Goal: Task Accomplishment & Management: Manage account settings

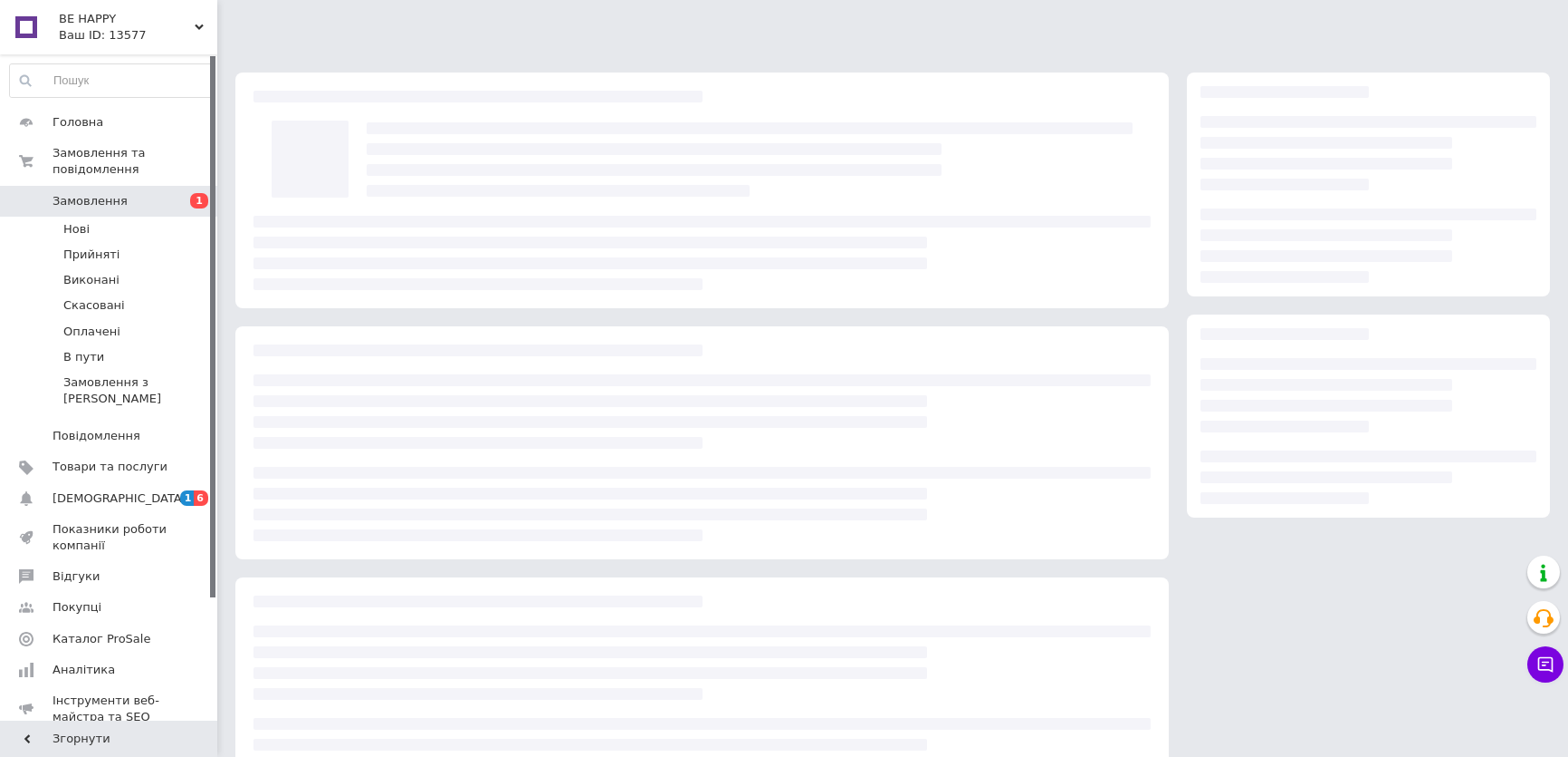
scroll to position [71, 0]
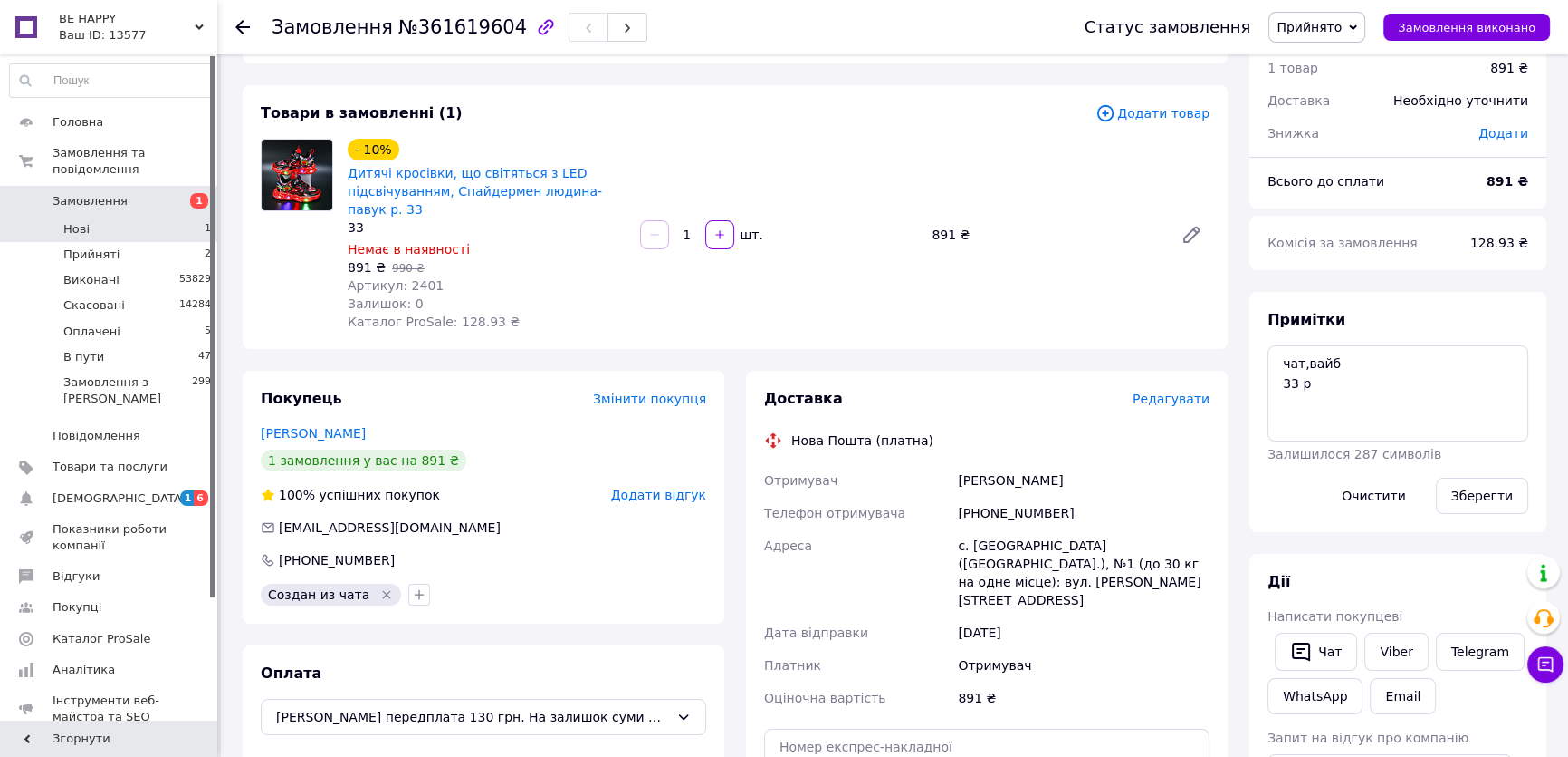
click at [139, 219] on li "Нові 1" at bounding box center [111, 229] width 222 height 26
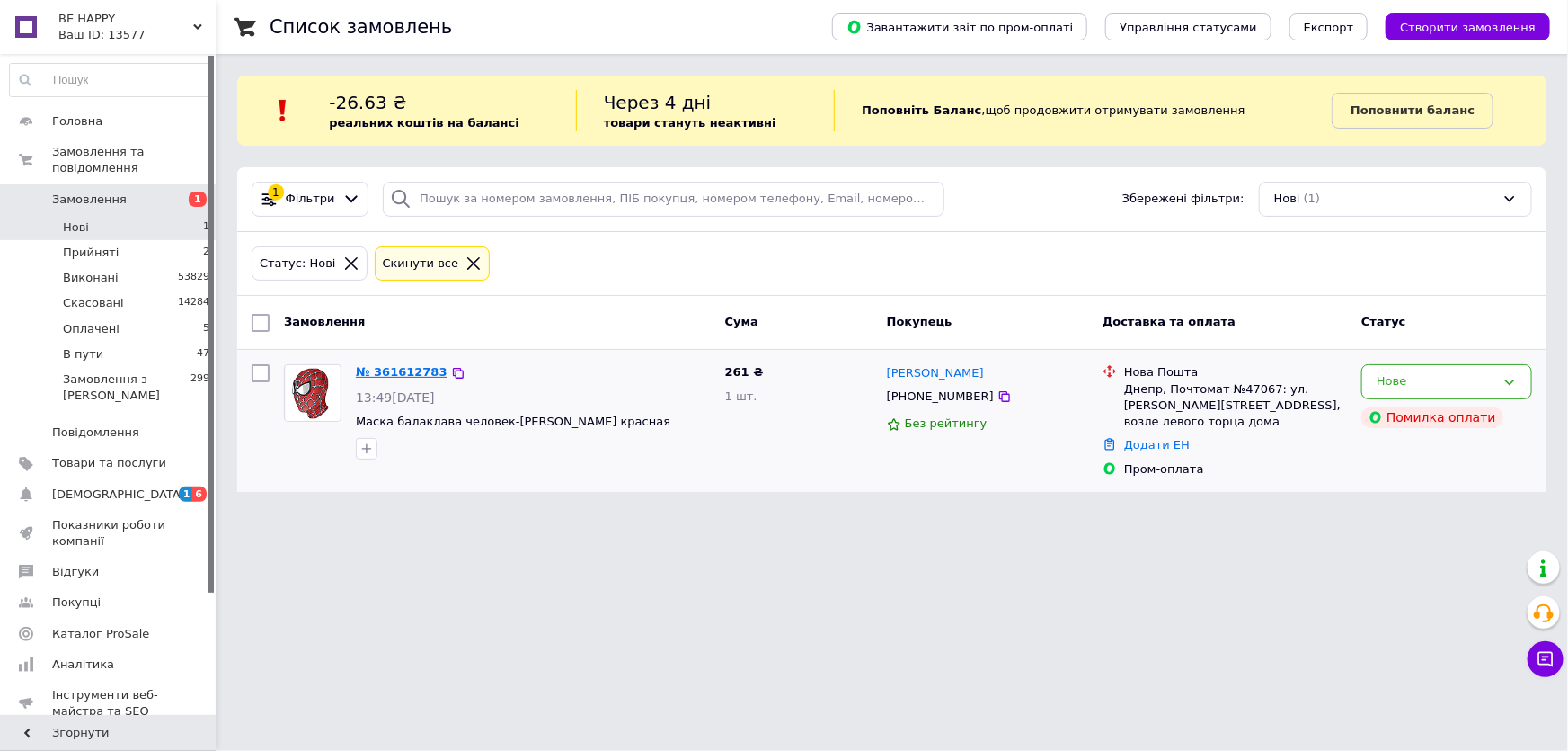
click at [417, 373] on link "№ 361612783" at bounding box center [402, 371] width 92 height 13
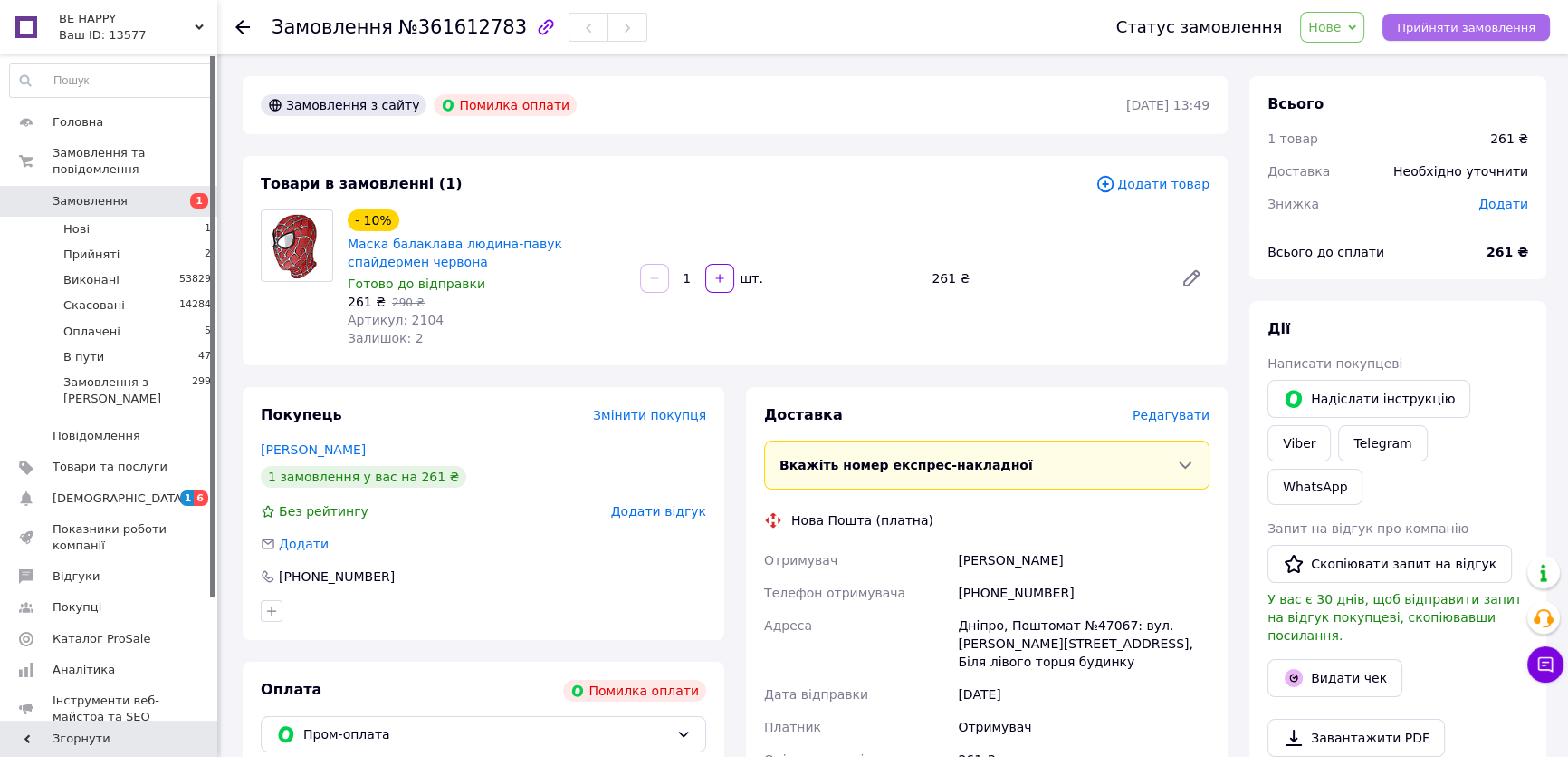
click at [1434, 34] on span "Прийняти замовлення" at bounding box center [1467, 27] width 138 height 13
click at [1331, 425] on link "Viber" at bounding box center [1299, 443] width 63 height 36
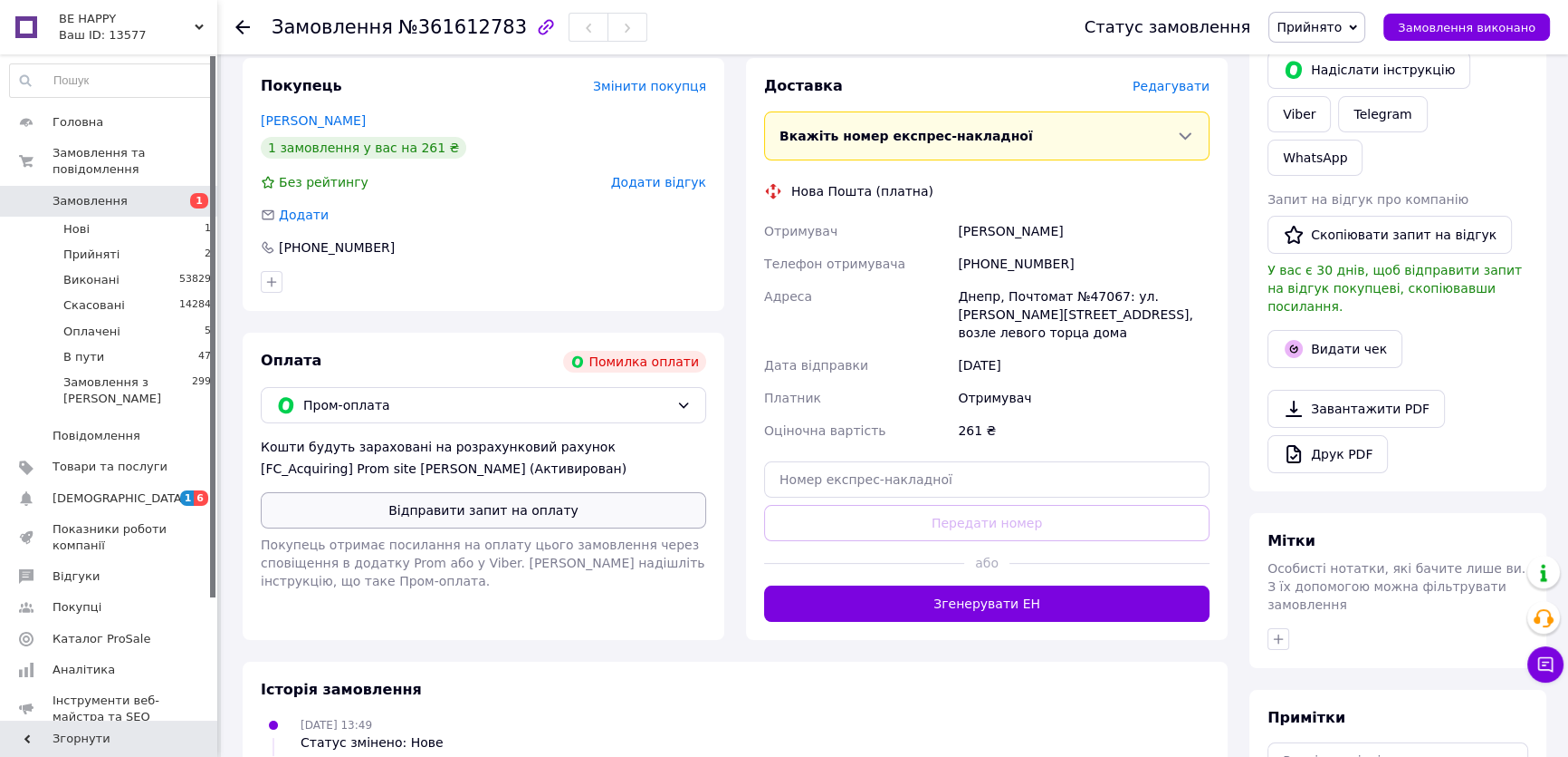
click at [576, 508] on button "Відправити запит на оплату" at bounding box center [483, 510] width 446 height 36
click at [1324, 31] on span "Прийнято" at bounding box center [1309, 27] width 65 height 14
click at [1348, 88] on li "Скасовано" at bounding box center [1317, 90] width 95 height 27
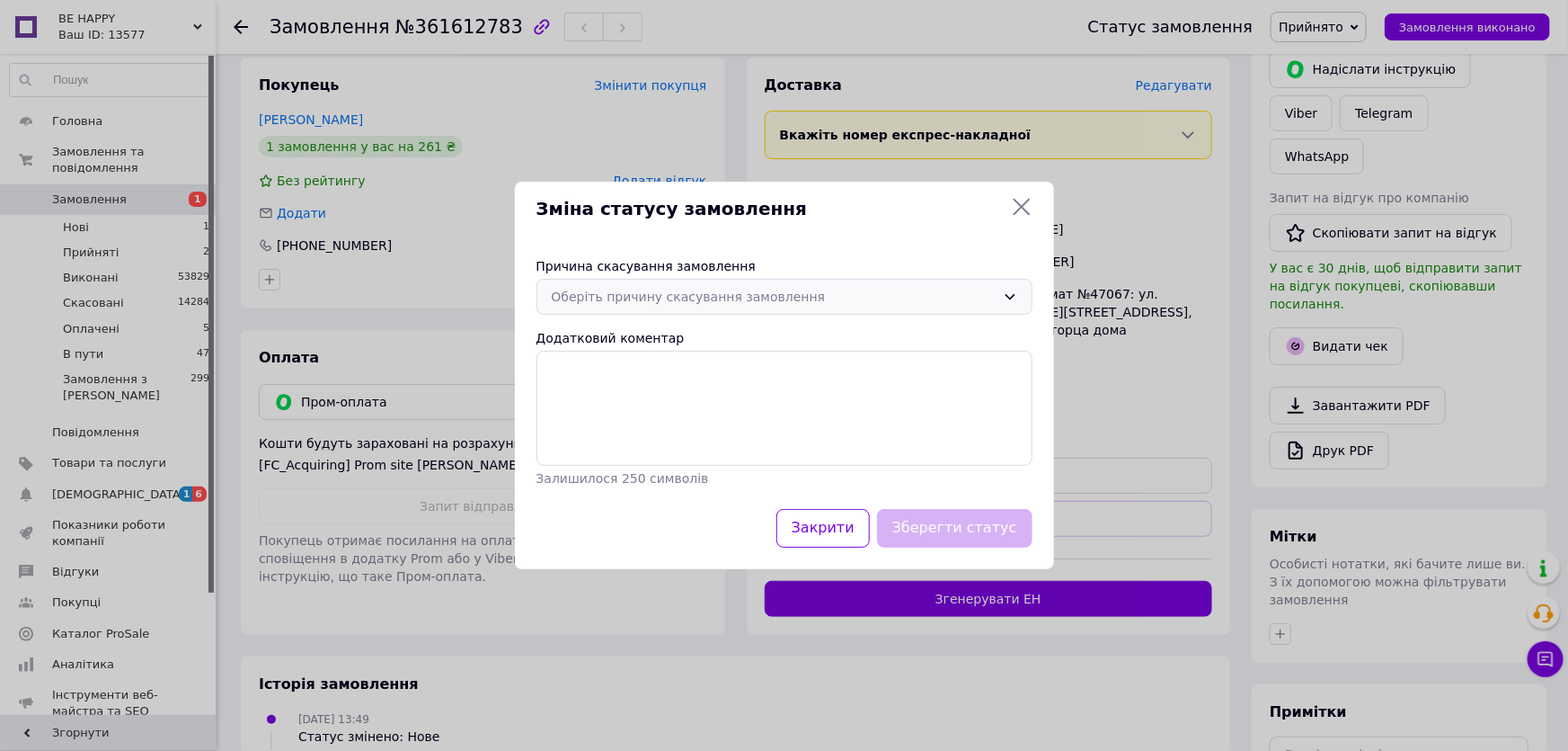
click at [632, 292] on div "Оберіть причину скасування замовлення" at bounding box center [773, 296] width 443 height 20
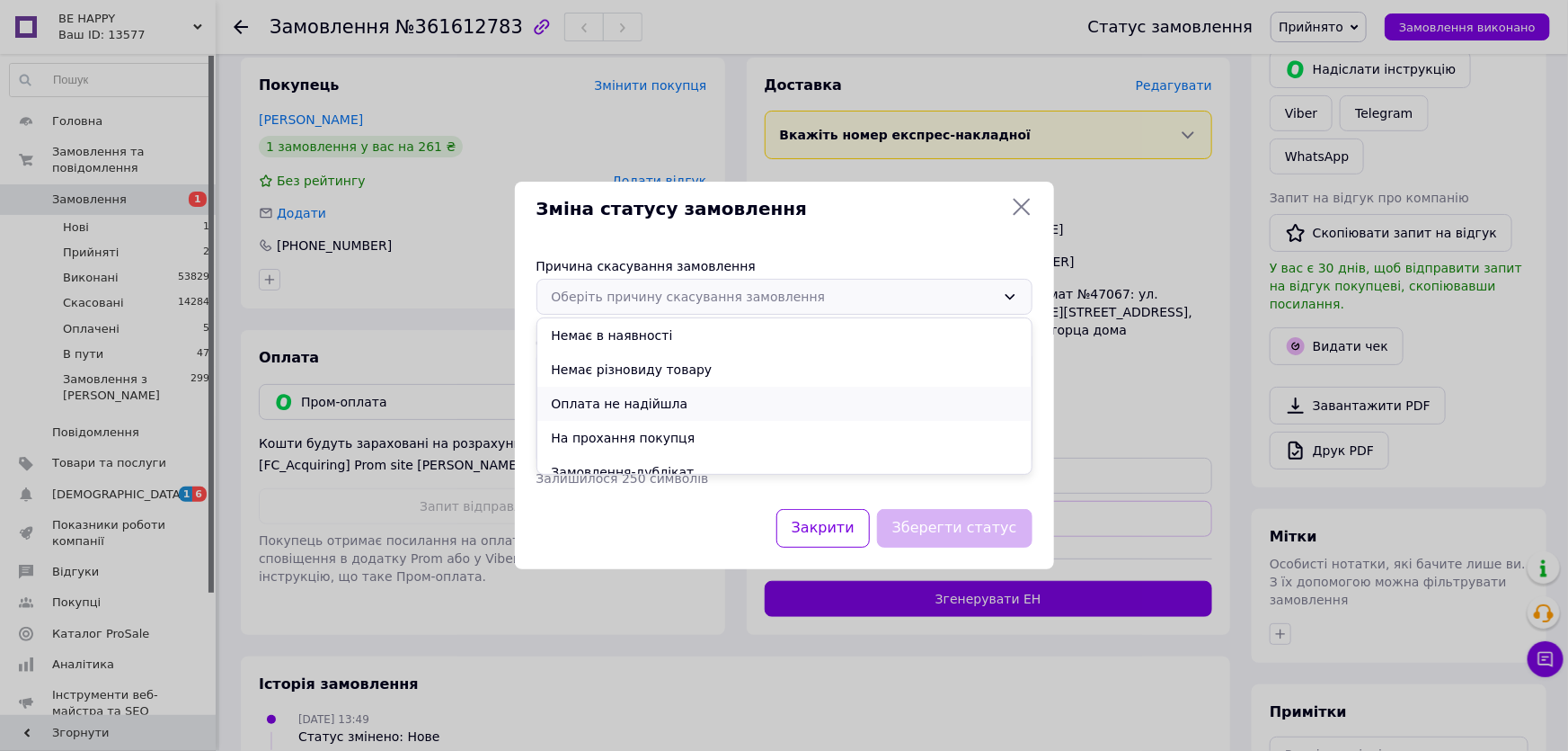
click at [646, 403] on li "Оплата не надійшла" at bounding box center [784, 403] width 494 height 34
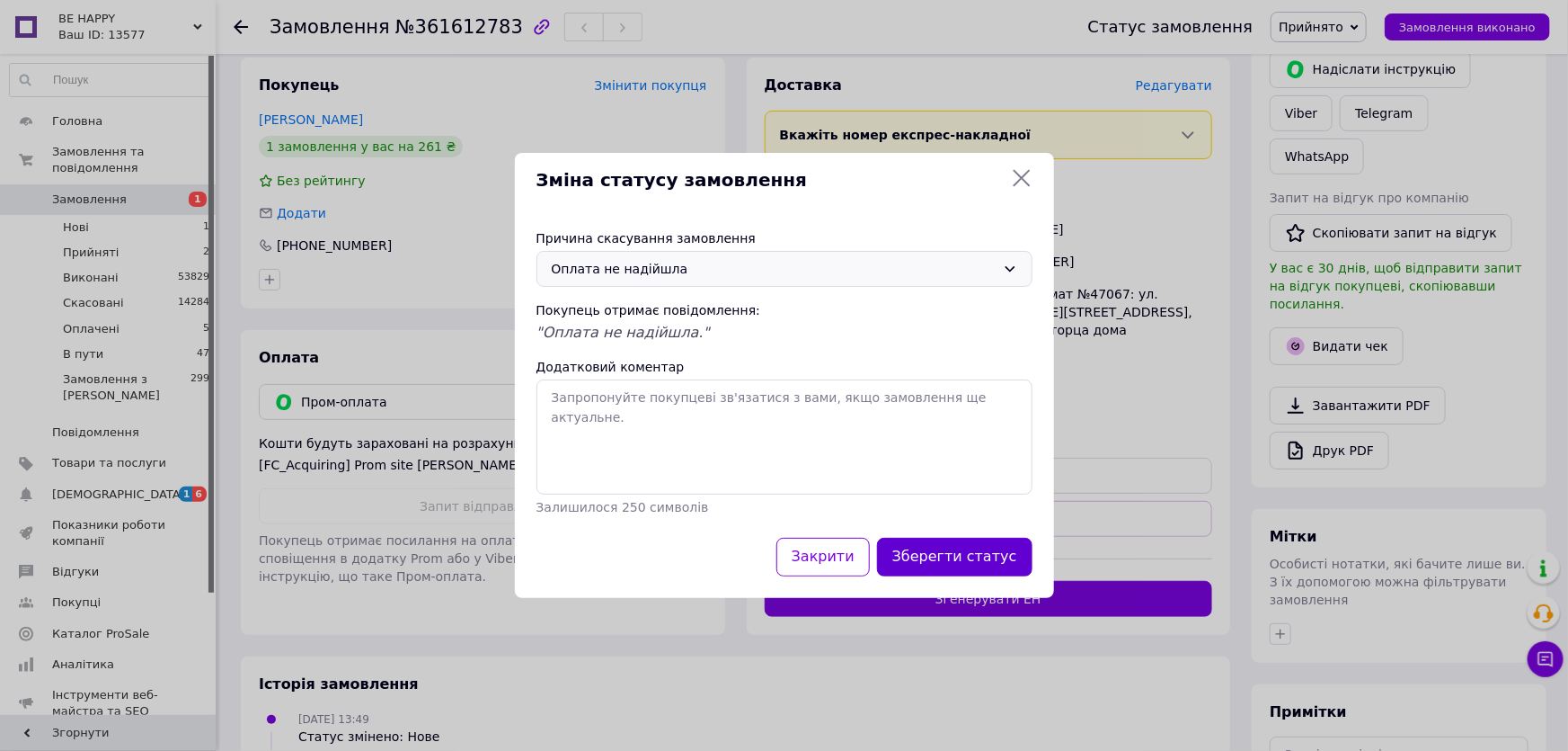
click at [1001, 566] on button "Зберегти статус" at bounding box center [954, 556] width 155 height 39
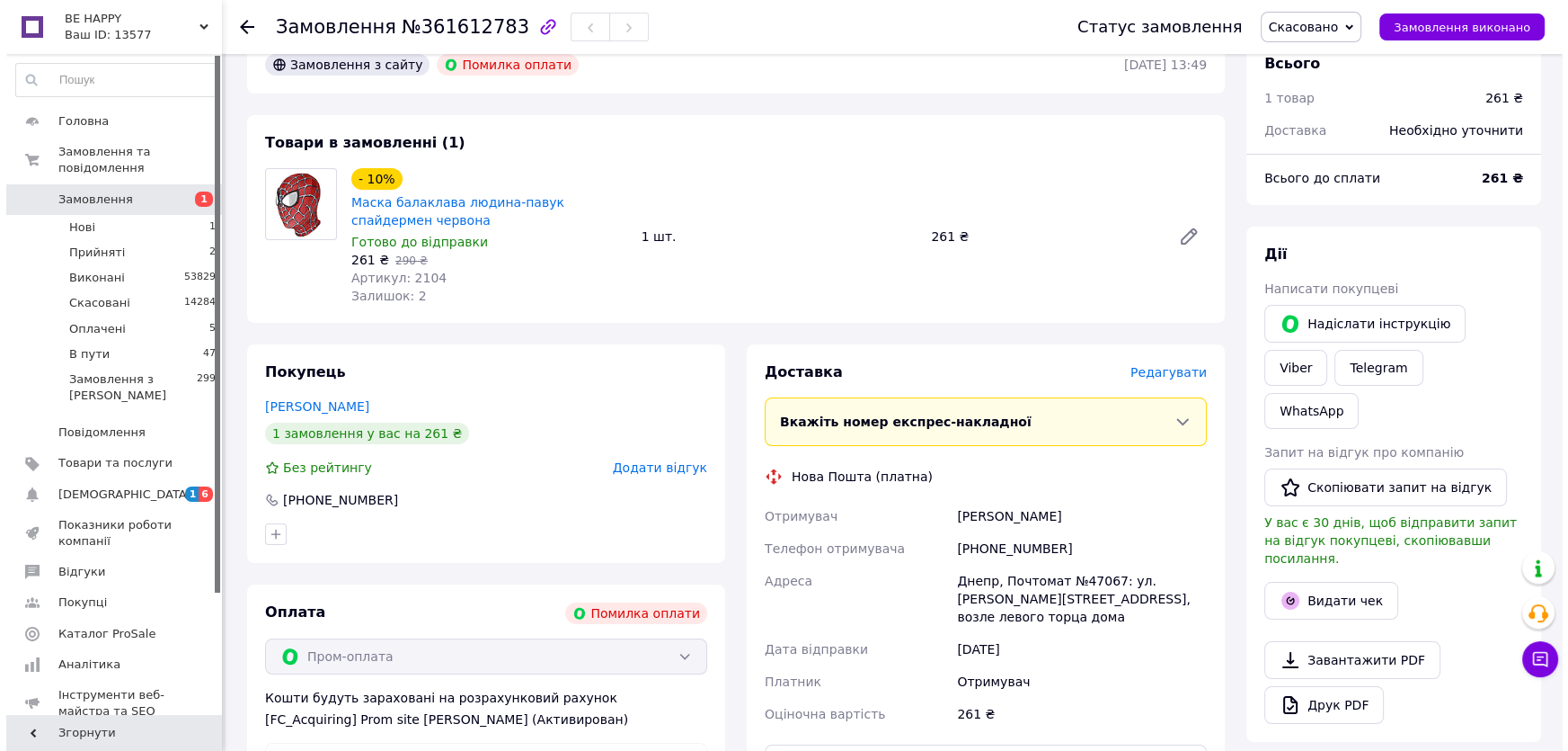
scroll to position [0, 0]
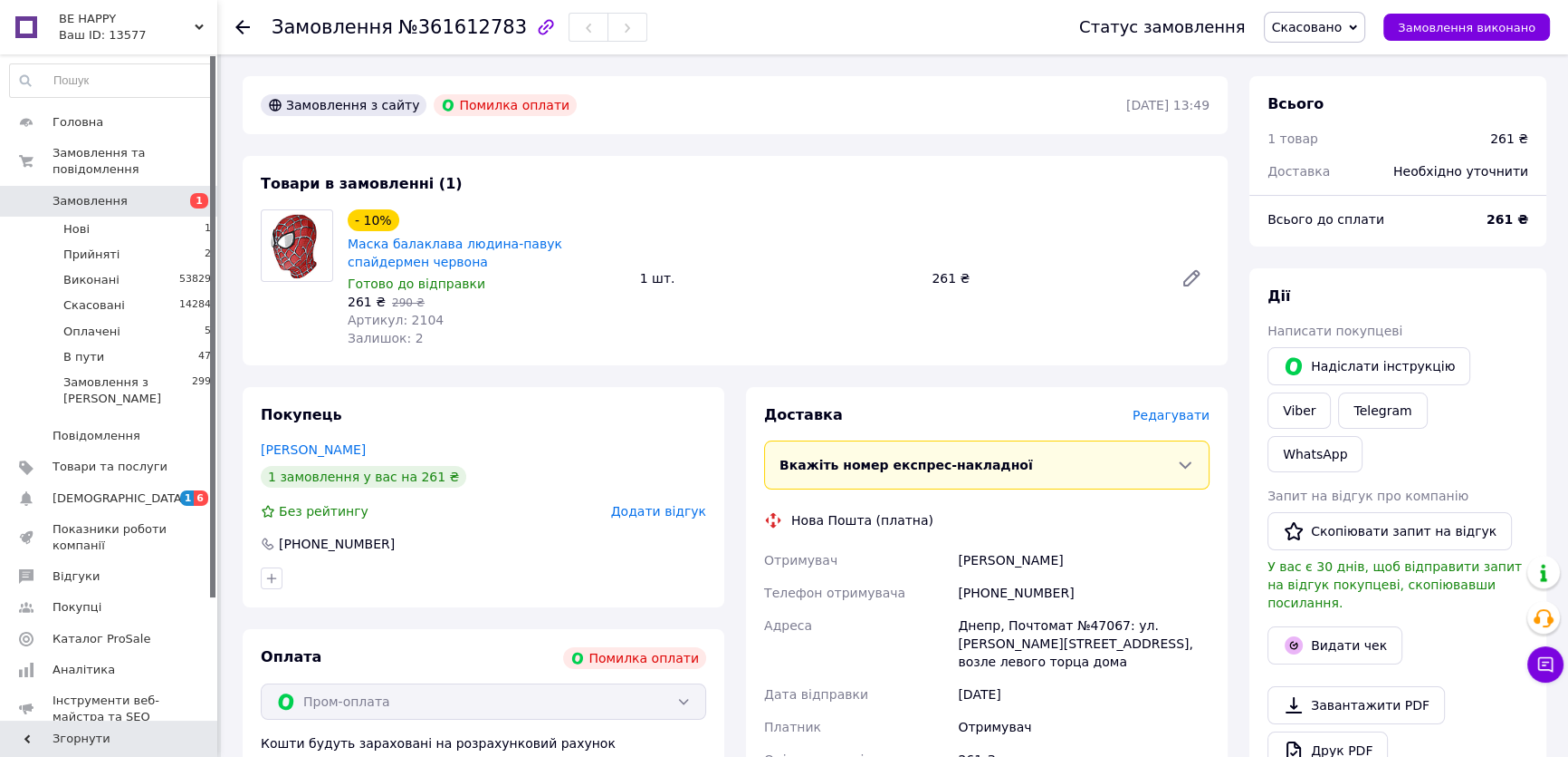
click at [690, 512] on span "Додати відгук" at bounding box center [659, 511] width 95 height 14
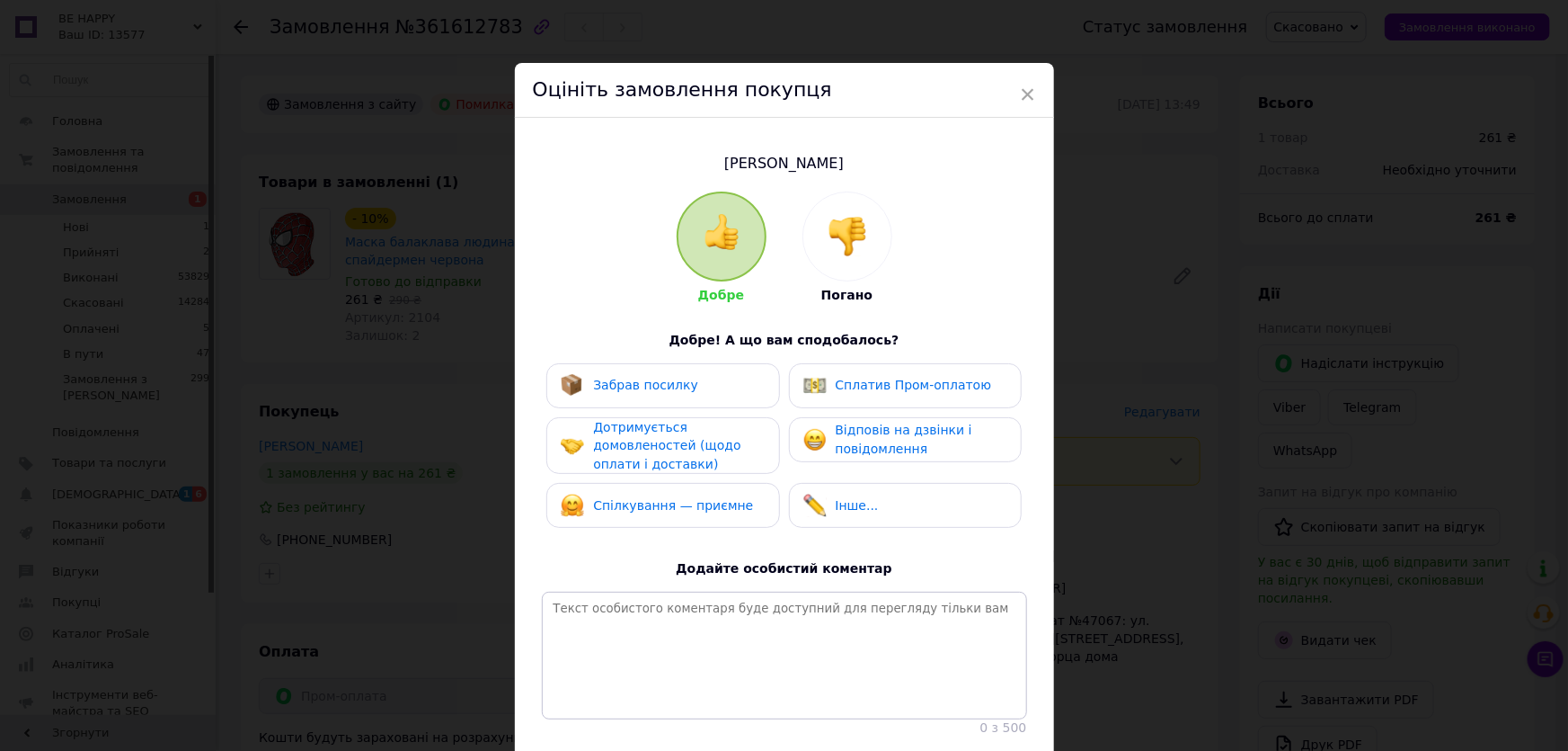
click at [844, 234] on img at bounding box center [847, 236] width 39 height 39
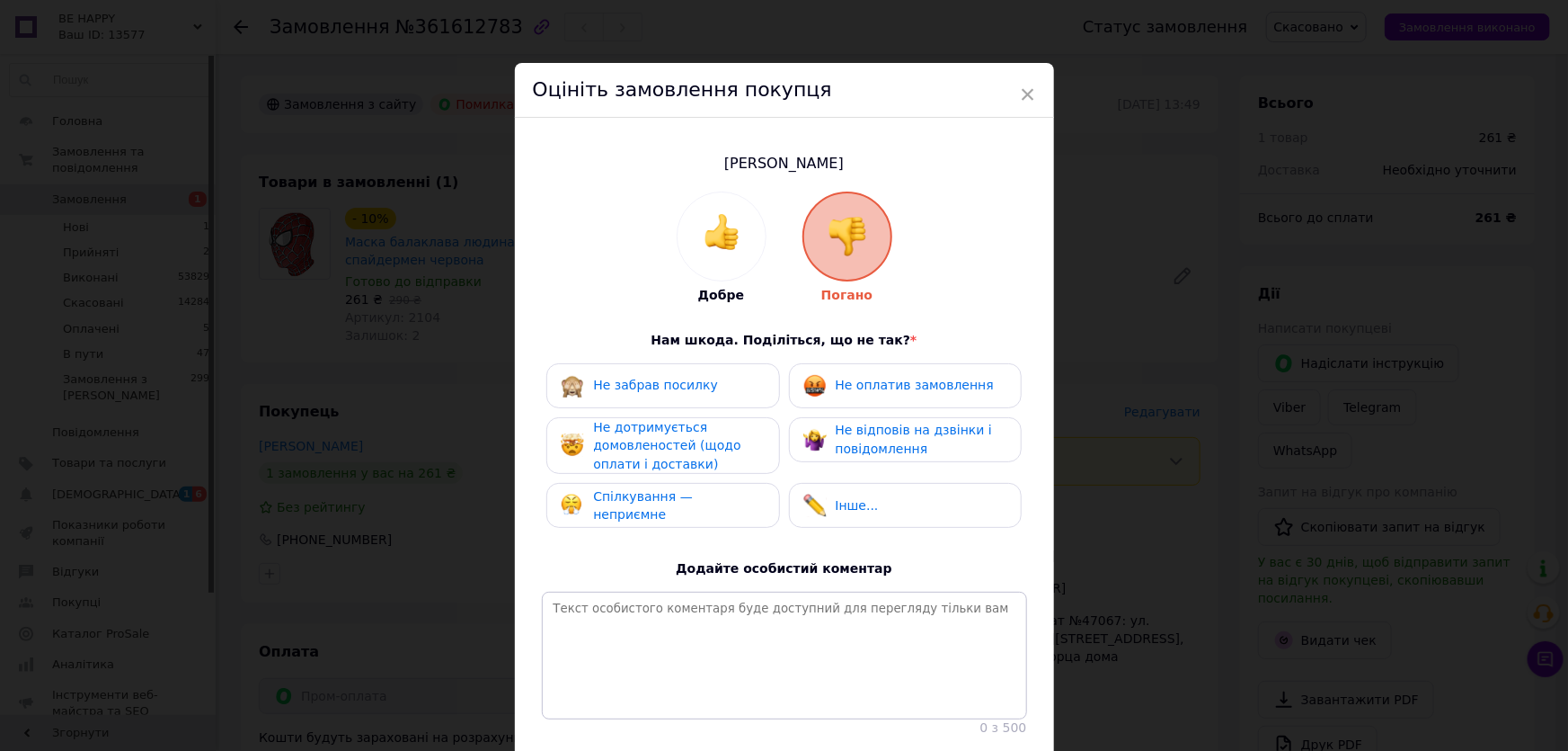
click at [877, 391] on span "Не оплатив замовлення" at bounding box center [914, 384] width 158 height 14
click at [720, 422] on div "Не дотримується домовленостей (щодо оплати і доставки)" at bounding box center [678, 446] width 171 height 55
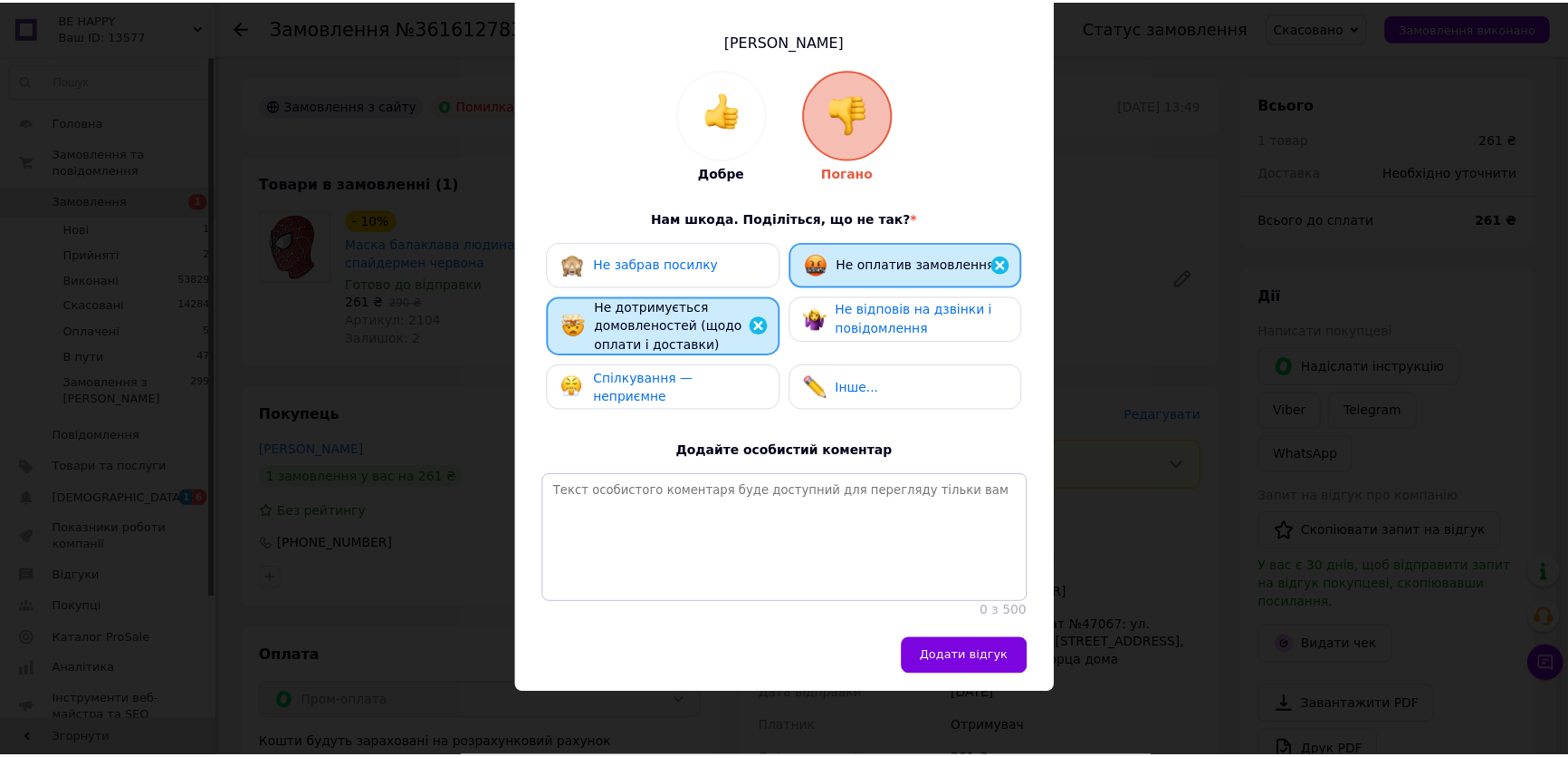
scroll to position [143, 0]
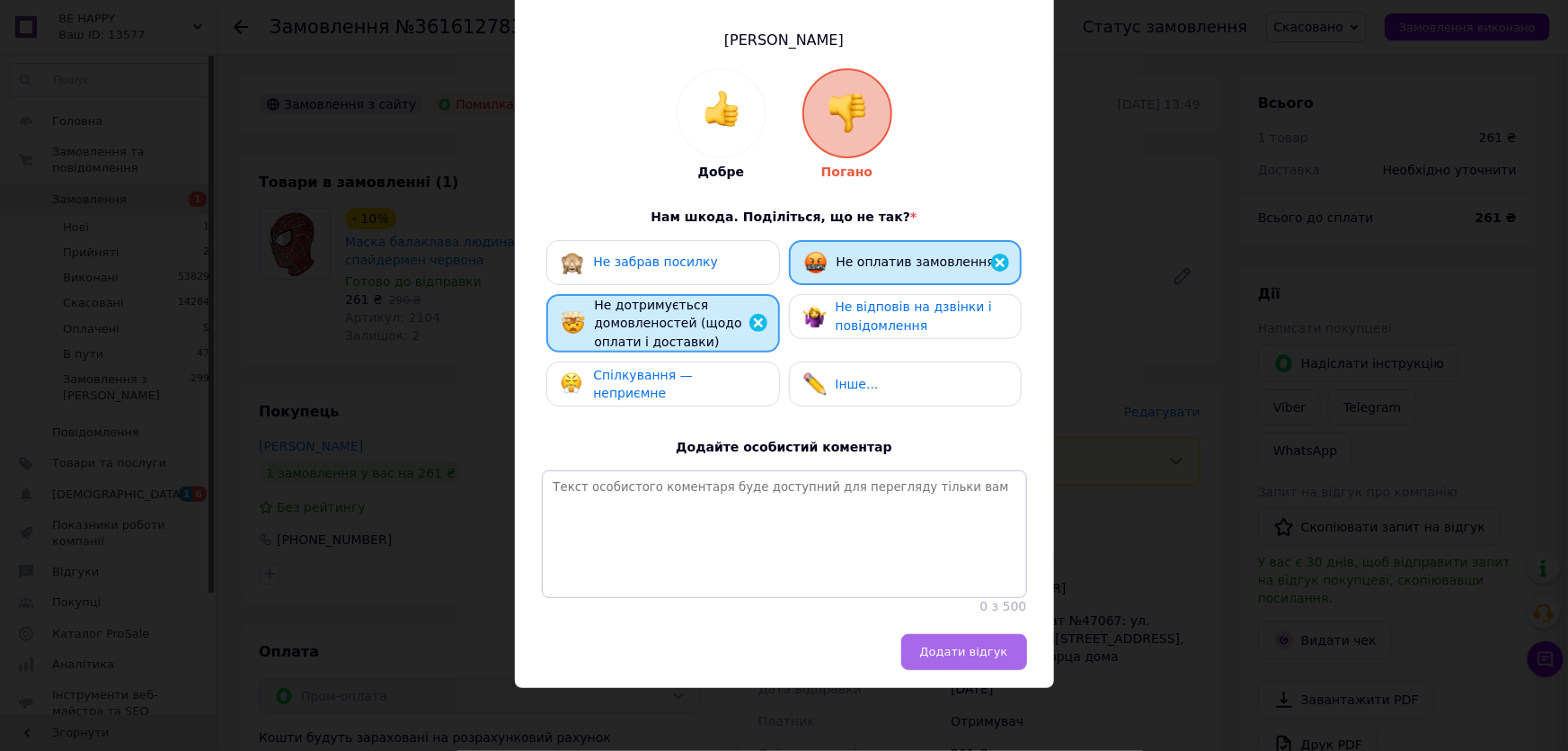
click at [990, 648] on span "Додати відгук" at bounding box center [964, 651] width 88 height 13
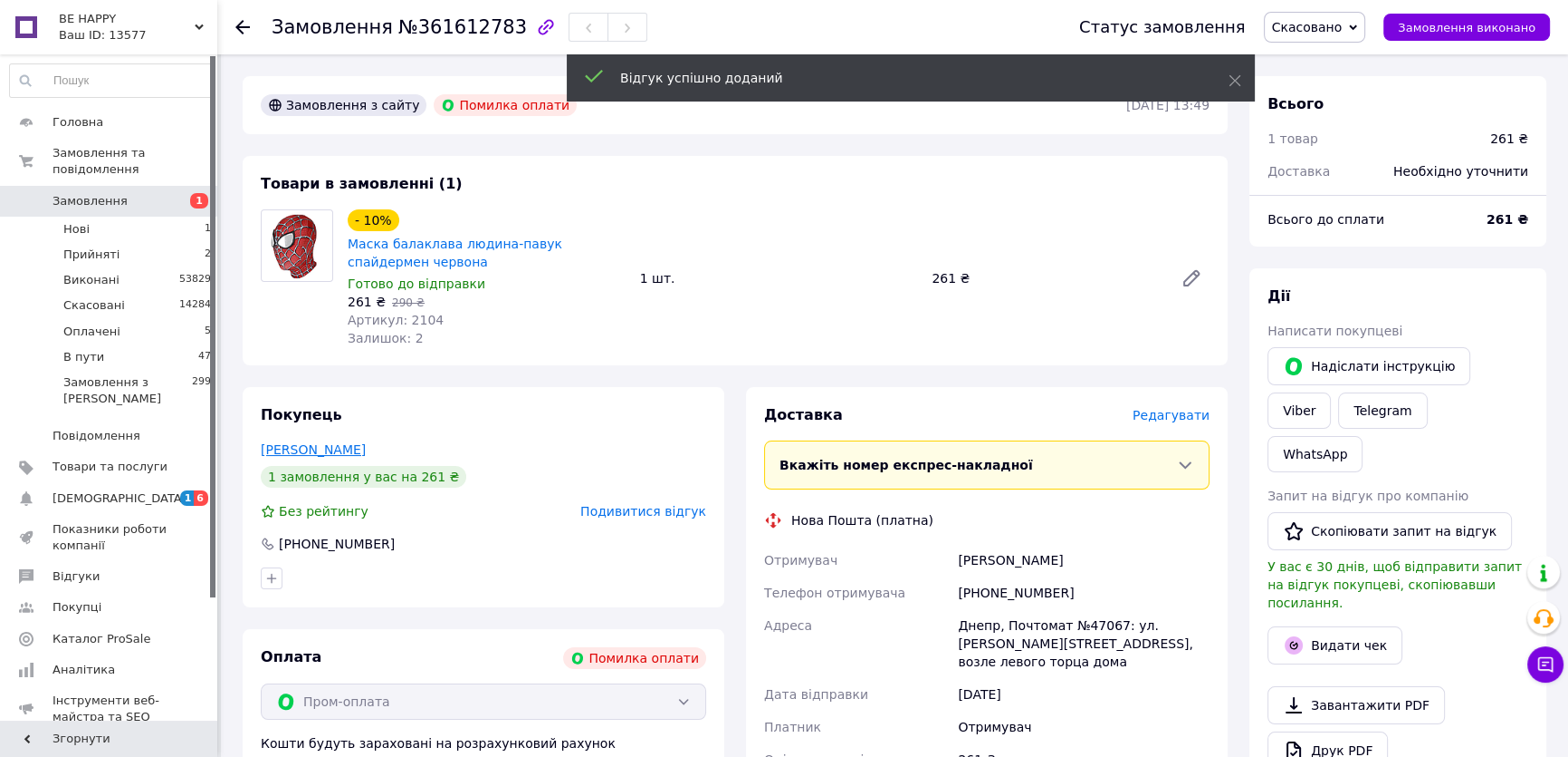
click at [305, 449] on link "Пальчик Никита" at bounding box center [312, 449] width 105 height 14
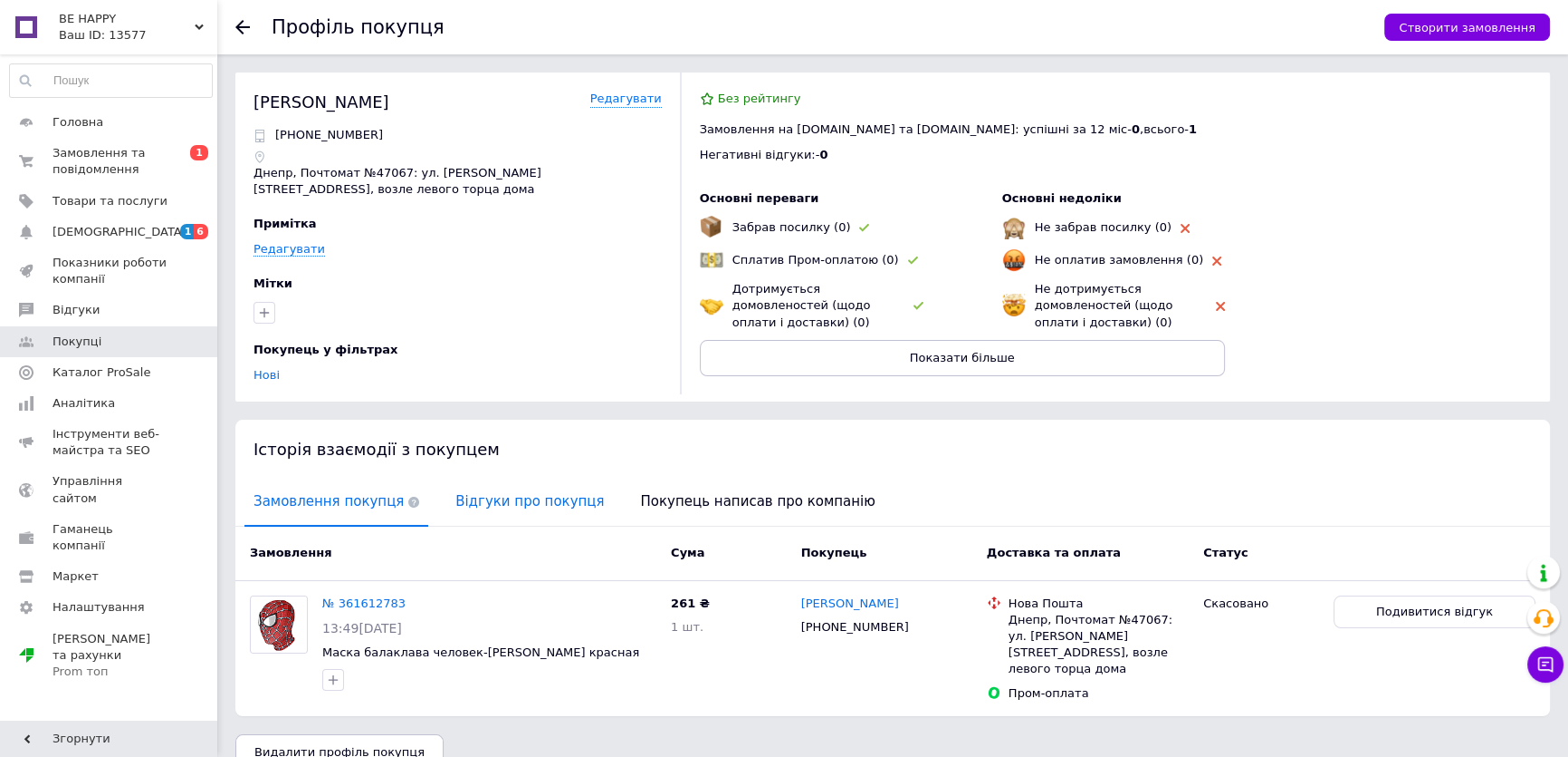
click at [523, 502] on span "Відгуки про покупця" at bounding box center [529, 501] width 167 height 46
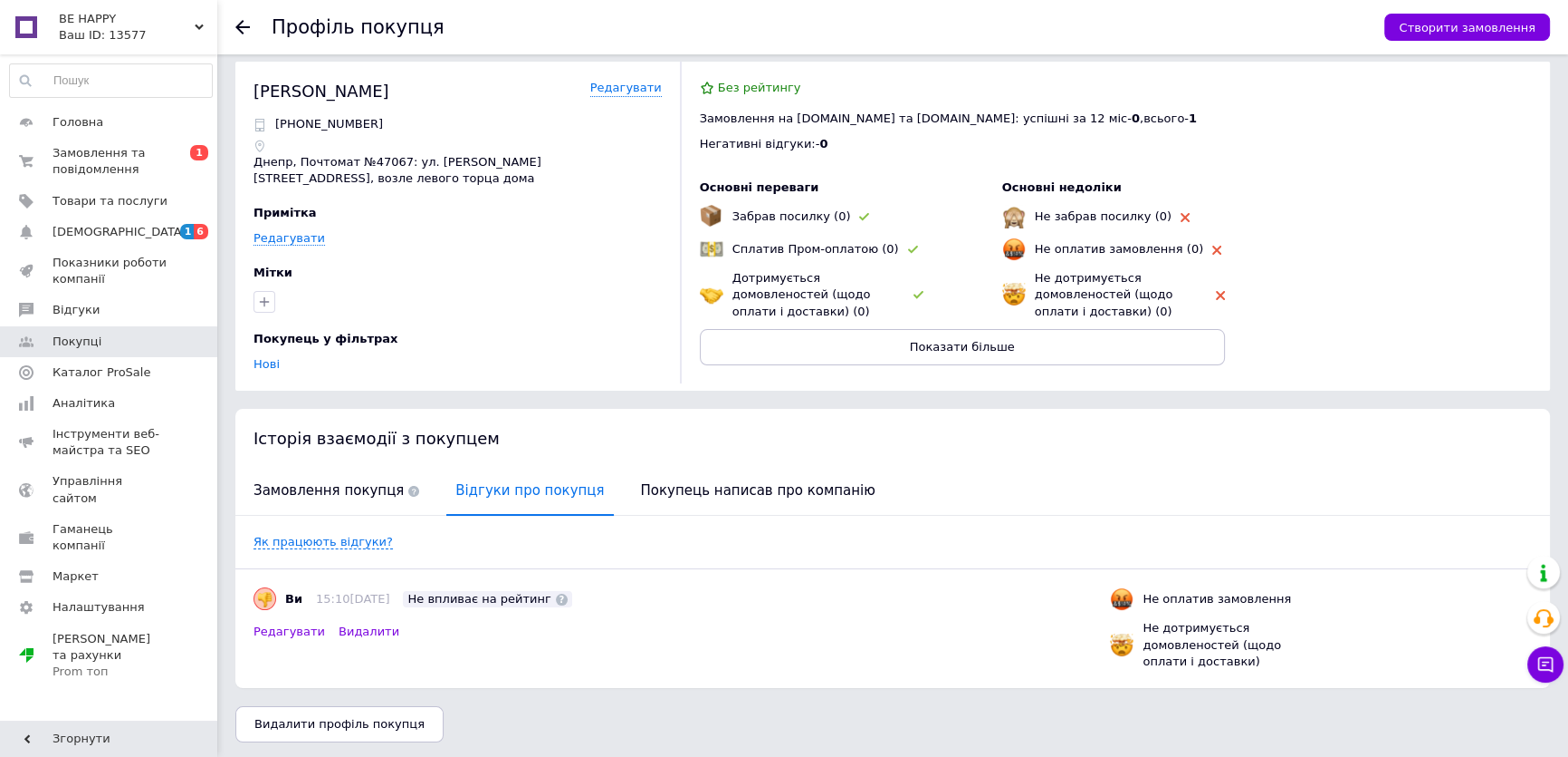
scroll to position [13, 0]
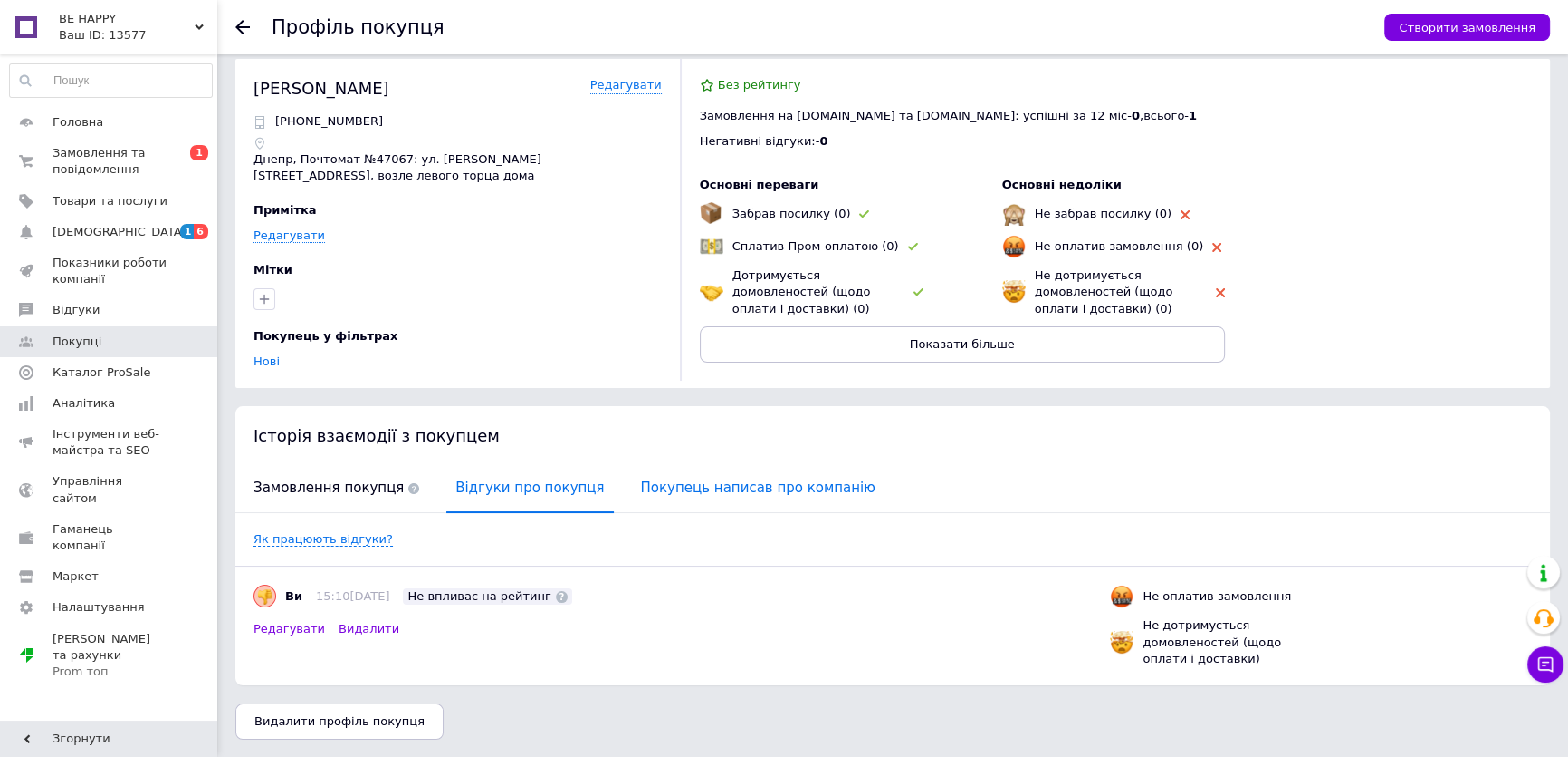
click at [633, 489] on span "Покупець написав про компанію" at bounding box center [758, 488] width 253 height 46
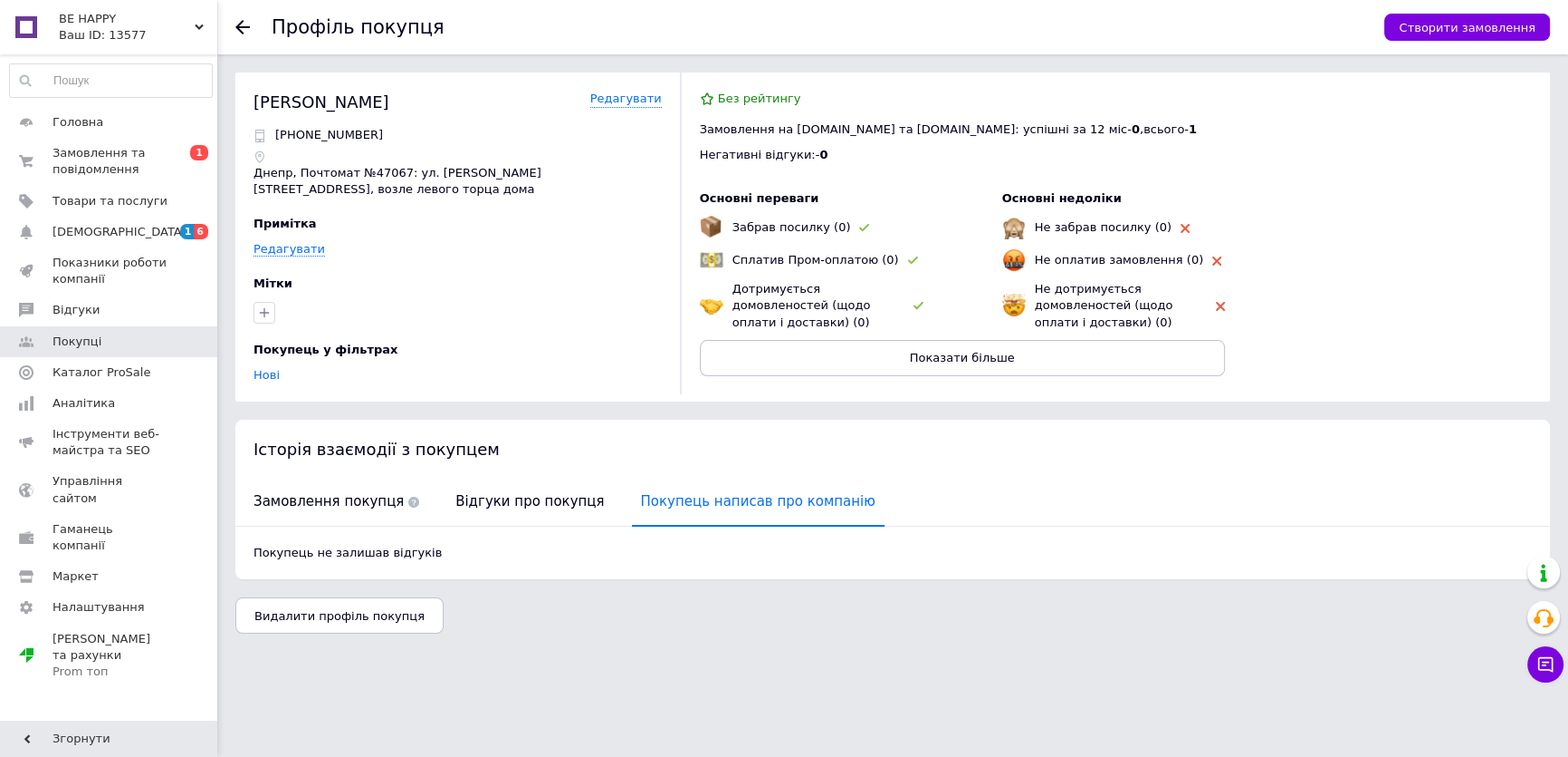
scroll to position [0, 0]
click at [347, 493] on span "Замовлення покупця" at bounding box center [336, 501] width 184 height 46
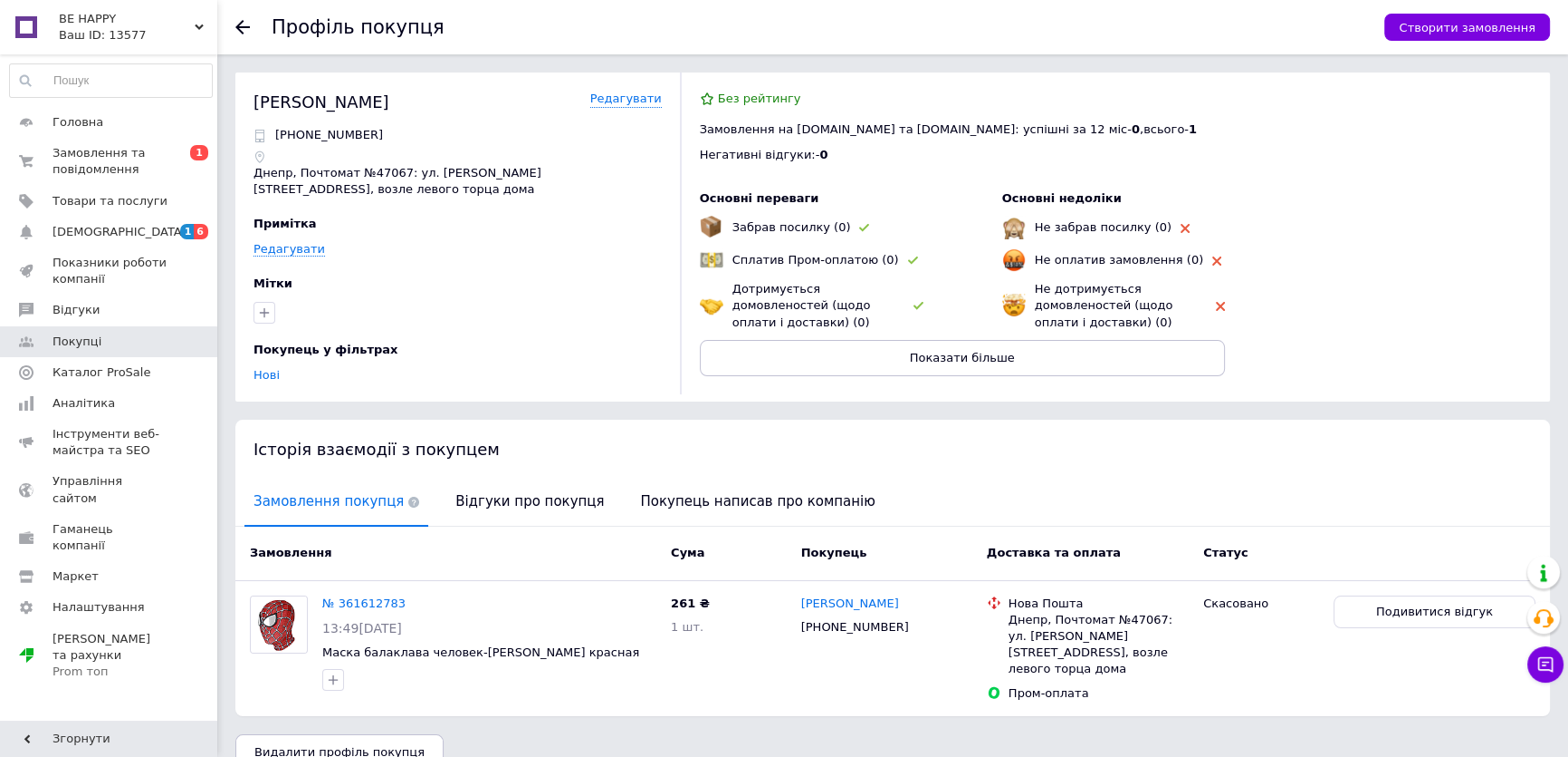
click at [244, 27] on use at bounding box center [242, 27] width 14 height 14
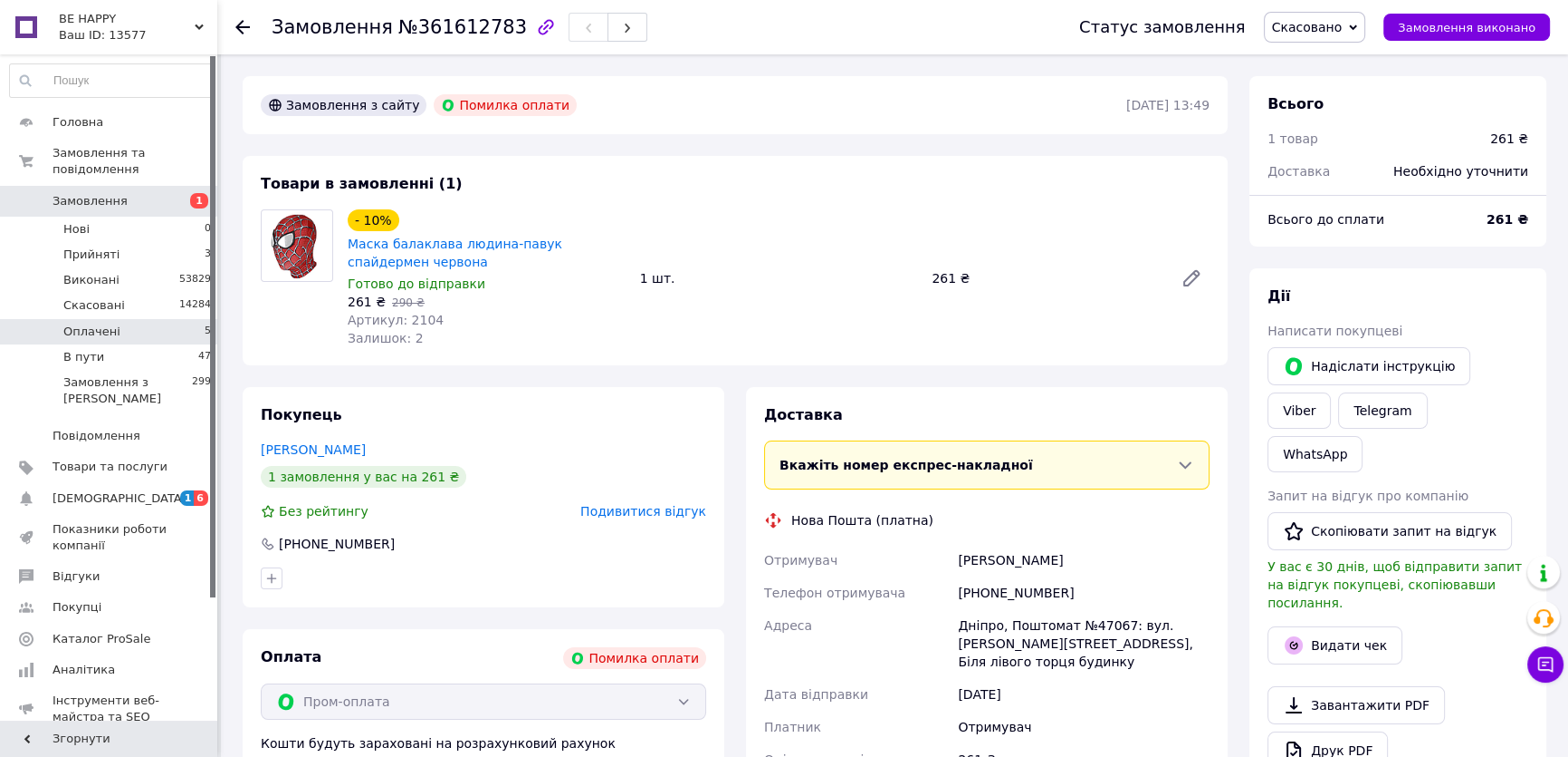
click at [143, 319] on li "Оплачені 5" at bounding box center [111, 332] width 222 height 26
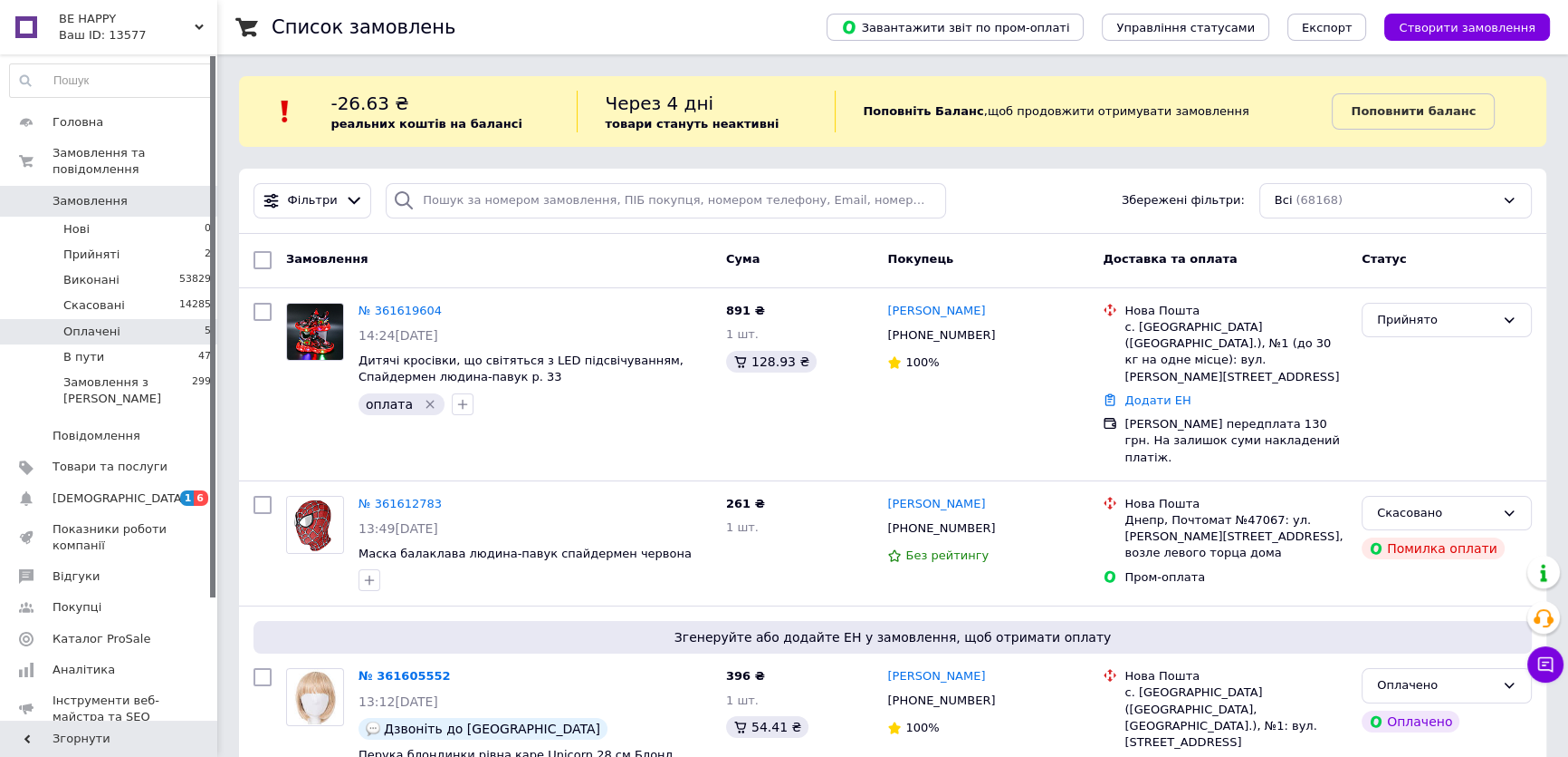
click at [187, 323] on li "Оплачені 5" at bounding box center [111, 332] width 222 height 26
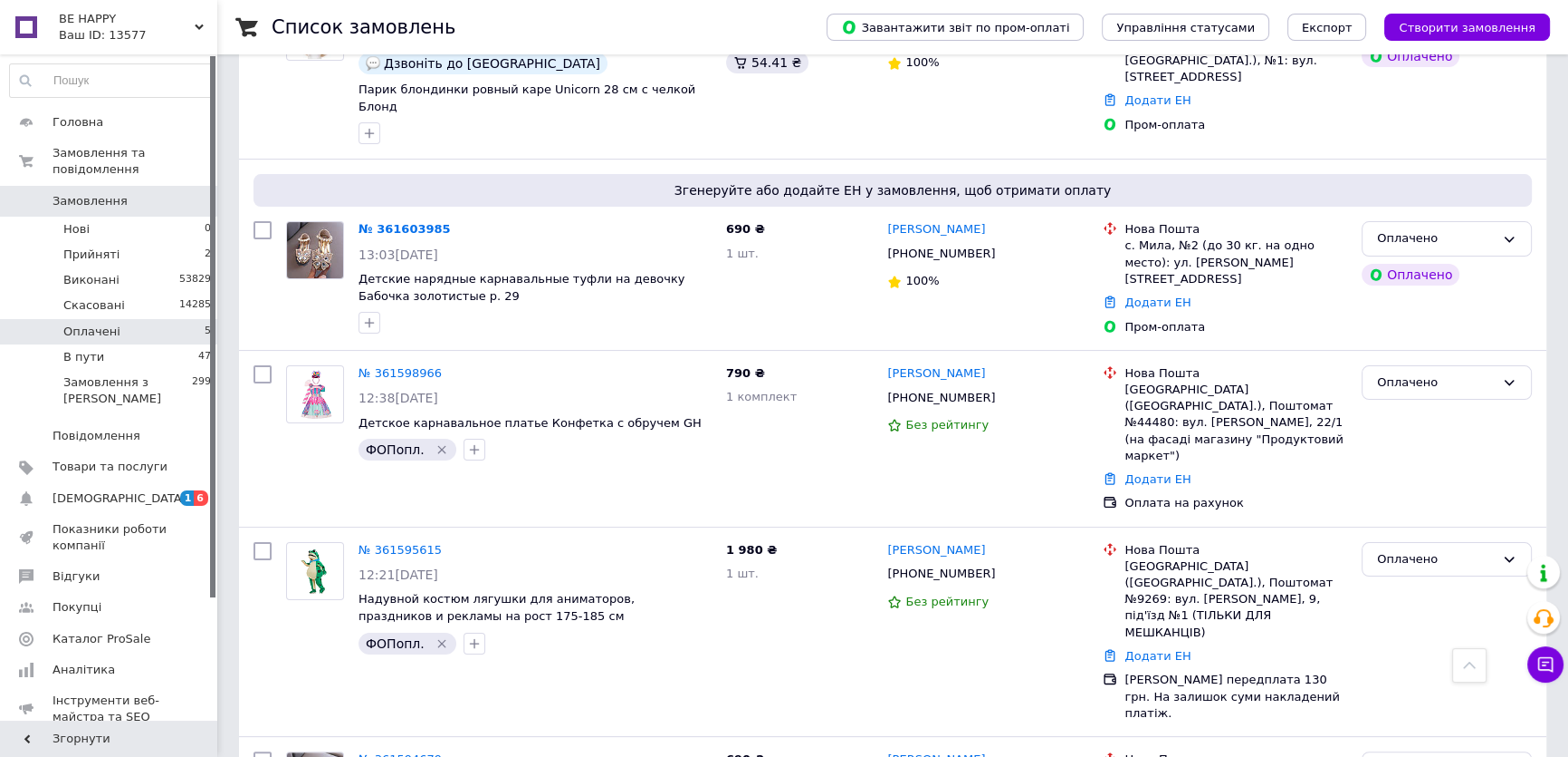
scroll to position [453, 0]
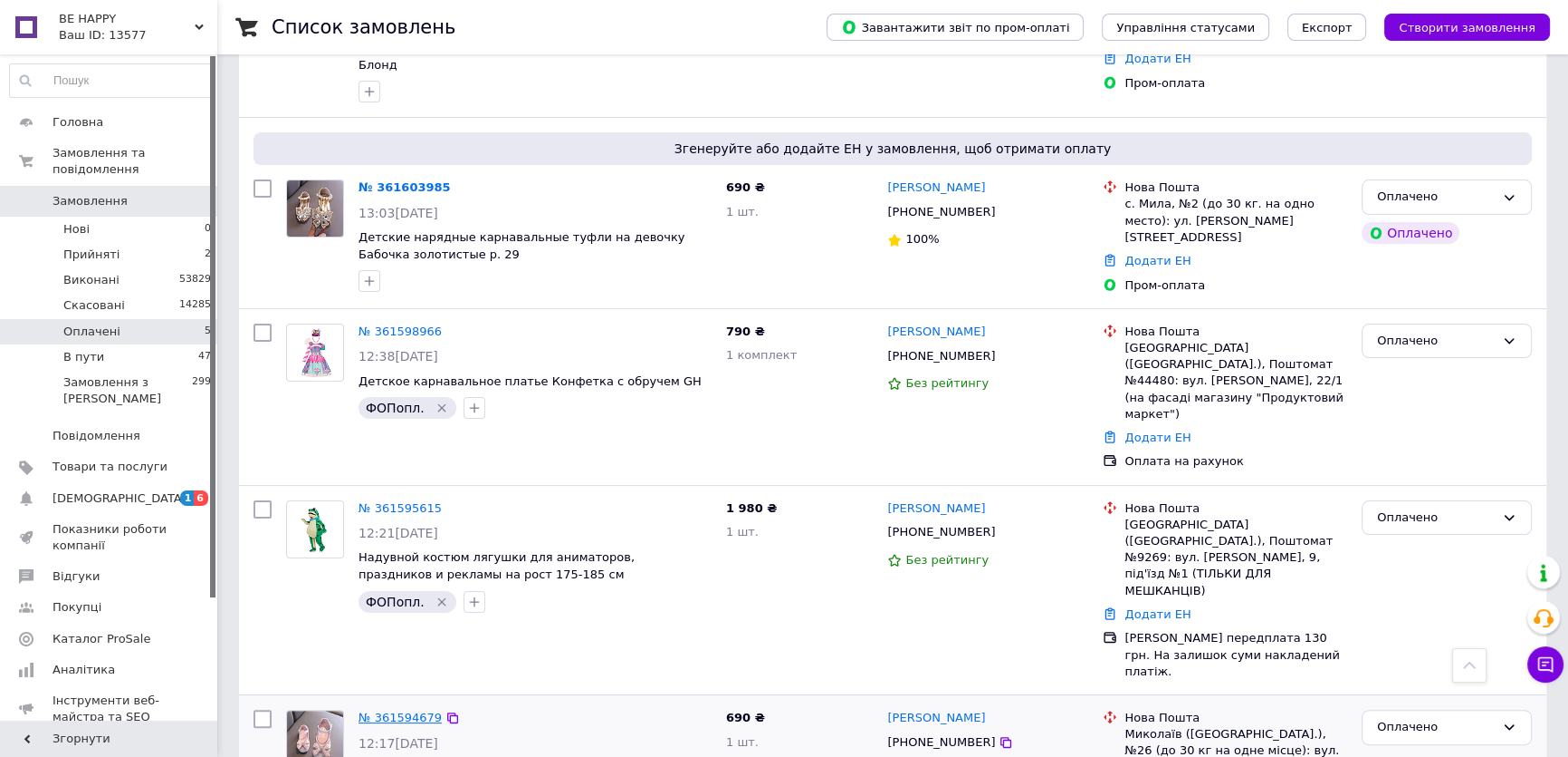
click at [409, 711] on link "№ 361594679" at bounding box center [401, 717] width 83 height 13
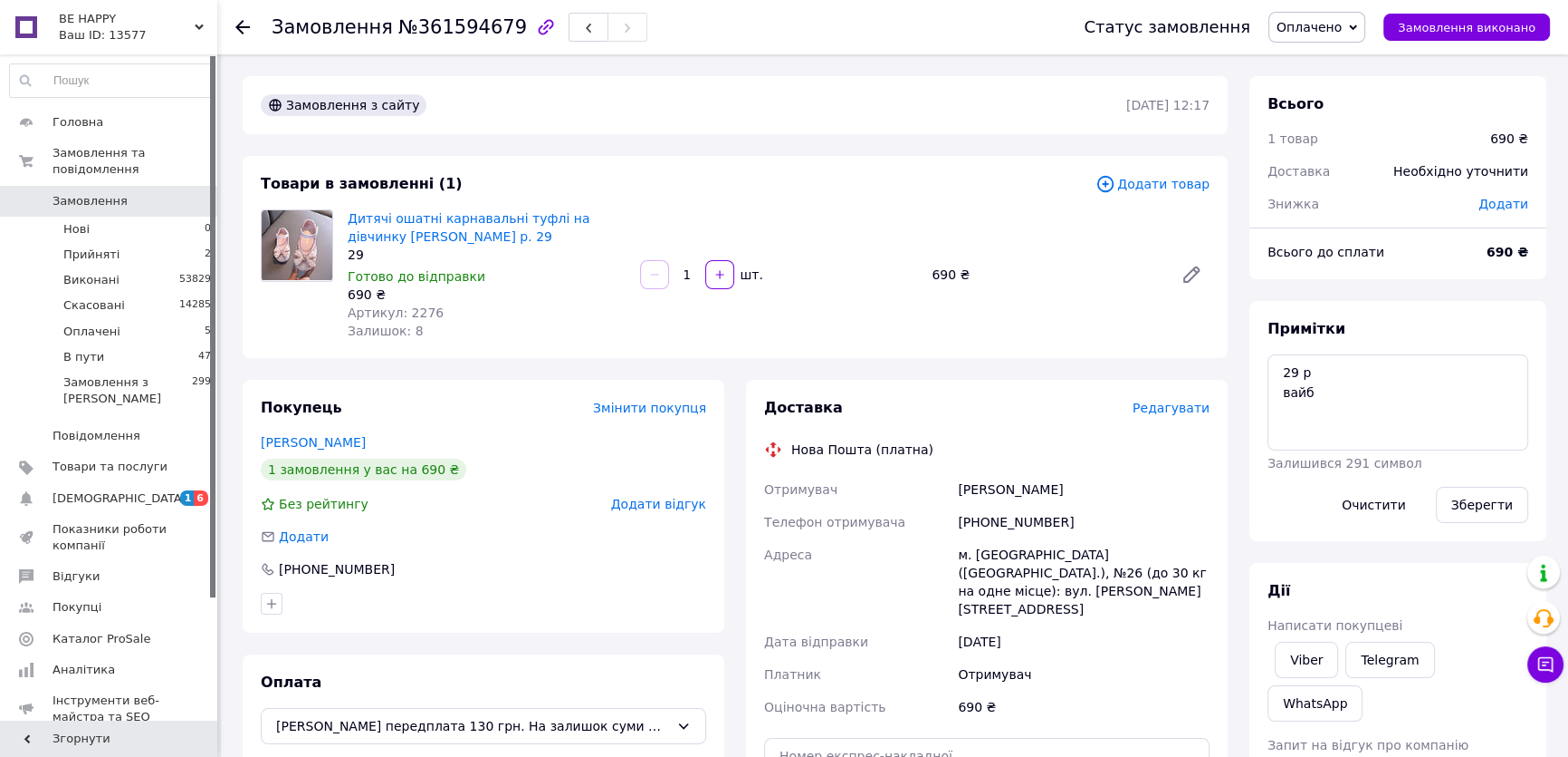
click at [1181, 415] on span "Редагувати" at bounding box center [1170, 407] width 77 height 14
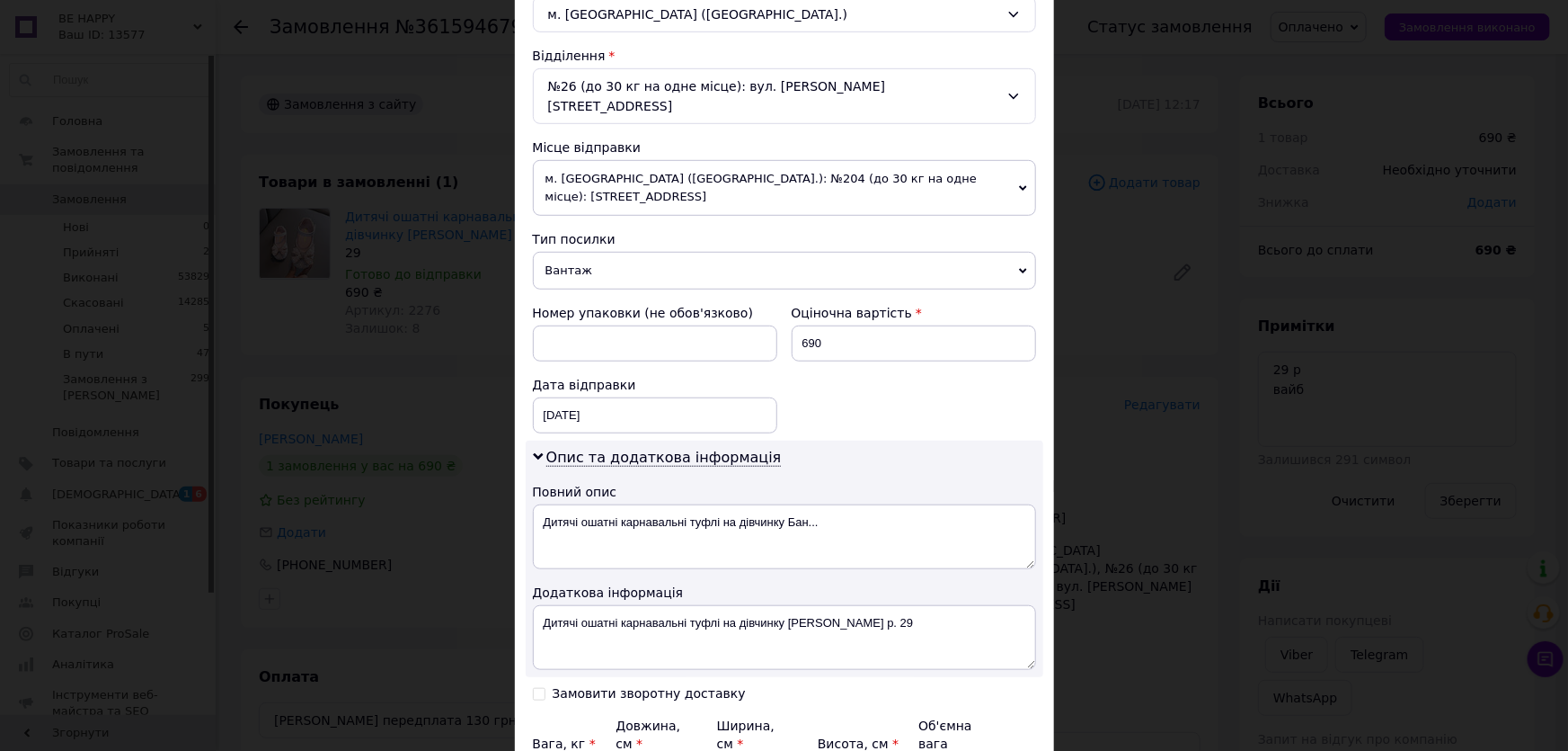
scroll to position [673, 0]
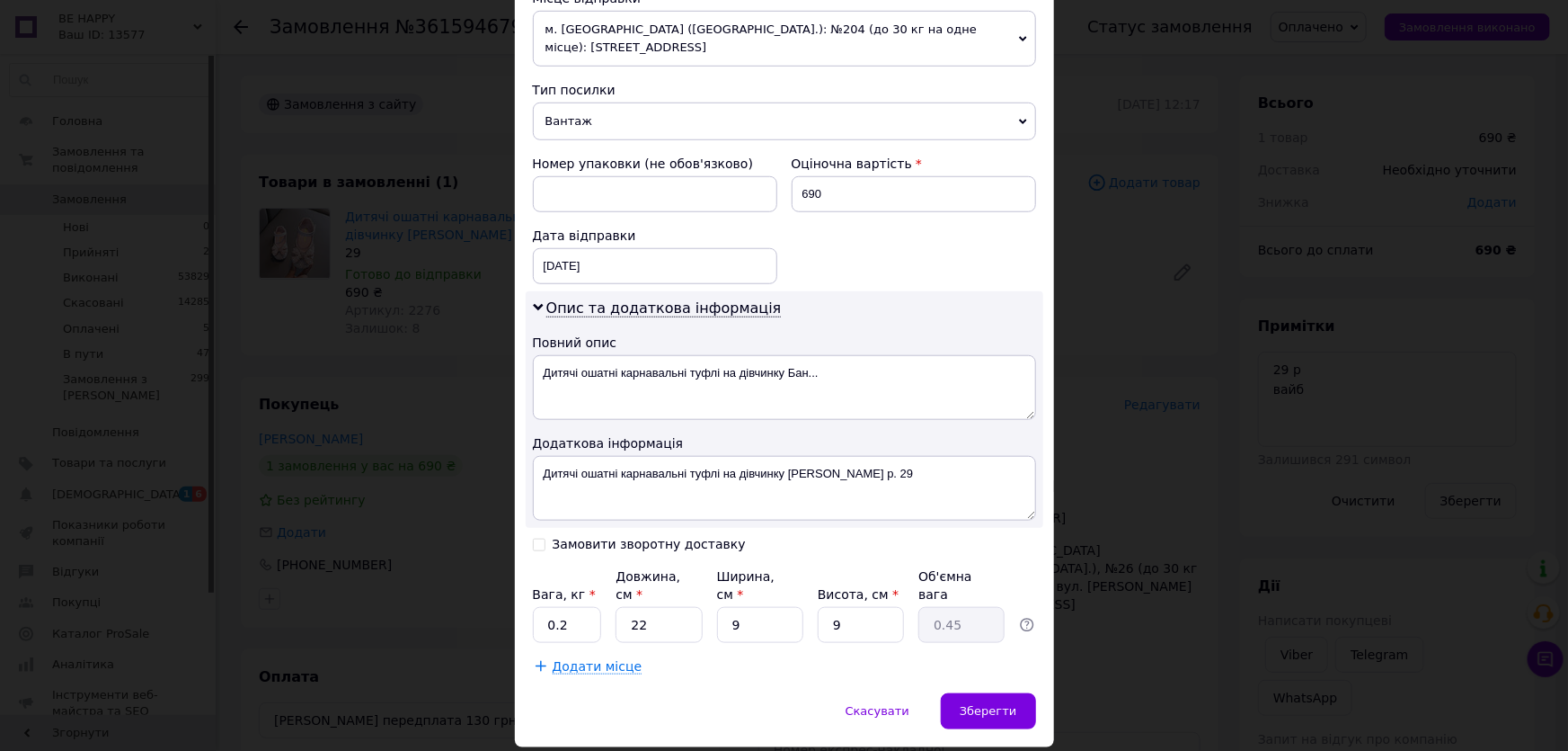
click at [535, 537] on input "Замовити зворотну доставку" at bounding box center [538, 542] width 12 height 12
checkbox input "true"
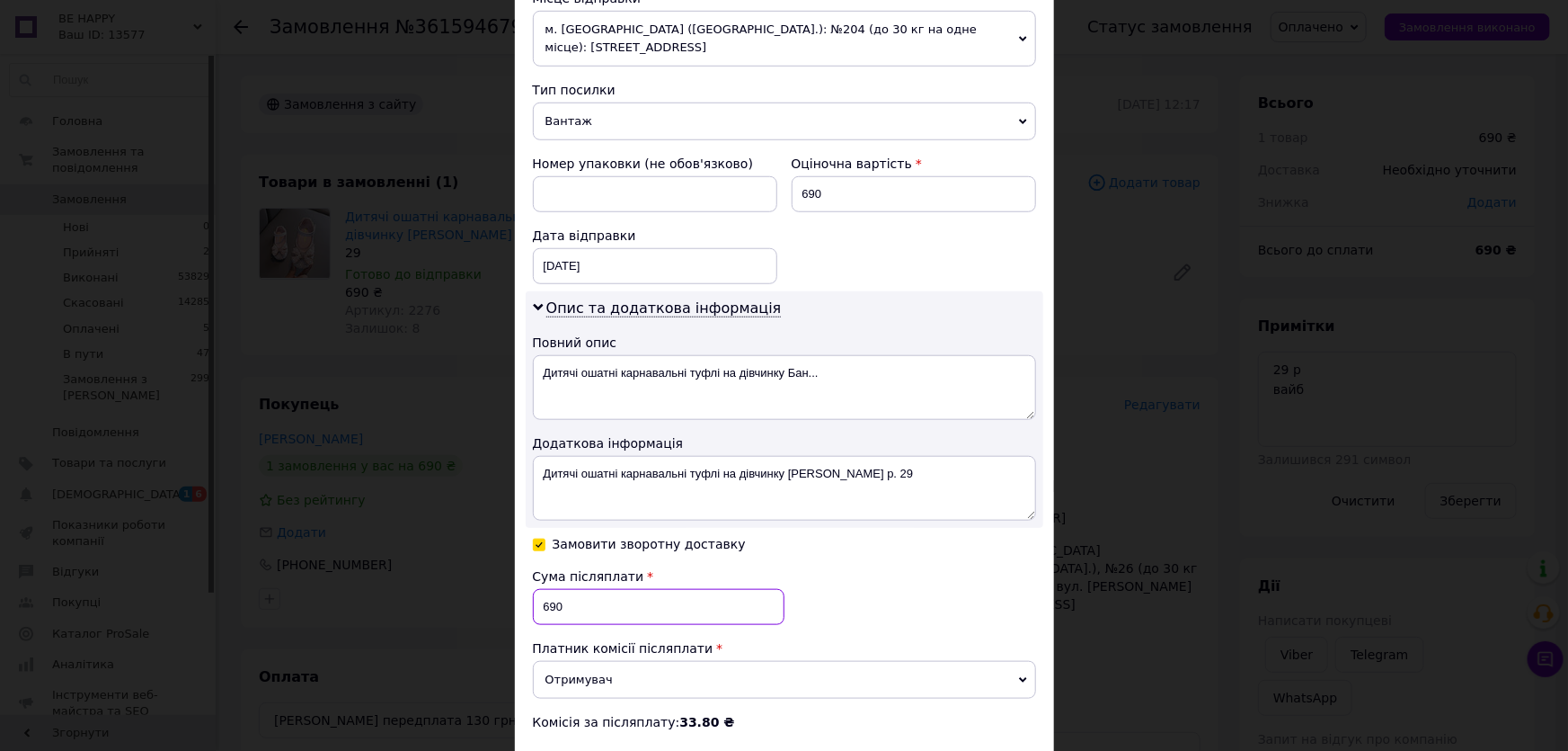
click at [582, 588] on input "690" at bounding box center [659, 606] width 252 height 36
type input "6"
type input "560"
click at [895, 567] on div "Сума післяплати 560 Платник комісії післяплати Отримувач Відправник Комісія за …" at bounding box center [784, 649] width 504 height 164
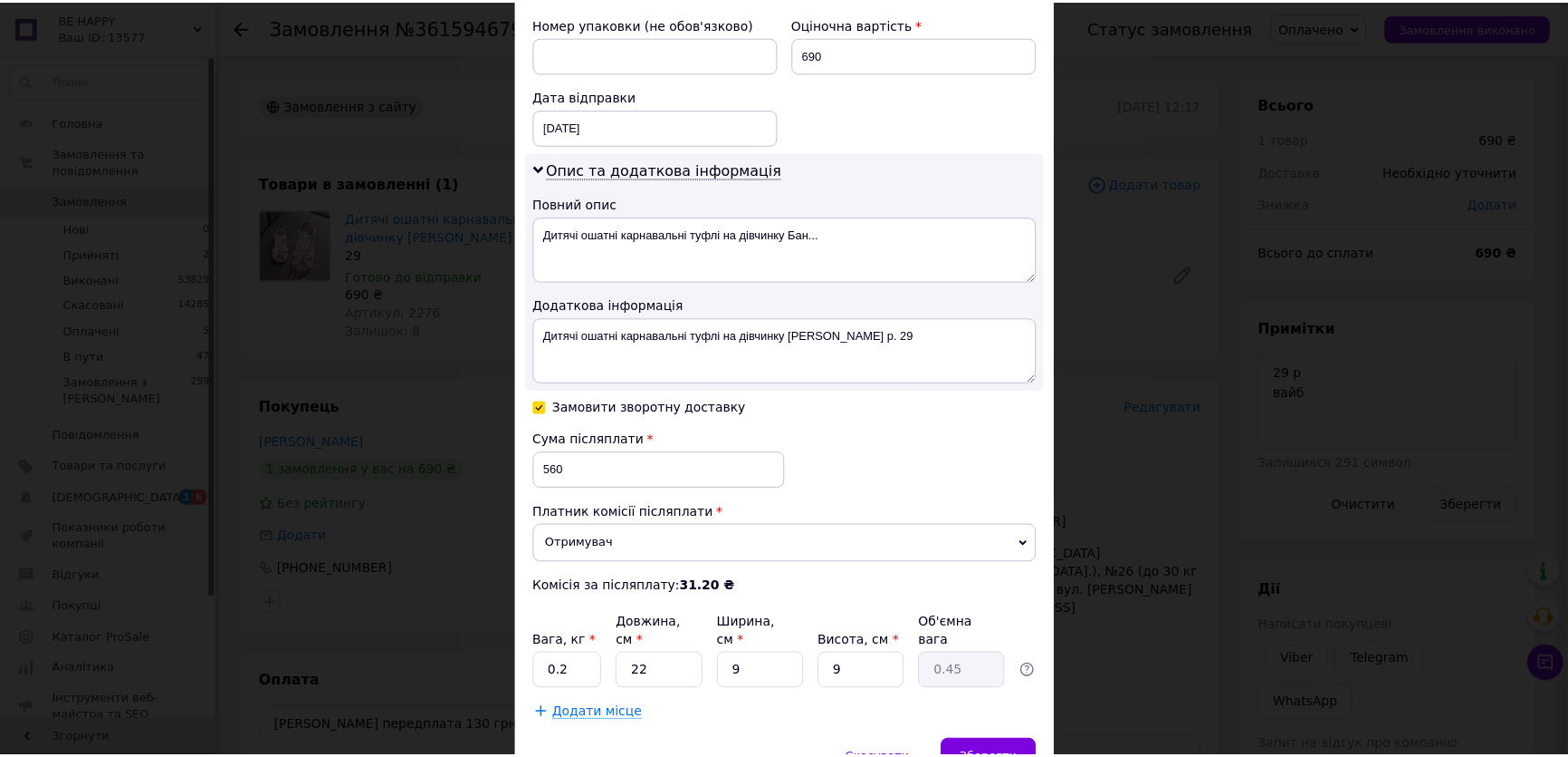
scroll to position [861, 0]
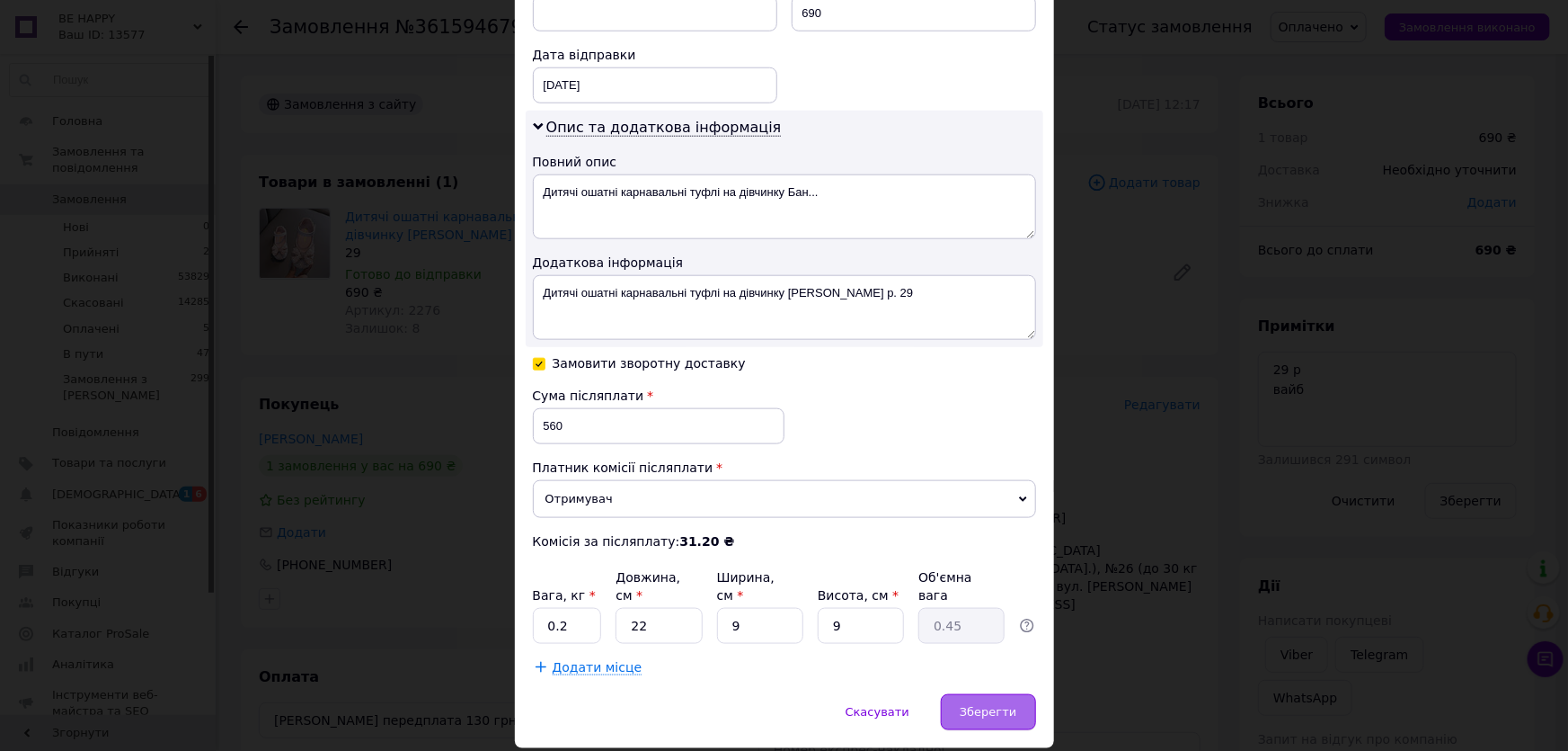
click at [1000, 705] on span "Зберегти" at bounding box center [987, 712] width 56 height 13
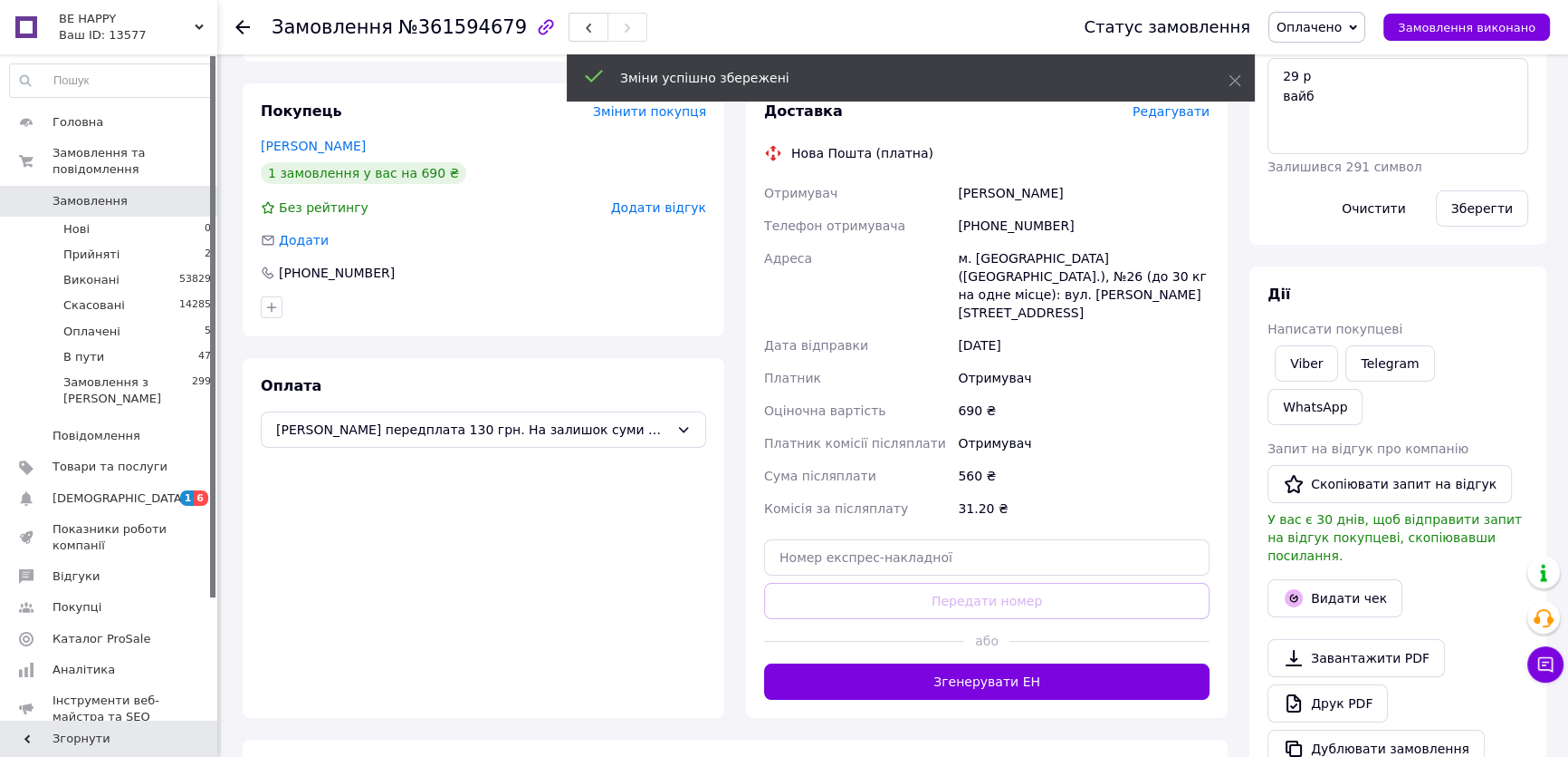
scroll to position [329, 0]
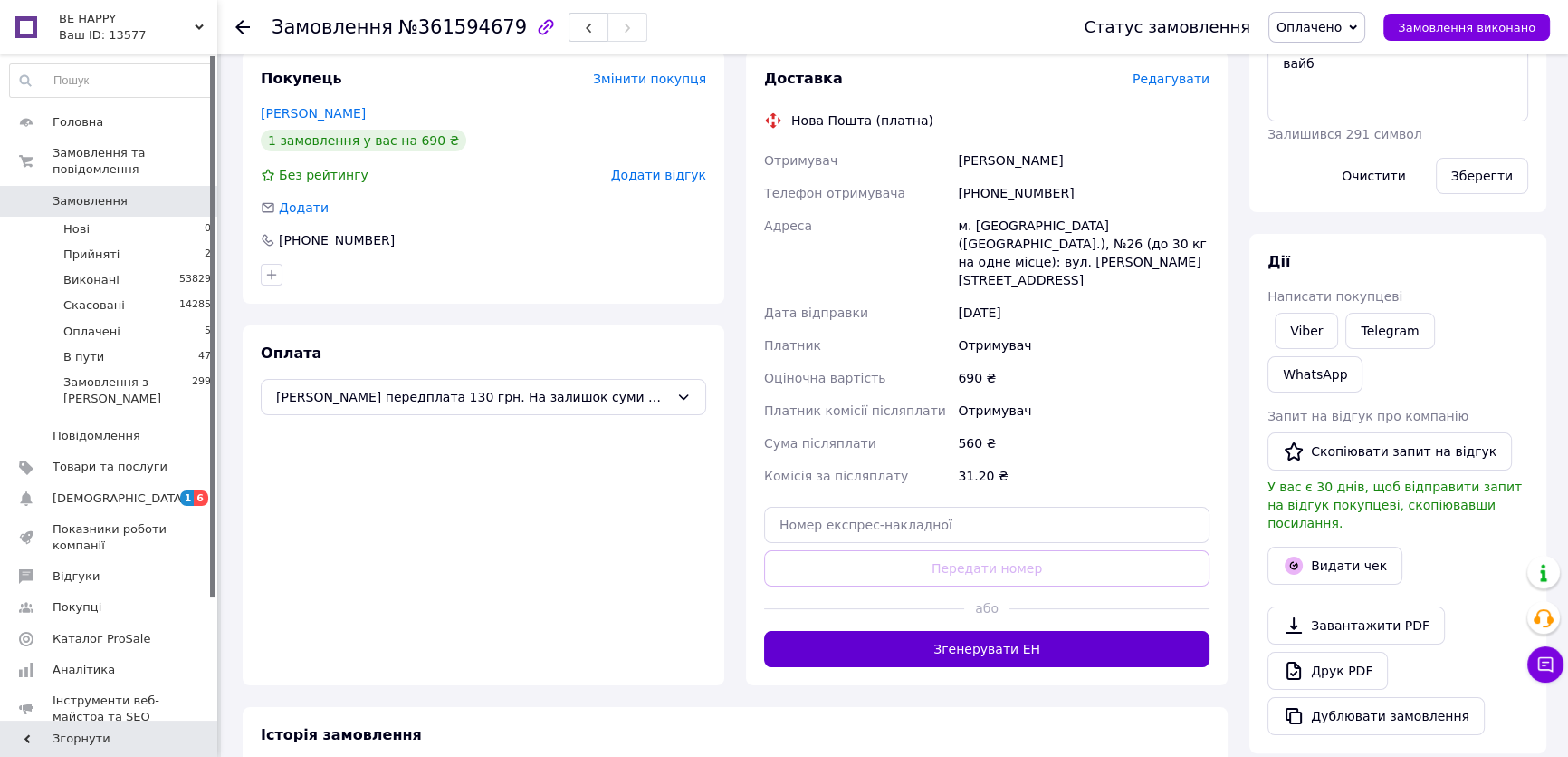
click at [1018, 631] on button "Згенерувати ЕН" at bounding box center [987, 649] width 446 height 36
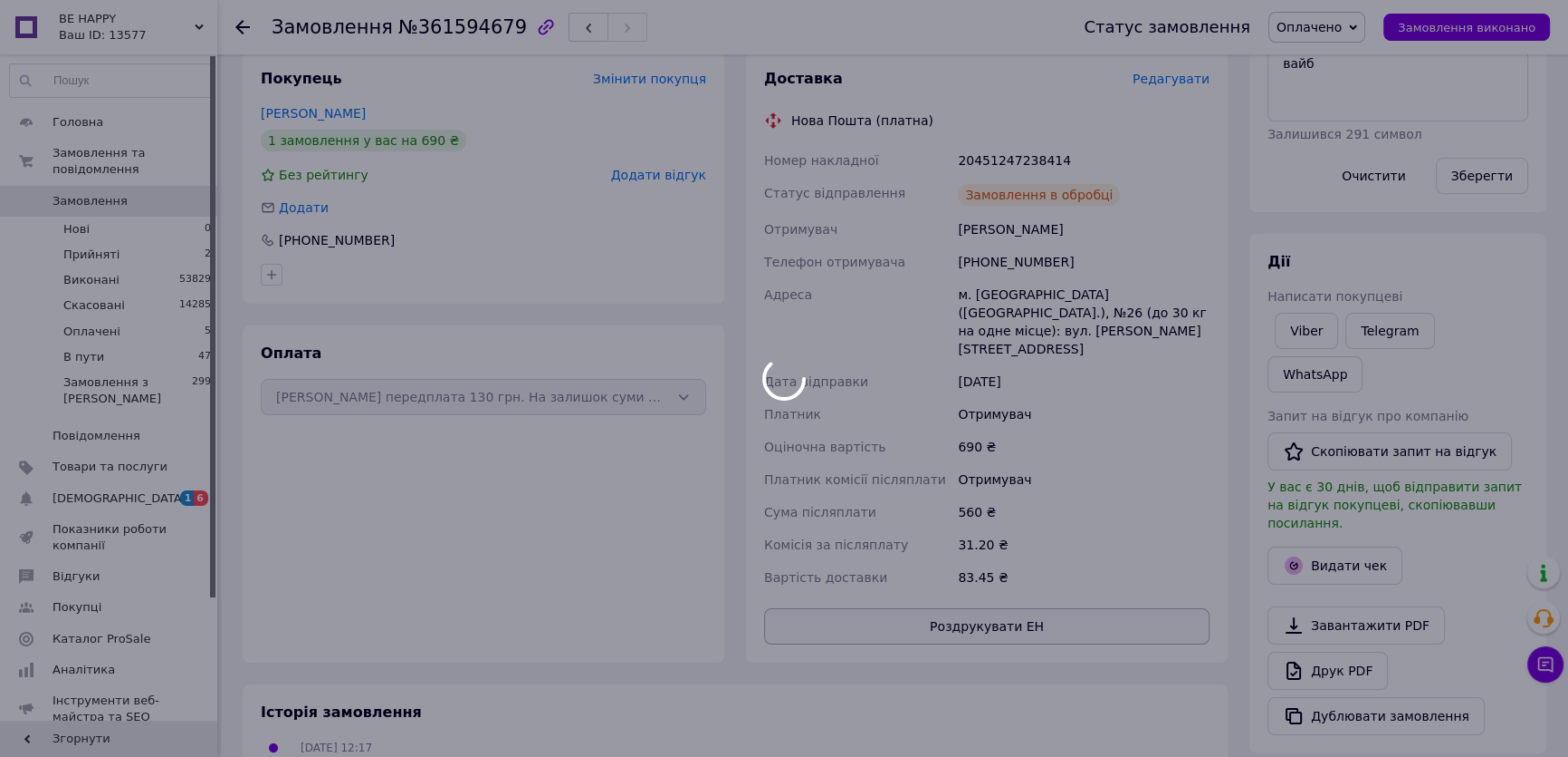
scroll to position [18, 0]
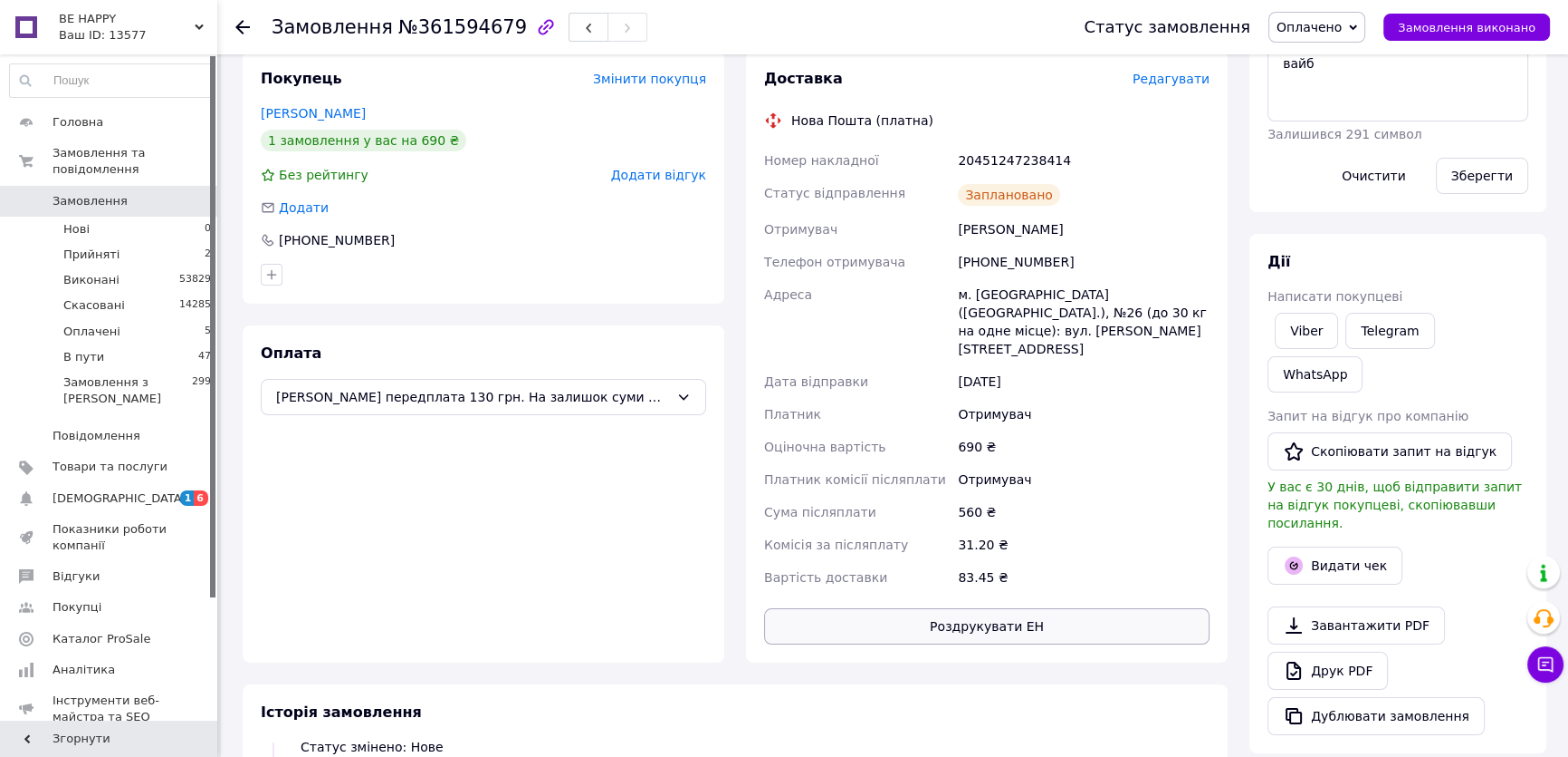
click at [1021, 608] on button "Роздрукувати ЕН" at bounding box center [987, 626] width 446 height 36
click at [1322, 25] on span "Оплачено" at bounding box center [1309, 27] width 65 height 14
click at [1322, 150] on li "В пути" at bounding box center [1317, 145] width 95 height 27
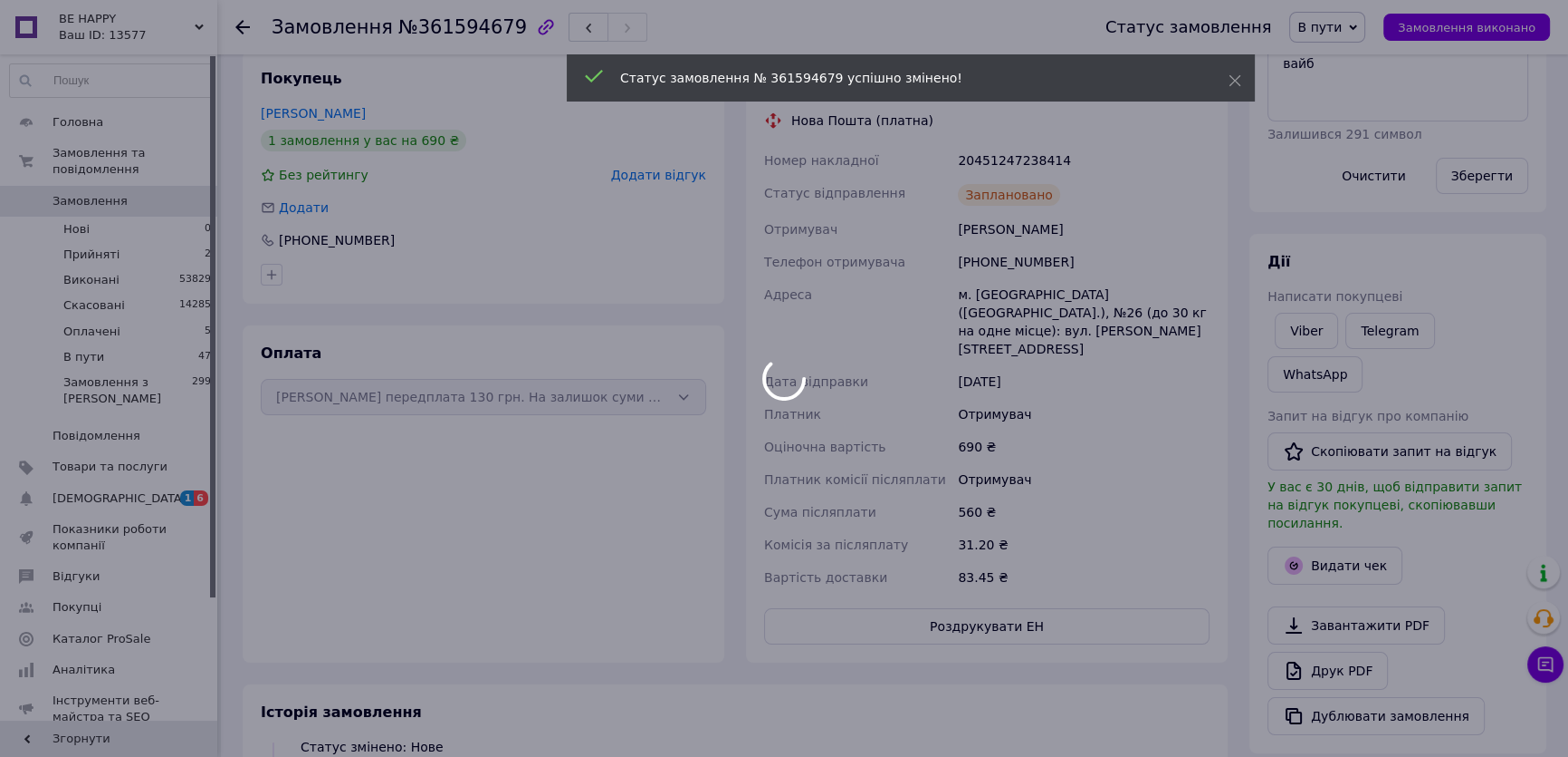
scroll to position [62, 0]
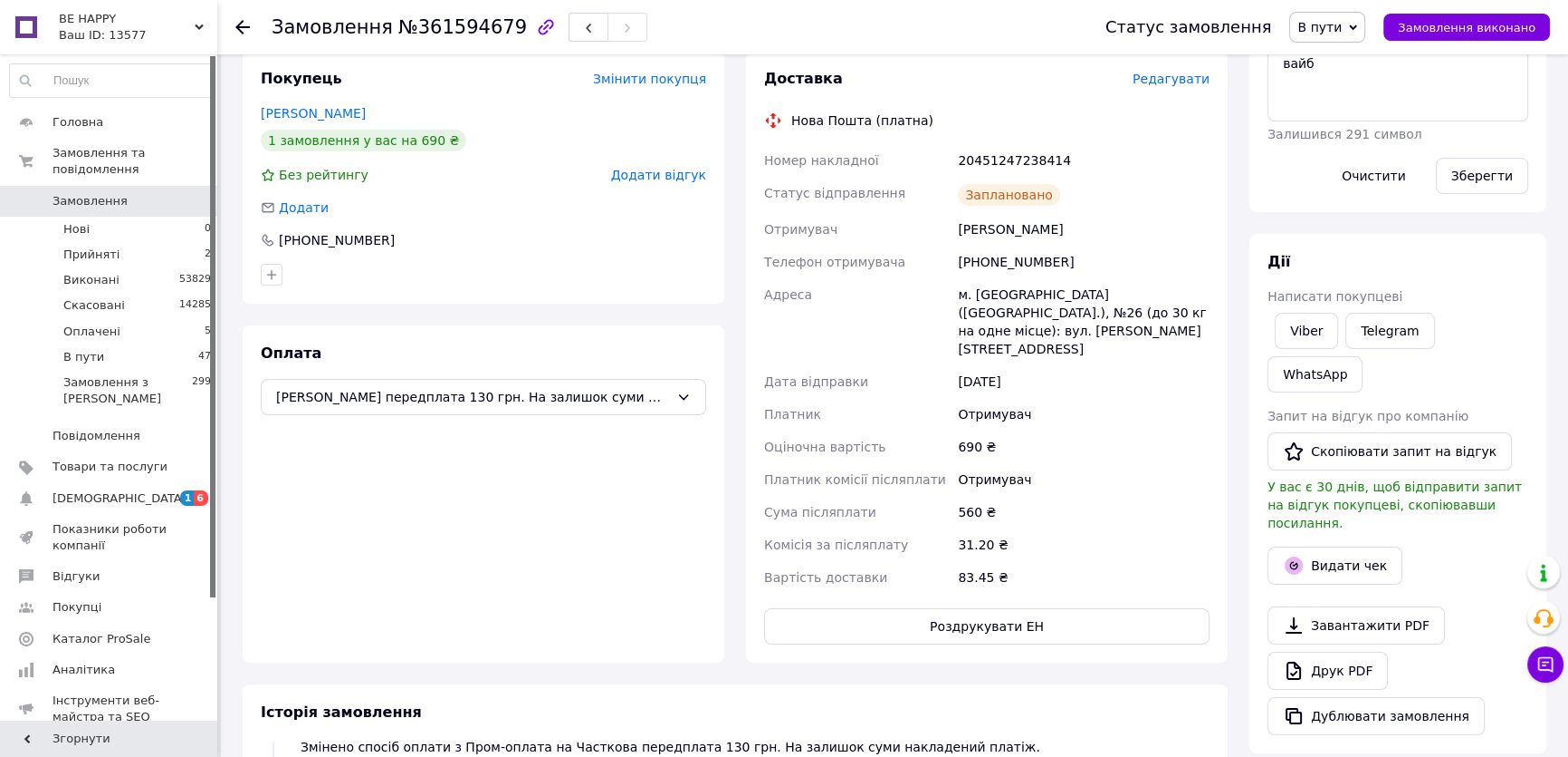
click at [1004, 156] on div "20451247238414" at bounding box center [1084, 160] width 259 height 32
copy div "20451247238414"
click at [1307, 322] on link "Viber" at bounding box center [1307, 331] width 63 height 36
click at [909, 131] on div "Доставка Редагувати Нова Пошта (платна) Номер накладної 20451247238414 Статус в…" at bounding box center [987, 356] width 446 height 575
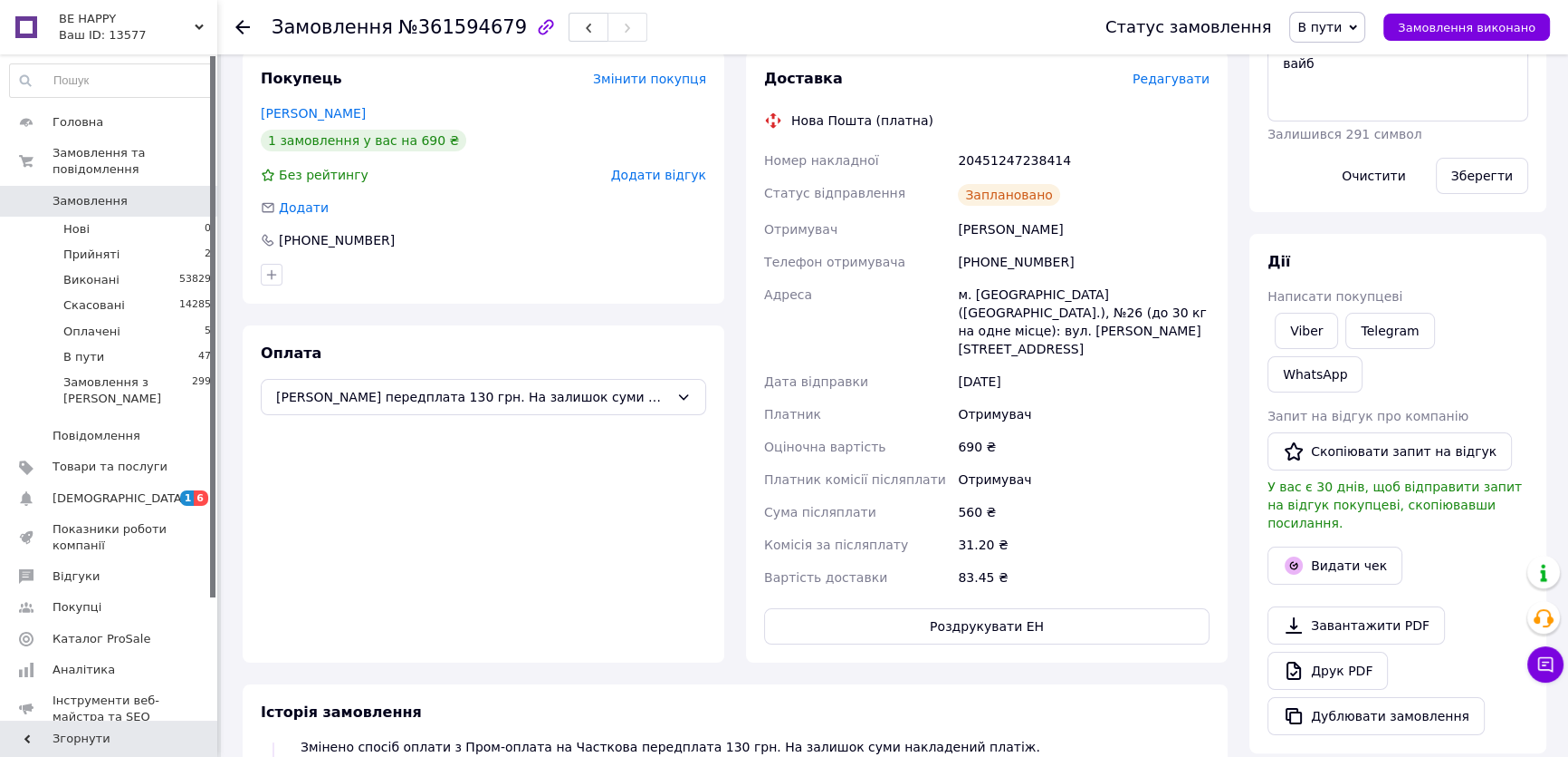
scroll to position [0, 0]
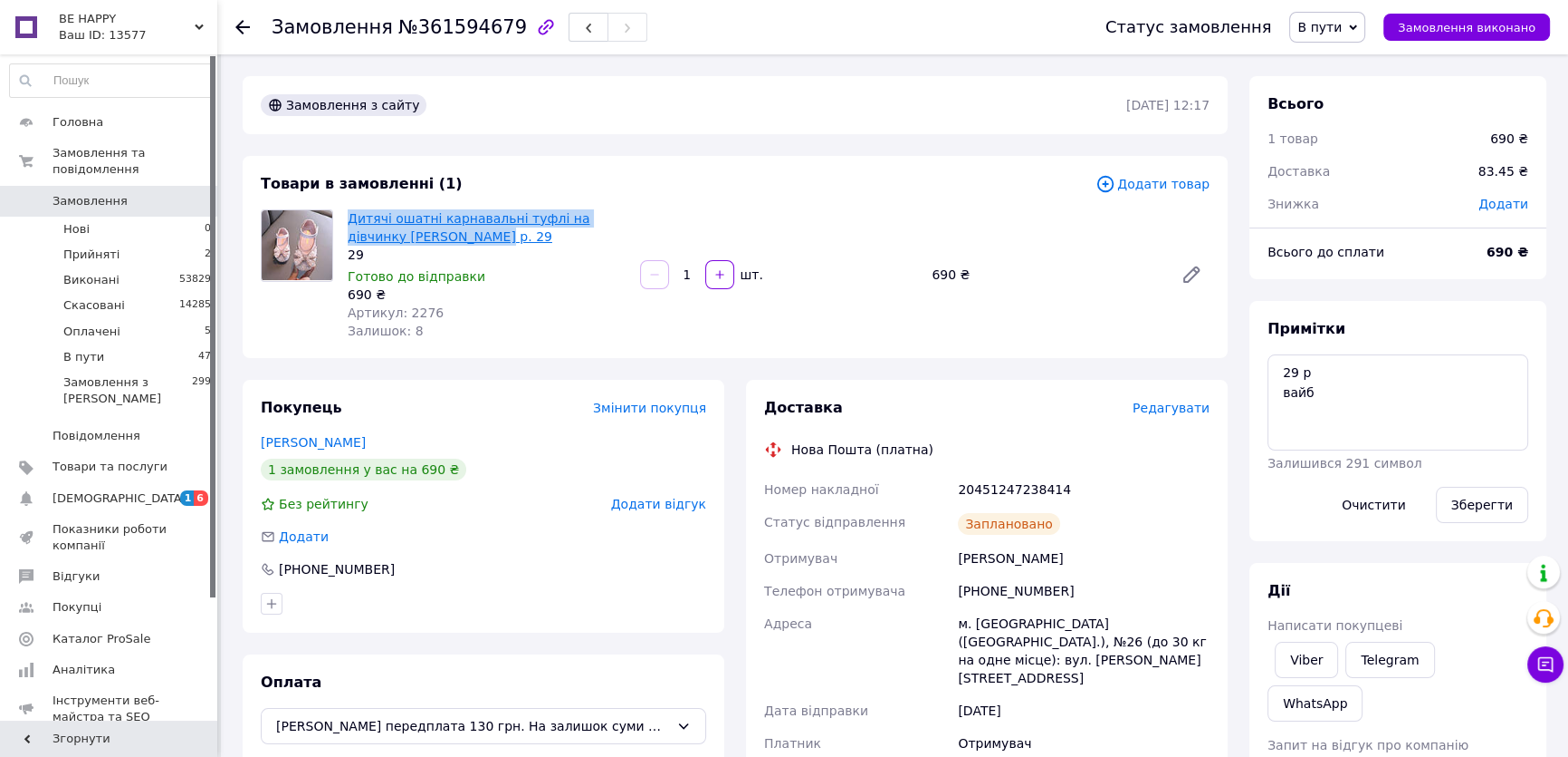
drag, startPoint x: 343, startPoint y: 198, endPoint x: 417, endPoint y: 234, distance: 82.3
click at [431, 242] on div "Товари в замовленні (1) Додати товар Дитячі ошатні карнавальні туфлі на дівчинк…" at bounding box center [735, 256] width 986 height 202
copy link "Дитячі ошатні карнавальні туфлі на дівчинку Бантик рожеві"
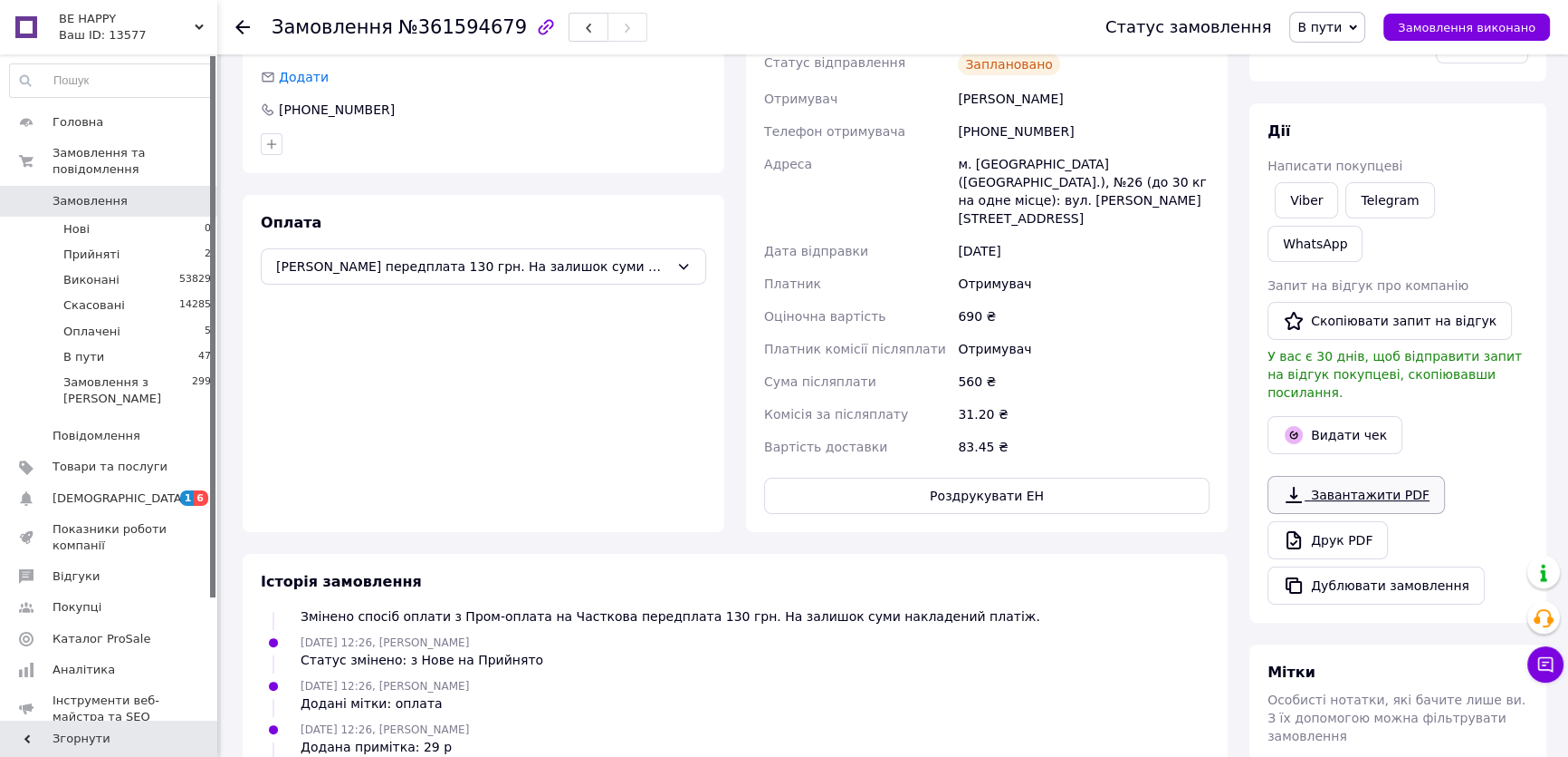
scroll to position [576, 0]
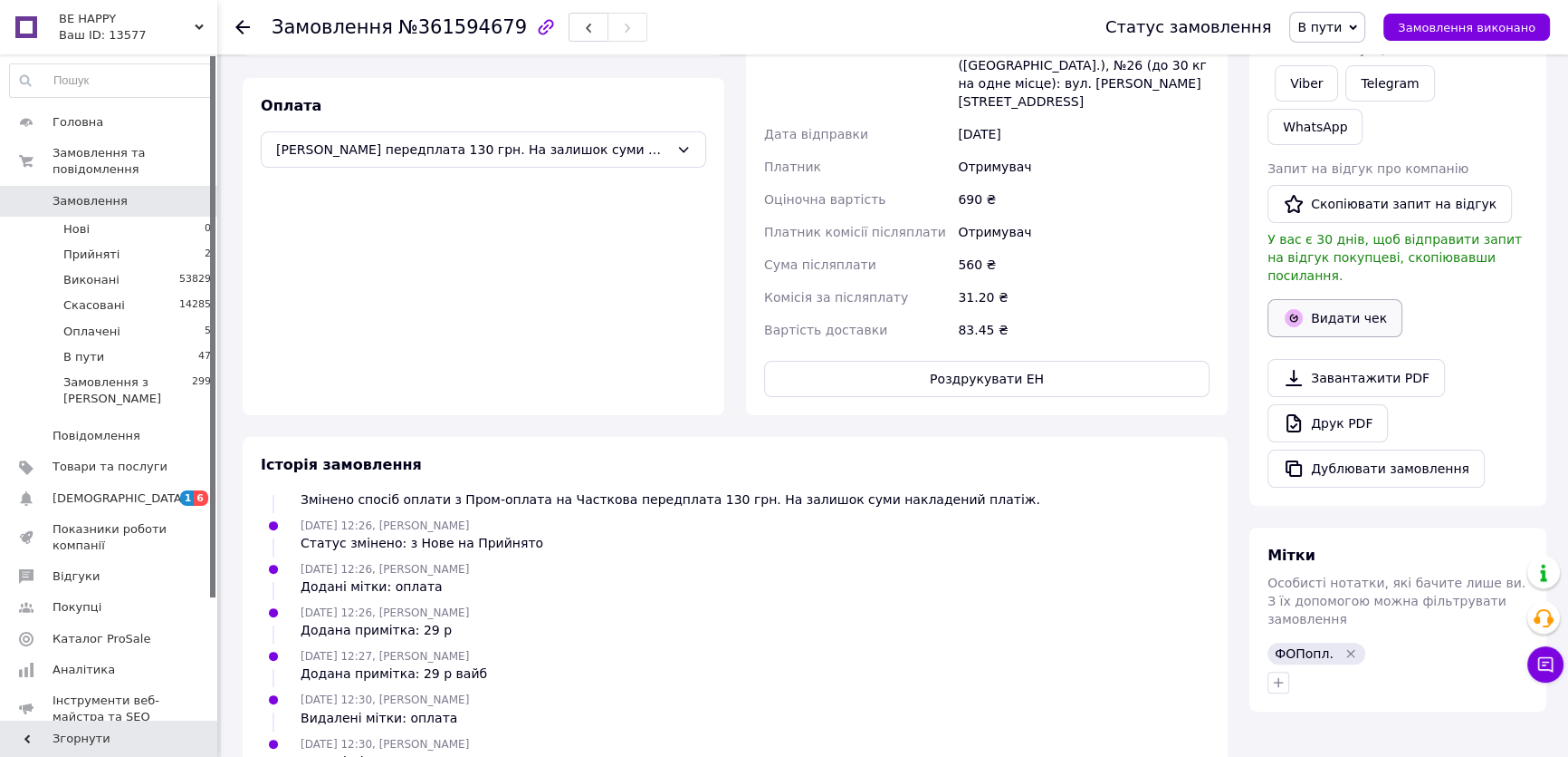
click at [1359, 299] on button "Видати чек" at bounding box center [1335, 318] width 134 height 38
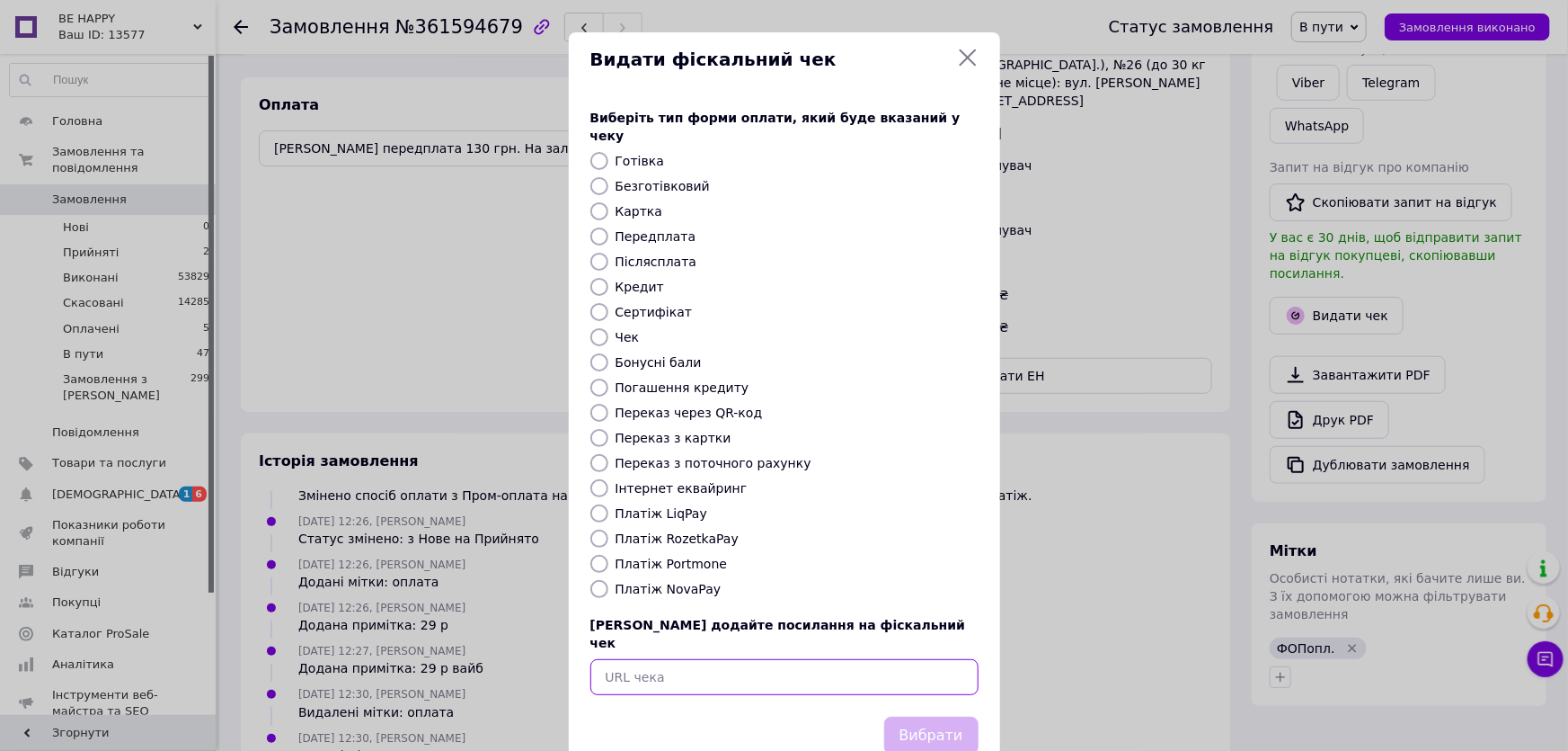
click at [654, 659] on input "text" at bounding box center [784, 677] width 388 height 36
paste input "https://kasa.vchasno.ua/check-viewer/e6pkxya8eQ8"
type input "https://kasa.vchasno.ua/check-viewer/e6pkxya8eQ8"
click at [931, 716] on button "Вибрати" at bounding box center [931, 735] width 94 height 39
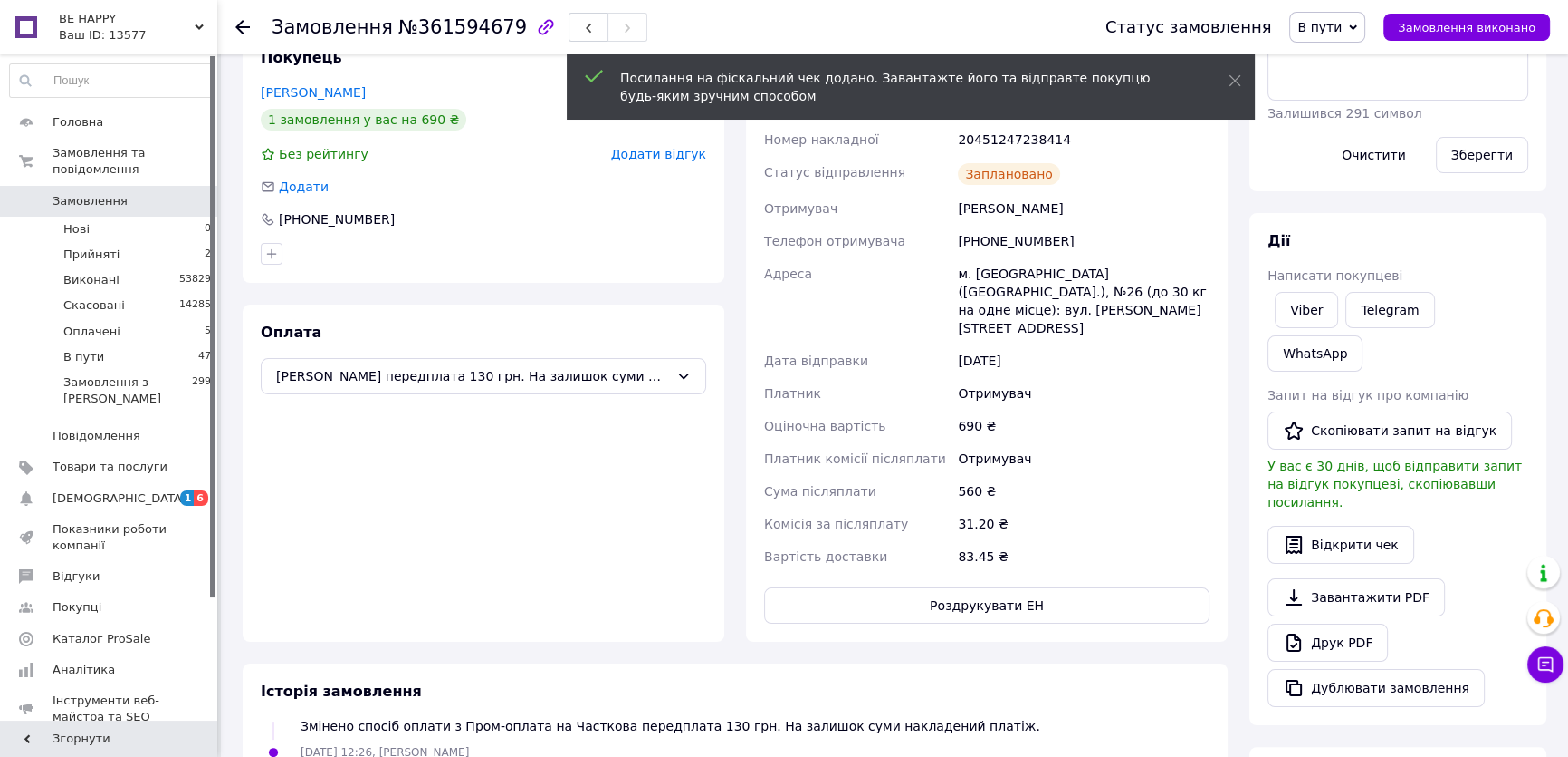
scroll to position [329, 0]
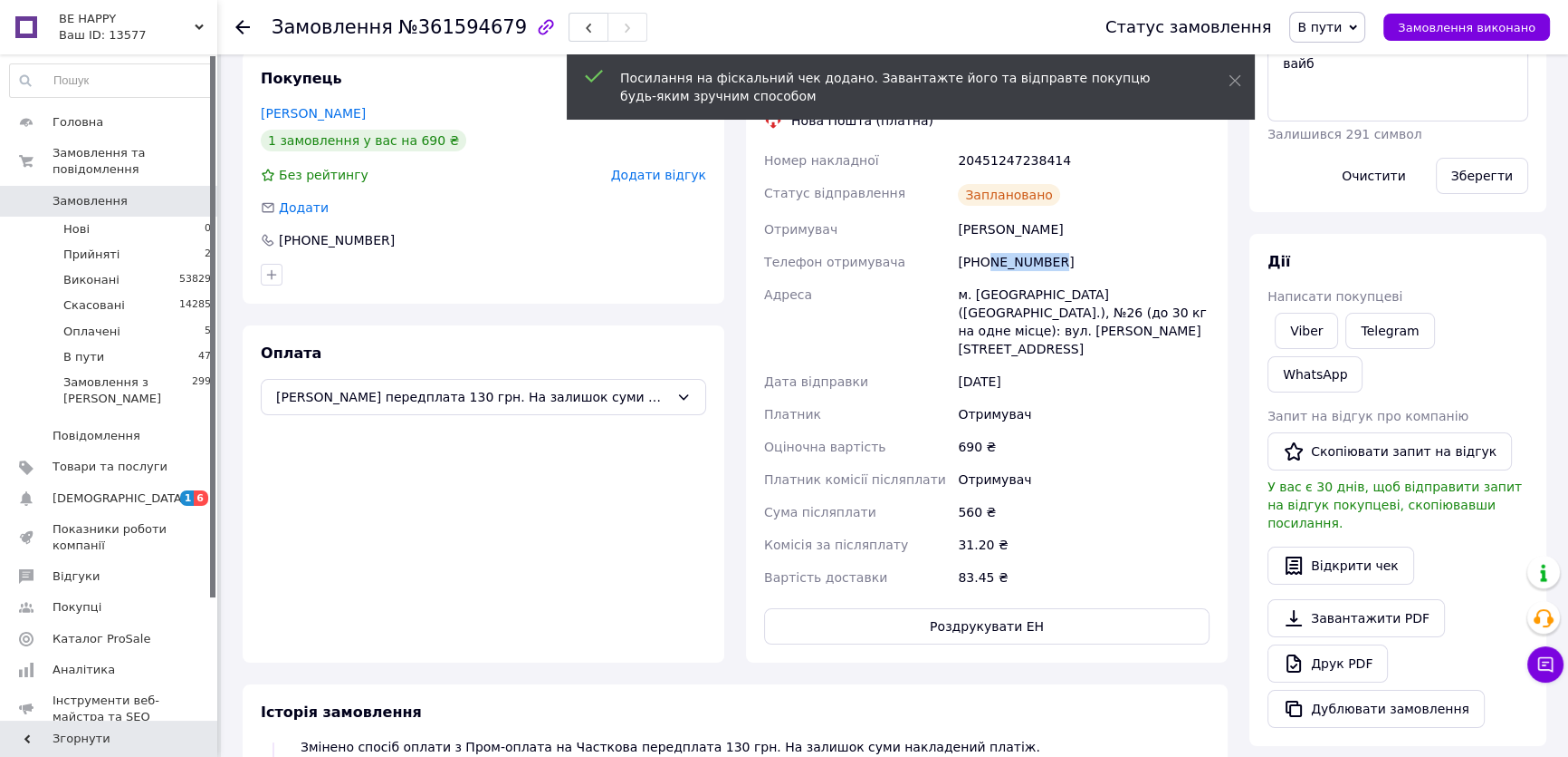
drag, startPoint x: 988, startPoint y: 258, endPoint x: 1082, endPoint y: 262, distance: 94.1
click at [1082, 262] on div "[PHONE_NUMBER]" at bounding box center [1084, 261] width 259 height 32
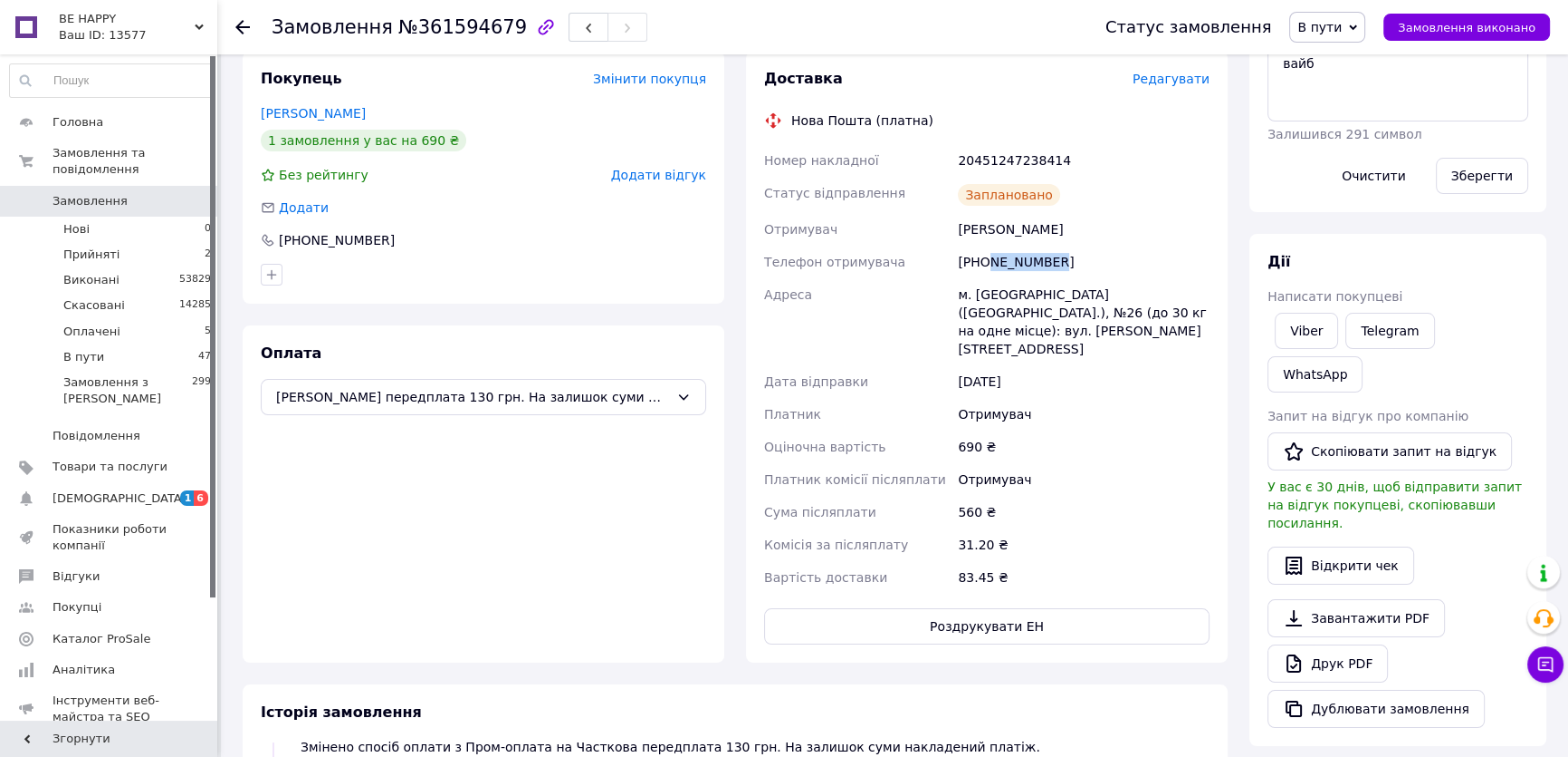
copy div "730329187"
click at [616, 231] on div "[PHONE_NUMBER]" at bounding box center [483, 240] width 446 height 18
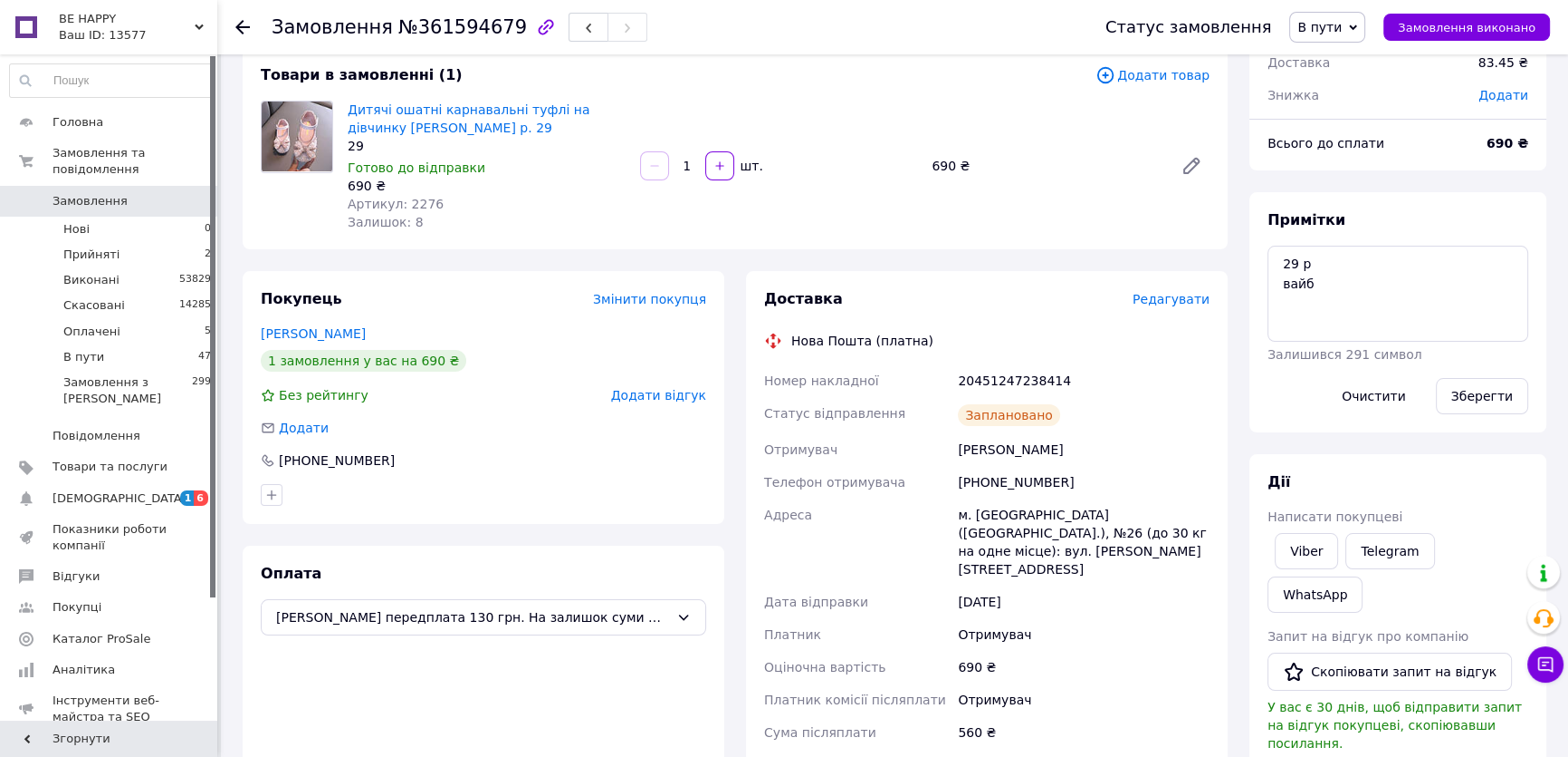
scroll to position [0, 0]
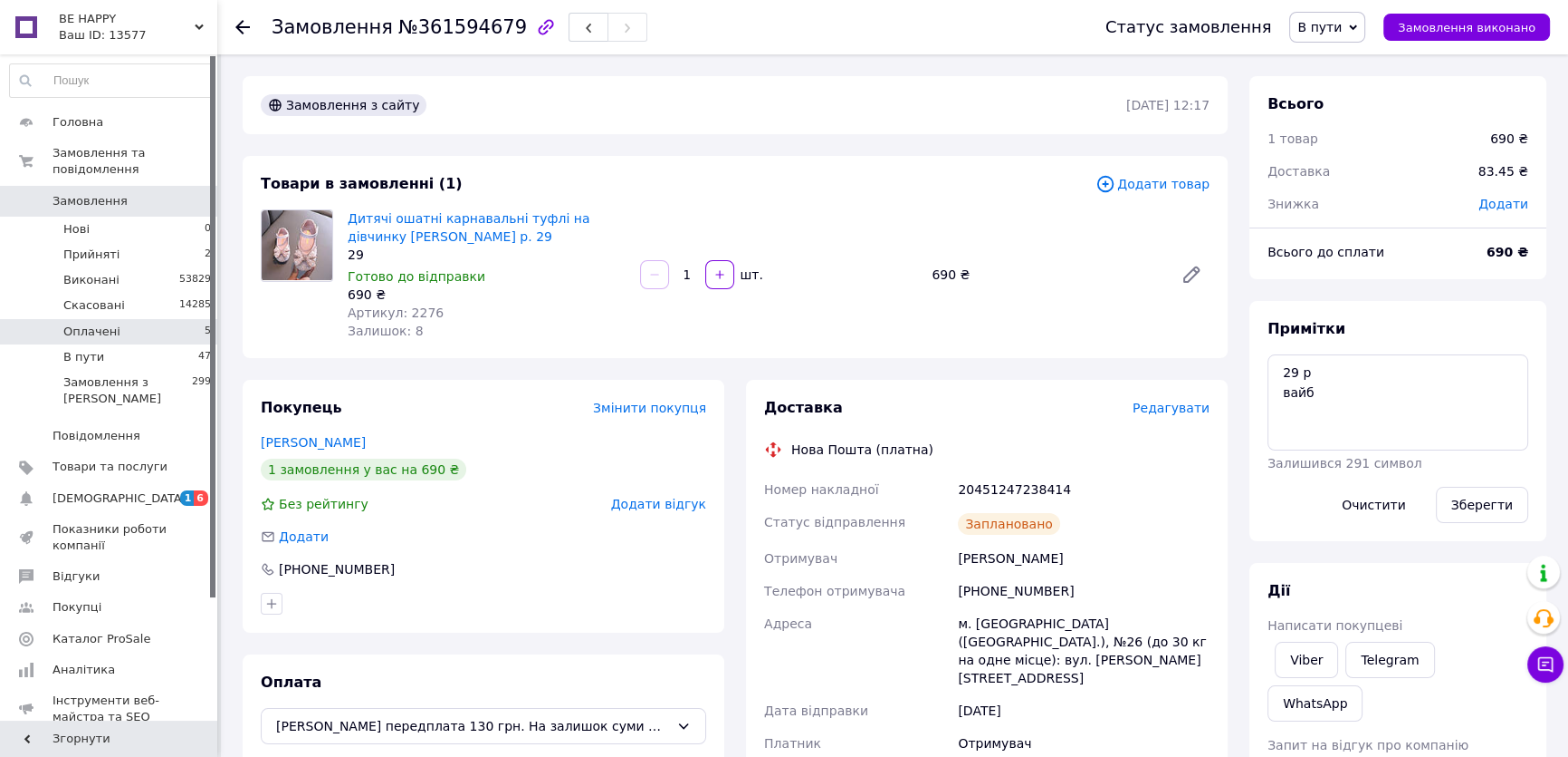
click at [135, 319] on li "Оплачені 5" at bounding box center [111, 332] width 222 height 26
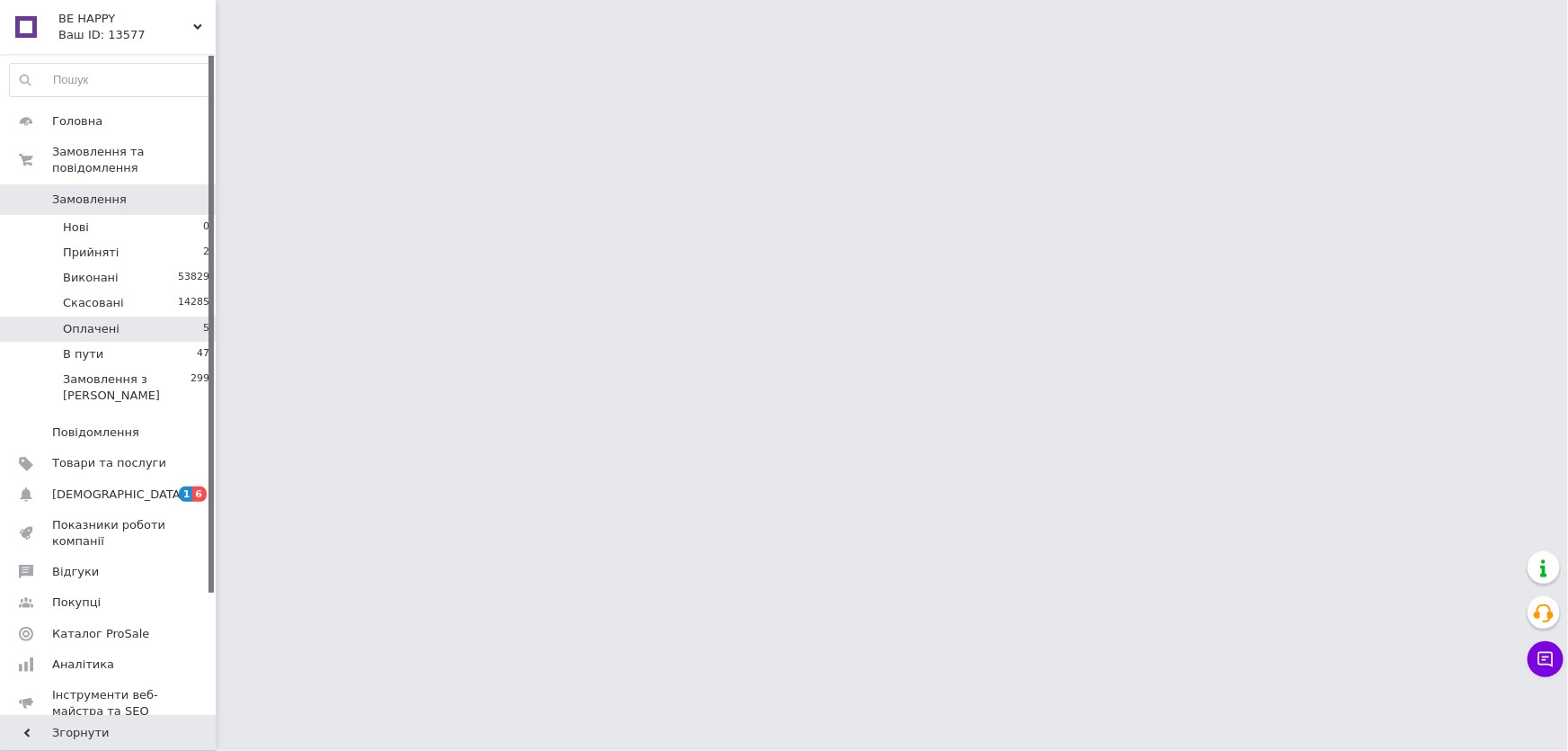
click at [134, 317] on li "Оплачені 5" at bounding box center [110, 329] width 220 height 25
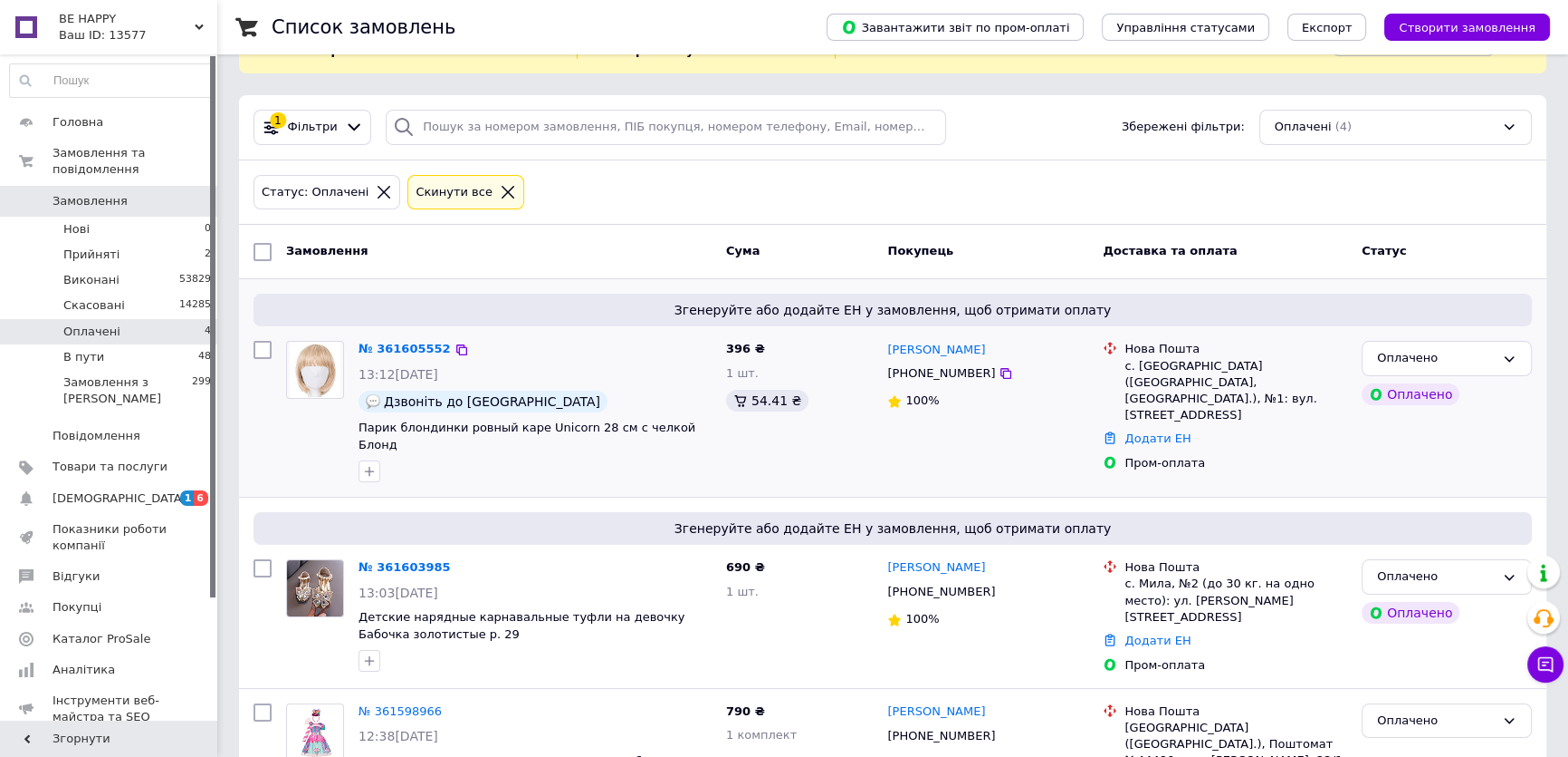
scroll to position [309, 0]
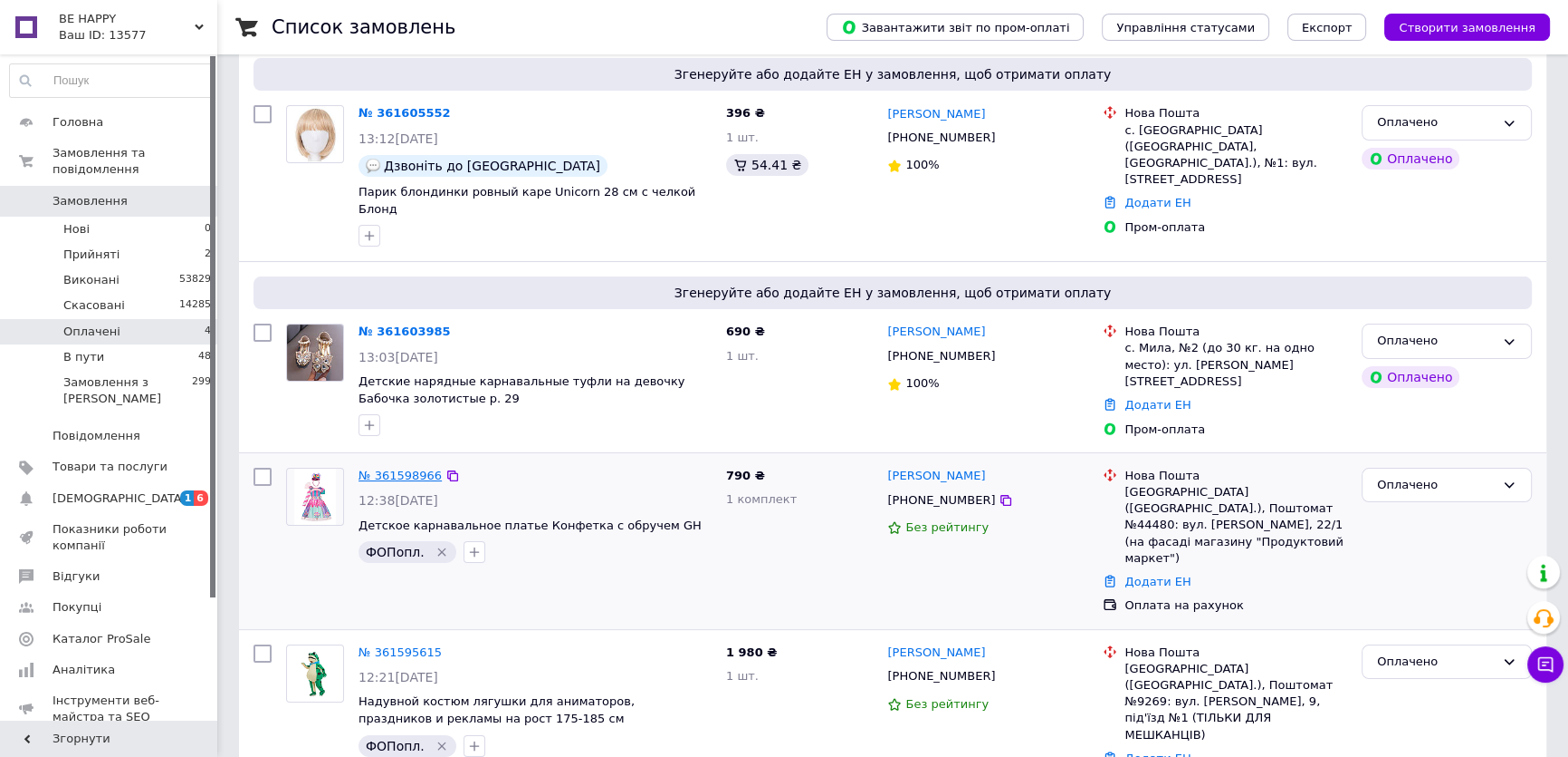
click at [402, 468] on link "№ 361598966" at bounding box center [401, 475] width 83 height 13
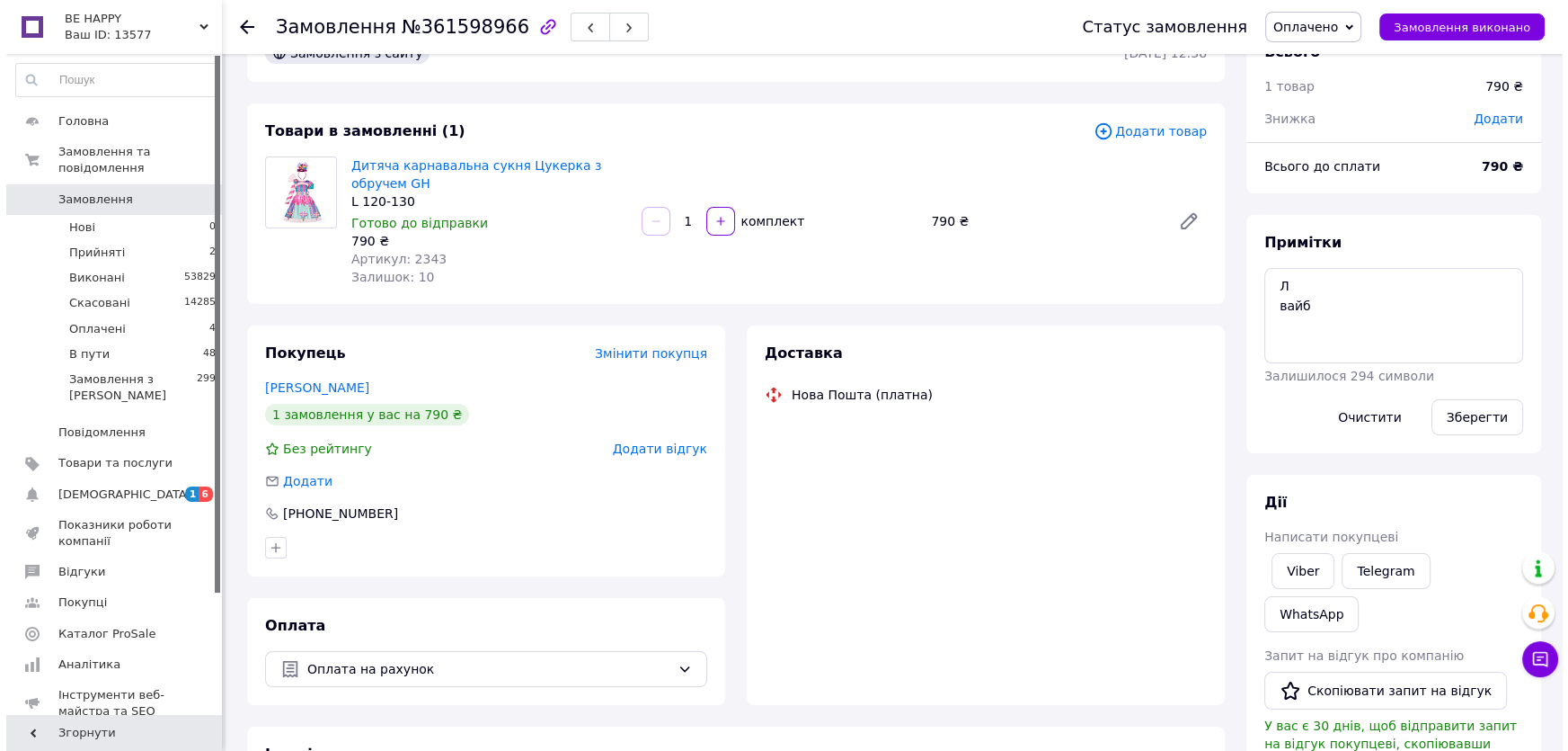
scroll to position [306, 0]
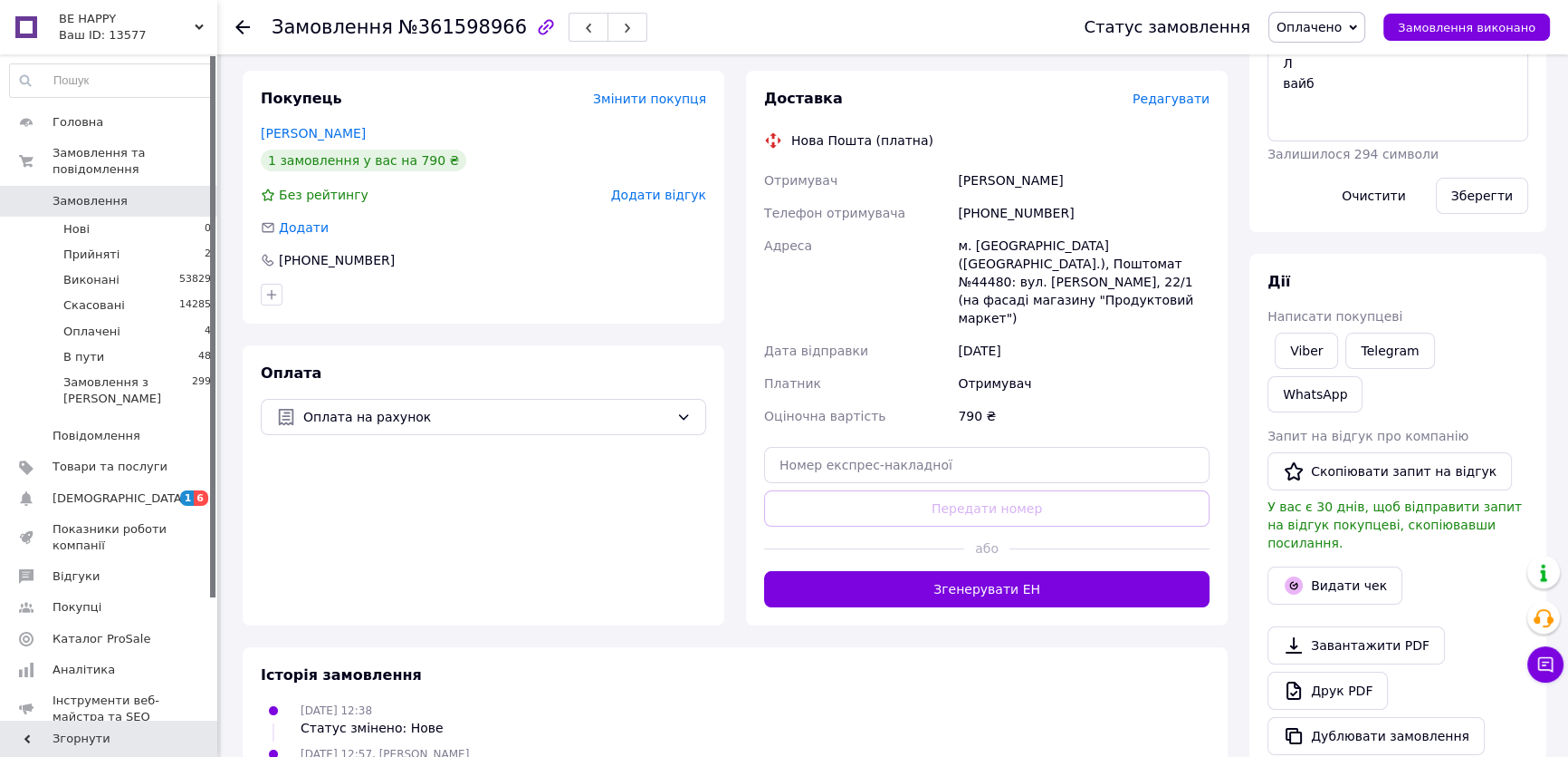
click at [1161, 104] on span "Редагувати" at bounding box center [1170, 99] width 77 height 14
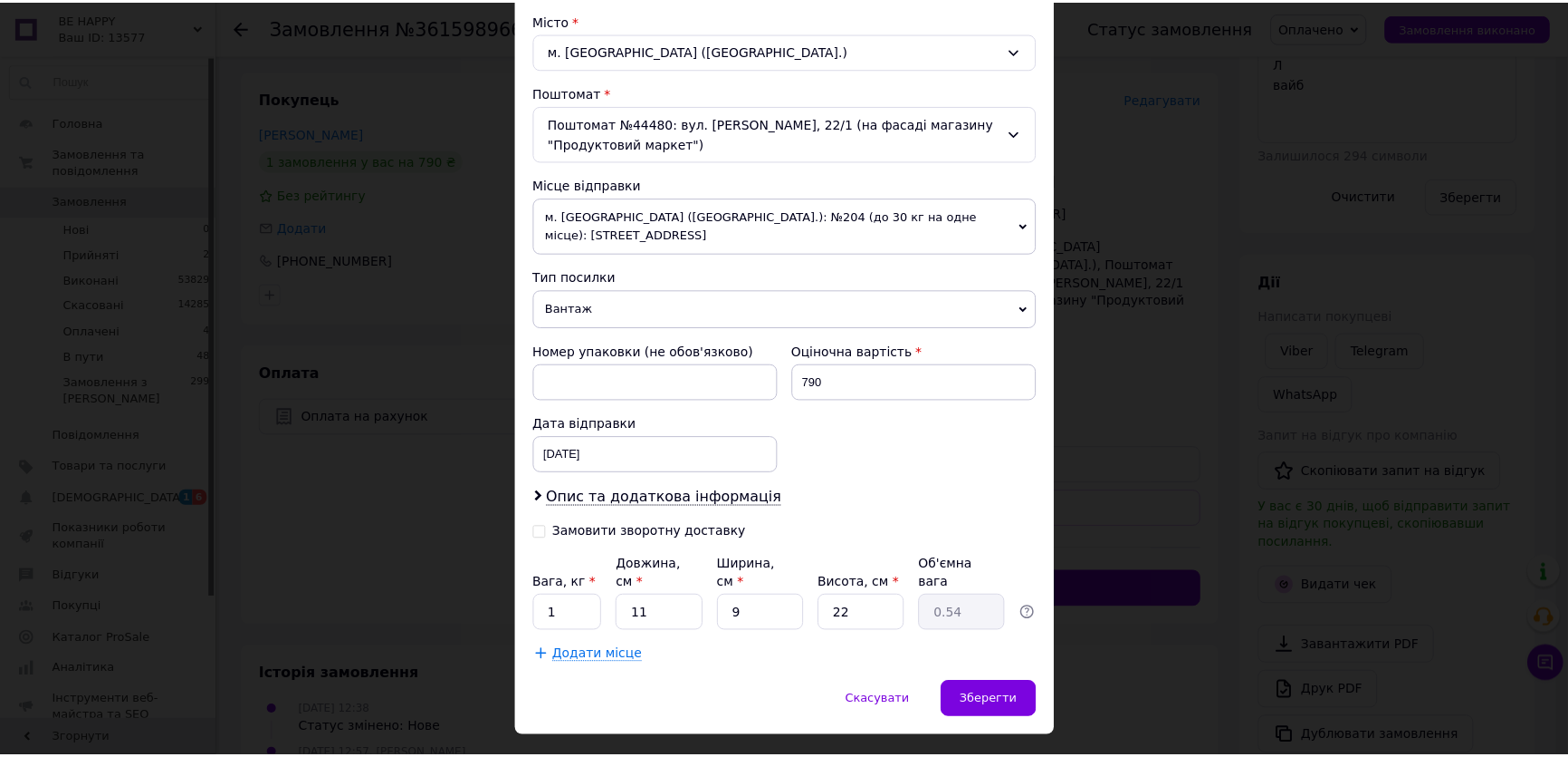
scroll to position [496, 0]
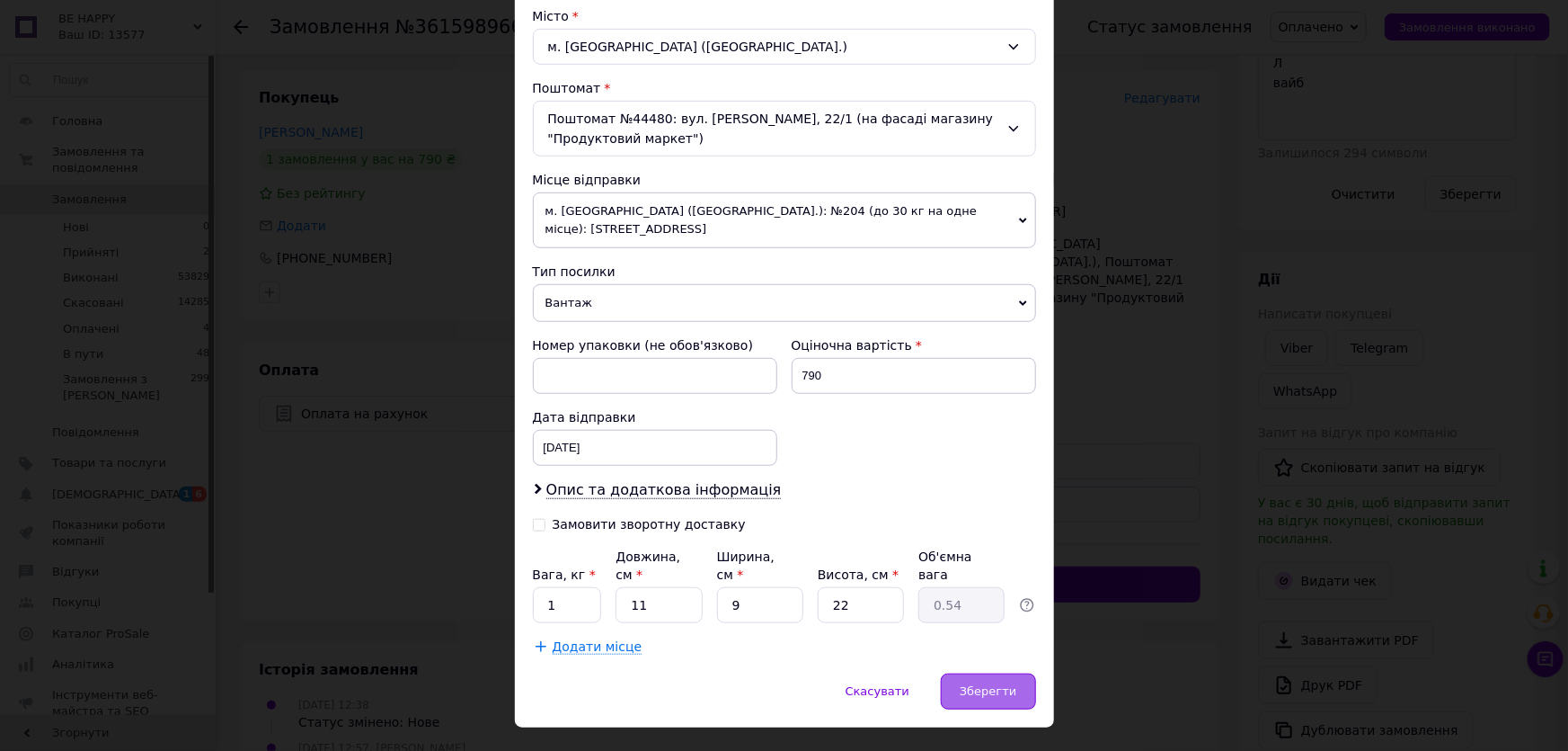
click at [993, 684] on span "Зберегти" at bounding box center [987, 691] width 56 height 13
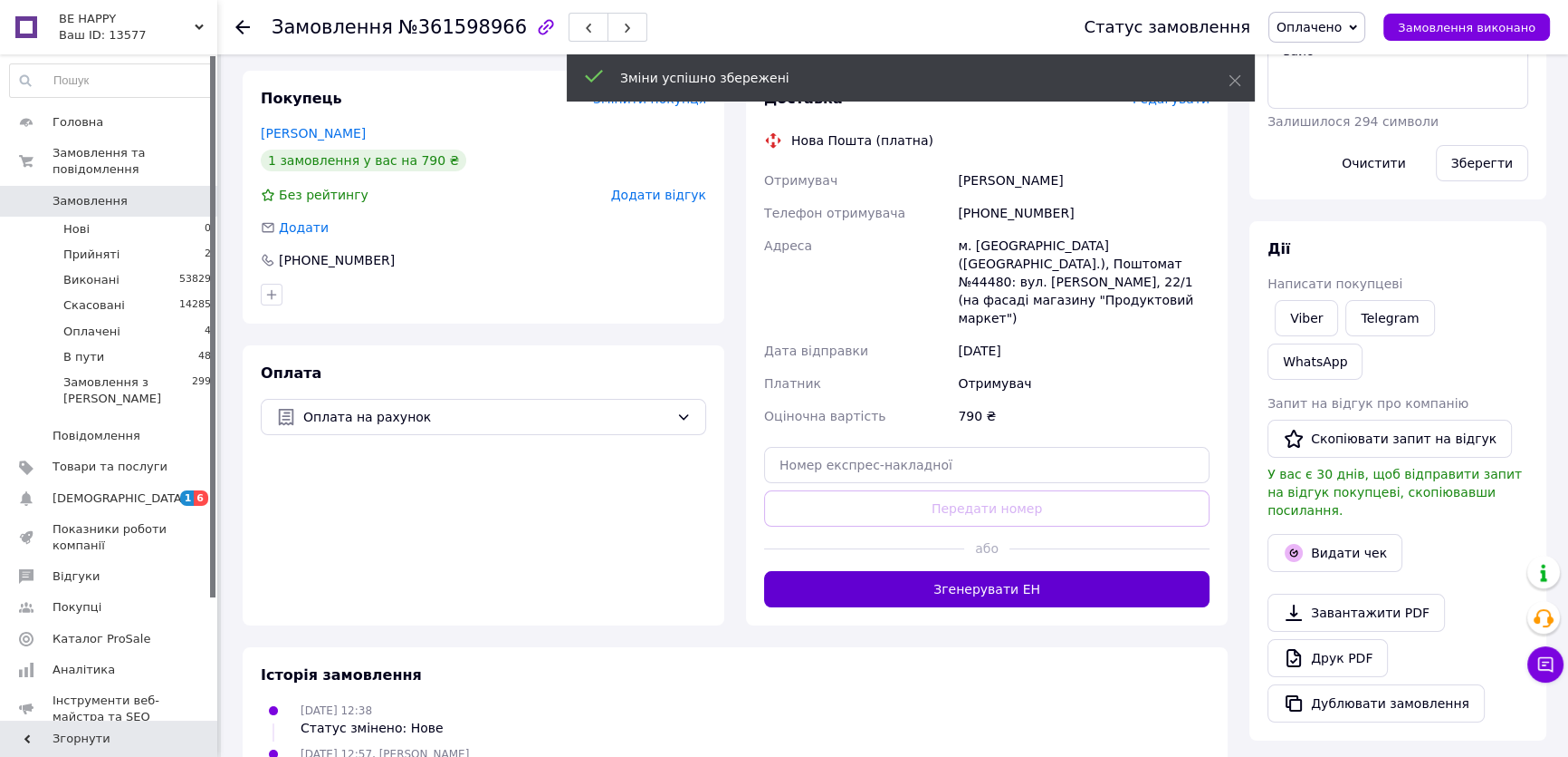
click at [1012, 570] on button "Згенерувати ЕН" at bounding box center [987, 588] width 446 height 36
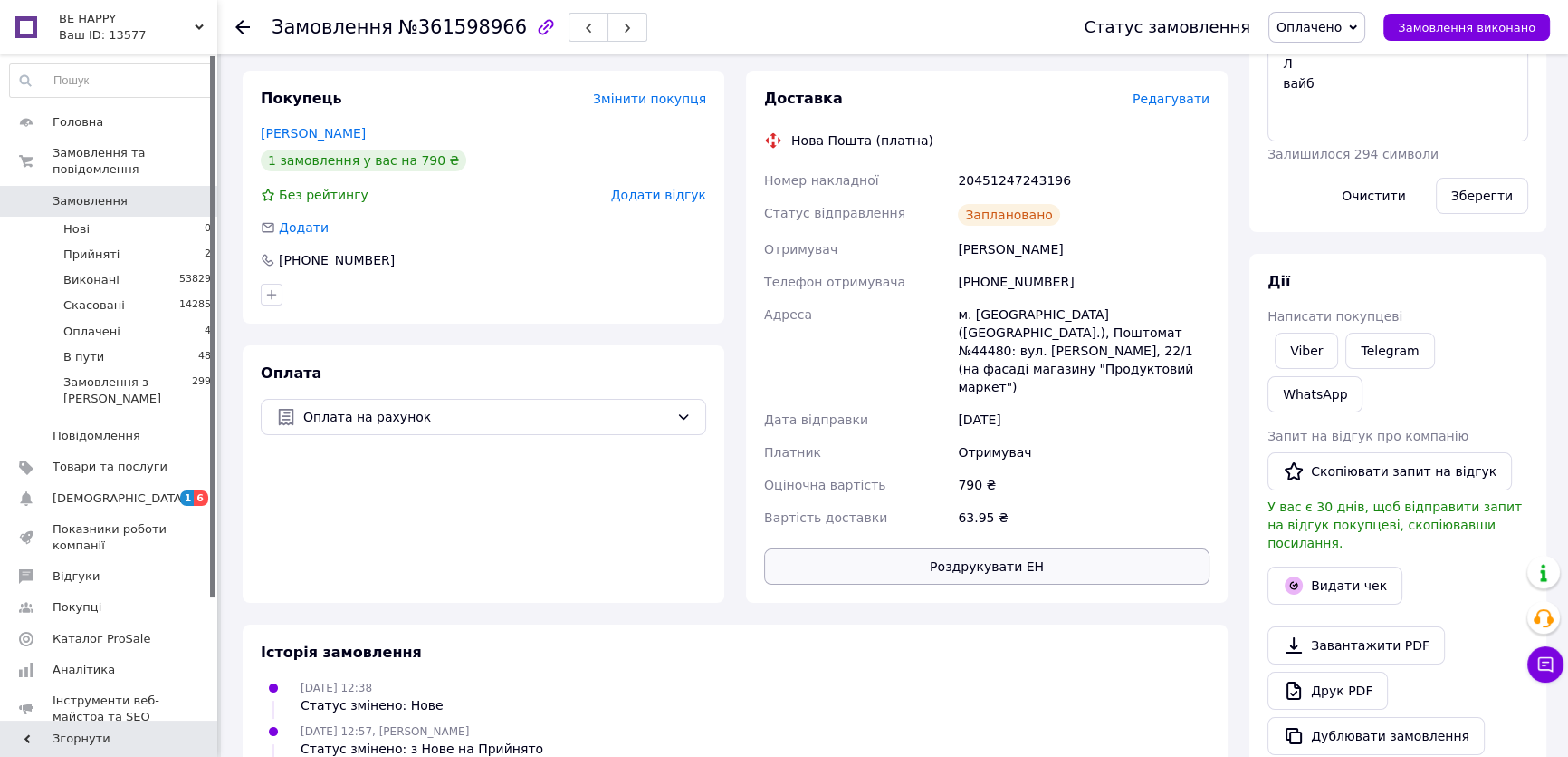
click at [1050, 549] on button "Роздрукувати ЕН" at bounding box center [987, 567] width 446 height 36
click at [1310, 27] on span "Оплачено" at bounding box center [1309, 27] width 65 height 14
click at [1341, 86] on li "Виконано" at bounding box center [1317, 90] width 95 height 27
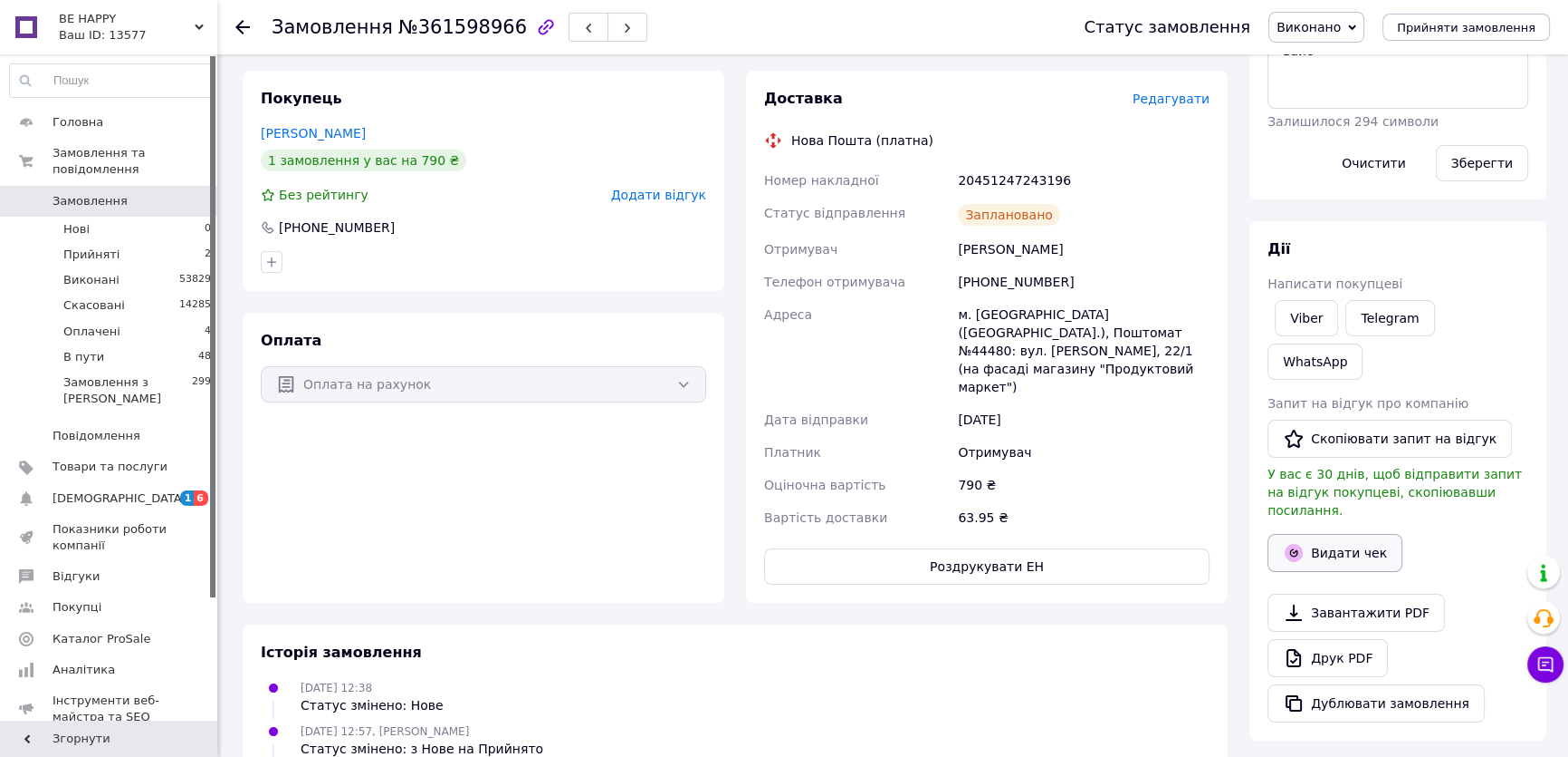
click at [1355, 533] on button "Видати чек" at bounding box center [1335, 552] width 134 height 38
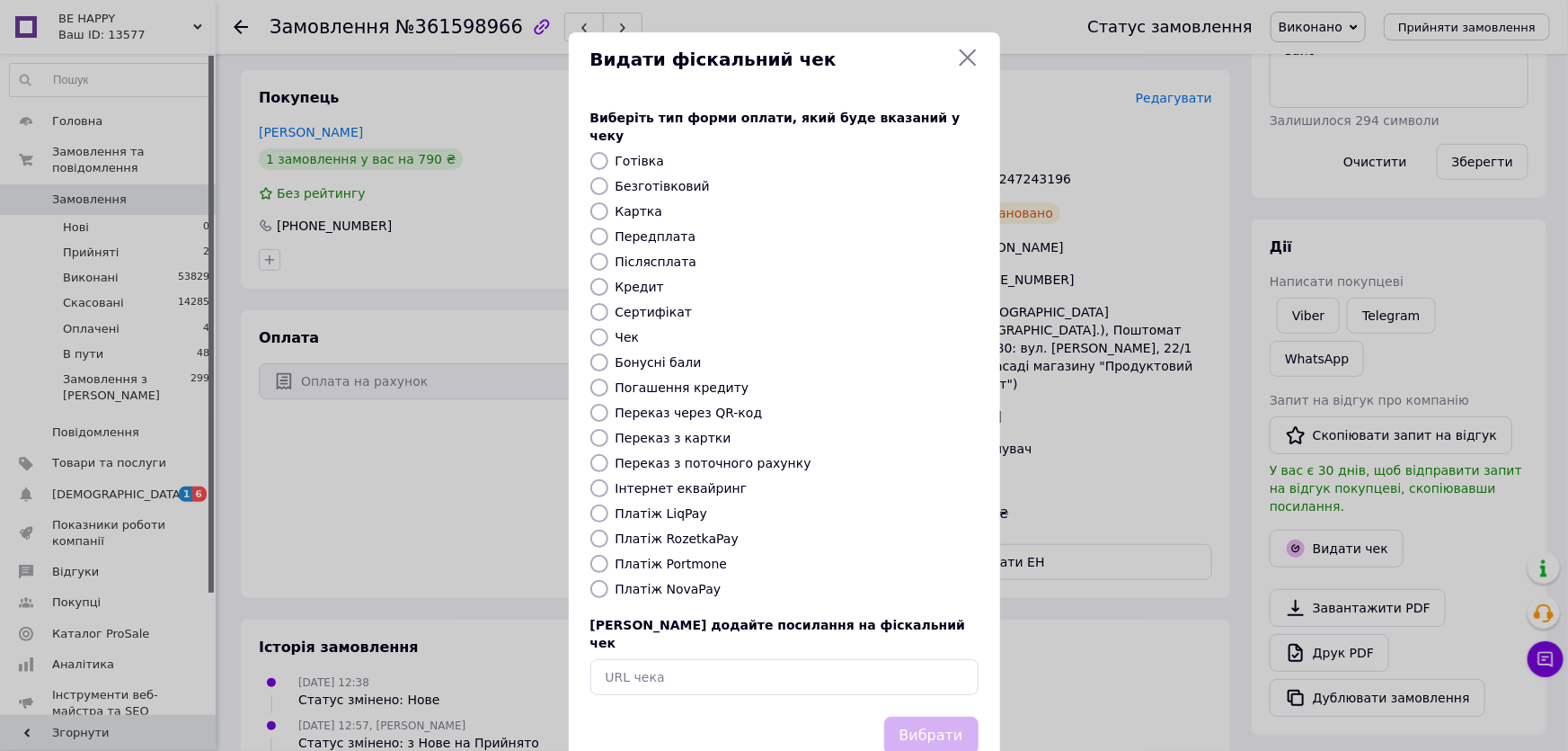
click at [690, 430] on label "Переказ з картки" at bounding box center [673, 437] width 116 height 14
click at [608, 429] on input "Переказ з картки" at bounding box center [598, 437] width 18 height 18
radio input "true"
click at [929, 716] on button "Вибрати" at bounding box center [931, 735] width 94 height 39
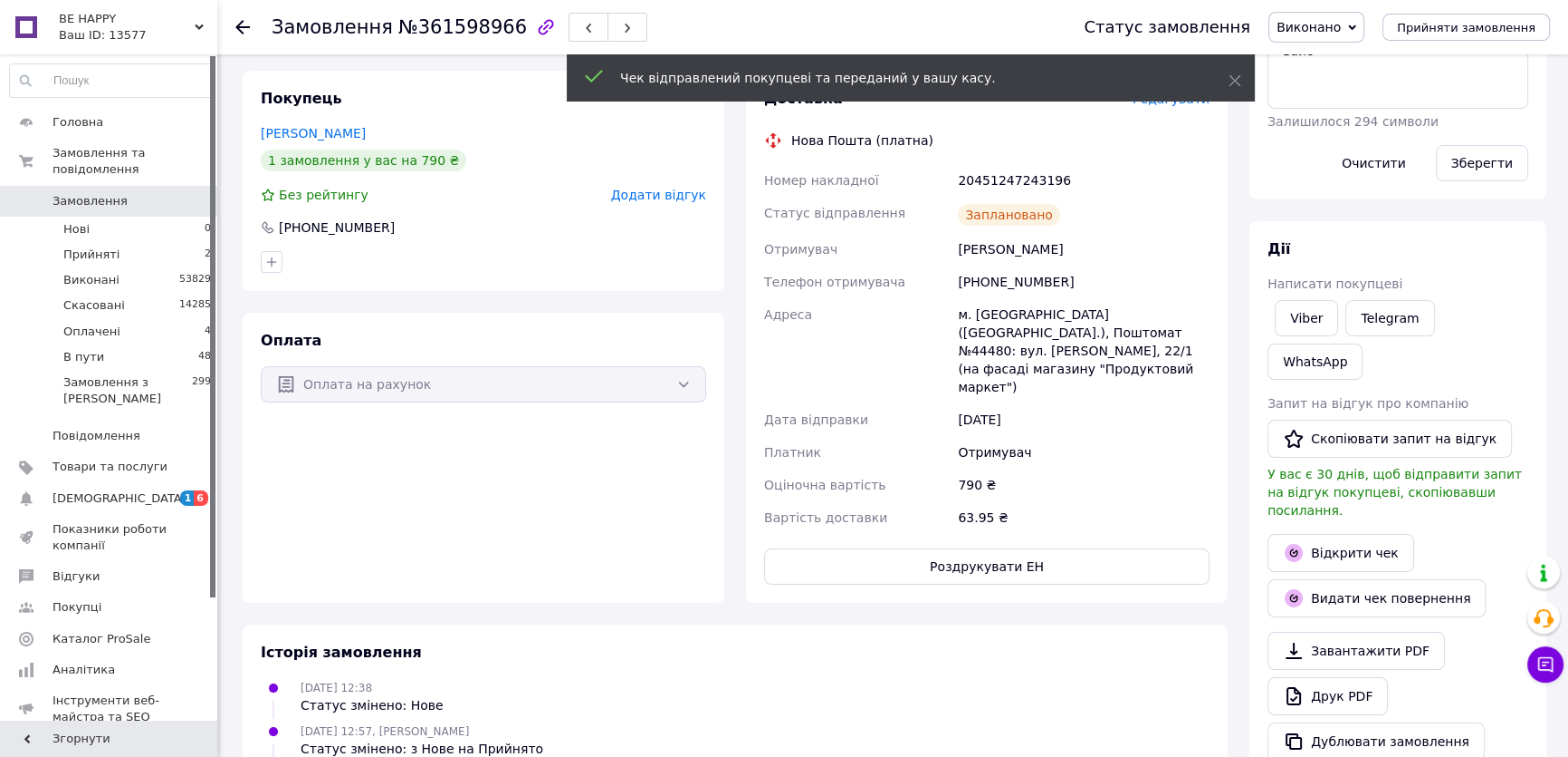
click at [1012, 178] on div "20451247243196" at bounding box center [1084, 180] width 259 height 32
copy div "20451247243196"
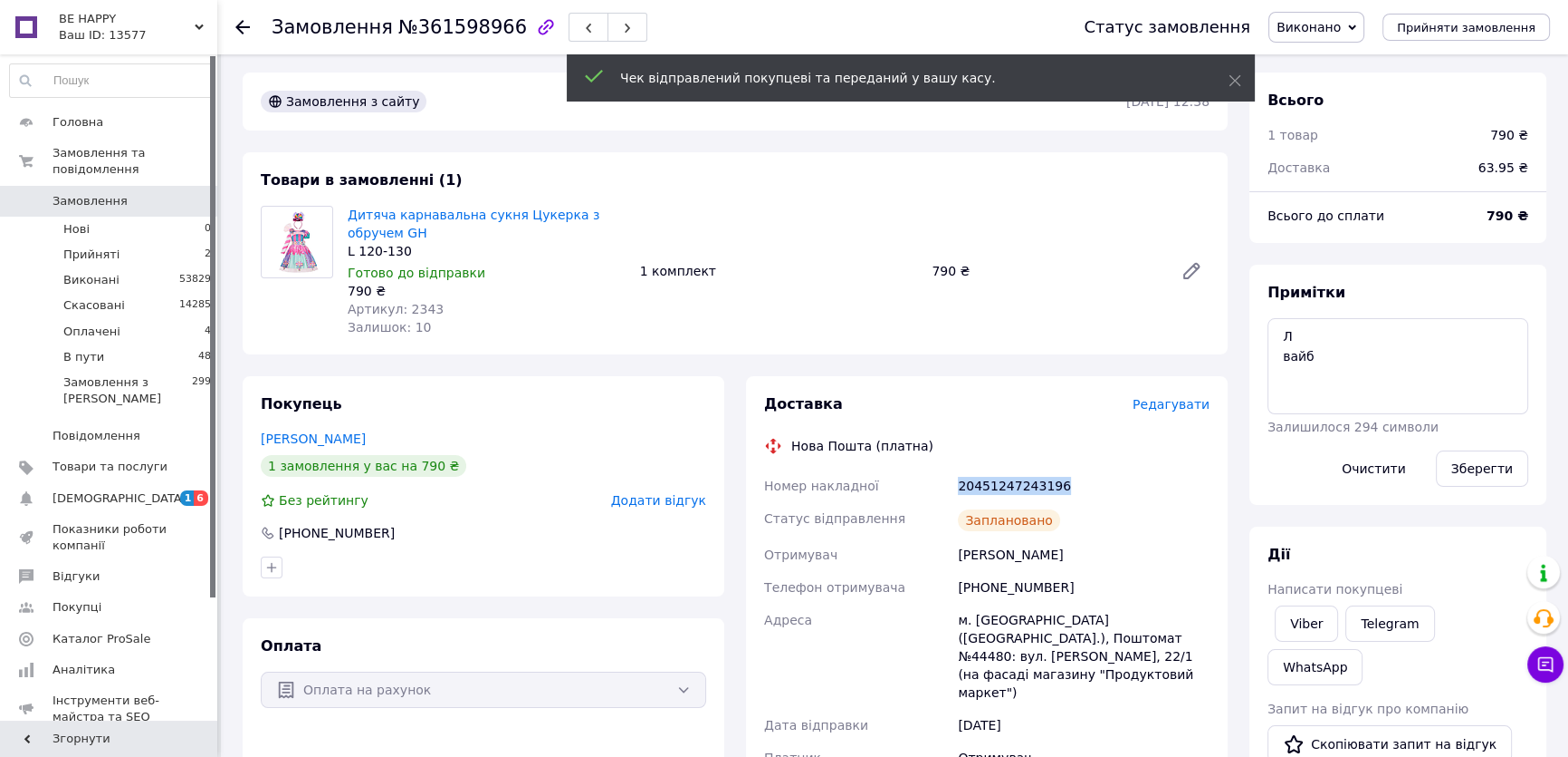
scroll to position [0, 0]
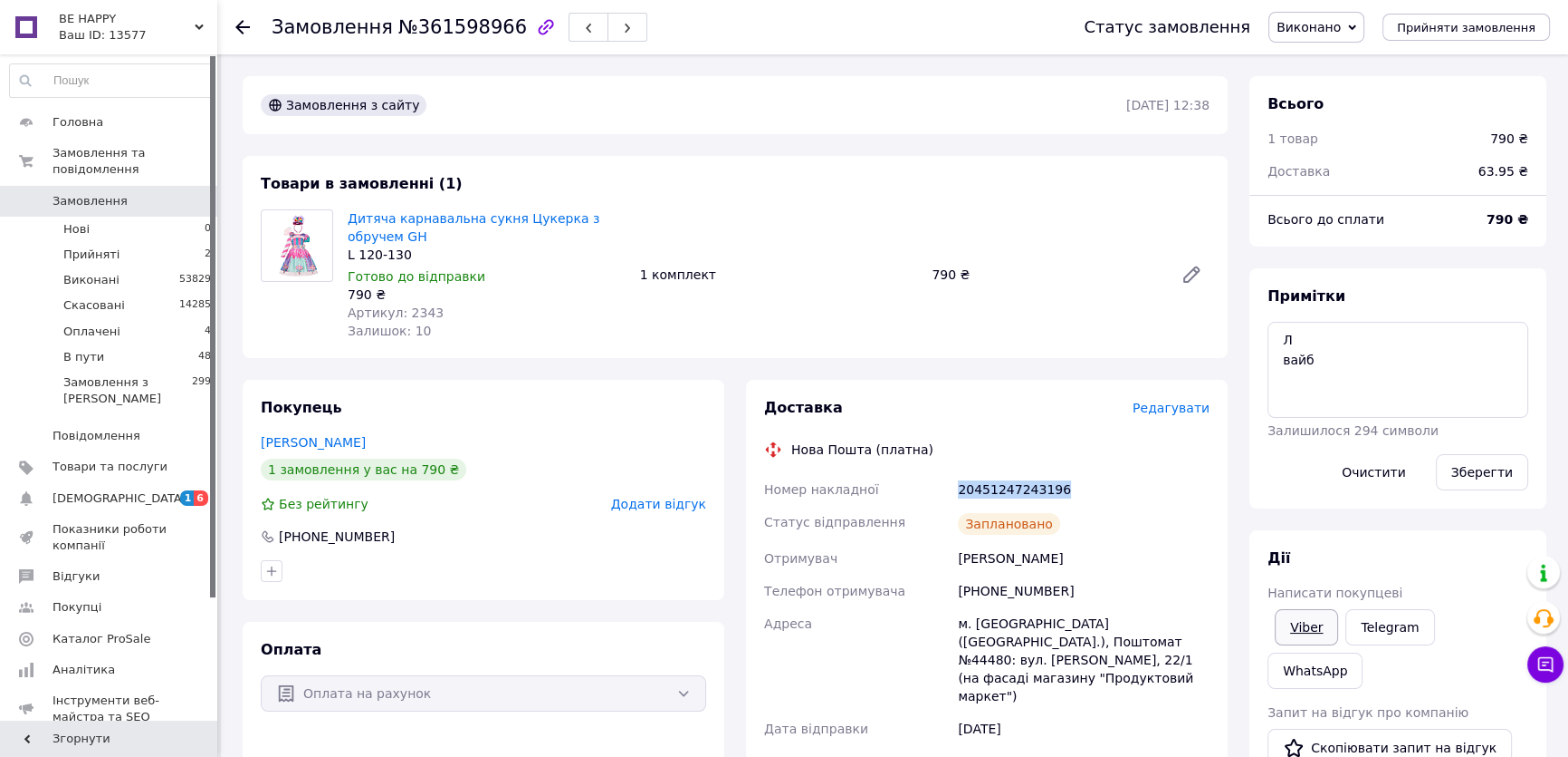
click at [1317, 632] on link "Viber" at bounding box center [1307, 627] width 63 height 36
click at [183, 319] on li "Оплачені 4" at bounding box center [111, 332] width 222 height 26
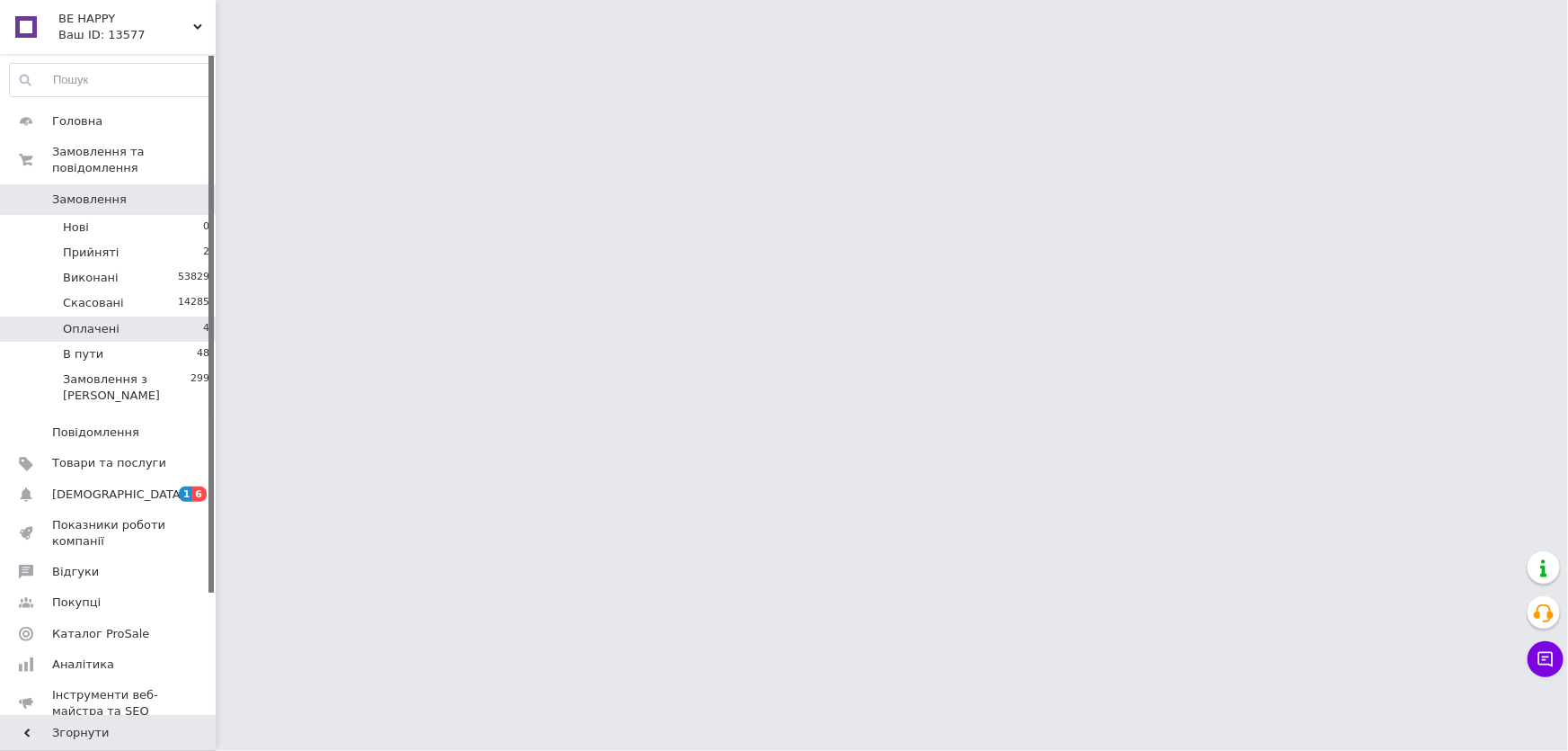
click at [181, 317] on li "Оплачені 4" at bounding box center [110, 329] width 220 height 25
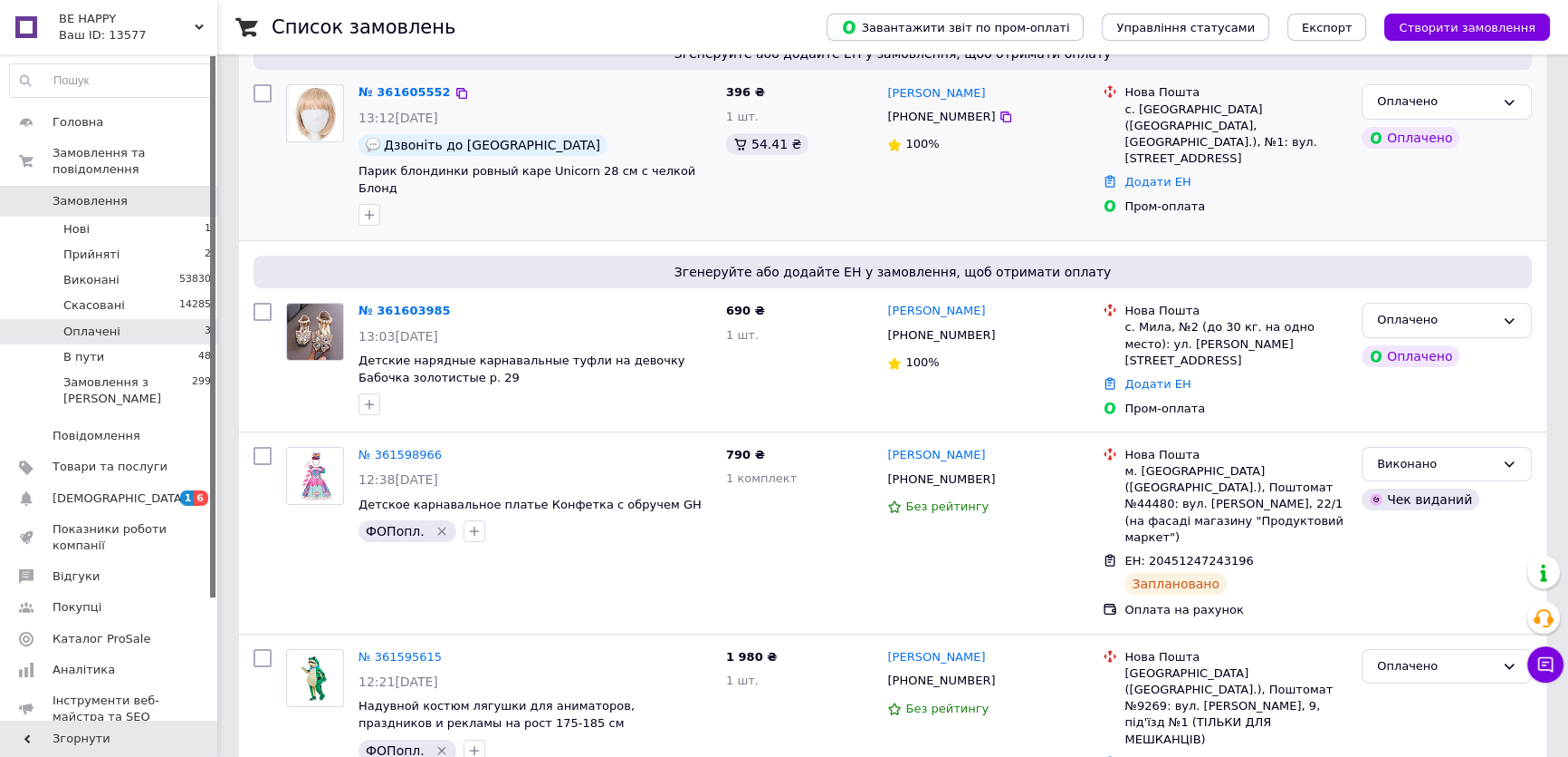
scroll to position [335, 0]
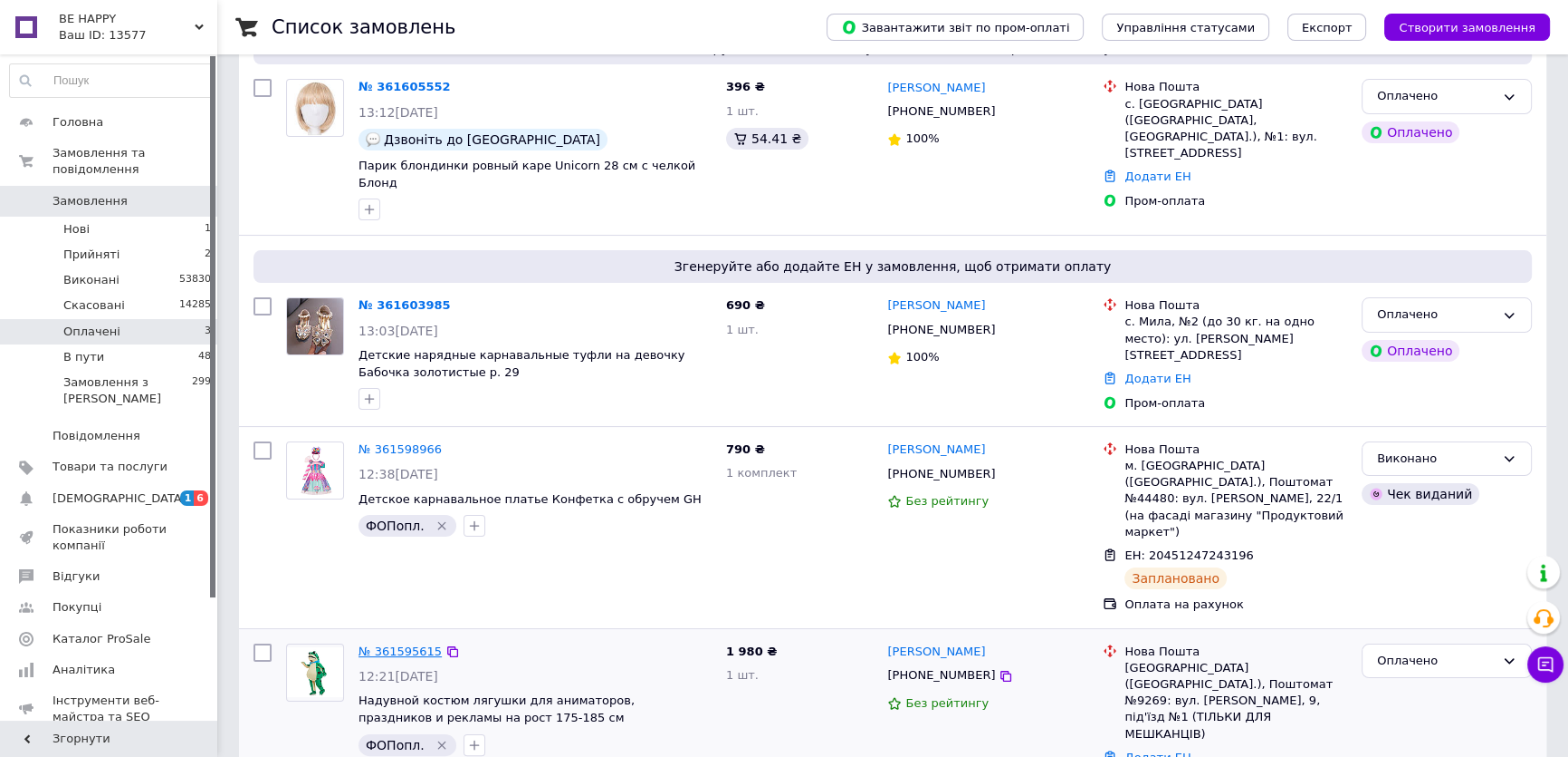
click at [371, 644] on link "№ 361595615" at bounding box center [401, 651] width 83 height 13
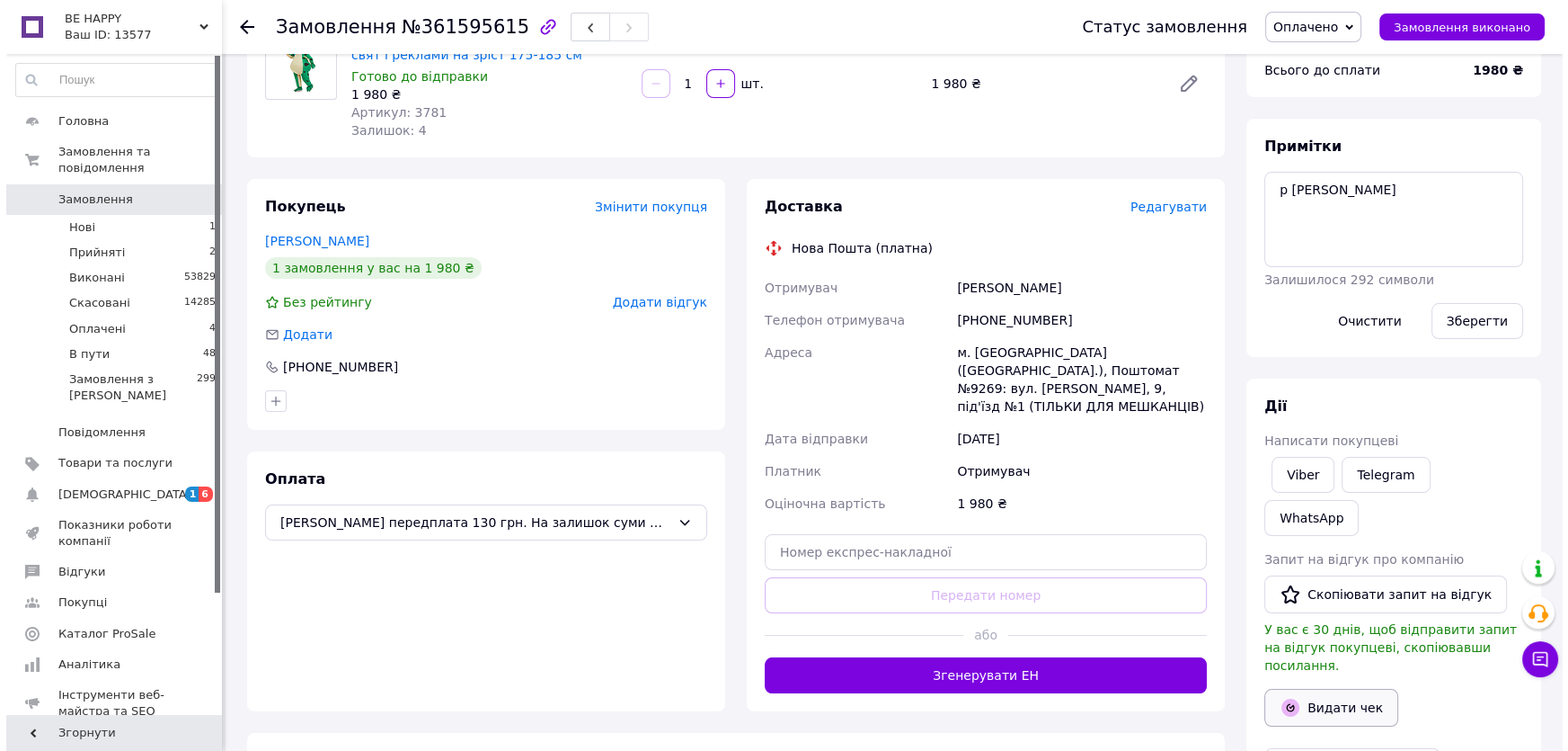
scroll to position [169, 0]
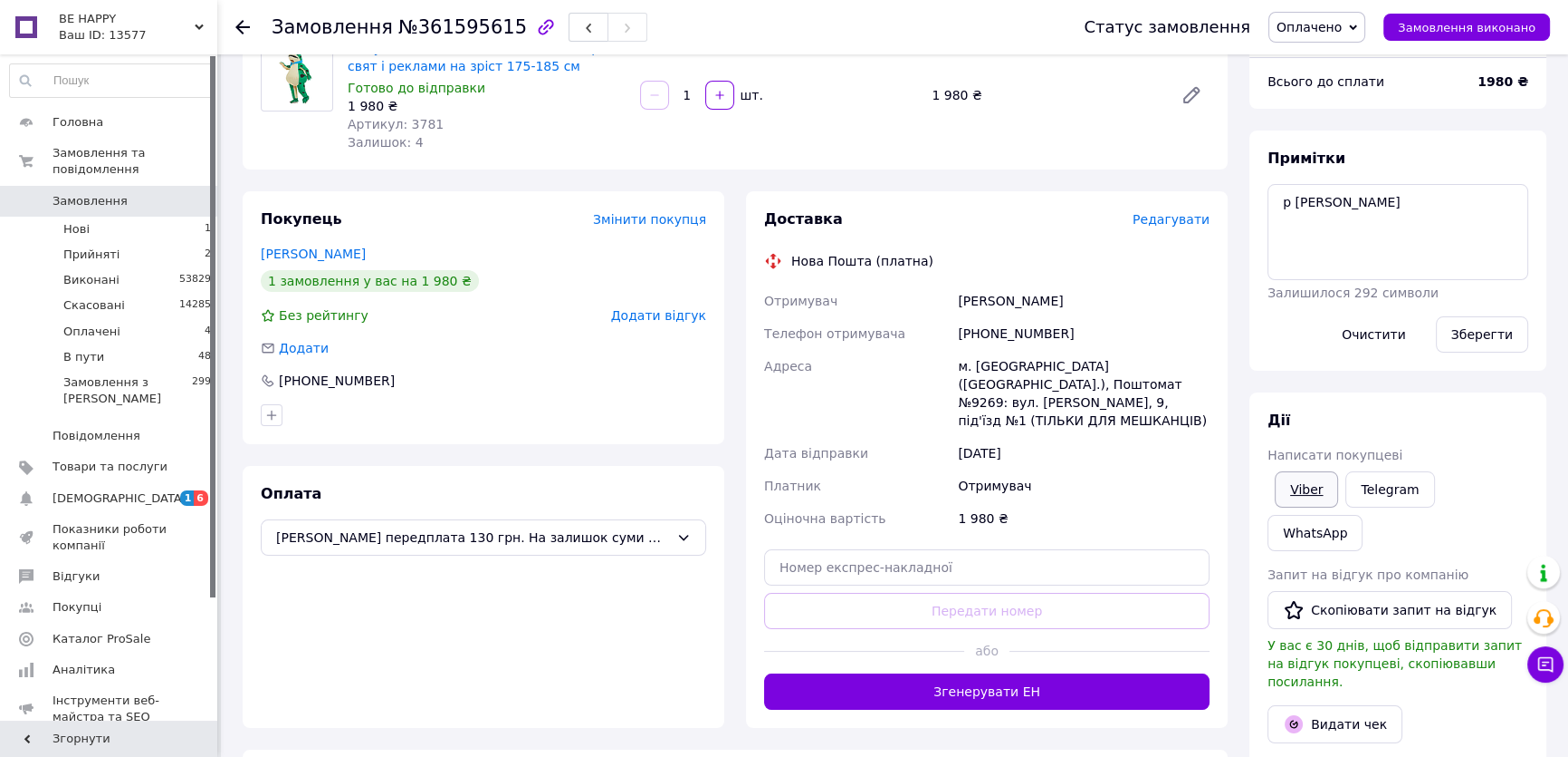
click at [1315, 489] on link "Viber" at bounding box center [1307, 489] width 63 height 36
click at [1167, 221] on span "Редагувати" at bounding box center [1170, 219] width 77 height 14
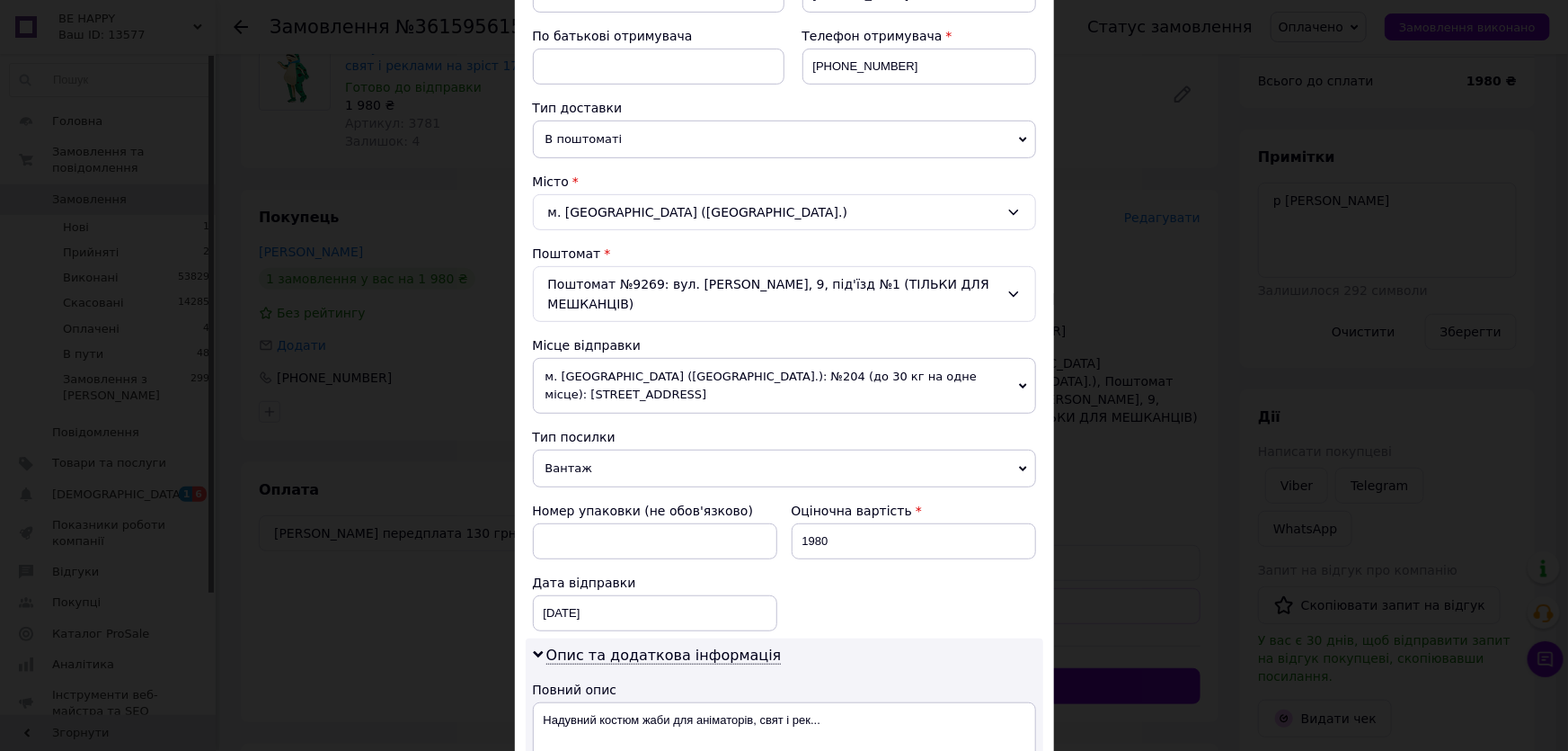
scroll to position [692, 0]
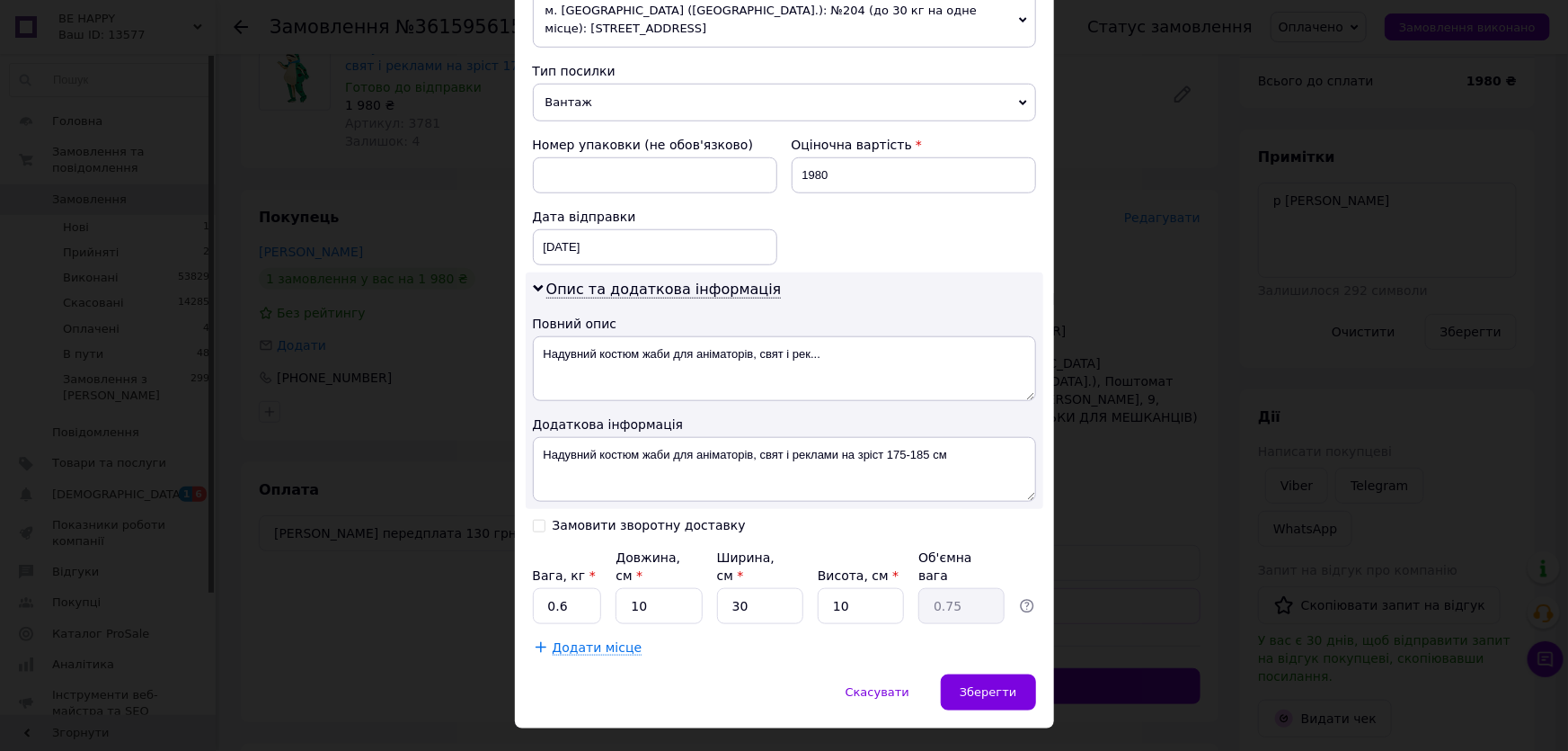
click at [538, 518] on input "Замовити зворотну доставку" at bounding box center [538, 524] width 12 height 12
checkbox input "true"
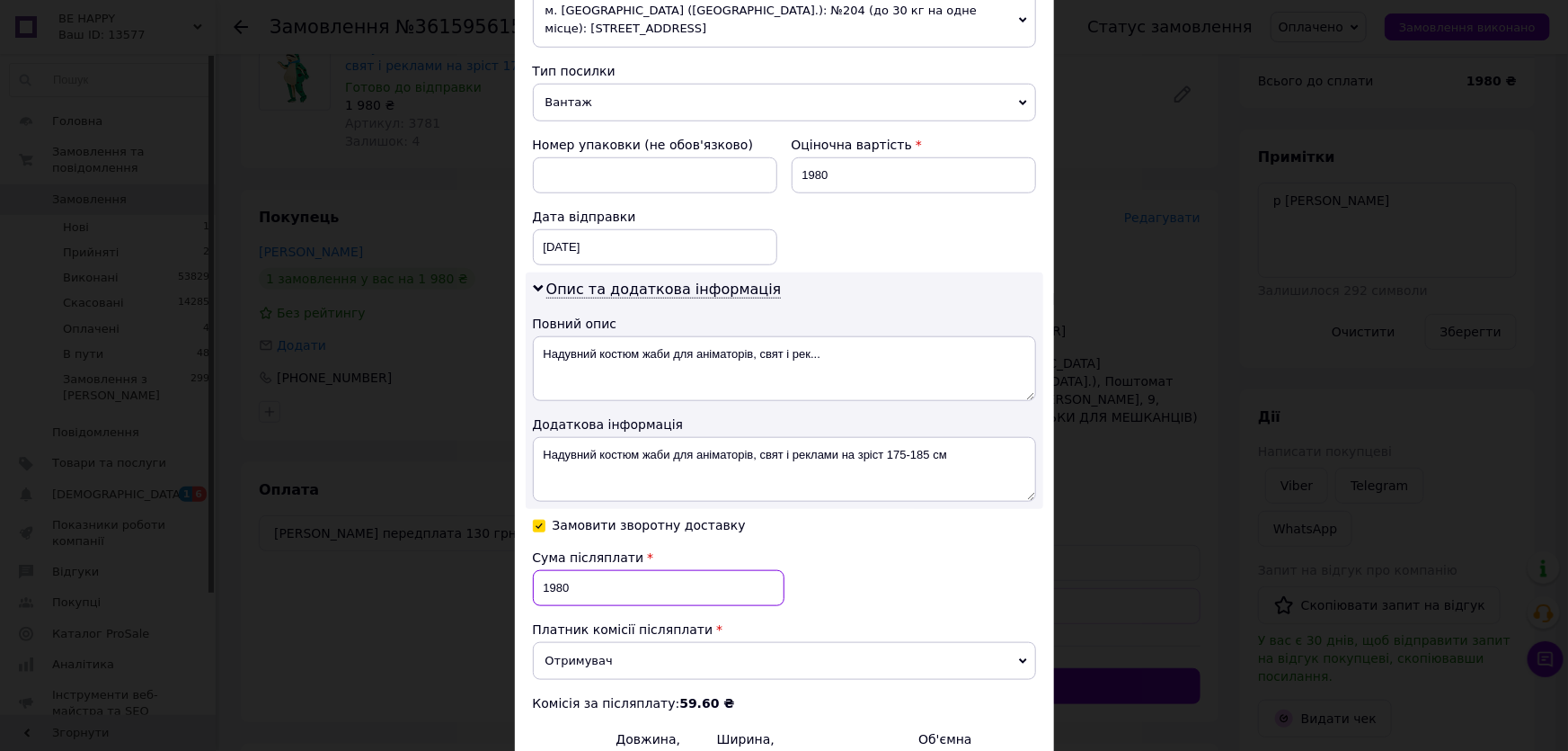
click at [577, 570] on input "1980" at bounding box center [659, 587] width 252 height 36
type input "1850"
click at [850, 554] on div "Сума післяплати 1850 Платник комісії післяплати Отримувач Відправник Комісія за…" at bounding box center [784, 630] width 504 height 164
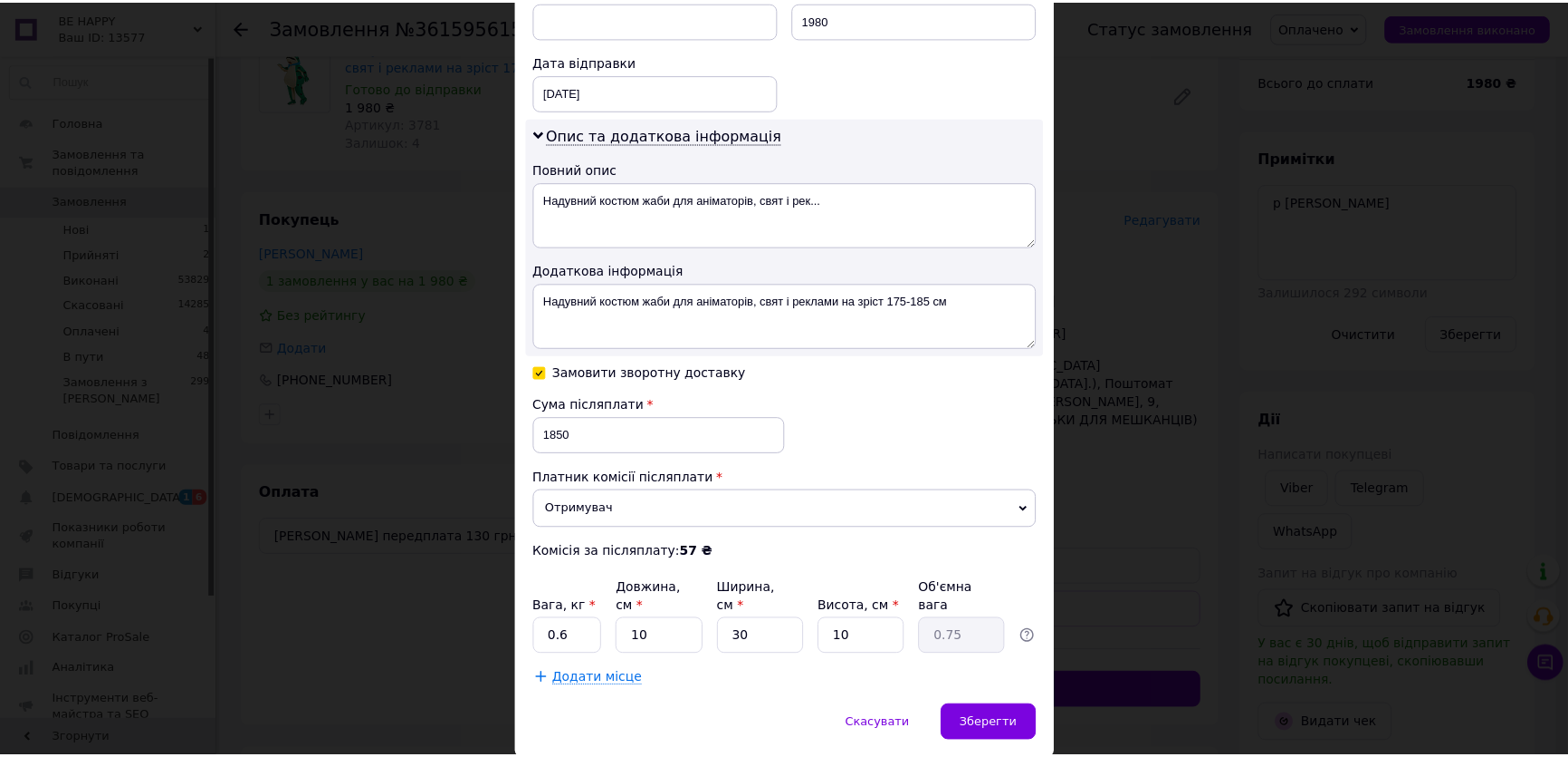
scroll to position [881, 0]
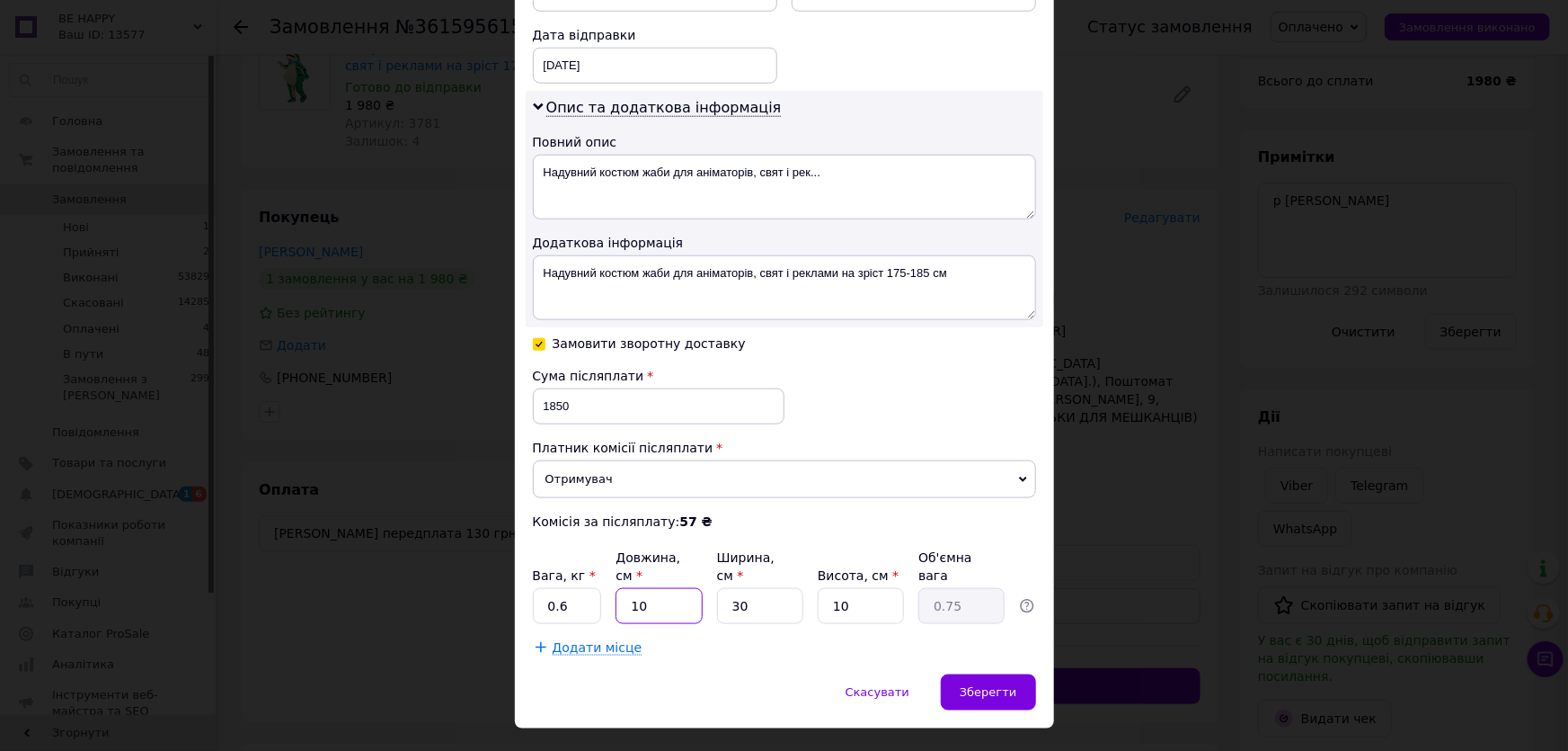
click at [675, 587] on input "10" at bounding box center [659, 605] width 86 height 36
type input "1"
type input "0.1"
type input "2"
type input "0.15"
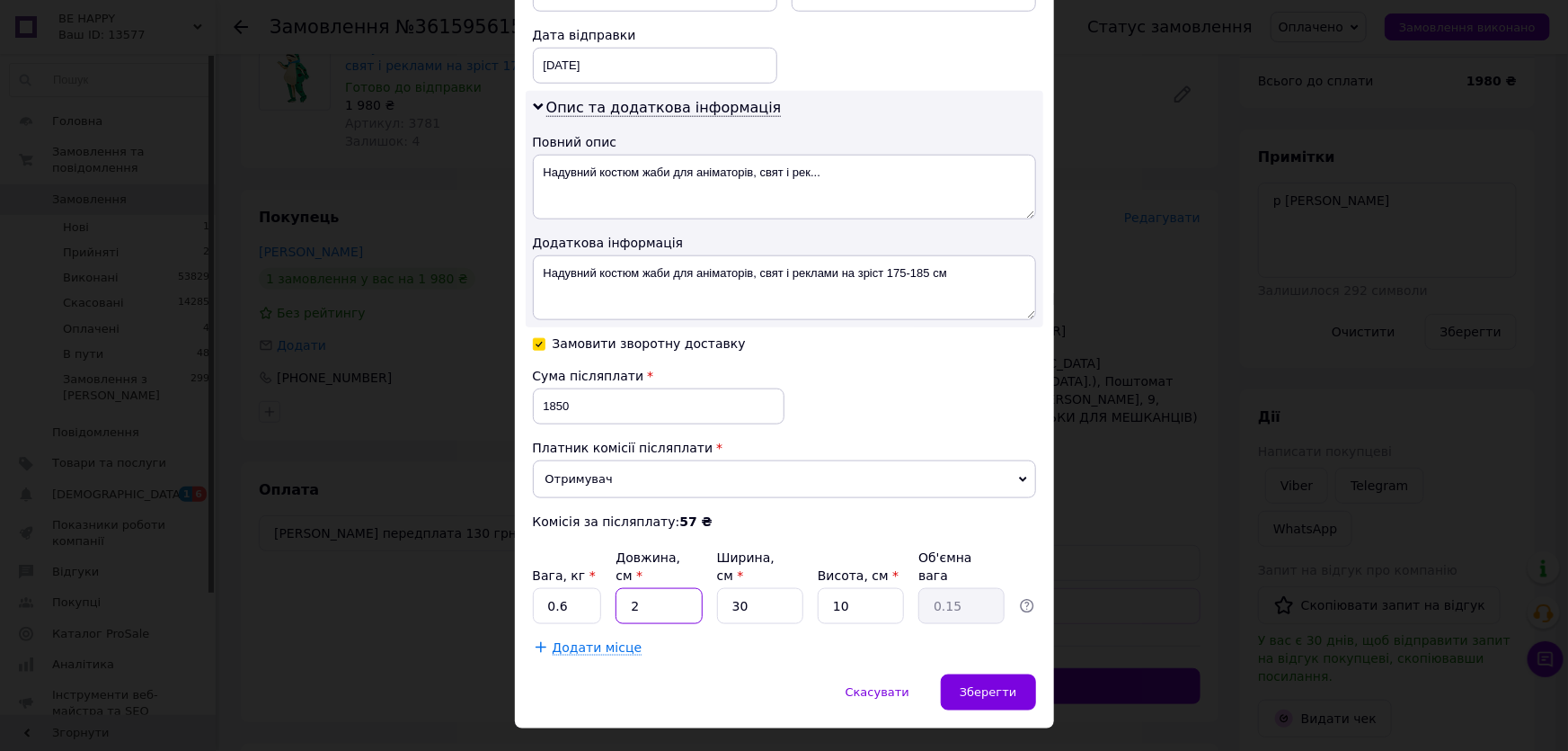
type input "20"
type input "1.5"
type input "20"
type input "2"
type input "0.1"
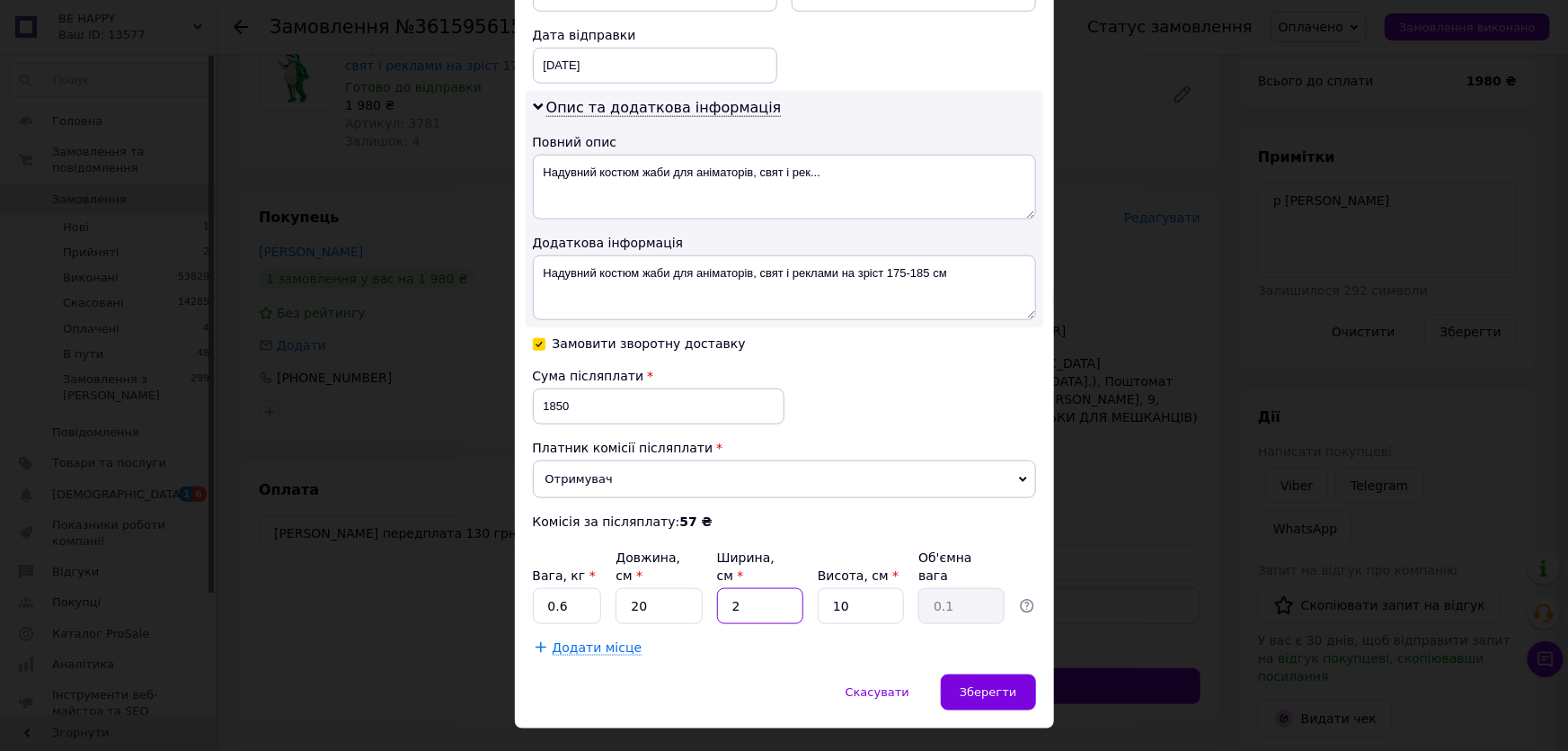
type input "20"
type input "1"
type input "20"
type input "2"
type input "0.2"
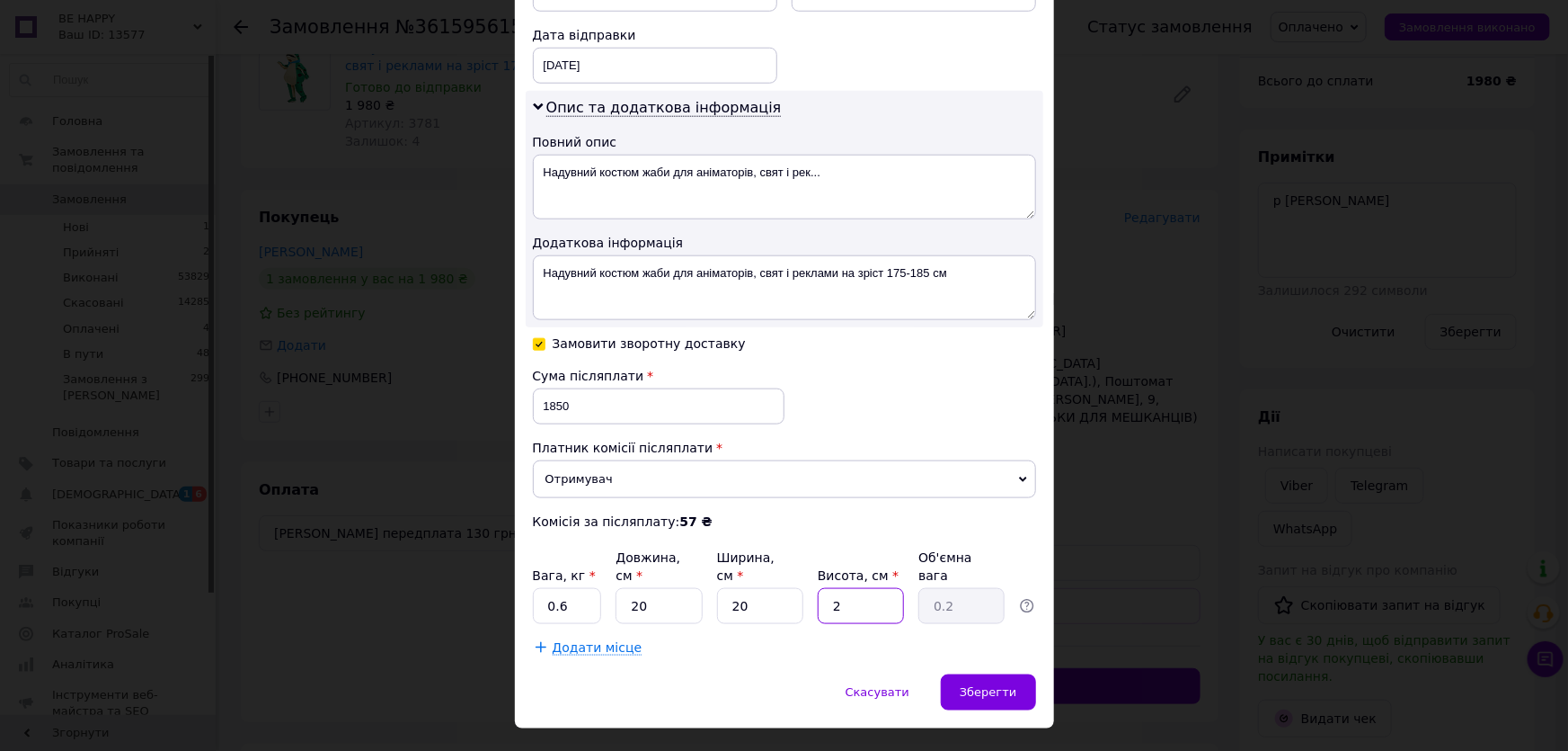
type input "20"
type input "2"
type input "20"
click at [982, 685] on span "Зберегти" at bounding box center [987, 692] width 56 height 13
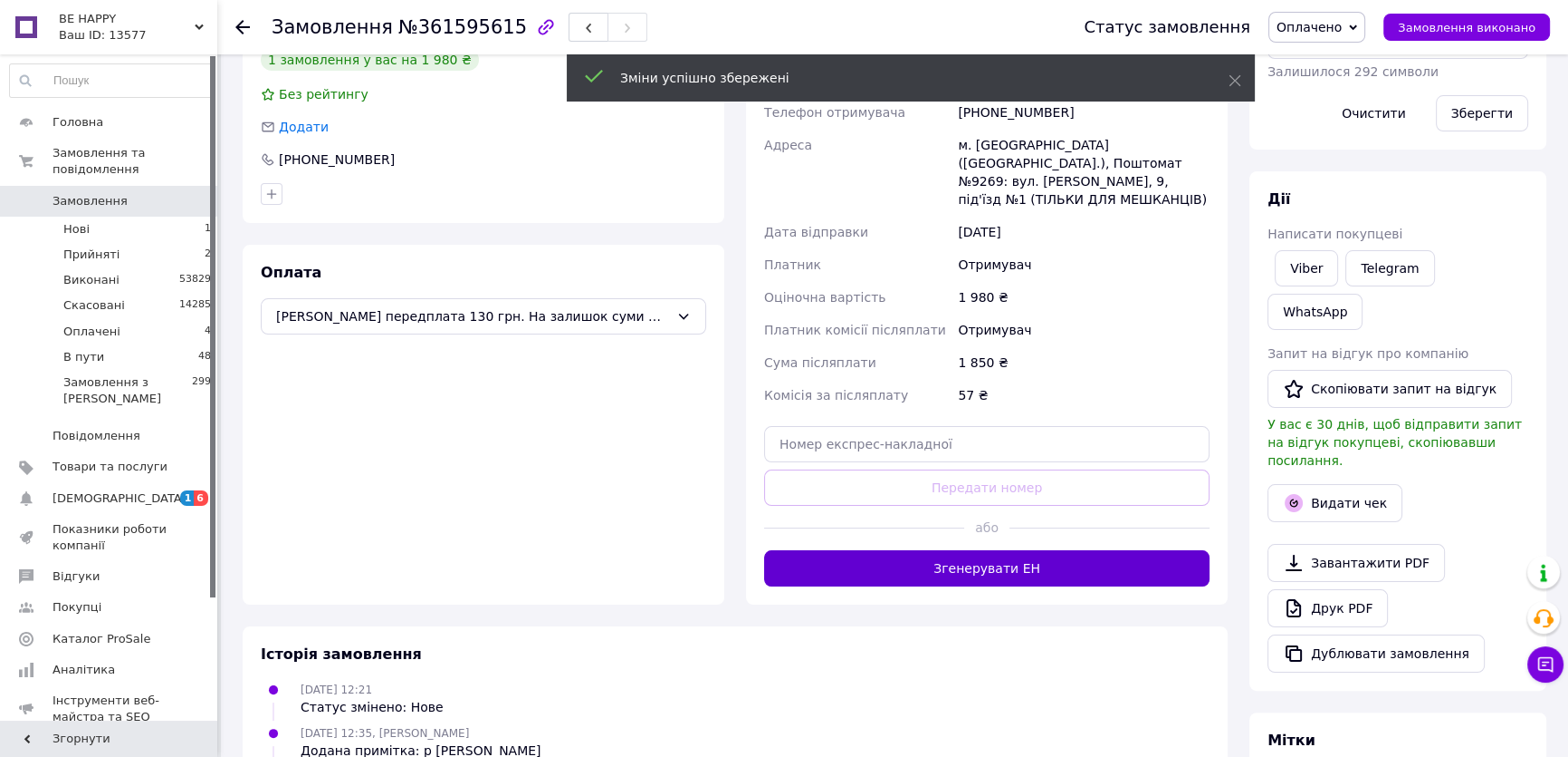
scroll to position [417, 0]
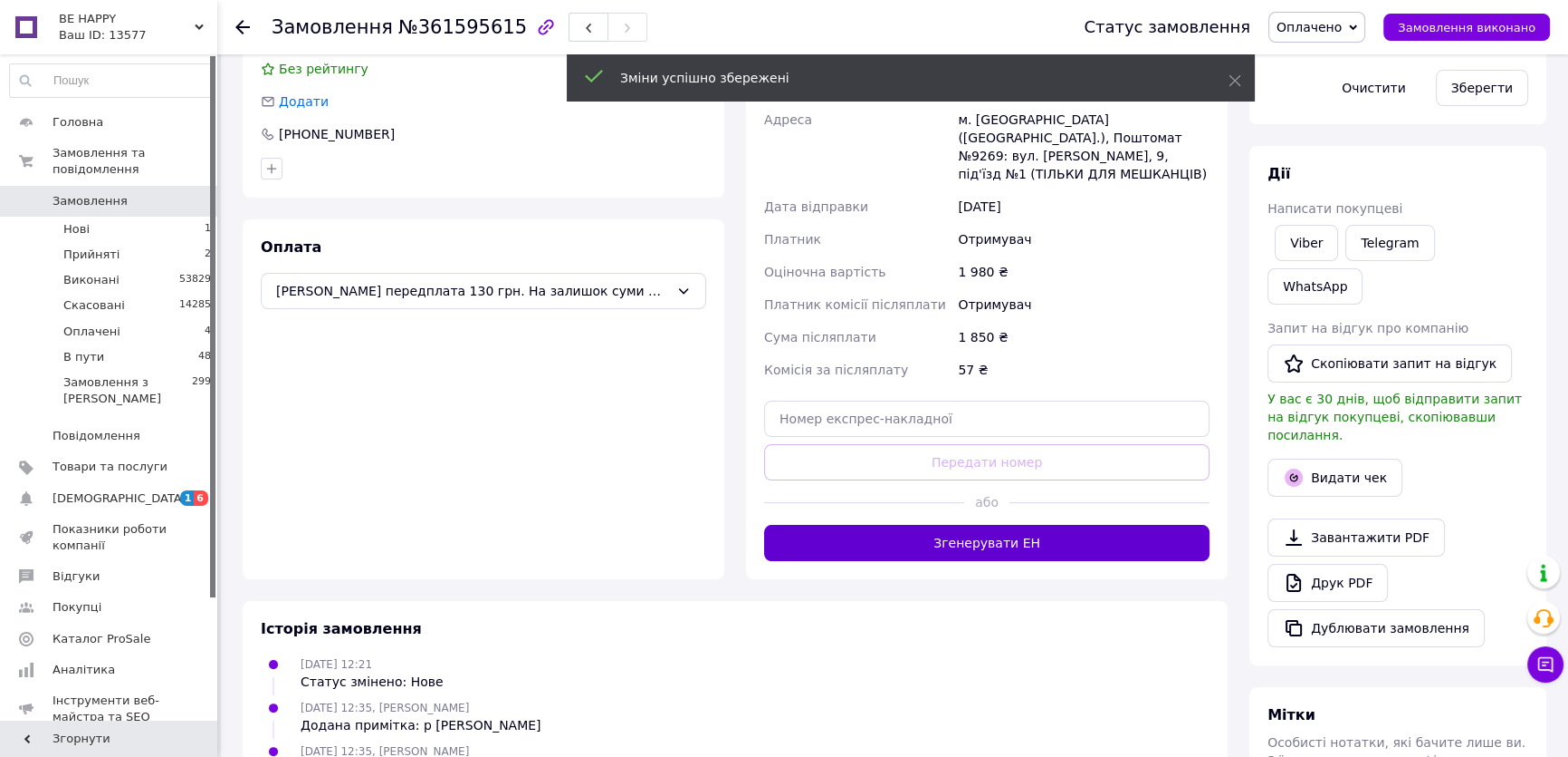
click at [1056, 528] on button "Згенерувати ЕН" at bounding box center [987, 543] width 446 height 36
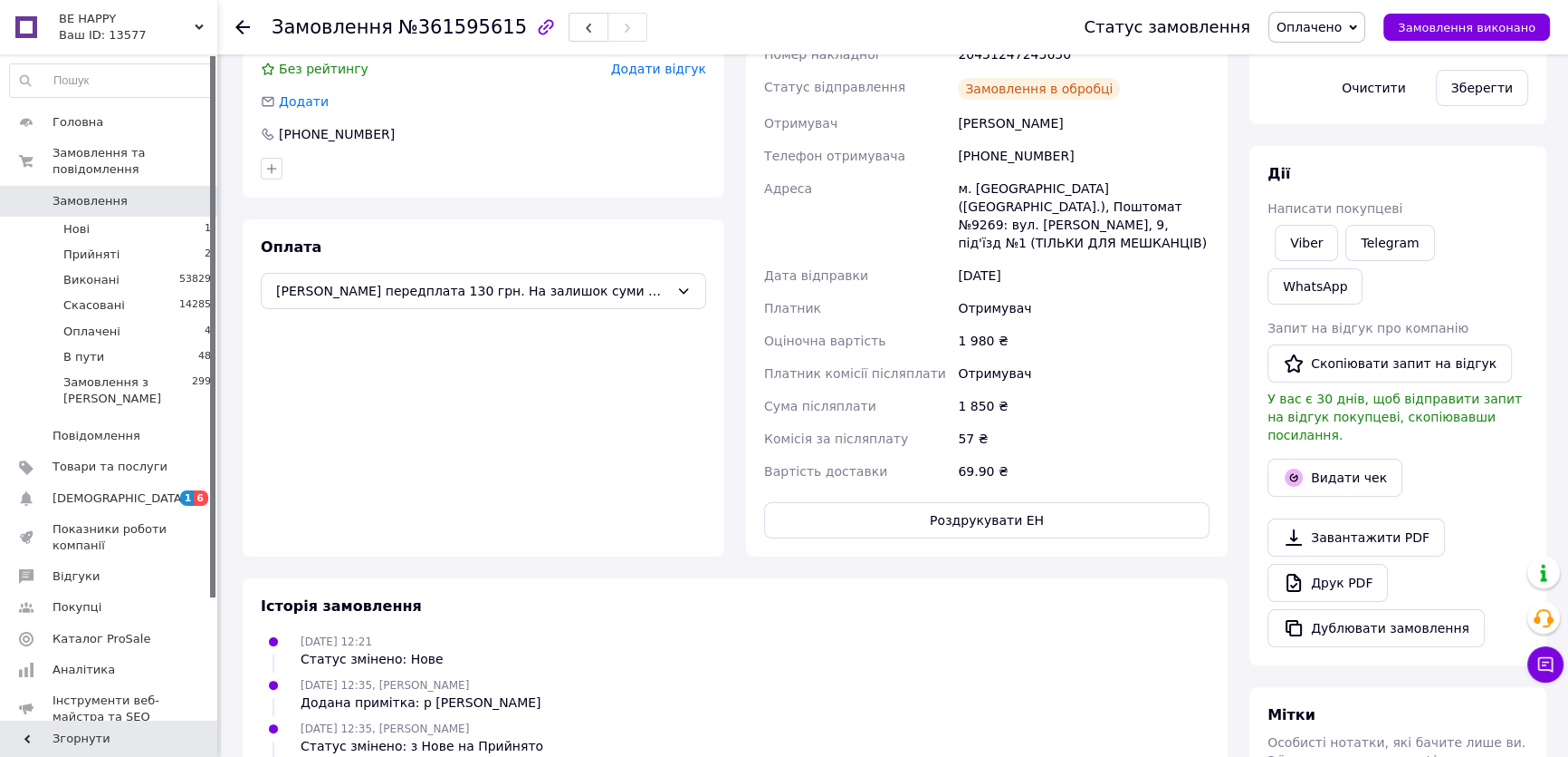
click at [1057, 508] on button "Роздрукувати ЕН" at bounding box center [987, 520] width 446 height 36
click at [1335, 27] on span "Оплачено" at bounding box center [1309, 27] width 65 height 14
click at [1332, 144] on li "В пути" at bounding box center [1317, 145] width 95 height 27
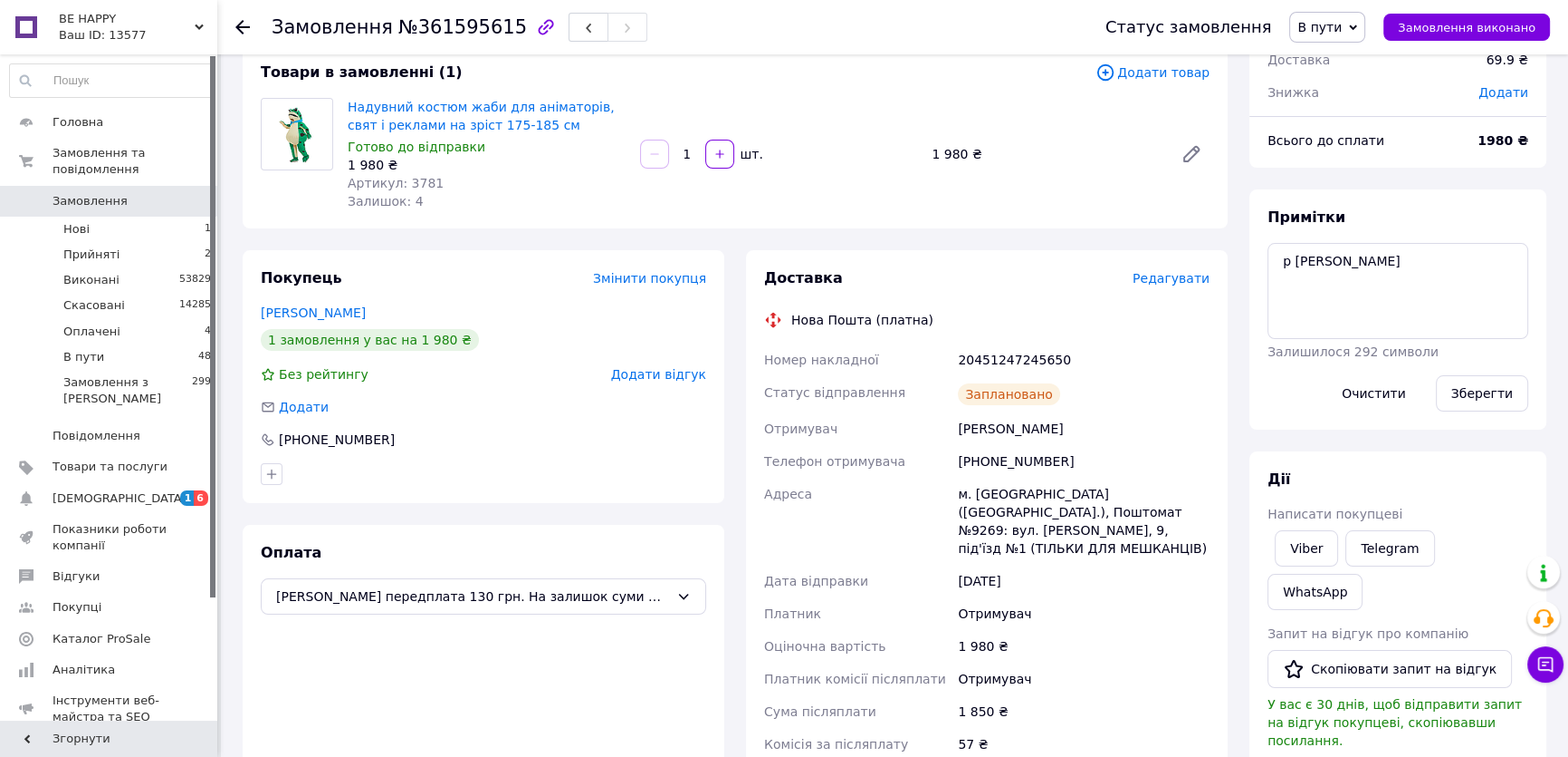
scroll to position [88, 0]
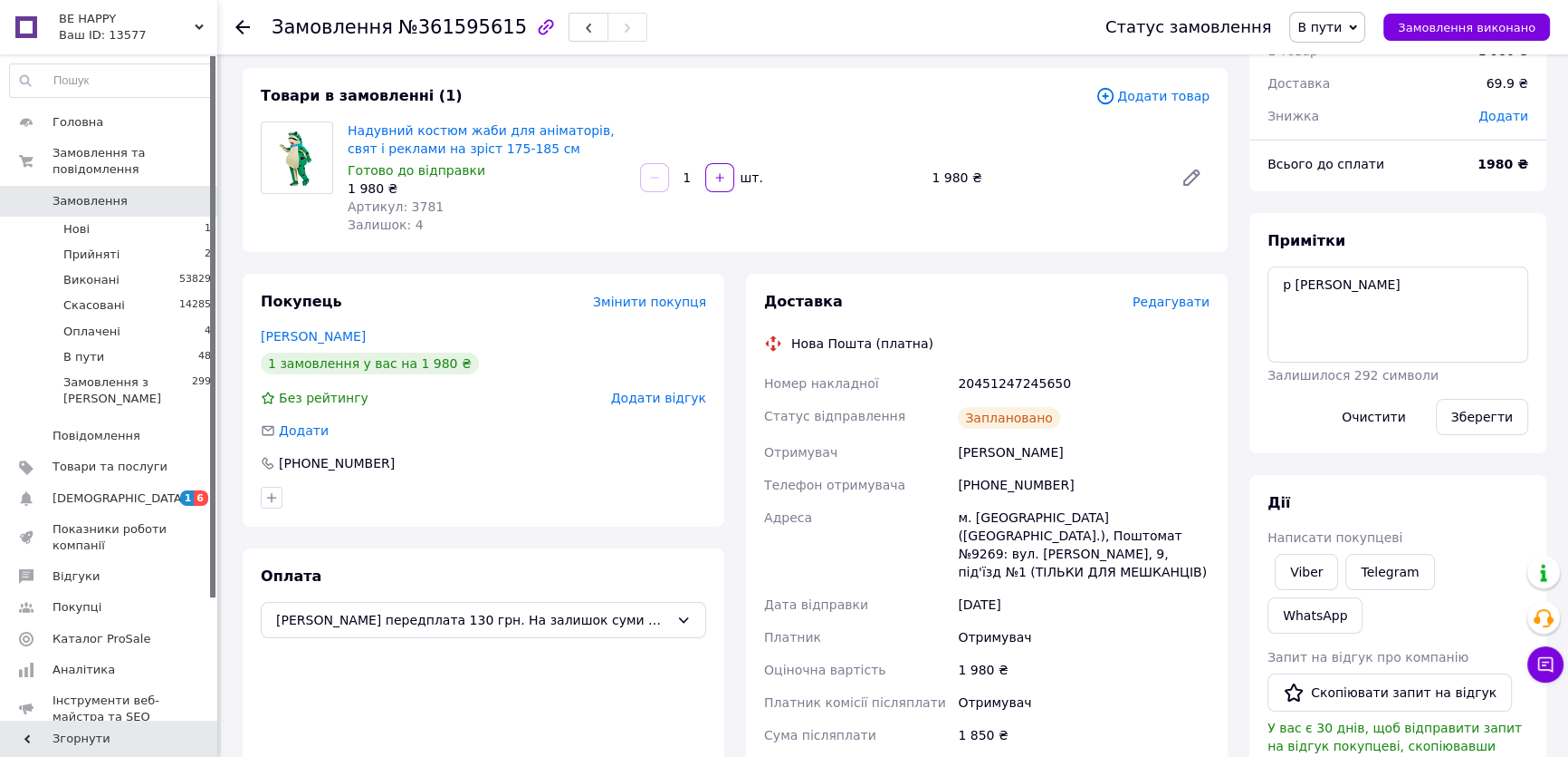
click at [1005, 378] on div "20451247245650" at bounding box center [1084, 383] width 259 height 32
copy div "20451247245650"
click at [875, 156] on div "Надувний костюм жаби для аніматорів, свят і реклами на зріст 175-185 см Готово …" at bounding box center [779, 177] width 877 height 119
click at [825, 124] on div "Надувний костюм жаби для аніматорів, свят і реклами на зріст 175-185 см Готово …" at bounding box center [779, 177] width 877 height 119
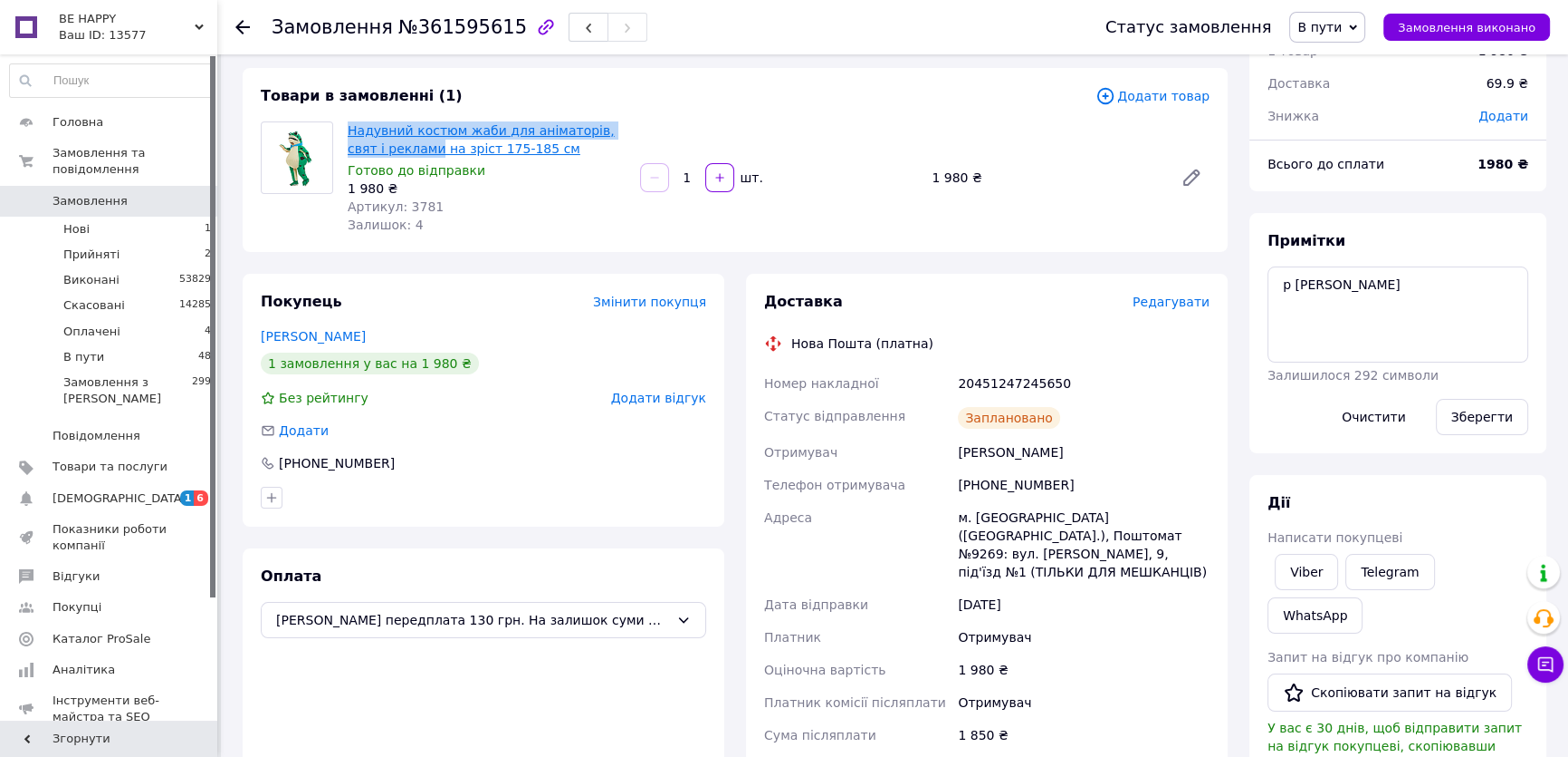
drag, startPoint x: 342, startPoint y: 117, endPoint x: 398, endPoint y: 154, distance: 67.1
click at [398, 154] on div "Надувний костюм жаби для аніматорів, свят і реклами на зріст 175-185 см Готово …" at bounding box center [487, 177] width 293 height 119
copy link "Надувний костюм жаби для аніматорів, свят і реклами"
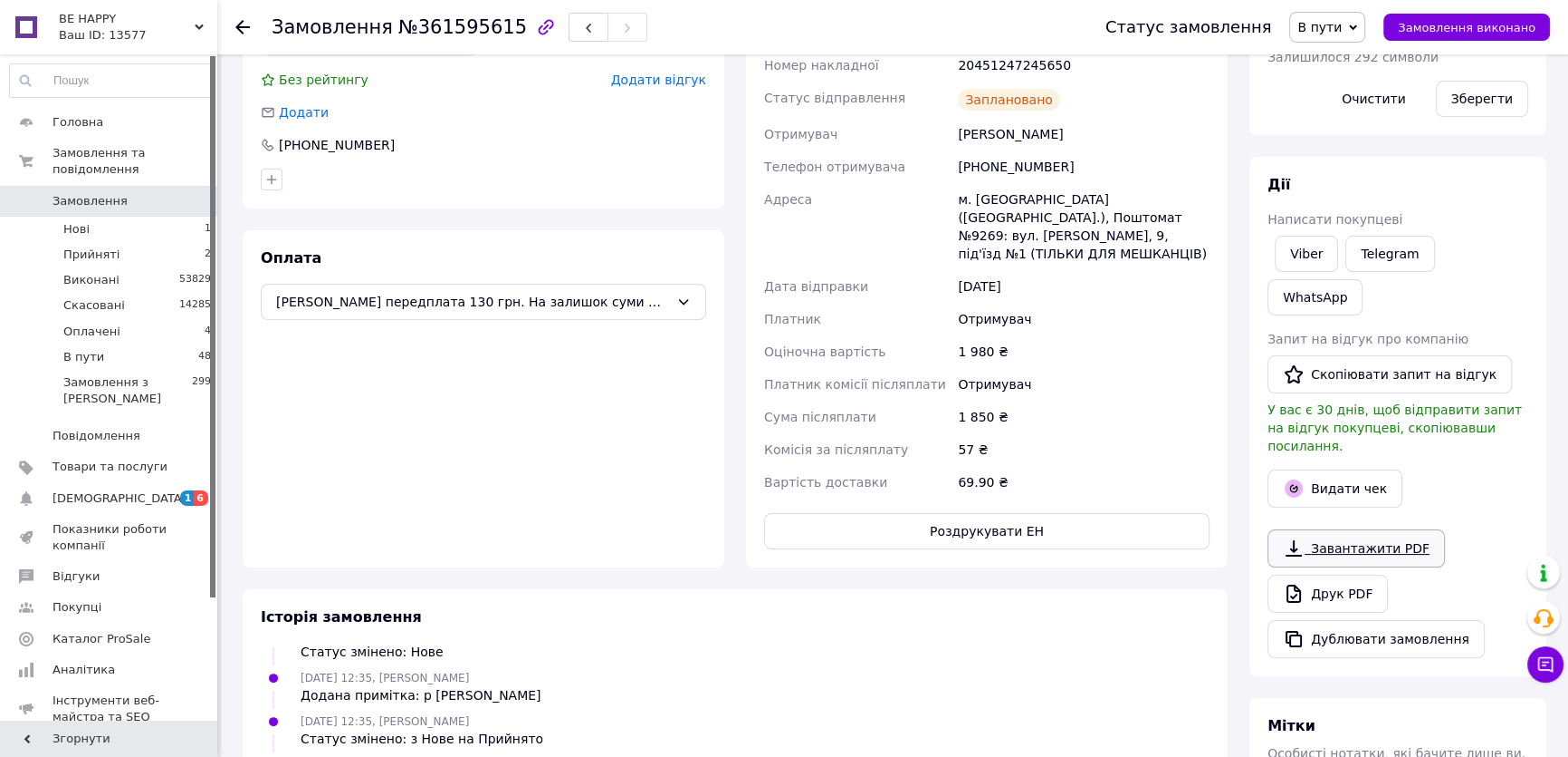
scroll to position [417, 0]
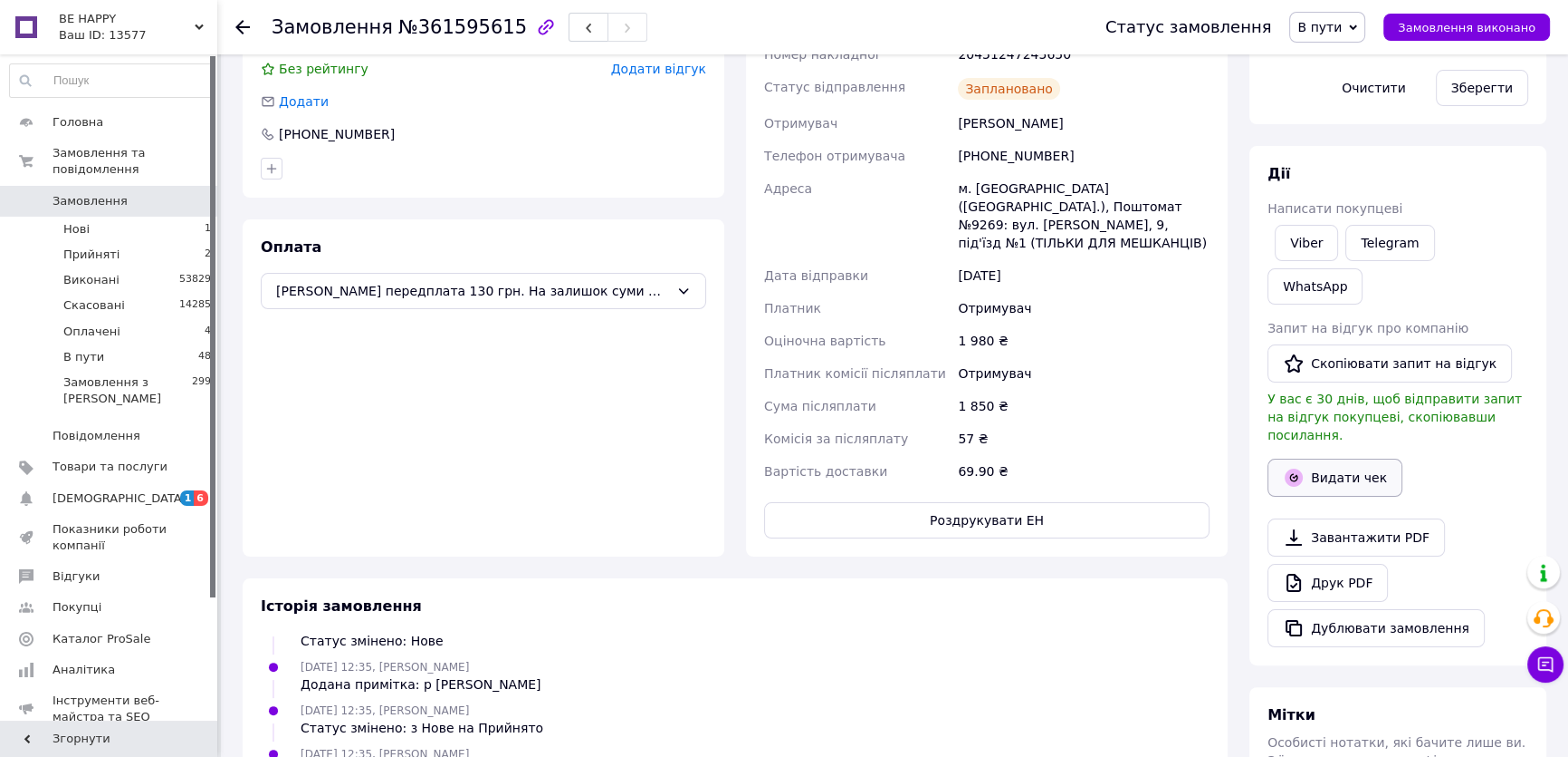
click at [1350, 459] on button "Видати чек" at bounding box center [1335, 478] width 134 height 38
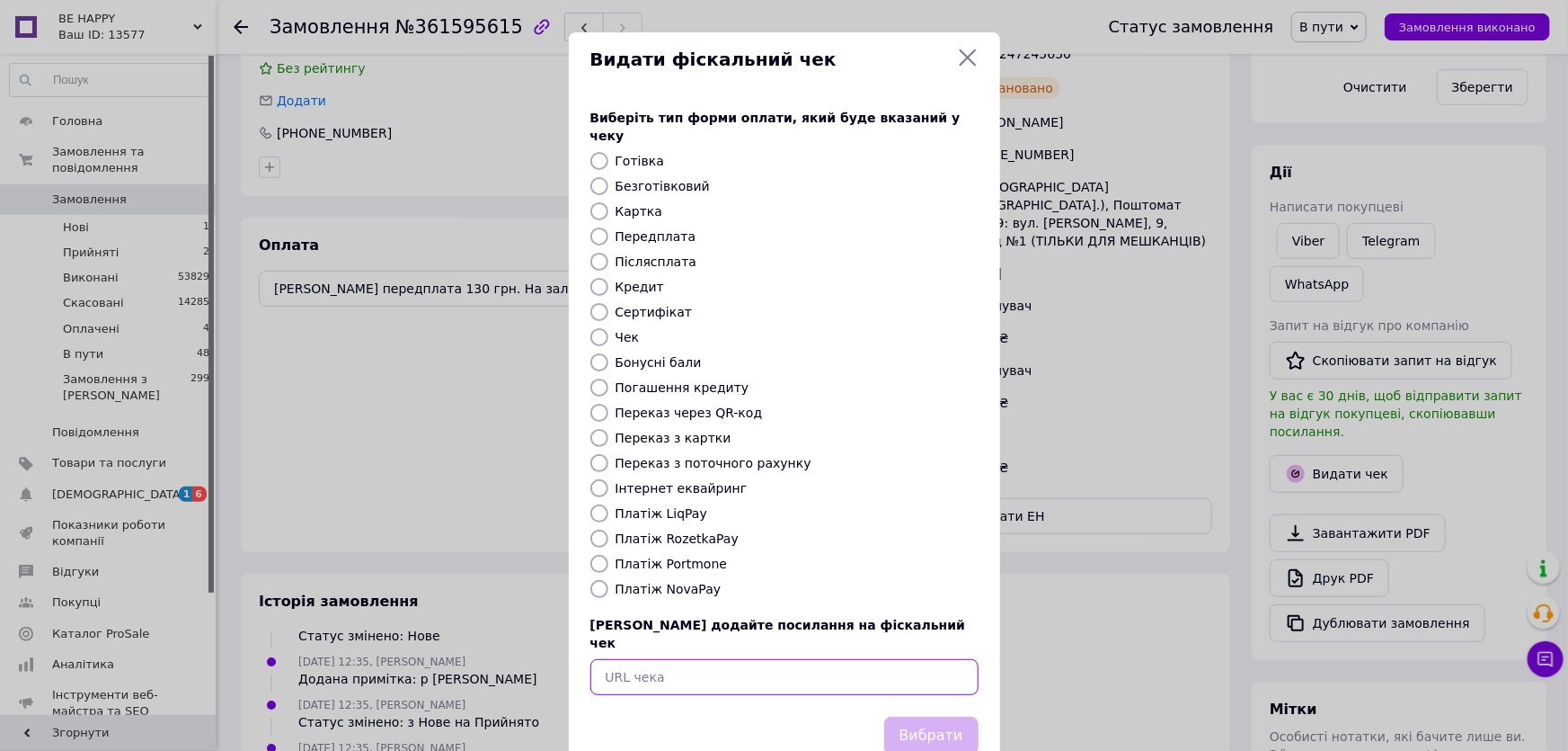
click at [608, 659] on input "text" at bounding box center [784, 677] width 388 height 36
paste input "https://kasa.vchasno.ua/check-viewer/WOM7-gp8hl0"
type input "https://kasa.vchasno.ua/check-viewer/WOM7-gp8hl0"
click at [956, 716] on button "Вибрати" at bounding box center [931, 735] width 94 height 39
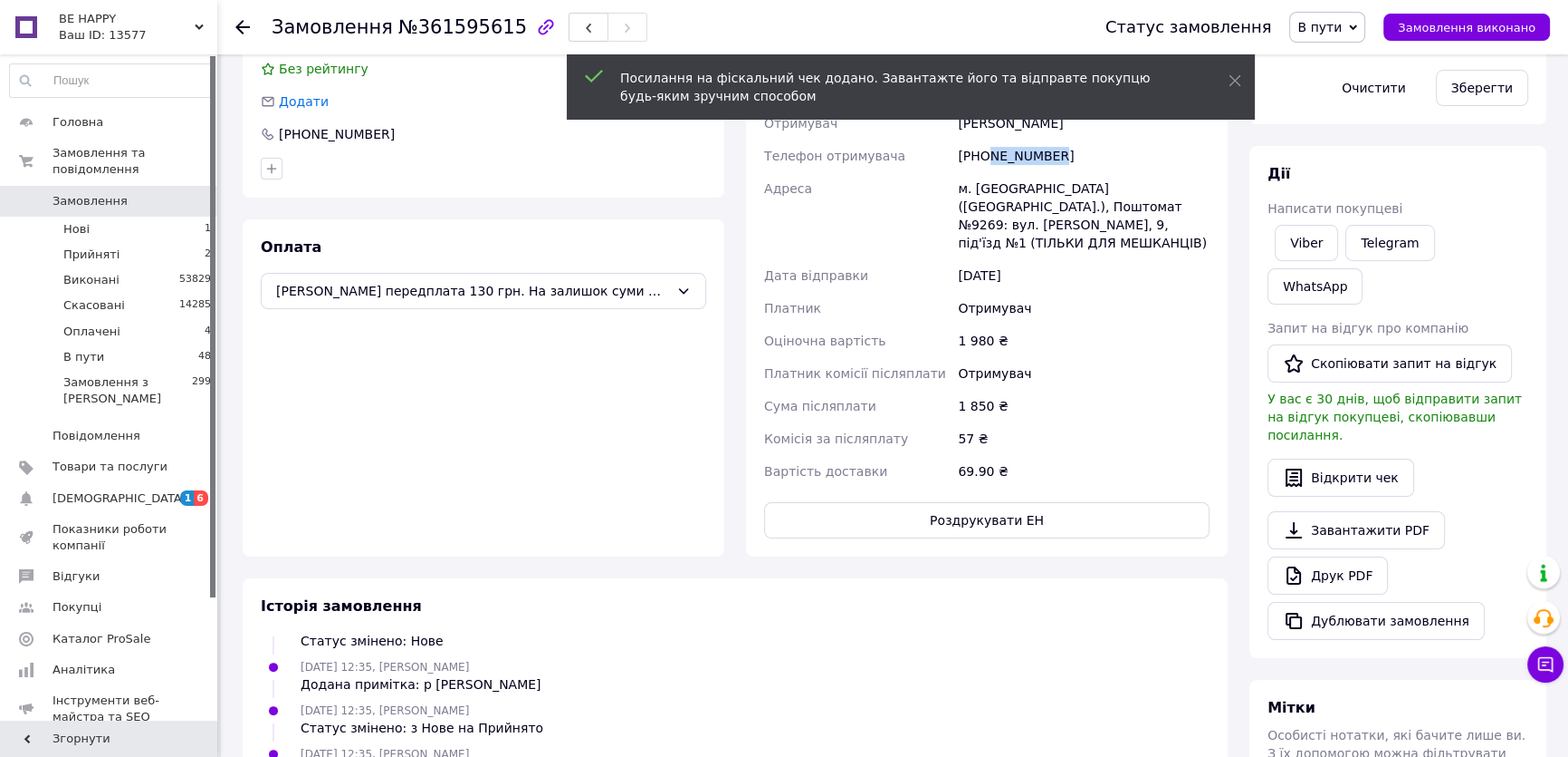
drag, startPoint x: 986, startPoint y: 154, endPoint x: 1070, endPoint y: 152, distance: 84.0
click at [1070, 153] on div "Номер накладної 20451247245650 Статус відправлення Заплановано Отримувач Мельни…" at bounding box center [987, 262] width 453 height 449
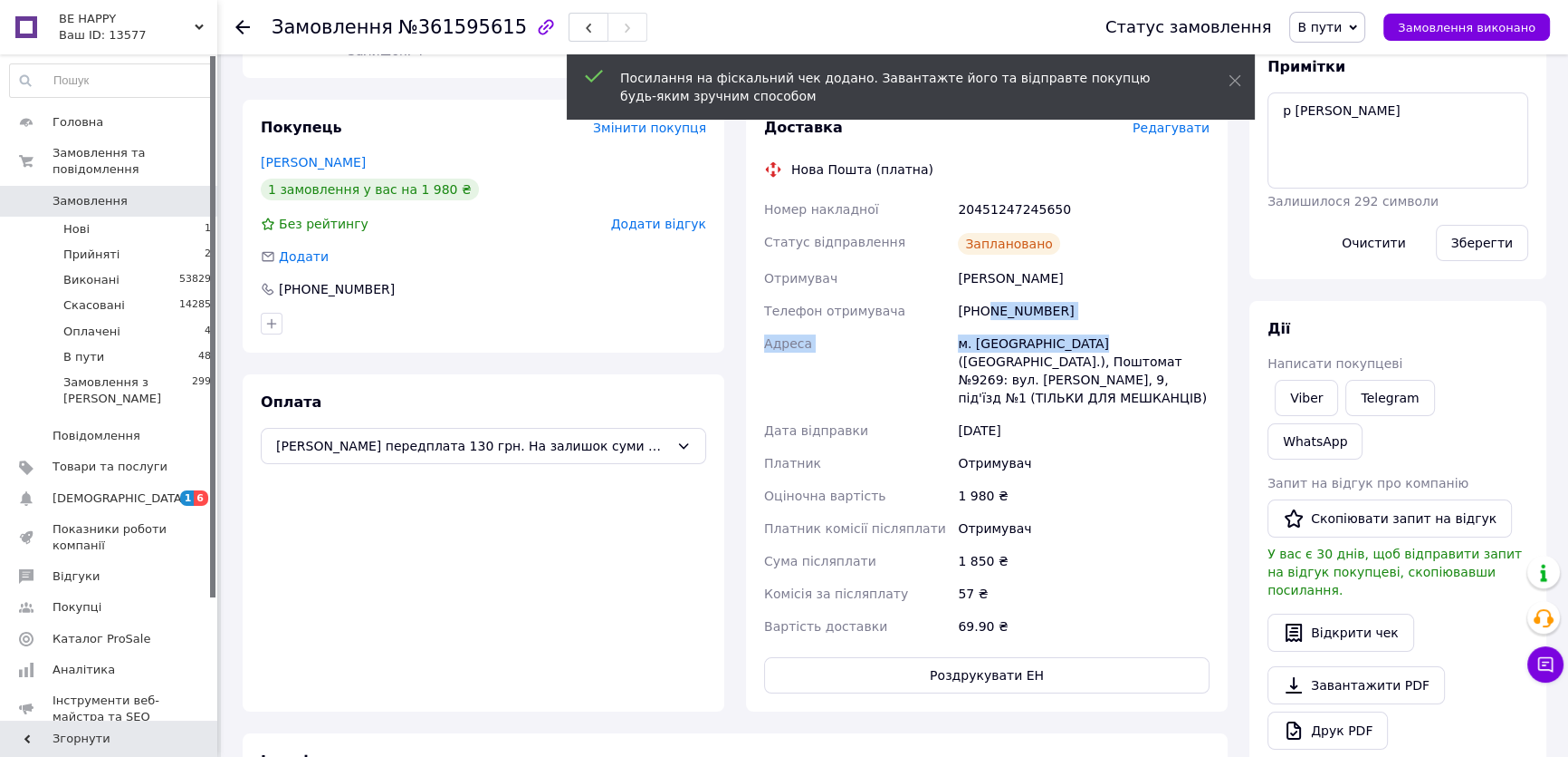
scroll to position [253, 0]
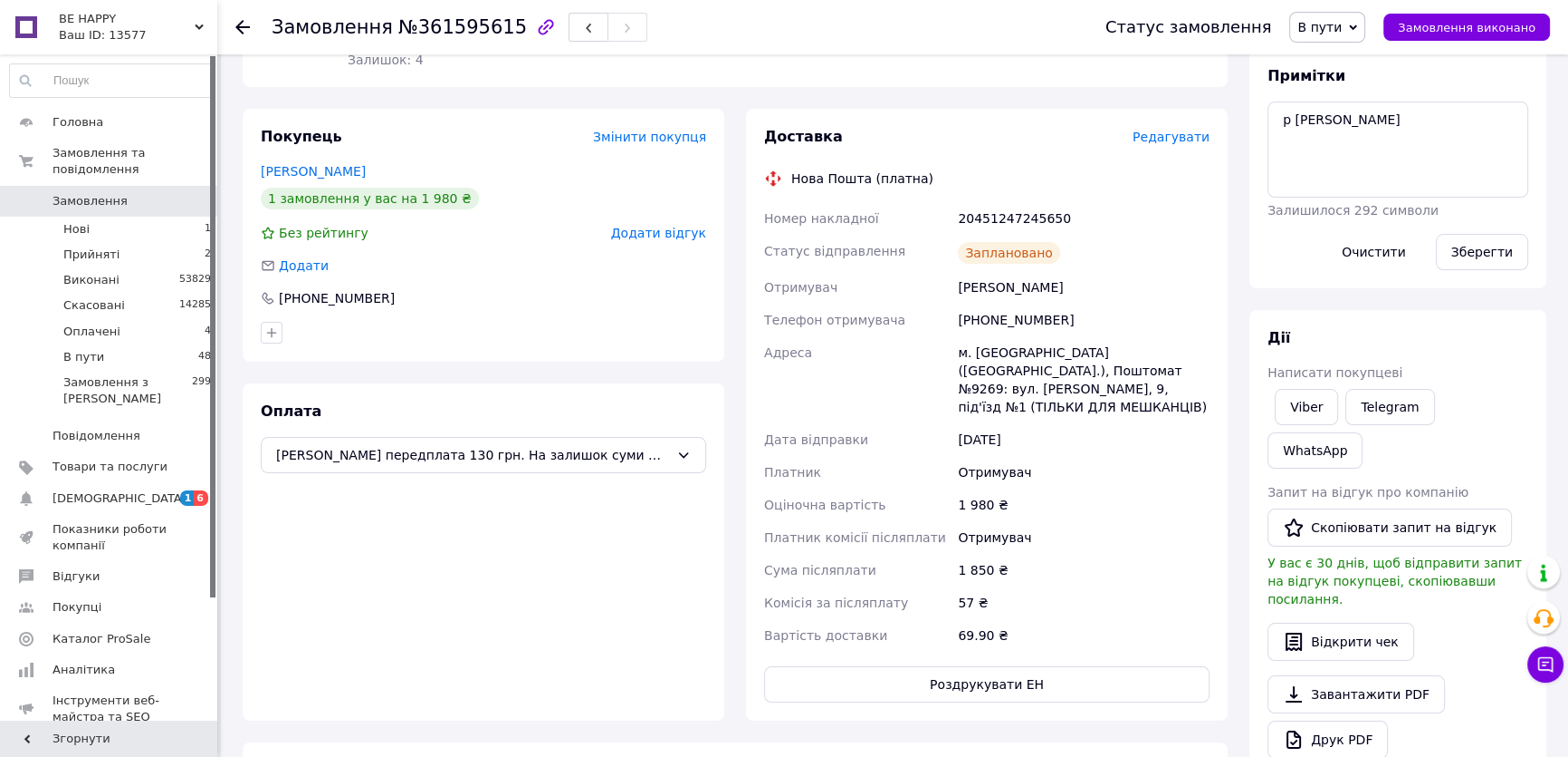
click at [1145, 284] on div "[PERSON_NAME]" at bounding box center [1084, 287] width 259 height 32
drag, startPoint x: 987, startPoint y: 318, endPoint x: 1026, endPoint y: 315, distance: 39.1
click at [1071, 315] on div "[PHONE_NUMBER]" at bounding box center [1084, 319] width 259 height 32
copy div "936722880"
click at [549, 298] on div "[PHONE_NUMBER]" at bounding box center [483, 297] width 446 height 18
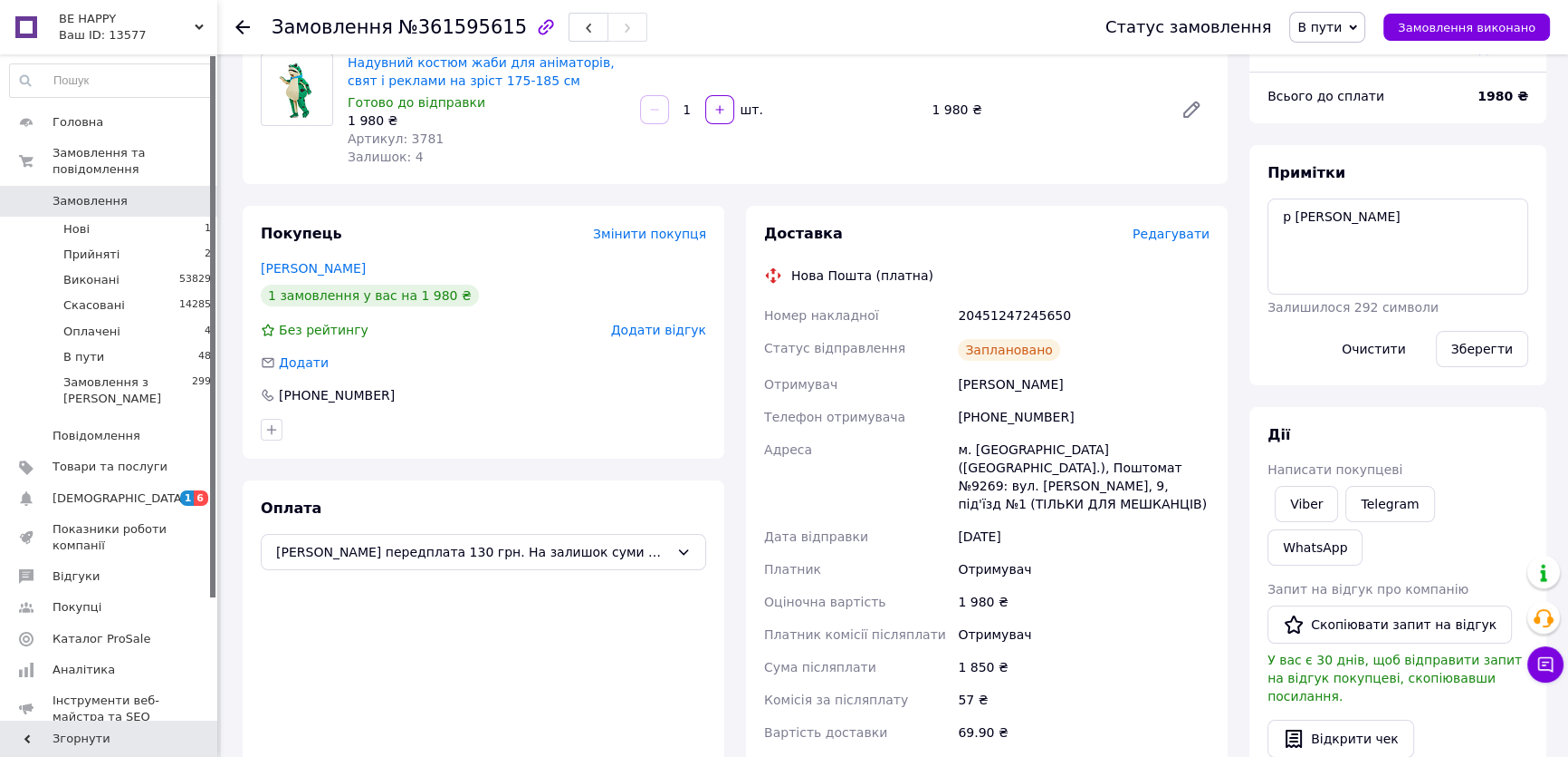
scroll to position [0, 0]
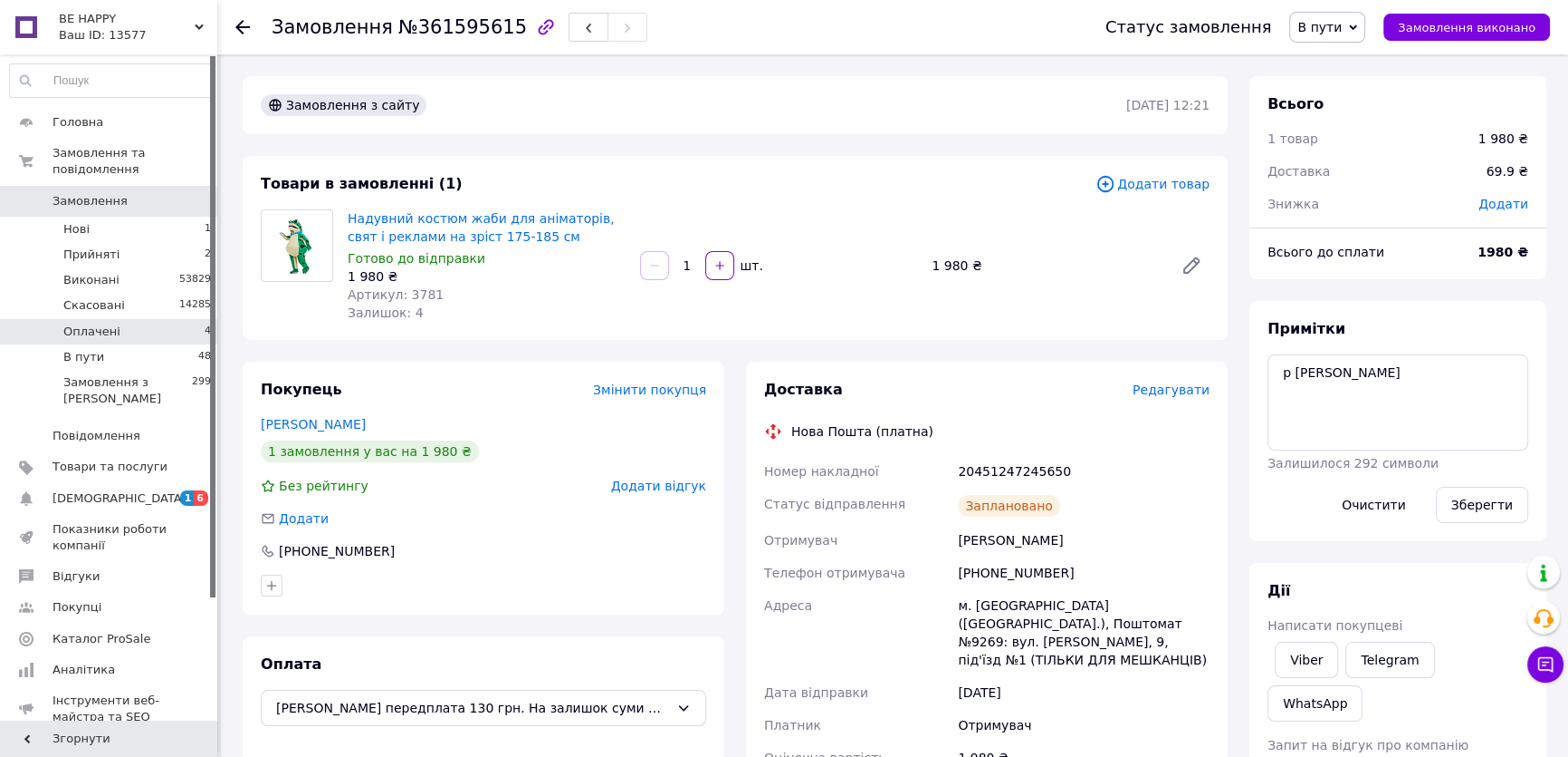
click at [175, 319] on li "Оплачені 4" at bounding box center [111, 332] width 222 height 26
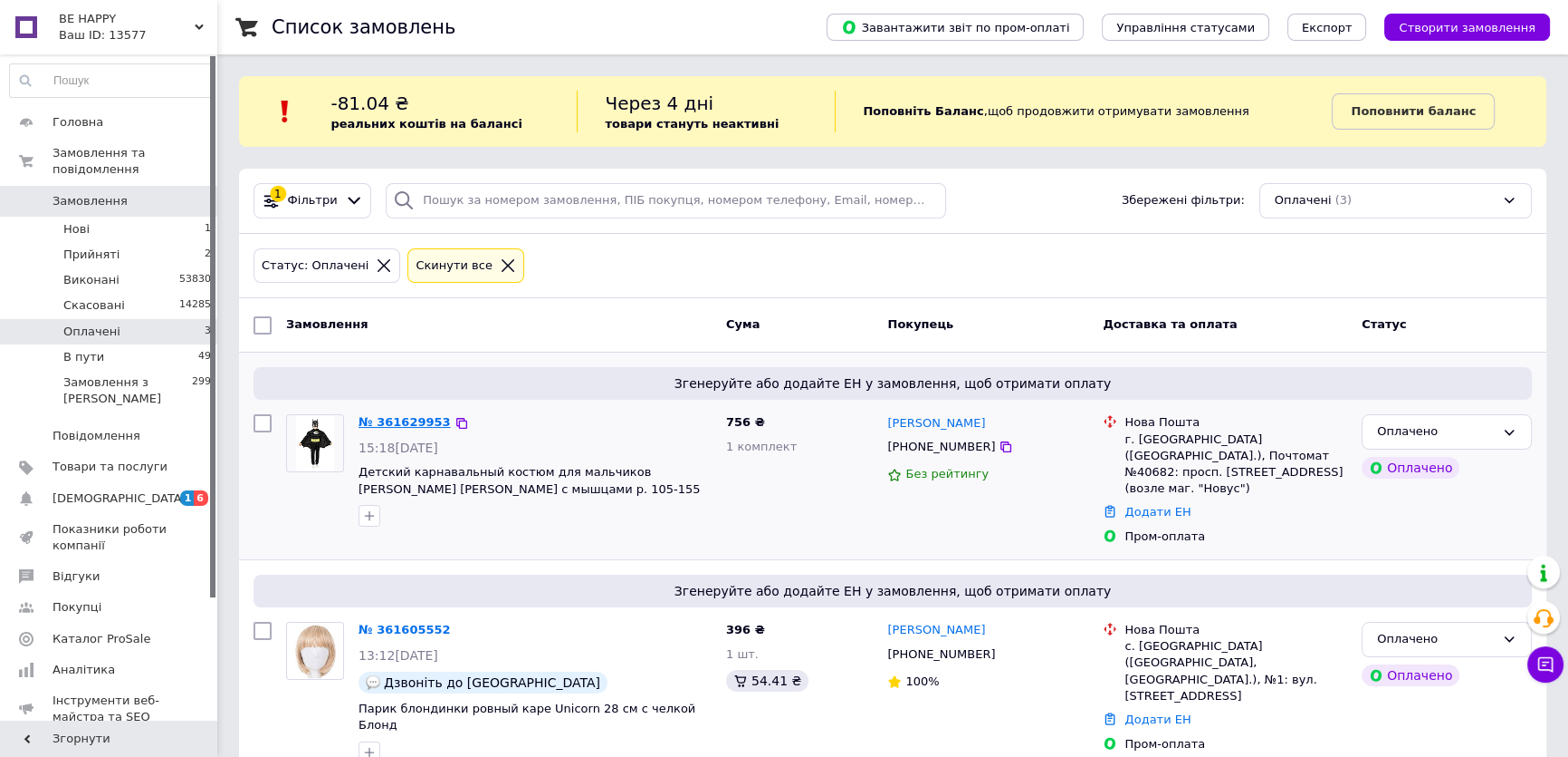
click at [419, 422] on link "№ 361629953" at bounding box center [405, 422] width 93 height 13
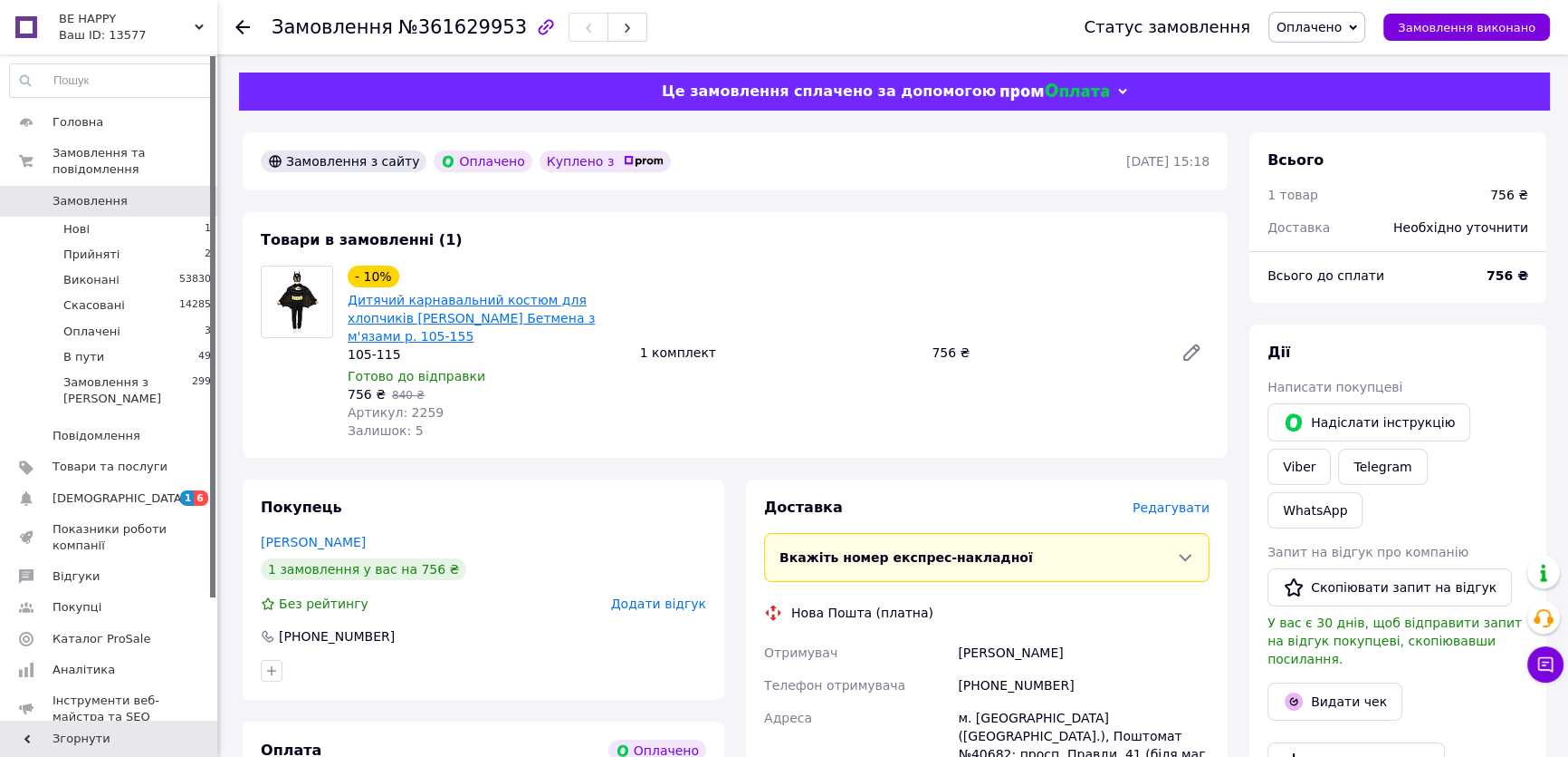
click at [551, 322] on link "Дитячий карнавальний костюм для хлопчиків [PERSON_NAME] Бетмена з м'язами р. 10…" at bounding box center [471, 318] width 247 height 51
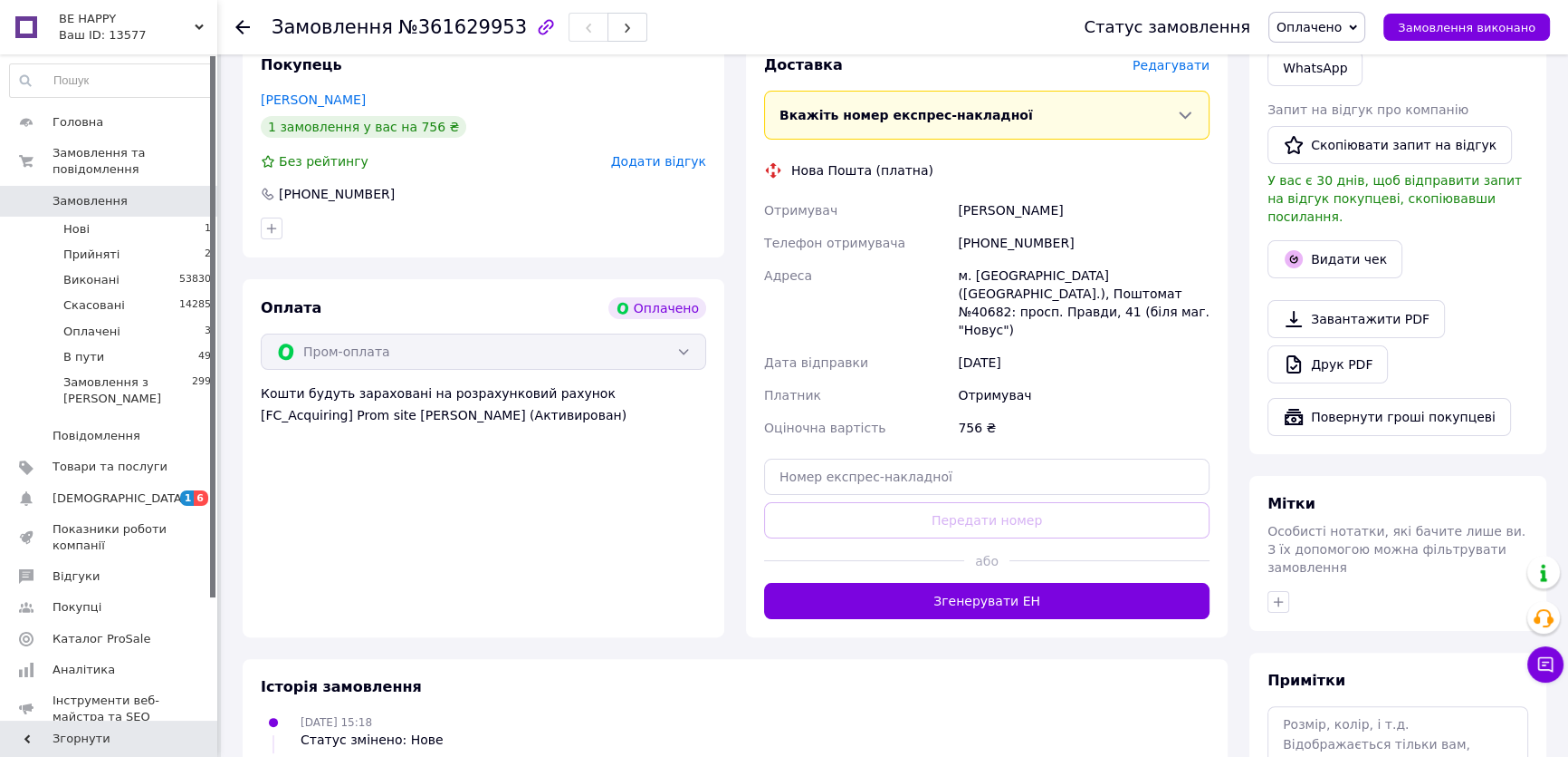
scroll to position [550, 0]
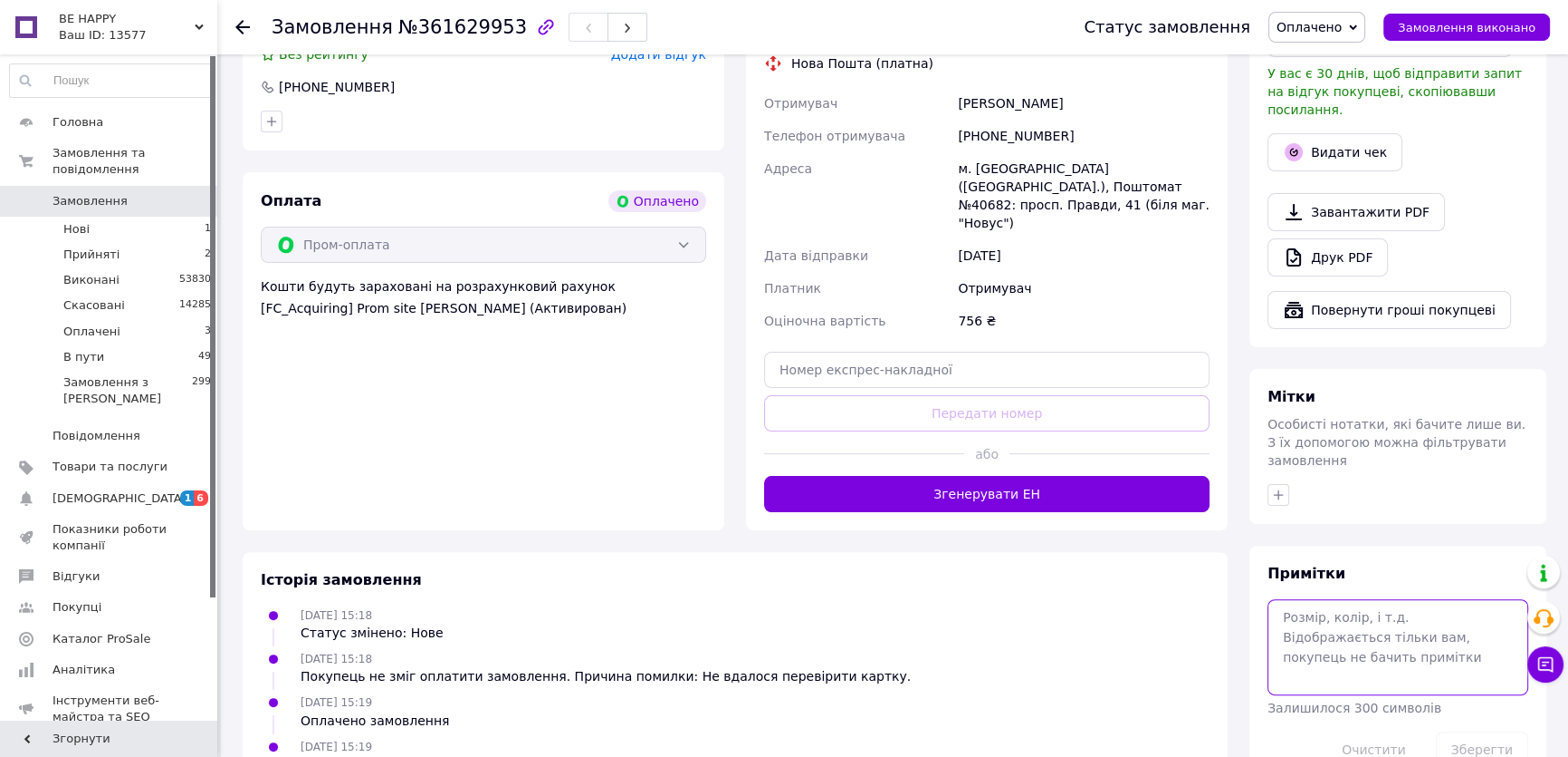
click at [1319, 599] on textarea at bounding box center [1398, 646] width 260 height 96
type textarea "110 р"
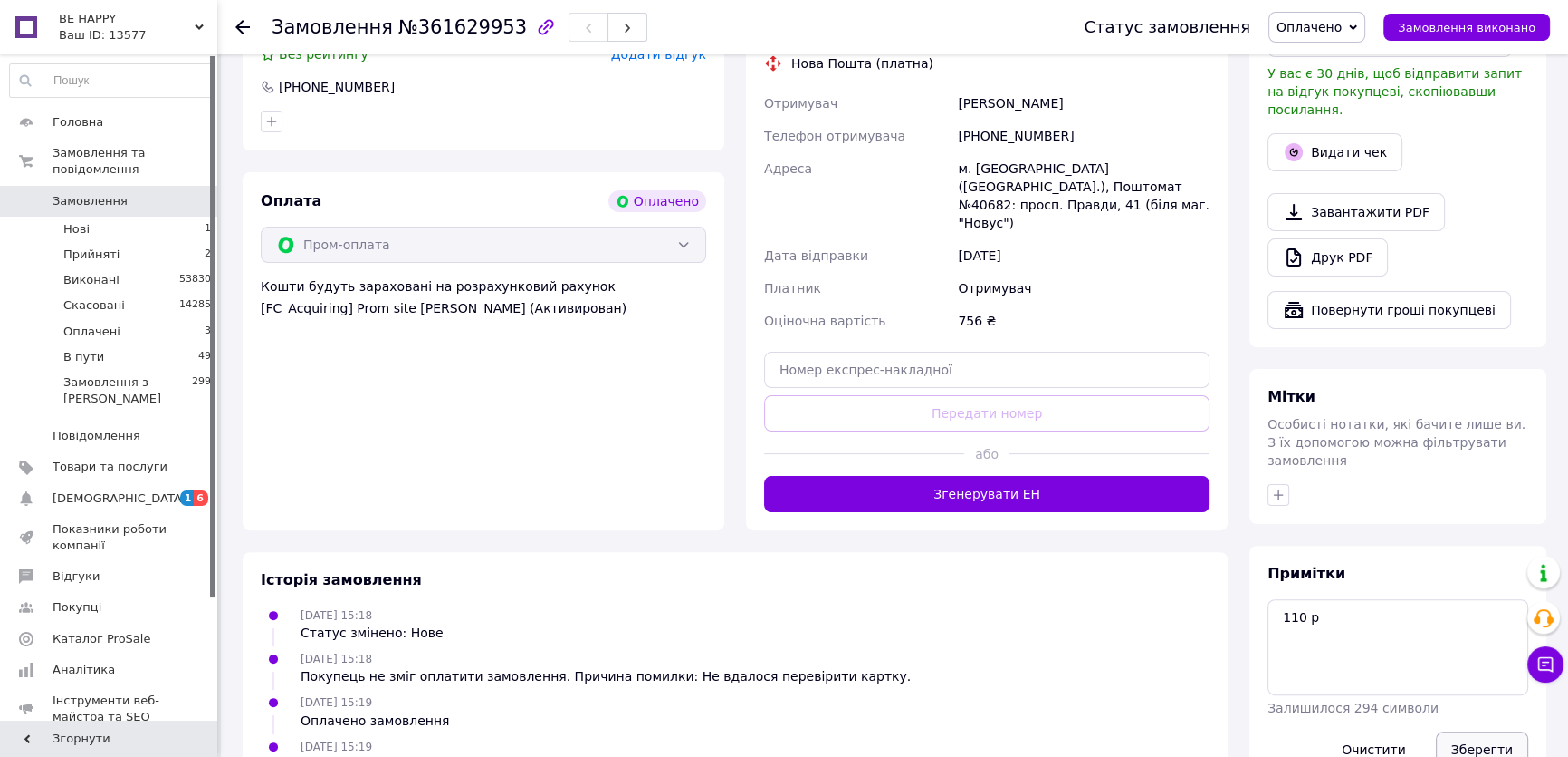
click at [1462, 731] on button "Зберегти" at bounding box center [1483, 749] width 93 height 36
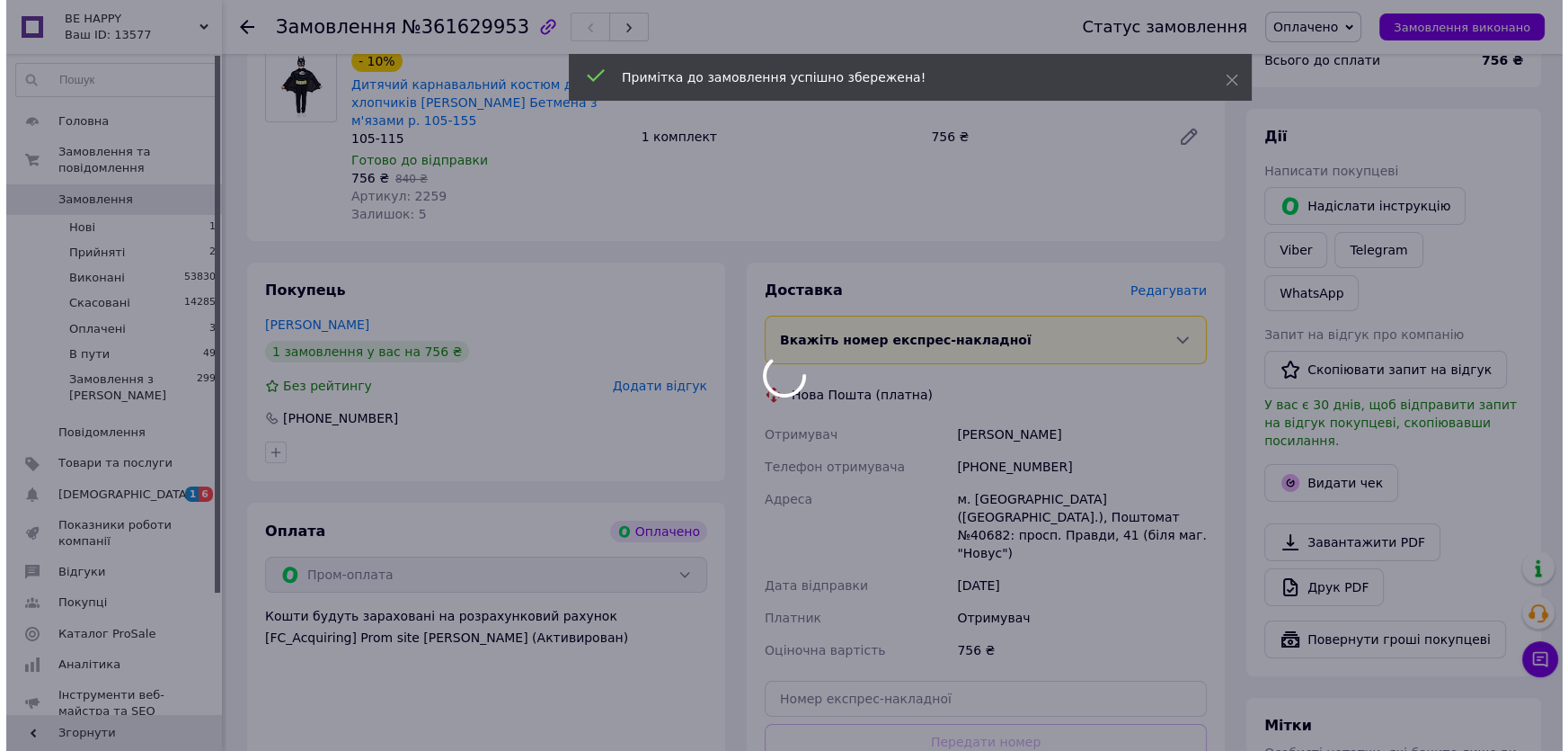
scroll to position [135, 0]
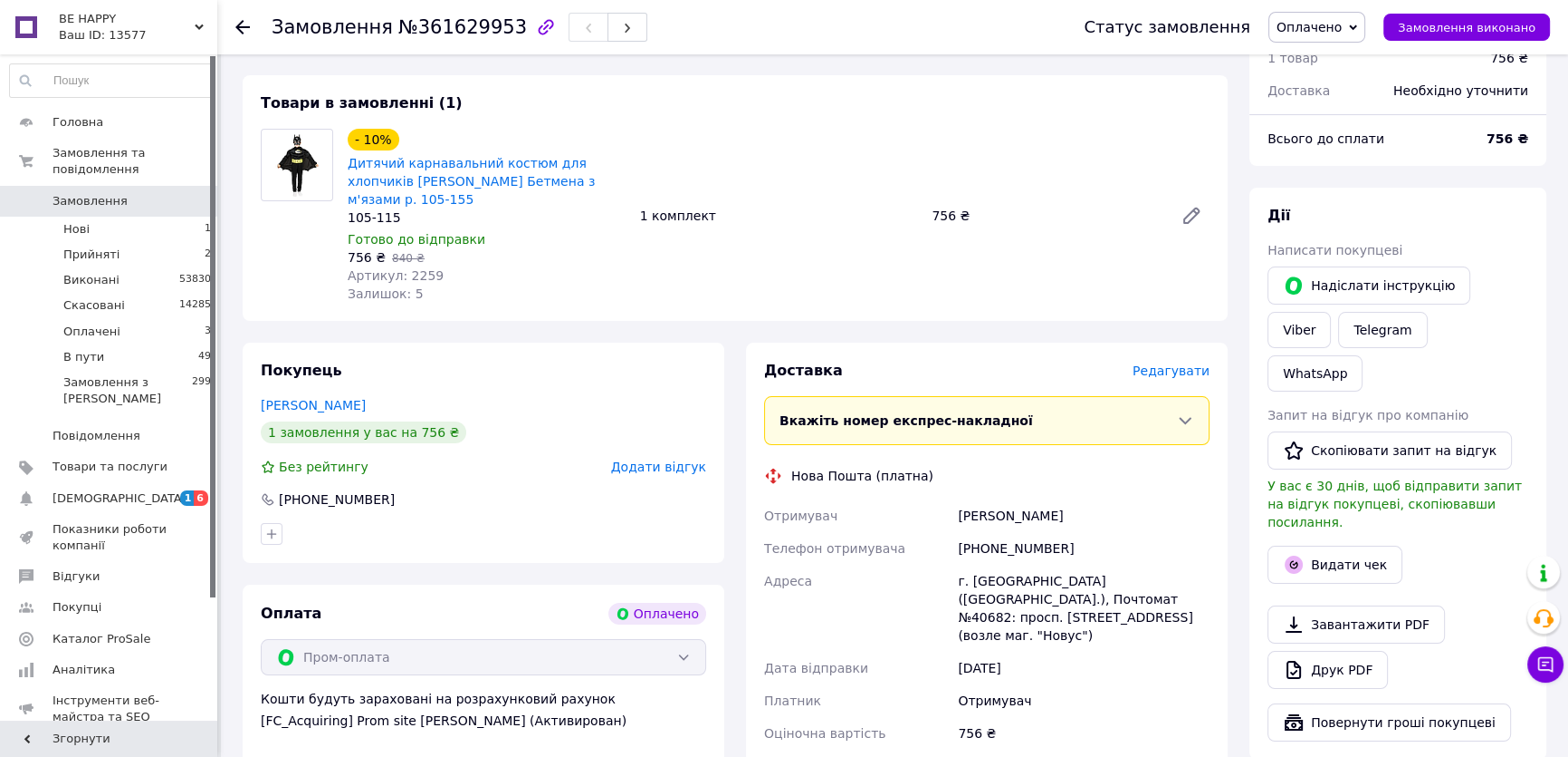
click at [1152, 363] on span "Редагувати" at bounding box center [1170, 369] width 77 height 14
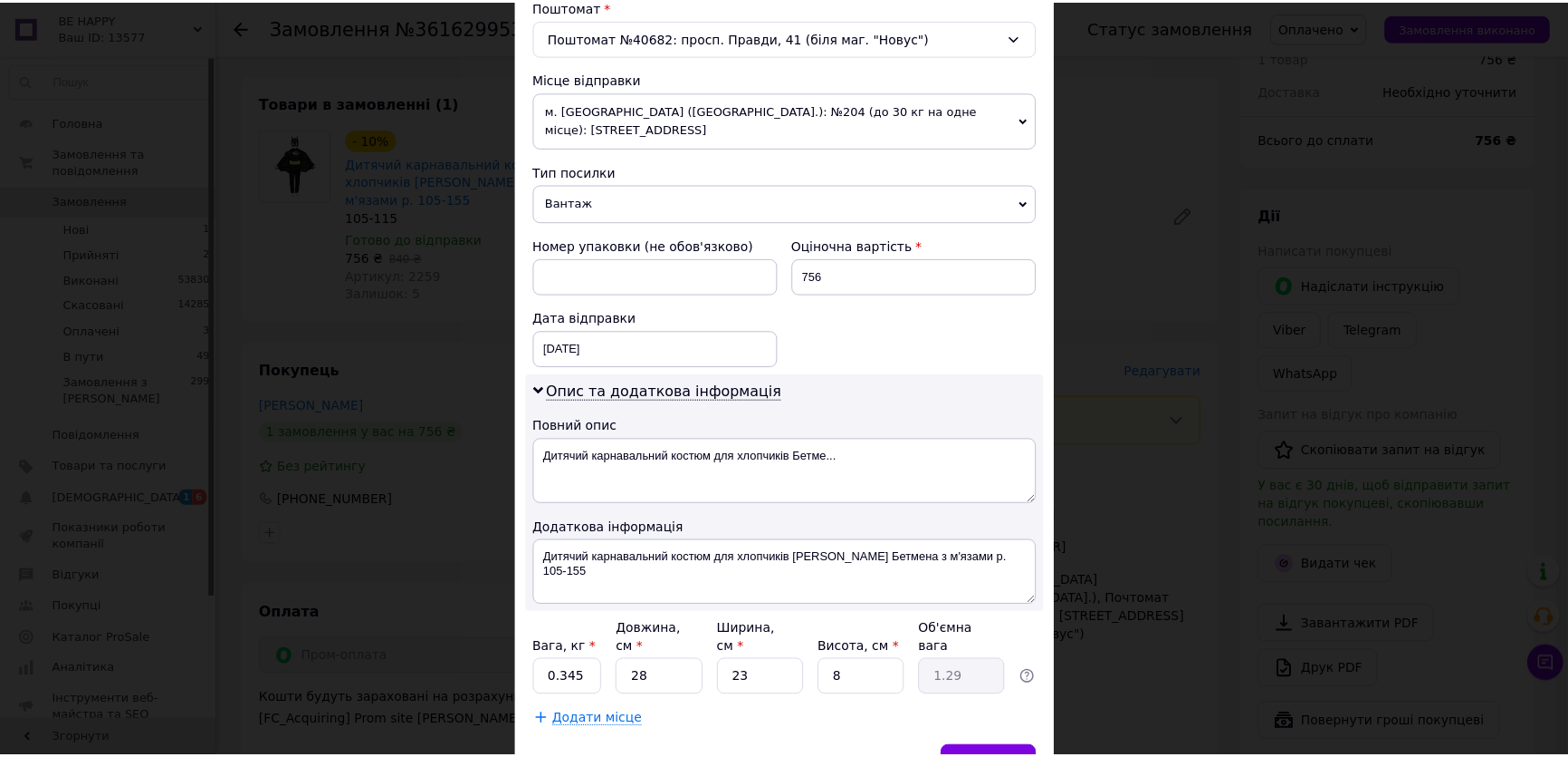
scroll to position [646, 0]
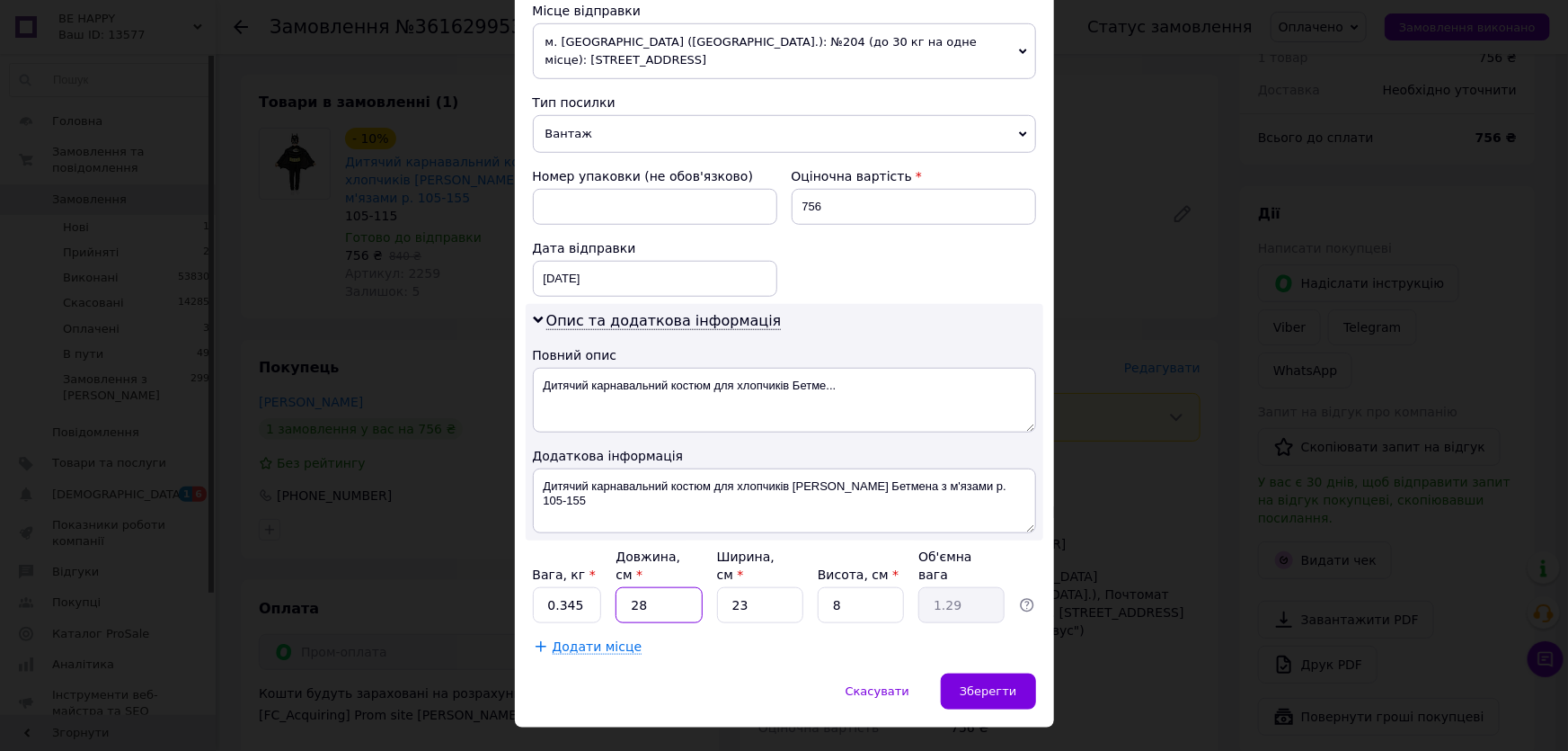
click at [669, 587] on input "28" at bounding box center [659, 604] width 86 height 36
type input "2"
type input "0.1"
type input "20"
type input "0.92"
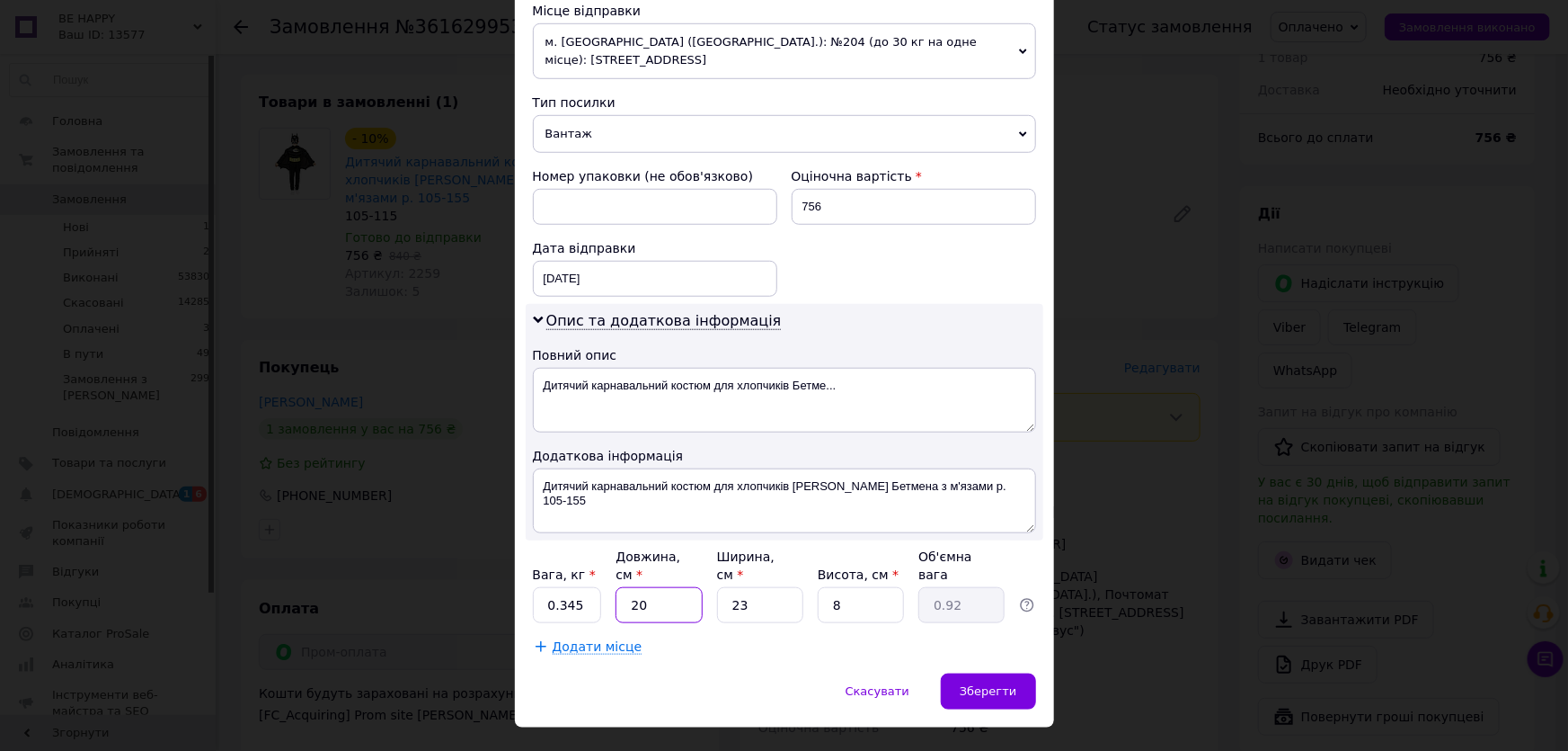
type input "20"
type input "2"
type input "0.1"
type input "20"
type input "0.8"
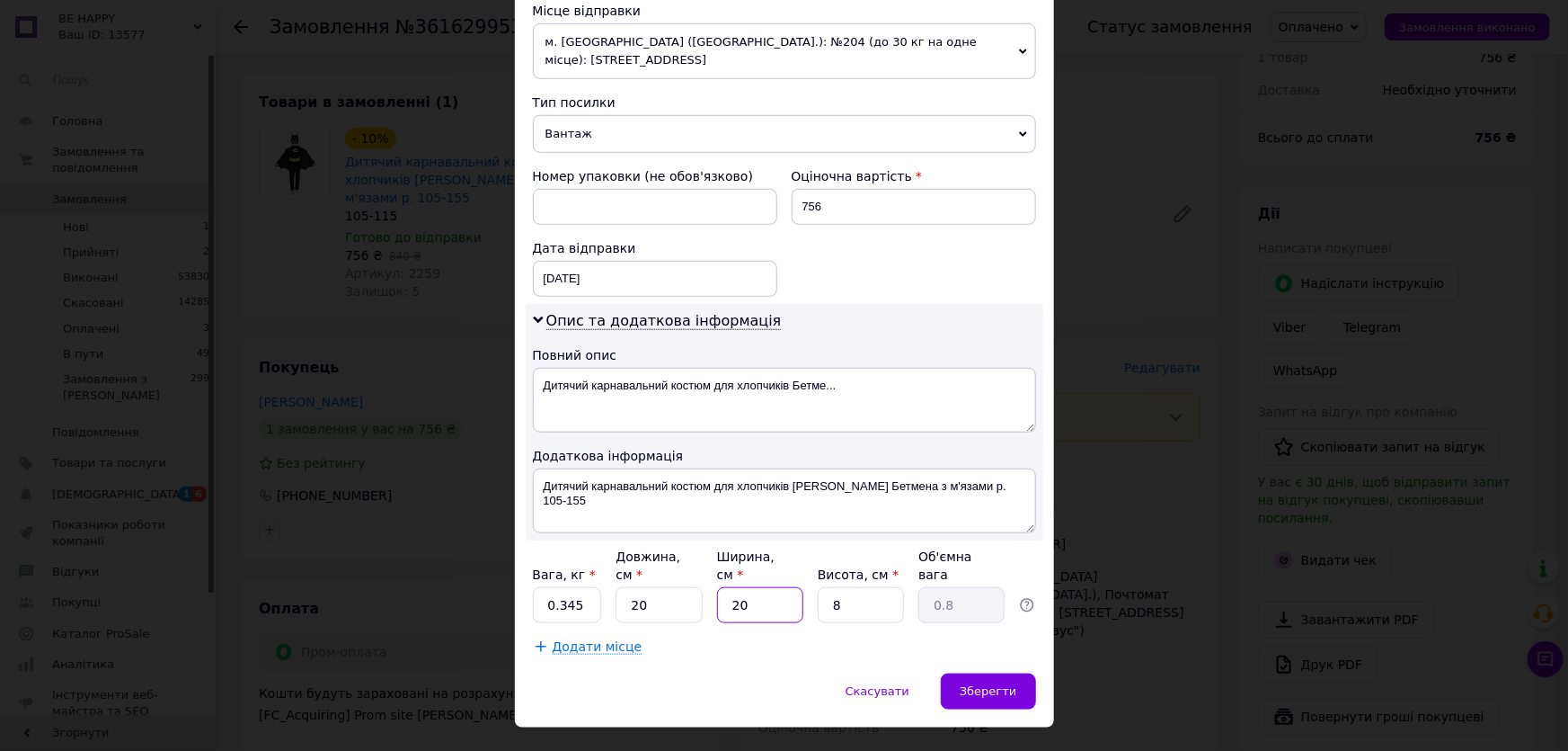
type input "20"
type input "2"
type input "0.2"
type input "20"
type input "2"
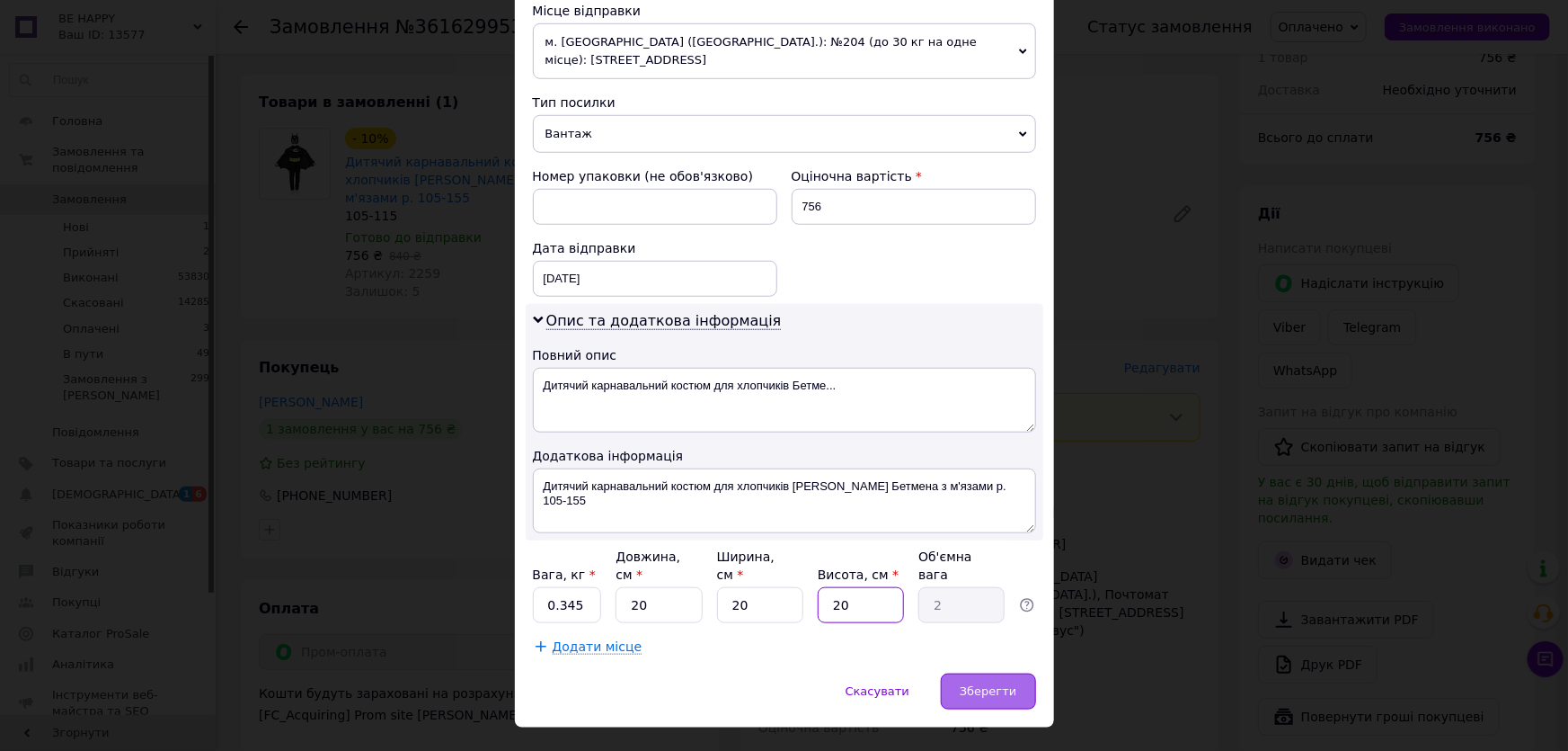
type input "20"
click at [1017, 673] on div "Зберегти" at bounding box center [987, 691] width 94 height 36
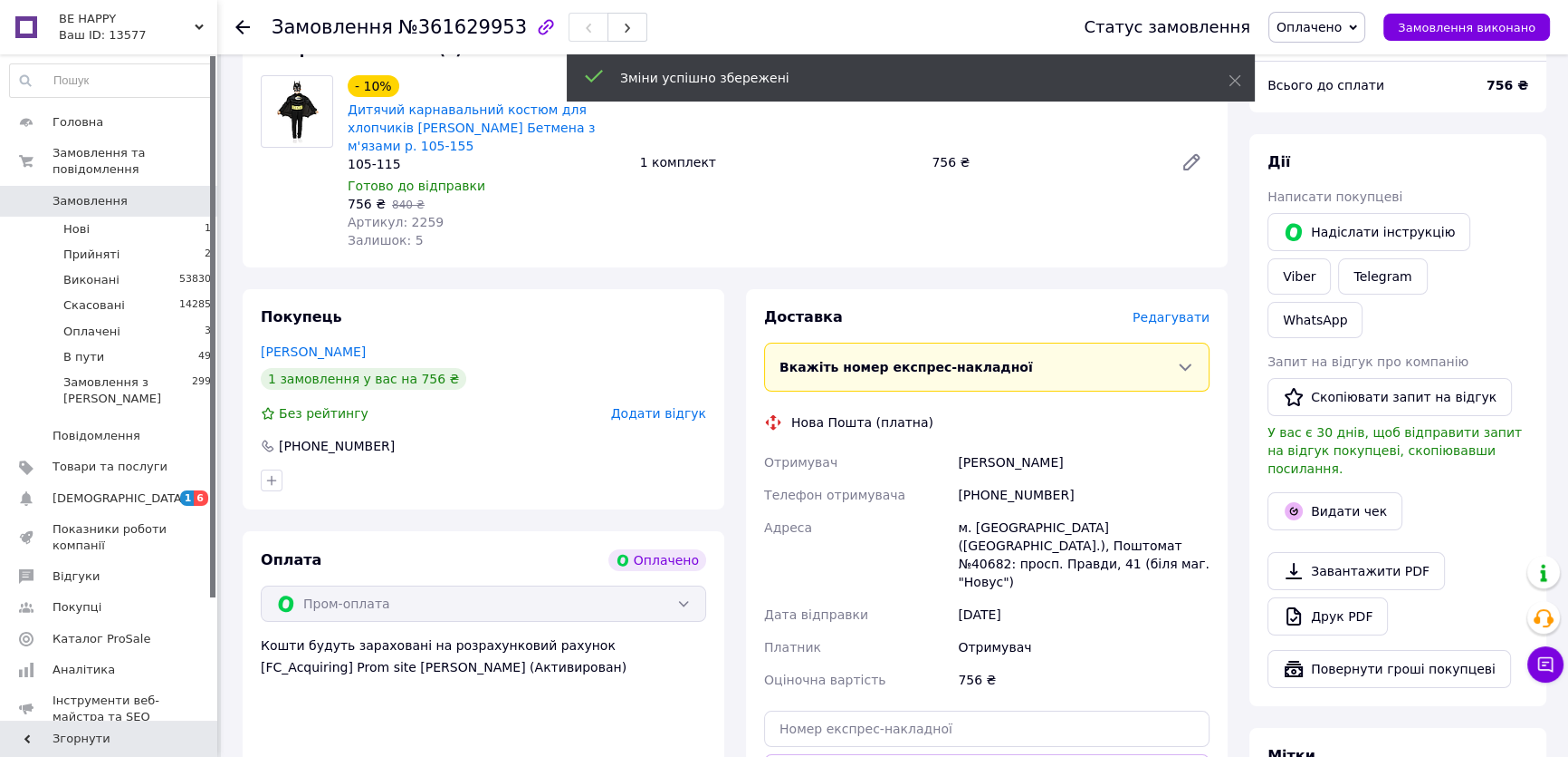
scroll to position [467, 0]
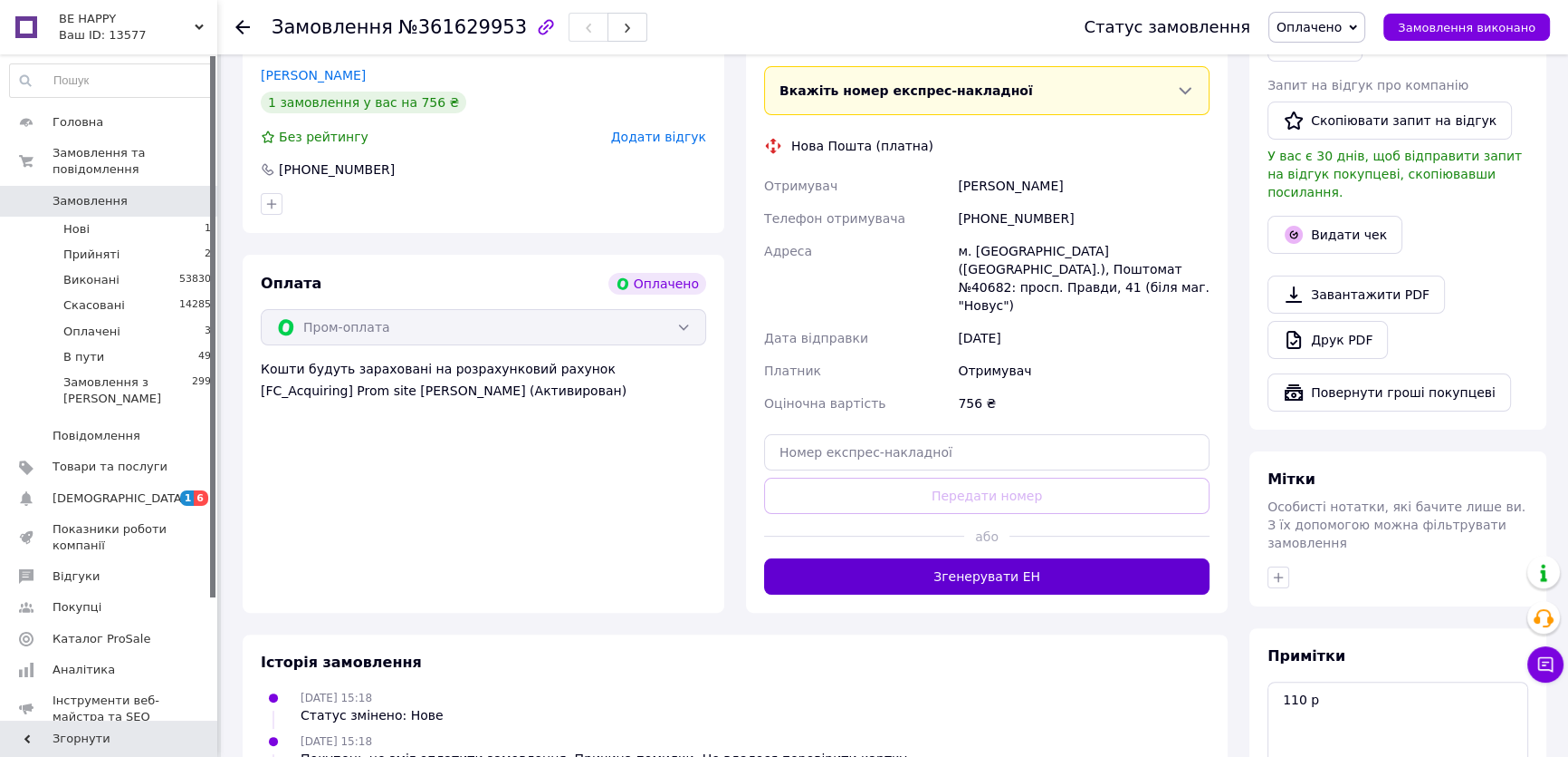
click at [1068, 558] on button "Згенерувати ЕН" at bounding box center [987, 576] width 446 height 36
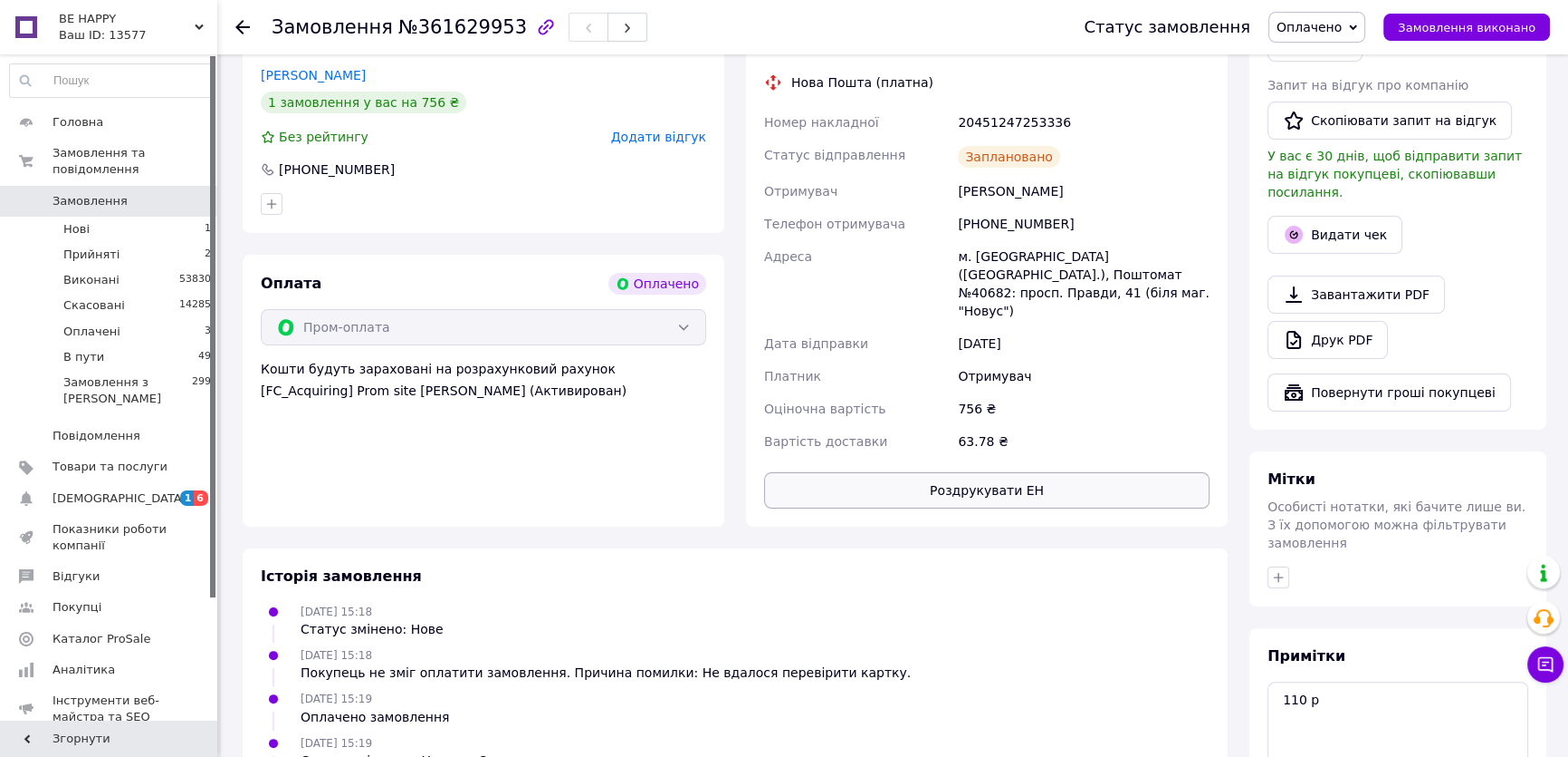
click at [1066, 472] on button "Роздрукувати ЕН" at bounding box center [987, 490] width 446 height 36
click at [1327, 20] on span "Оплачено" at bounding box center [1309, 27] width 65 height 14
click at [1322, 155] on li "В пути" at bounding box center [1317, 145] width 95 height 27
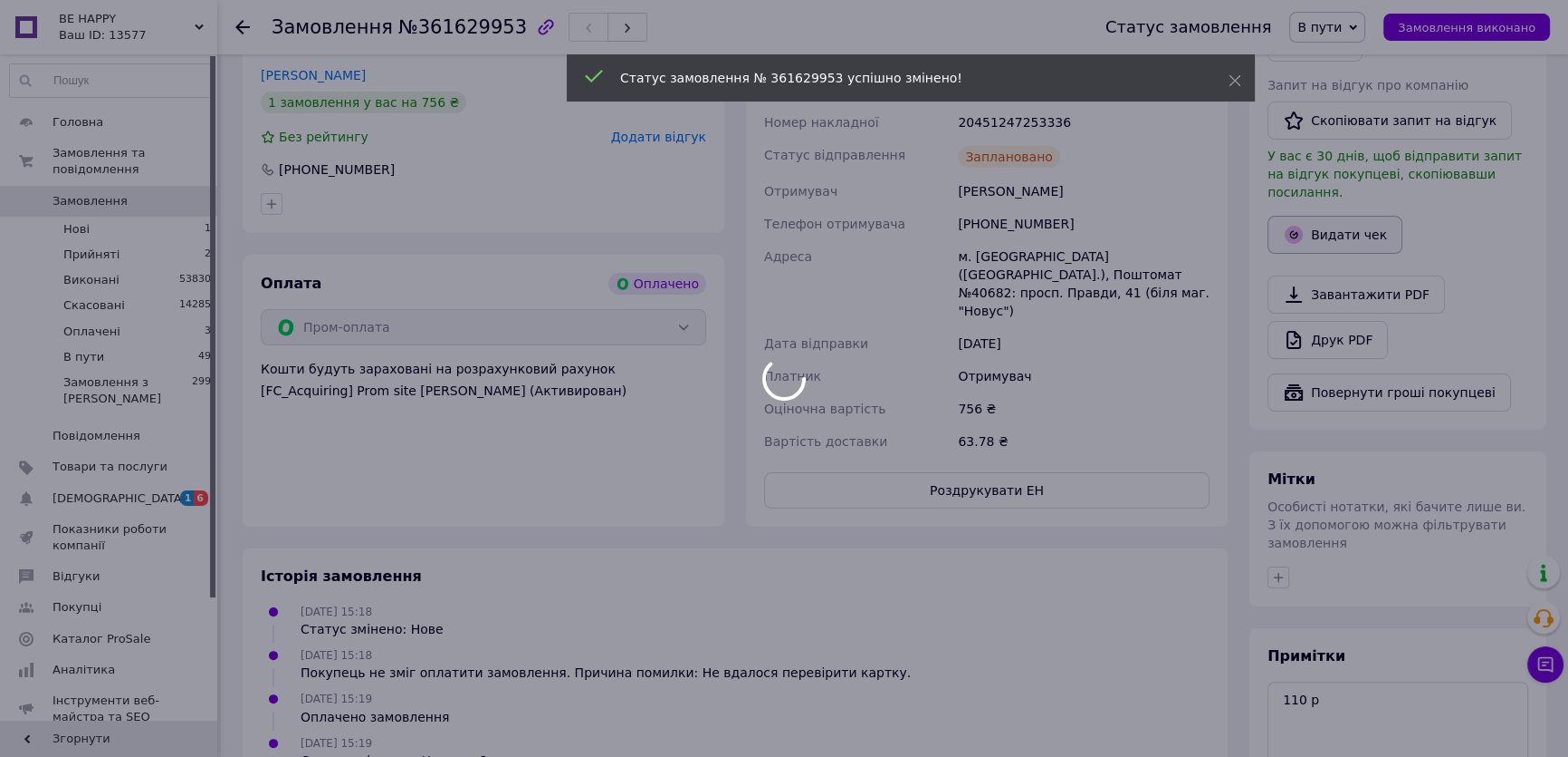
click at [1356, 177] on body "BE HAPPY Ваш ID: 13577 Сайт BE HAPPY Кабінет покупця Перевірити стан системи Ст…" at bounding box center [784, 281] width 1568 height 1497
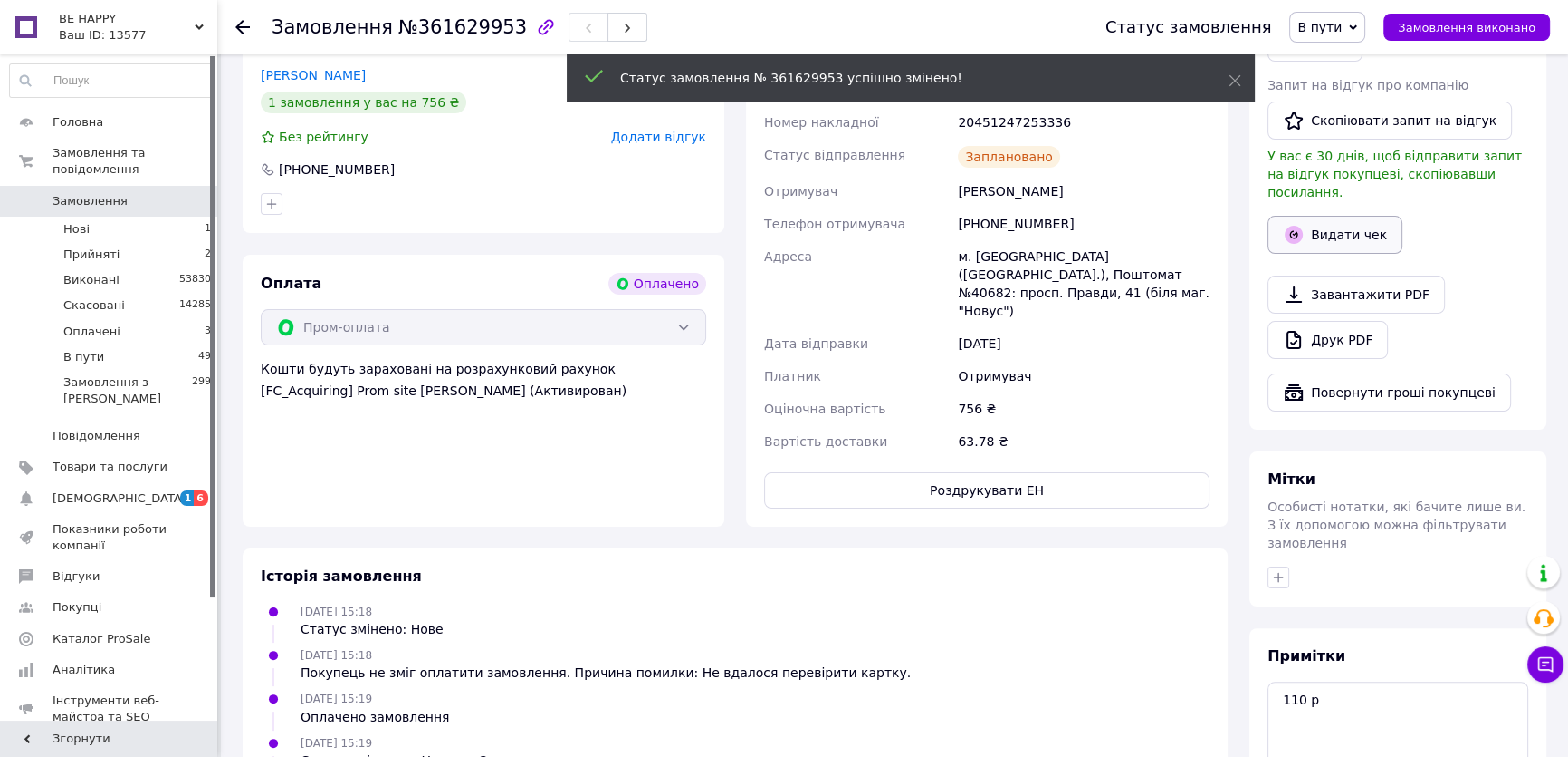
click at [1356, 216] on button "Видати чек" at bounding box center [1335, 235] width 134 height 38
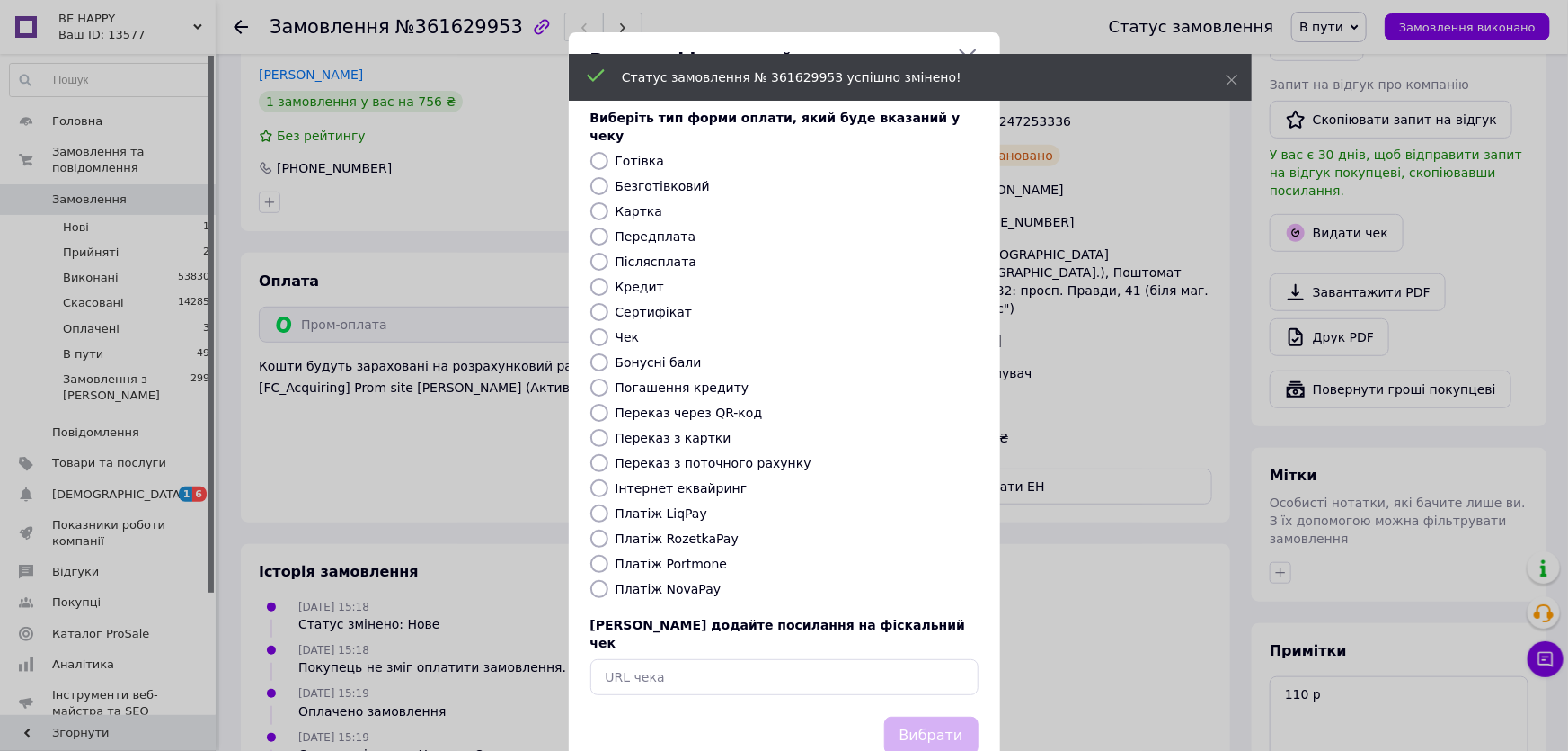
click at [671, 531] on label "Платіж RozetkaPay" at bounding box center [676, 538] width 123 height 14
click at [608, 529] on input "Платіж RozetkaPay" at bounding box center [598, 538] width 18 height 18
radio input "true"
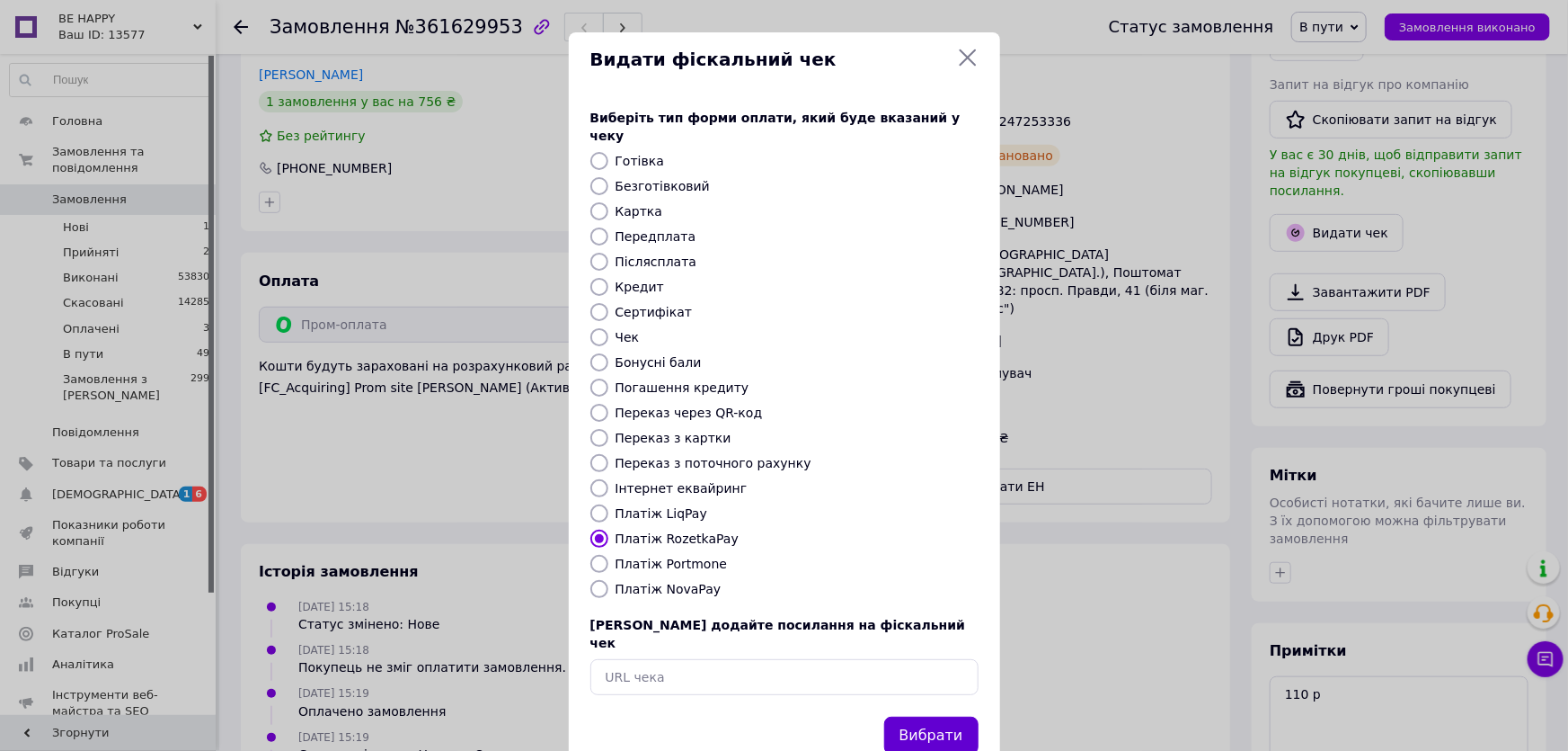
click at [949, 716] on button "Вибрати" at bounding box center [931, 735] width 94 height 39
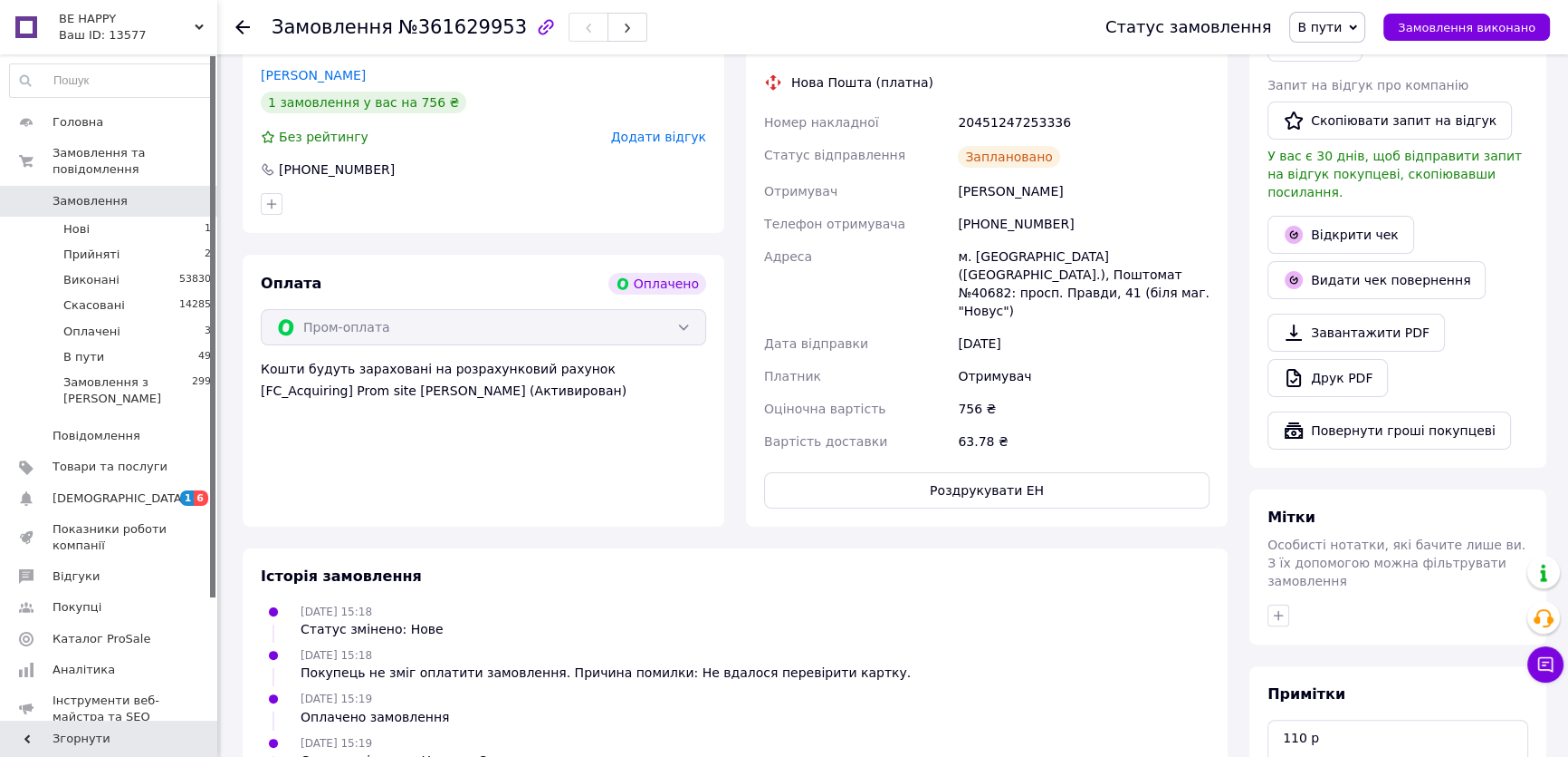
click at [1009, 106] on div "20451247253336" at bounding box center [1084, 122] width 259 height 32
copy div "20451247253336"
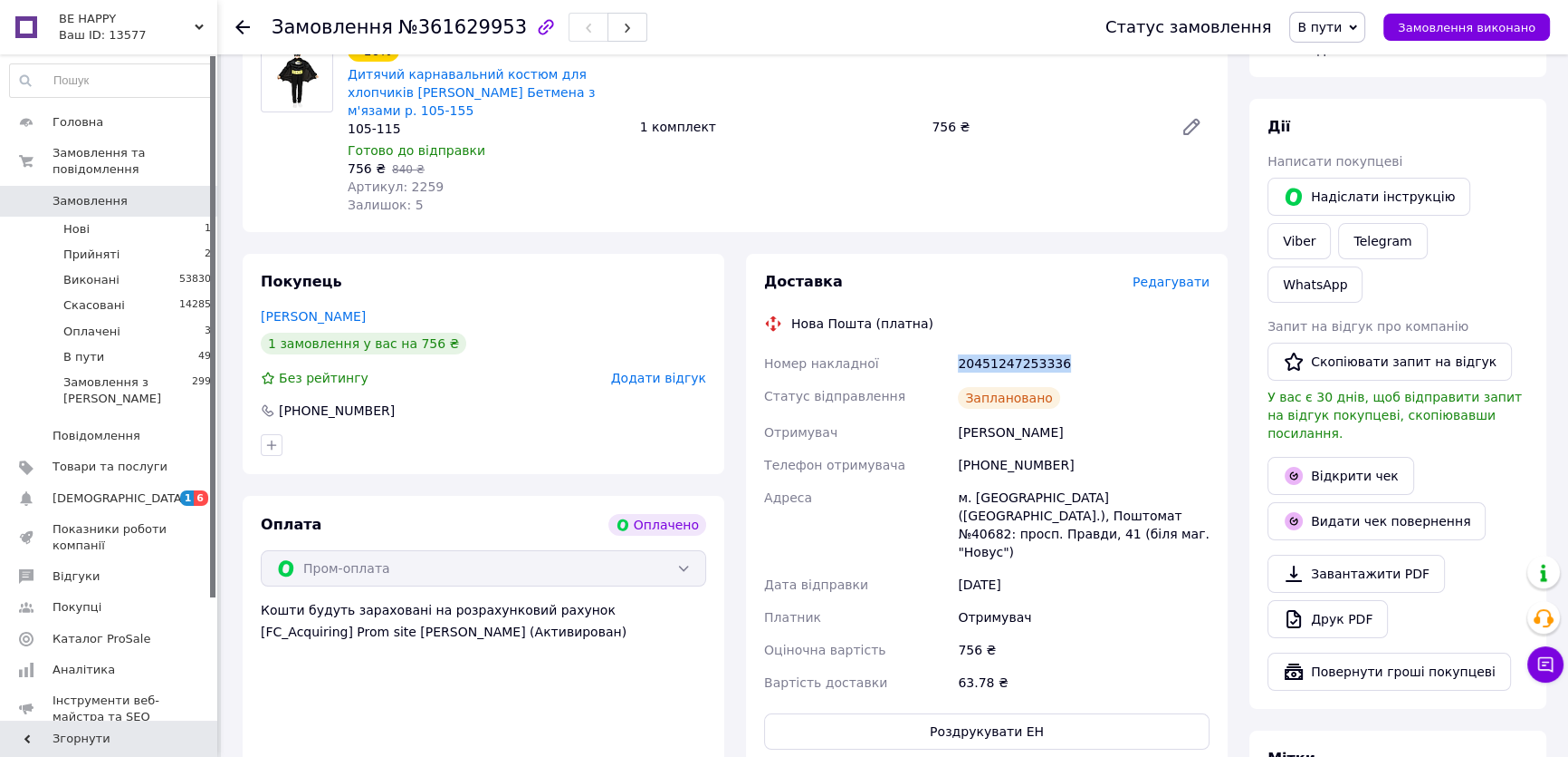
scroll to position [219, 0]
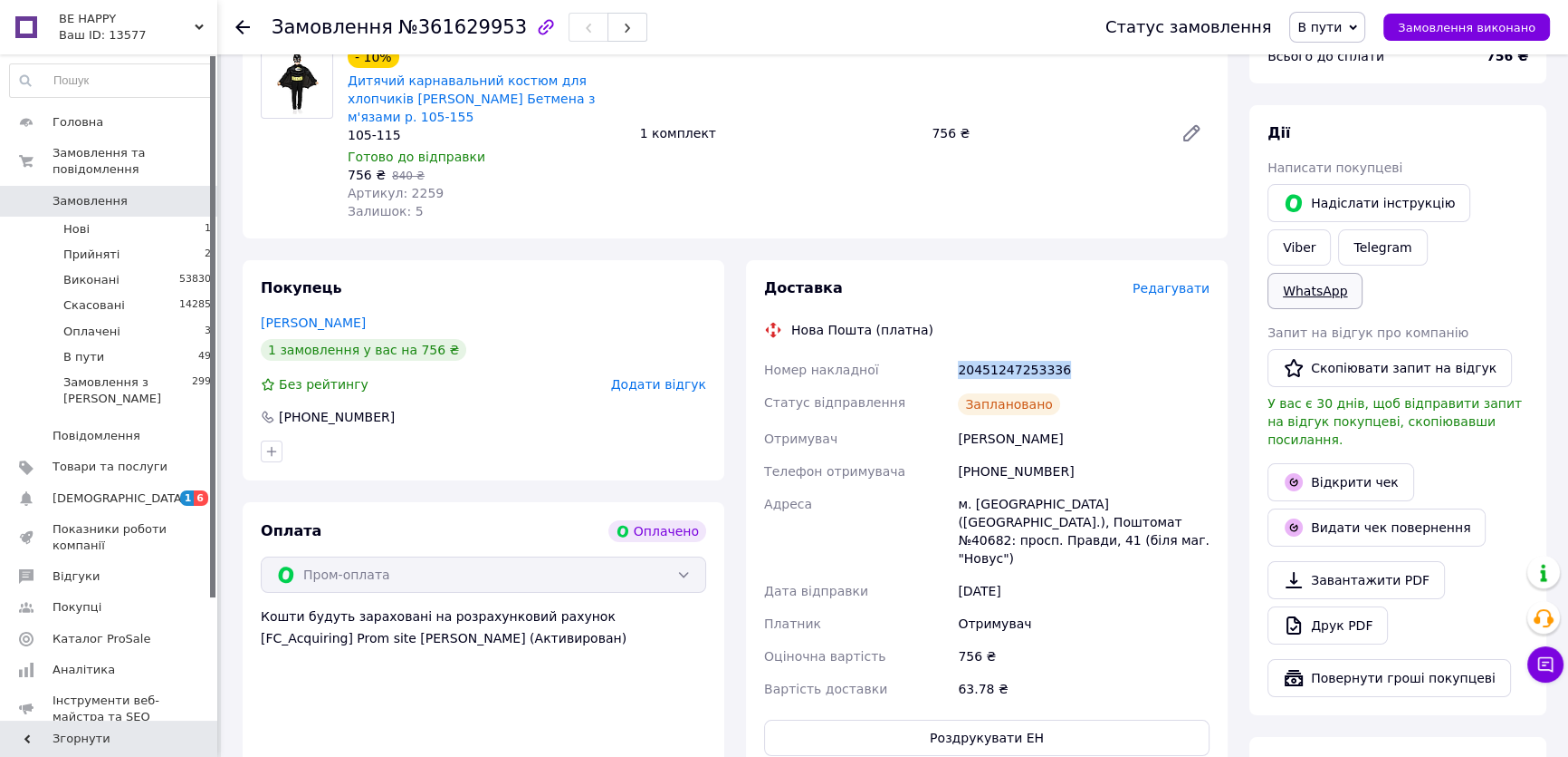
click at [1363, 273] on link "WhatsApp" at bounding box center [1315, 291] width 95 height 36
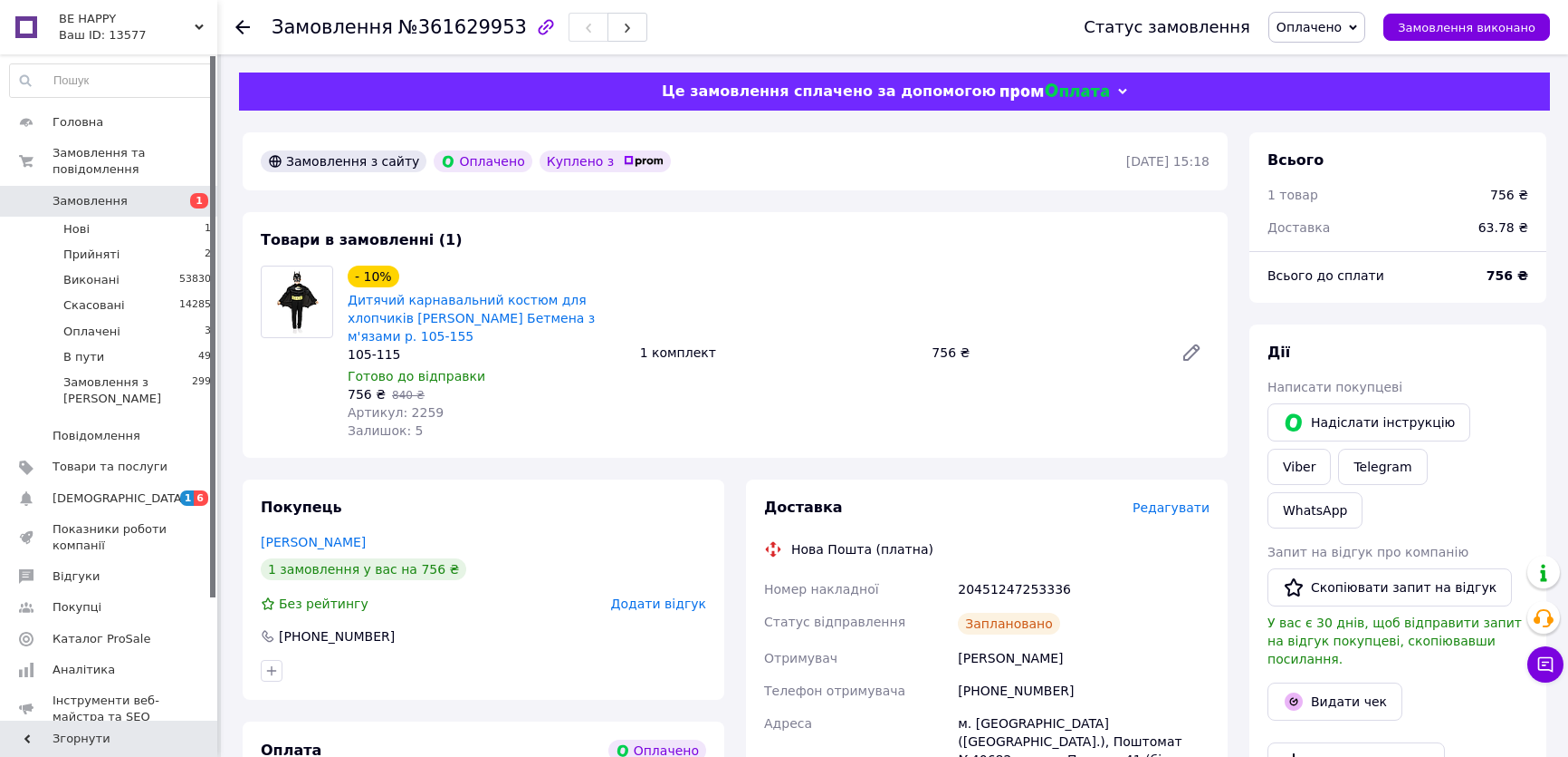
scroll to position [219, 0]
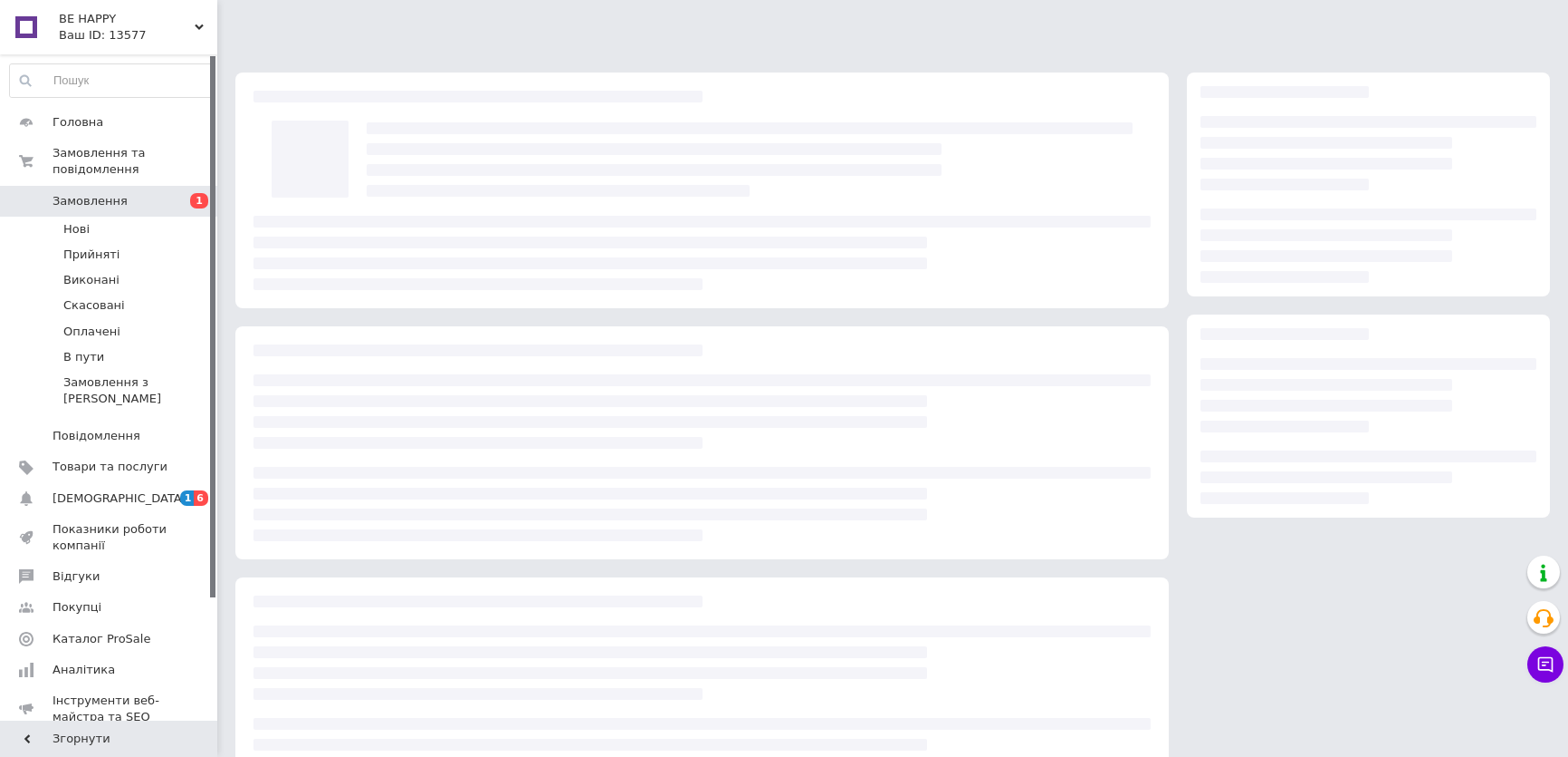
scroll to position [71, 0]
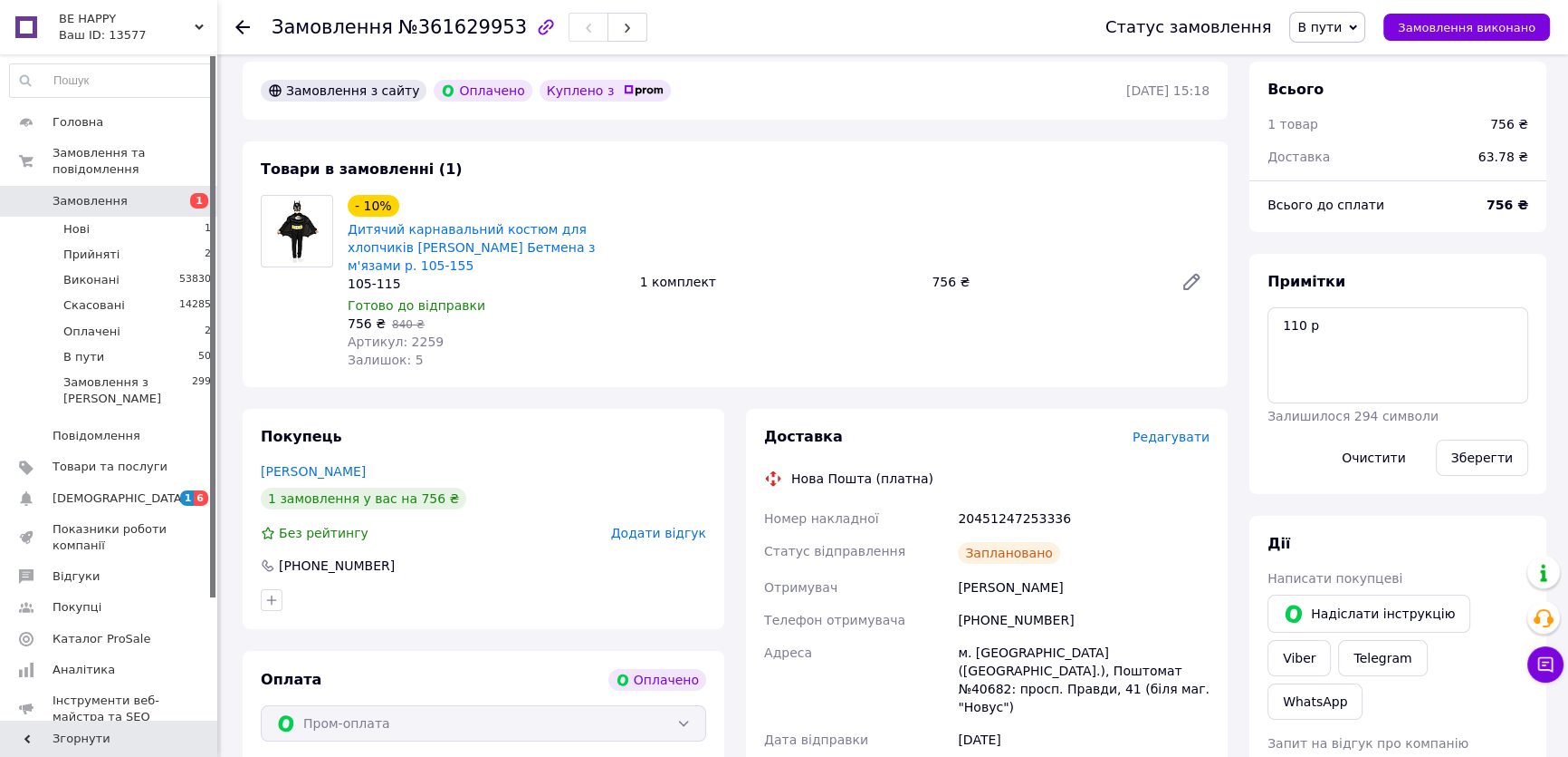
click at [866, 158] on div "Товари в замовленні (1) - 10% Дитячий карнавальний костюм для хлопчиків Бетмен …" at bounding box center [735, 263] width 986 height 245
click at [171, 319] on li "Оплачені 2" at bounding box center [111, 332] width 222 height 26
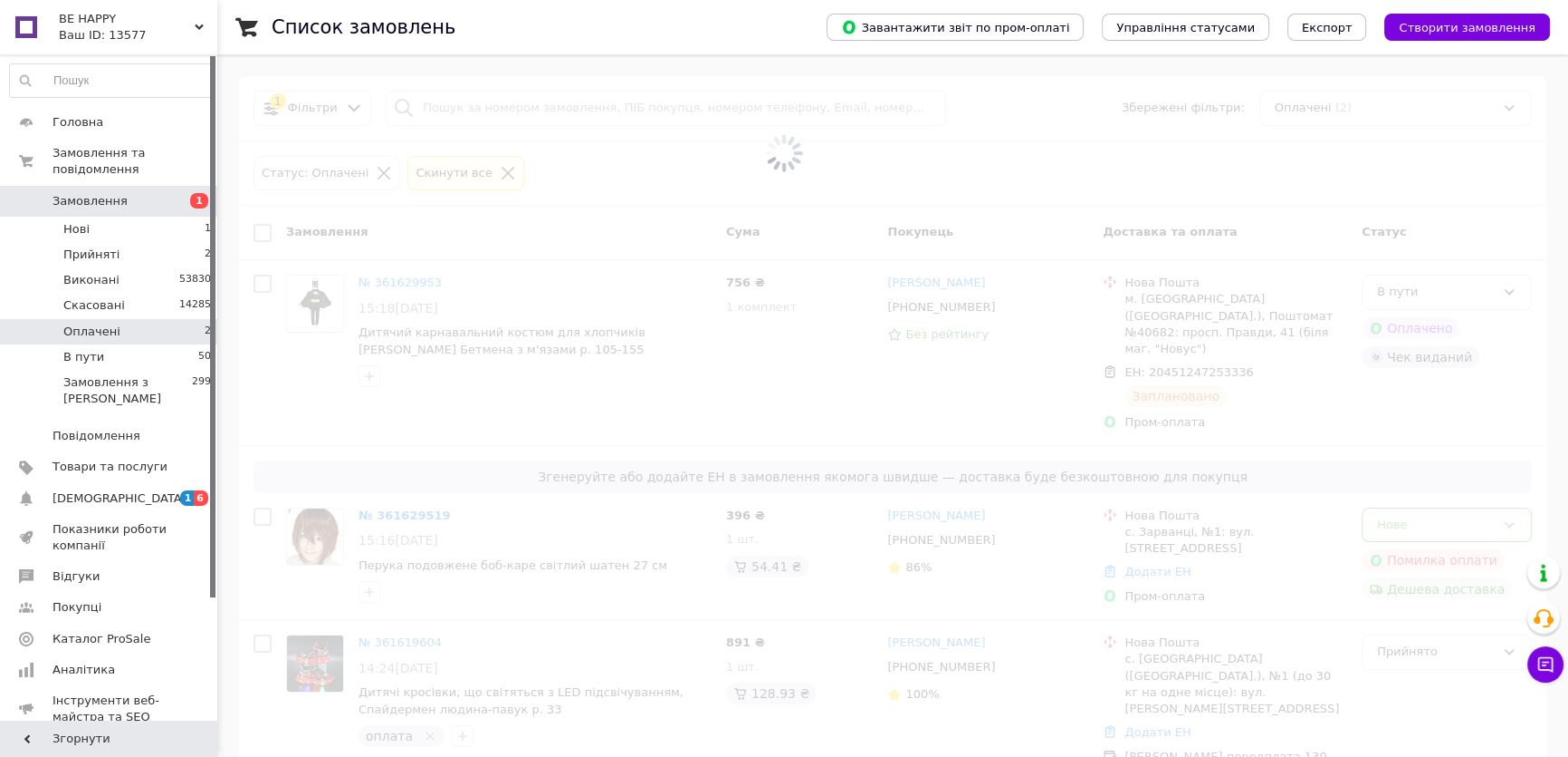
click at [183, 319] on li "Оплачені 2" at bounding box center [111, 332] width 222 height 26
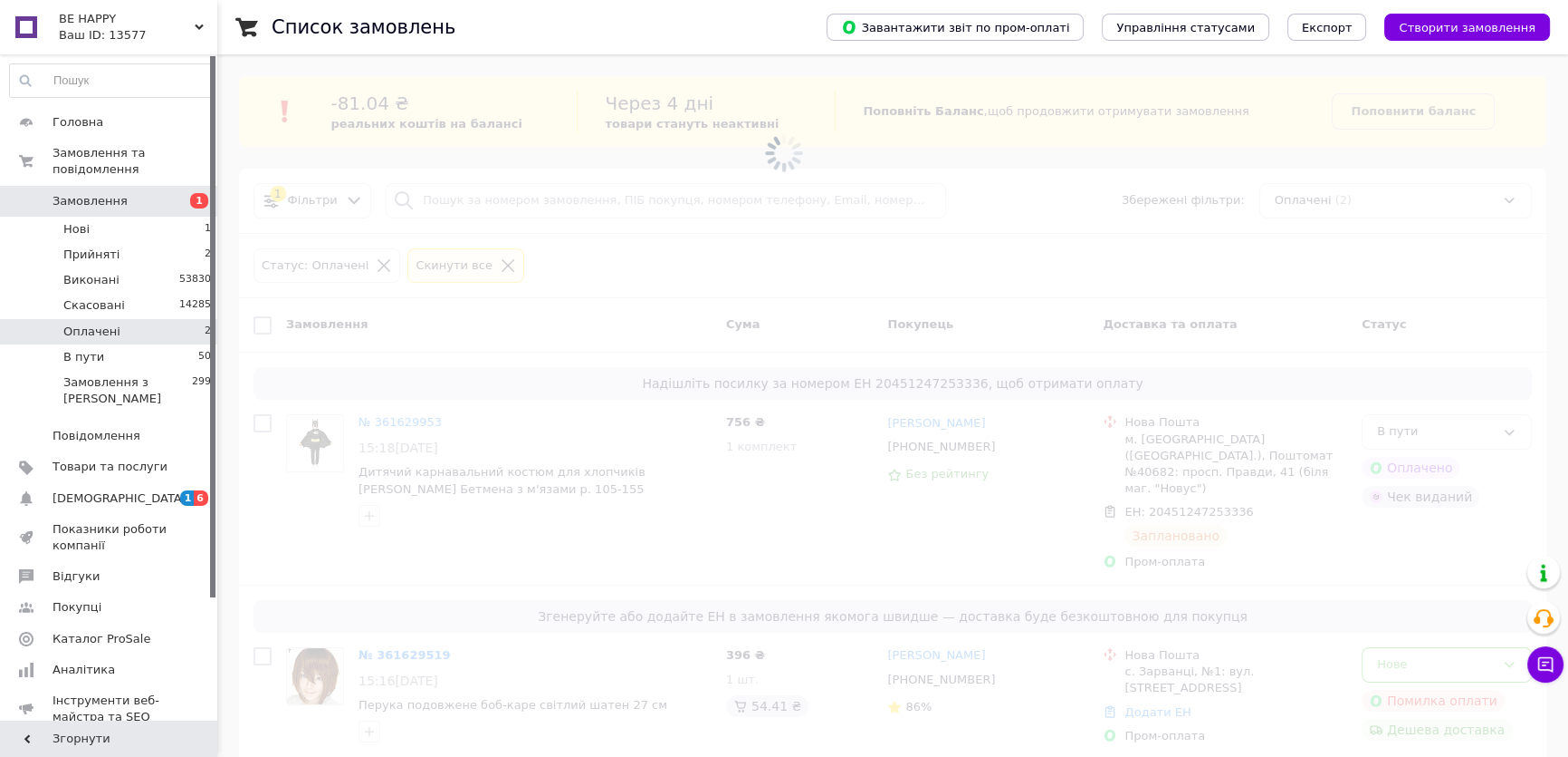
click at [183, 319] on li "Оплачені 2" at bounding box center [111, 332] width 222 height 26
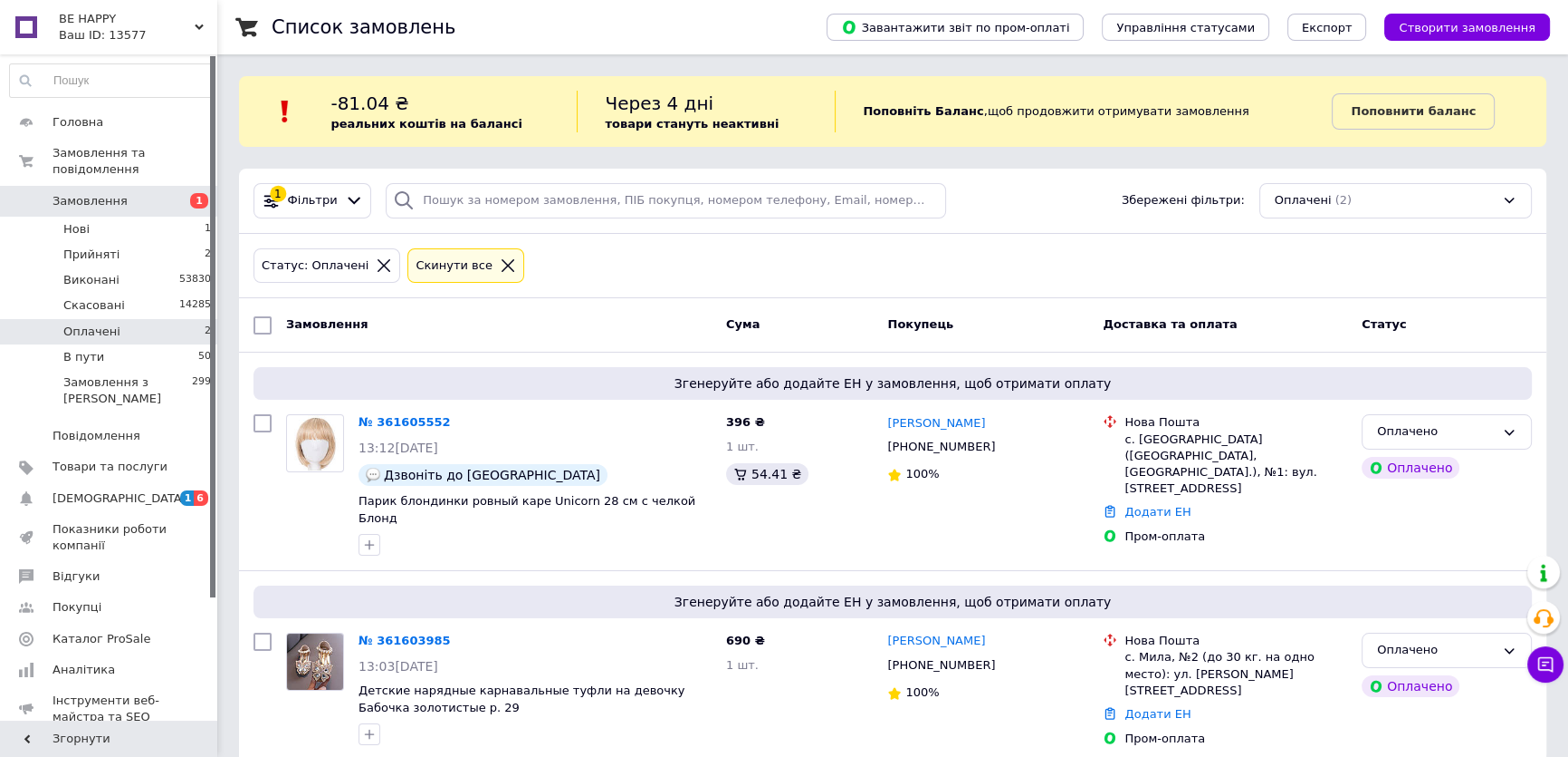
scroll to position [7, 0]
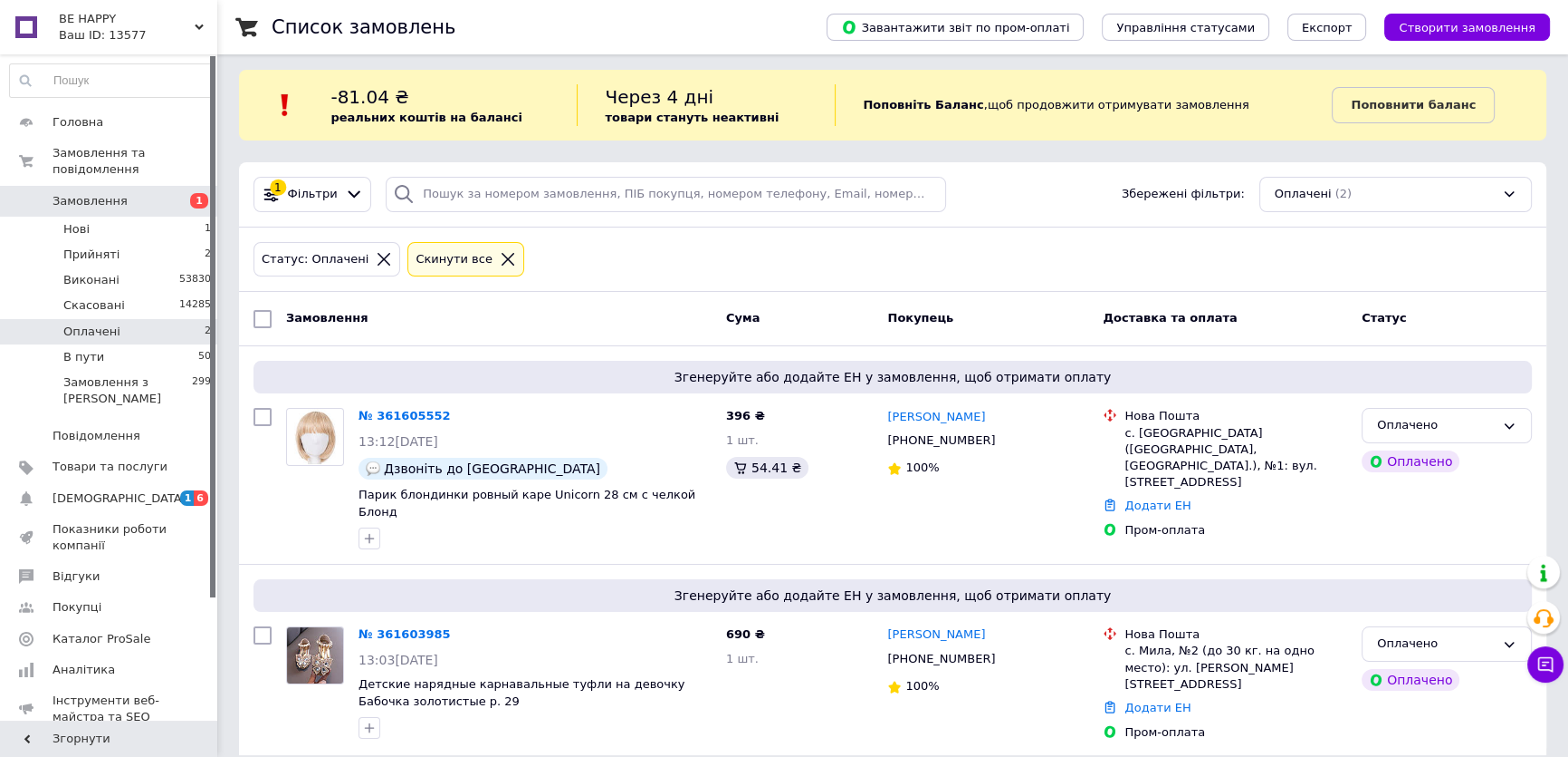
click at [117, 193] on span "Замовлення" at bounding box center [109, 201] width 115 height 16
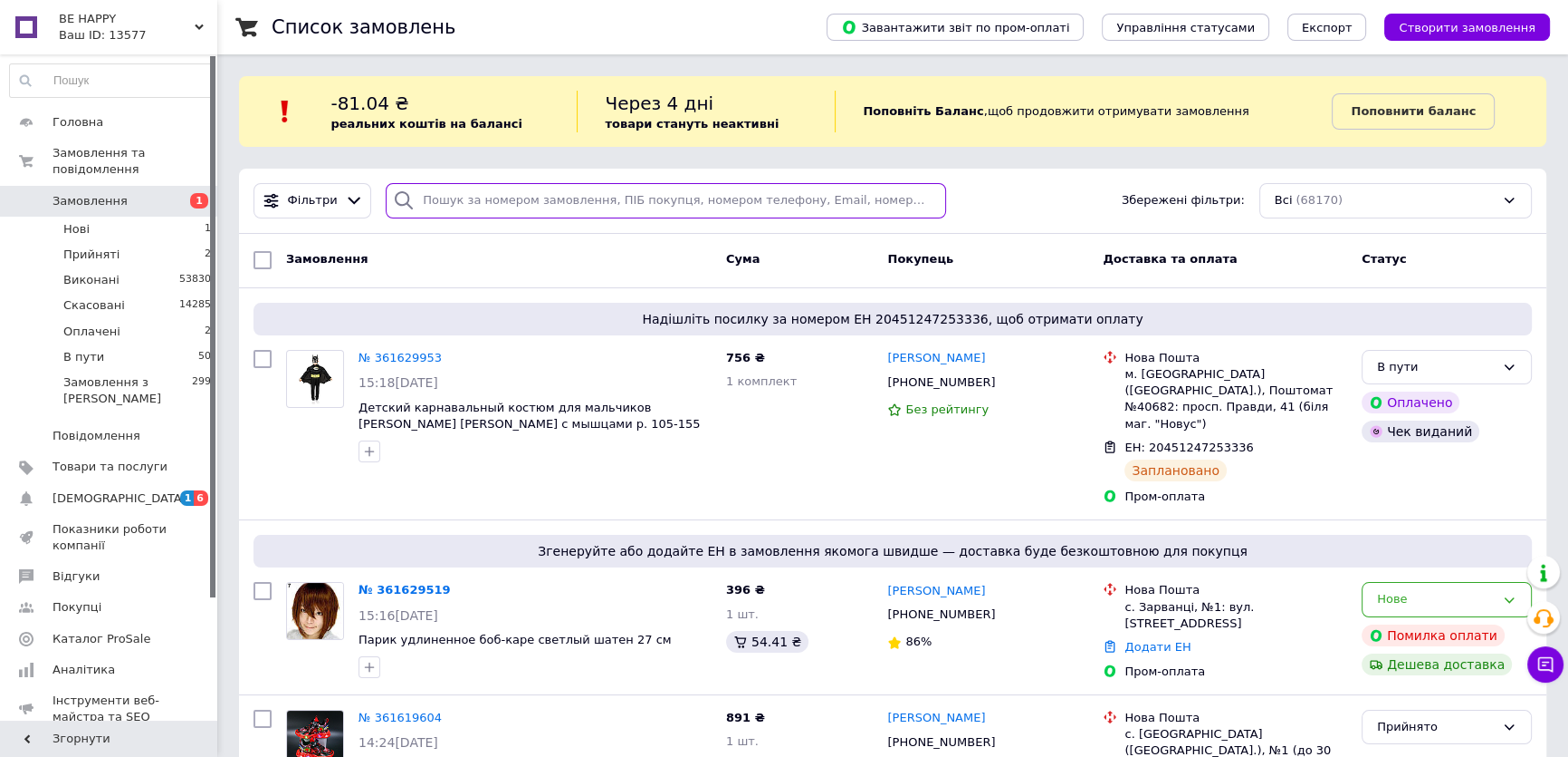
click at [446, 198] on input "search" at bounding box center [666, 200] width 561 height 35
paste input "+380967580249"
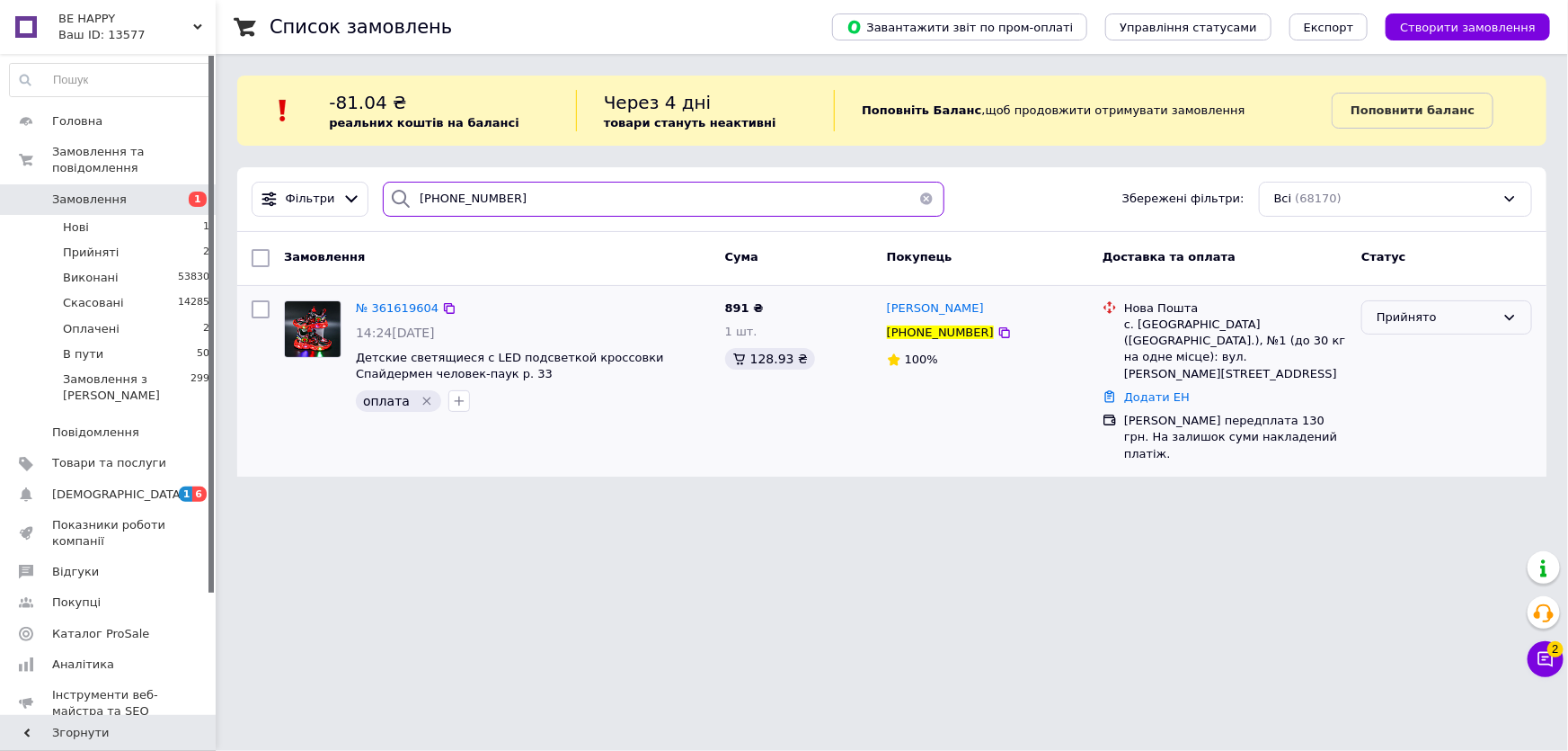
type input "[PHONE_NUMBER]"
click at [1425, 319] on div "Прийнято" at bounding box center [1436, 318] width 118 height 19
click at [1414, 420] on li "Оплачено" at bounding box center [1447, 420] width 169 height 33
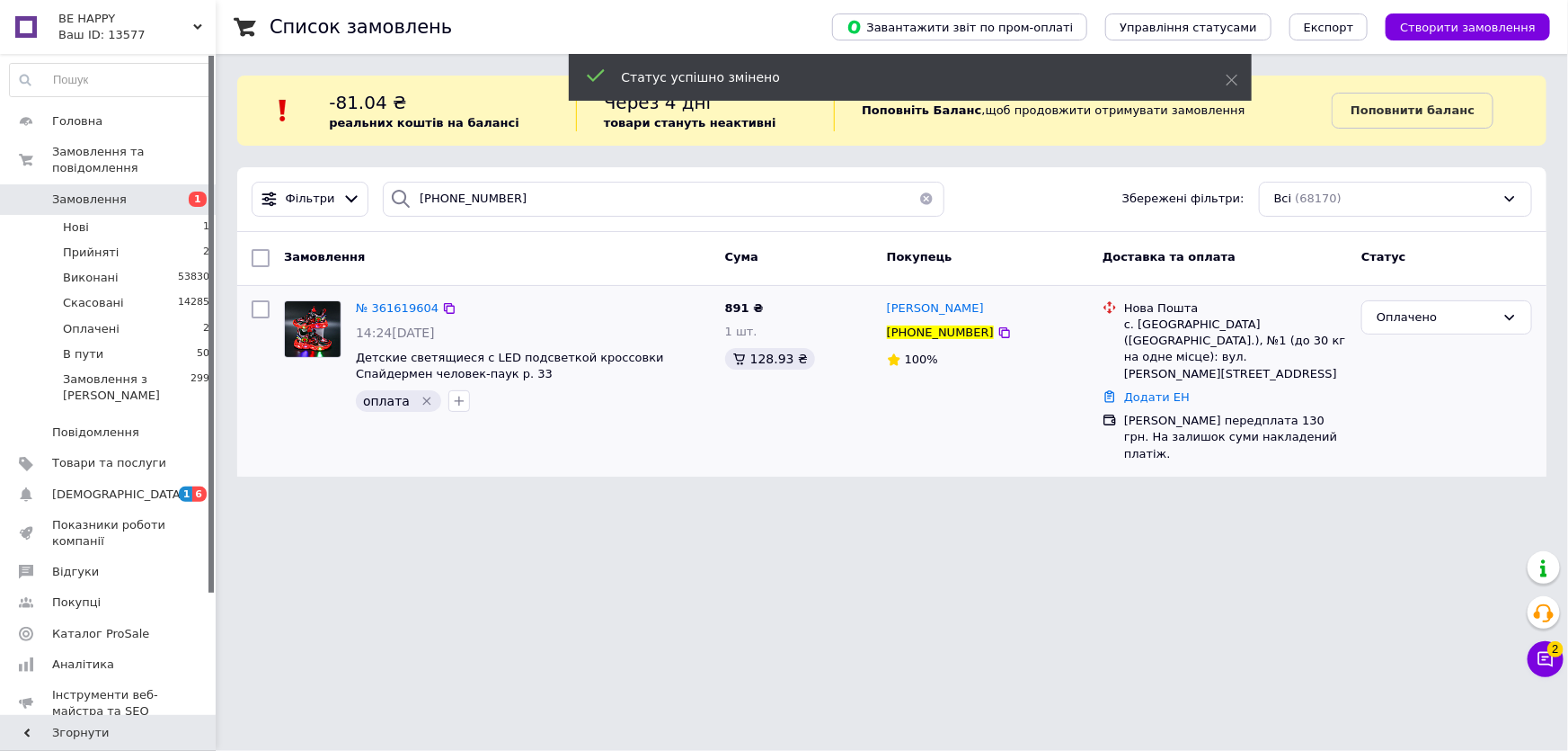
click at [422, 399] on icon "Видалити мітку" at bounding box center [426, 400] width 8 height 8
click at [368, 401] on icon "button" at bounding box center [366, 400] width 14 height 14
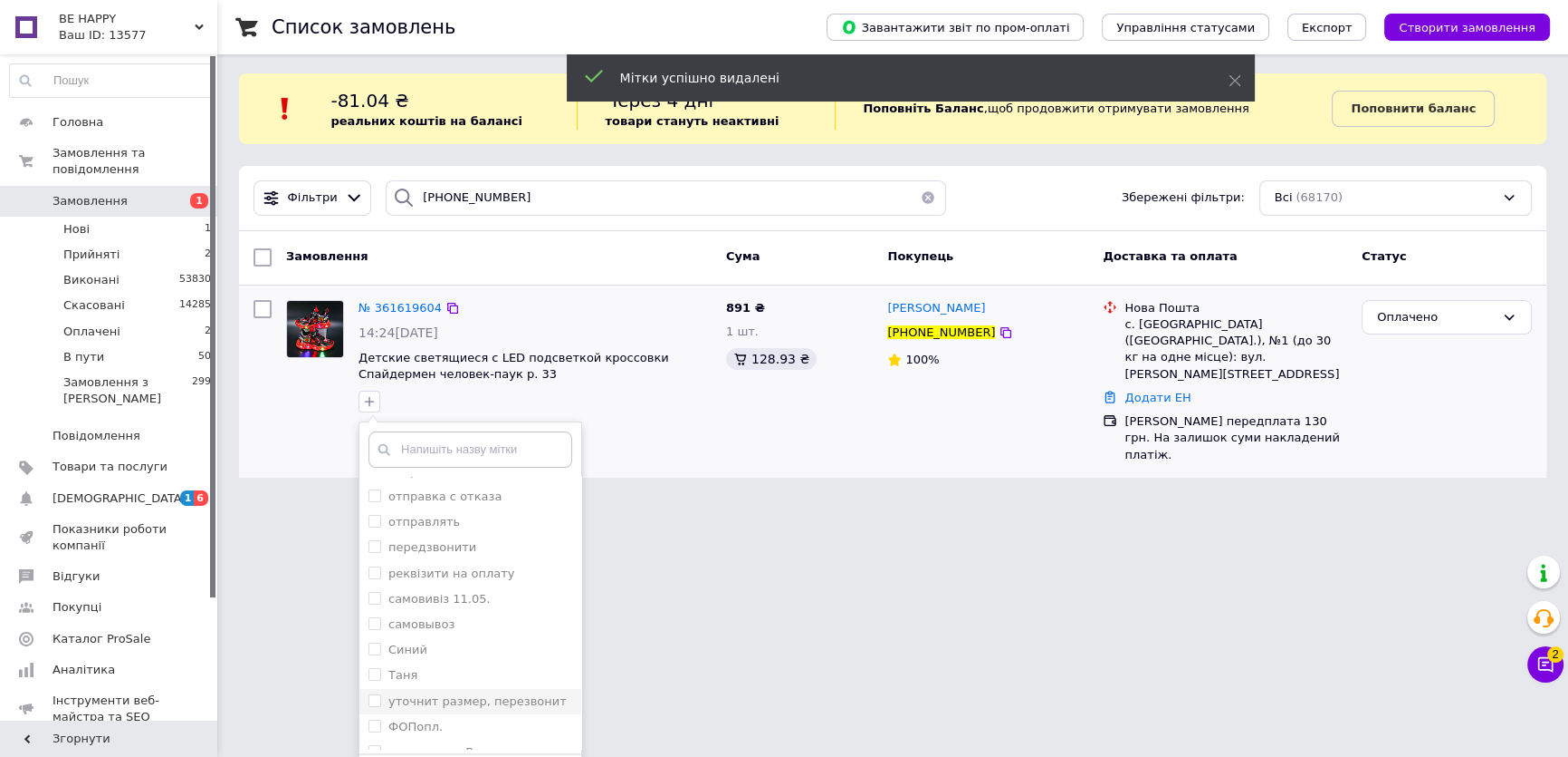
scroll to position [53, 0]
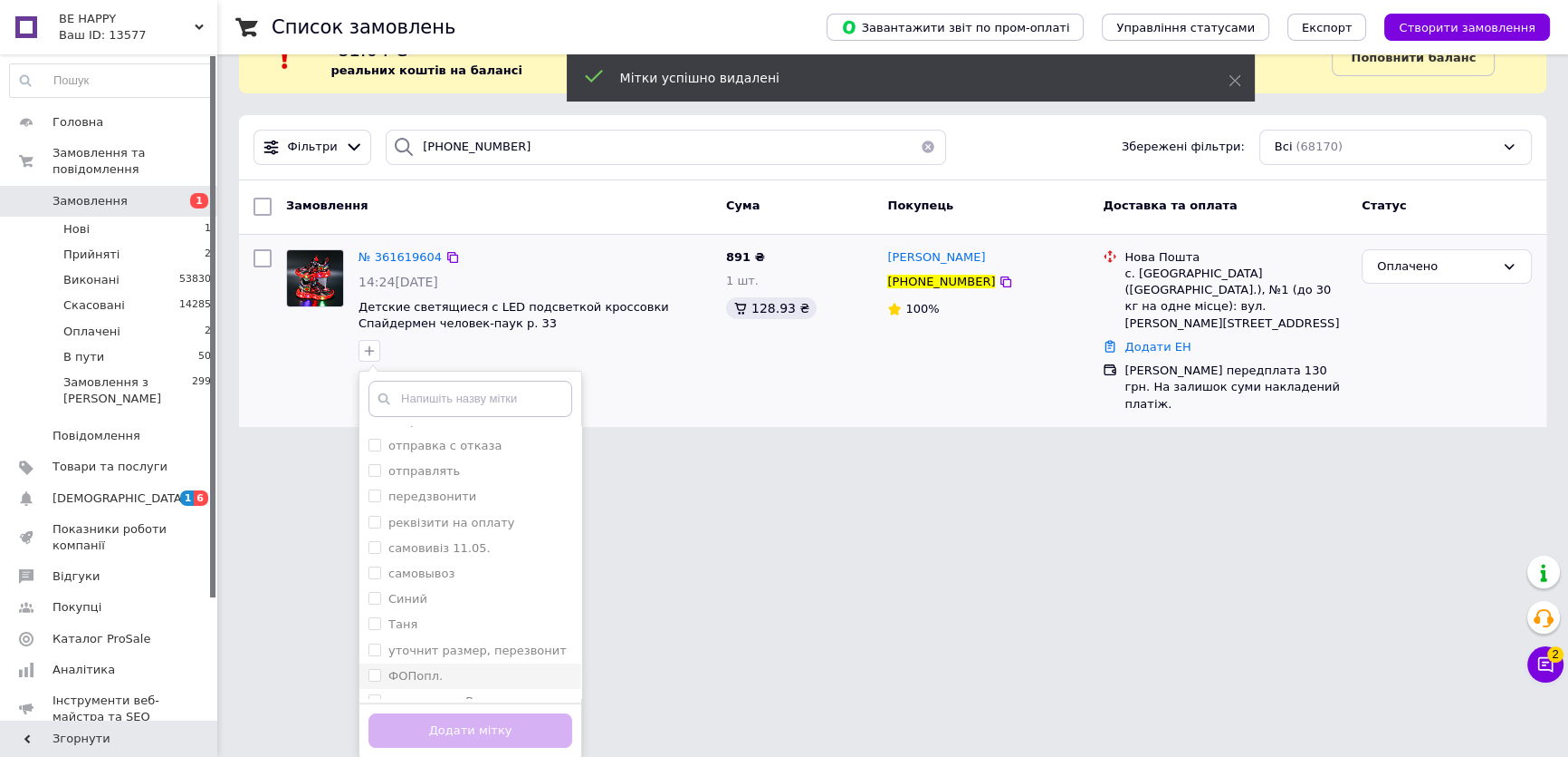
click at [372, 669] on input "ФОПопл." at bounding box center [374, 675] width 11 height 11
checkbox input "true"
click at [416, 730] on button "Додати мітку" at bounding box center [470, 730] width 204 height 35
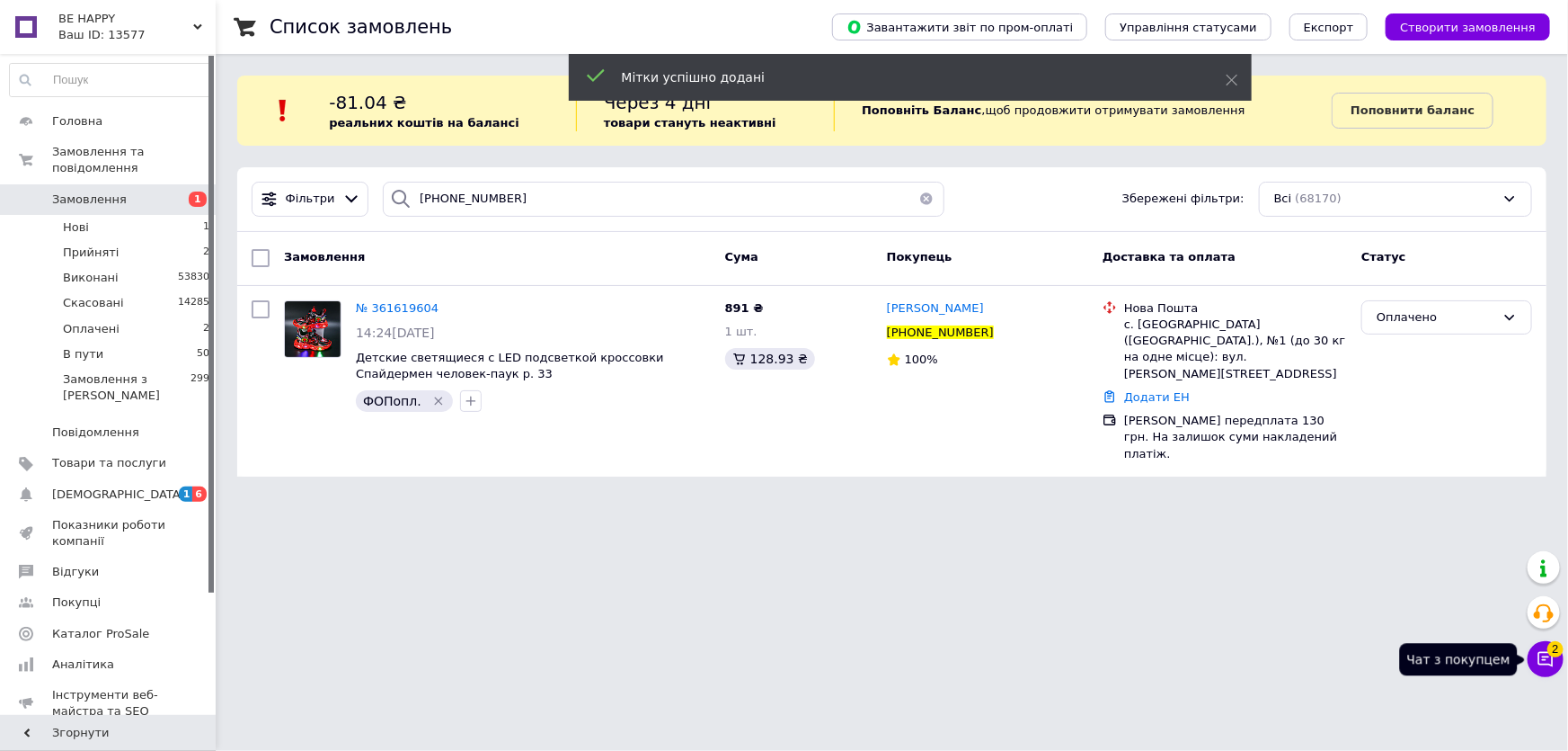
click at [1539, 649] on icon at bounding box center [1545, 658] width 18 height 18
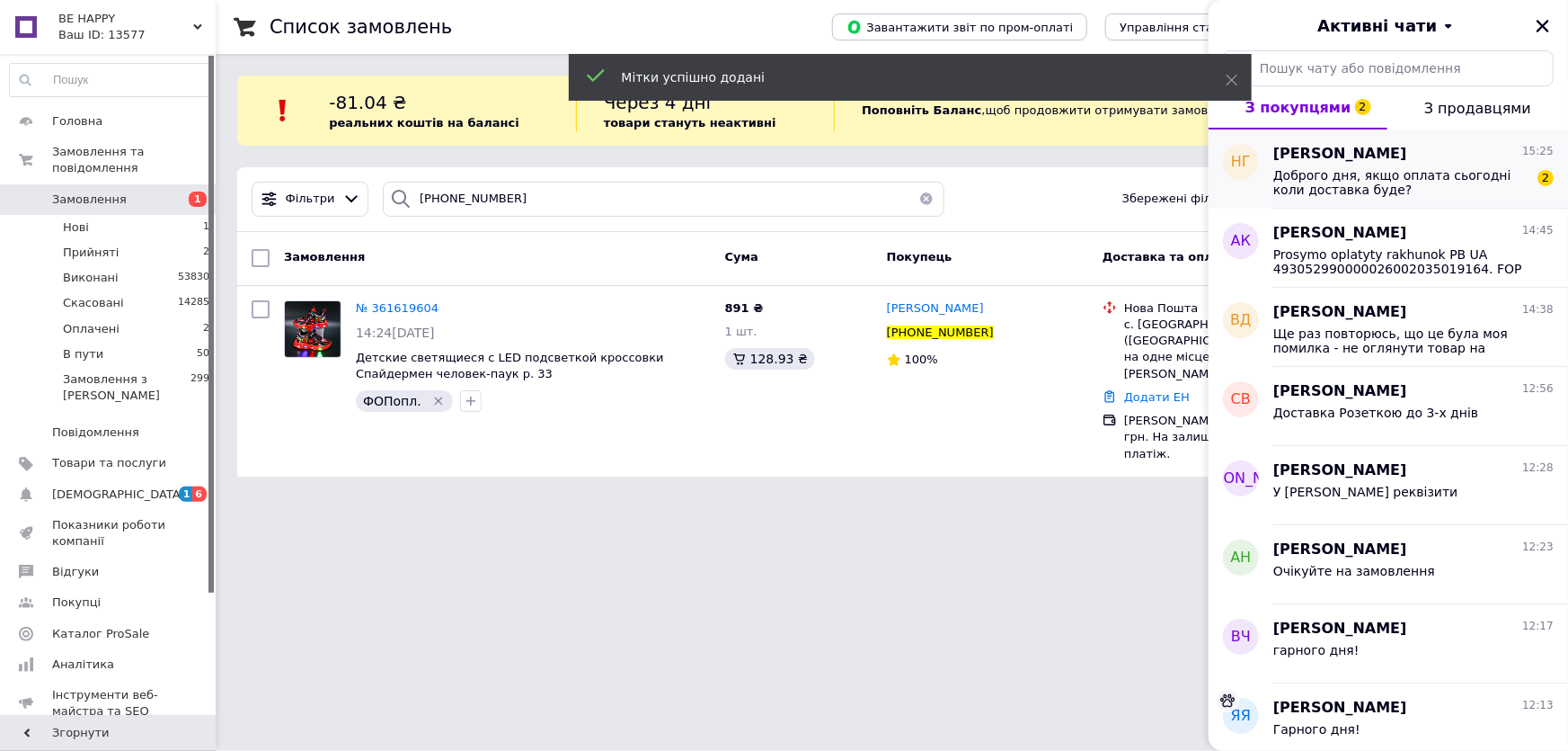
click at [1414, 180] on span "Доброго дня, якщо оплата сьогодні коли доставка буде?" at bounding box center [1401, 182] width 256 height 29
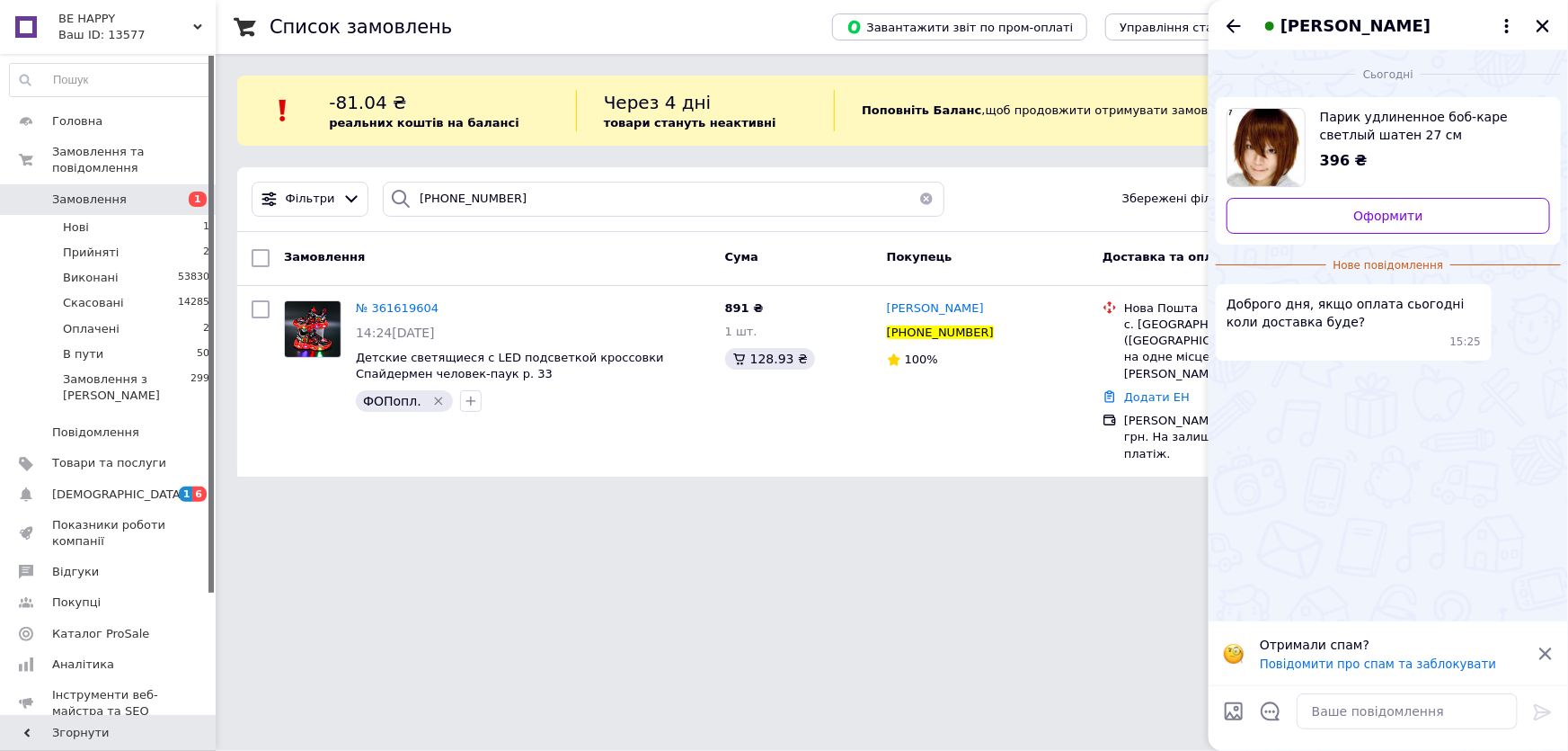
click at [1545, 653] on icon at bounding box center [1545, 653] width 12 height 12
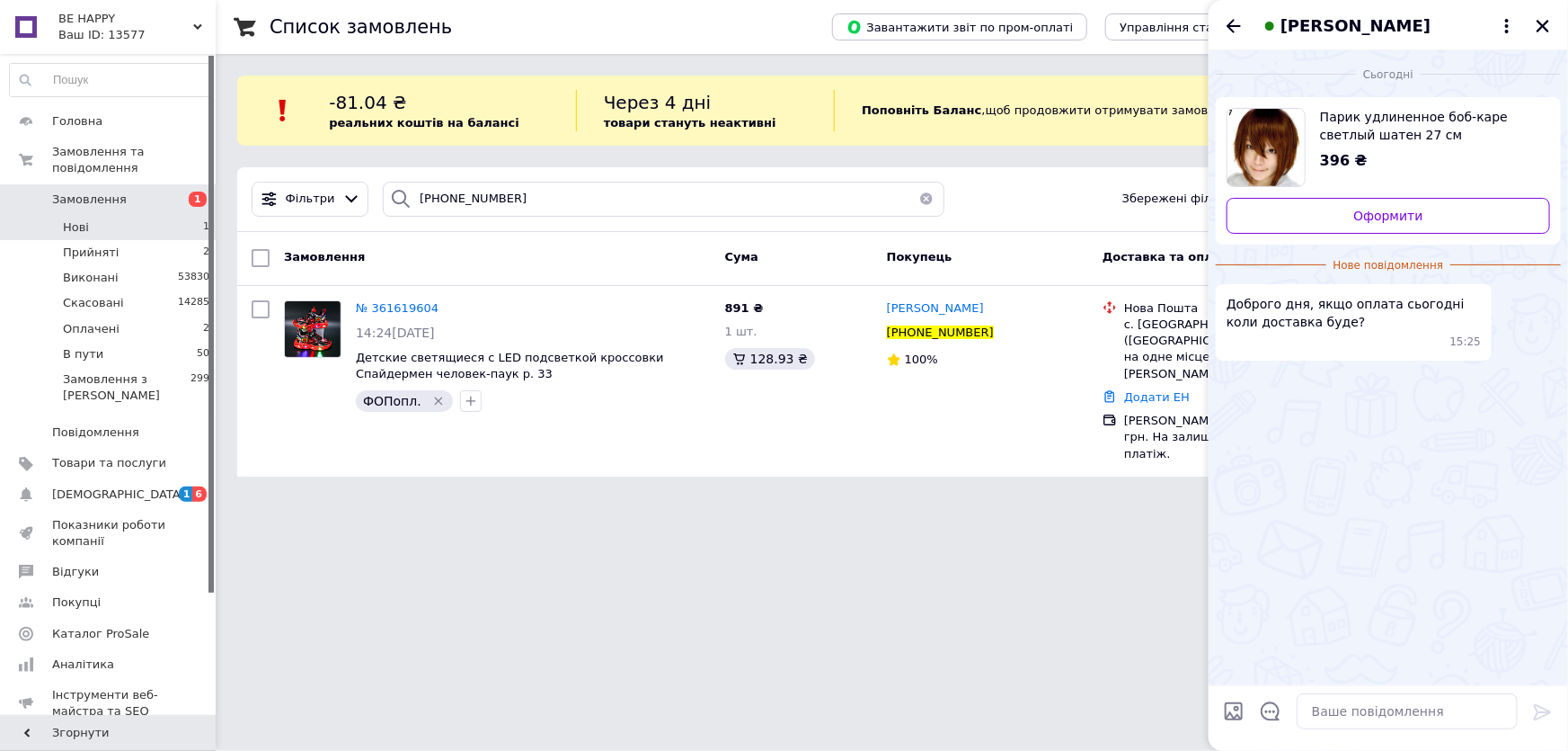
click at [119, 215] on li "Нові 1" at bounding box center [110, 227] width 220 height 25
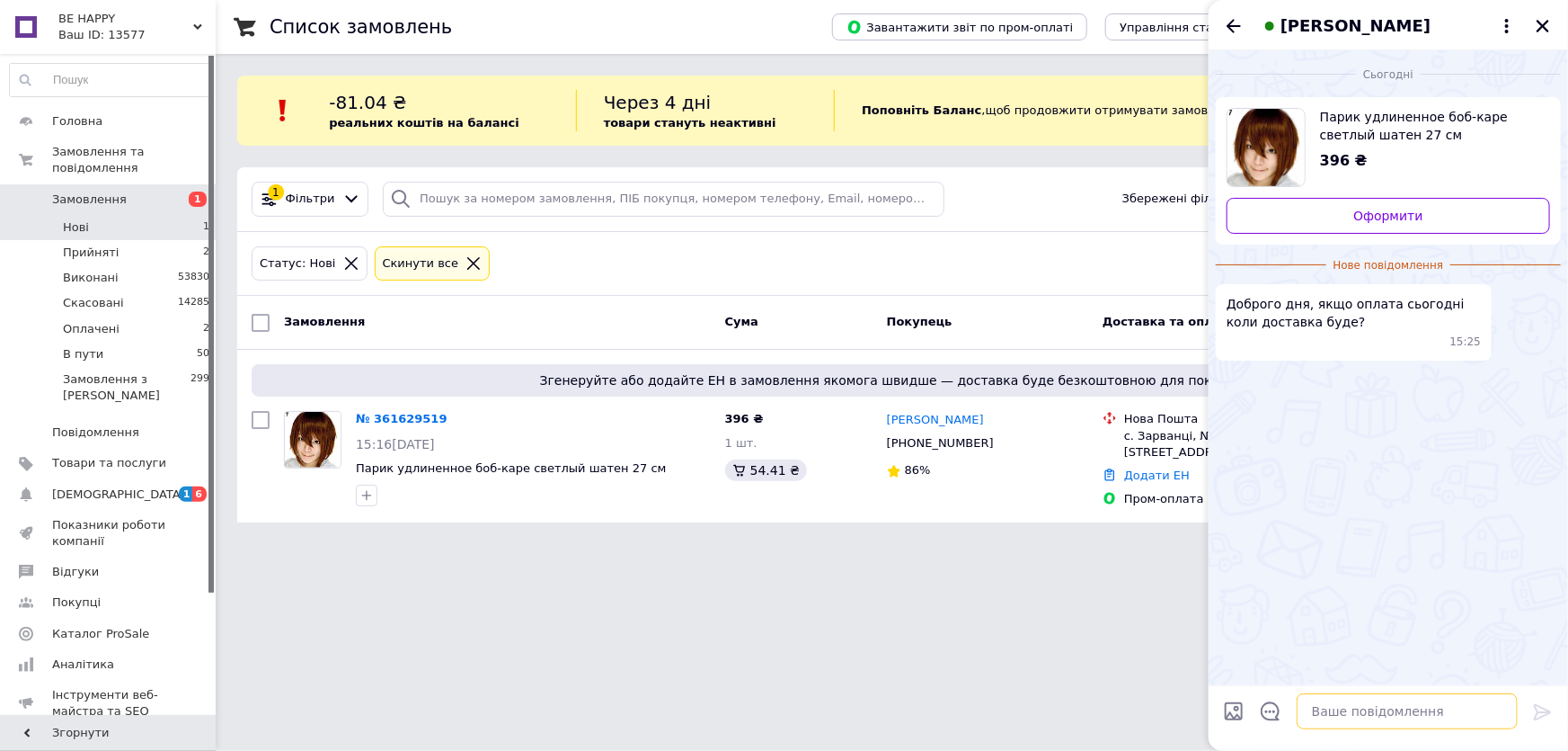
click at [1317, 701] on textarea at bounding box center [1406, 711] width 221 height 36
type textarea "Вітаємо! Сьогодні відправимо після зарахування коштів на рахунок"
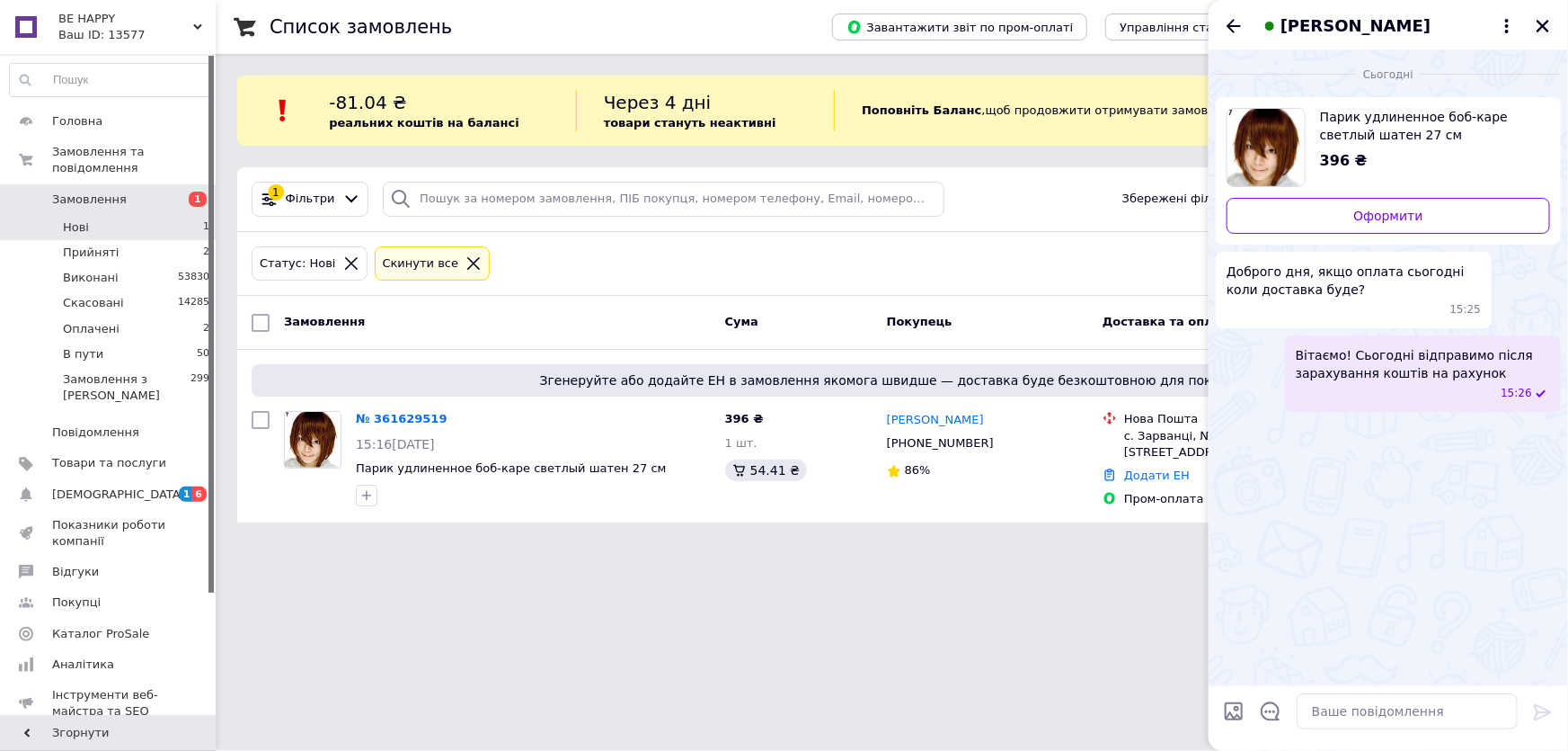
click at [1544, 23] on icon "Закрити" at bounding box center [1542, 25] width 16 height 16
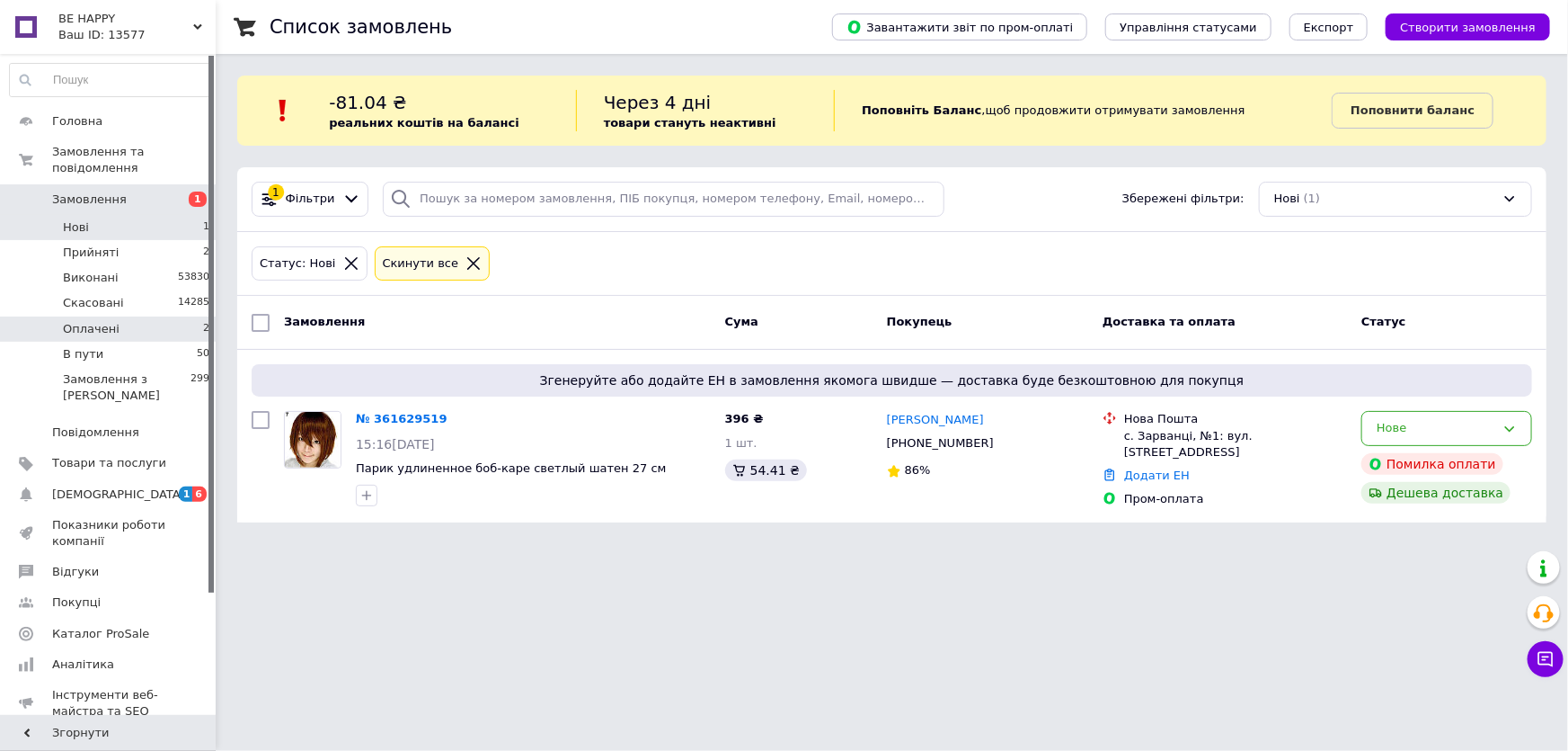
click at [163, 320] on li "Оплачені 2" at bounding box center [110, 329] width 220 height 25
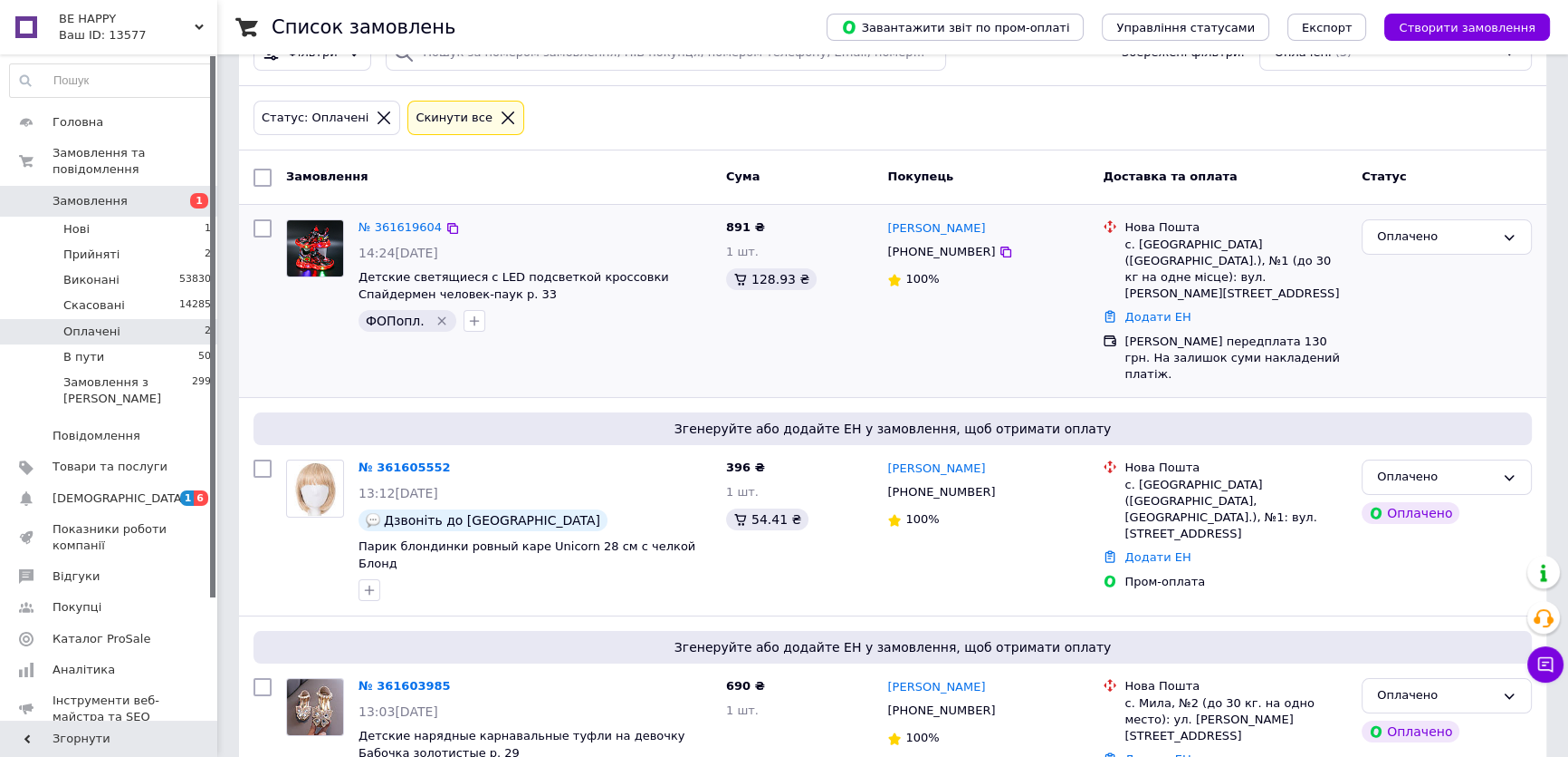
scroll to position [150, 0]
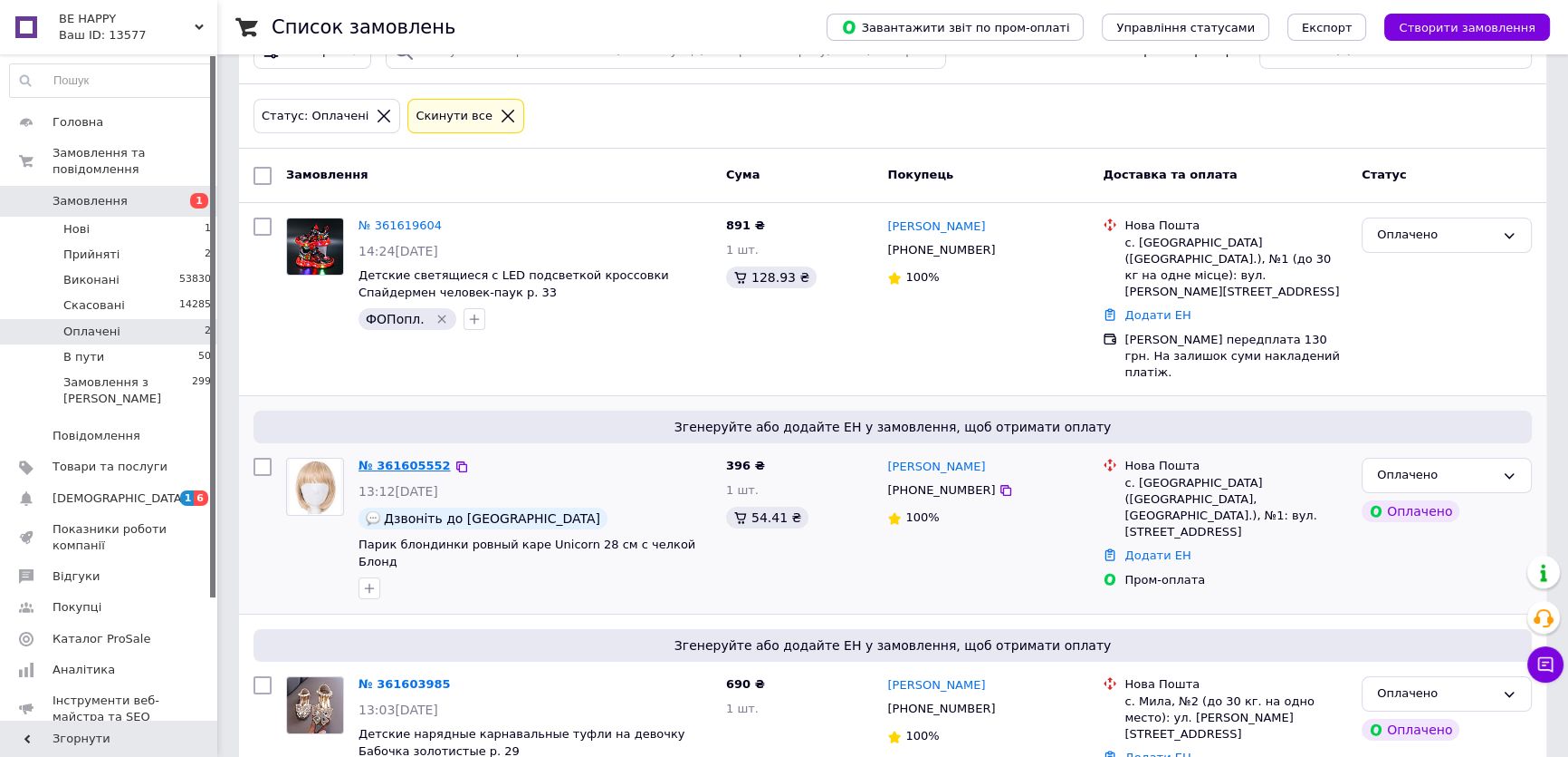
click at [399, 459] on link "№ 361605552" at bounding box center [405, 465] width 93 height 13
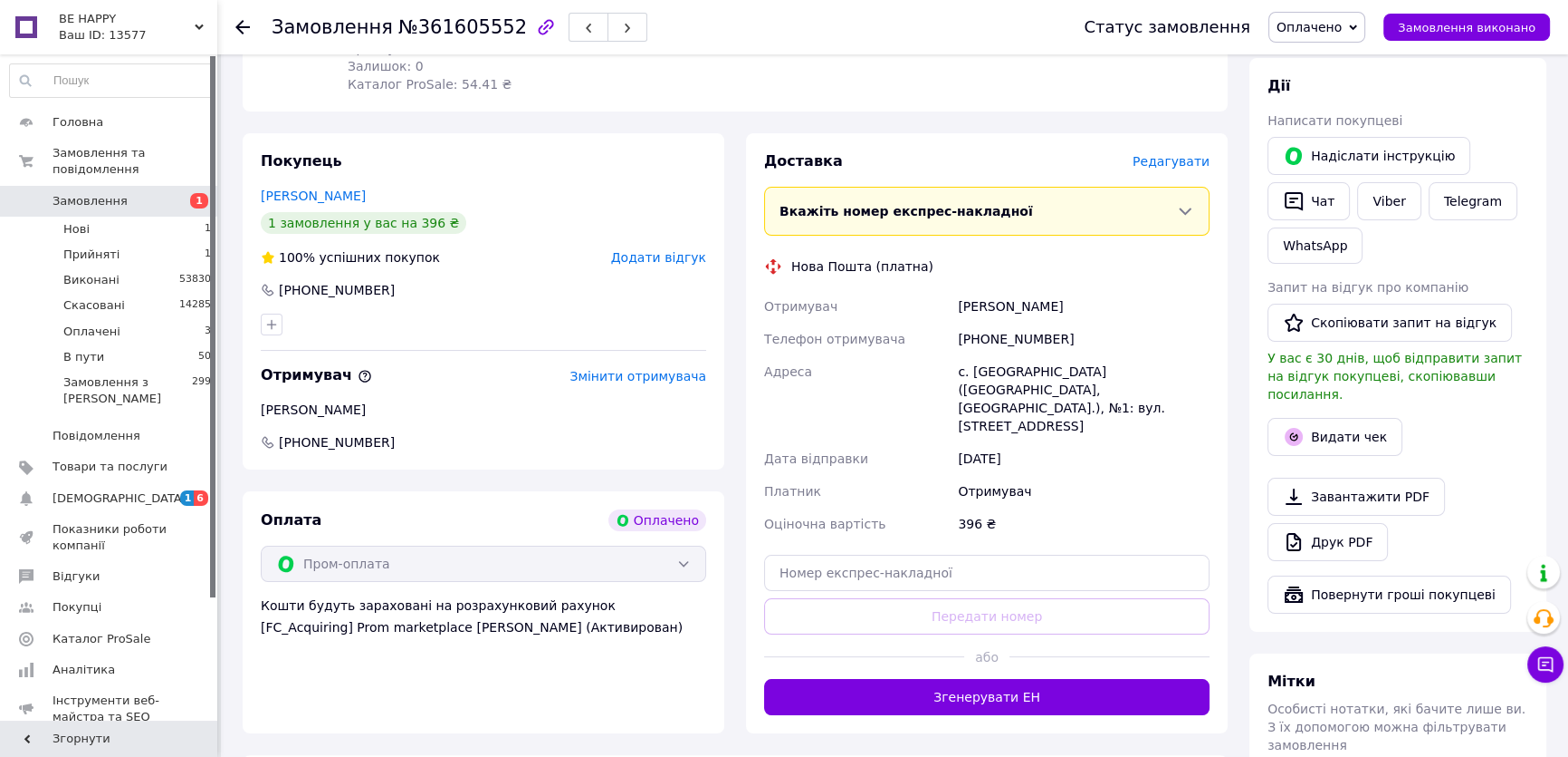
scroll to position [329, 0]
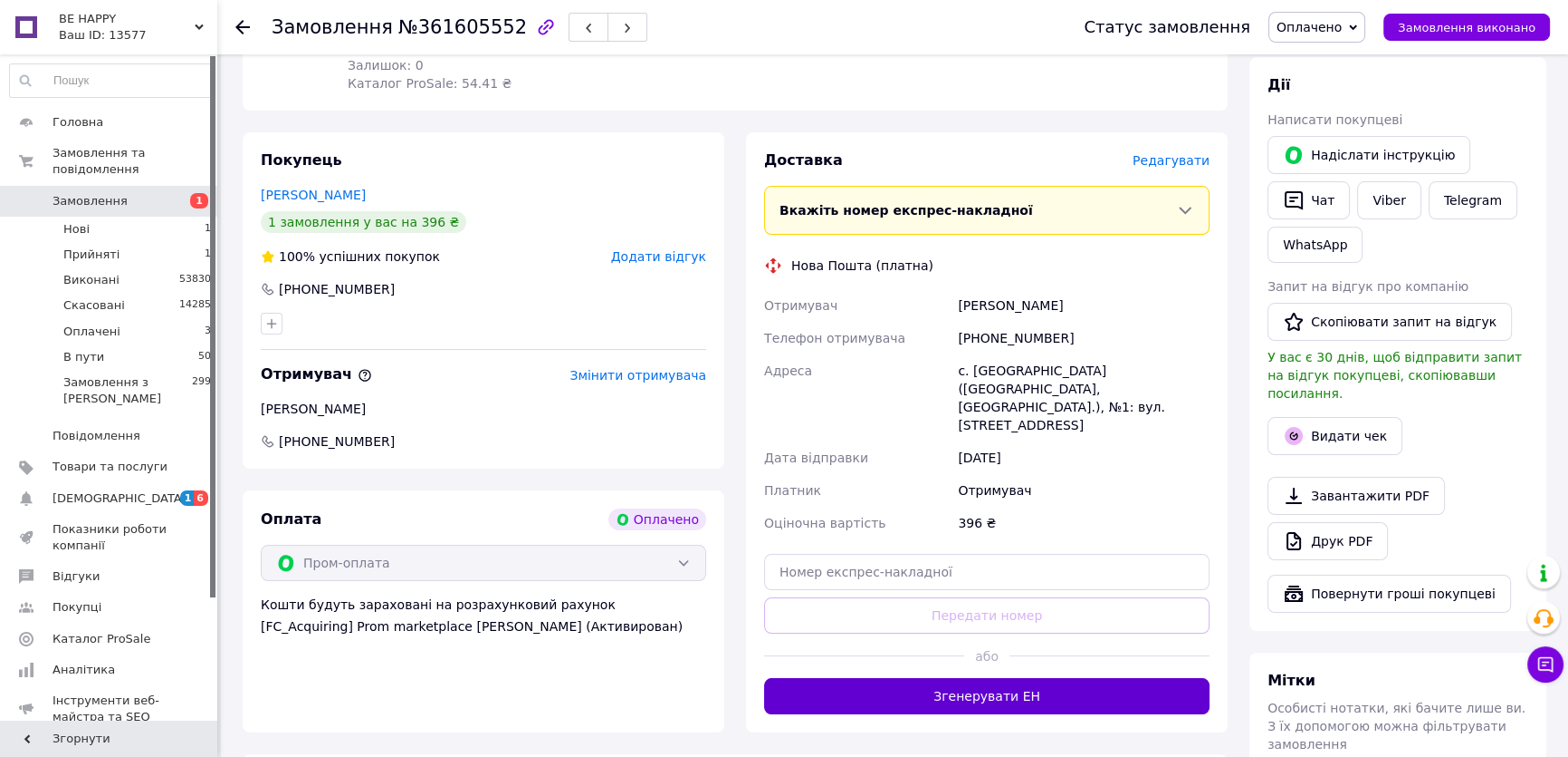
click at [1096, 677] on button "Згенерувати ЕН" at bounding box center [987, 695] width 446 height 36
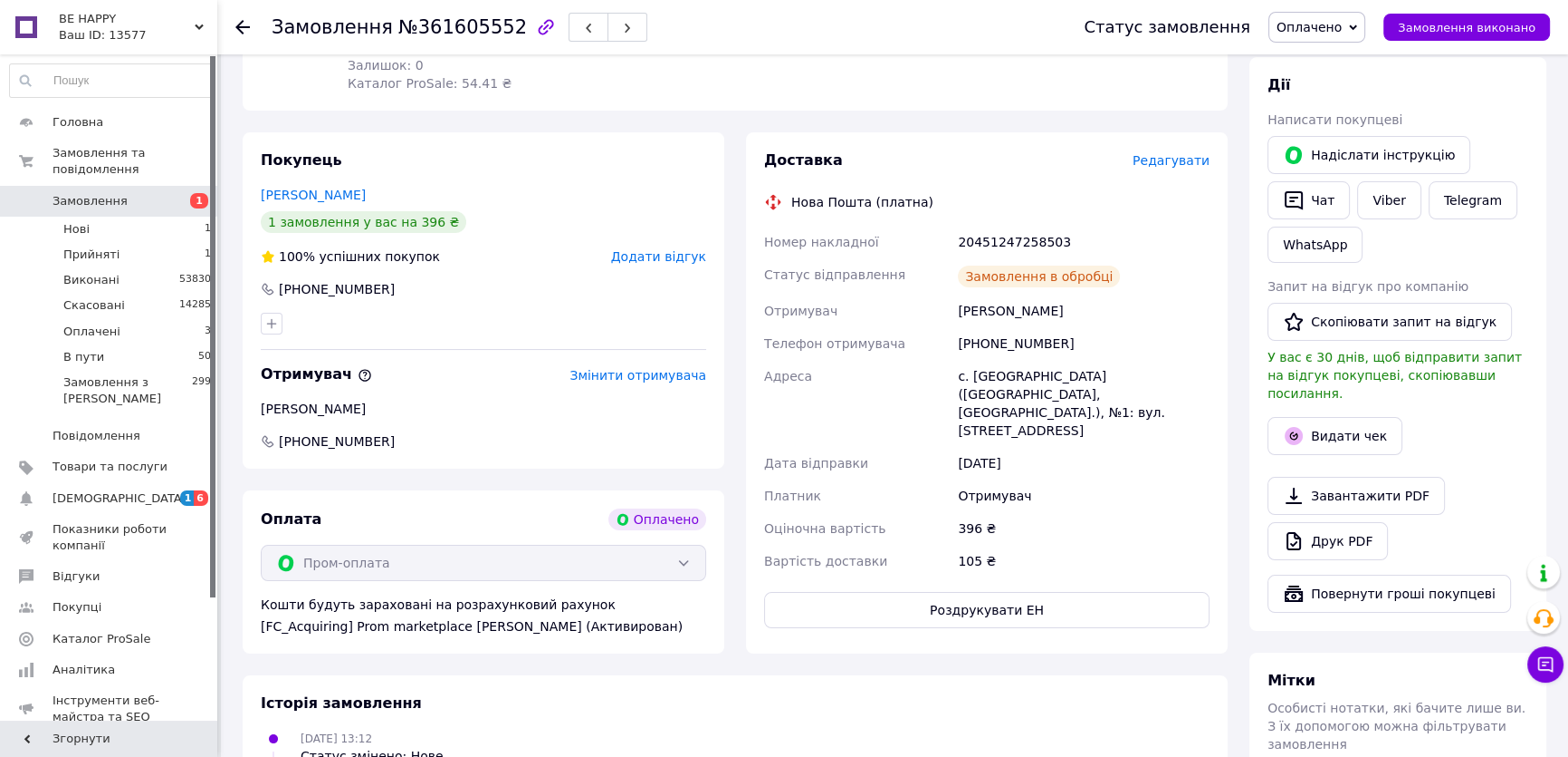
click at [1000, 597] on button "Роздрукувати ЕН" at bounding box center [987, 609] width 446 height 36
click at [1305, 31] on span "Оплачено" at bounding box center [1309, 27] width 65 height 14
click at [1318, 144] on li "В пути" at bounding box center [1317, 145] width 95 height 27
click at [1335, 417] on button "Видати чек" at bounding box center [1335, 436] width 134 height 38
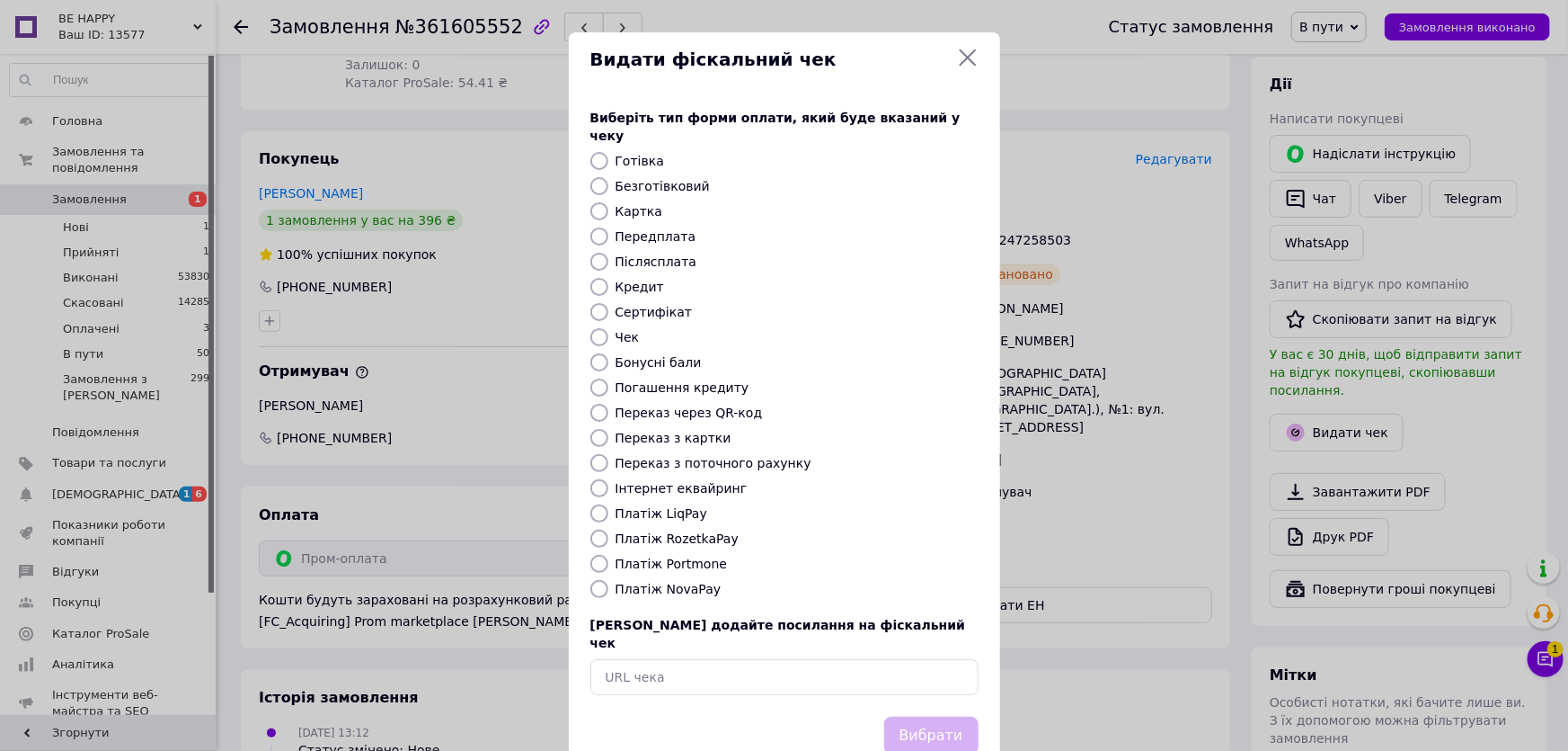
click at [688, 531] on label "Платіж RozetkaPay" at bounding box center [676, 538] width 123 height 14
click at [608, 529] on input "Платіж RozetkaPay" at bounding box center [598, 538] width 18 height 18
radio input "true"
click at [922, 716] on button "Вибрати" at bounding box center [931, 735] width 94 height 39
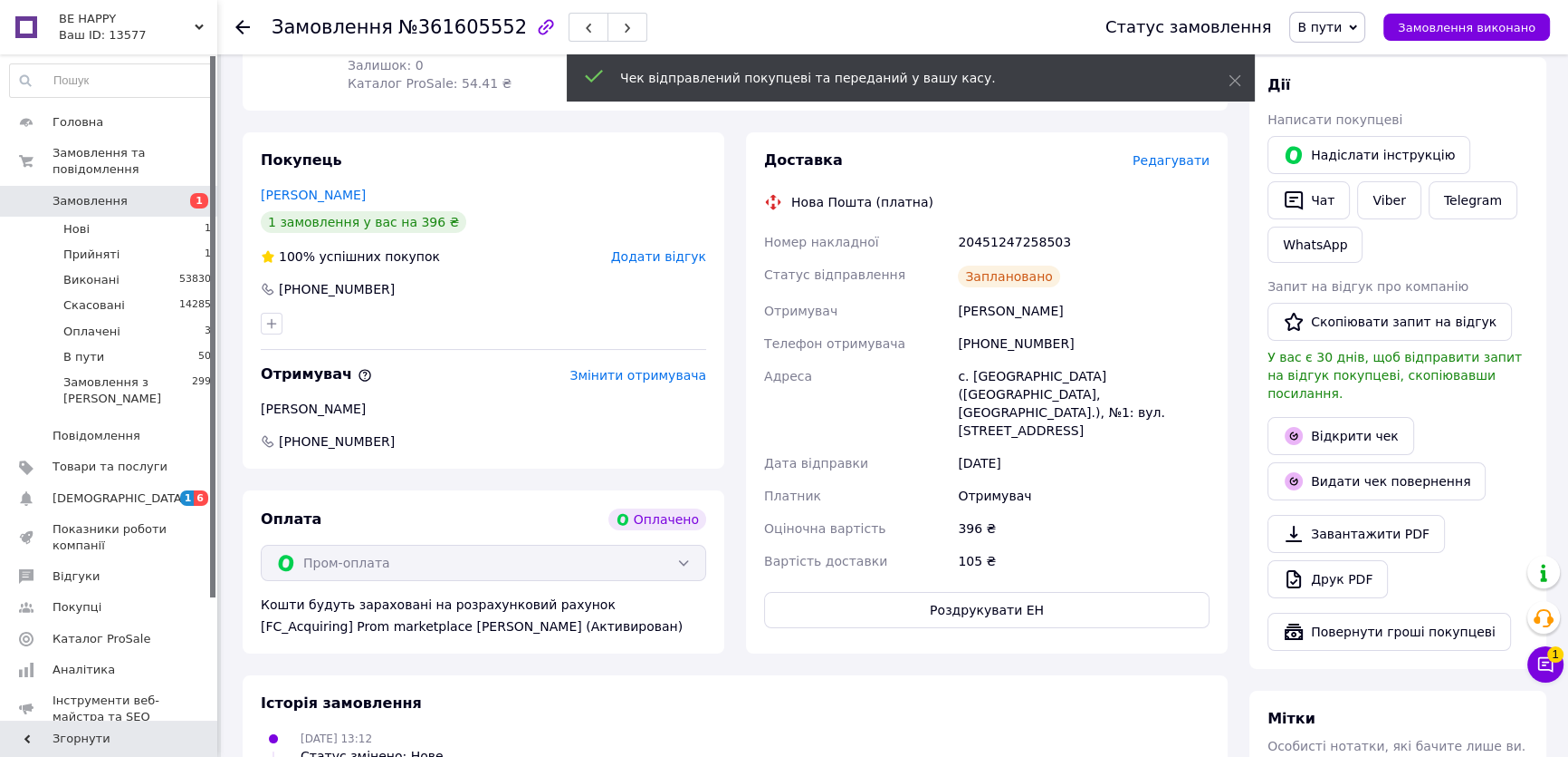
click at [1007, 236] on div "20451247258503" at bounding box center [1084, 242] width 259 height 32
copy div "20451247258503"
click at [1325, 190] on button "Чат" at bounding box center [1309, 200] width 82 height 38
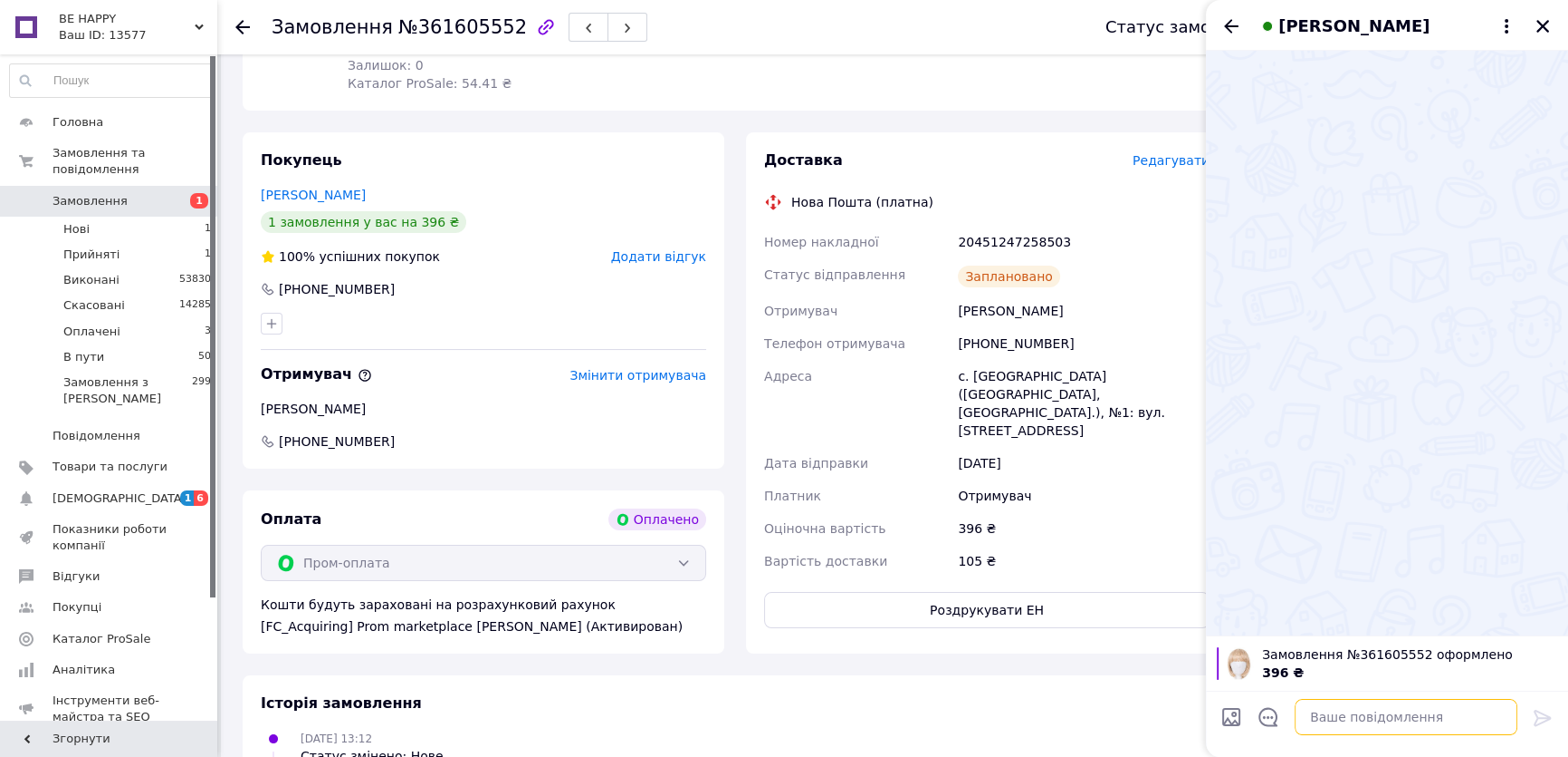
click at [1322, 712] on textarea at bounding box center [1406, 716] width 223 height 36
paste textarea "20451247258503"
type textarea "20451247258503 ТТН"
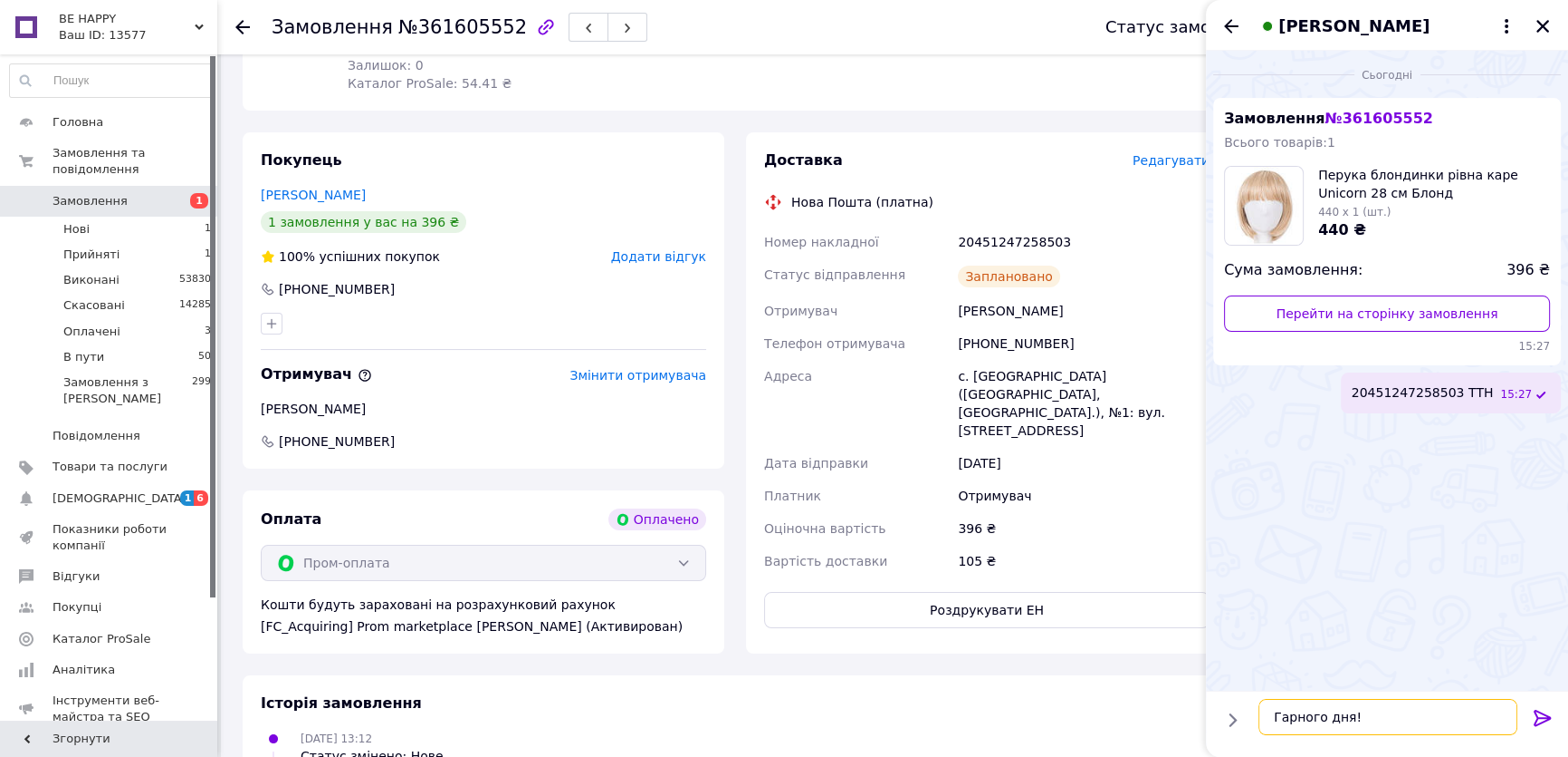
scroll to position [10, 0]
type textarea "Гарного дня!"
drag, startPoint x: 1543, startPoint y: 719, endPoint x: 1421, endPoint y: 462, distance: 284.5
click at [1542, 720] on icon at bounding box center [1542, 717] width 22 height 22
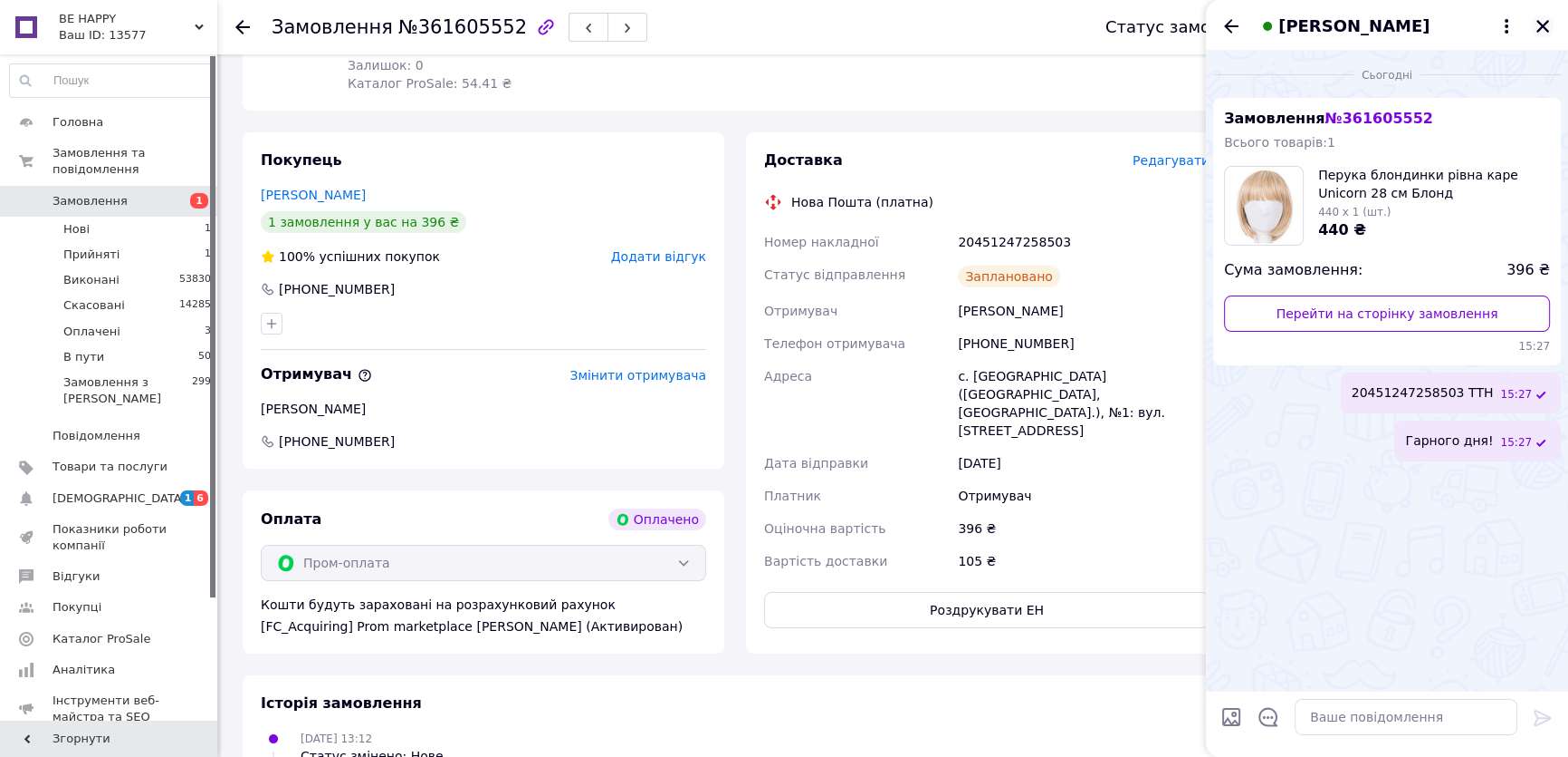
click at [1543, 25] on icon "Закрити" at bounding box center [1542, 26] width 12 height 12
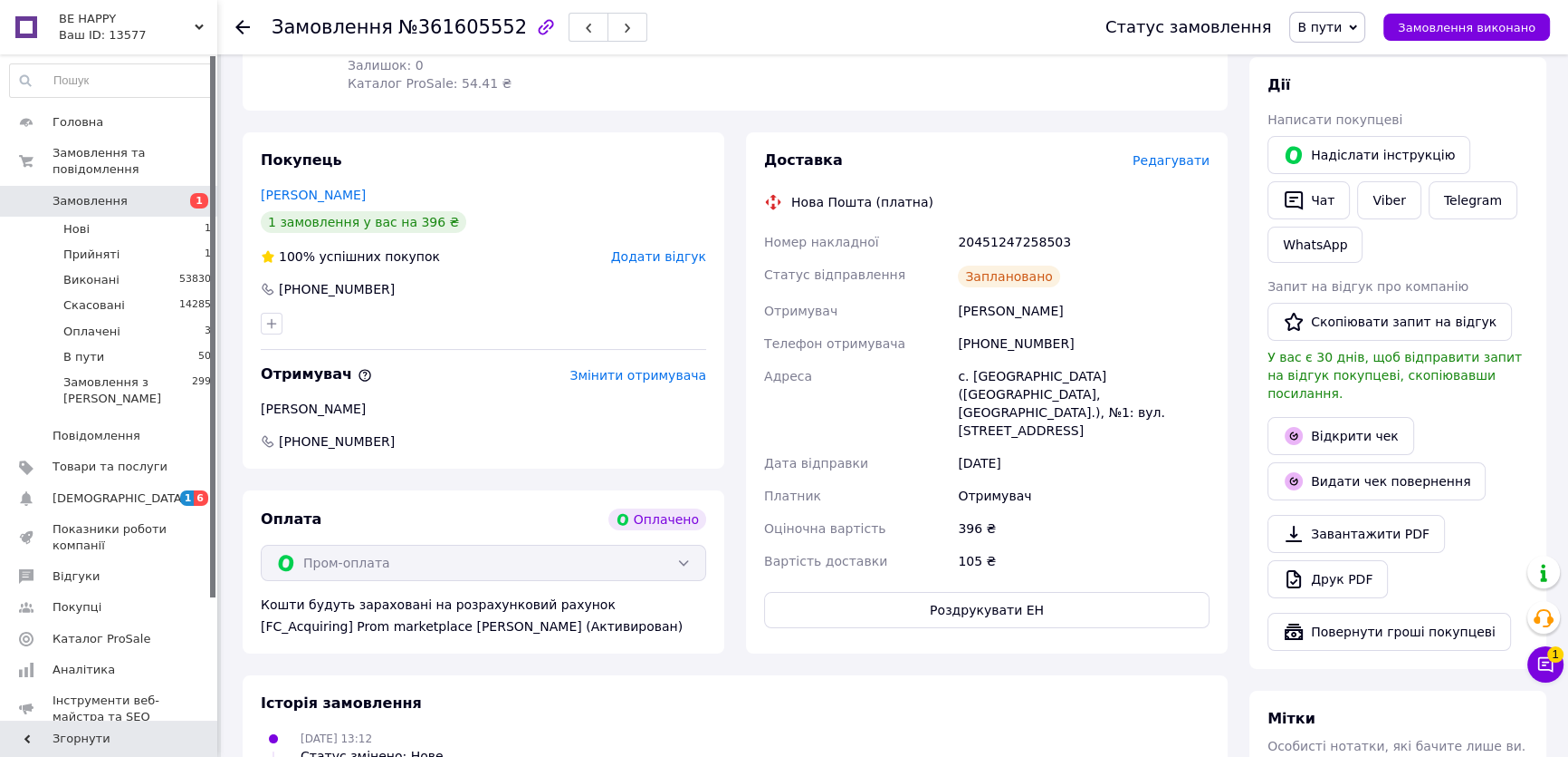
click at [592, 208] on div "Покупець Андреєв Іван 1 замовлення у вас на 396 ₴ 100% успішних покупок Додати …" at bounding box center [483, 300] width 482 height 336
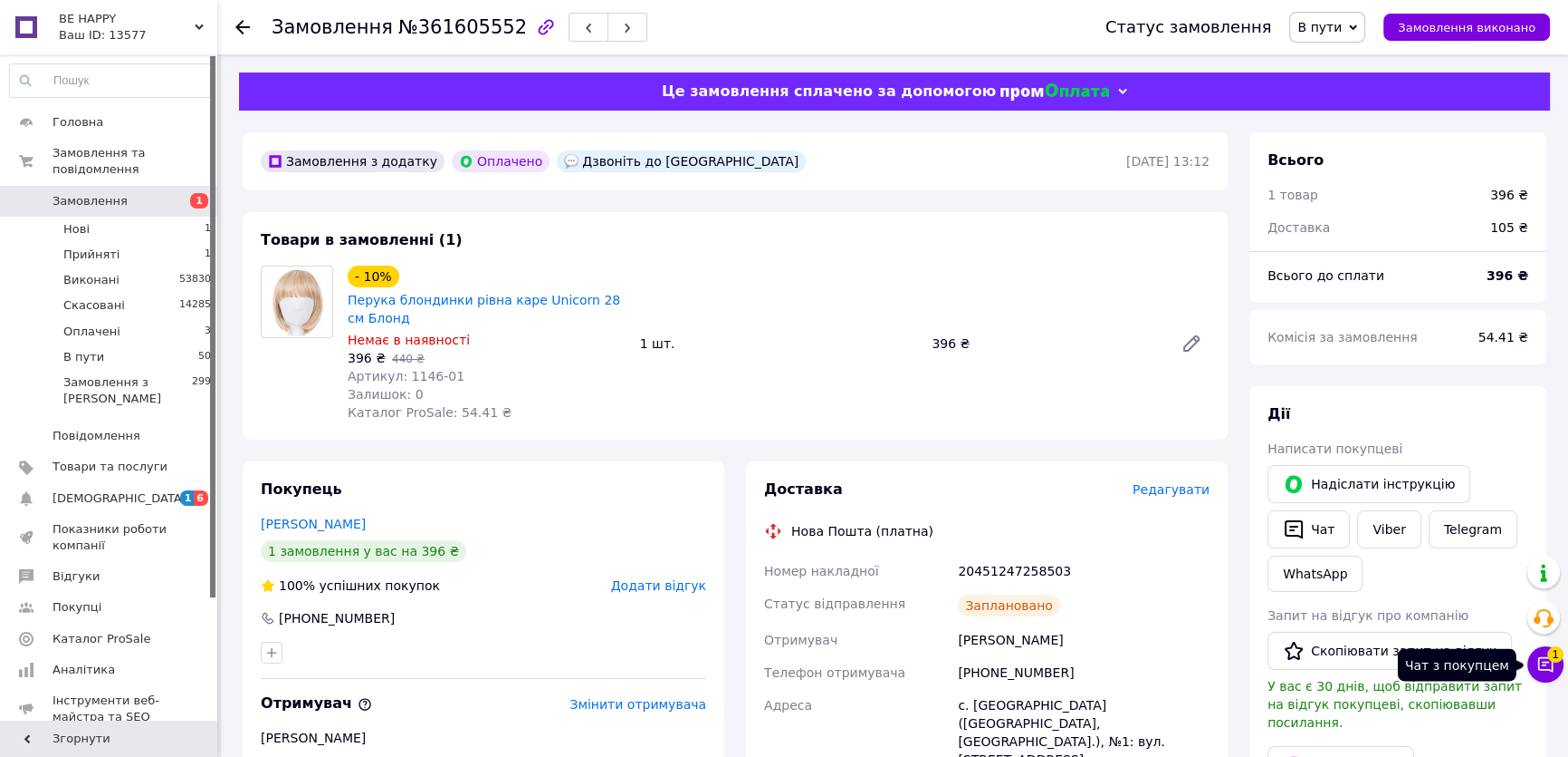
click at [1545, 664] on icon at bounding box center [1546, 664] width 15 height 15
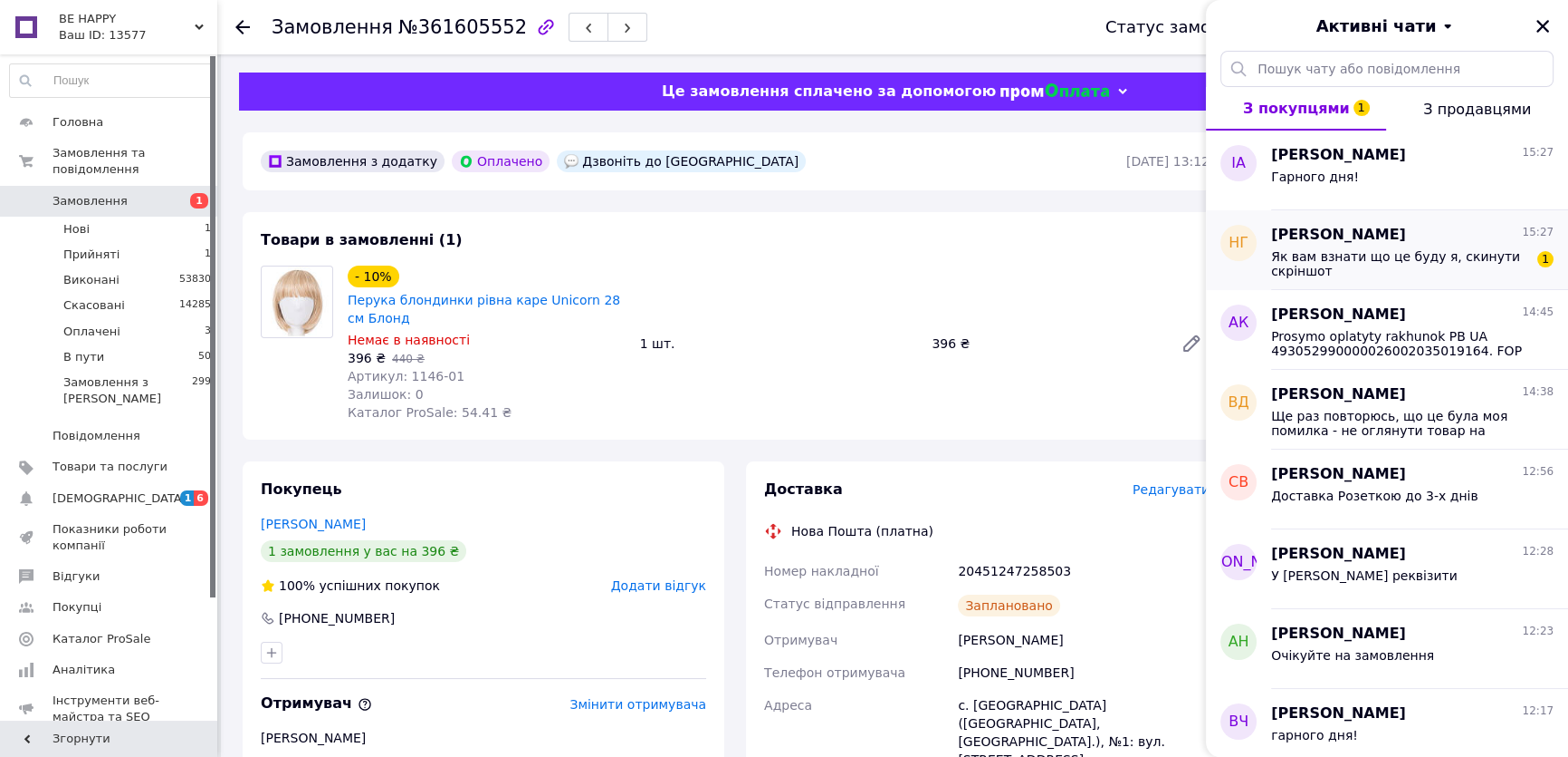
click at [1466, 247] on div "Як вам взнати що це буду я, скинути скріншот 1" at bounding box center [1413, 261] width 282 height 32
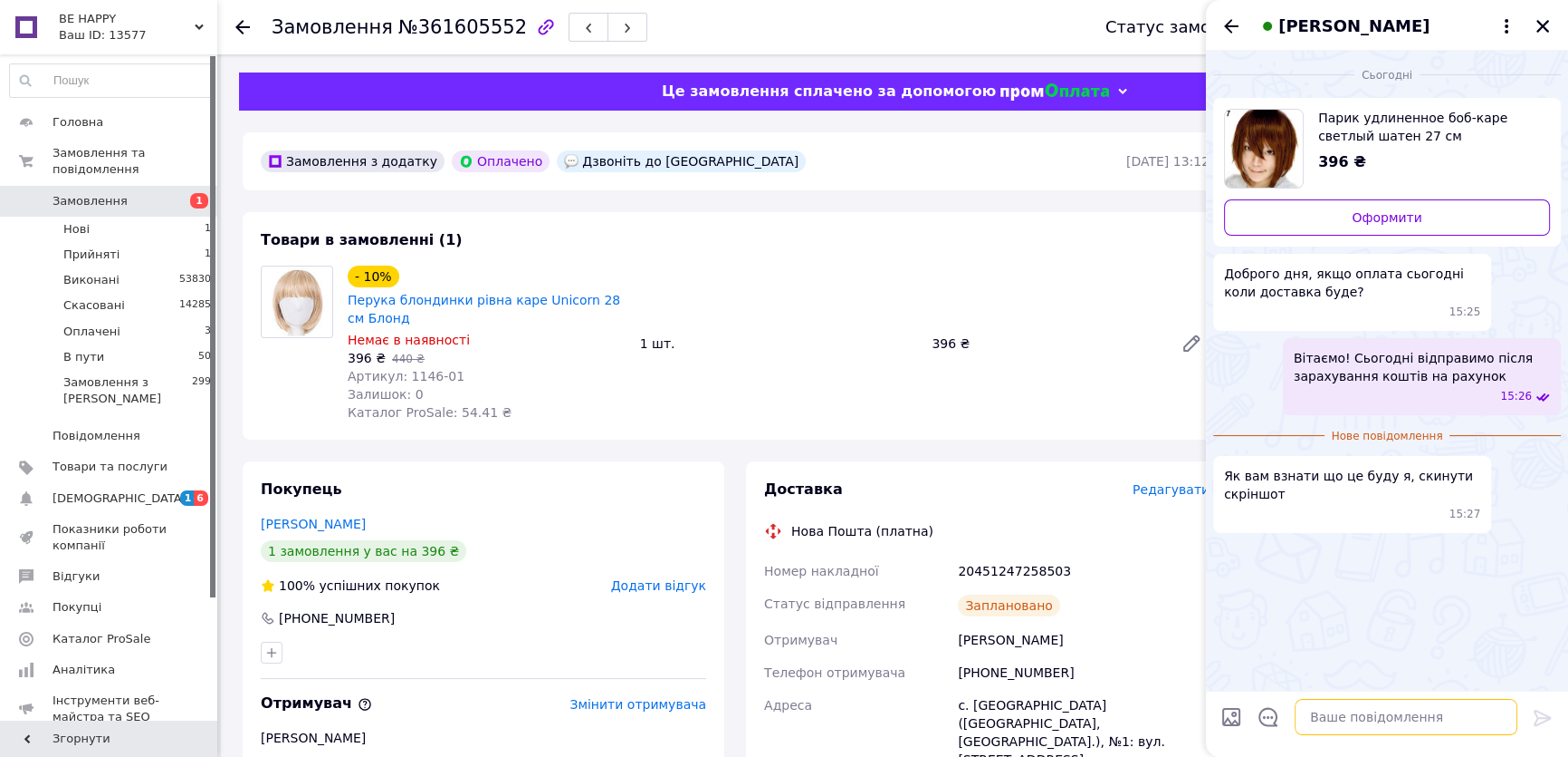
click at [1327, 716] on textarea at bounding box center [1406, 716] width 223 height 36
click at [158, 217] on li "Нові 1" at bounding box center [111, 229] width 222 height 26
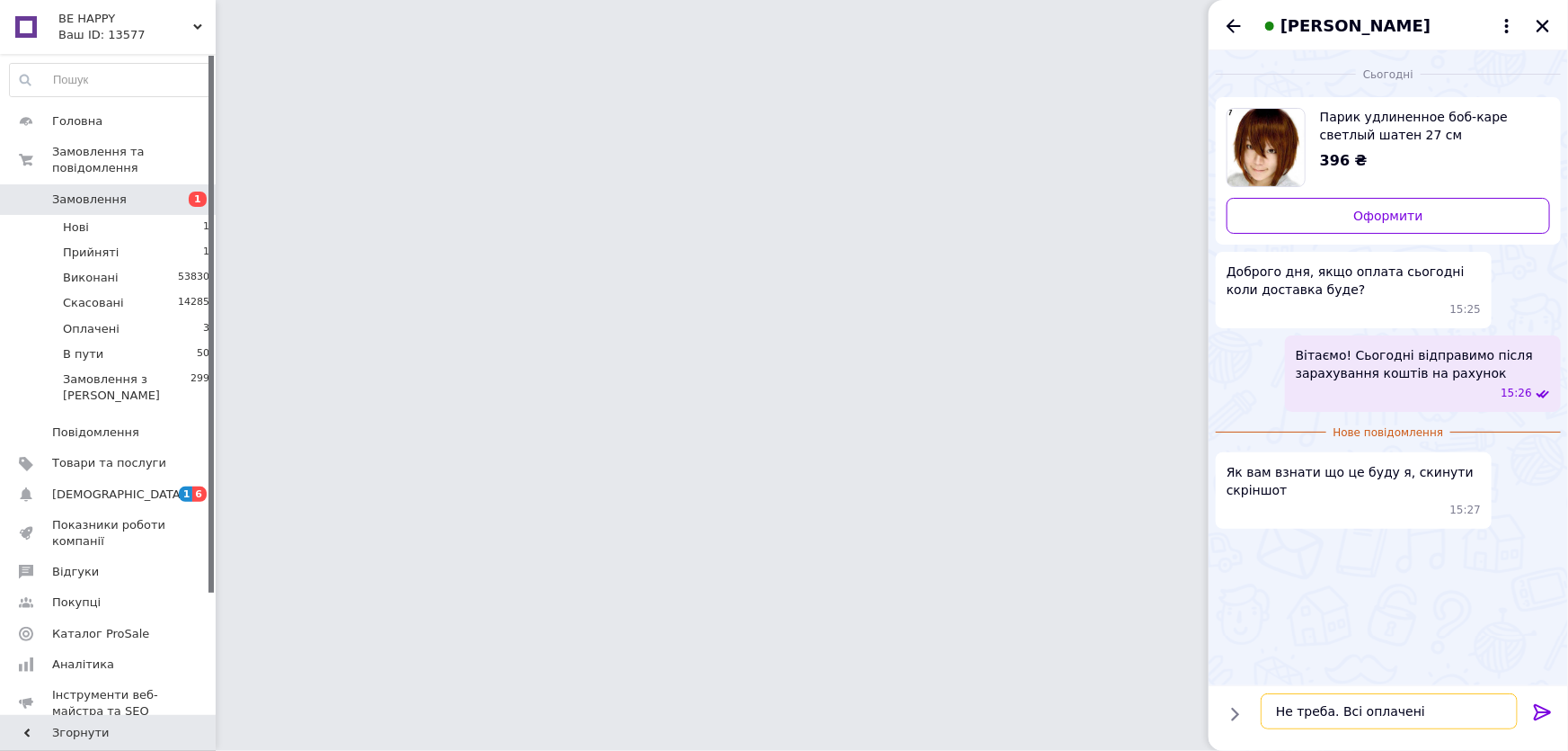
click at [1430, 711] on textarea "Не треба. Всі оплачені" at bounding box center [1389, 711] width 257 height 36
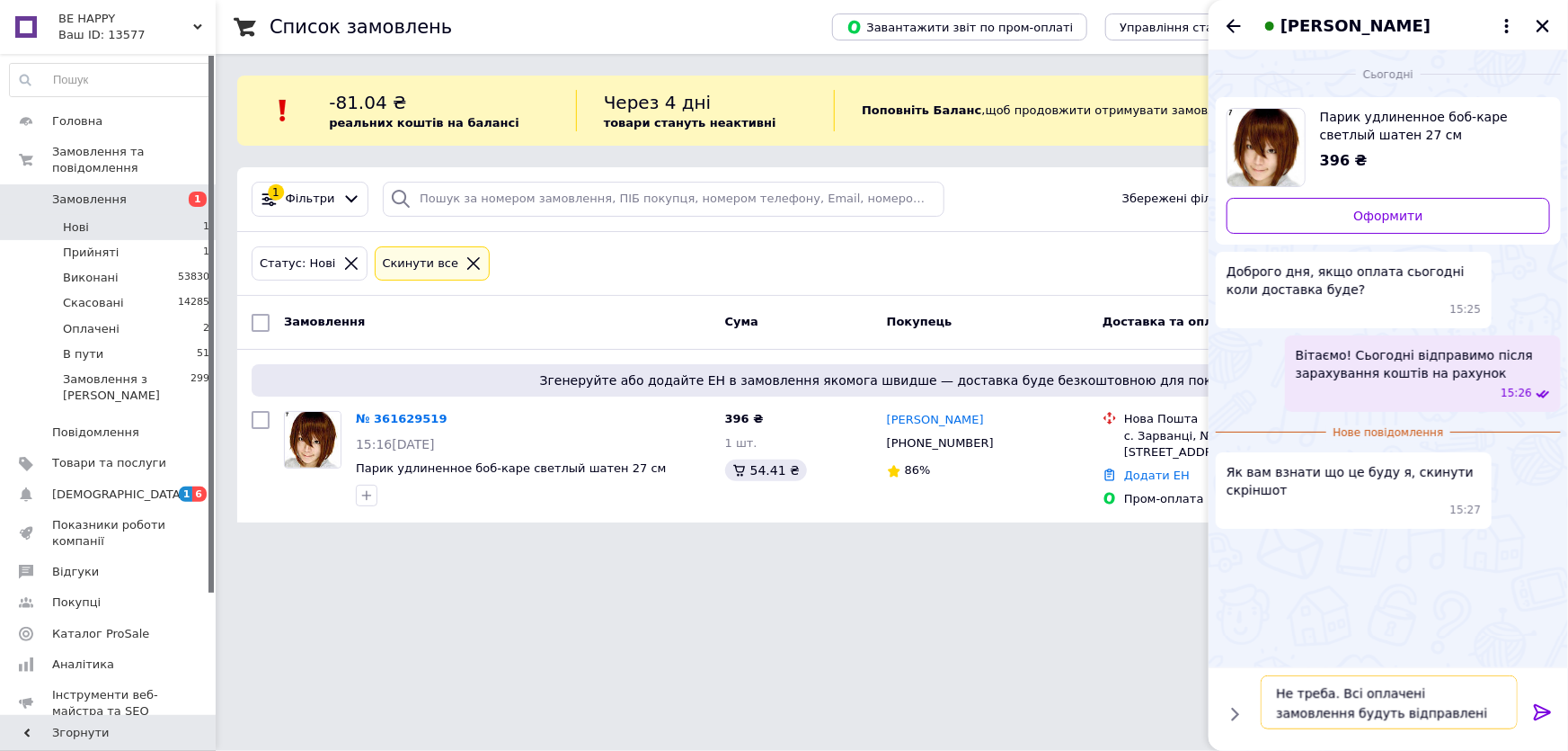
type textarea "Не треба. Всі оплачені замовлення будуть відправлені."
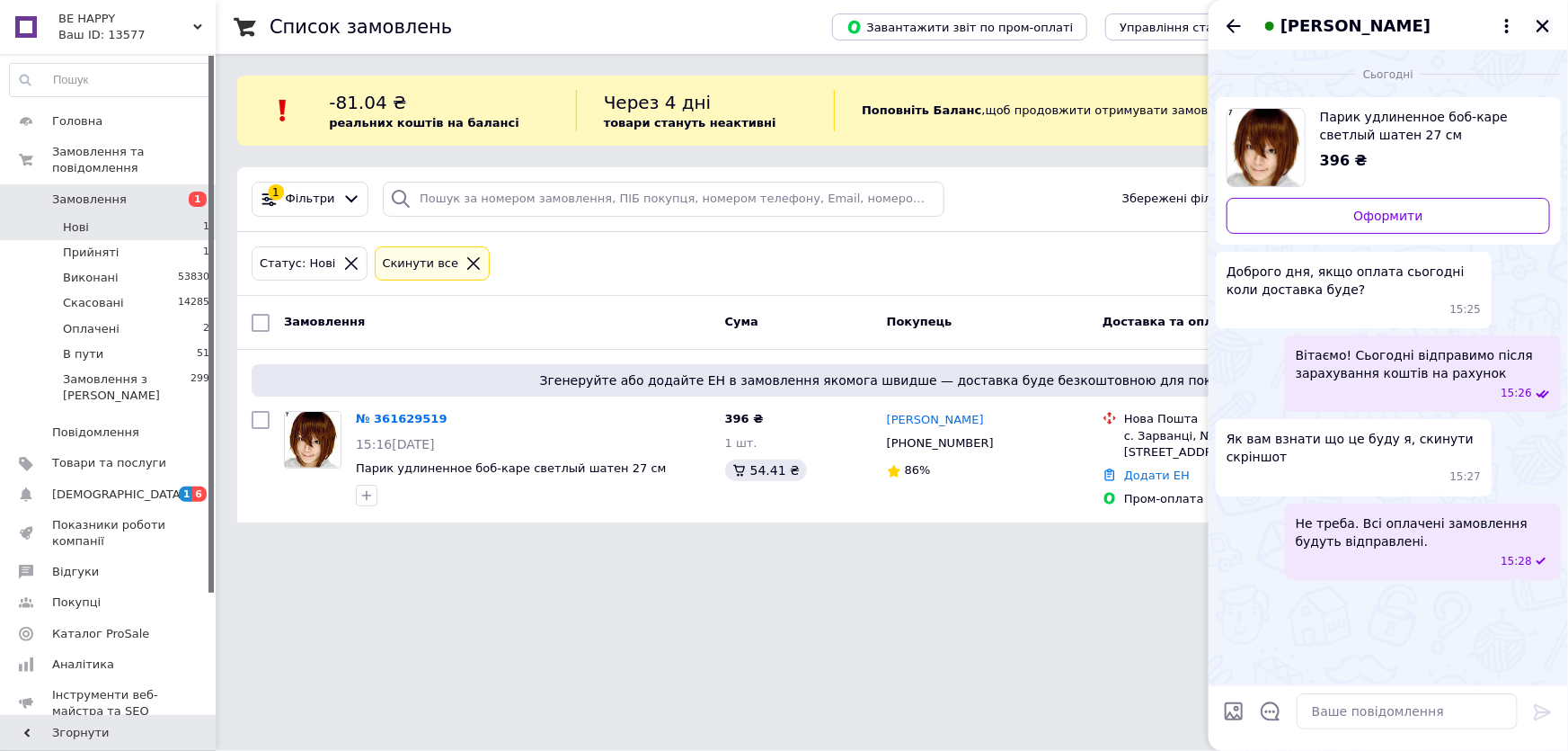
click at [1544, 23] on icon "Закрити" at bounding box center [1542, 25] width 16 height 16
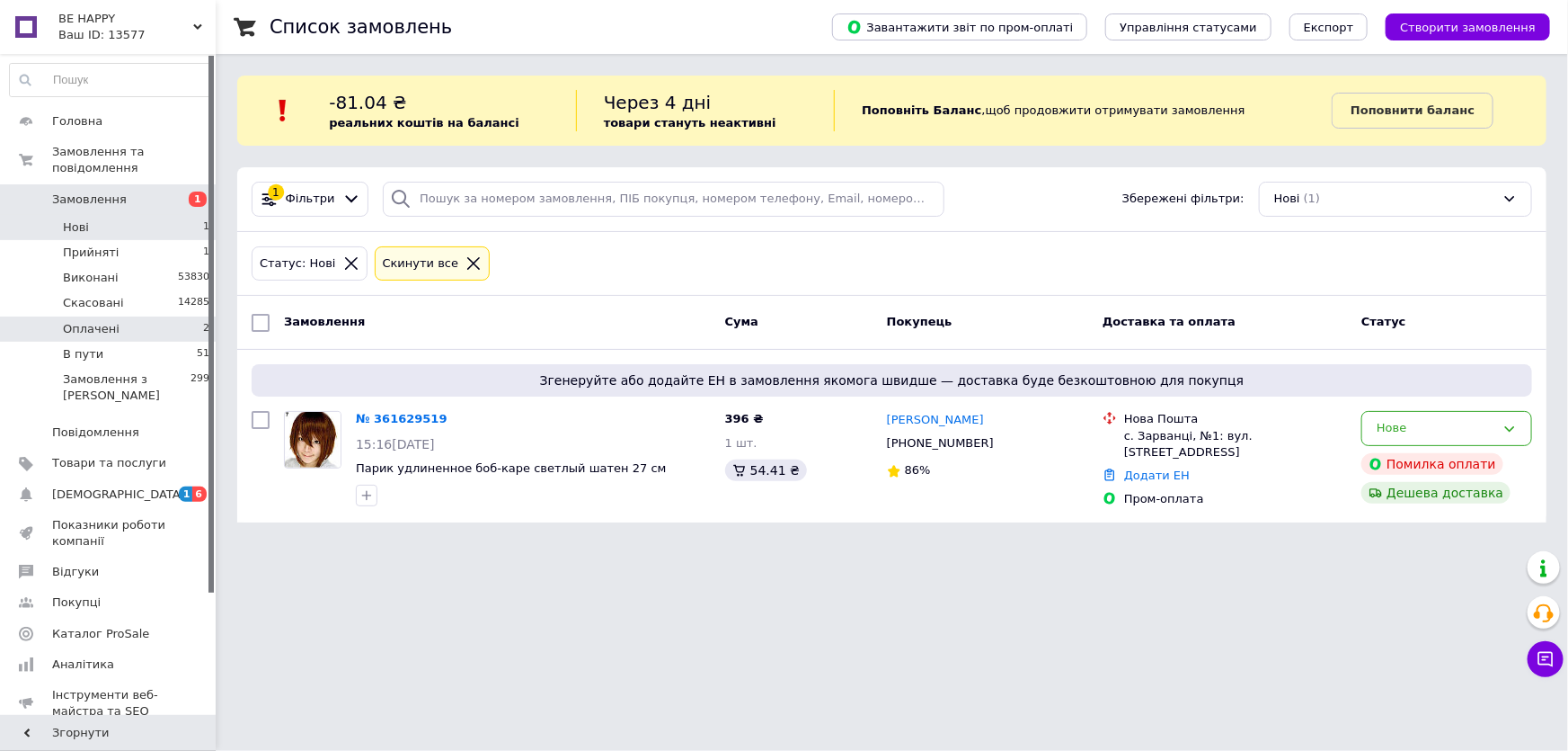
click at [175, 320] on li "Оплачені 2" at bounding box center [110, 329] width 220 height 25
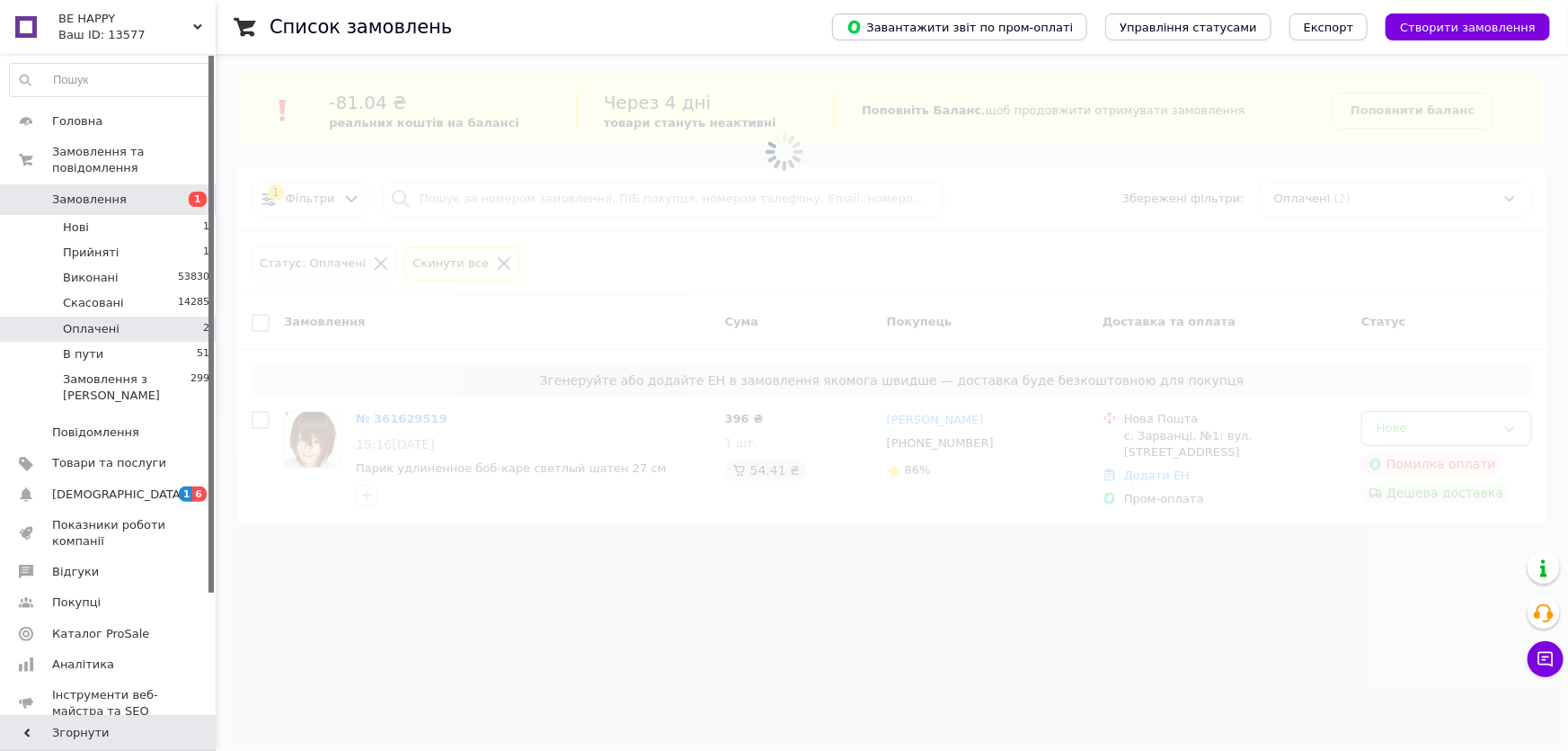
click at [175, 320] on li "Оплачені 2" at bounding box center [110, 329] width 220 height 25
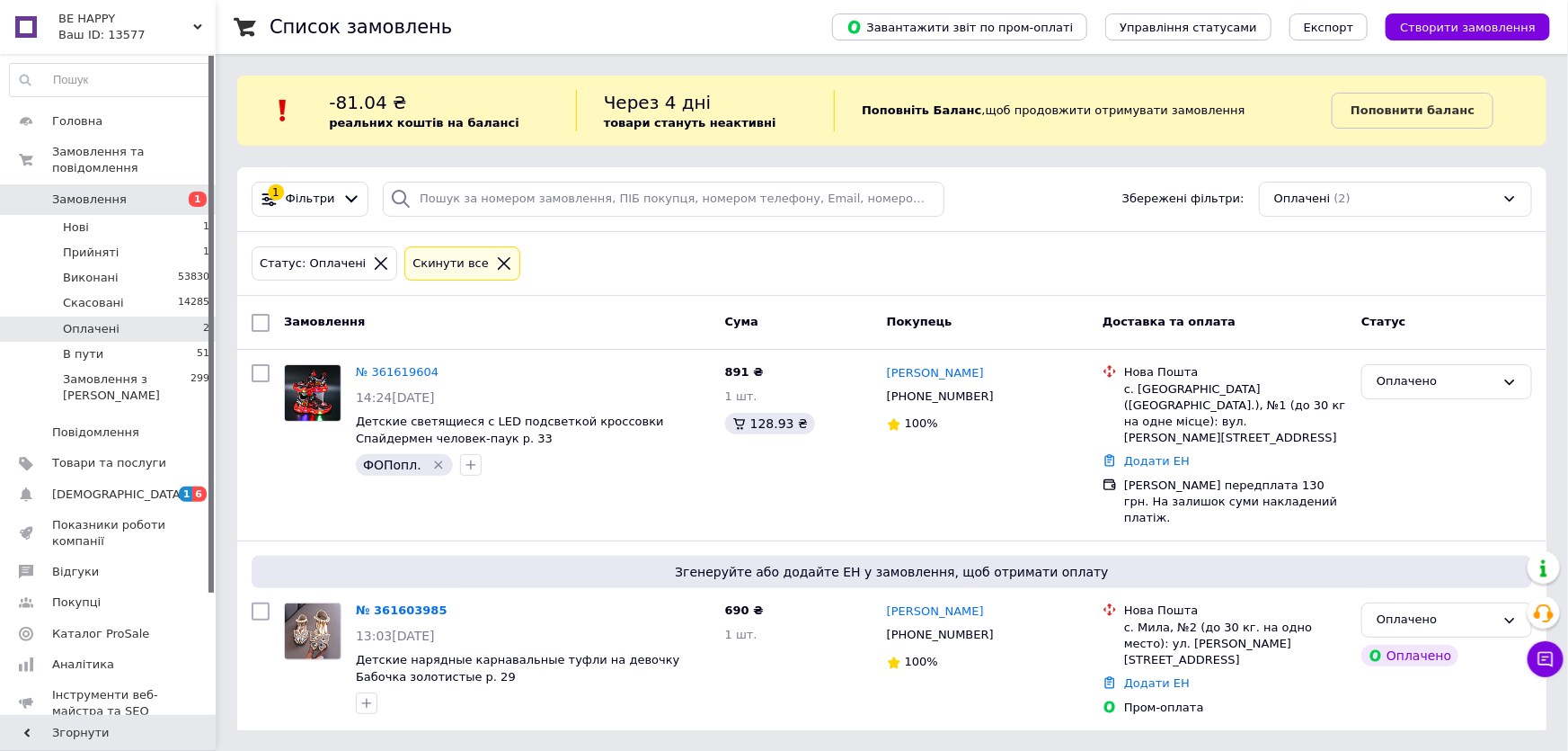
click at [175, 320] on li "Оплачені 2" at bounding box center [110, 329] width 220 height 25
click at [404, 603] on link "№ 361603985" at bounding box center [402, 610] width 92 height 13
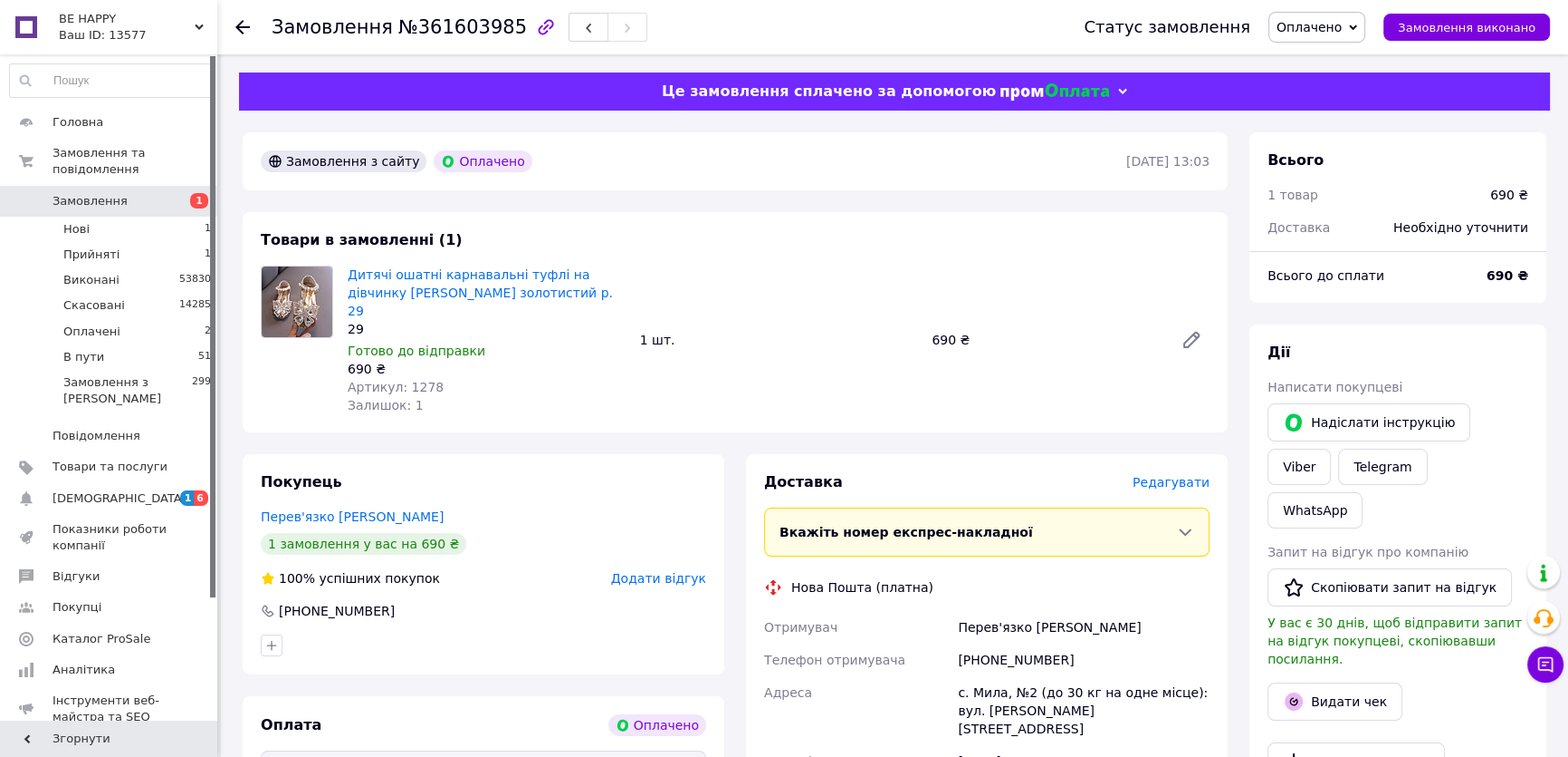
click at [812, 328] on div "1 шт." at bounding box center [778, 339] width 293 height 26
click at [438, 276] on link "Дитячі ошатні карнавальні туфлі на дівчинку [PERSON_NAME] золотистий р. 29" at bounding box center [480, 293] width 265 height 51
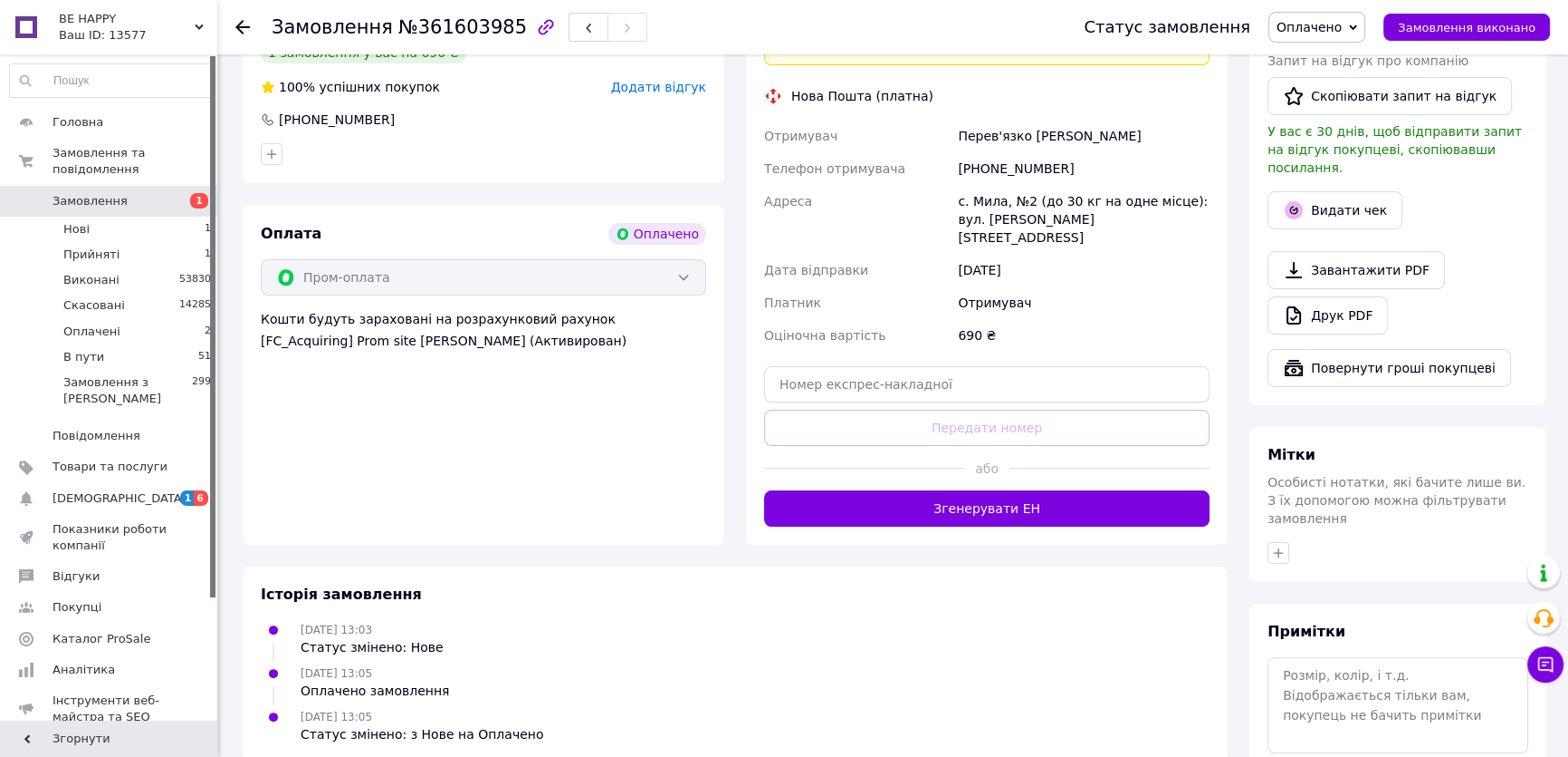
scroll to position [518, 0]
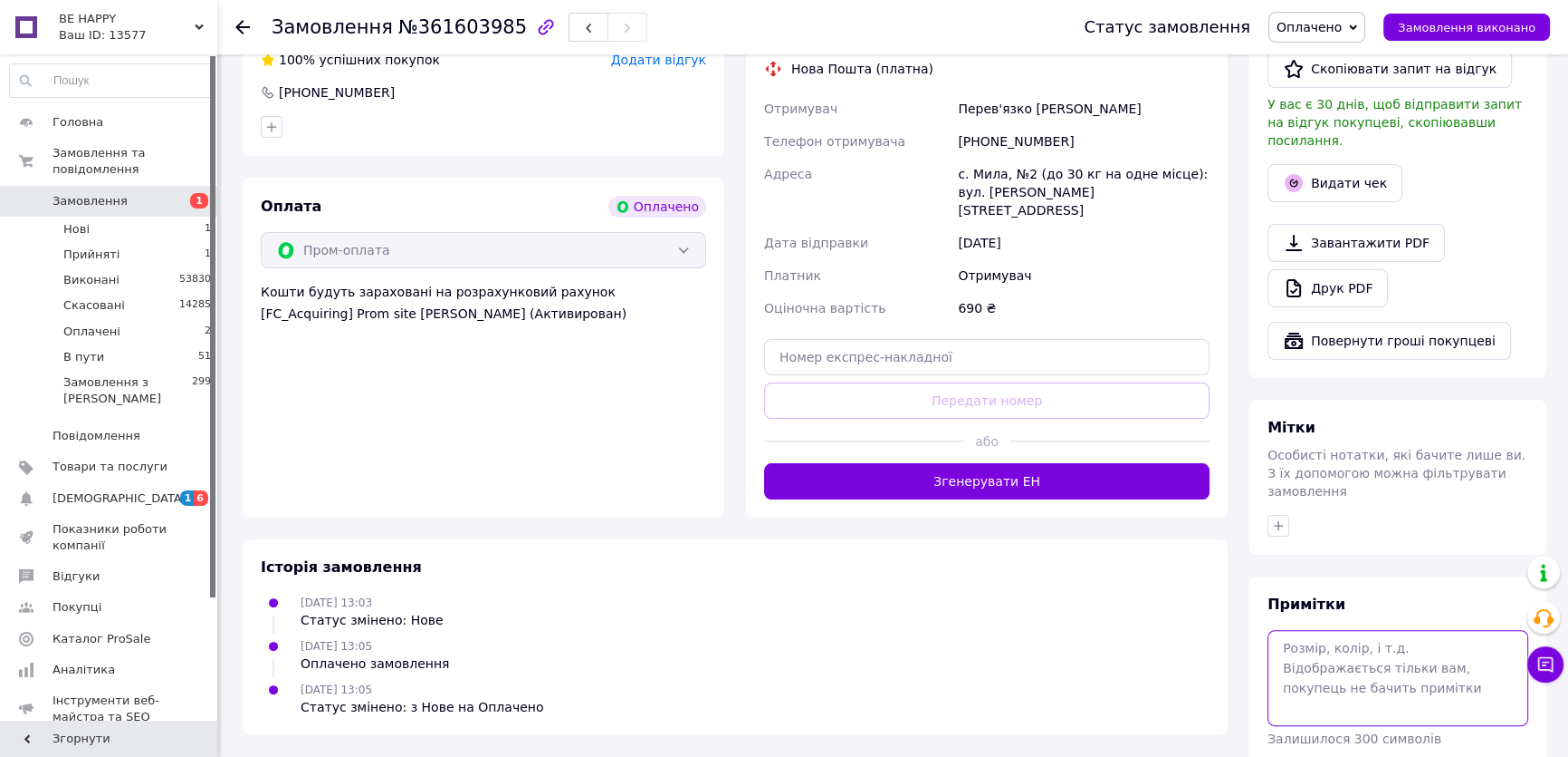
click at [1320, 630] on textarea at bounding box center [1398, 677] width 260 height 96
type textarea "29 р"
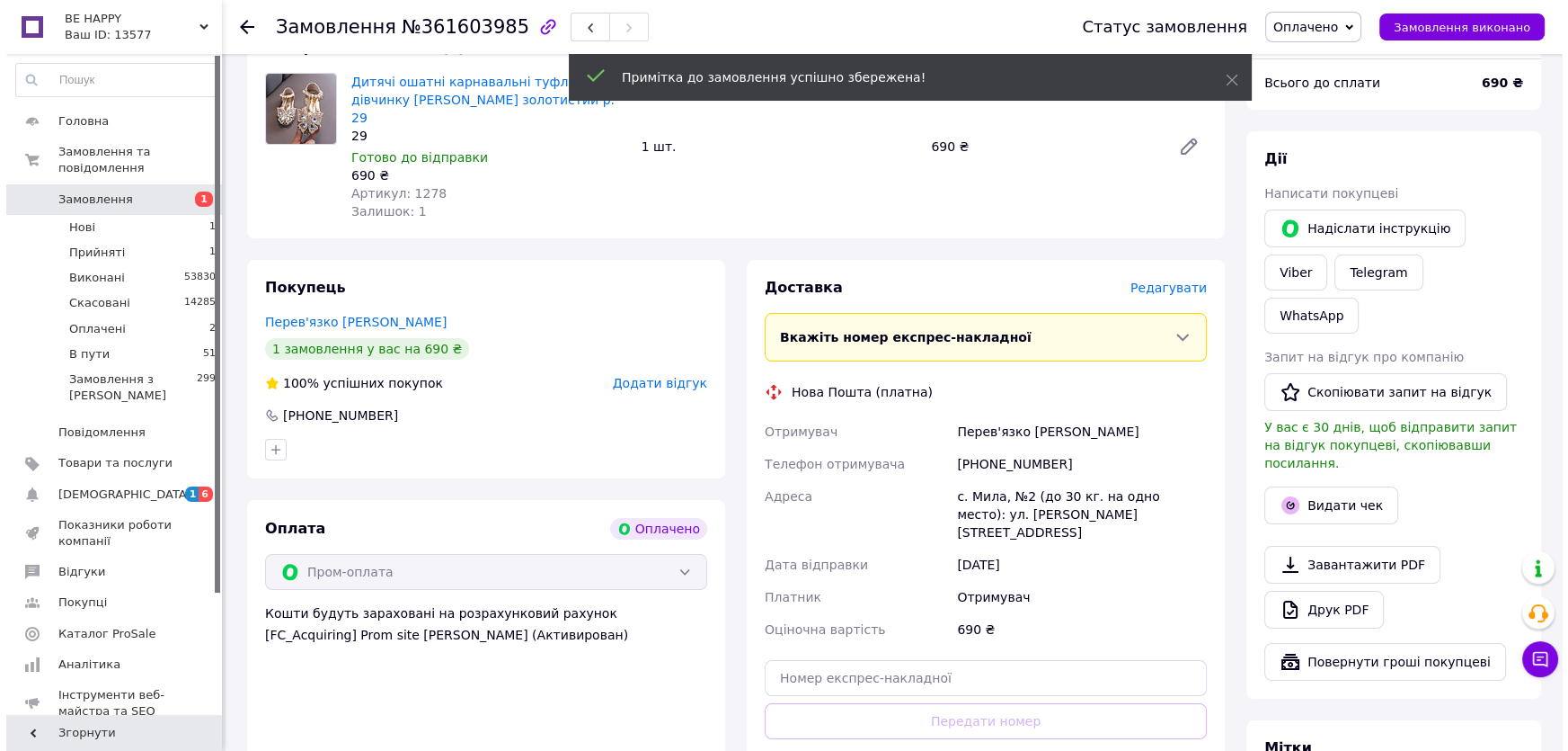
scroll to position [188, 0]
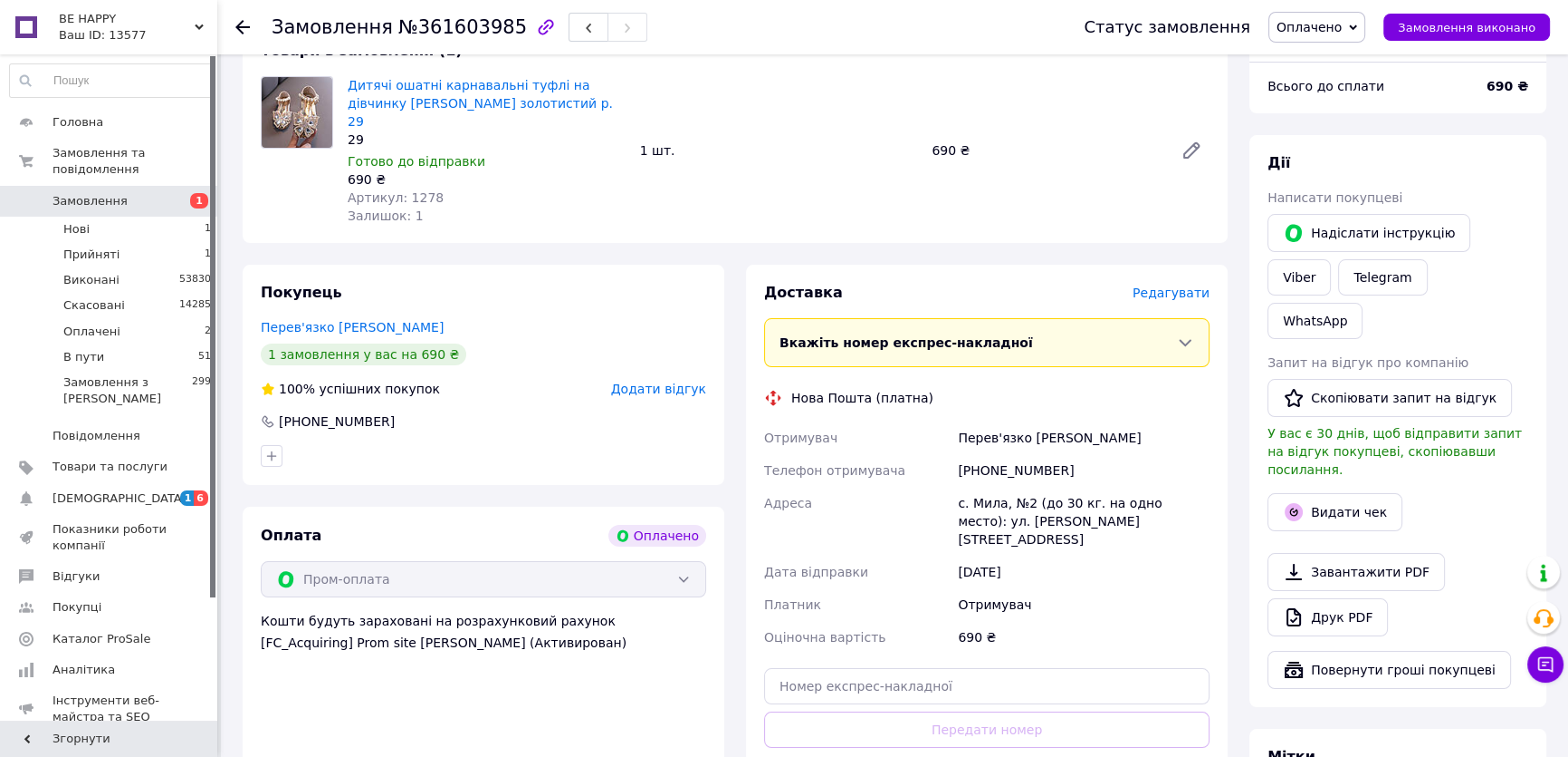
click at [1151, 285] on span "Редагувати" at bounding box center [1170, 292] width 77 height 14
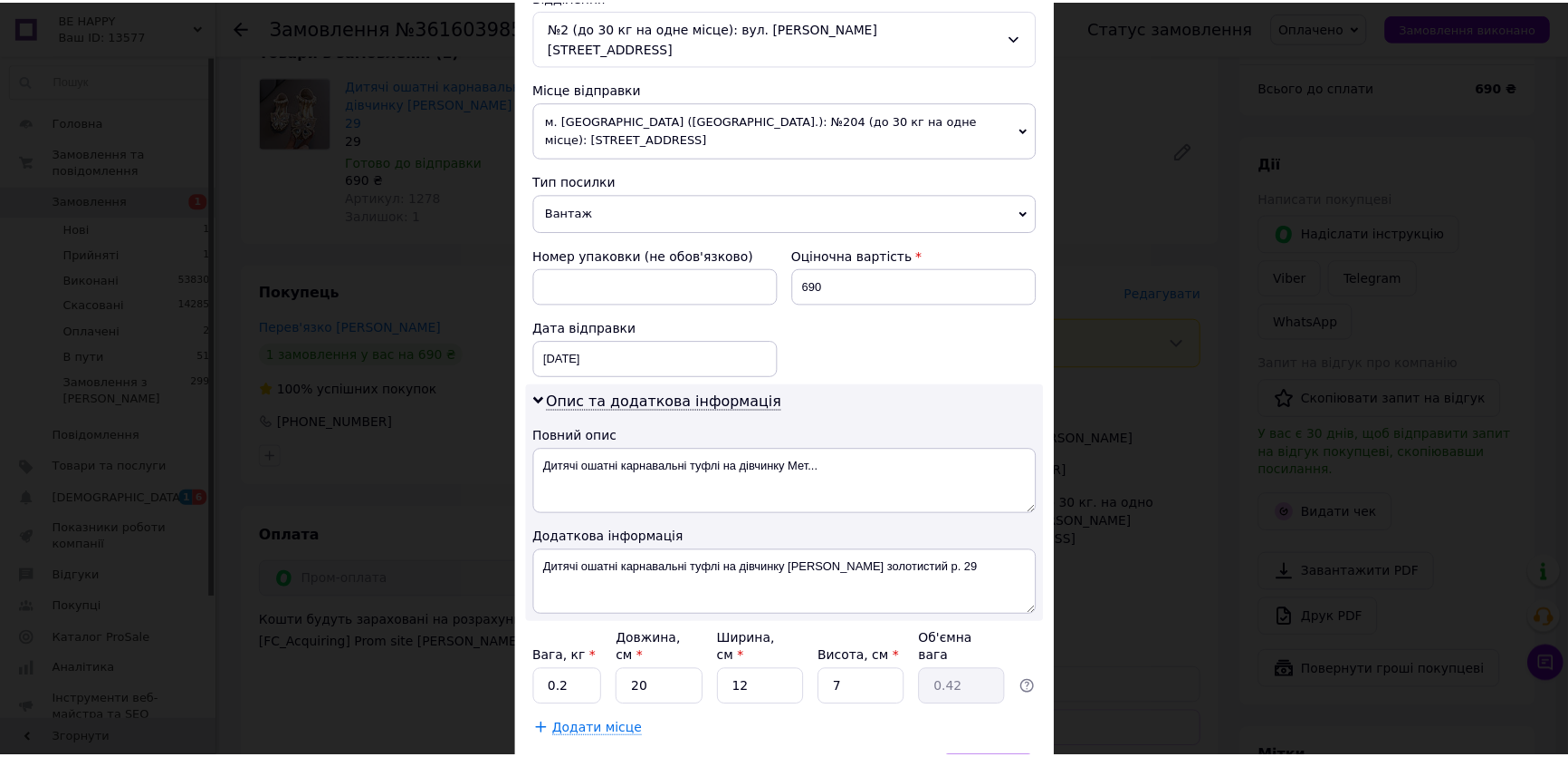
scroll to position [646, 0]
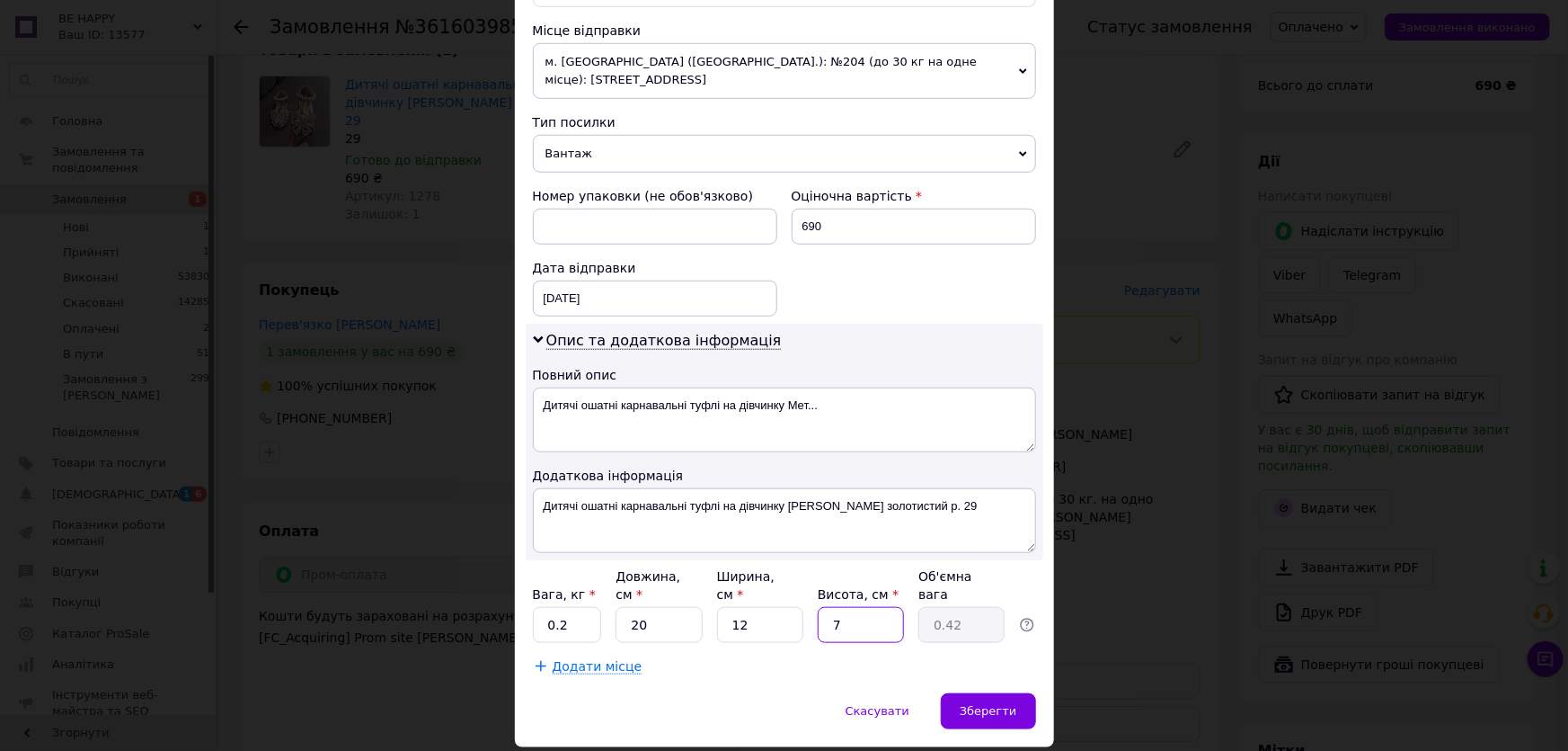
click at [853, 607] on input "7" at bounding box center [861, 625] width 86 height 36
type input "1"
type input "0.1"
type input "12"
type input "0.72"
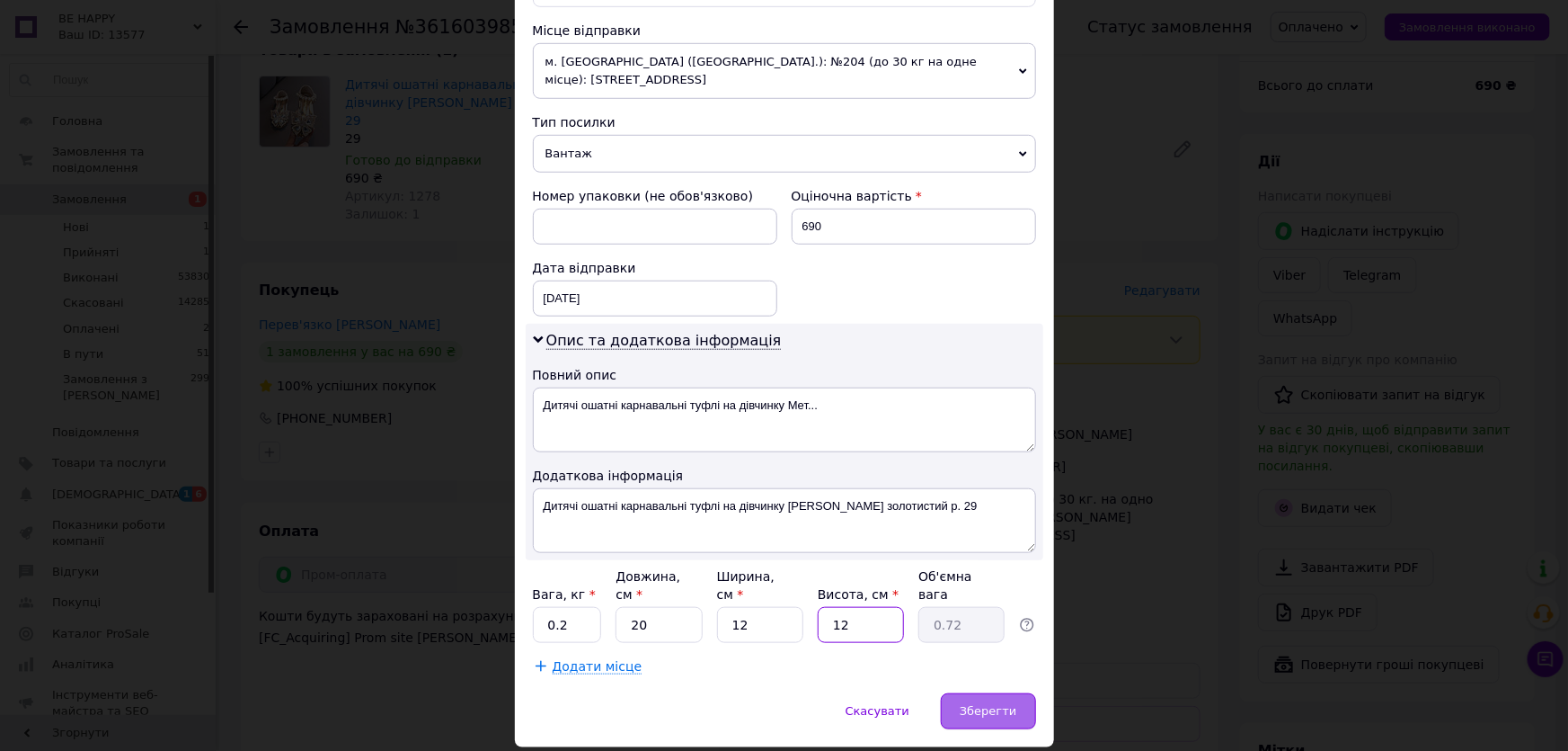
type input "12"
click at [982, 704] on span "Зберегти" at bounding box center [987, 711] width 56 height 13
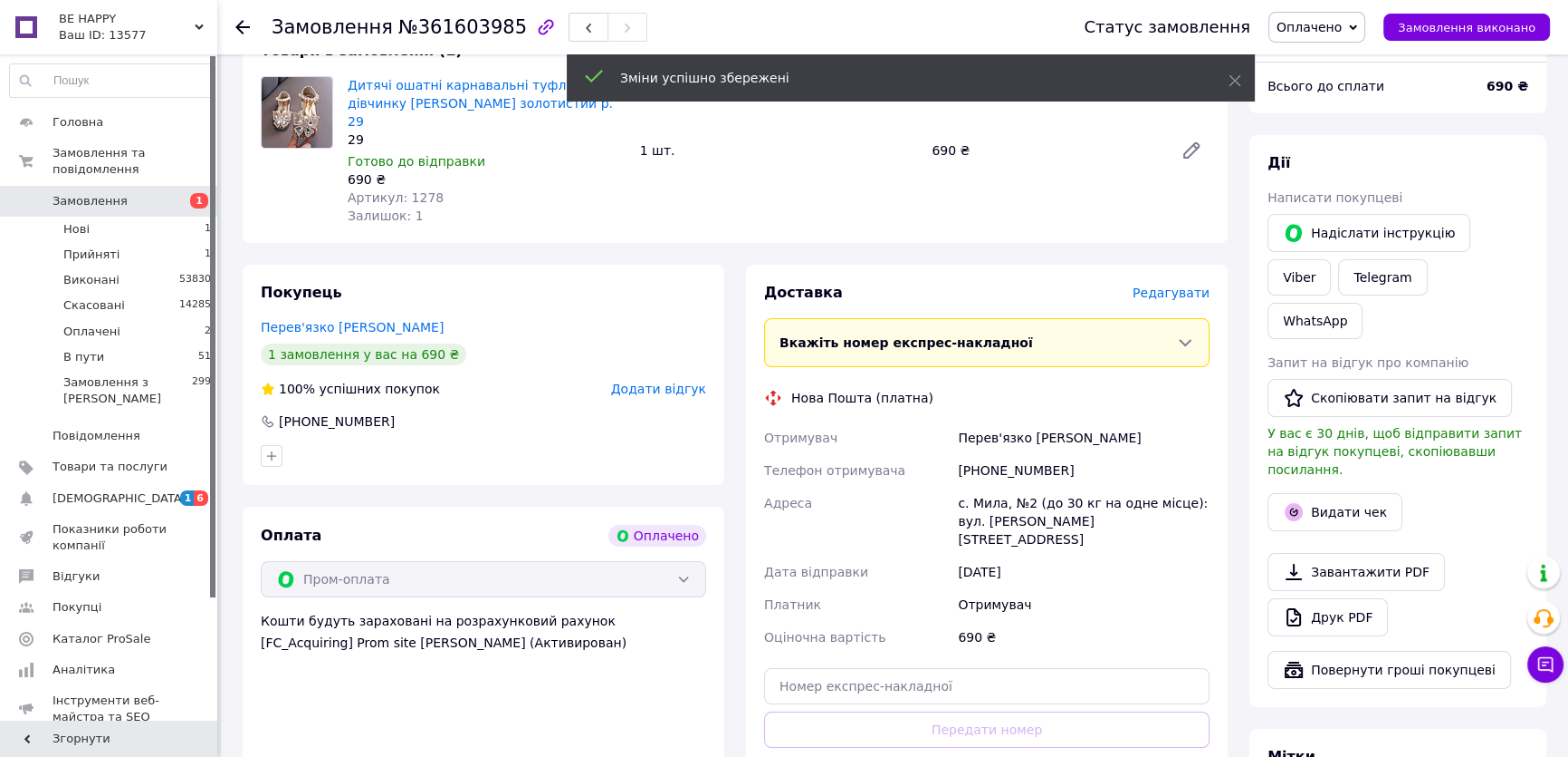
scroll to position [353, 0]
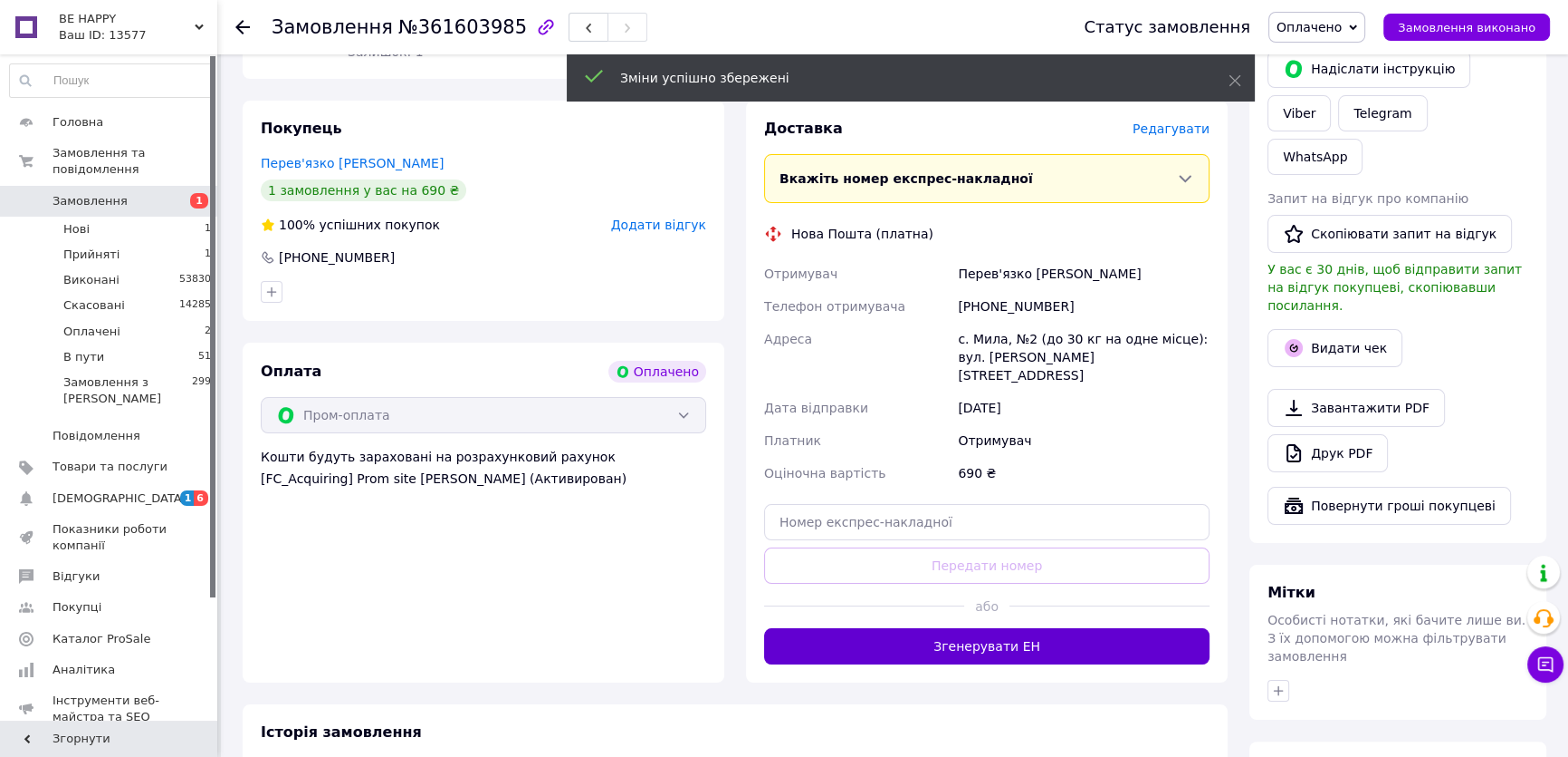
click at [1069, 628] on button "Згенерувати ЕН" at bounding box center [987, 646] width 446 height 36
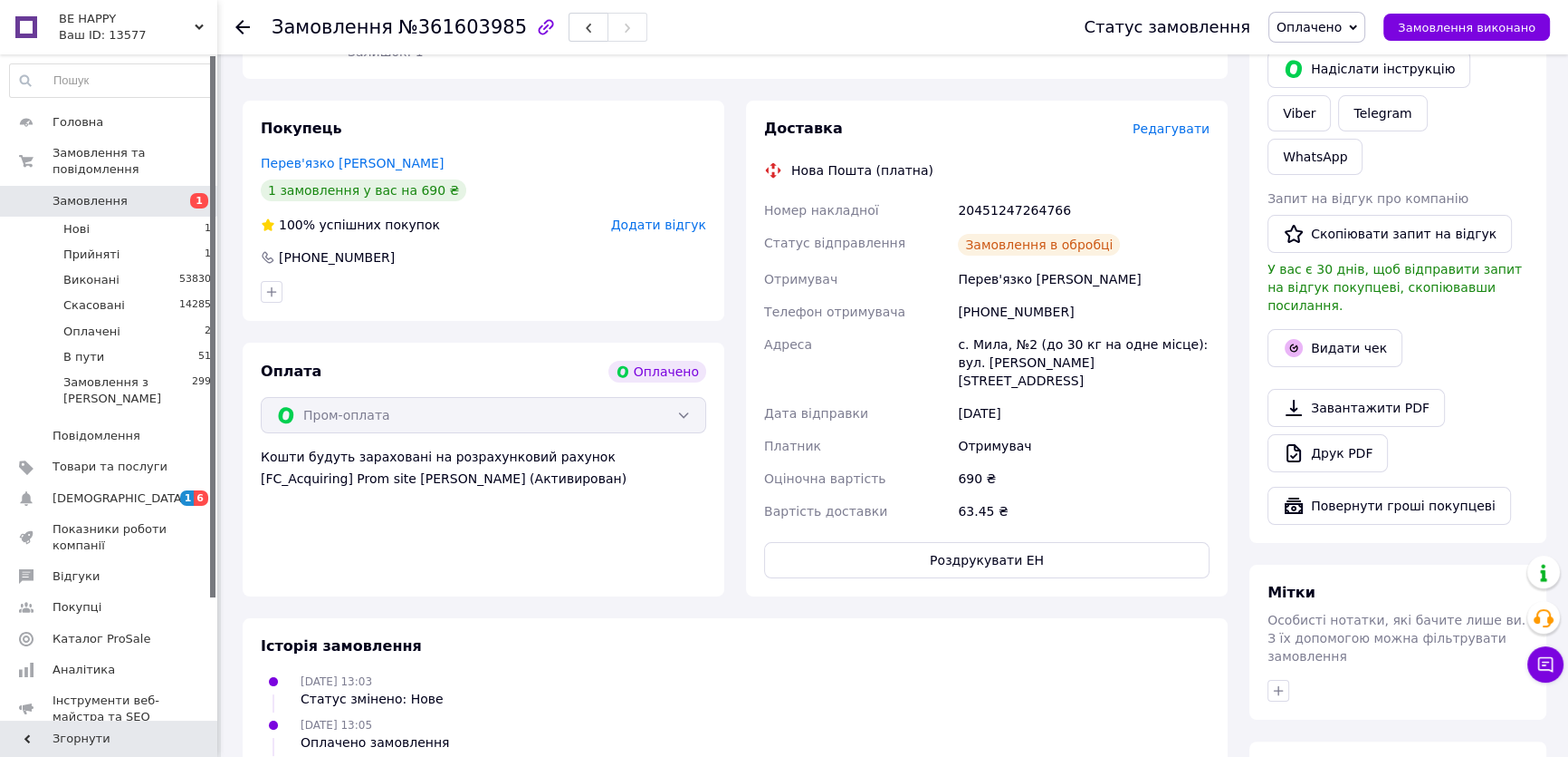
click at [1038, 542] on button "Роздрукувати ЕН" at bounding box center [987, 560] width 446 height 36
click at [1313, 29] on span "Оплачено" at bounding box center [1309, 27] width 65 height 14
click at [1322, 149] on li "В пути" at bounding box center [1317, 145] width 95 height 27
click at [1354, 329] on button "Видати чек" at bounding box center [1335, 348] width 134 height 38
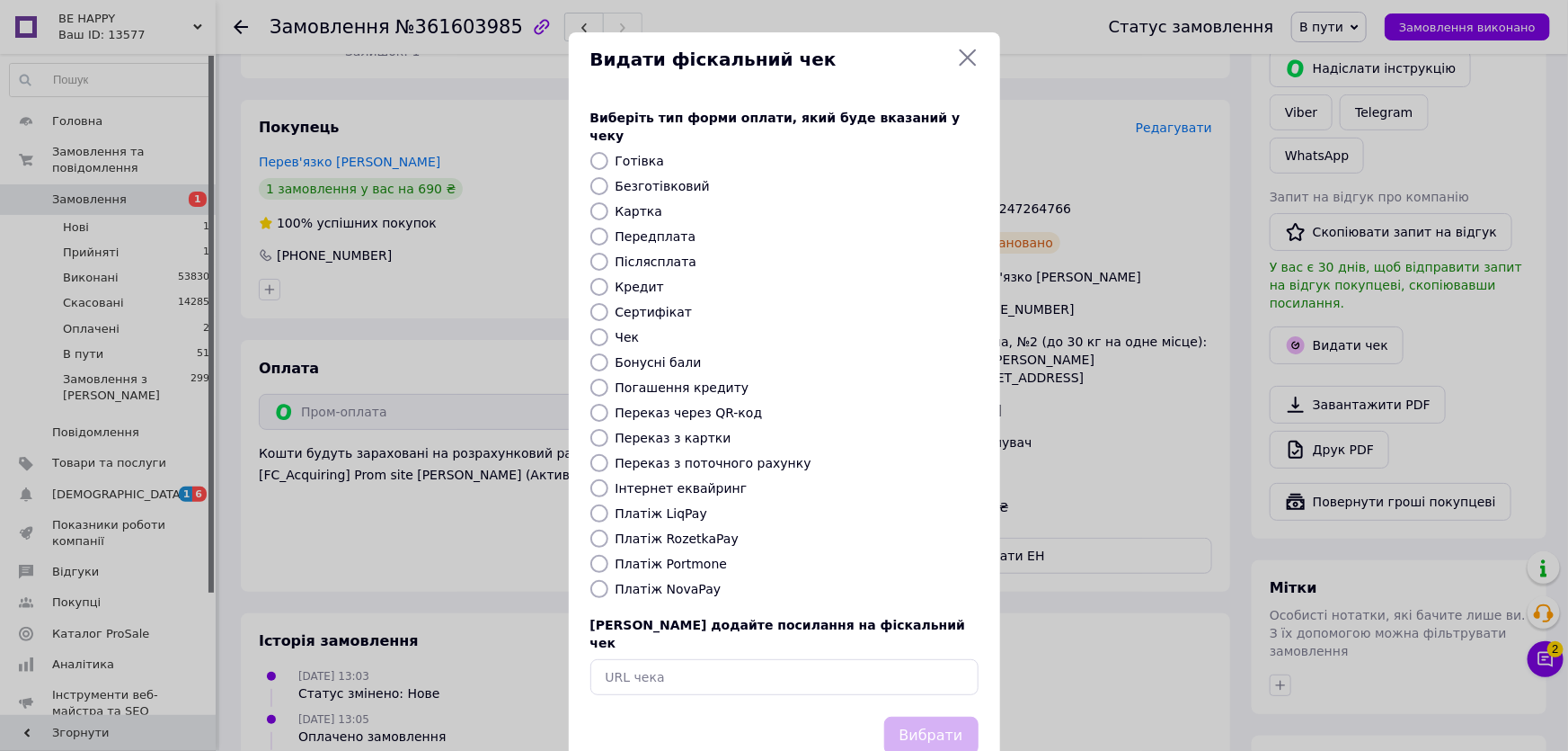
click at [684, 531] on label "Платіж RozetkaPay" at bounding box center [676, 538] width 123 height 14
click at [608, 529] on input "Платіж RozetkaPay" at bounding box center [598, 538] width 18 height 18
radio input "true"
click at [926, 716] on button "Вибрати" at bounding box center [931, 735] width 94 height 39
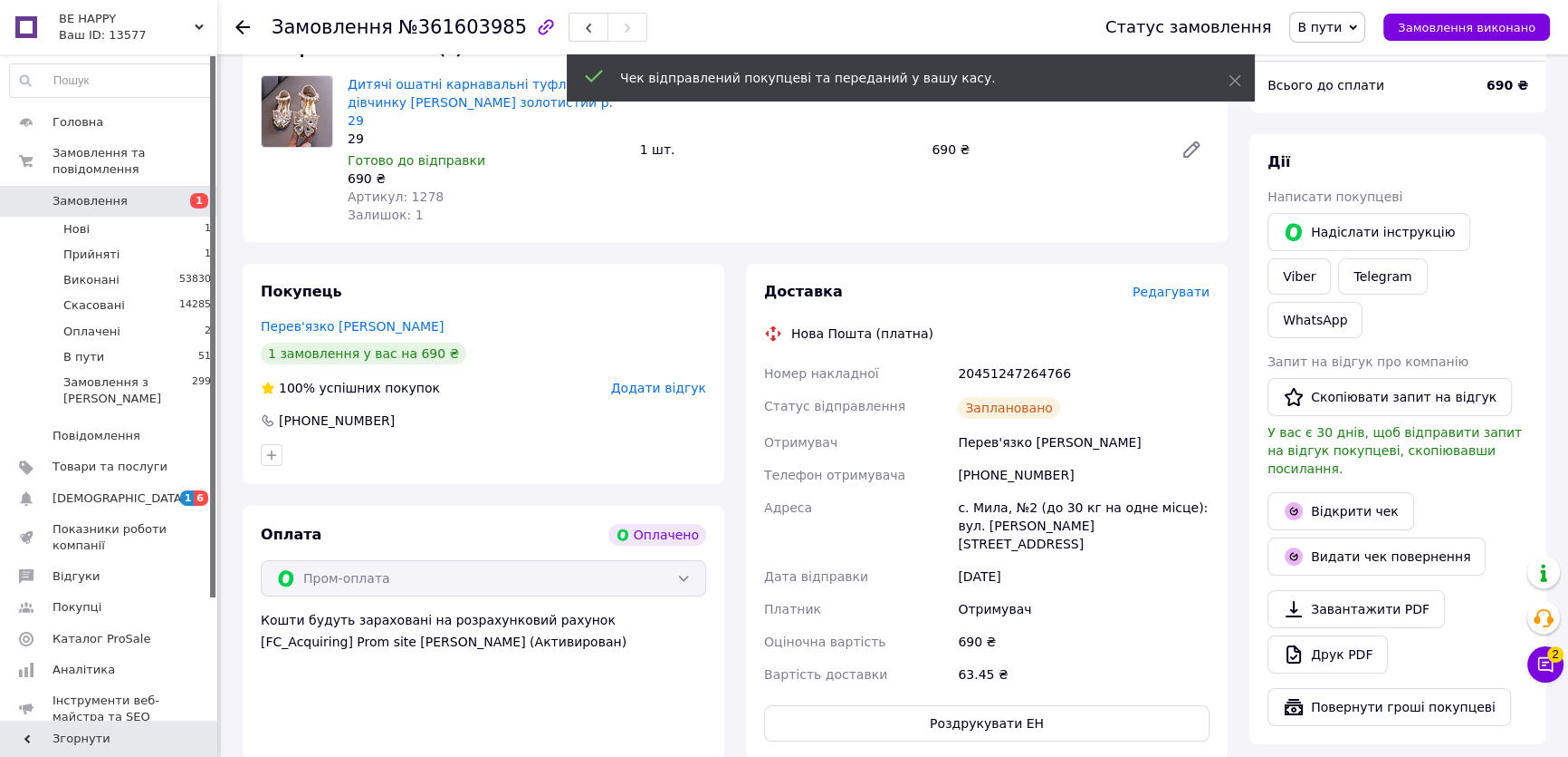
scroll to position [189, 0]
click at [1008, 358] on div "20451247264766" at bounding box center [1084, 374] width 259 height 32
copy div "20451247264766"
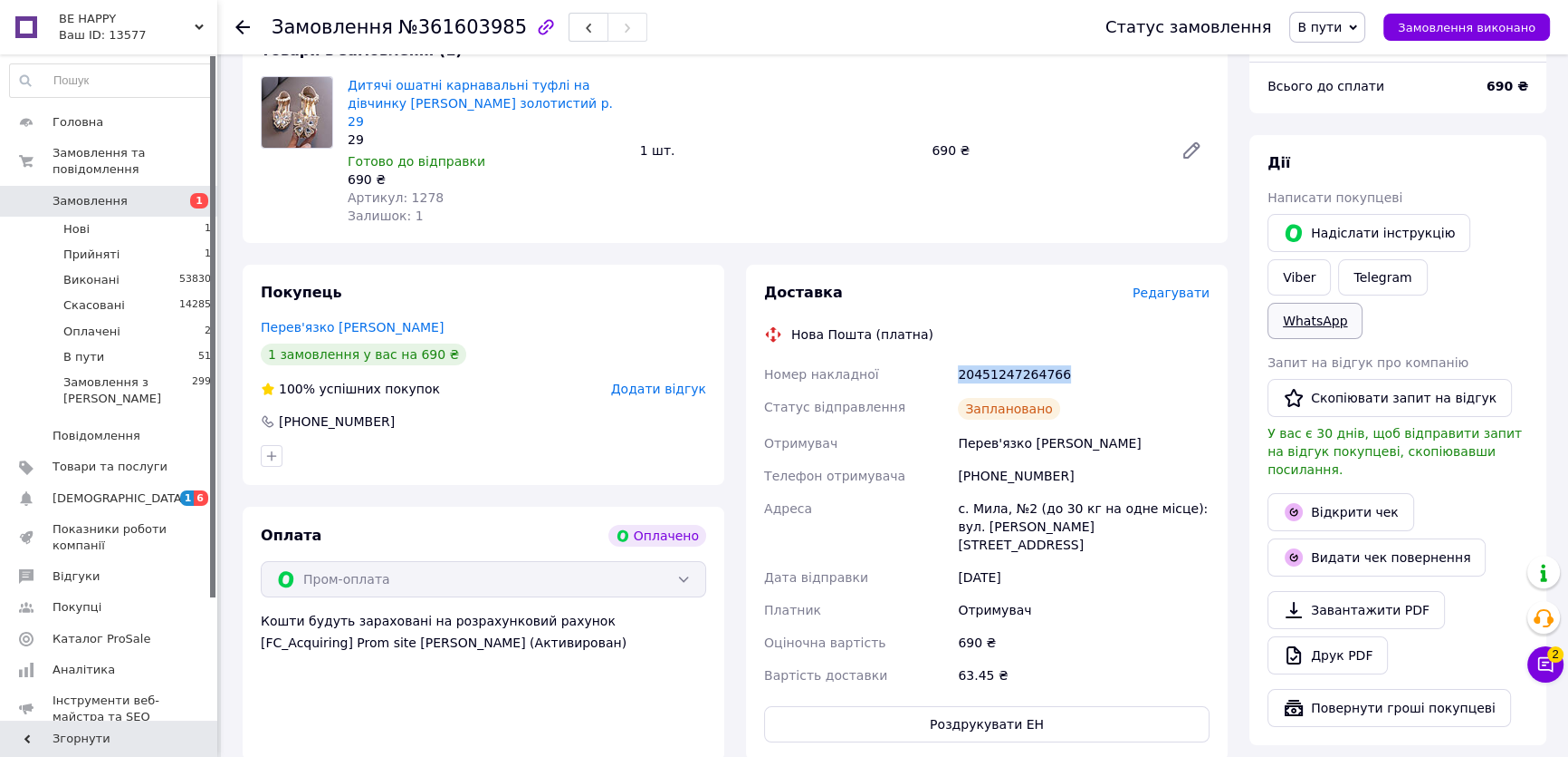
click at [1363, 302] on link "WhatsApp" at bounding box center [1315, 320] width 95 height 36
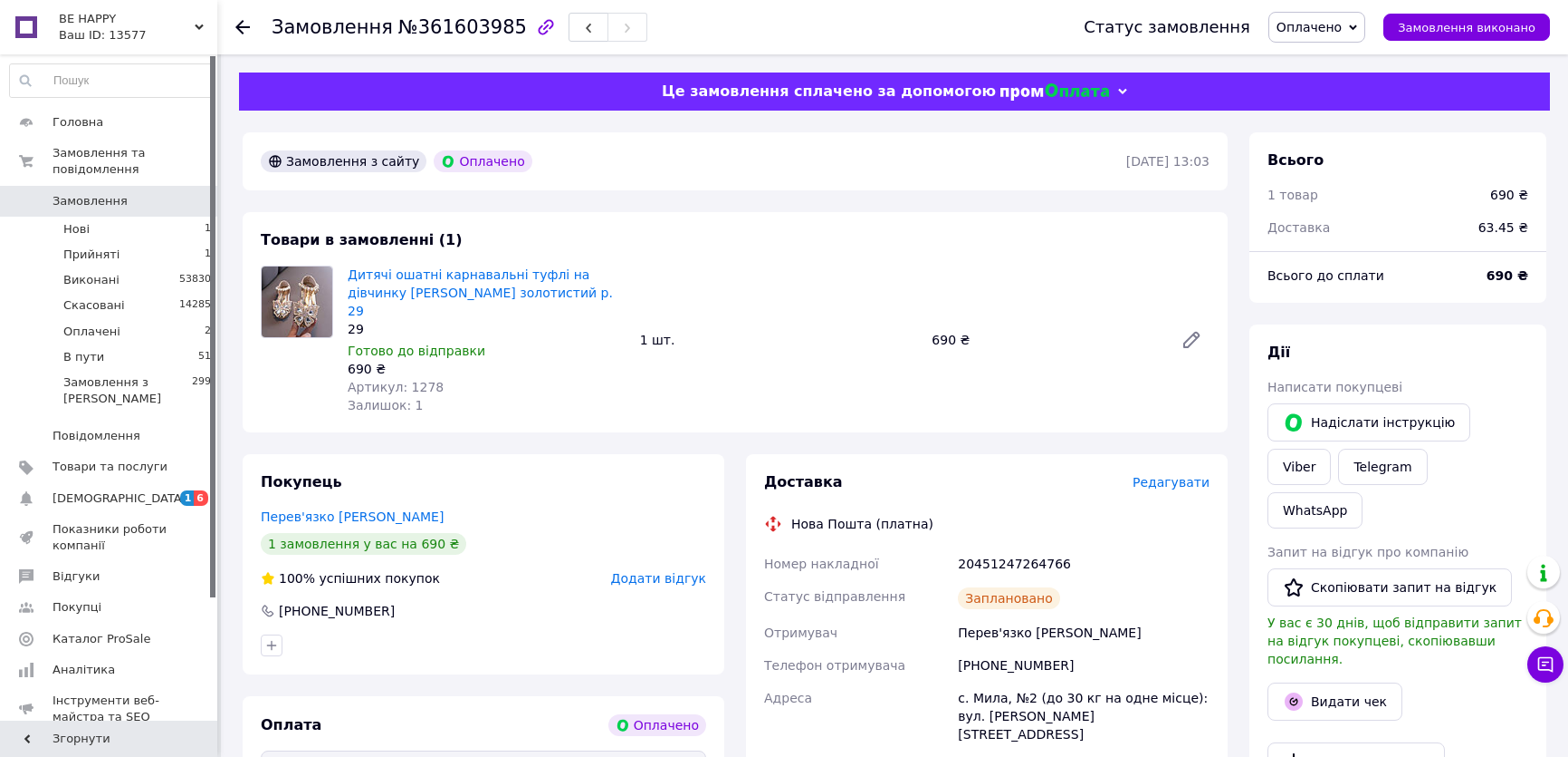
scroll to position [189, 0]
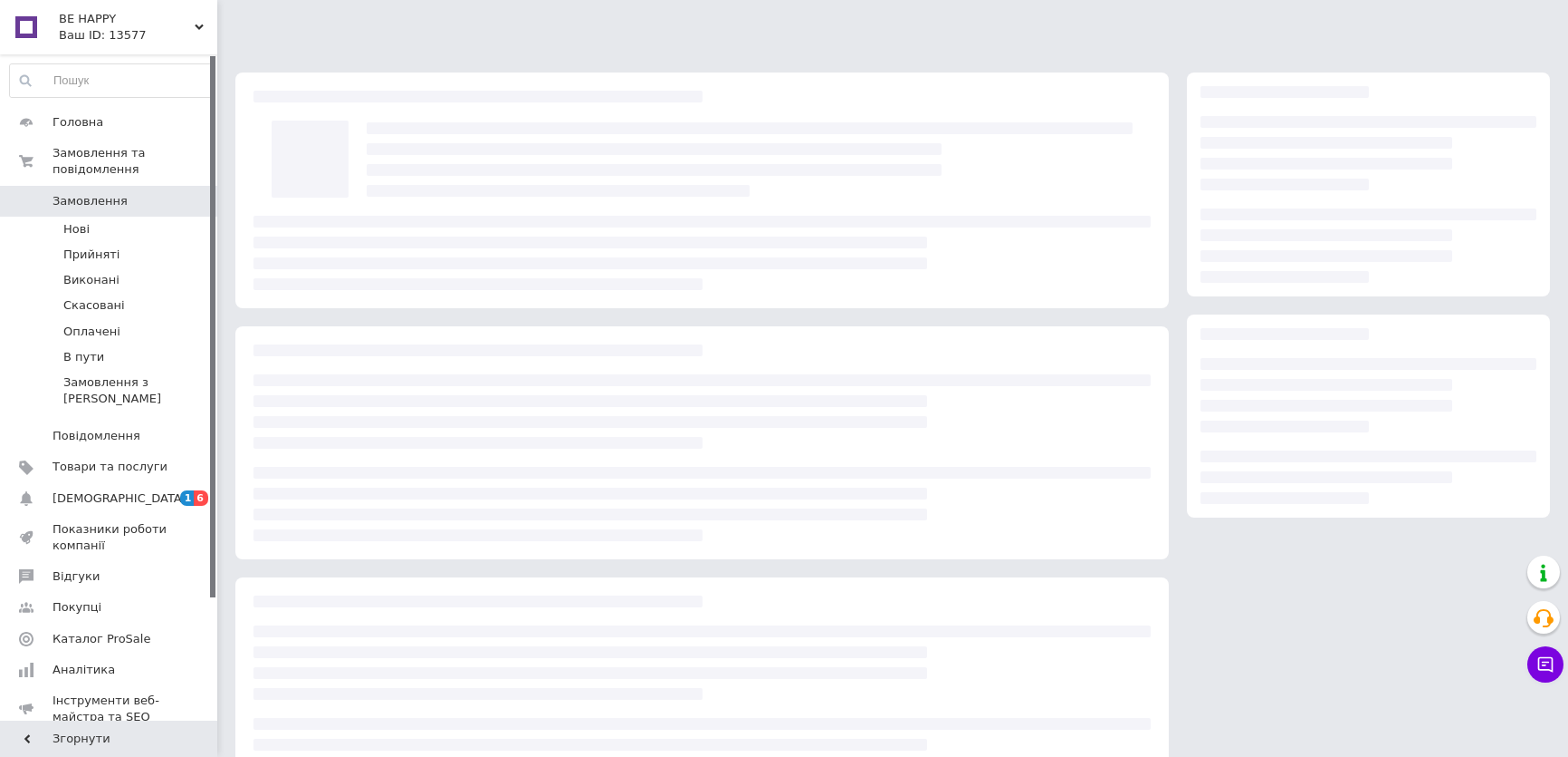
scroll to position [71, 0]
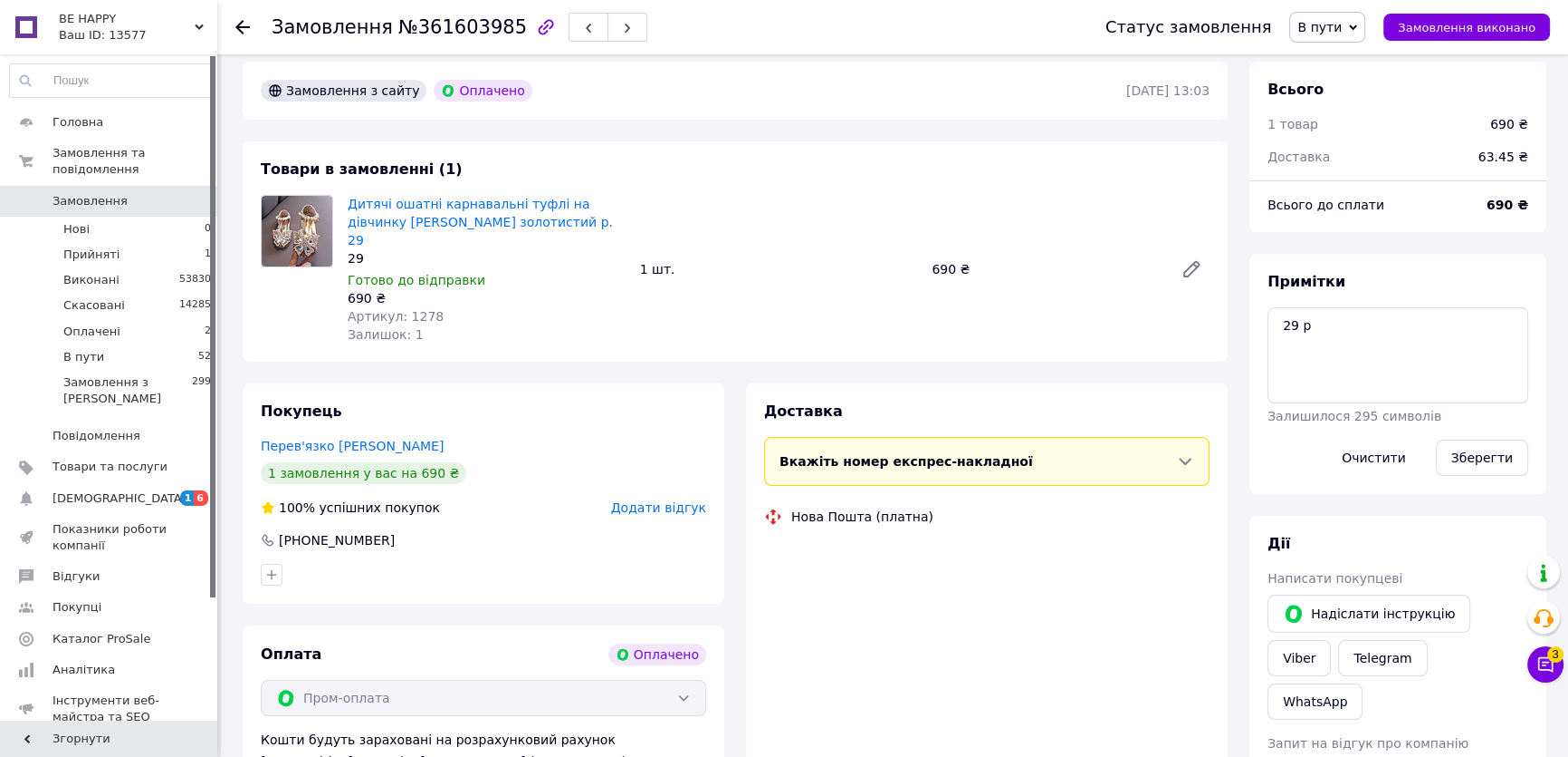
click at [831, 182] on div "Товари в замовленні (1) Дитячі ошатні карнавальні туфлі на дівчинку [PERSON_NAM…" at bounding box center [735, 251] width 986 height 220
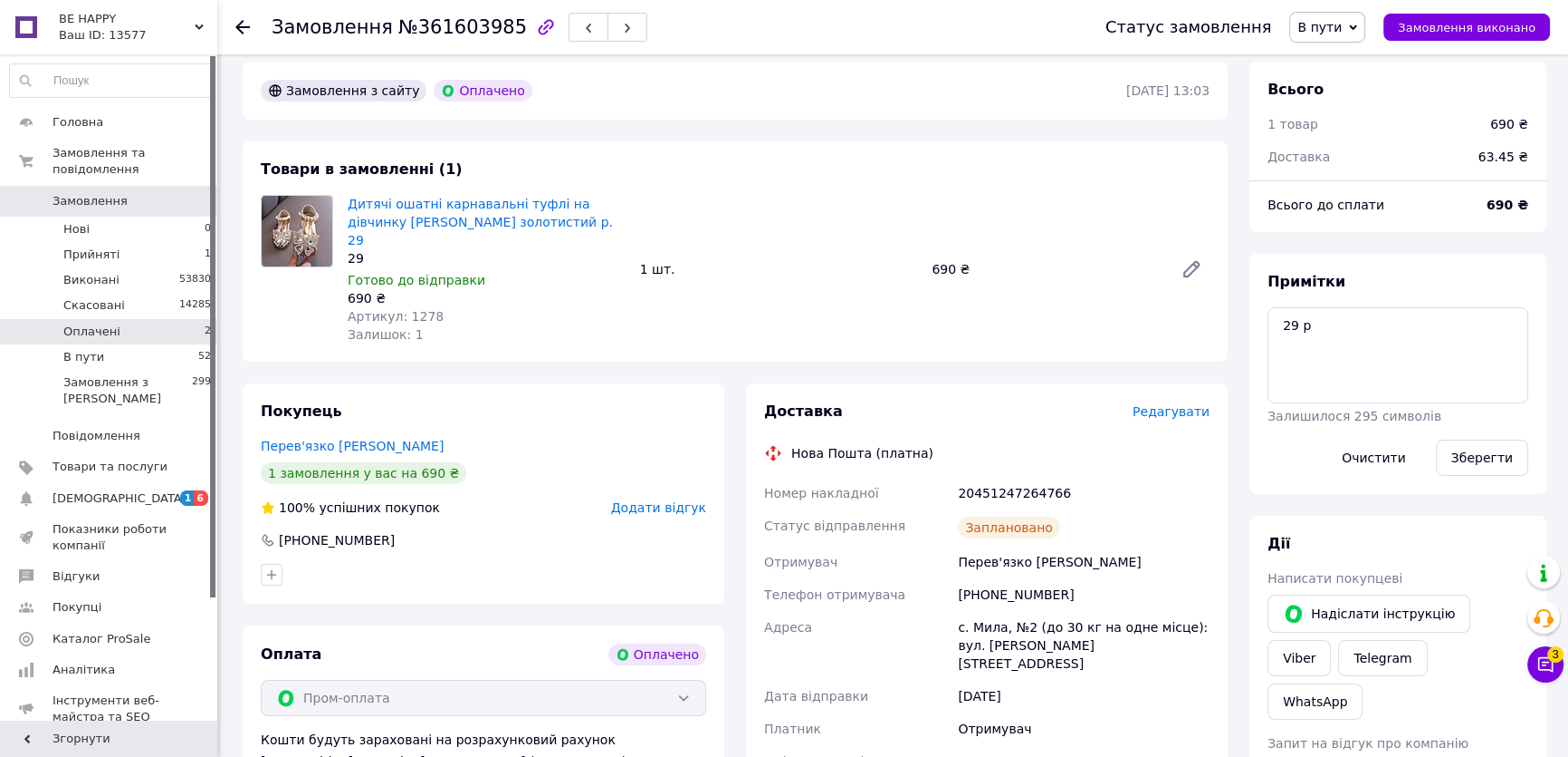
click at [165, 319] on li "Оплачені 2" at bounding box center [111, 332] width 222 height 26
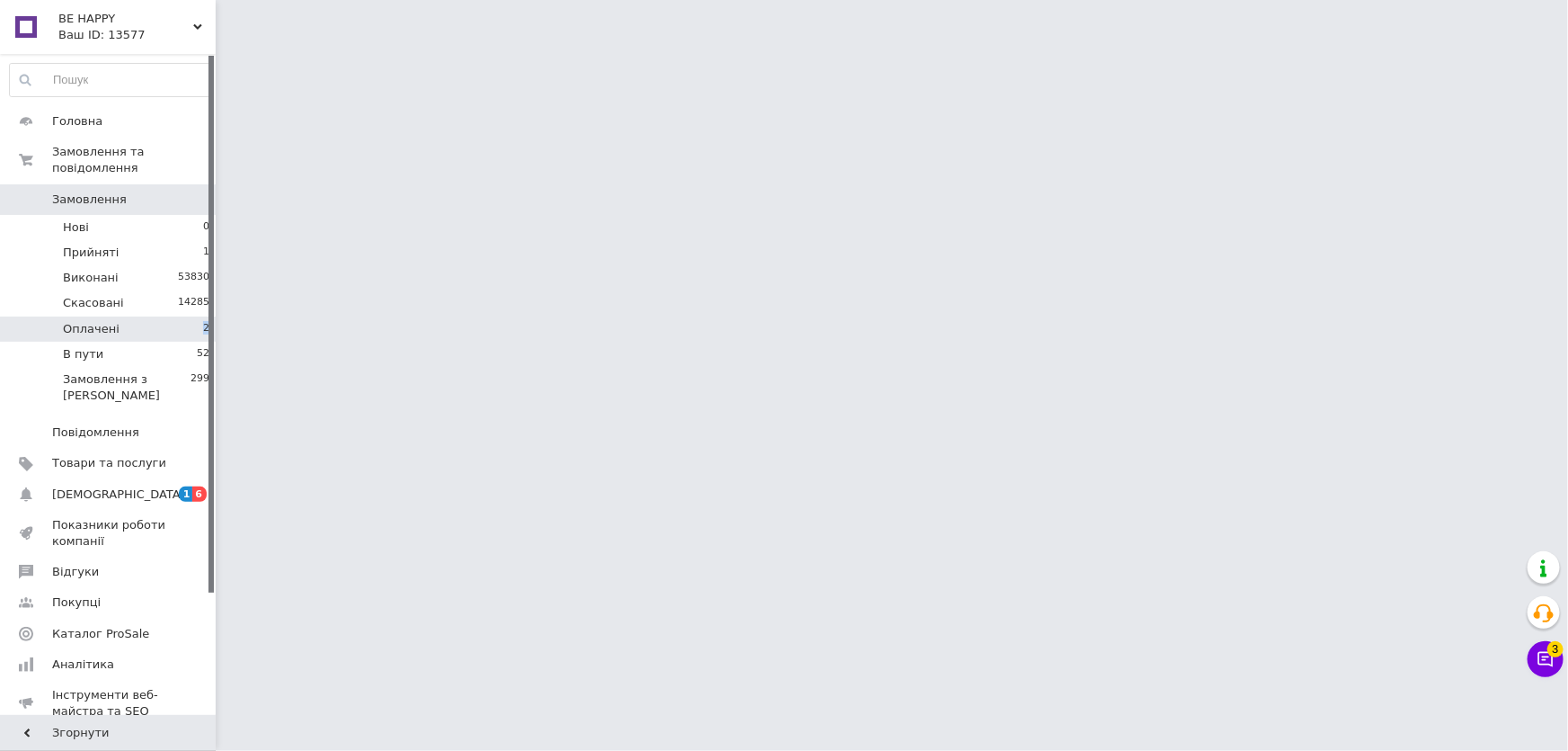
click at [163, 317] on li "Оплачені 2" at bounding box center [110, 329] width 220 height 25
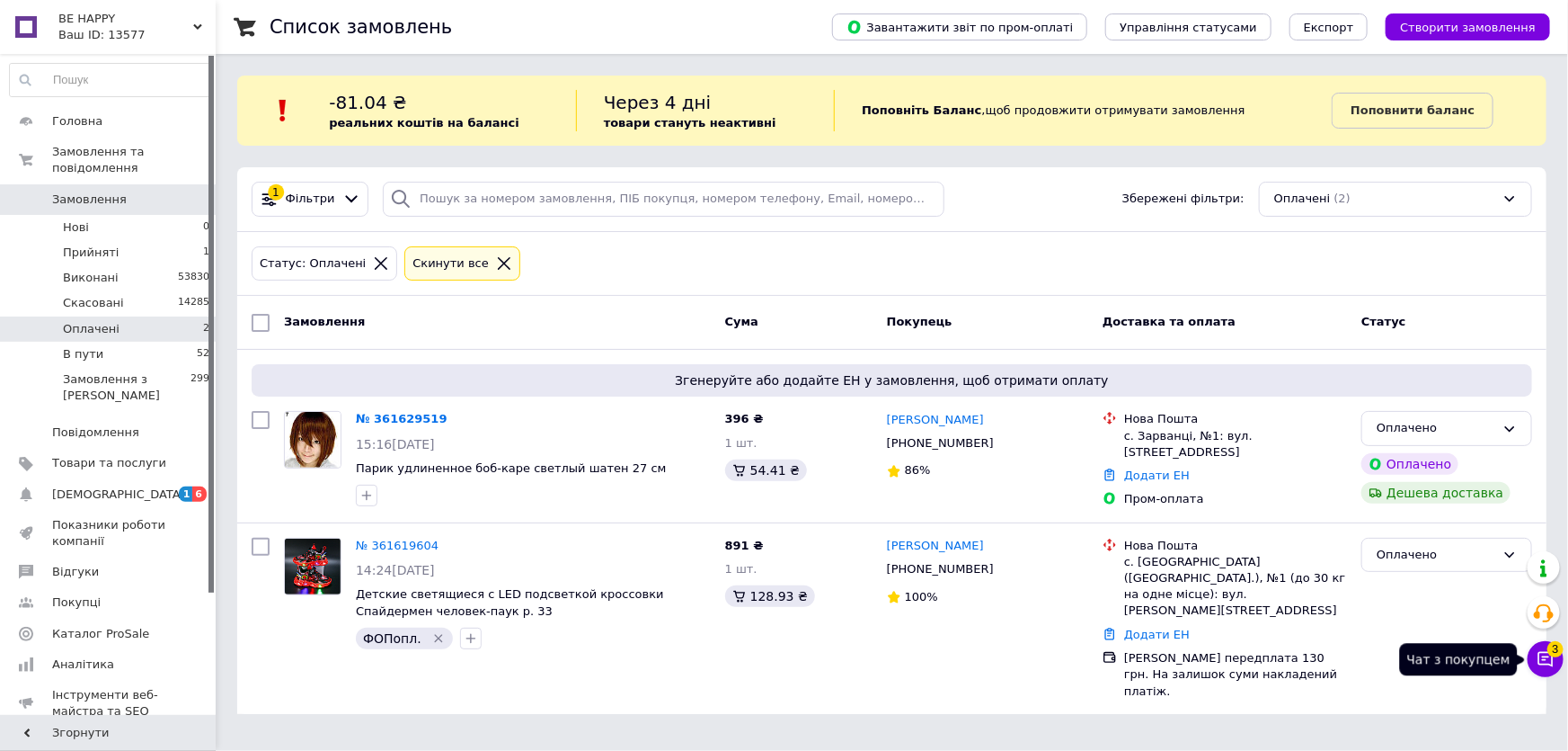
click at [1549, 656] on icon at bounding box center [1545, 659] width 15 height 15
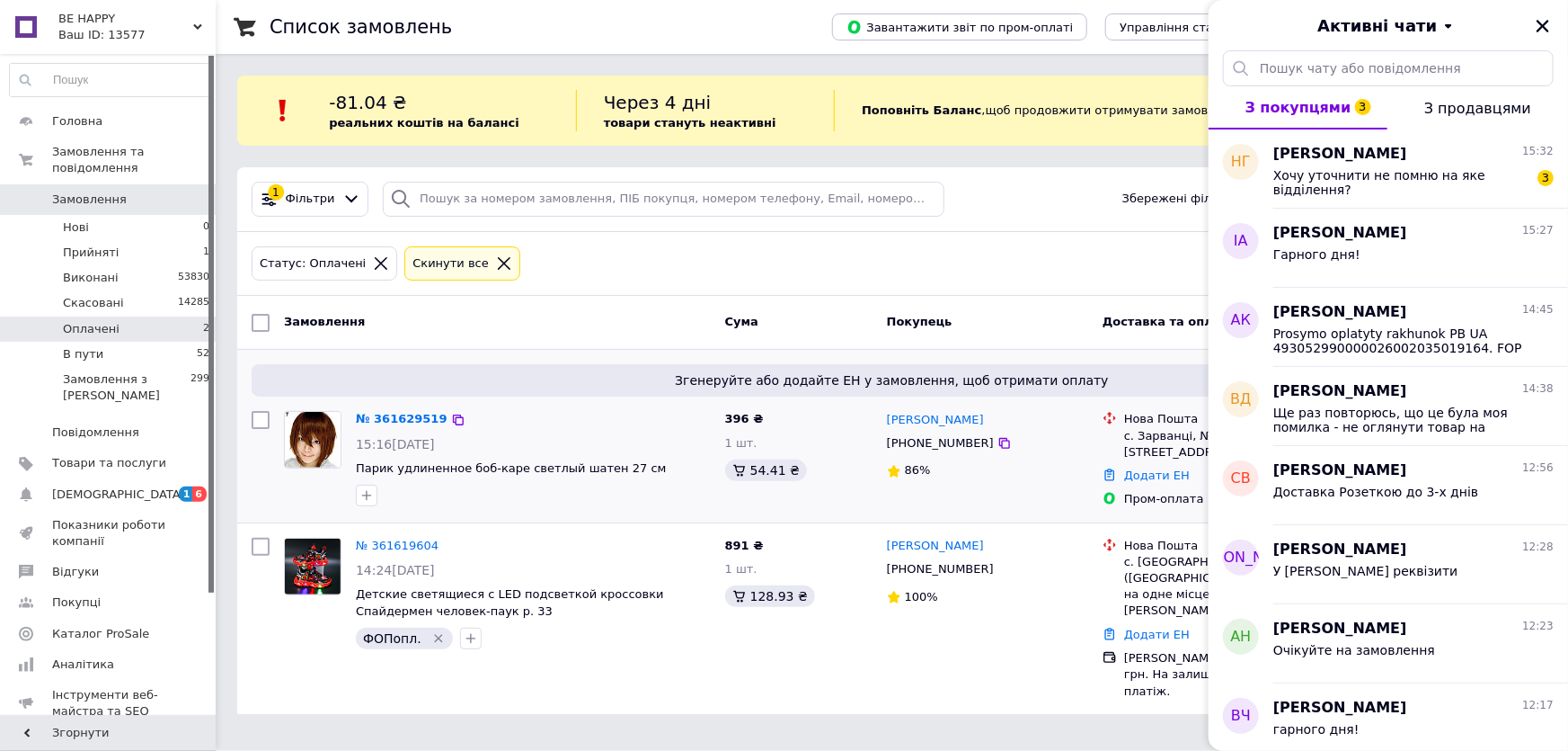
click at [1053, 445] on div "[PHONE_NUMBER]" at bounding box center [987, 443] width 205 height 20
click at [1545, 26] on icon "Закрити" at bounding box center [1542, 25] width 12 height 12
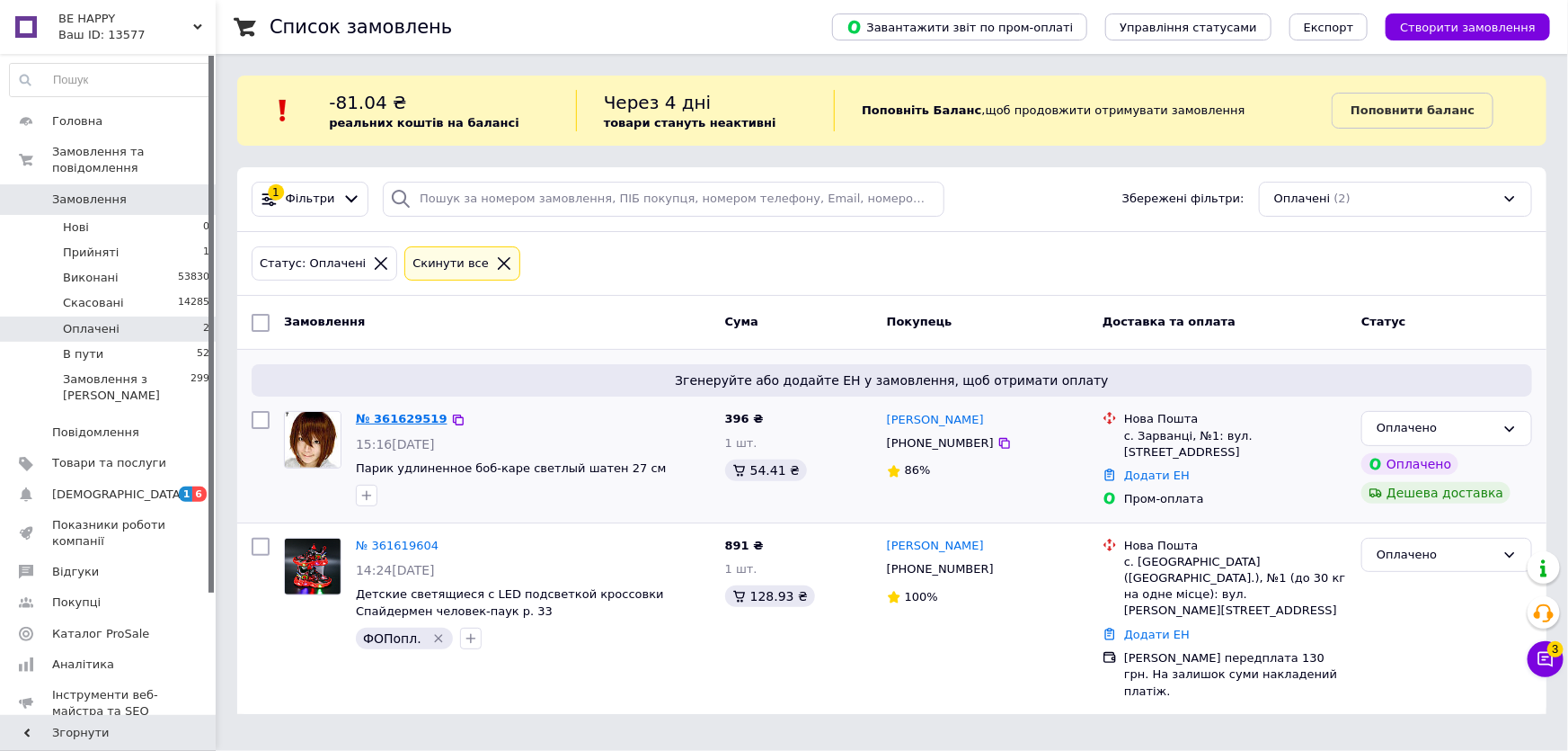
click at [410, 418] on link "№ 361629519" at bounding box center [402, 418] width 92 height 13
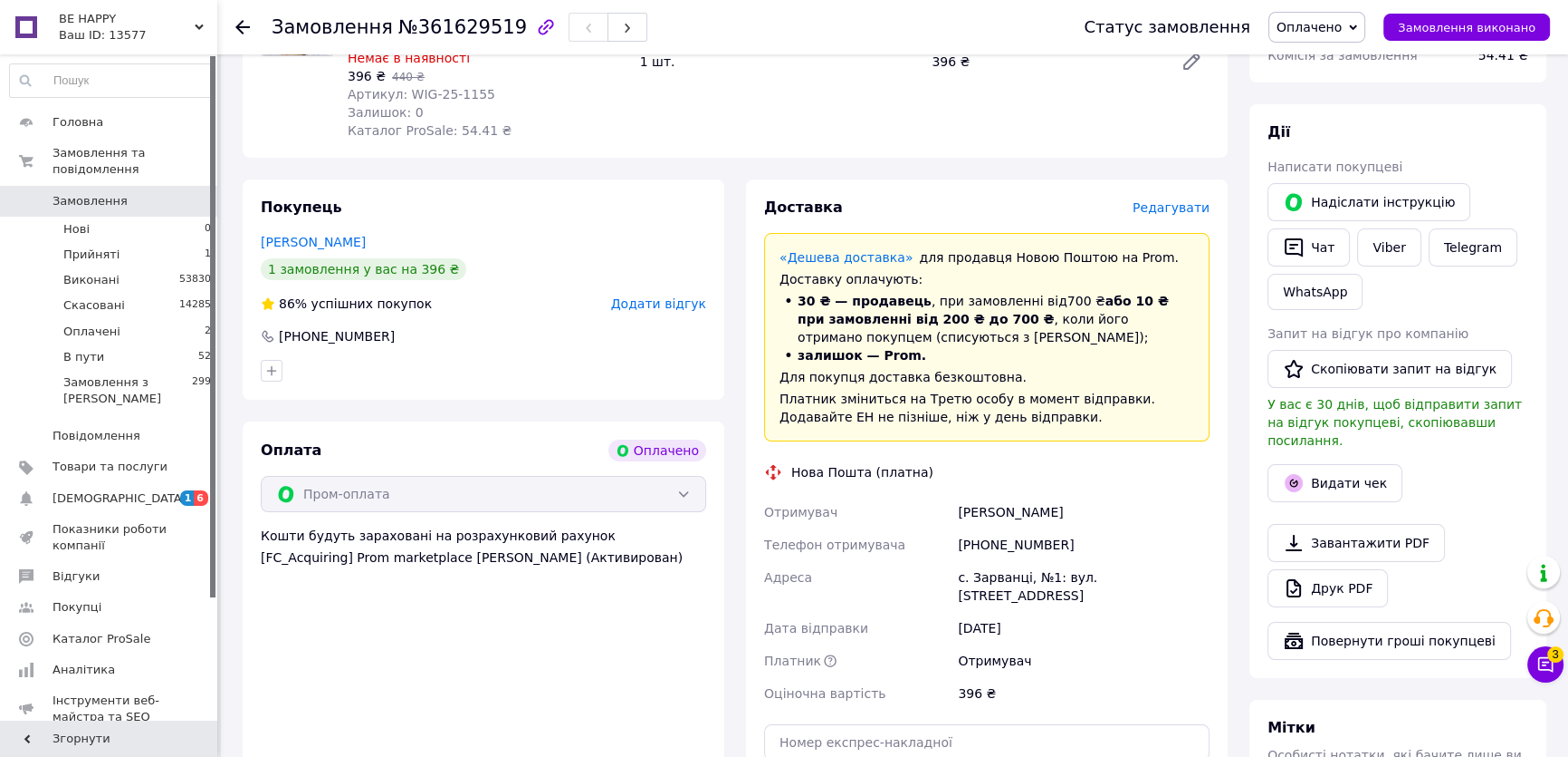
scroll to position [329, 0]
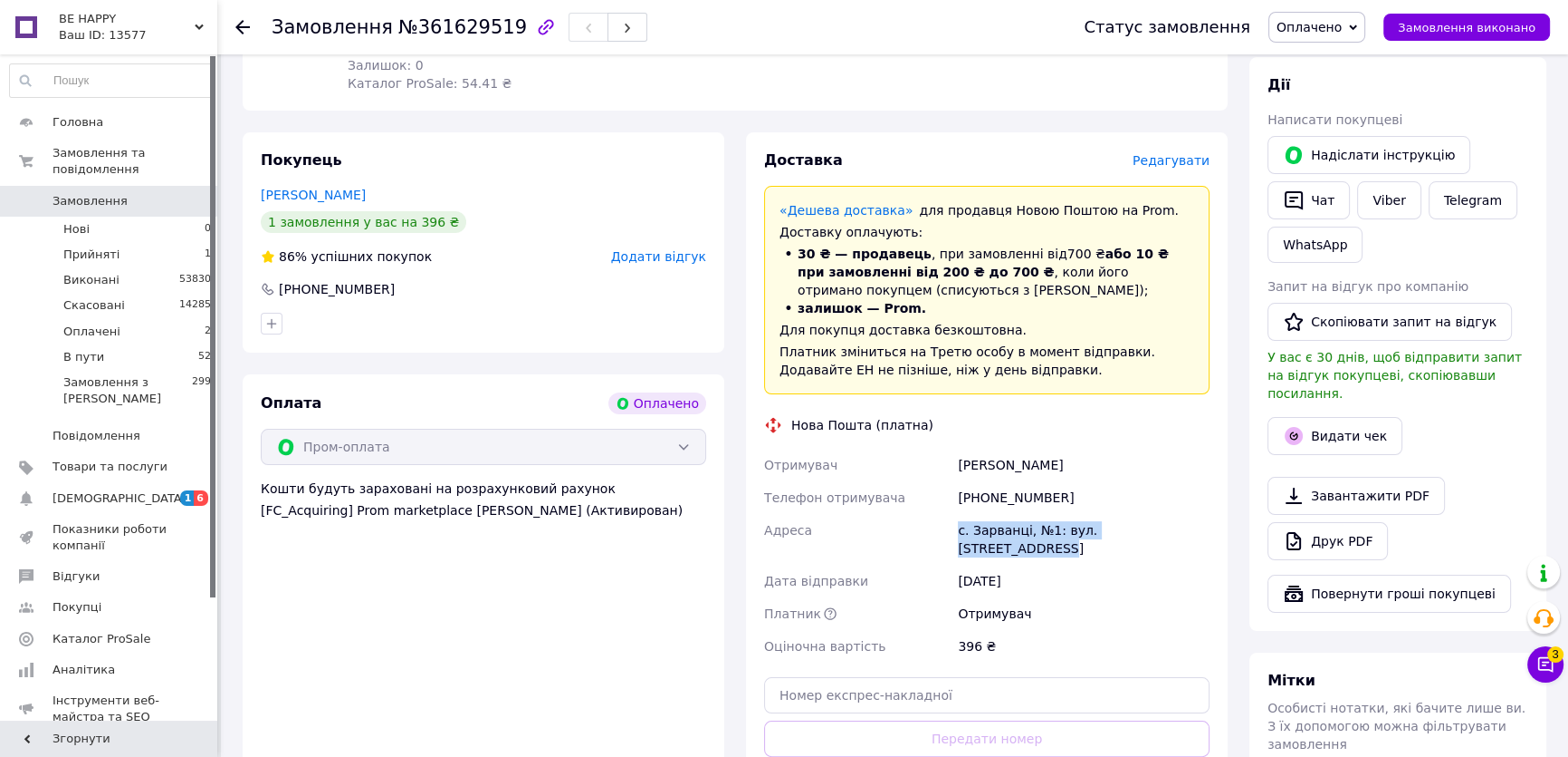
drag, startPoint x: 957, startPoint y: 527, endPoint x: 1182, endPoint y: 530, distance: 225.0
click at [1188, 530] on div "с. Зарванці, №1: вул. [STREET_ADDRESS]" at bounding box center [1084, 539] width 259 height 51
copy div "с. Зарванці, №1: вул. [STREET_ADDRESS]"
click at [1540, 671] on icon at bounding box center [1545, 663] width 18 height 18
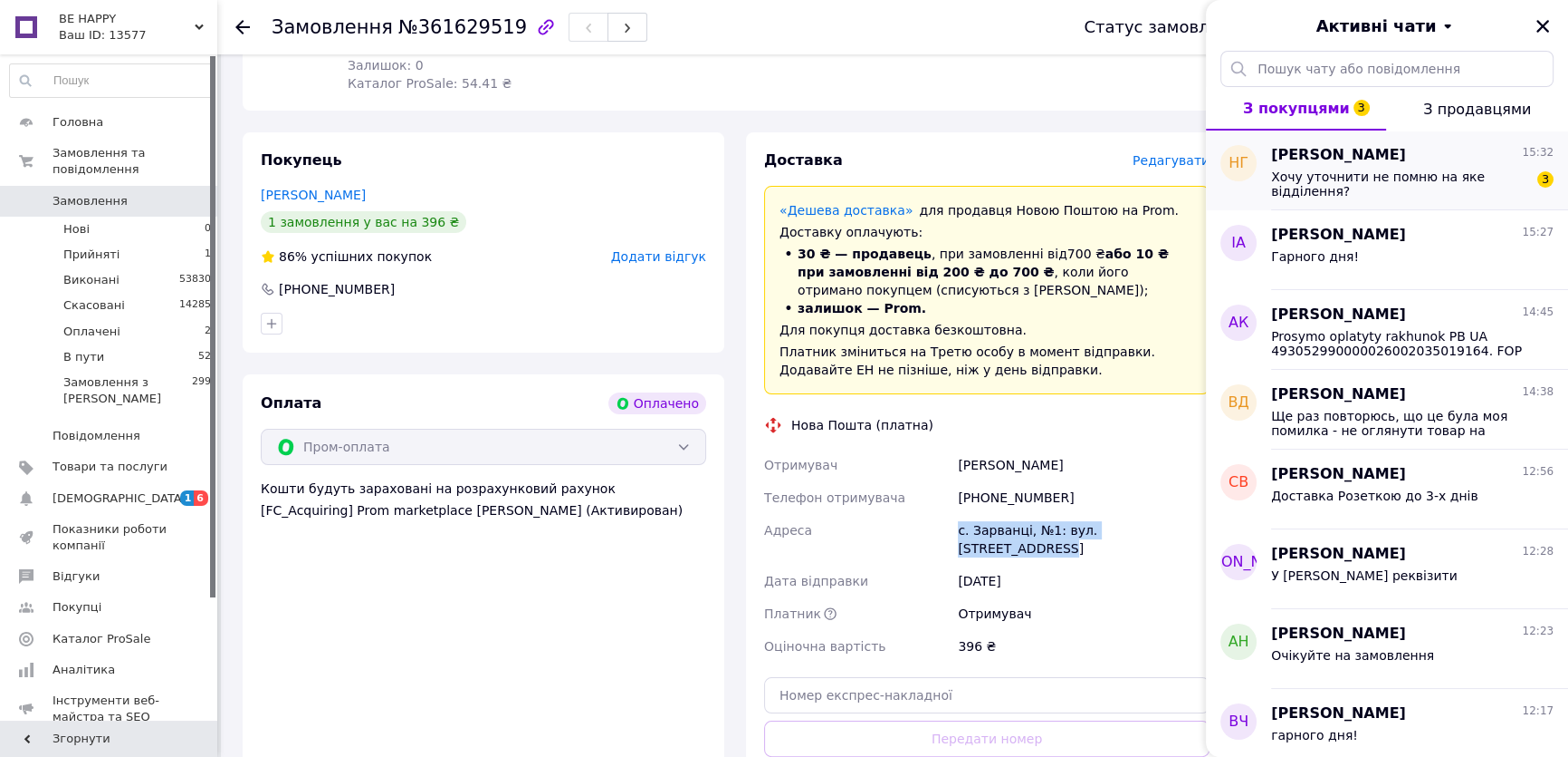
click at [1387, 172] on span "Хочу уточнити не помню на яке відділення?" at bounding box center [1400, 184] width 258 height 29
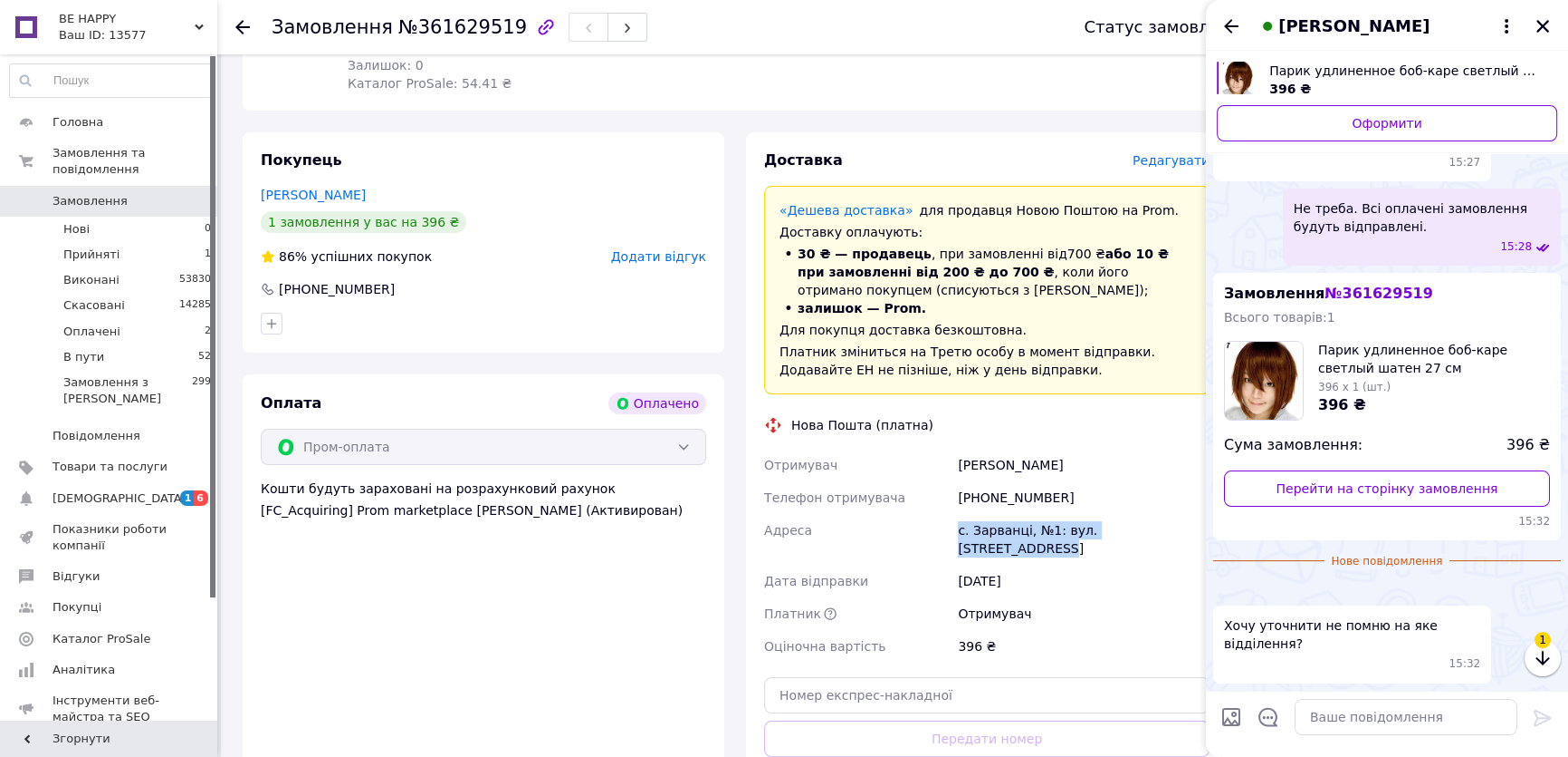
scroll to position [524, 0]
click at [1327, 711] on textarea at bounding box center [1406, 716] width 223 height 36
paste textarea "с. Зарванці, №1: вул. Молодіжна, 11-а"
type textarea "с. Зарванці, №1: вул. Молодіжна, 11-а"
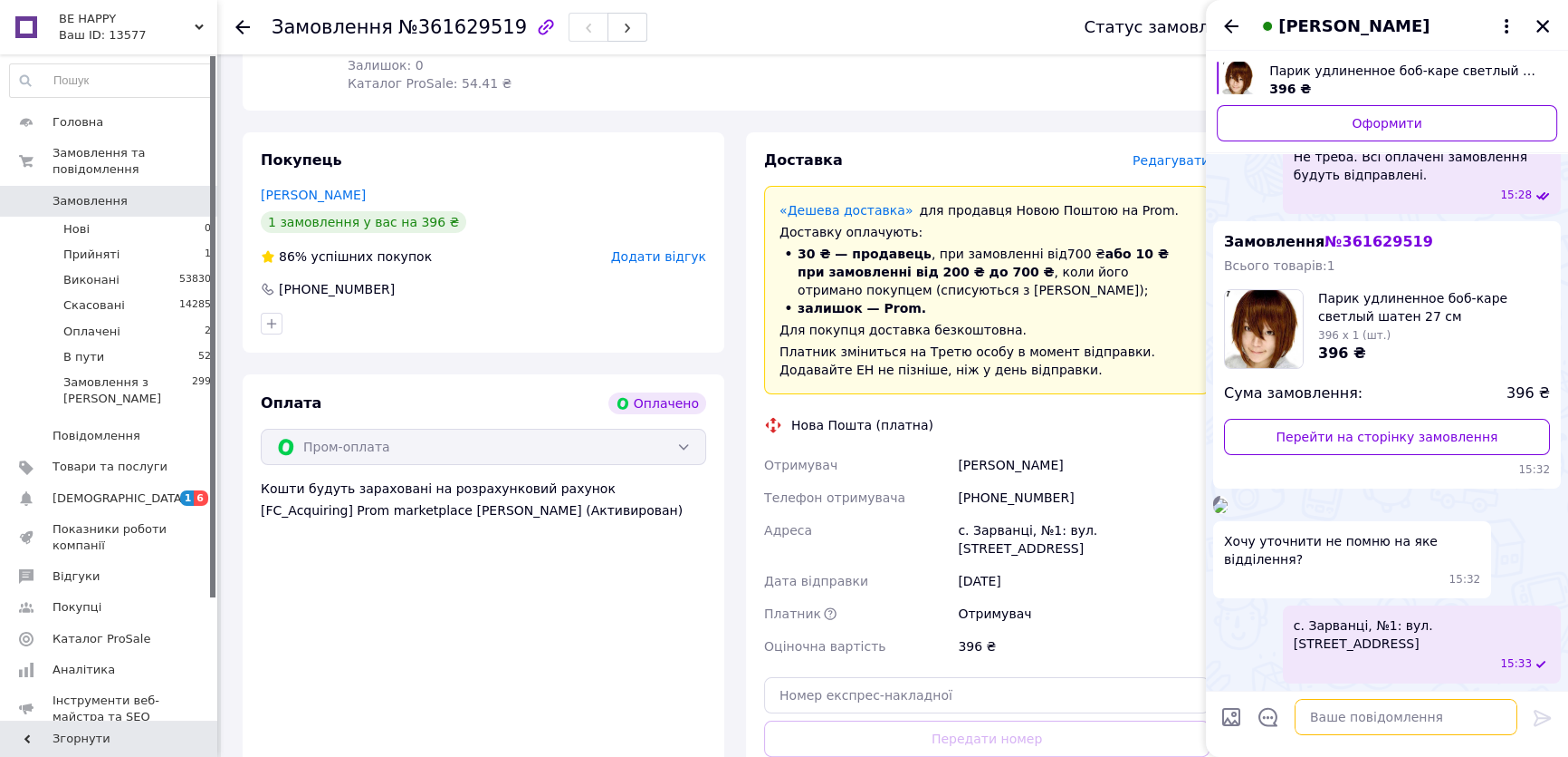
scroll to position [557, 0]
click at [1540, 24] on icon "Закрити" at bounding box center [1542, 26] width 12 height 12
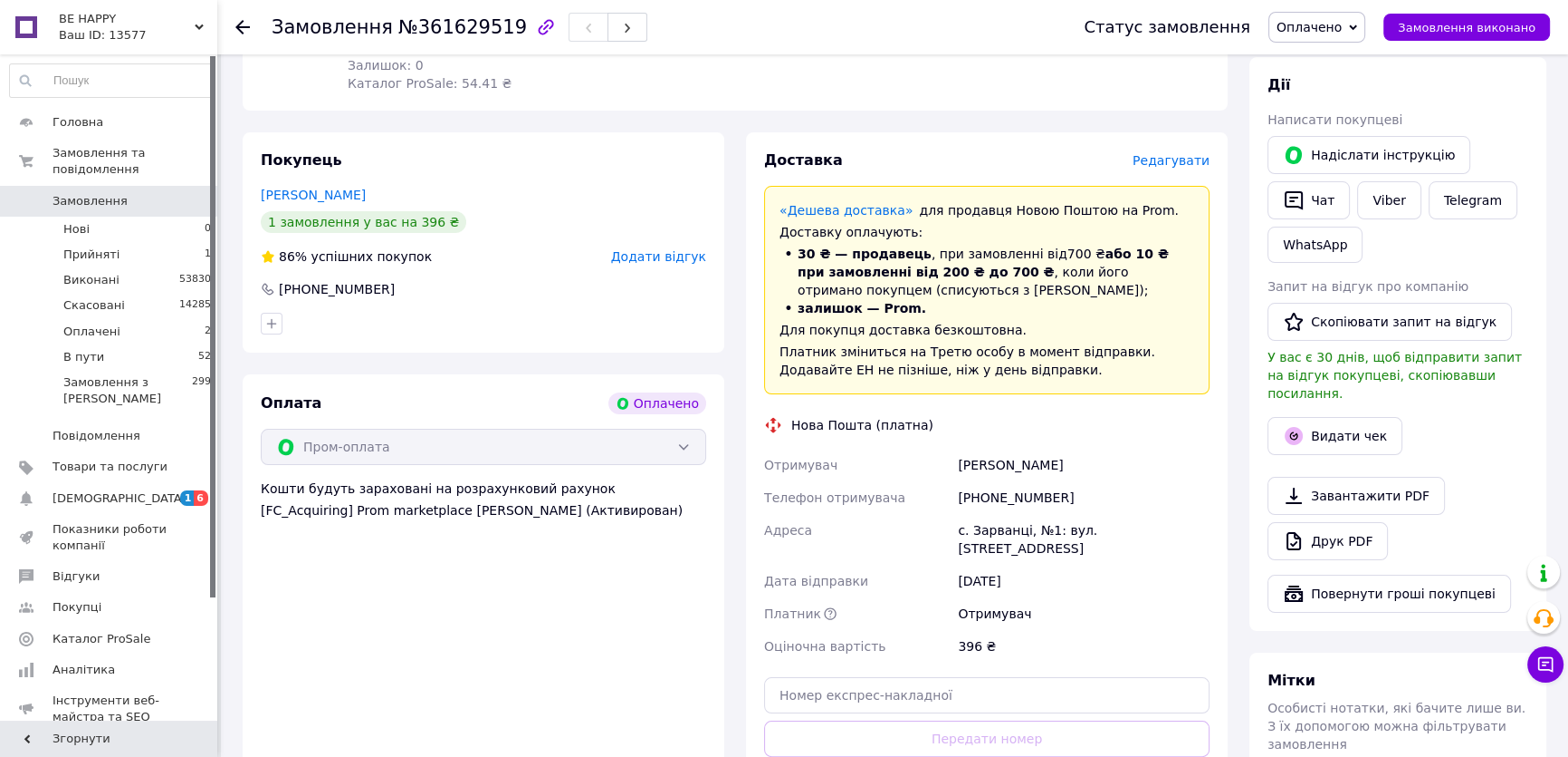
click at [585, 259] on div "86% успішних покупок Додати відгук" at bounding box center [483, 256] width 446 height 18
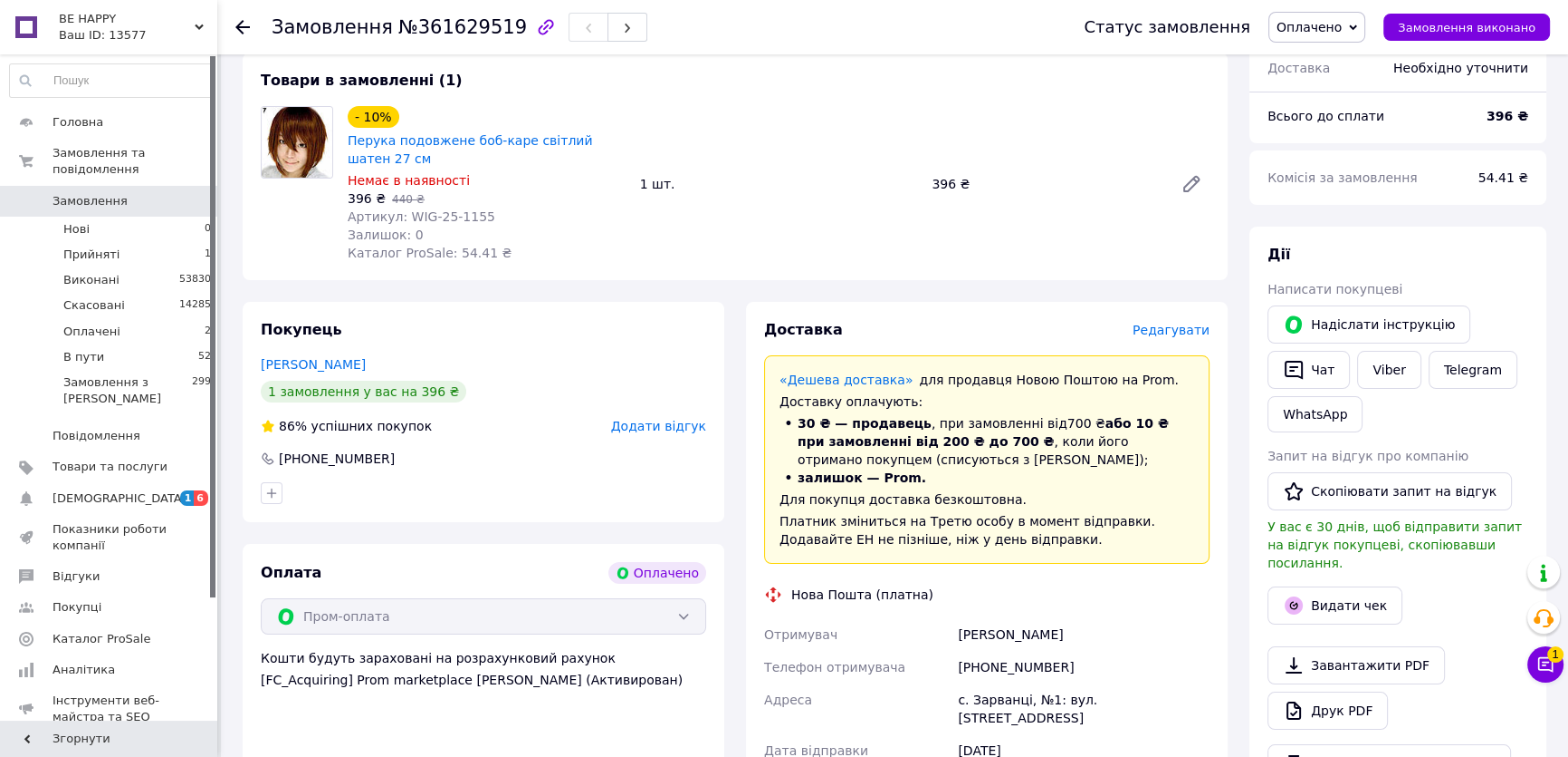
scroll to position [0, 0]
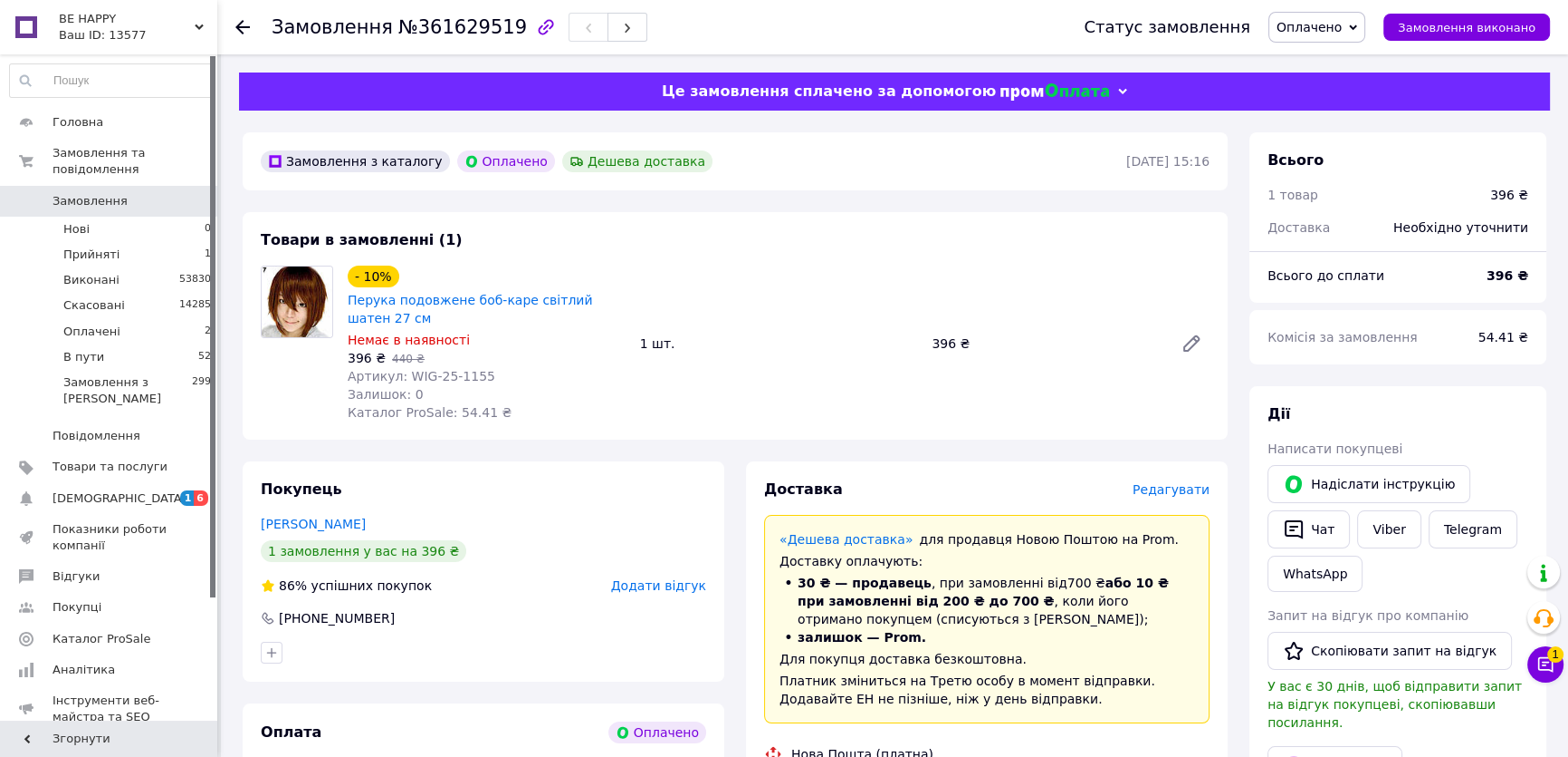
click at [1166, 496] on span "Редагувати" at bounding box center [1170, 489] width 77 height 14
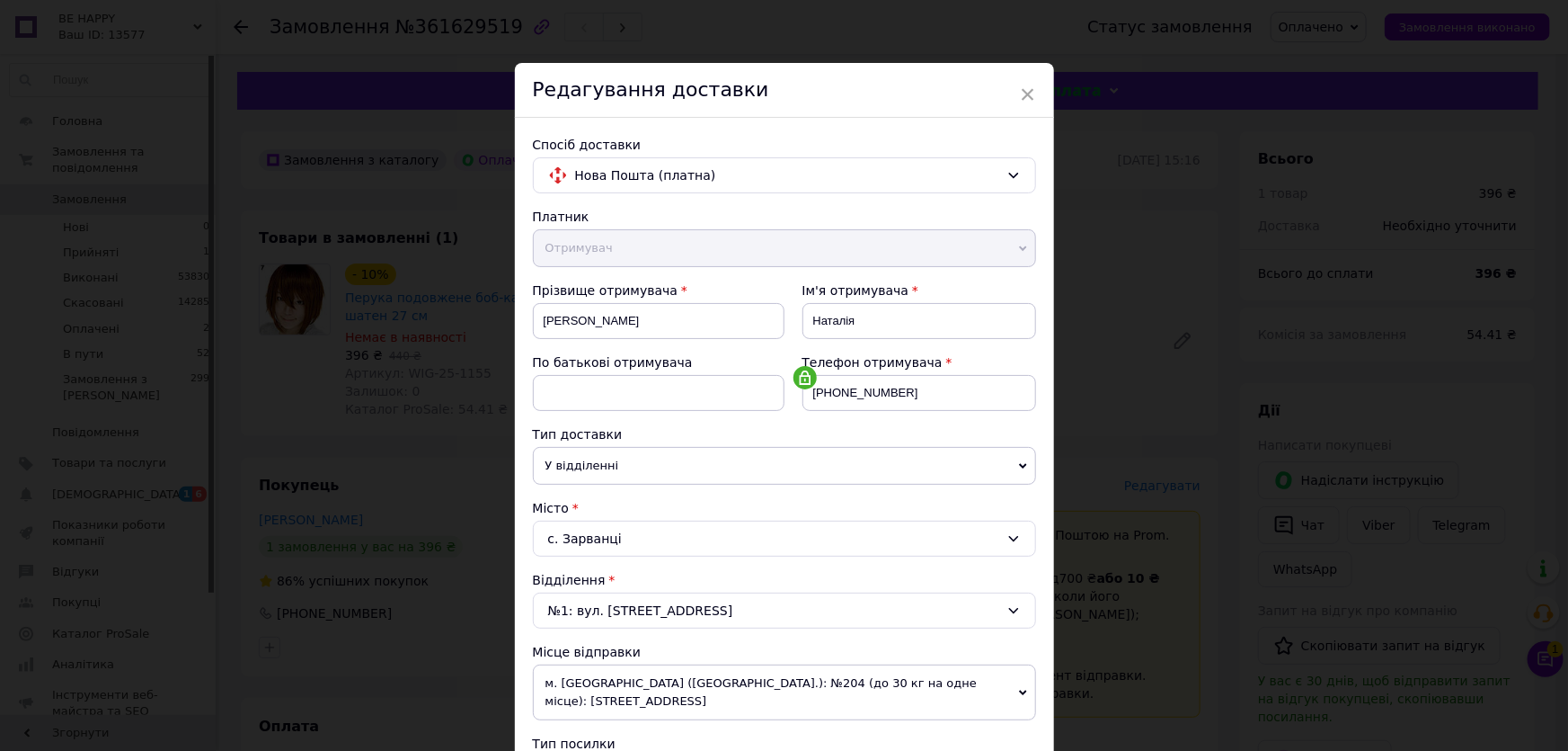
click at [1546, 656] on div "× Редагування доставки Спосіб доставки Нова Пошта (платна) Платник Отримувач Ві…" at bounding box center [784, 375] width 1568 height 751
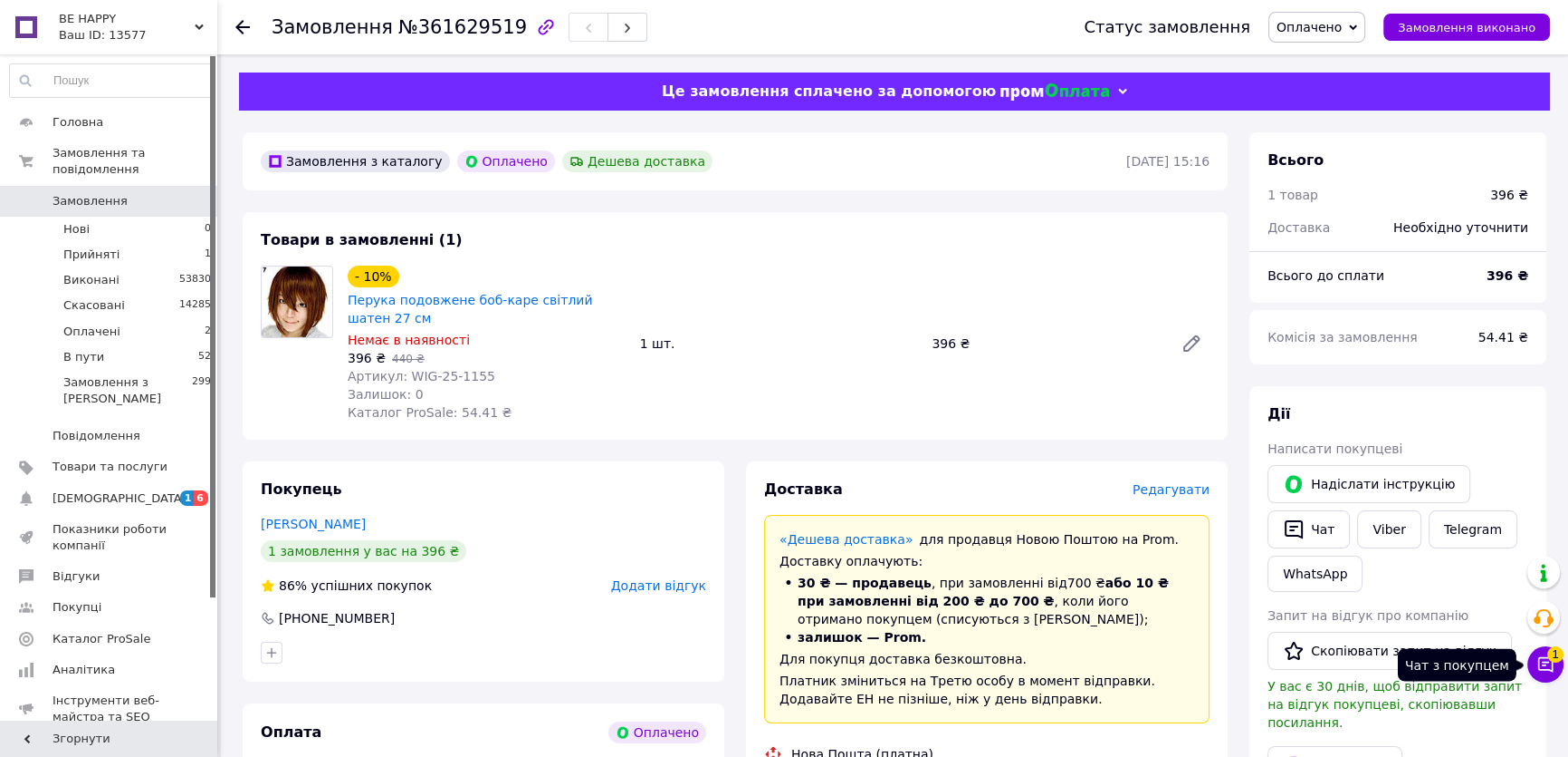
click at [1559, 660] on span "1" at bounding box center [1555, 654] width 16 height 16
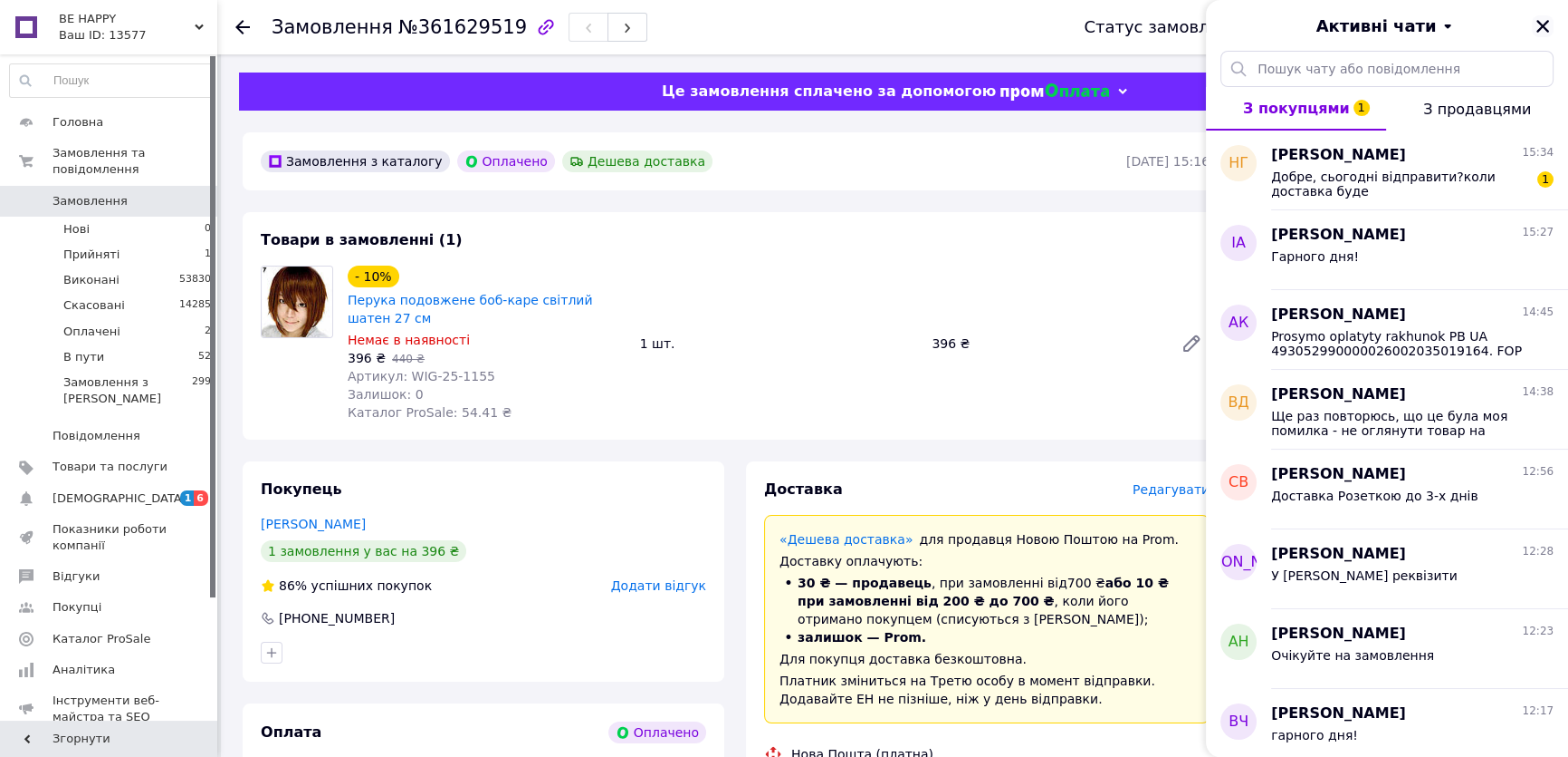
click at [1542, 26] on icon "Закрити" at bounding box center [1542, 26] width 12 height 12
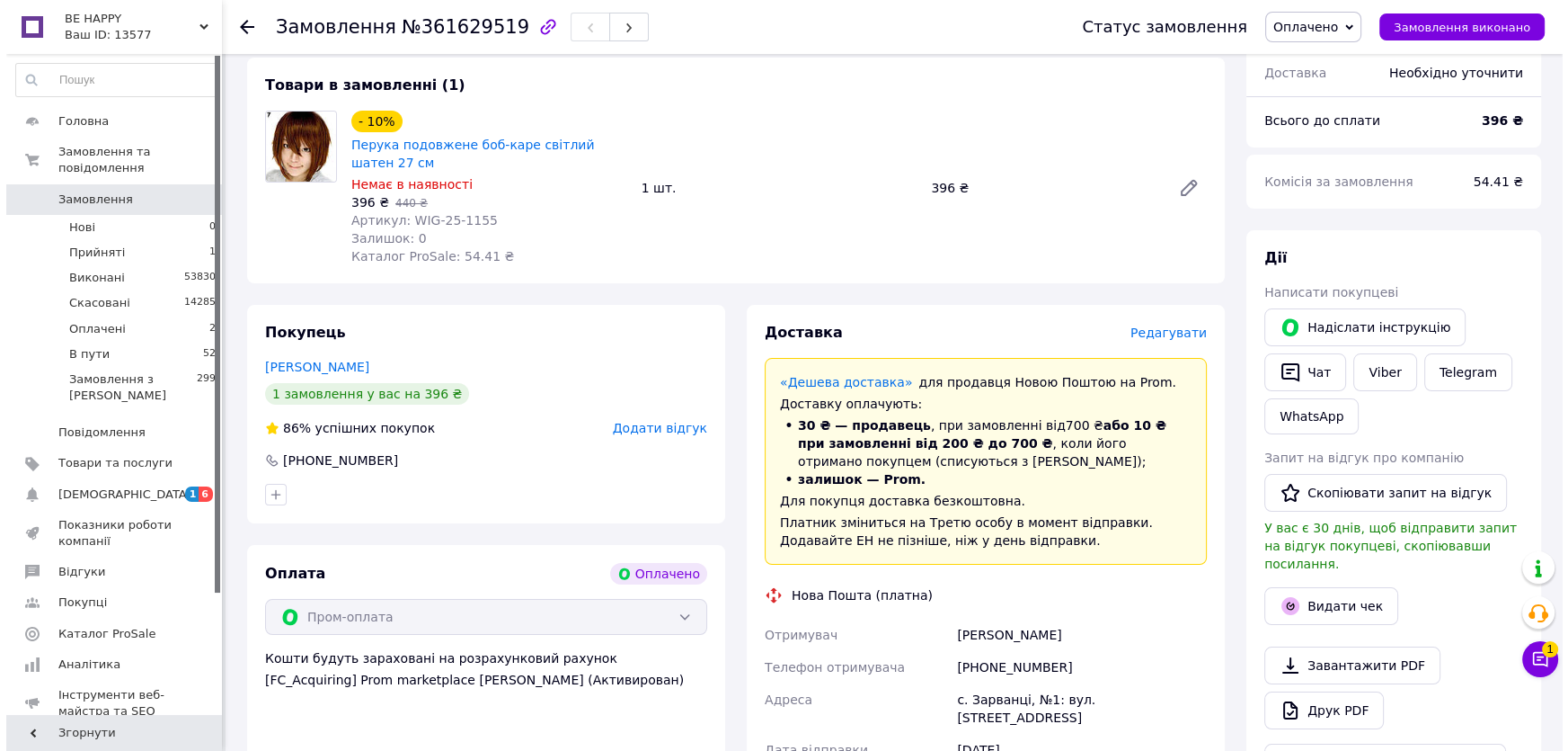
scroll to position [163, 0]
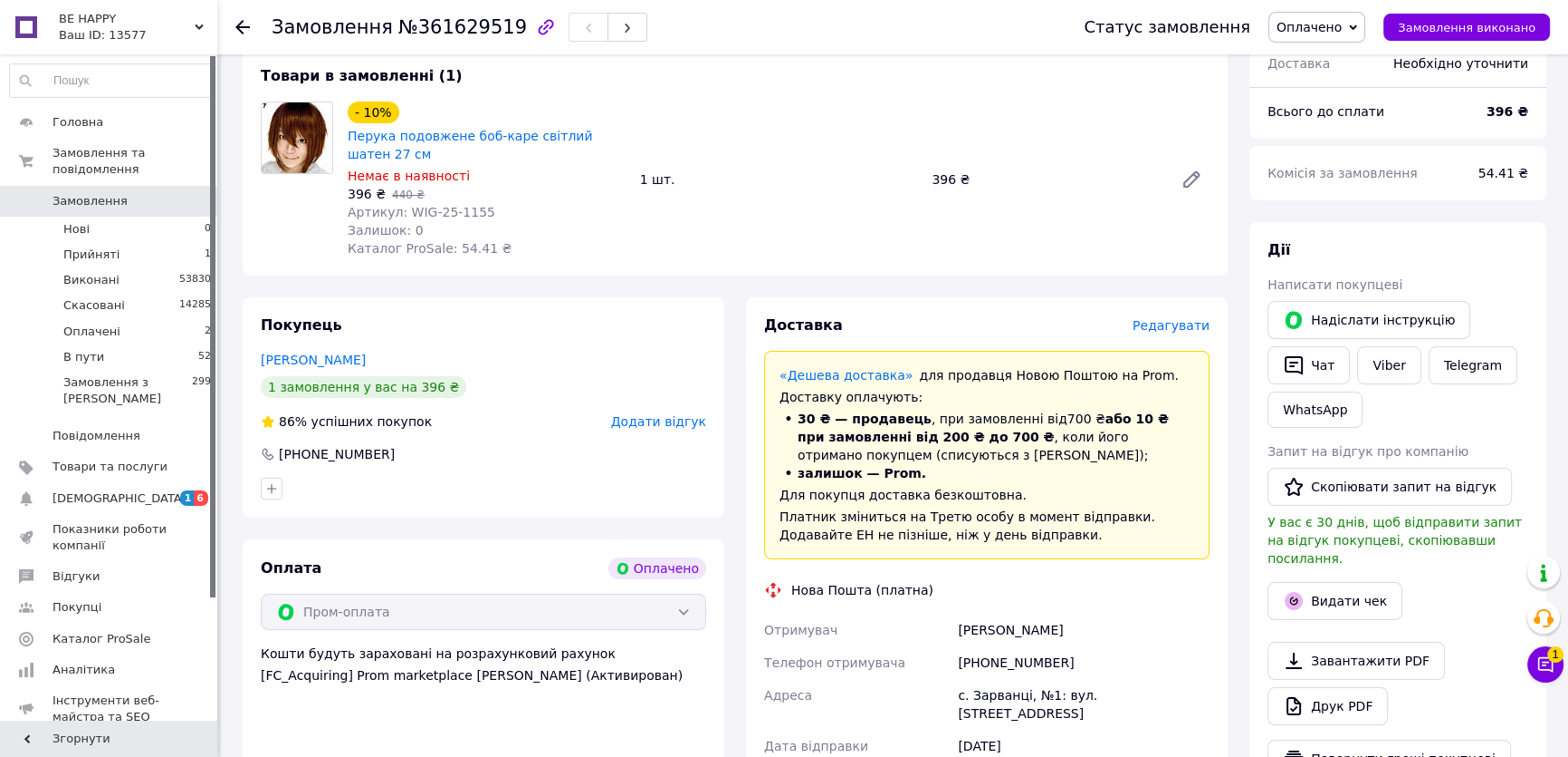
click at [1172, 329] on span "Редагувати" at bounding box center [1170, 325] width 77 height 14
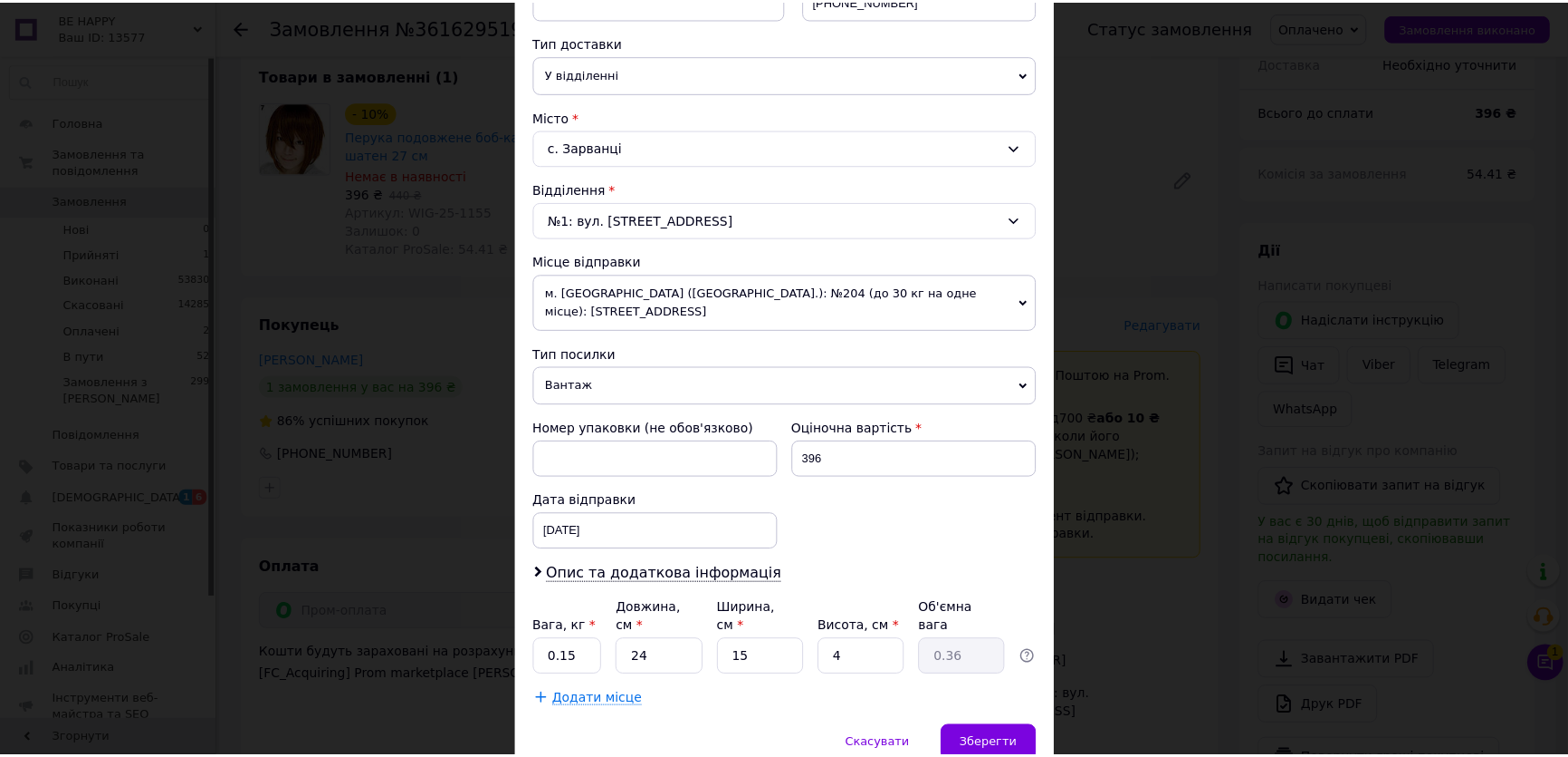
scroll to position [444, 0]
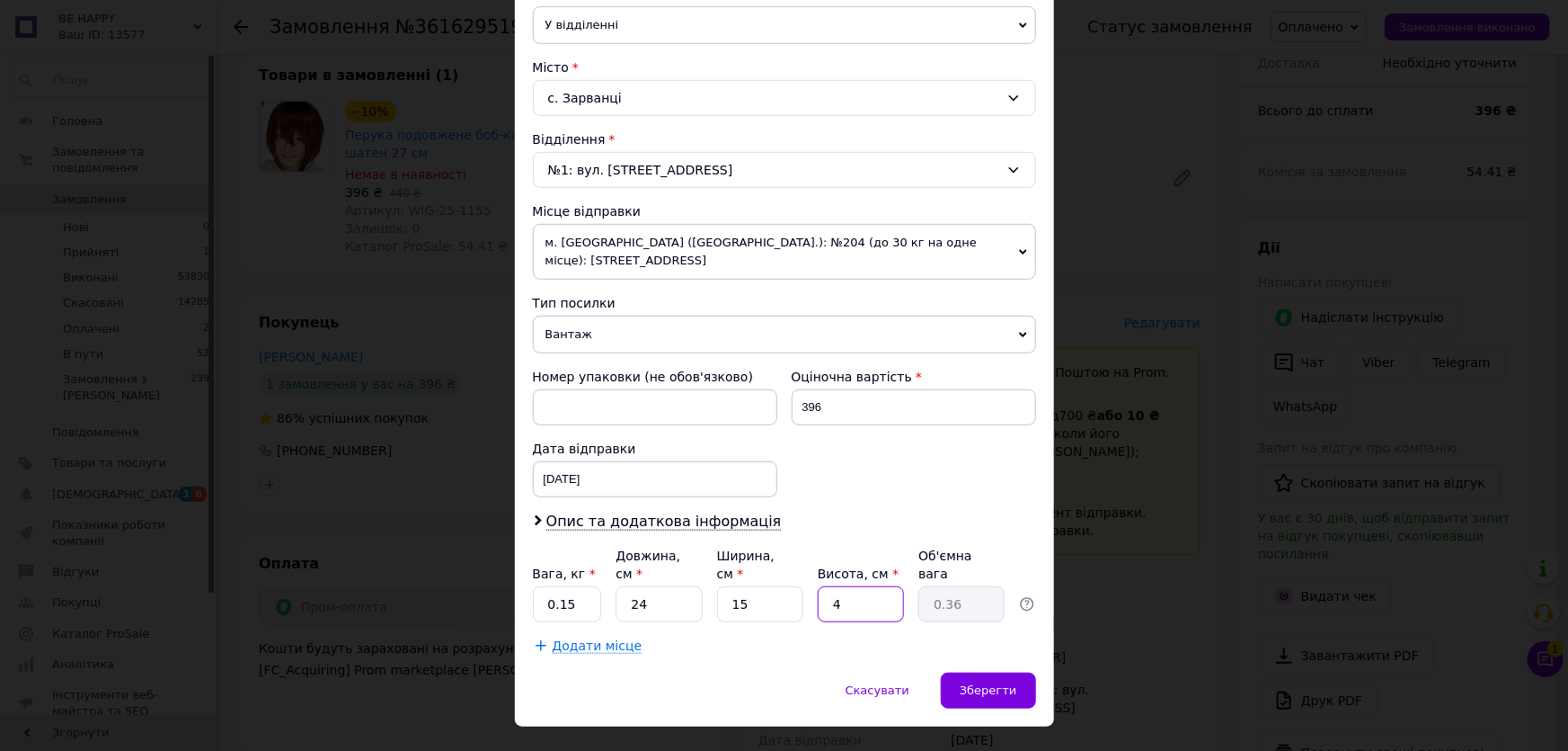
click at [854, 587] on input "4" at bounding box center [861, 604] width 86 height 36
type input "7"
type input "0.63"
type input "7"
click at [1000, 636] on div "Додати місце" at bounding box center [784, 645] width 504 height 18
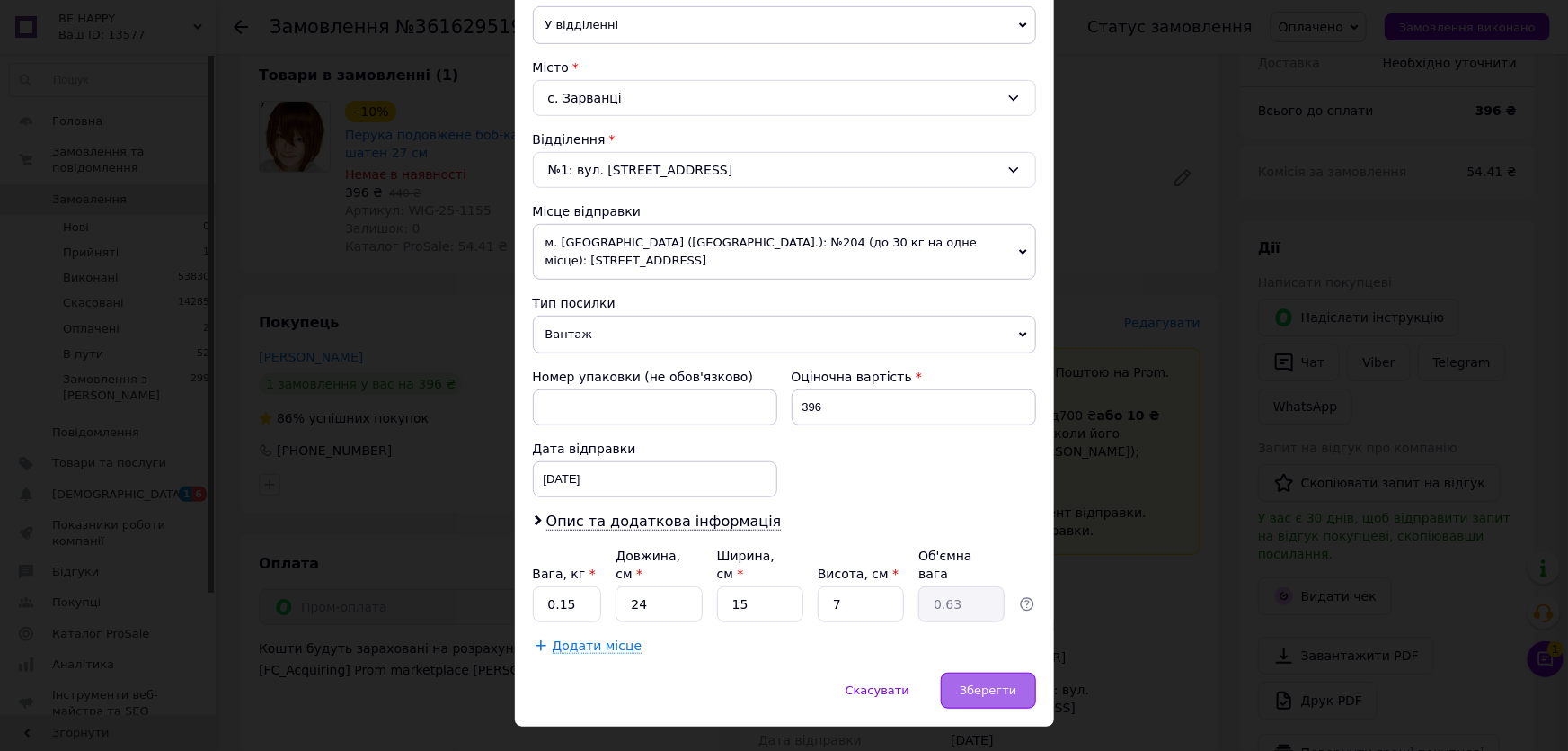
click at [999, 683] on span "Зберегти" at bounding box center [987, 690] width 56 height 13
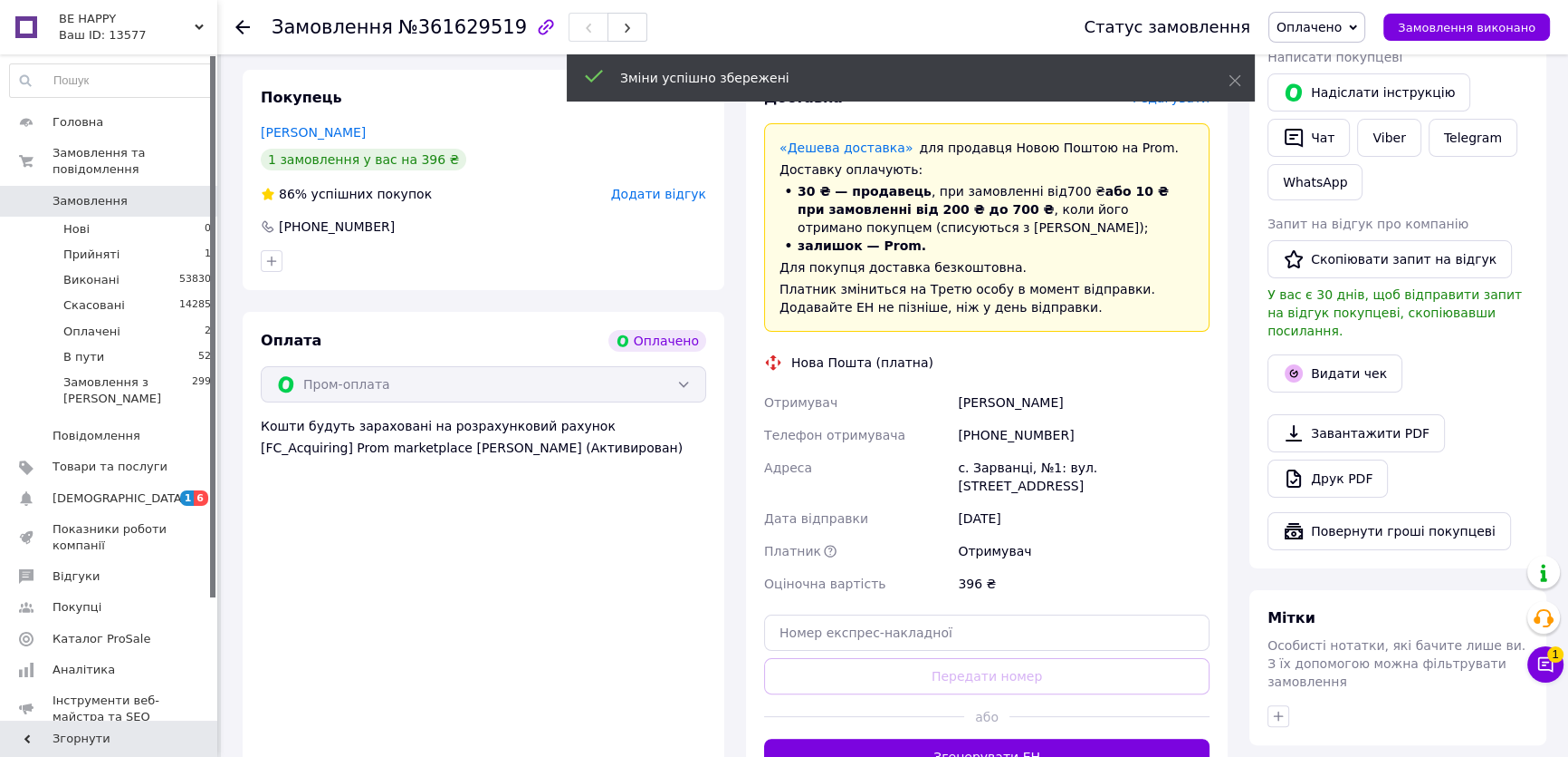
scroll to position [411, 0]
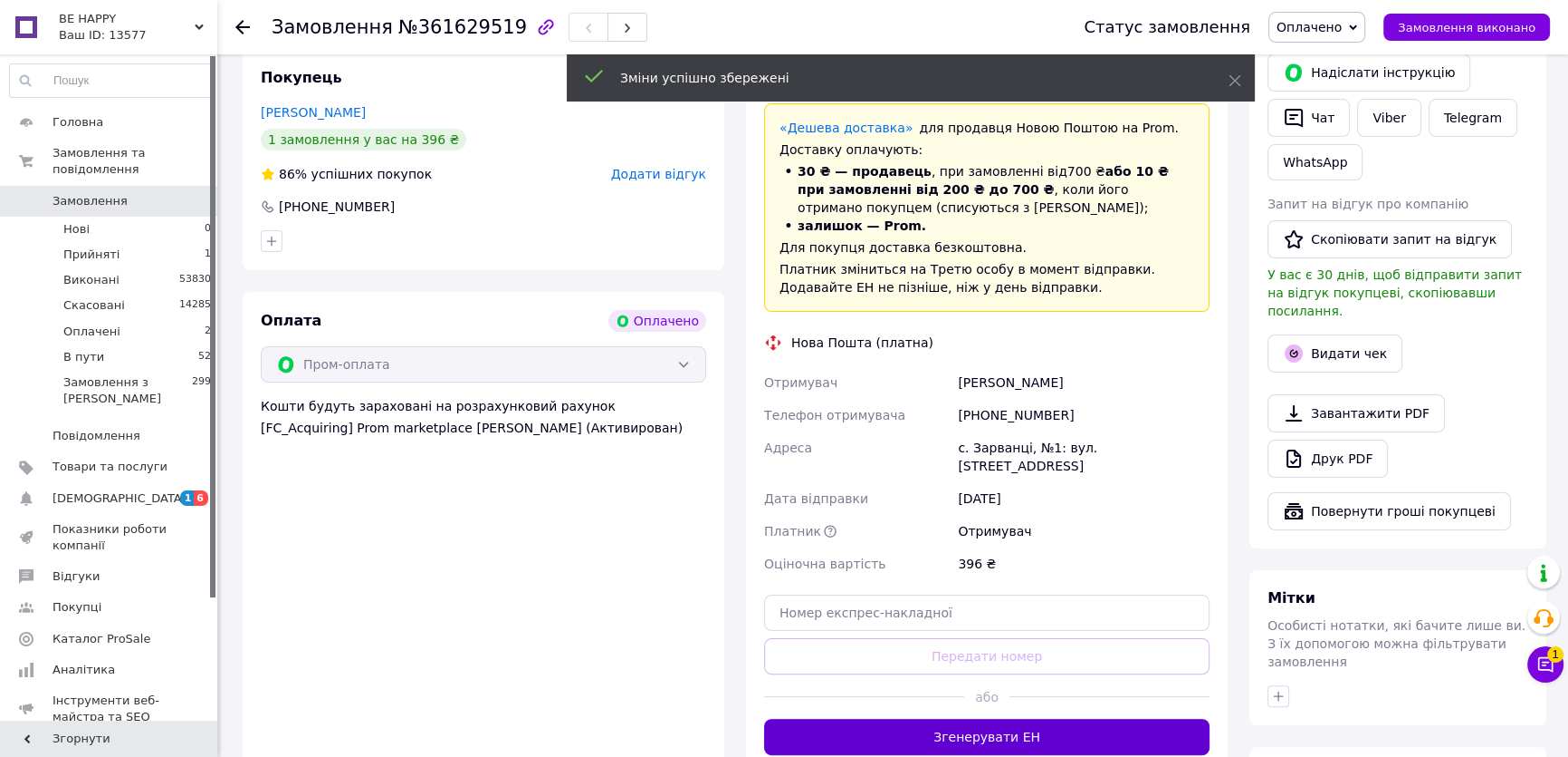
click at [1034, 718] on button "Згенерувати ЕН" at bounding box center [987, 736] width 446 height 36
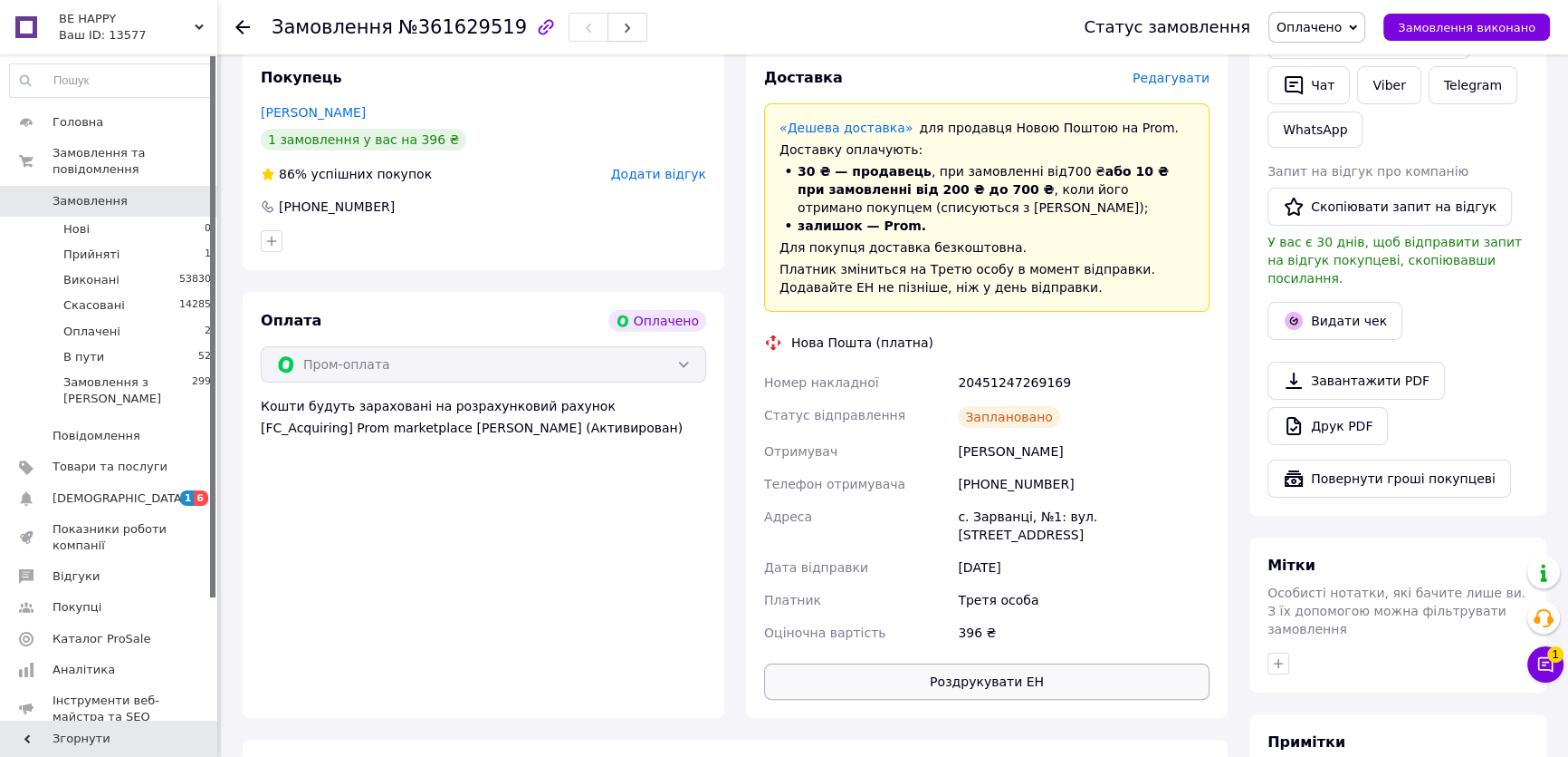
click at [1018, 663] on button "Роздрукувати ЕН" at bounding box center [987, 681] width 446 height 36
drag, startPoint x: 1323, startPoint y: 17, endPoint x: 1340, endPoint y: 42, distance: 30.2
click at [1324, 17] on span "Оплачено" at bounding box center [1317, 27] width 97 height 31
click at [1327, 142] on li "В пути" at bounding box center [1317, 145] width 95 height 27
click at [1314, 319] on button "Видати чек" at bounding box center [1335, 320] width 134 height 38
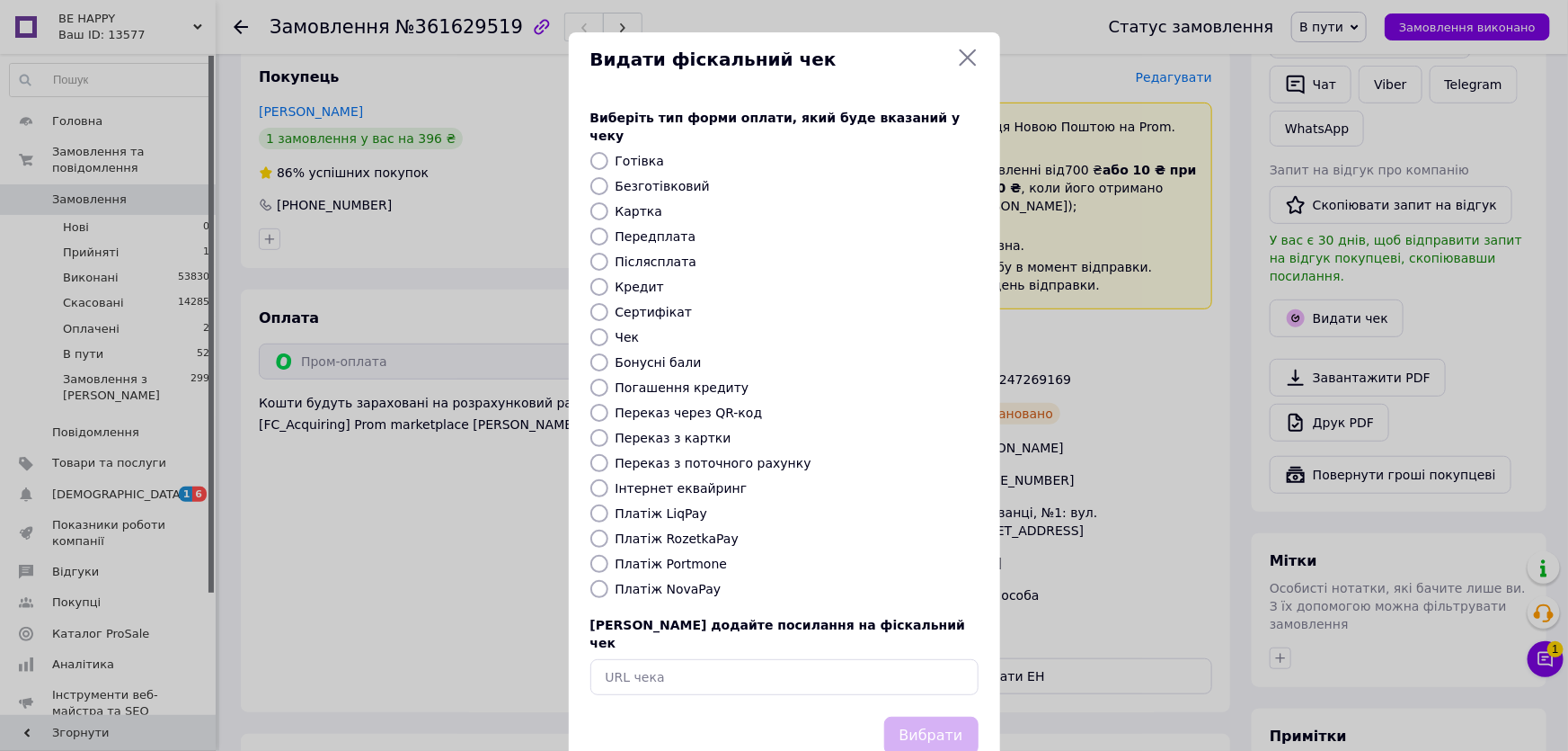
click at [684, 531] on label "Платіж RozetkaPay" at bounding box center [676, 538] width 123 height 14
click at [608, 529] on input "Платіж RozetkaPay" at bounding box center [598, 538] width 18 height 18
radio input "true"
click at [916, 716] on button "Вибрати" at bounding box center [931, 735] width 94 height 39
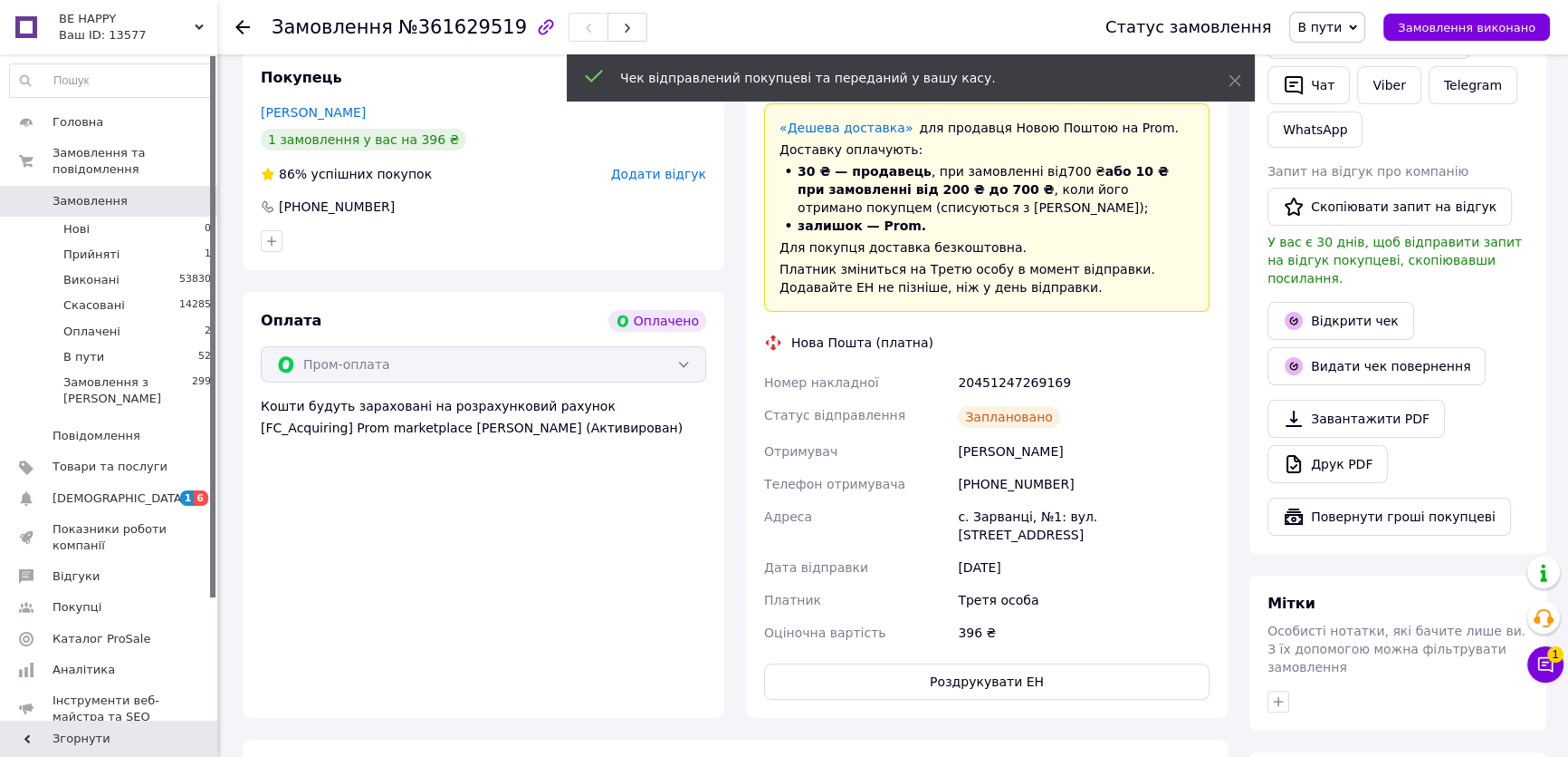
click at [1009, 381] on div "20451247269169" at bounding box center [1084, 382] width 259 height 32
copy div "20451247269169"
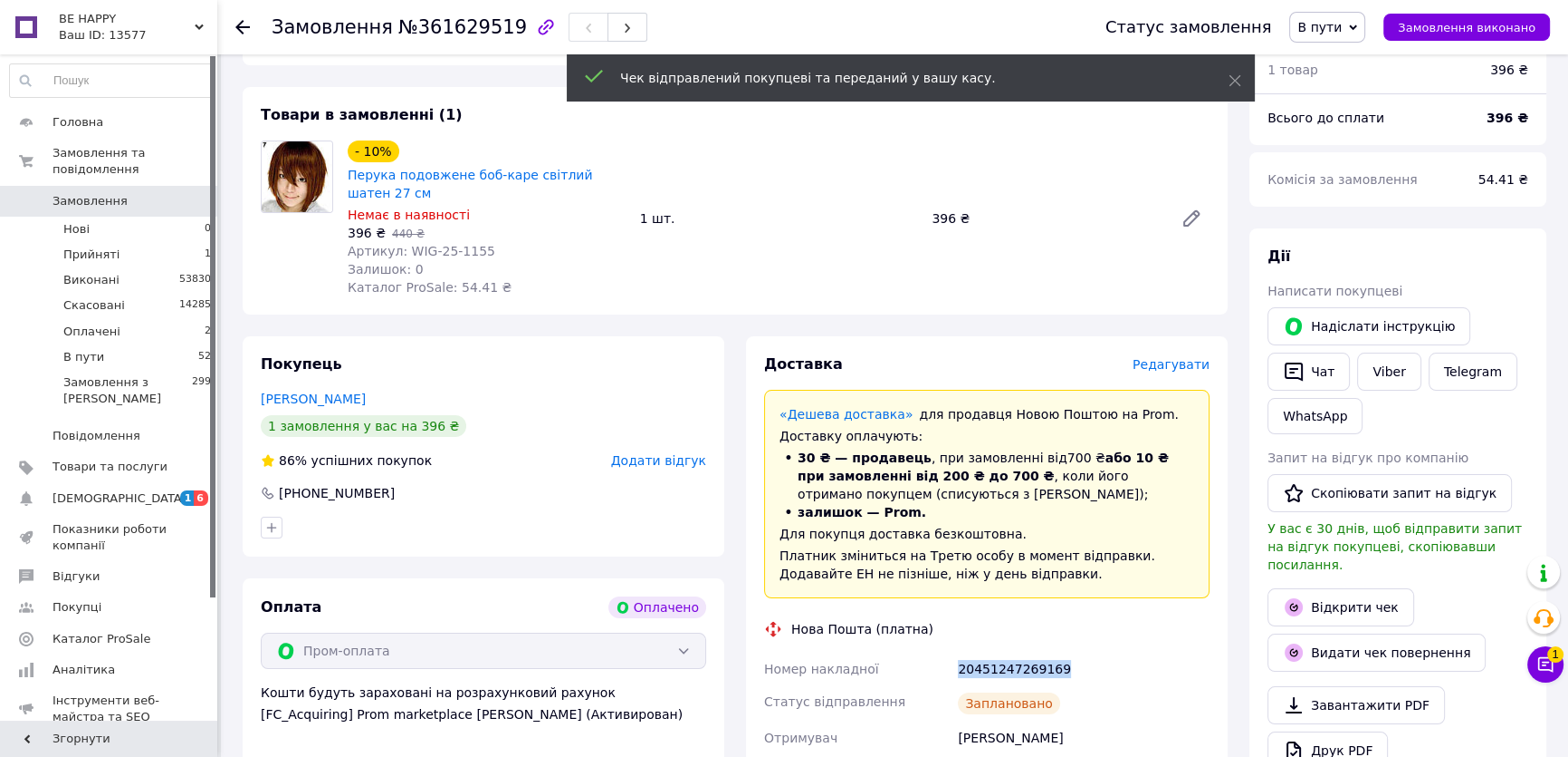
scroll to position [81, 0]
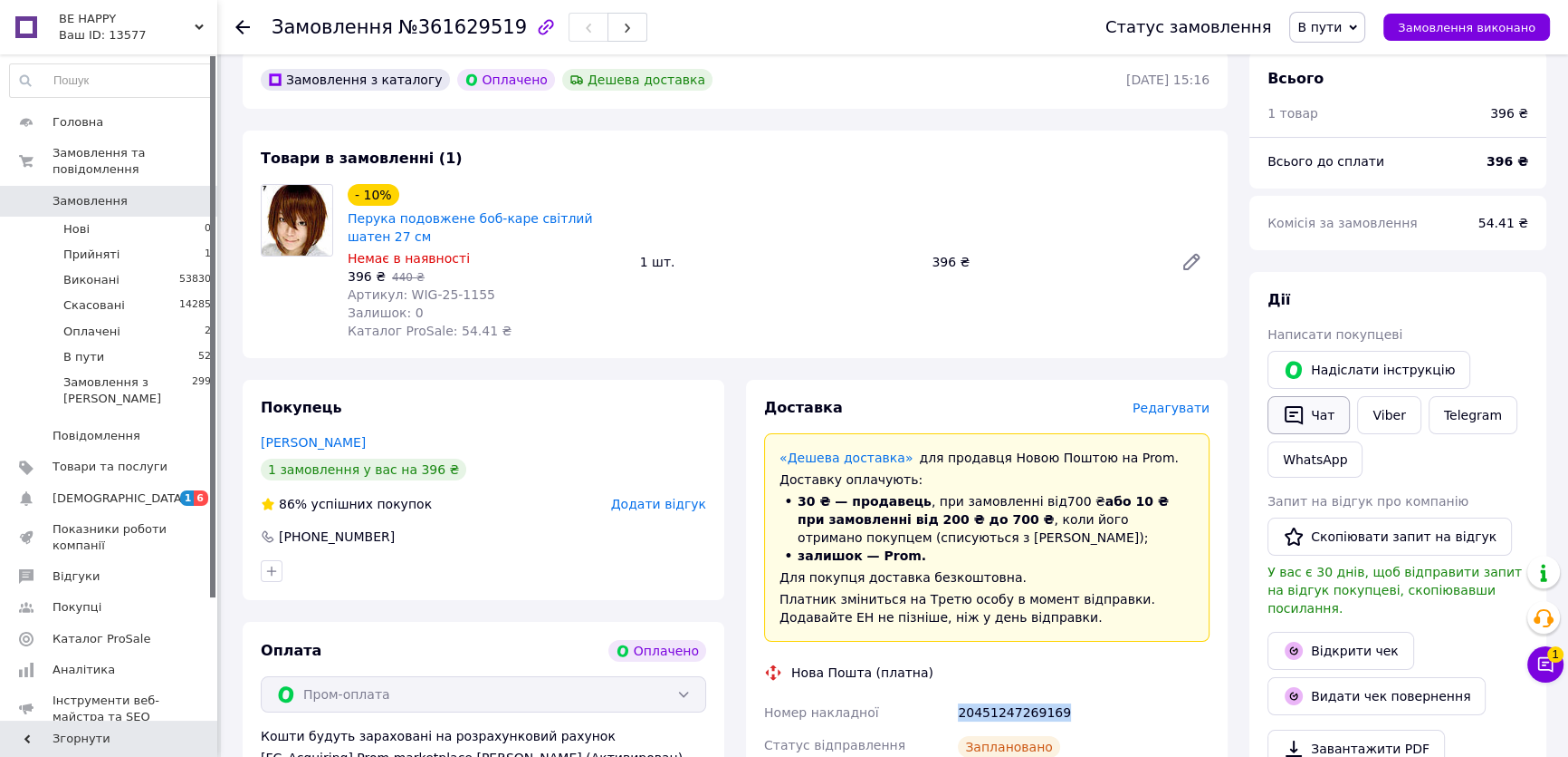
click at [1326, 417] on button "Чат" at bounding box center [1309, 415] width 82 height 38
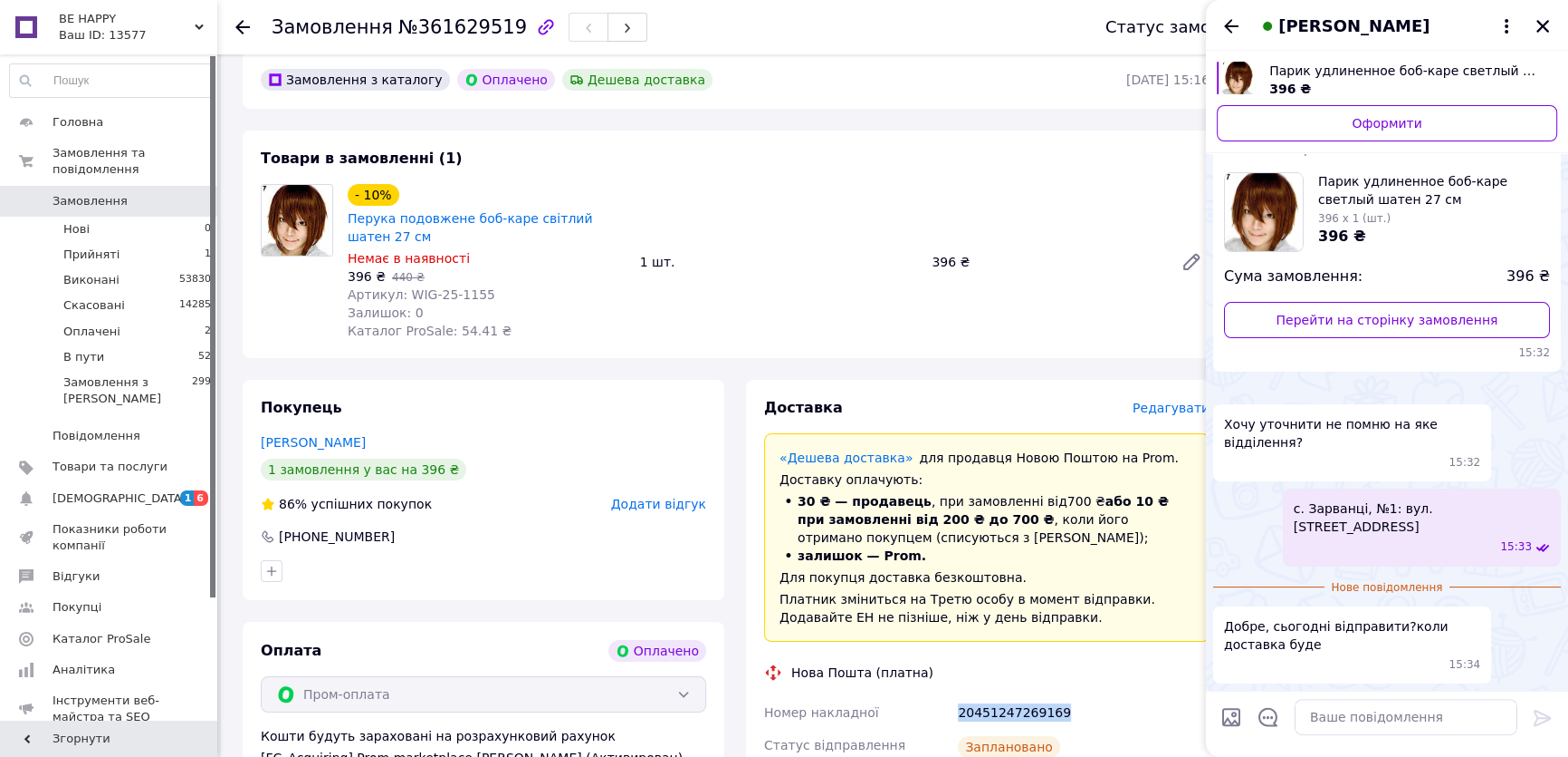
scroll to position [675, 0]
click at [1315, 707] on textarea at bounding box center [1406, 716] width 223 height 36
paste textarea "20451247269169"
type textarea "20451247269169 ТТН"
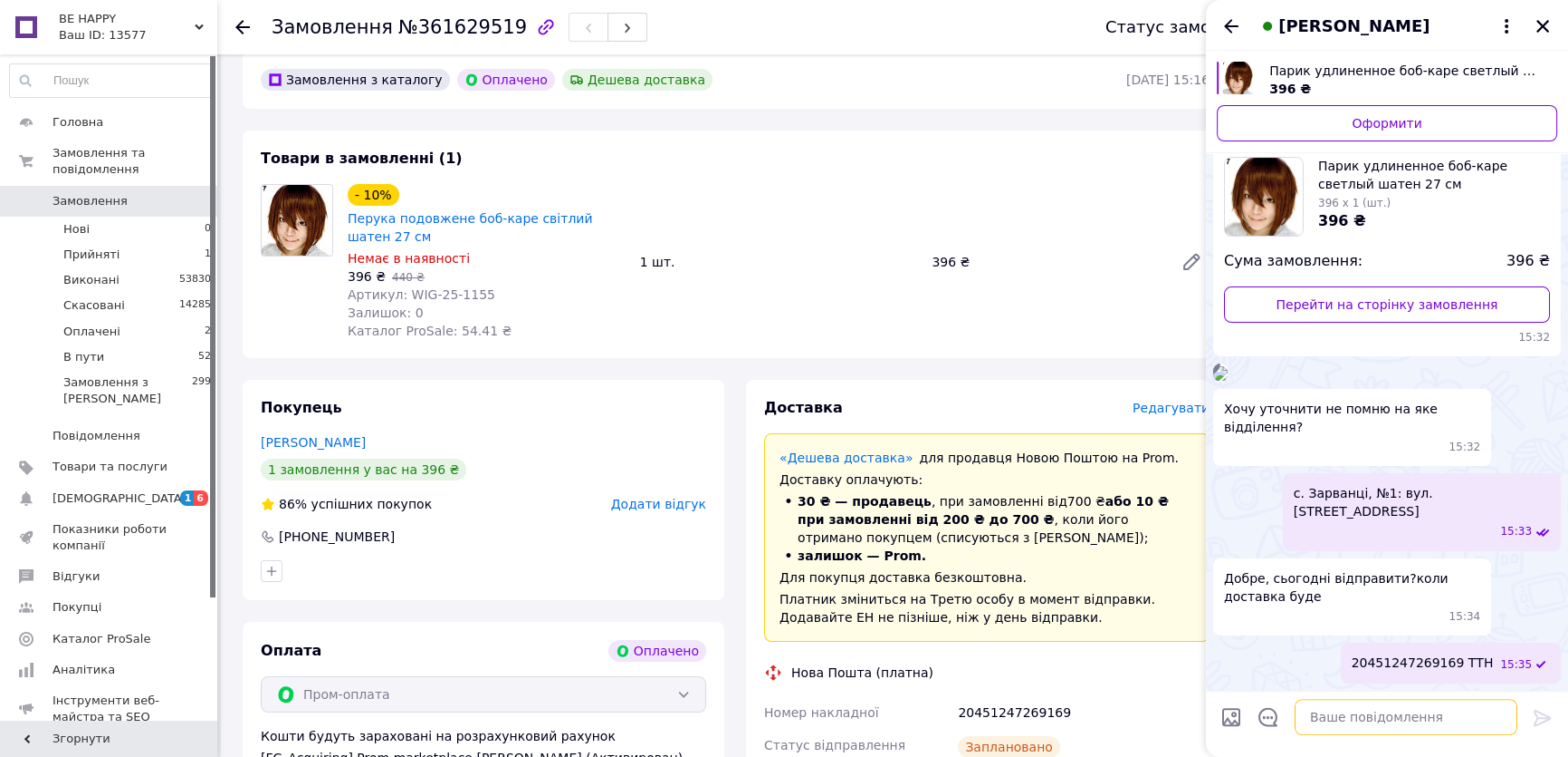
scroll to position [690, 0]
type textarea "Гарного дня!"
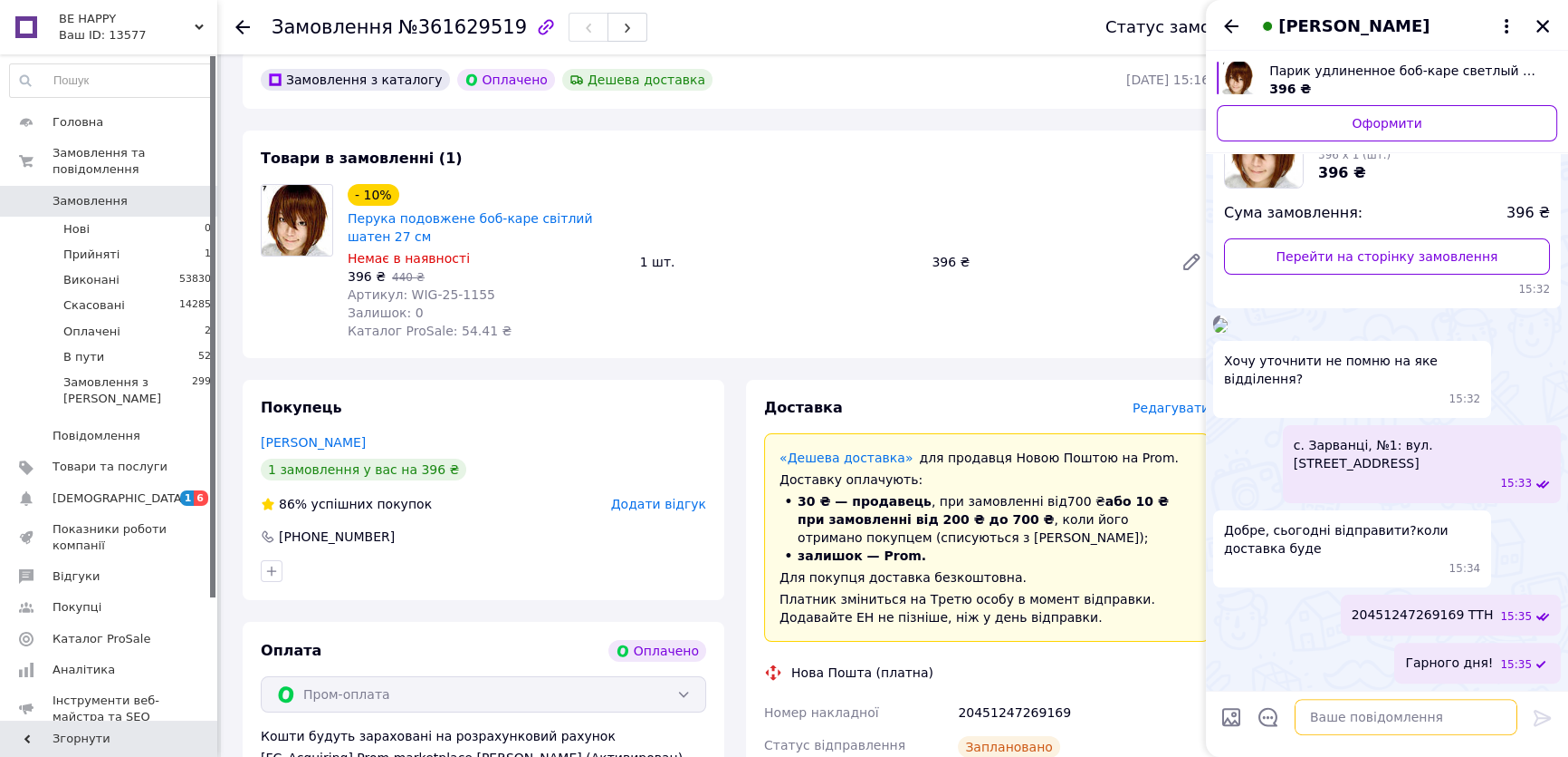
scroll to position [738, 0]
click at [1546, 26] on icon "Закрити" at bounding box center [1542, 26] width 16 height 16
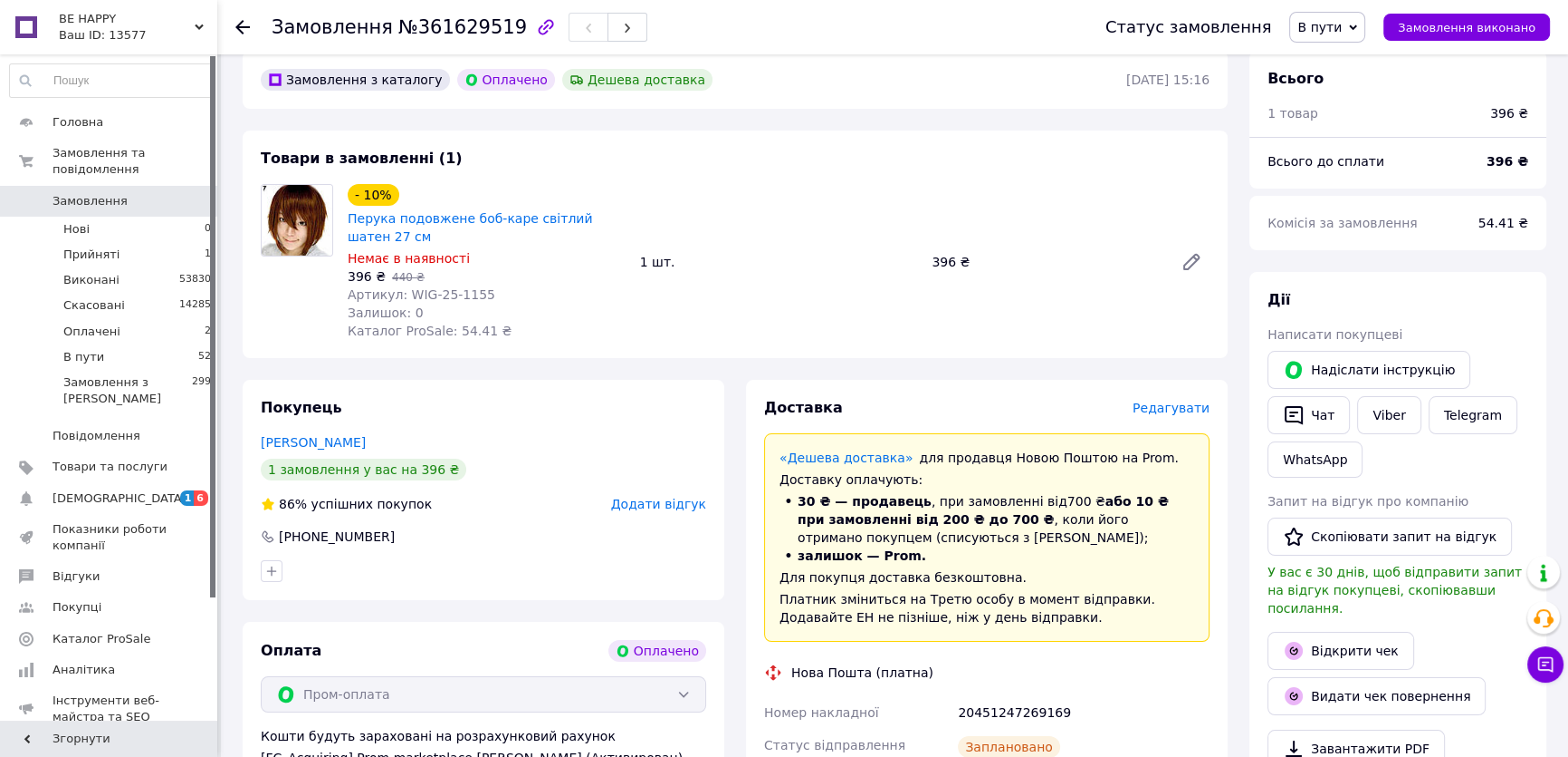
click at [924, 145] on div "Товари в замовленні (1) - 10% Перука подовжене боб-каре світлий шатен 27 см Нем…" at bounding box center [735, 244] width 986 height 227
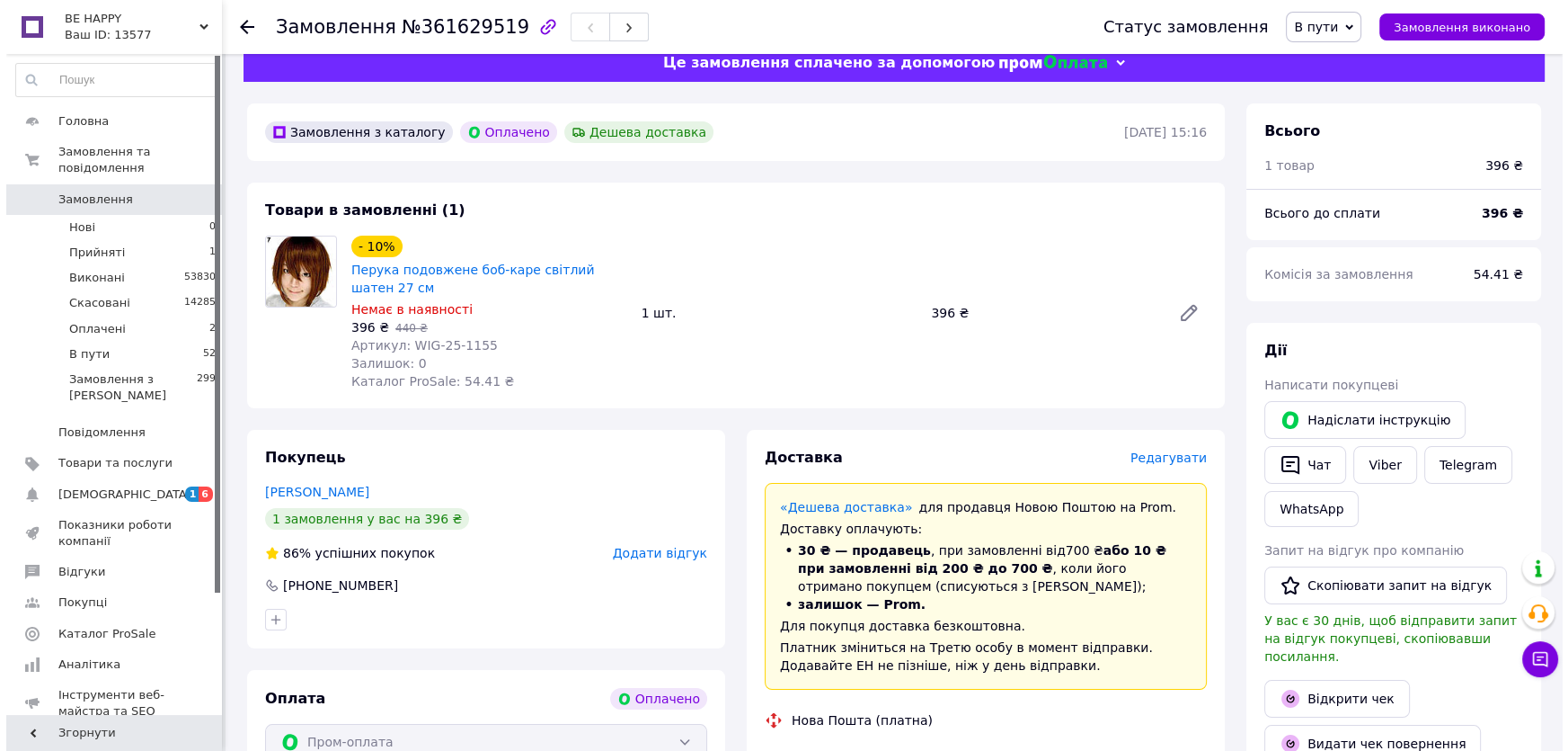
scroll to position [0, 0]
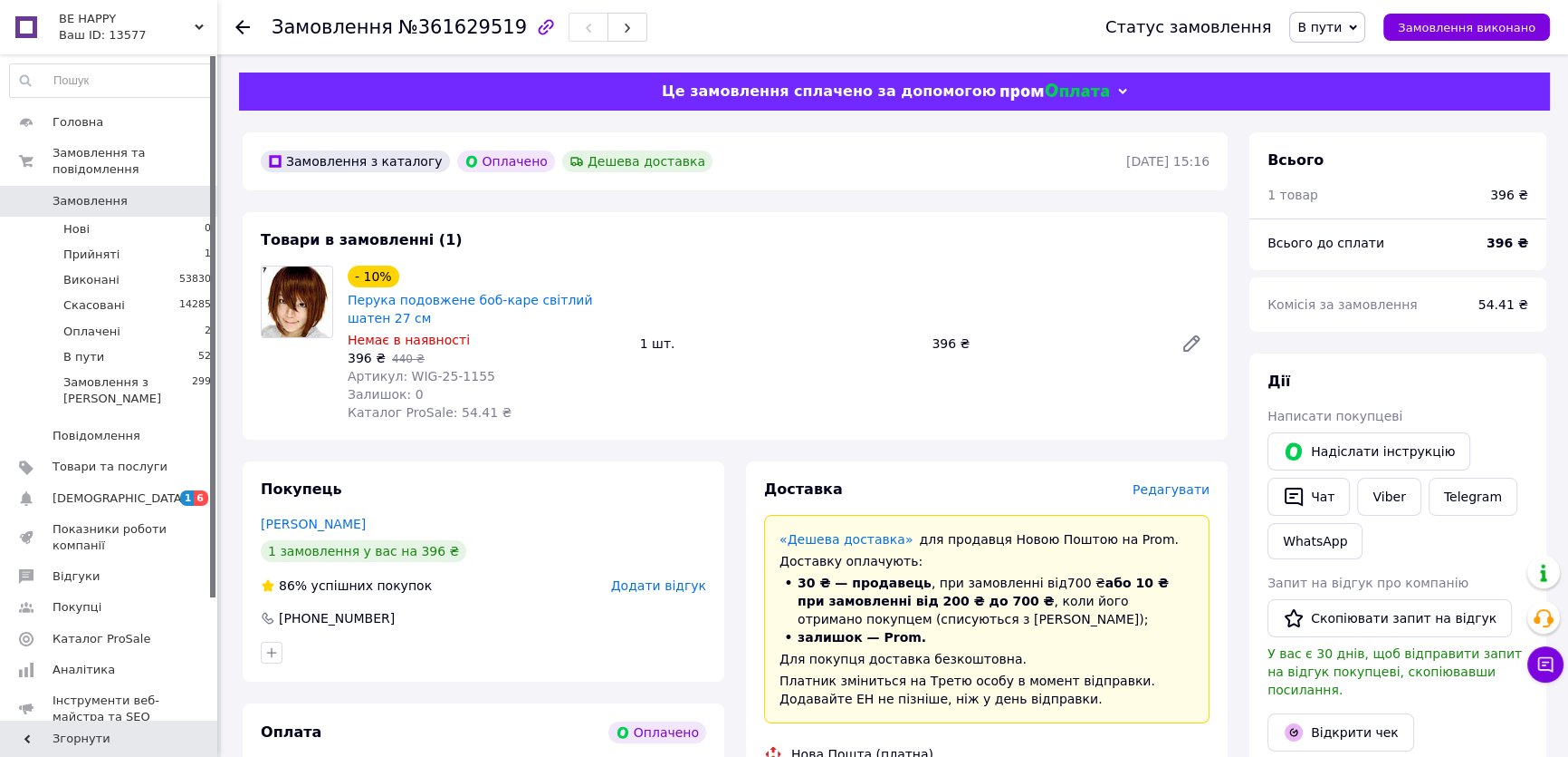
click at [880, 225] on div "Товари в замовленні (1) - 10% Перука подовжене боб-каре світлий шатен 27 см Нем…" at bounding box center [735, 326] width 986 height 227
click at [143, 344] on li "В пути 52" at bounding box center [111, 356] width 222 height 26
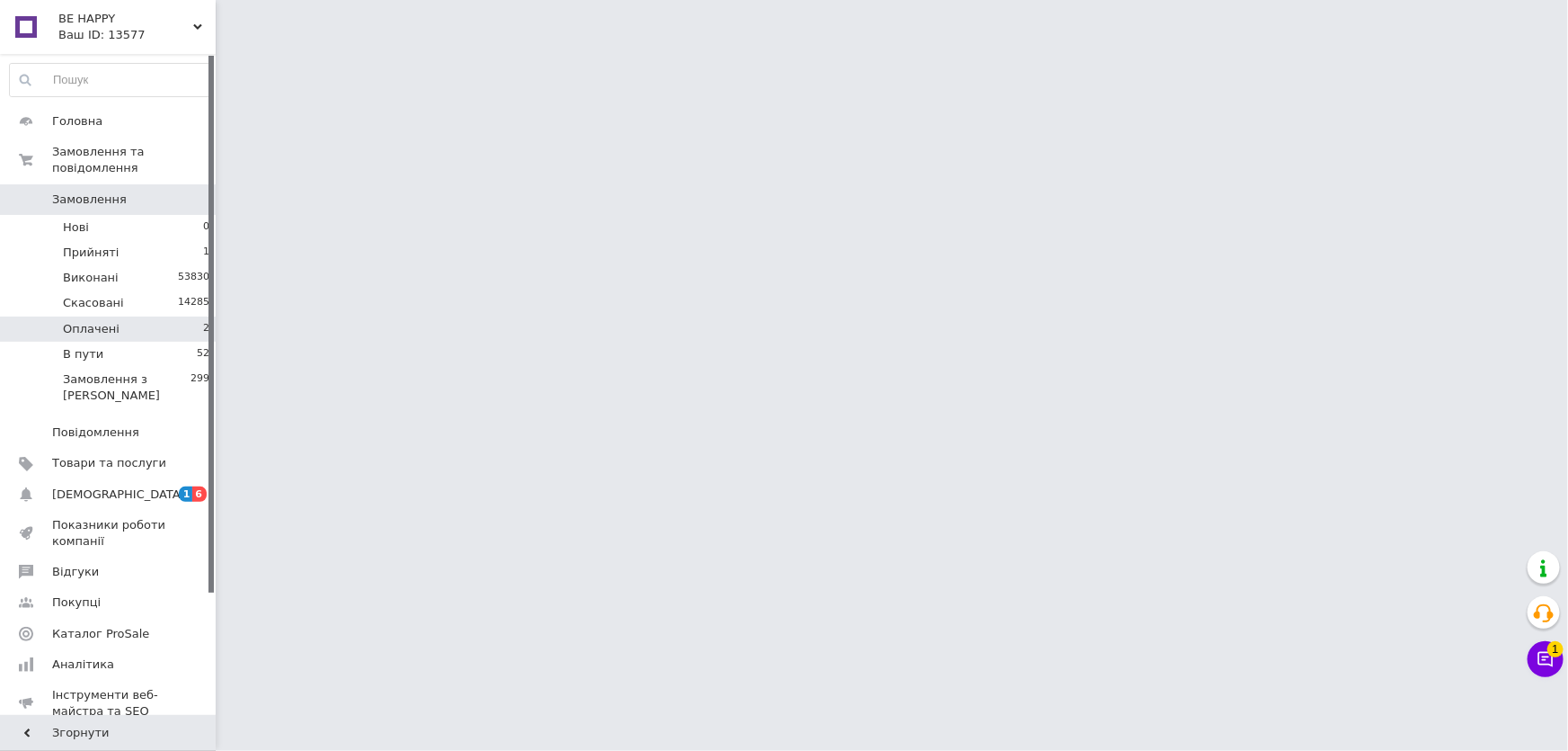
click at [144, 317] on li "Оплачені 2" at bounding box center [110, 329] width 220 height 25
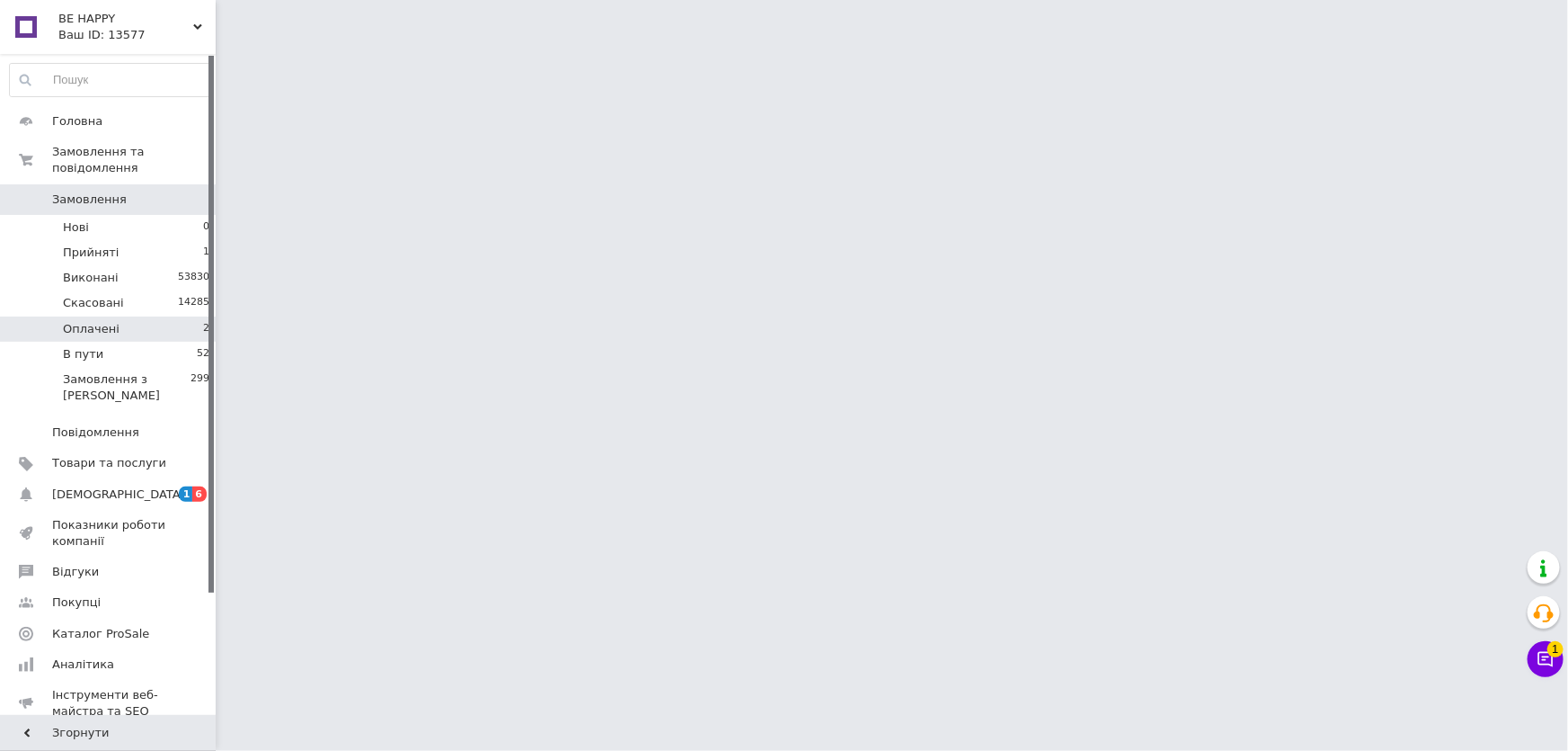
click at [144, 317] on li "Оплачені 2" at bounding box center [110, 329] width 220 height 25
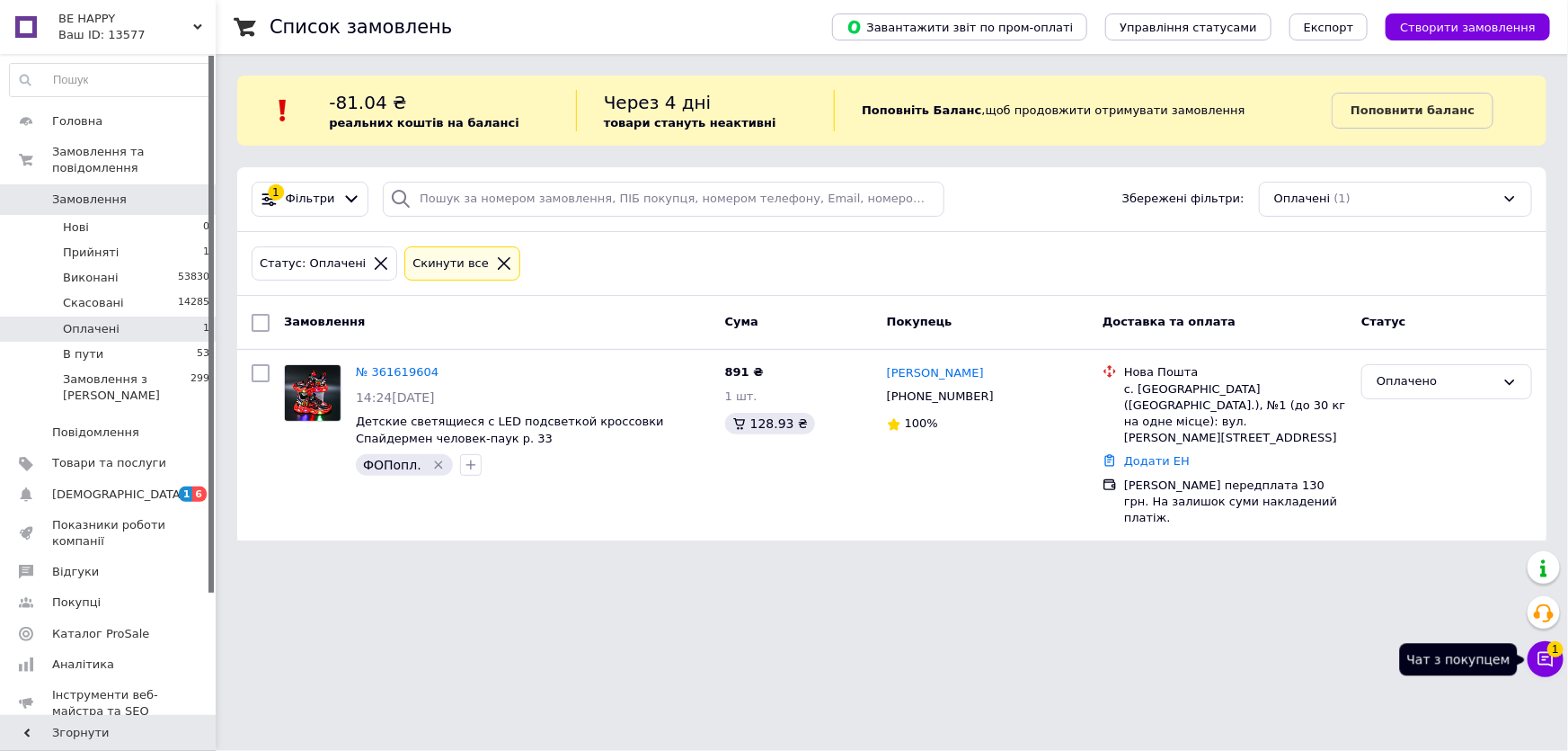
click at [1545, 655] on icon at bounding box center [1545, 658] width 18 height 18
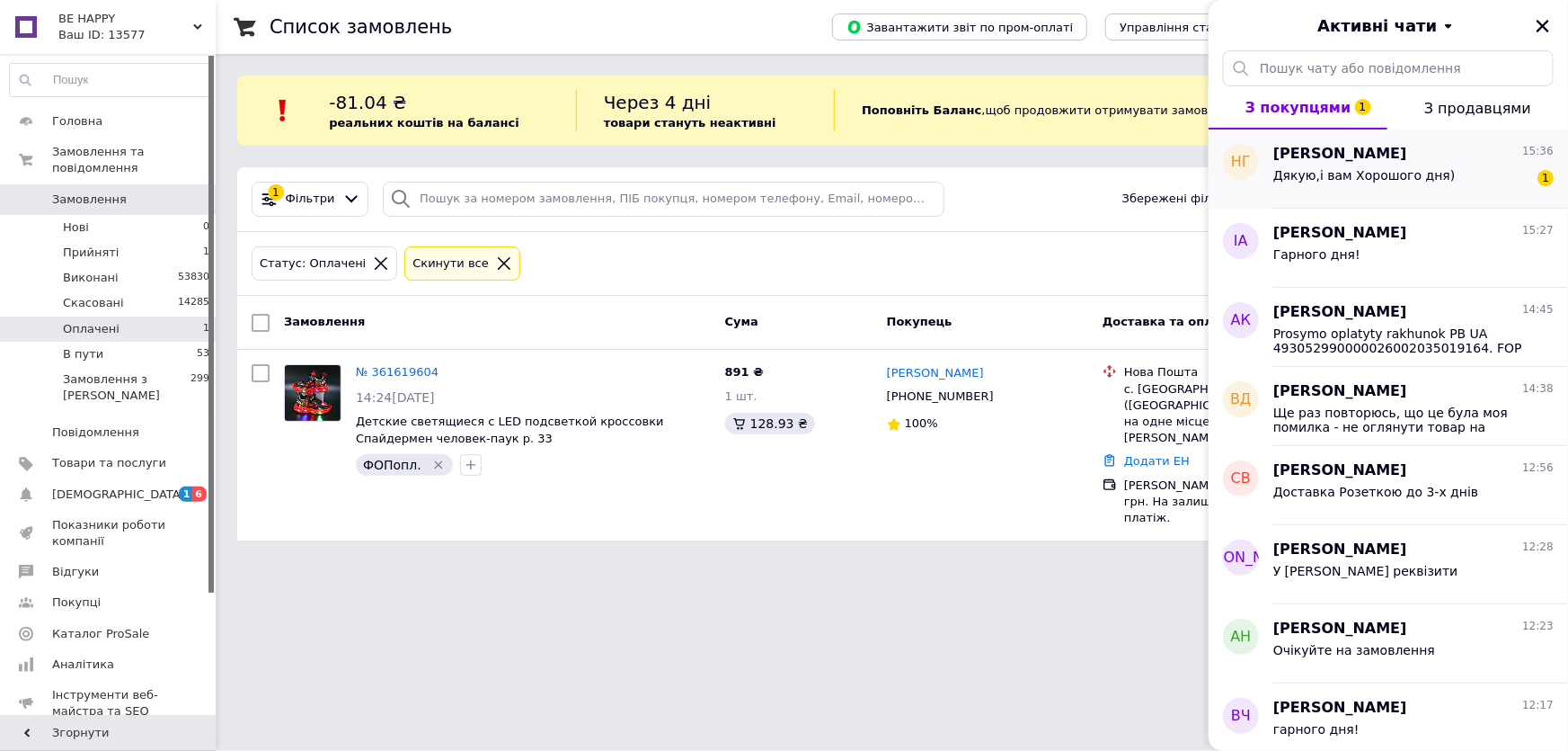
click at [1403, 181] on div "Дякую,і вам Хорошого дня)" at bounding box center [1364, 180] width 182 height 25
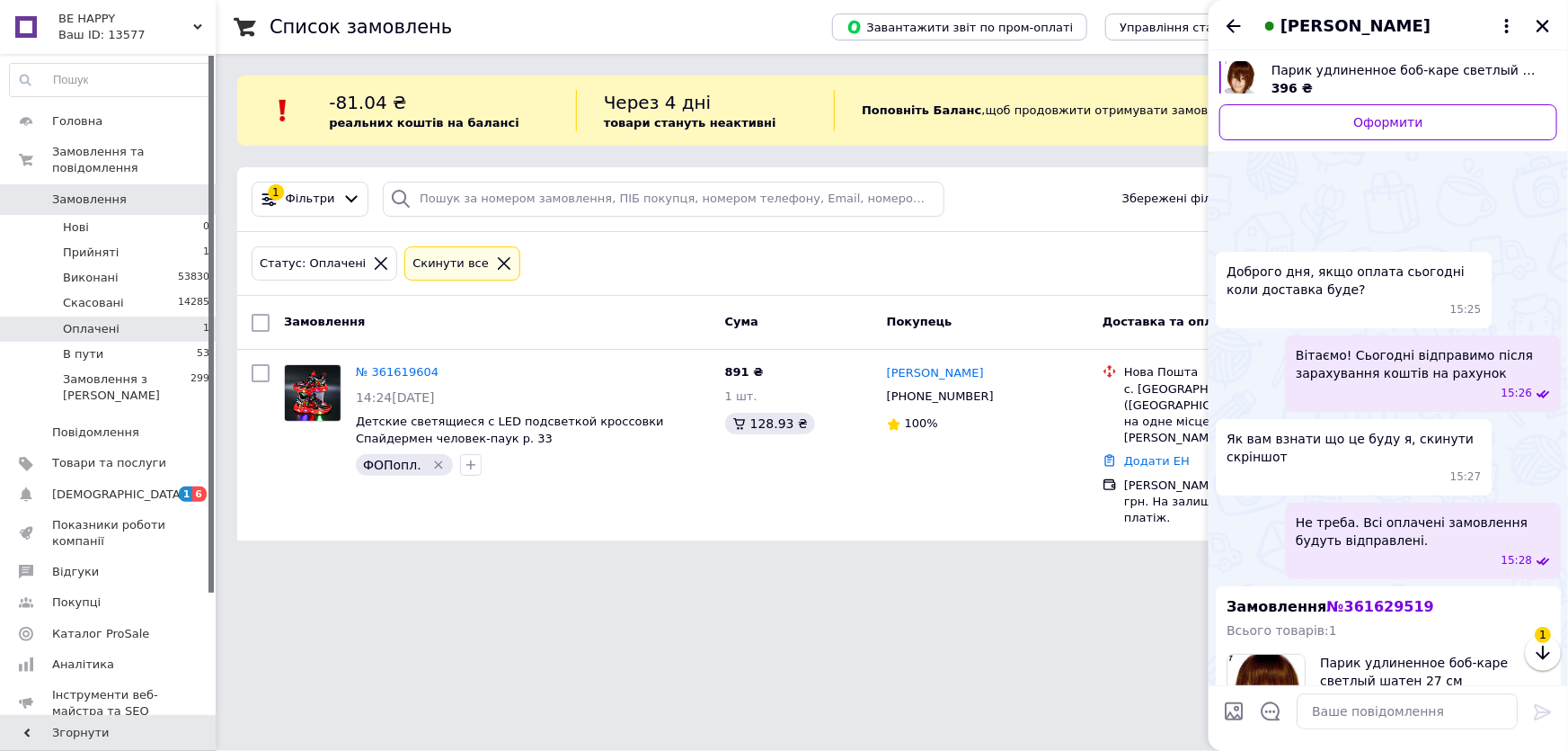
scroll to position [857, 0]
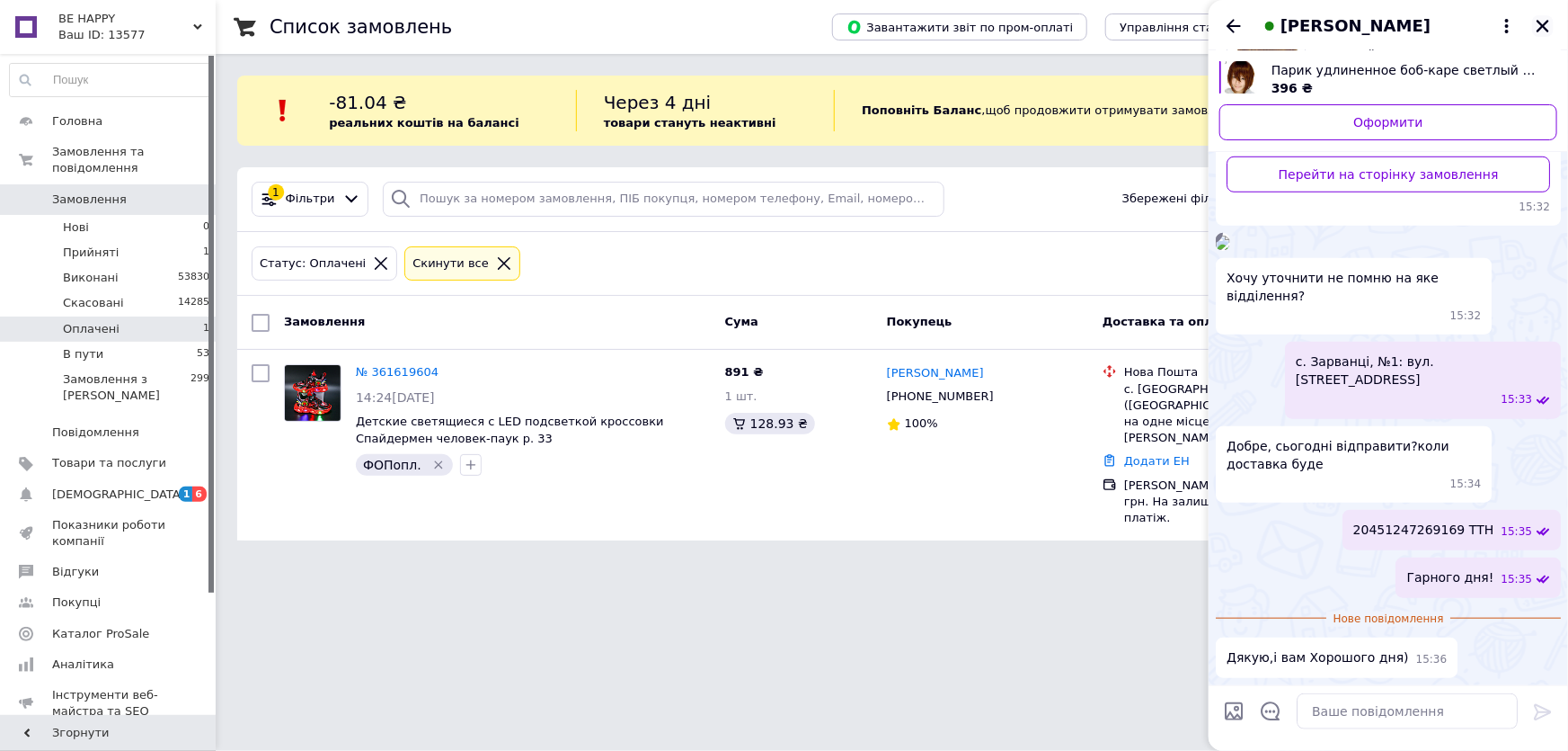
click at [1545, 22] on icon "Закрити" at bounding box center [1542, 25] width 16 height 16
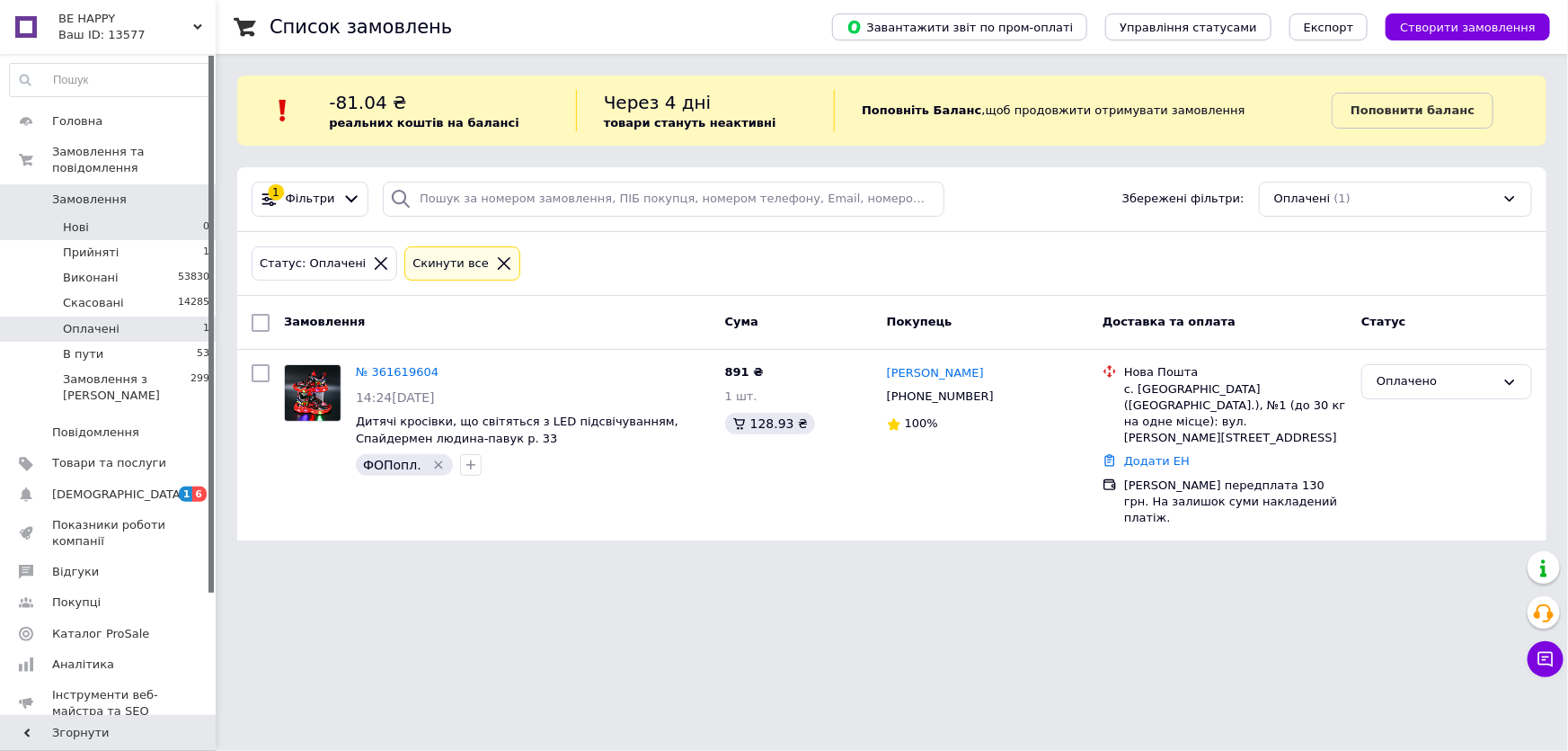
click at [156, 216] on li "Нові 0" at bounding box center [110, 227] width 220 height 25
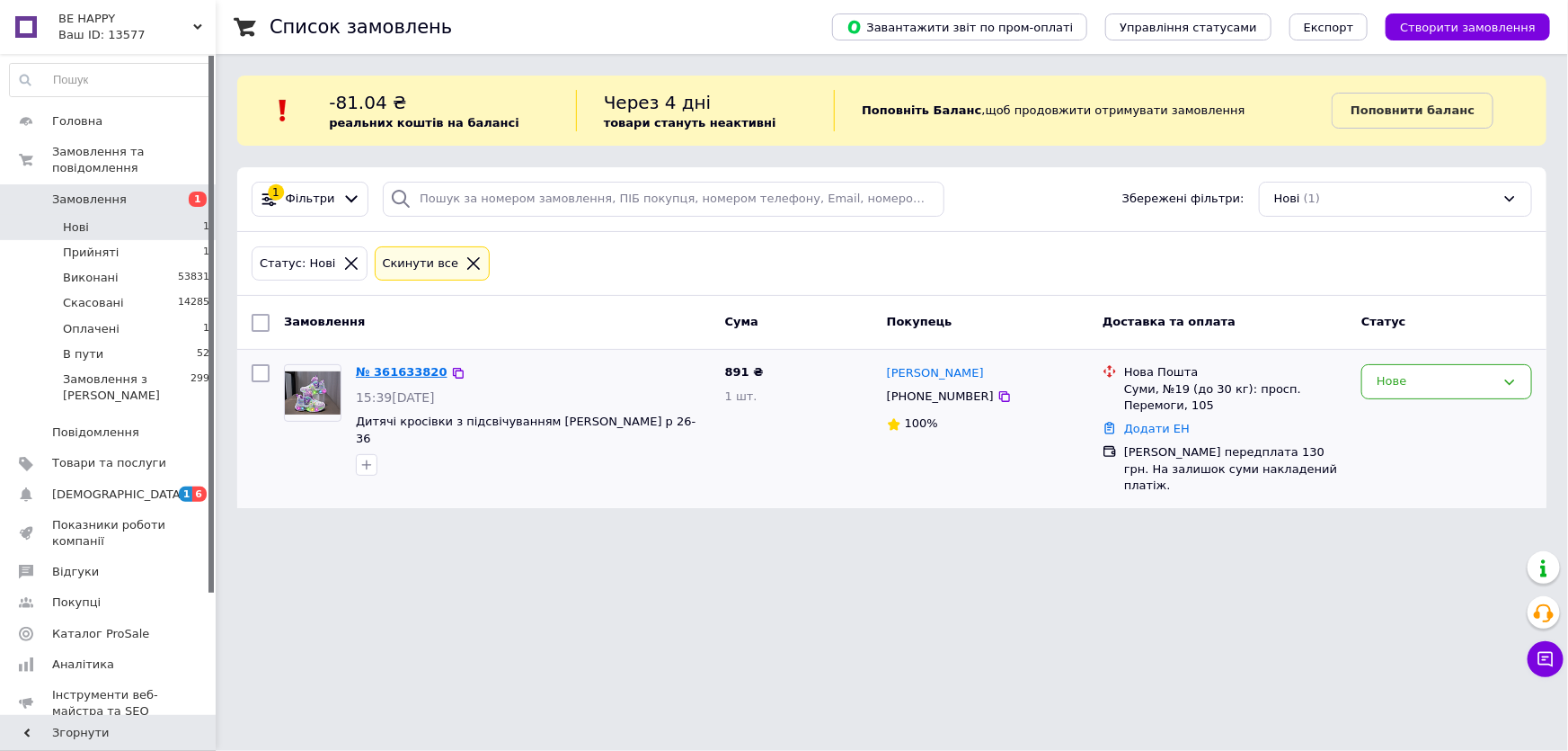
click at [412, 371] on link "№ 361633820" at bounding box center [402, 371] width 92 height 13
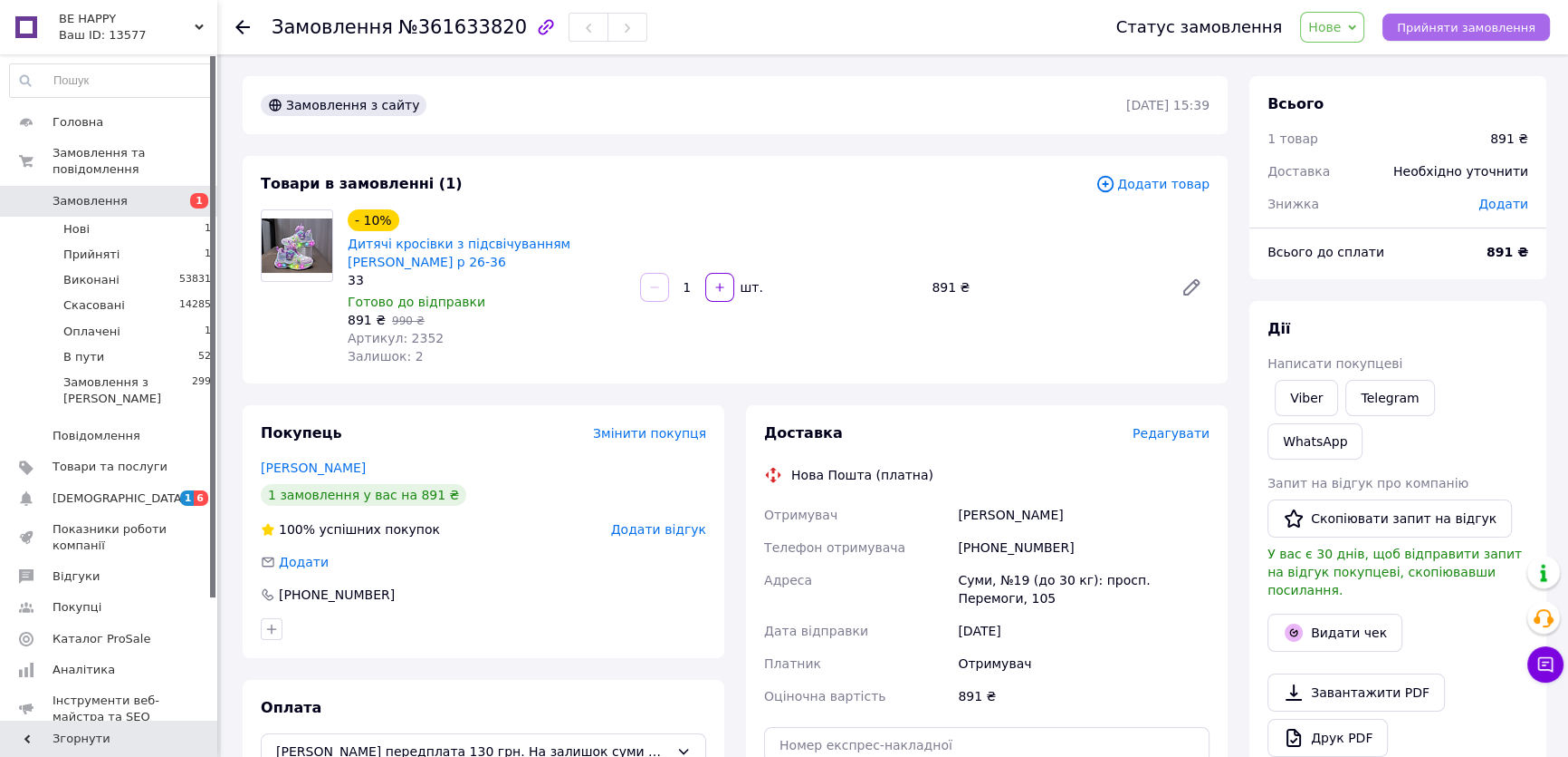
click at [1480, 27] on span "Прийняти замовлення" at bounding box center [1467, 27] width 138 height 13
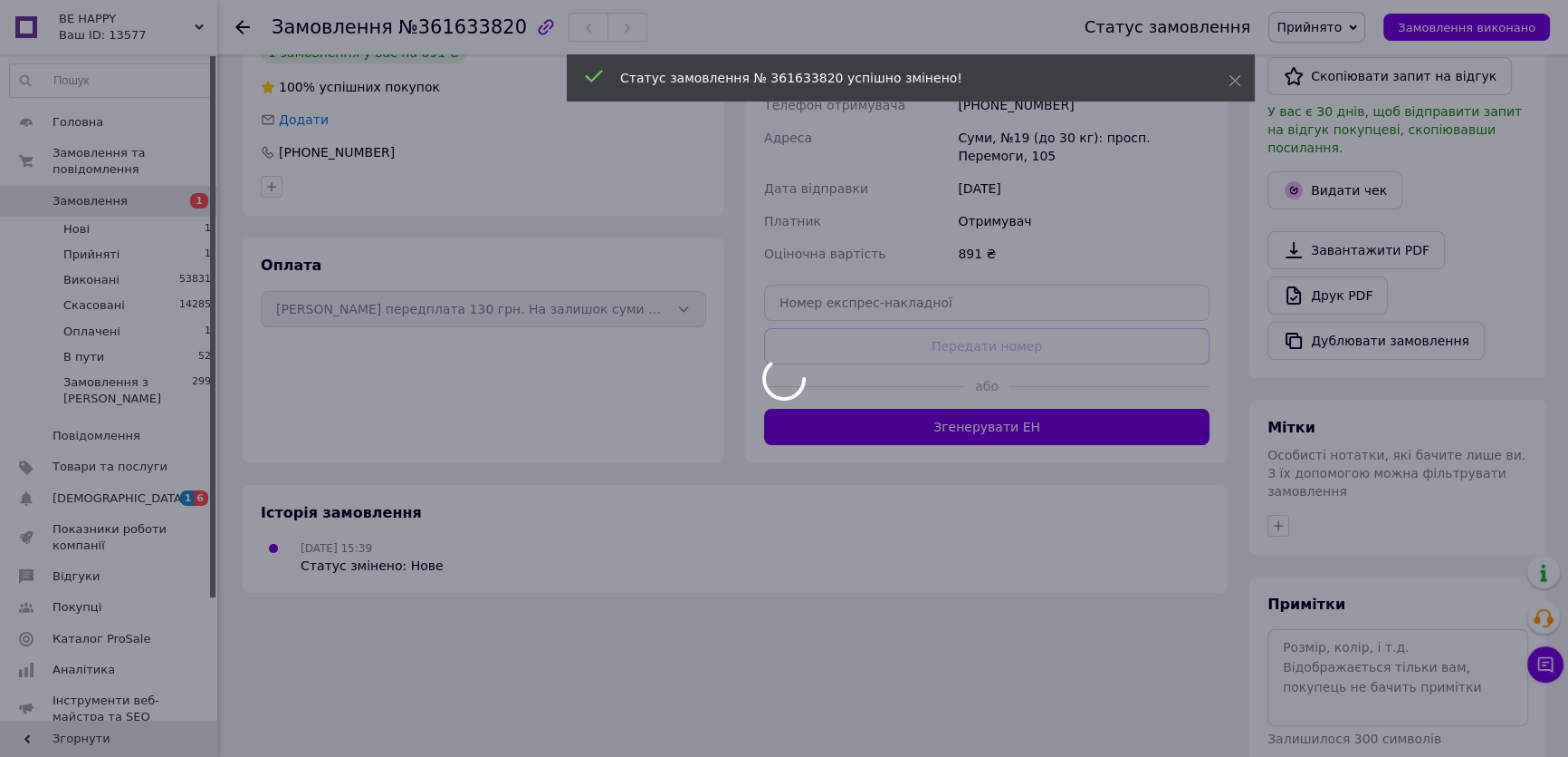
click at [1326, 570] on div at bounding box center [784, 378] width 1568 height 757
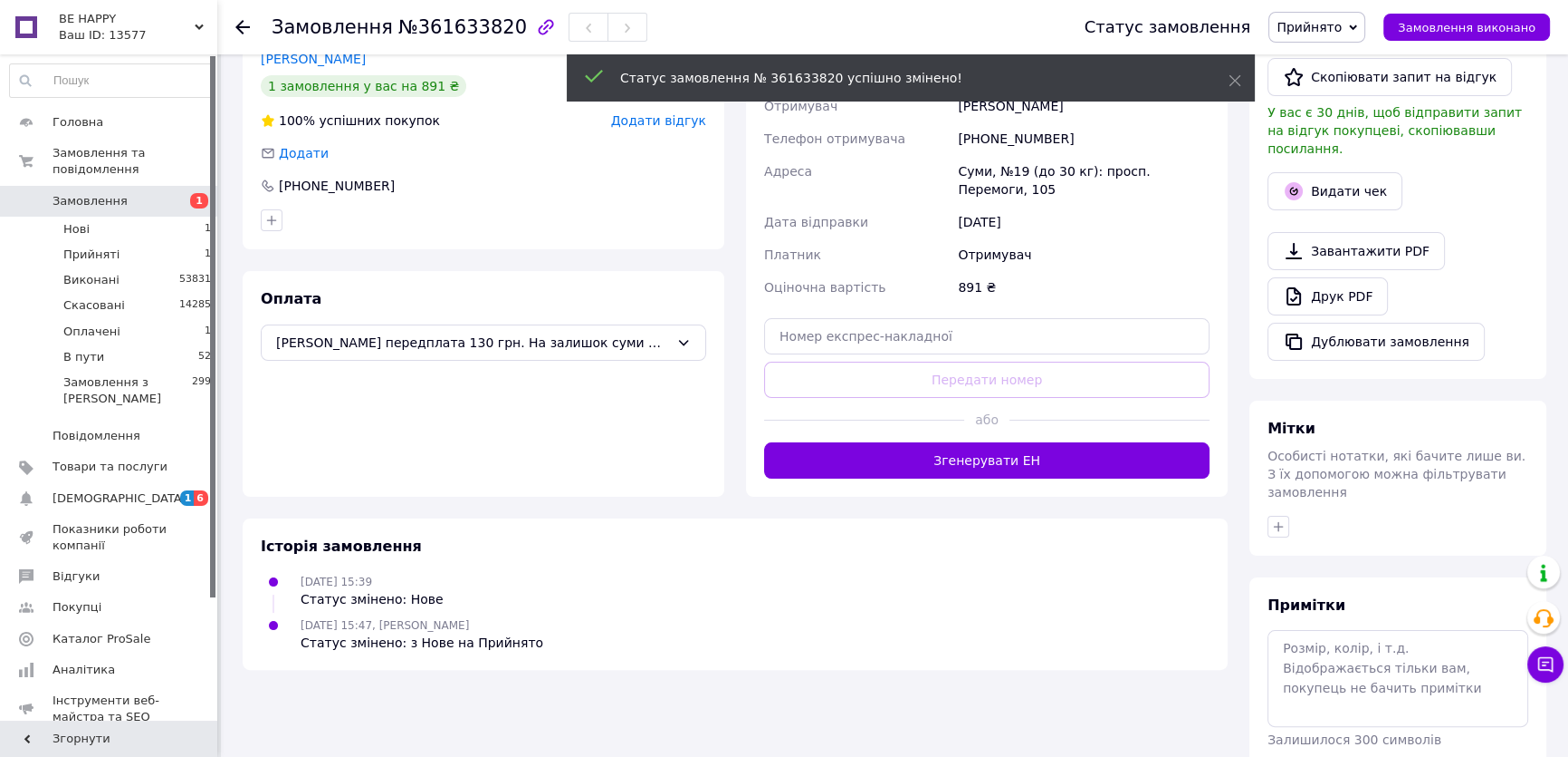
scroll to position [442, 0]
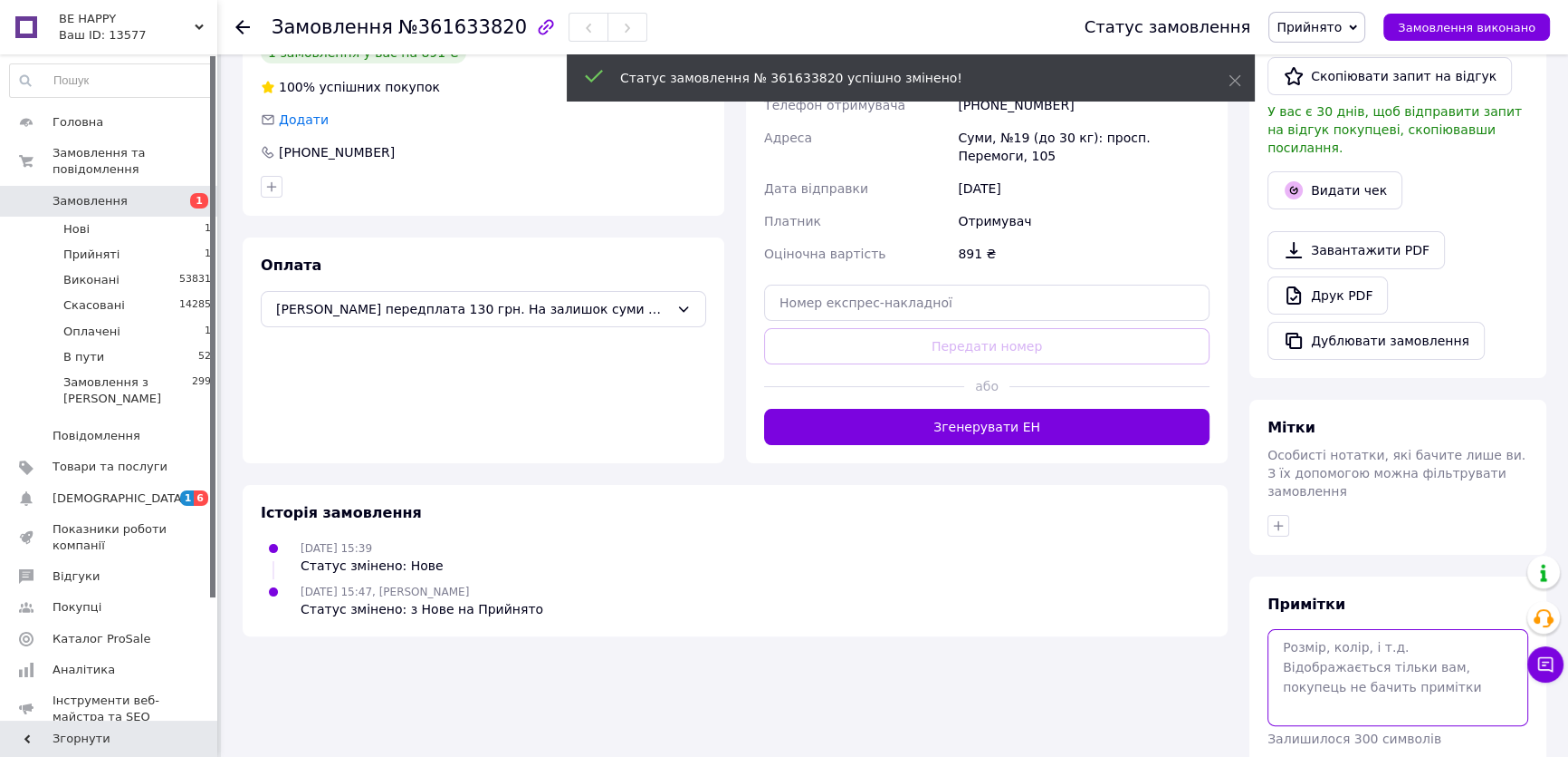
click at [1326, 629] on textarea at bounding box center [1398, 676] width 260 height 96
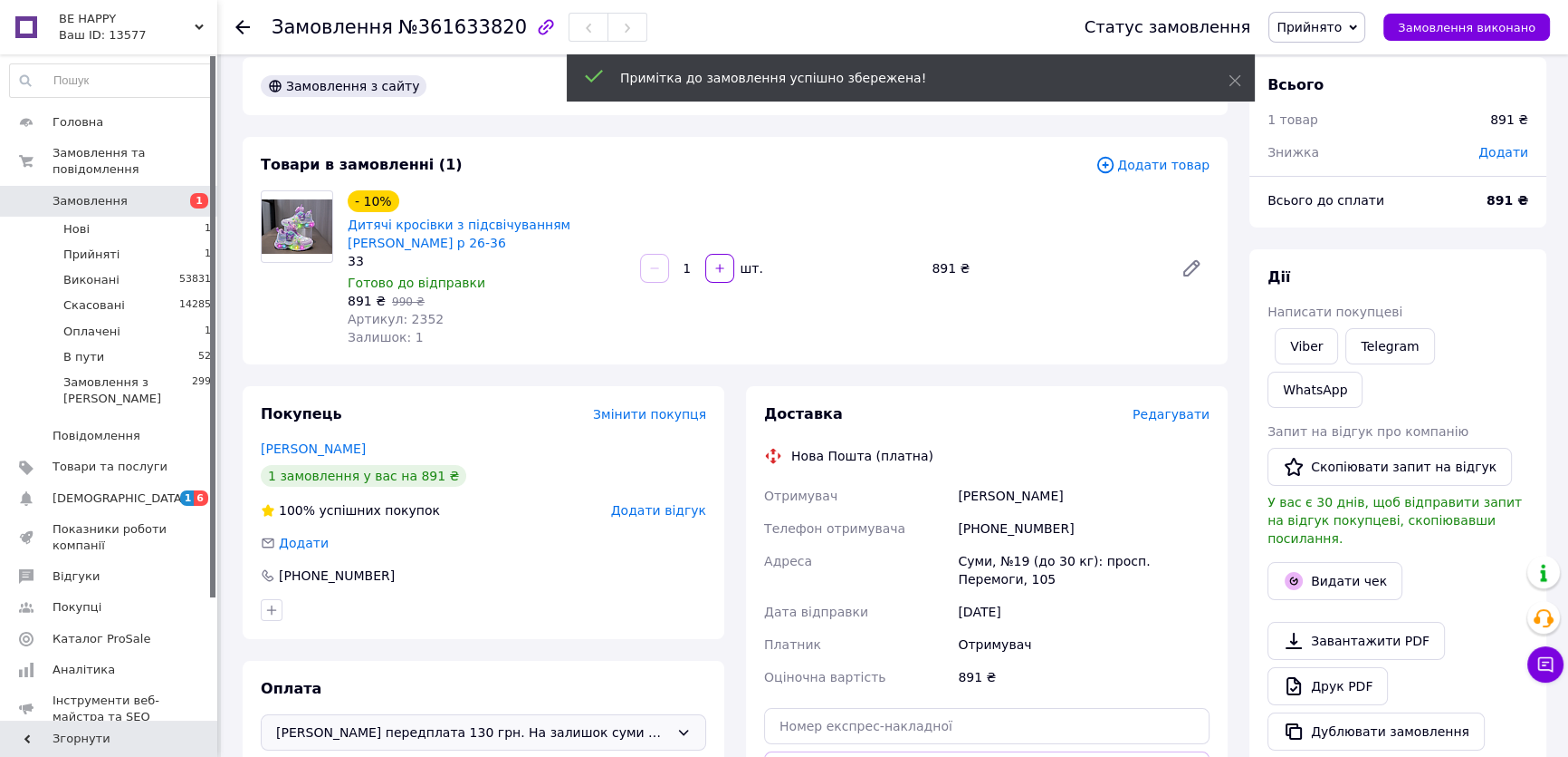
scroll to position [0, 0]
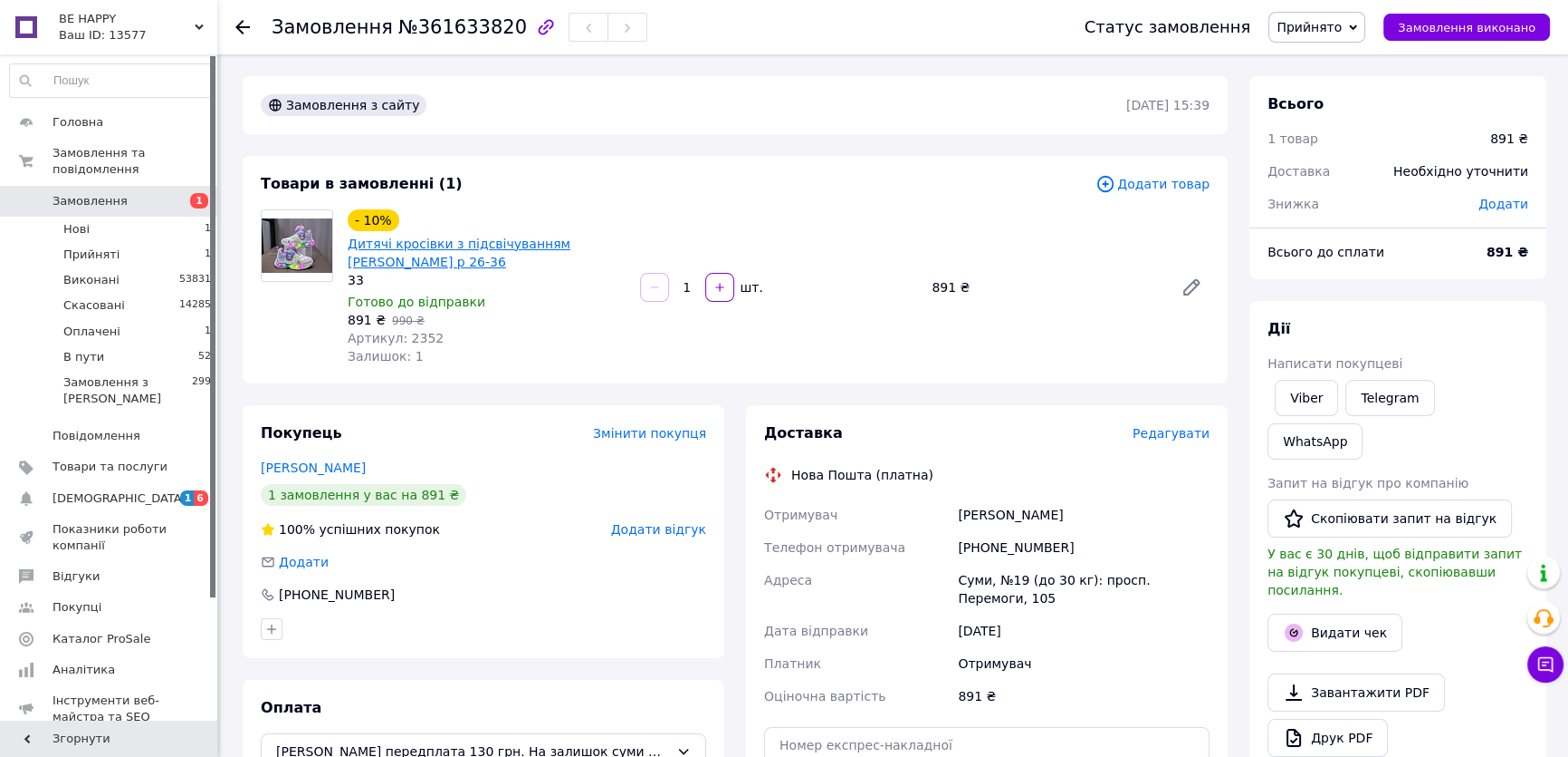
click at [484, 243] on link "Дитячі кросівки з підсвічуванням [PERSON_NAME] р 26-36" at bounding box center [458, 253] width 223 height 32
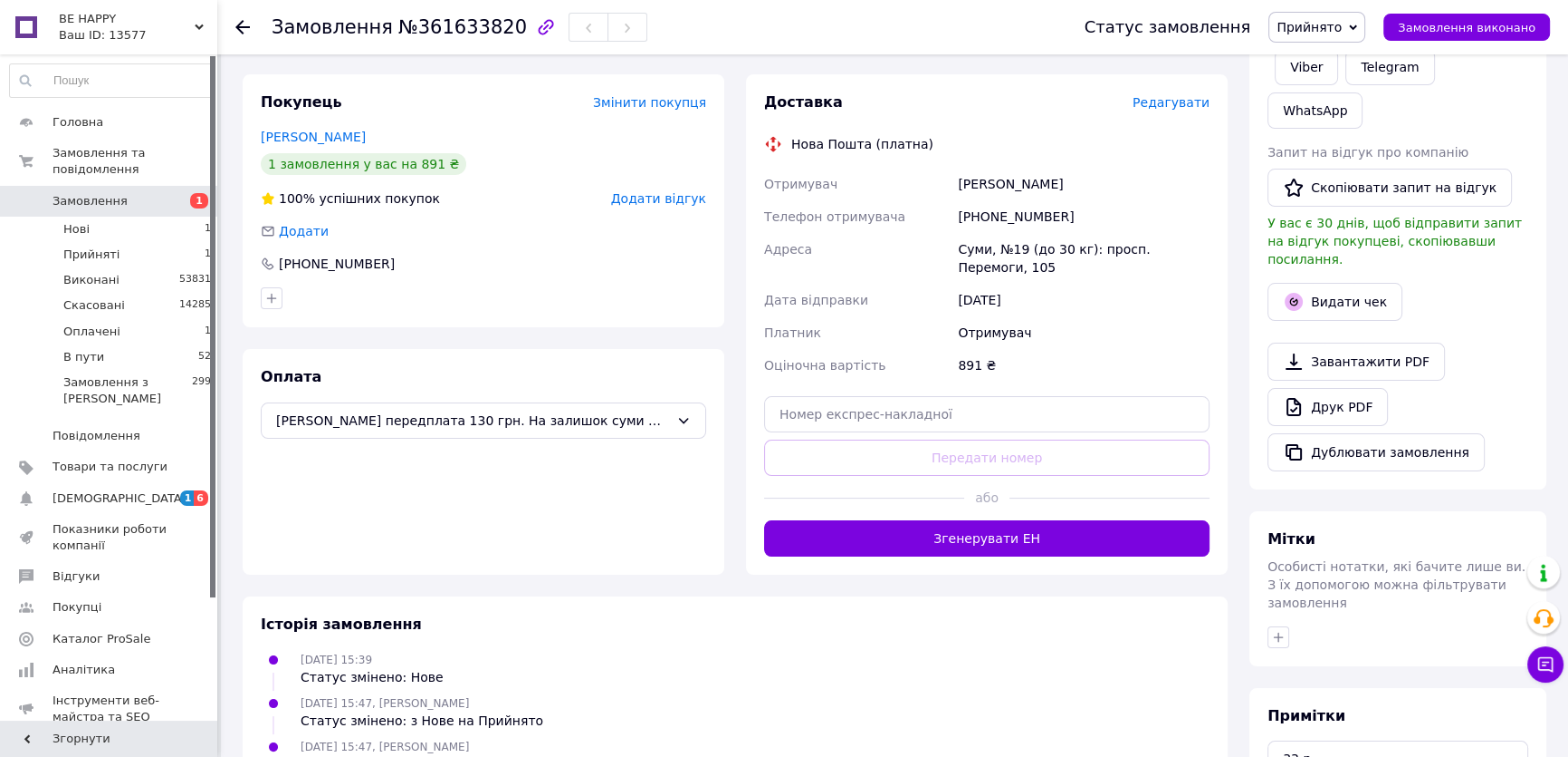
scroll to position [442, 0]
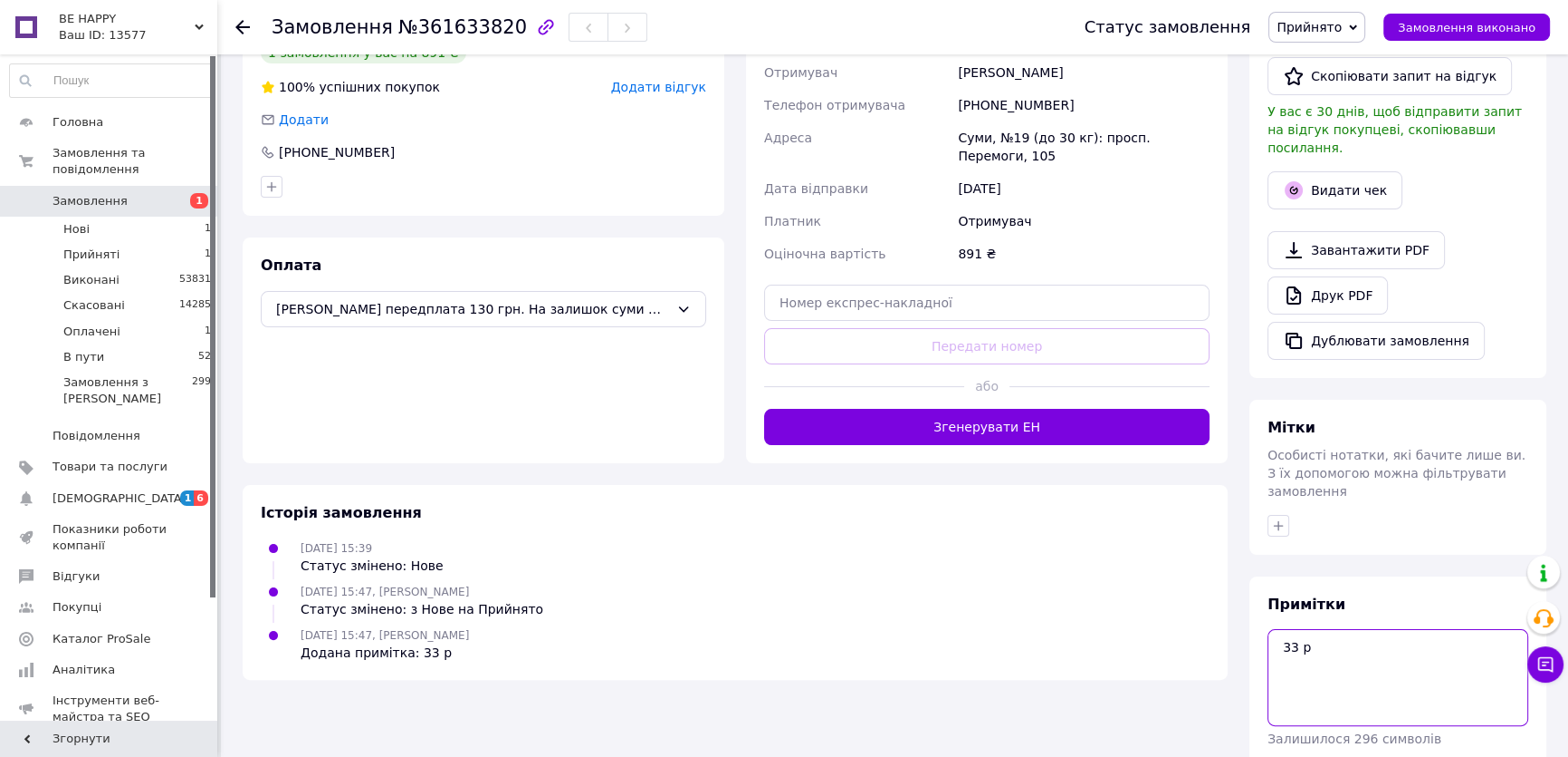
click at [1322, 629] on textarea "33 р" at bounding box center [1398, 676] width 260 height 96
type textarea "33 р вайб"
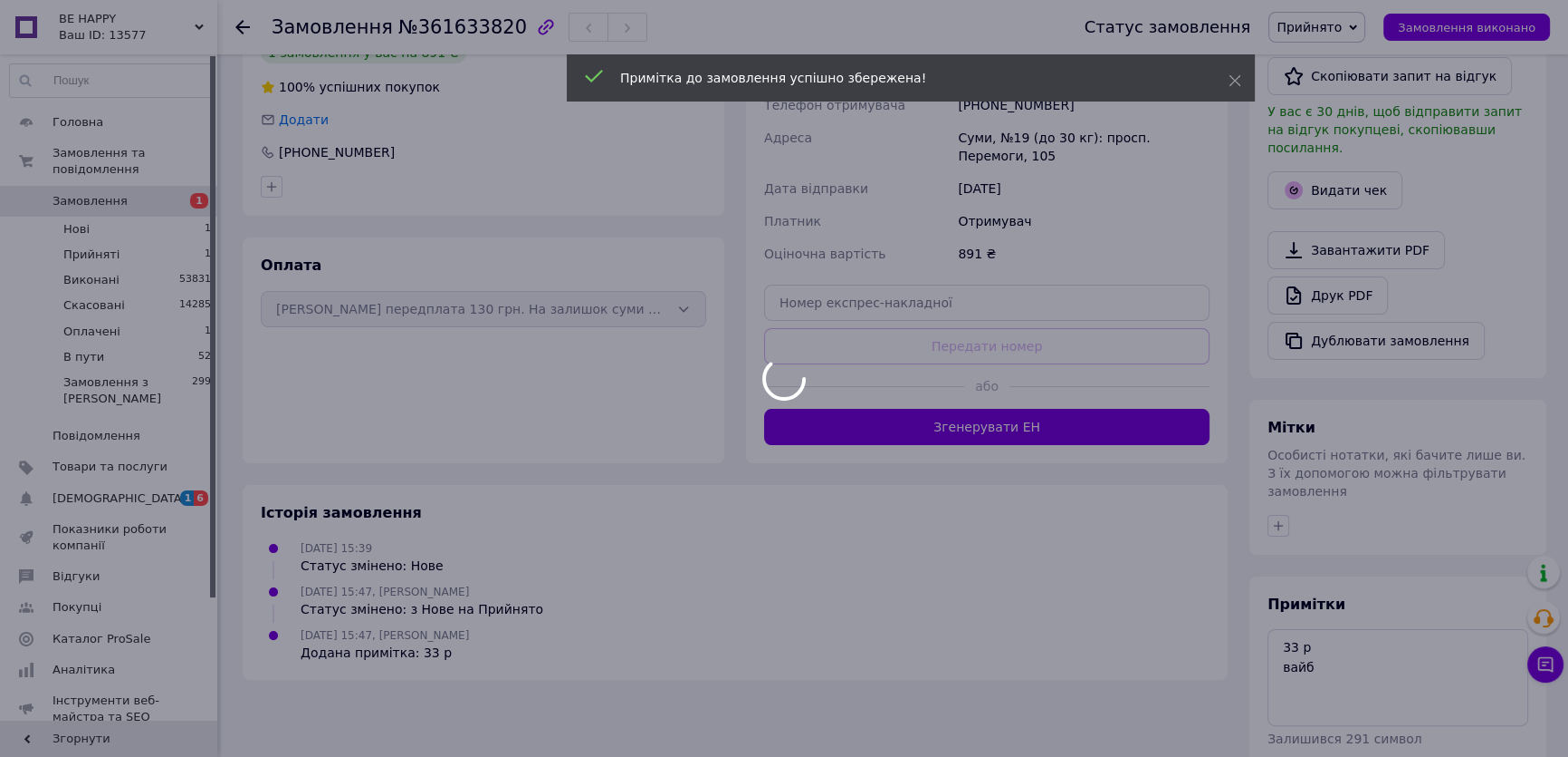
click at [1285, 442] on div at bounding box center [784, 378] width 1568 height 757
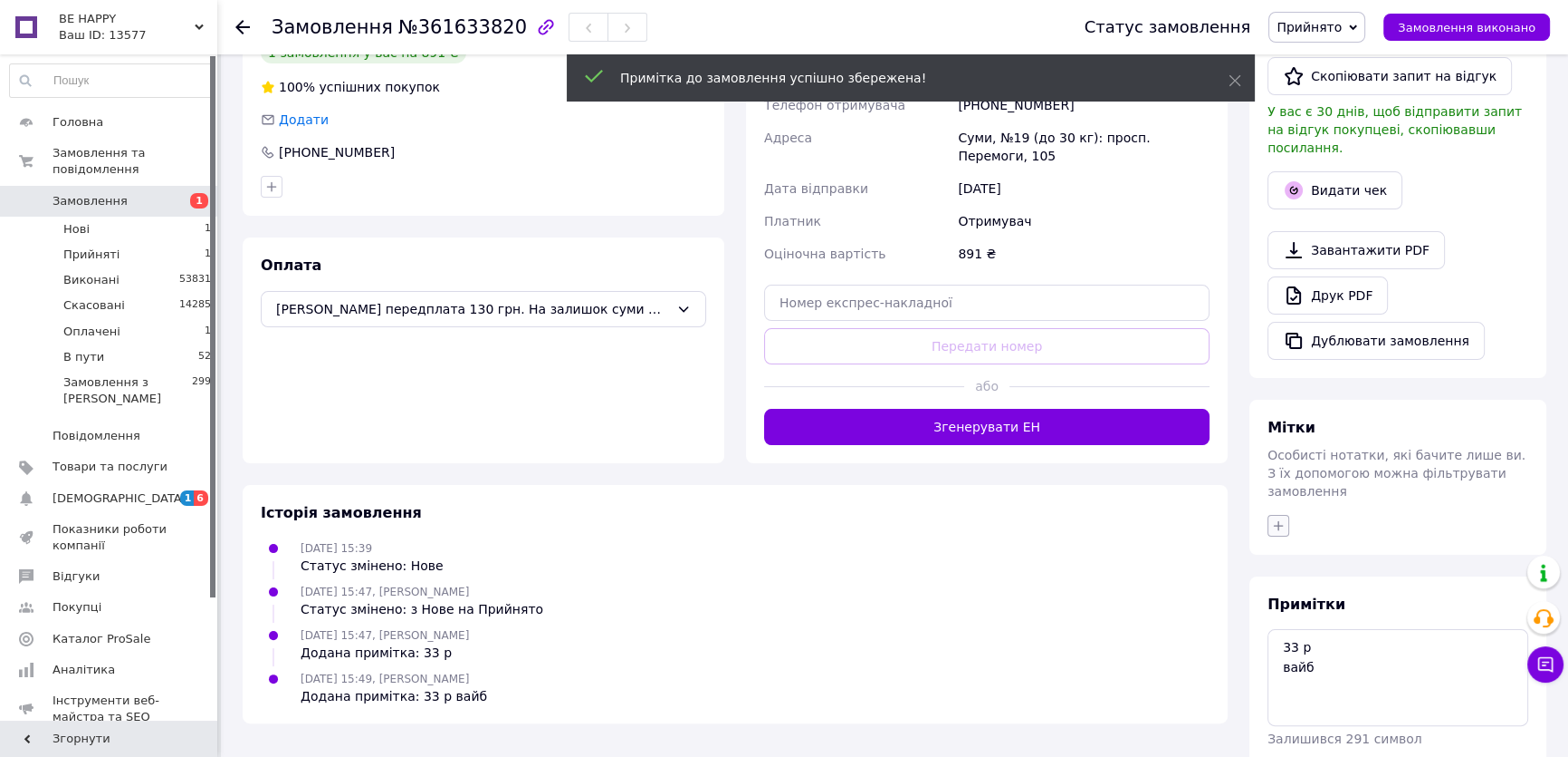
click at [1281, 518] on icon "button" at bounding box center [1278, 525] width 14 height 14
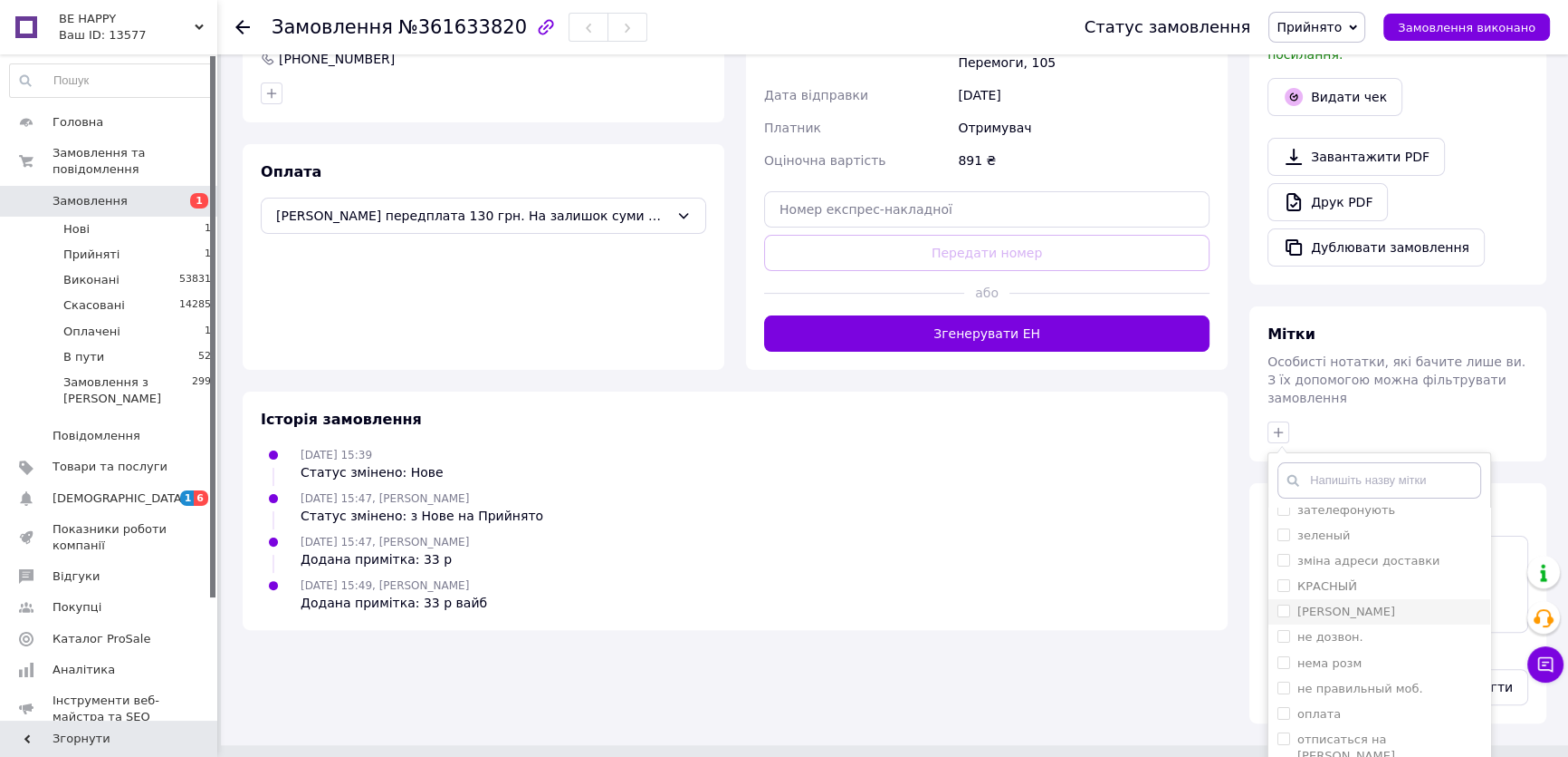
scroll to position [164, 0]
click at [1285, 680] on input "оплата" at bounding box center [1283, 686] width 11 height 11
checkbox input "true"
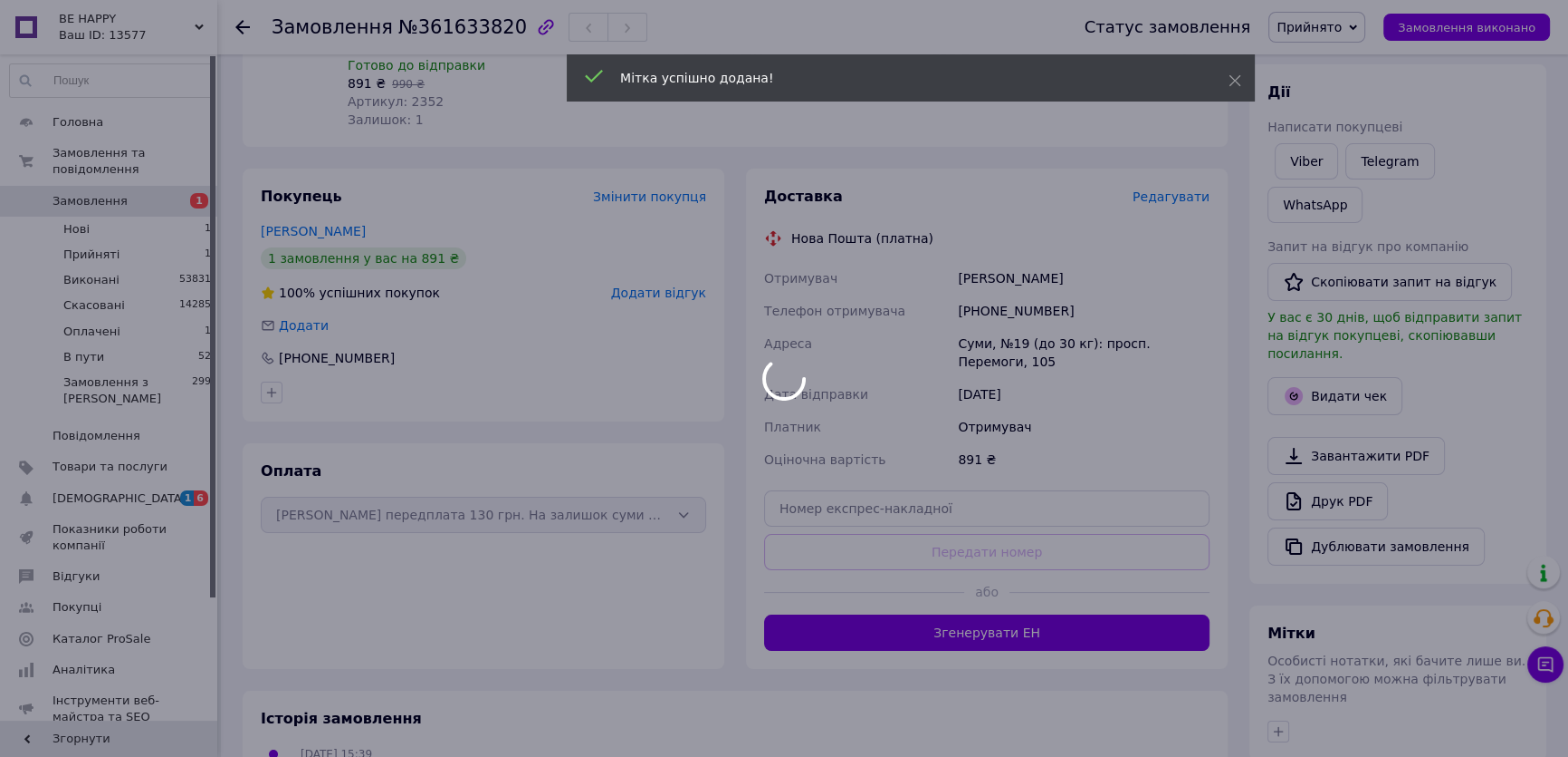
scroll to position [30, 0]
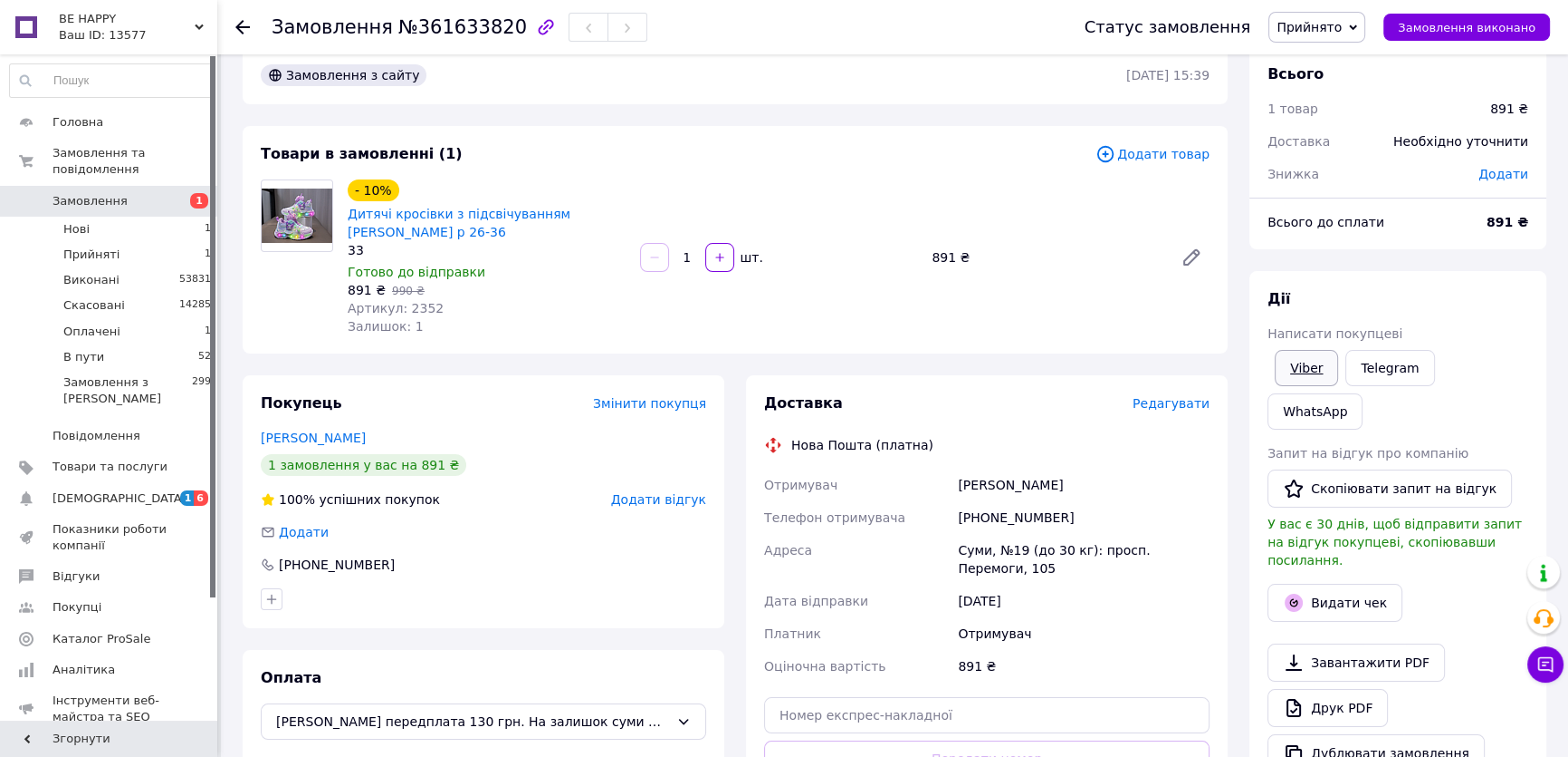
click at [1304, 371] on link "Viber" at bounding box center [1307, 368] width 63 height 36
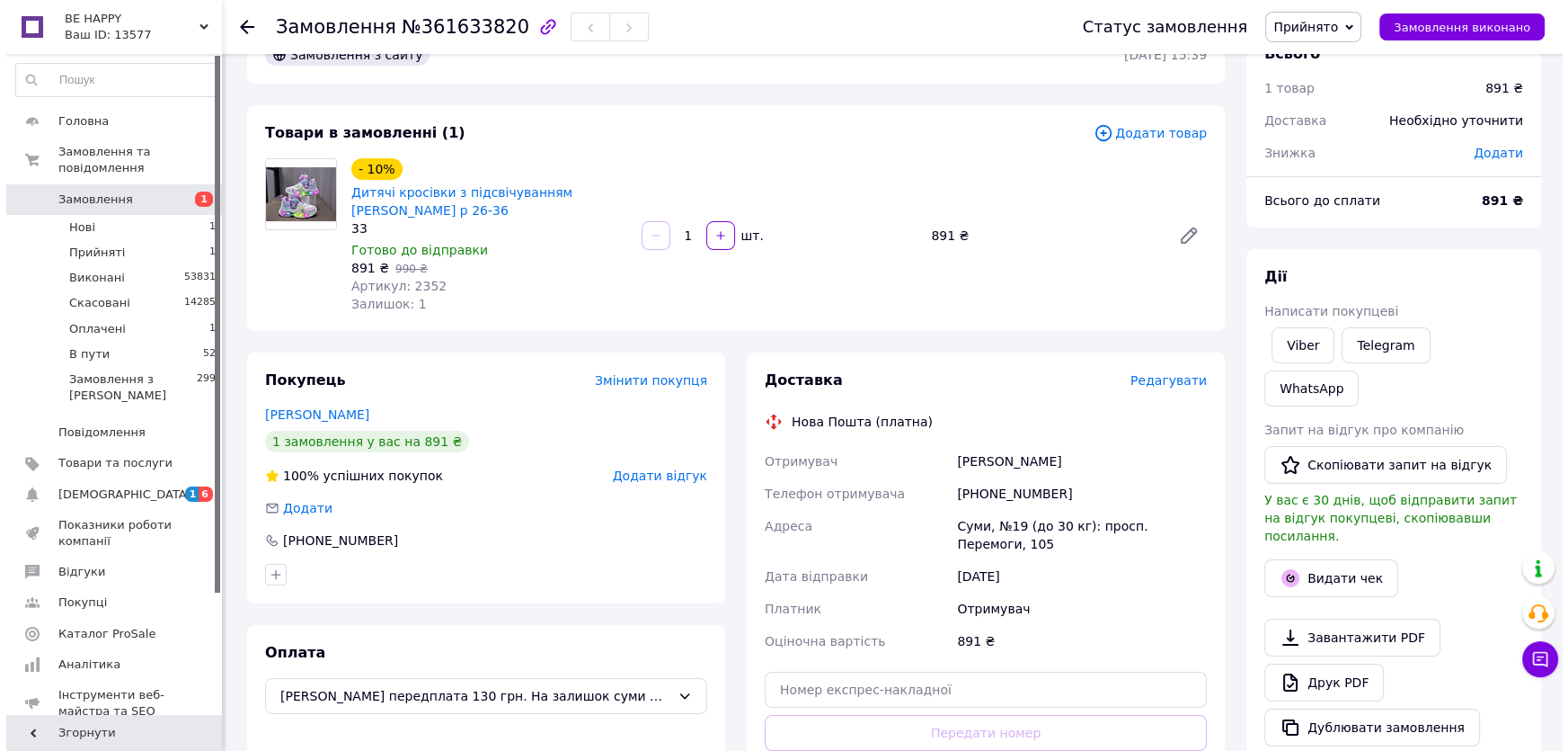
scroll to position [0, 0]
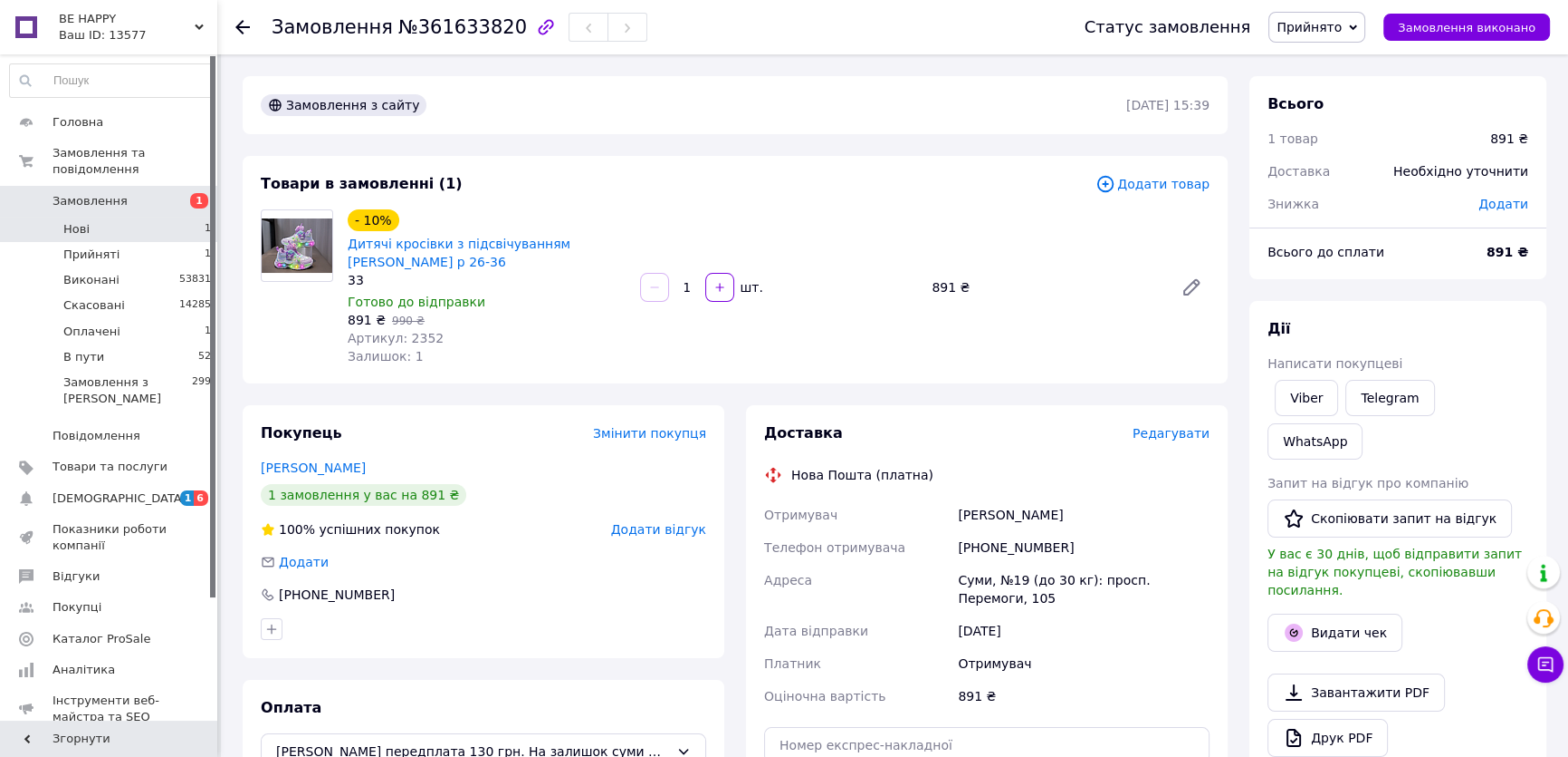
click at [183, 217] on li "Нові 1" at bounding box center [111, 229] width 222 height 26
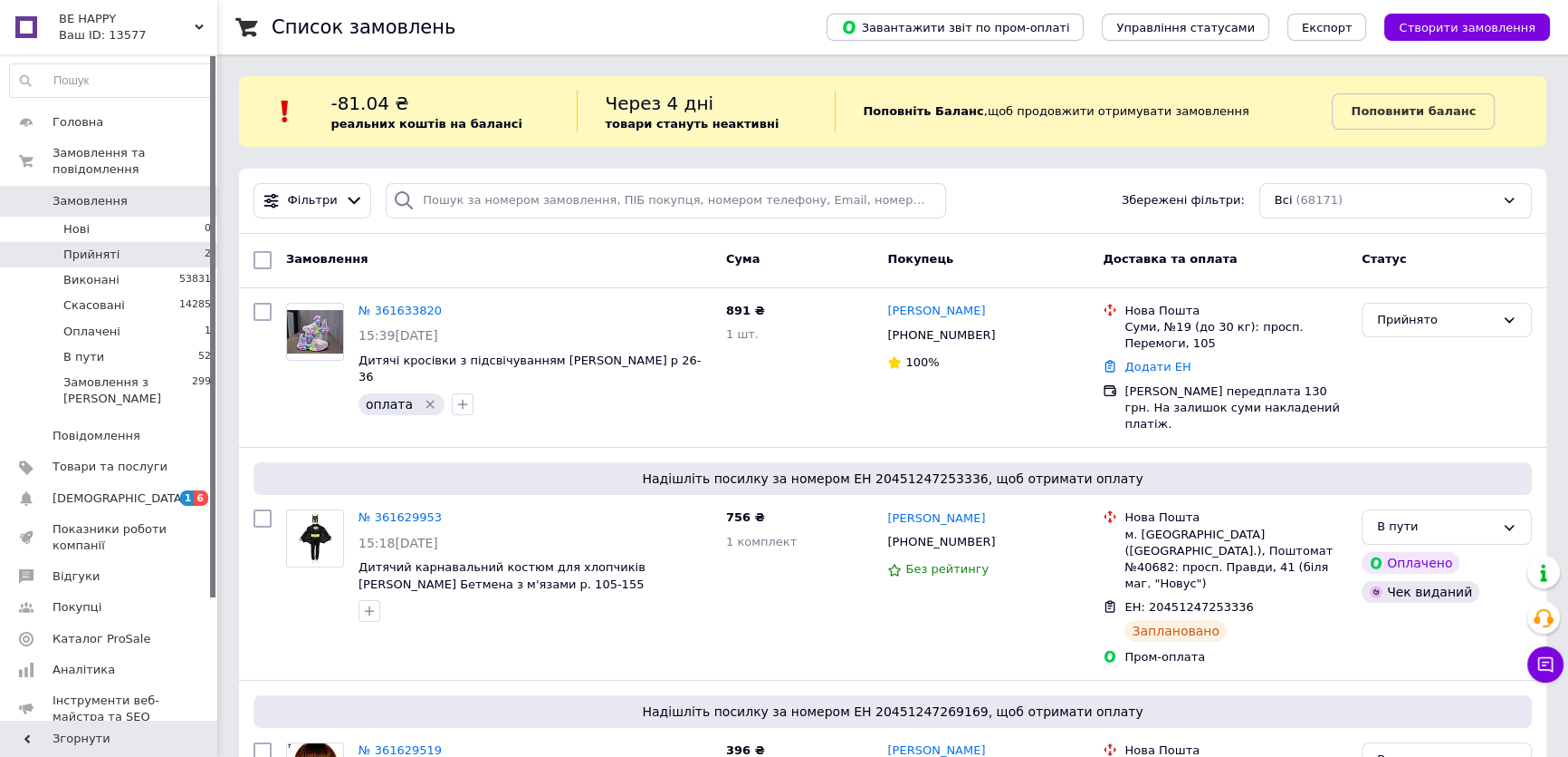
click at [180, 243] on li "Прийняті 2" at bounding box center [111, 254] width 222 height 26
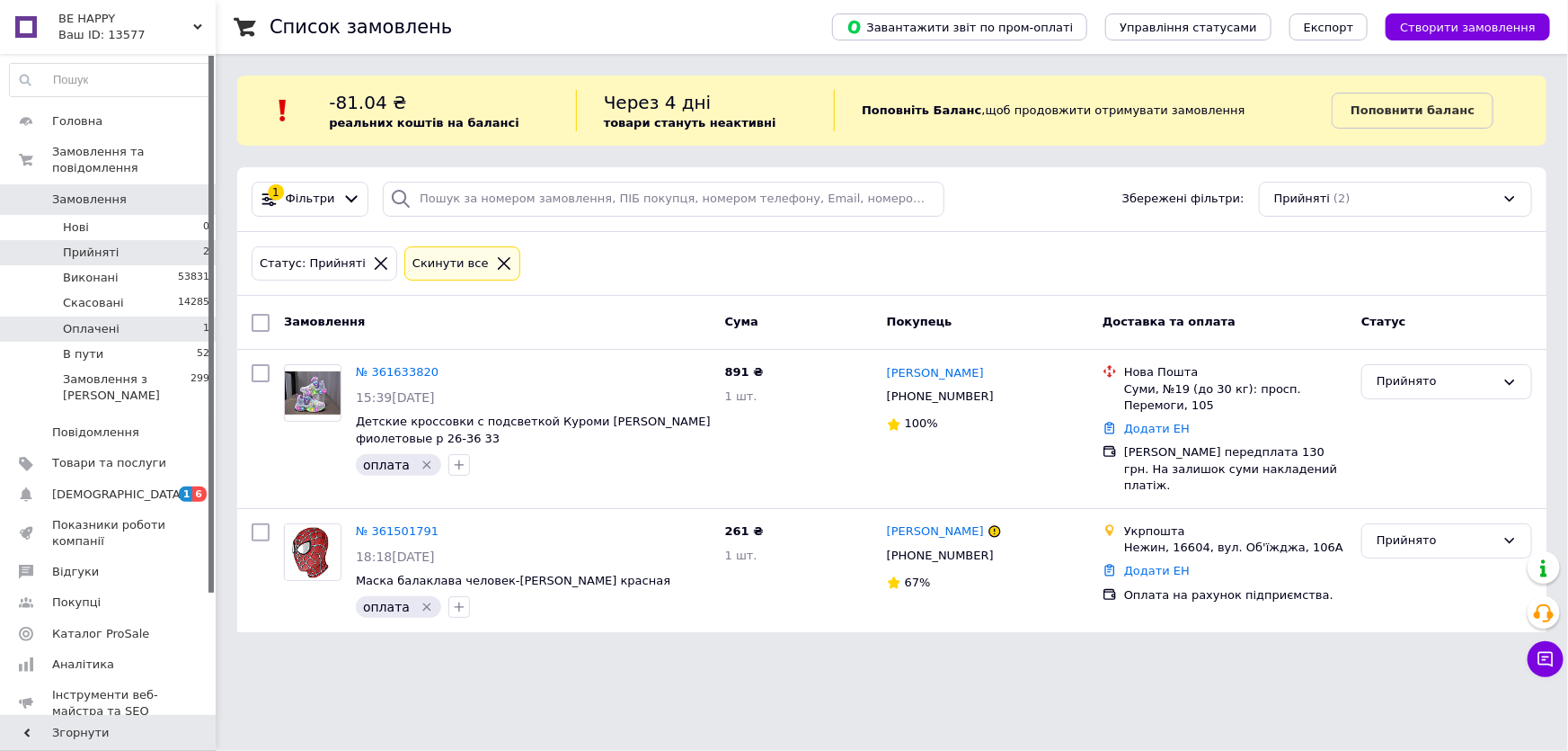
click at [179, 317] on li "Оплачені 1" at bounding box center [110, 329] width 220 height 25
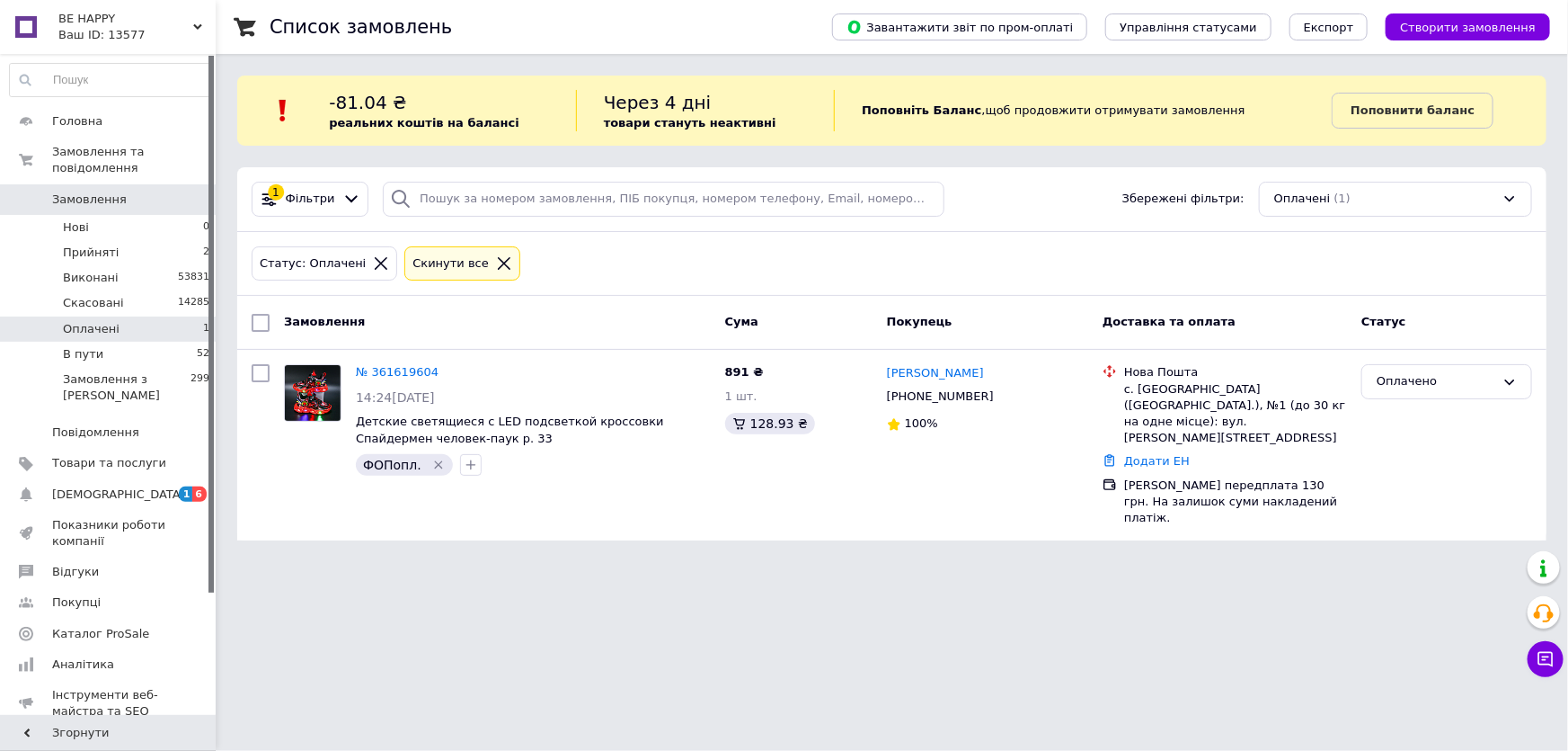
click at [126, 192] on span "Замовлення" at bounding box center [108, 199] width 114 height 16
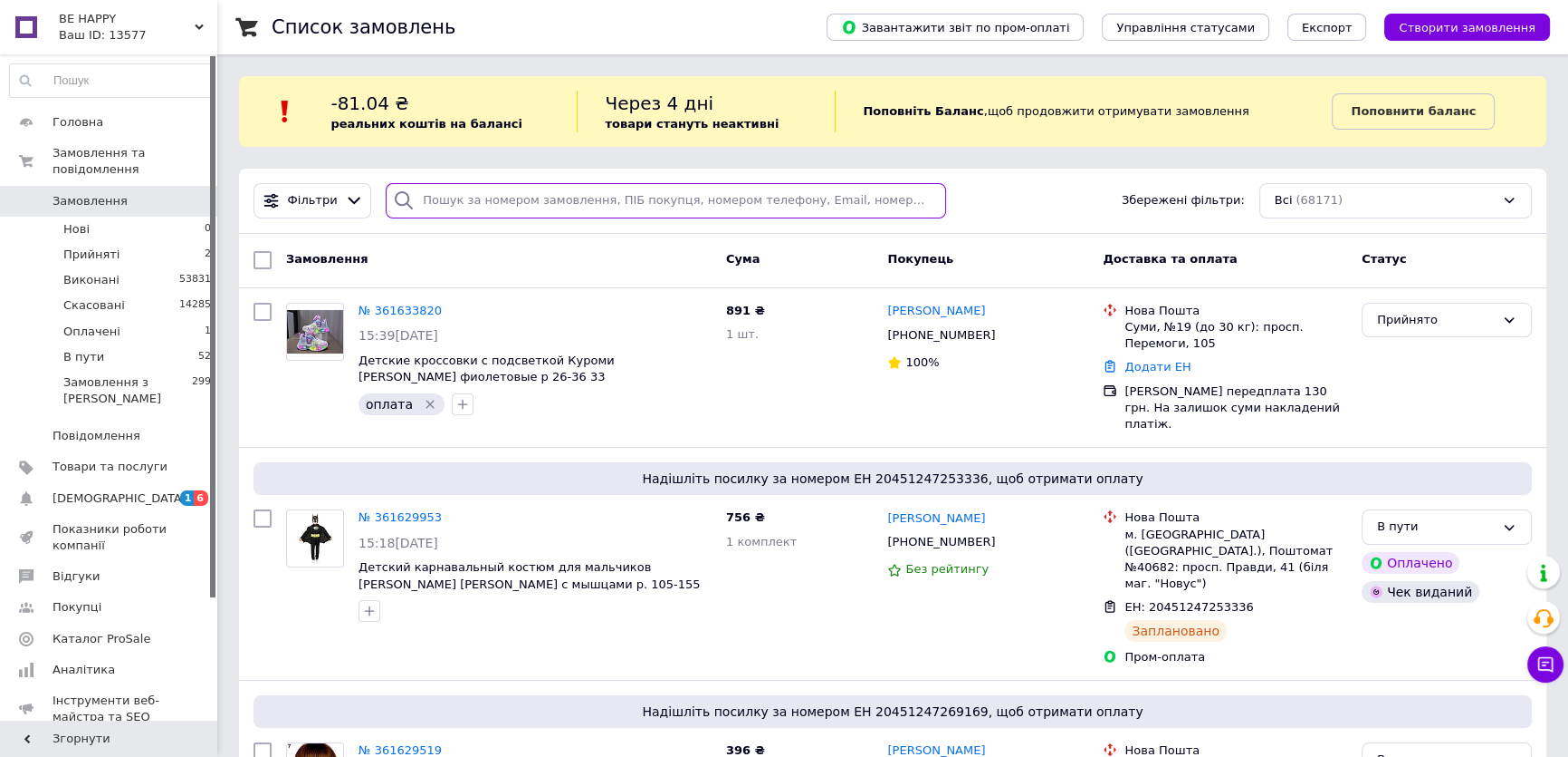
click at [419, 200] on input "search" at bounding box center [666, 200] width 561 height 35
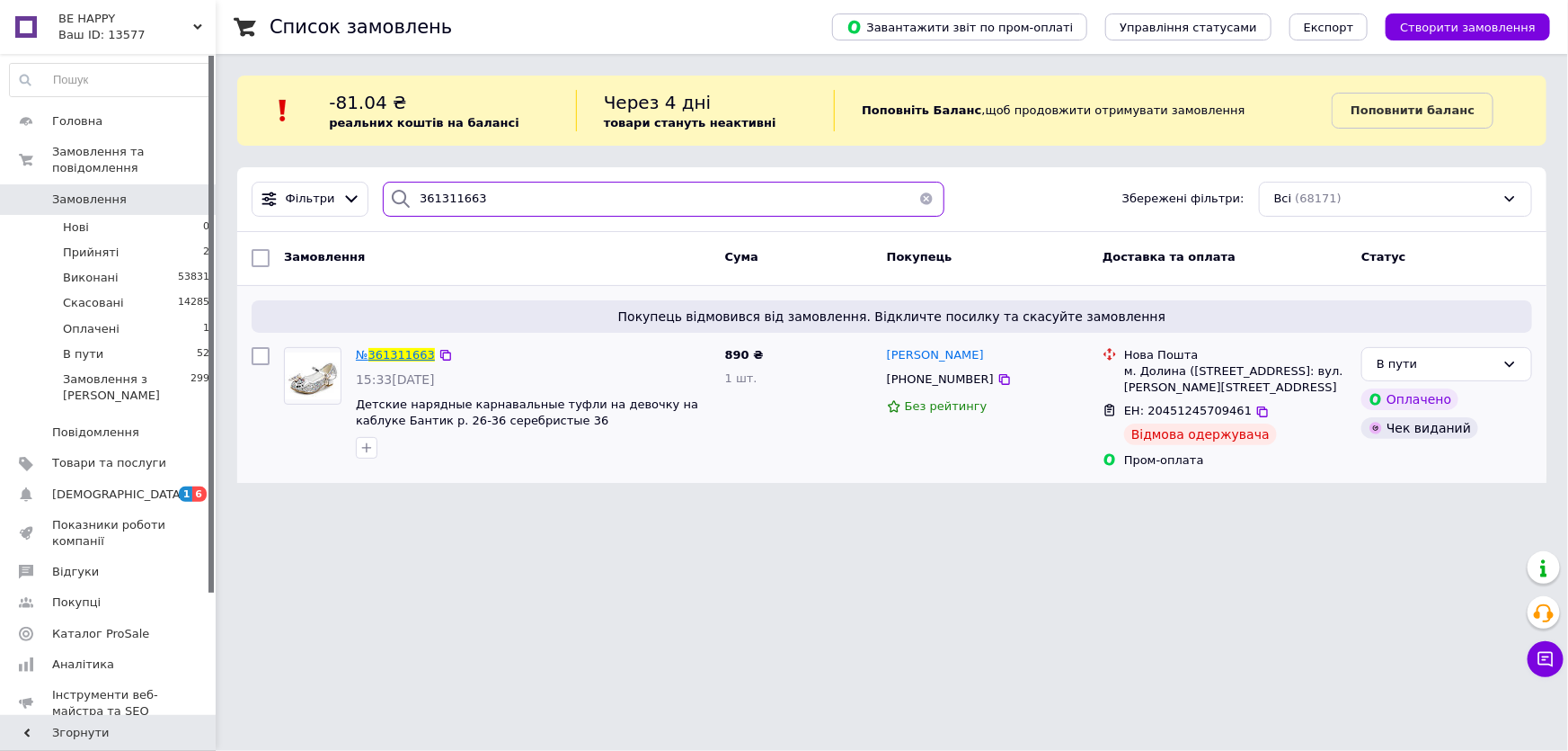
type input "361311663"
click at [386, 356] on span "361311663" at bounding box center [401, 354] width 67 height 13
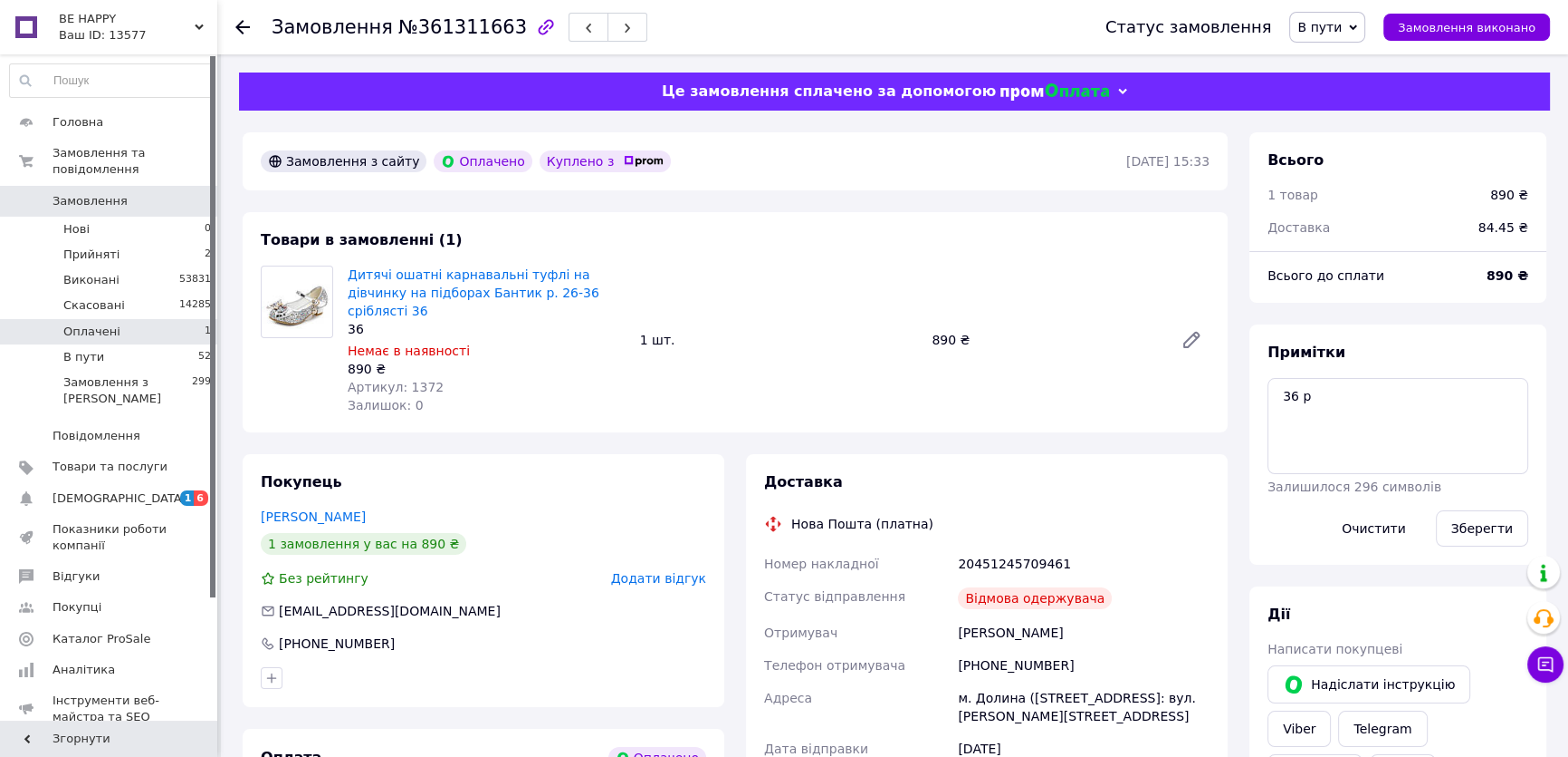
click at [177, 319] on li "Оплачені 1" at bounding box center [111, 332] width 222 height 26
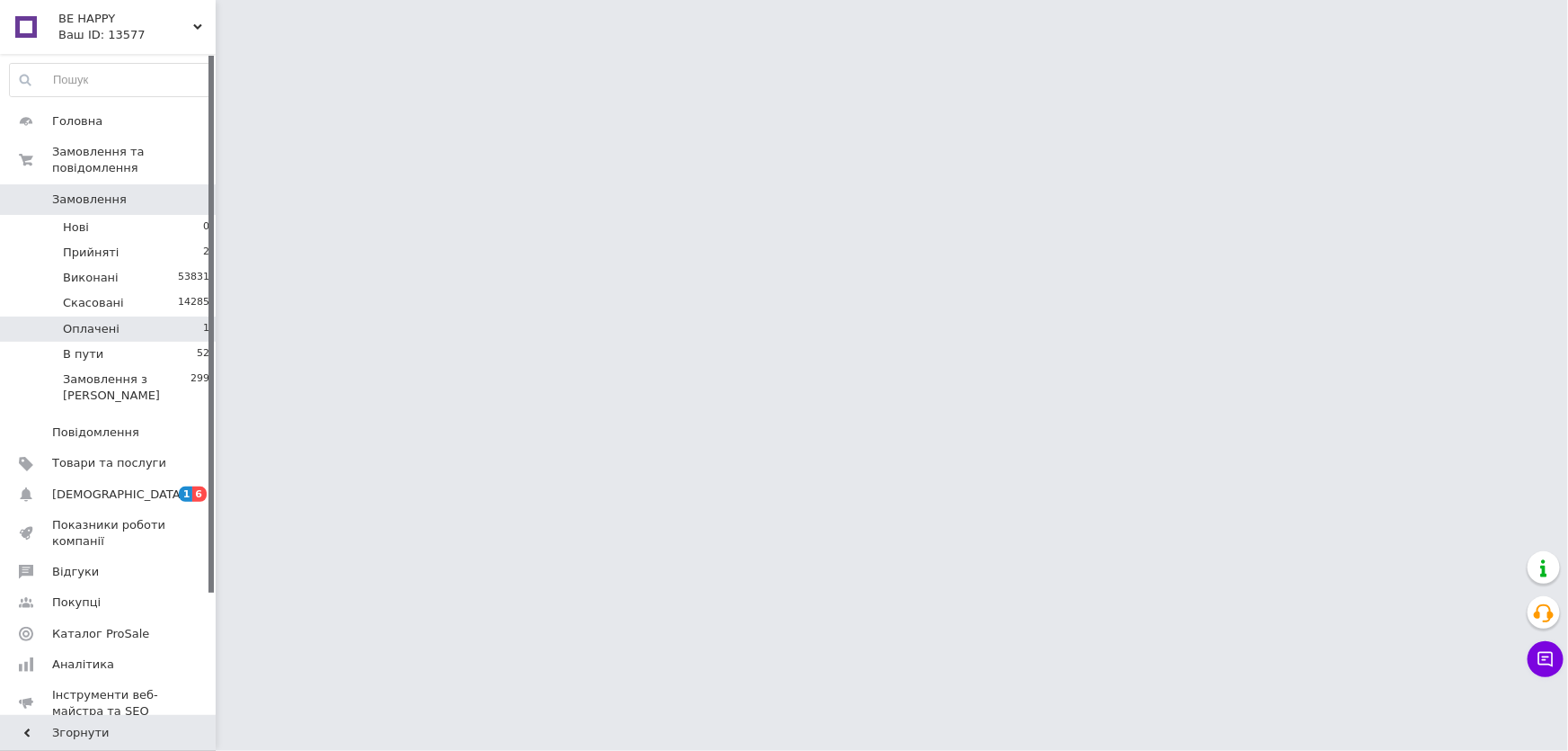
click at [176, 317] on li "Оплачені 1" at bounding box center [110, 329] width 220 height 25
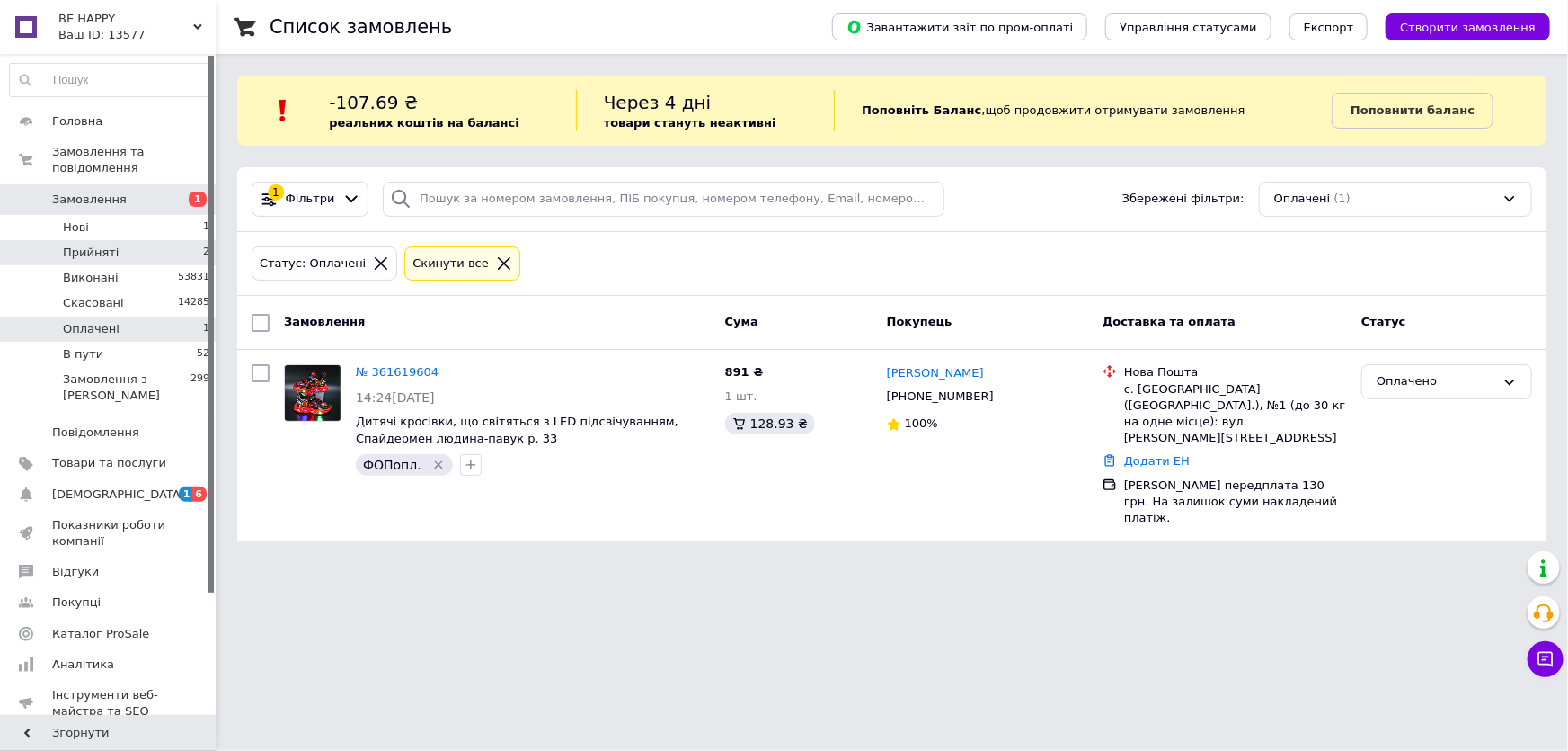
click at [164, 240] on li "Прийняті 2" at bounding box center [110, 252] width 220 height 25
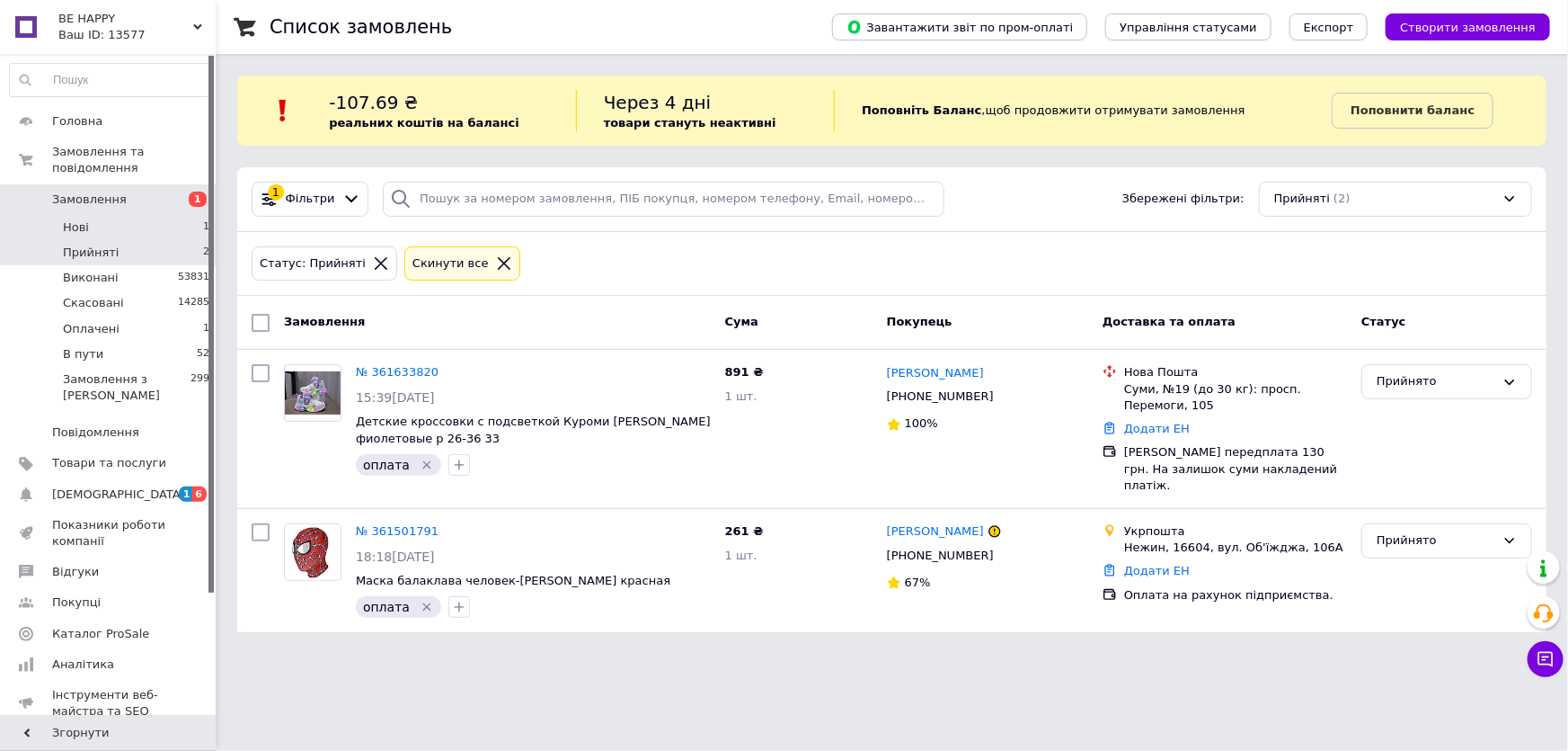
click at [179, 215] on li "Нові 1" at bounding box center [110, 227] width 220 height 25
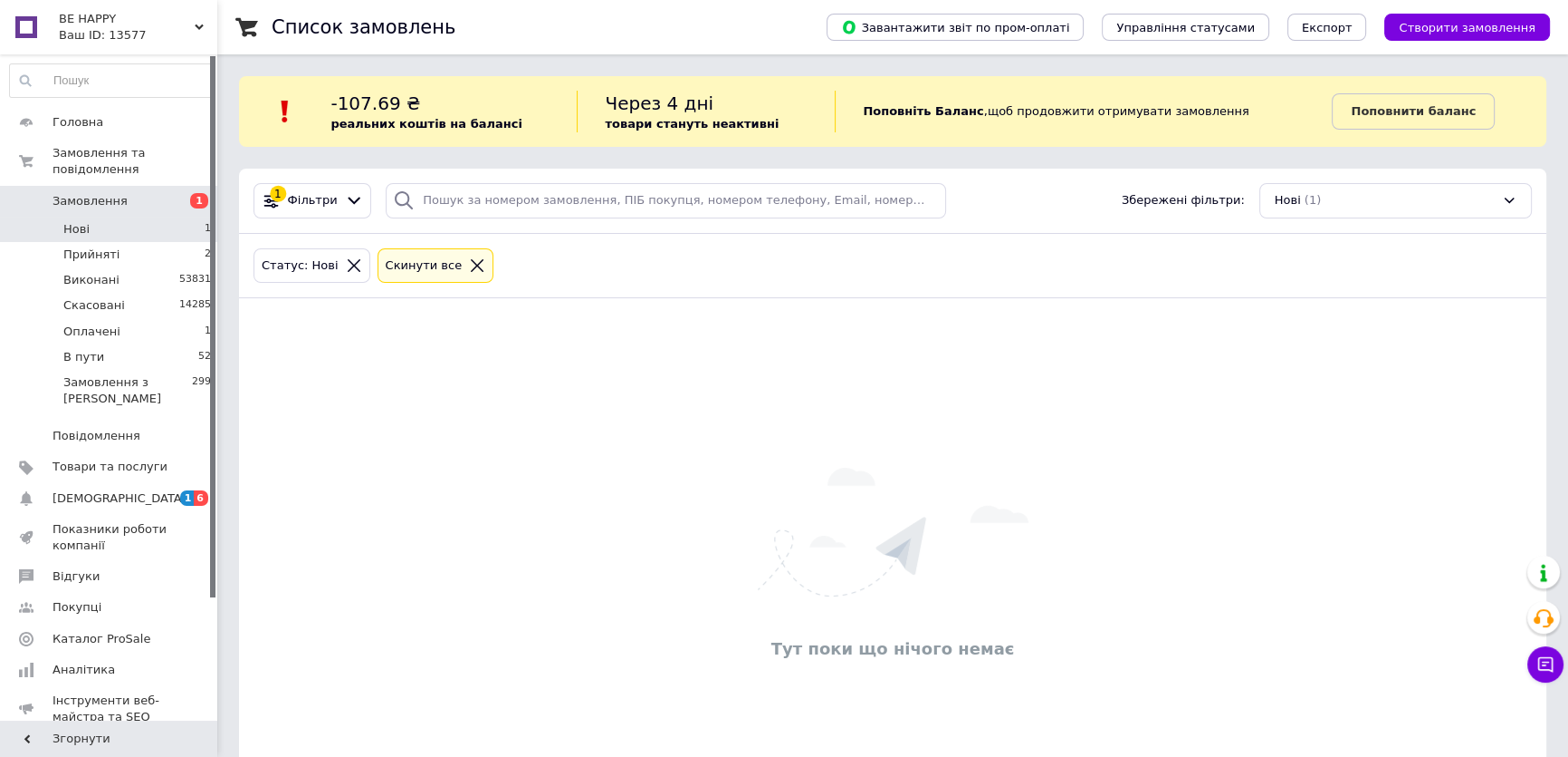
click at [181, 217] on li "Нові 1" at bounding box center [111, 229] width 222 height 26
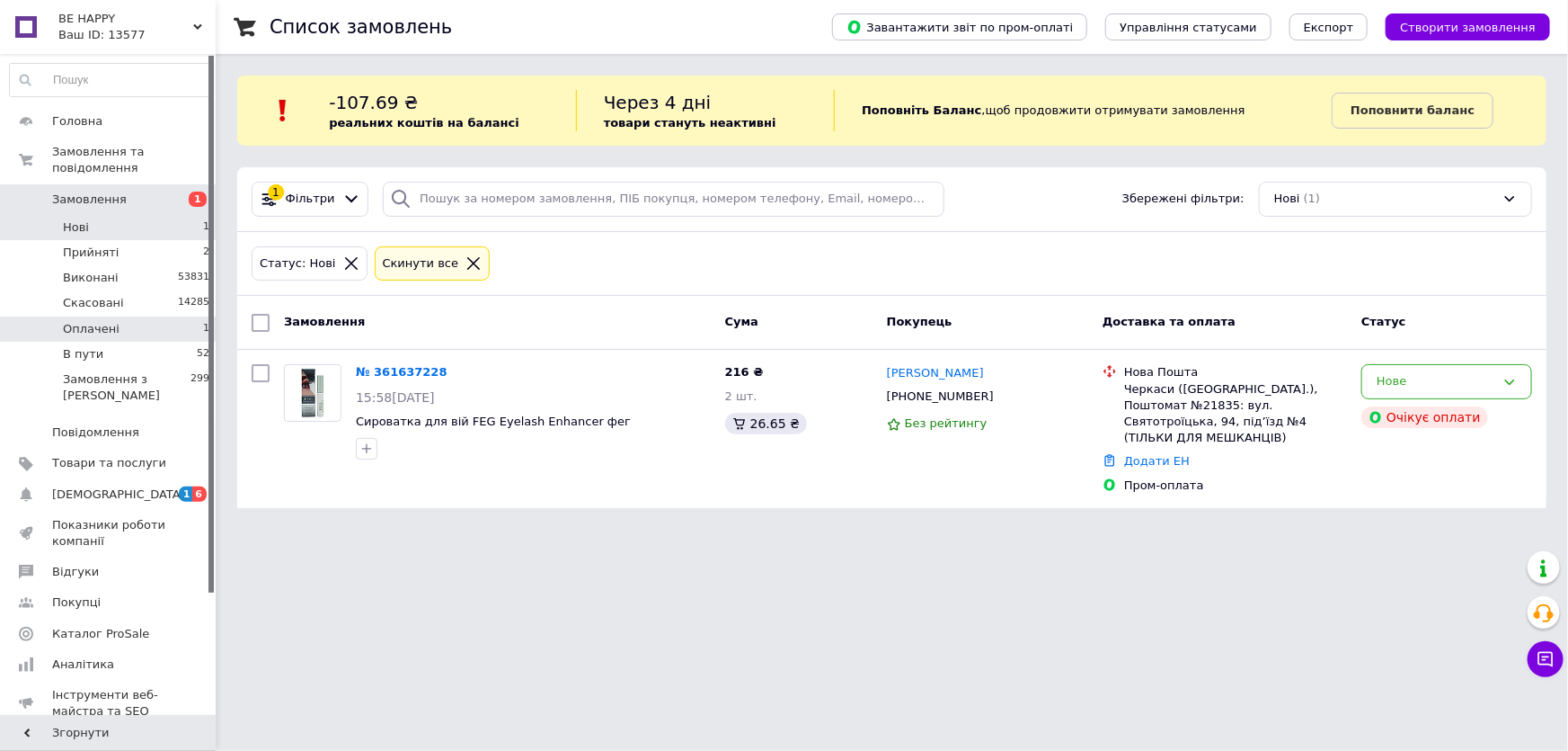
click at [192, 317] on li "Оплачені 1" at bounding box center [110, 329] width 220 height 25
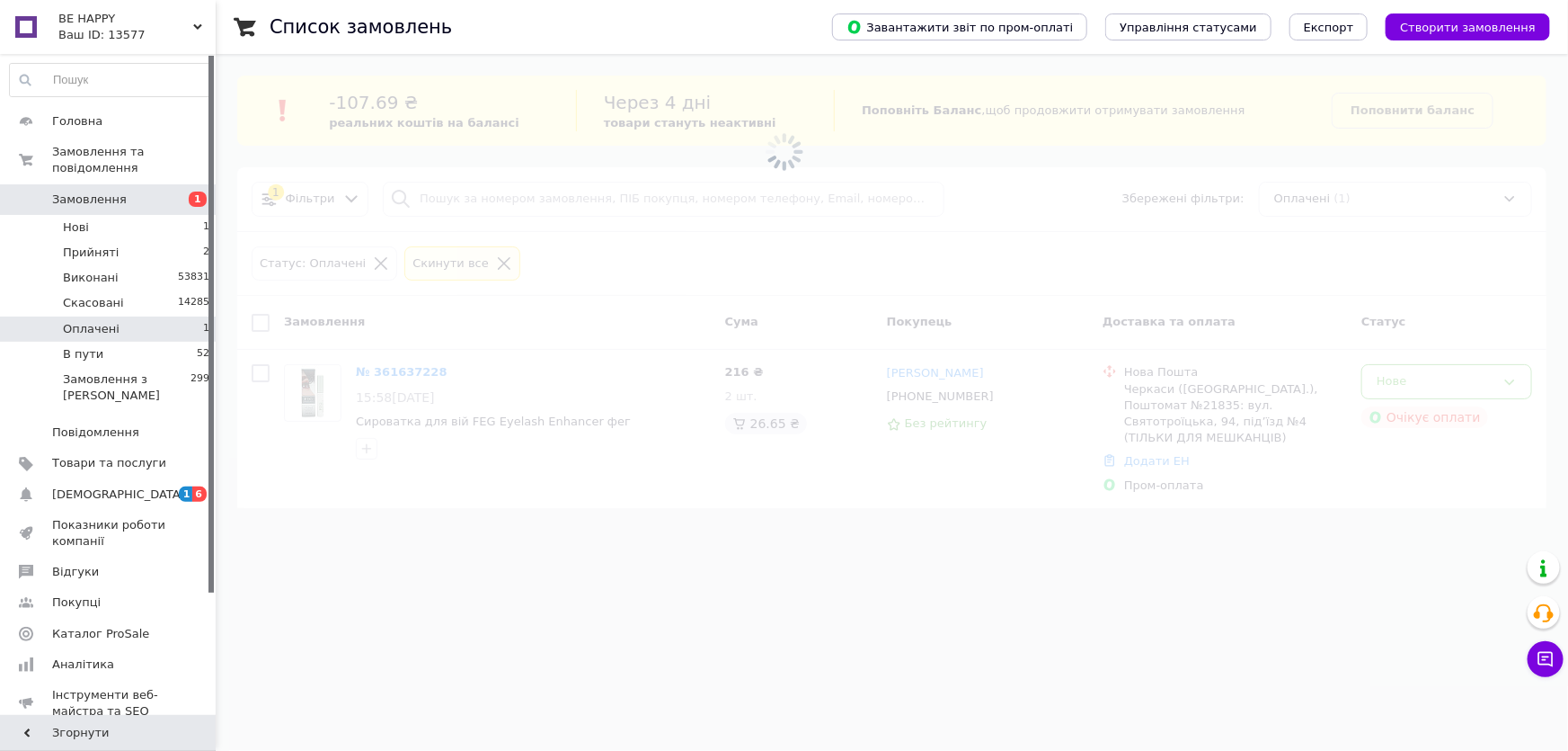
click at [191, 317] on li "Оплачені 1" at bounding box center [110, 329] width 220 height 25
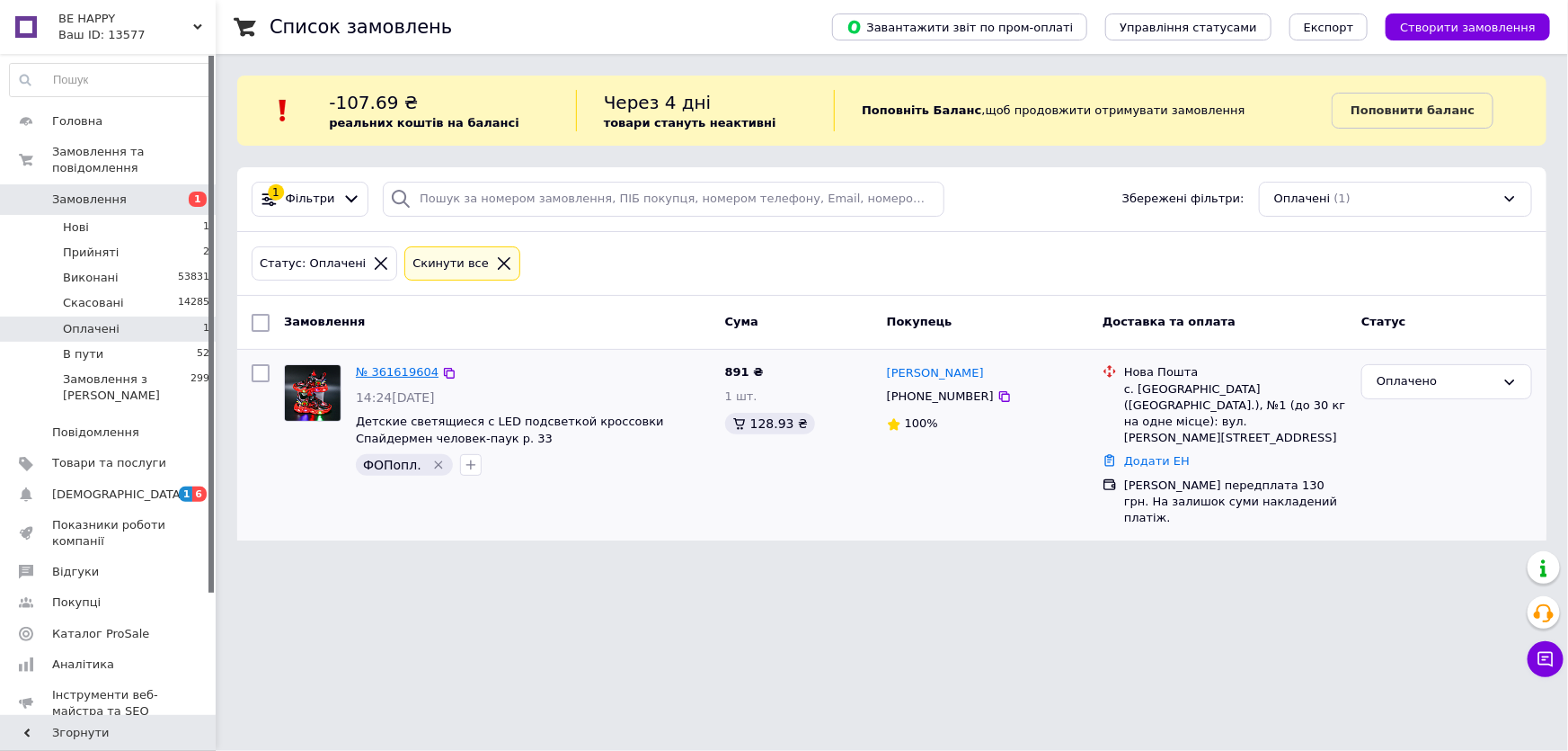
click at [400, 365] on link "№ 361619604" at bounding box center [397, 371] width 83 height 13
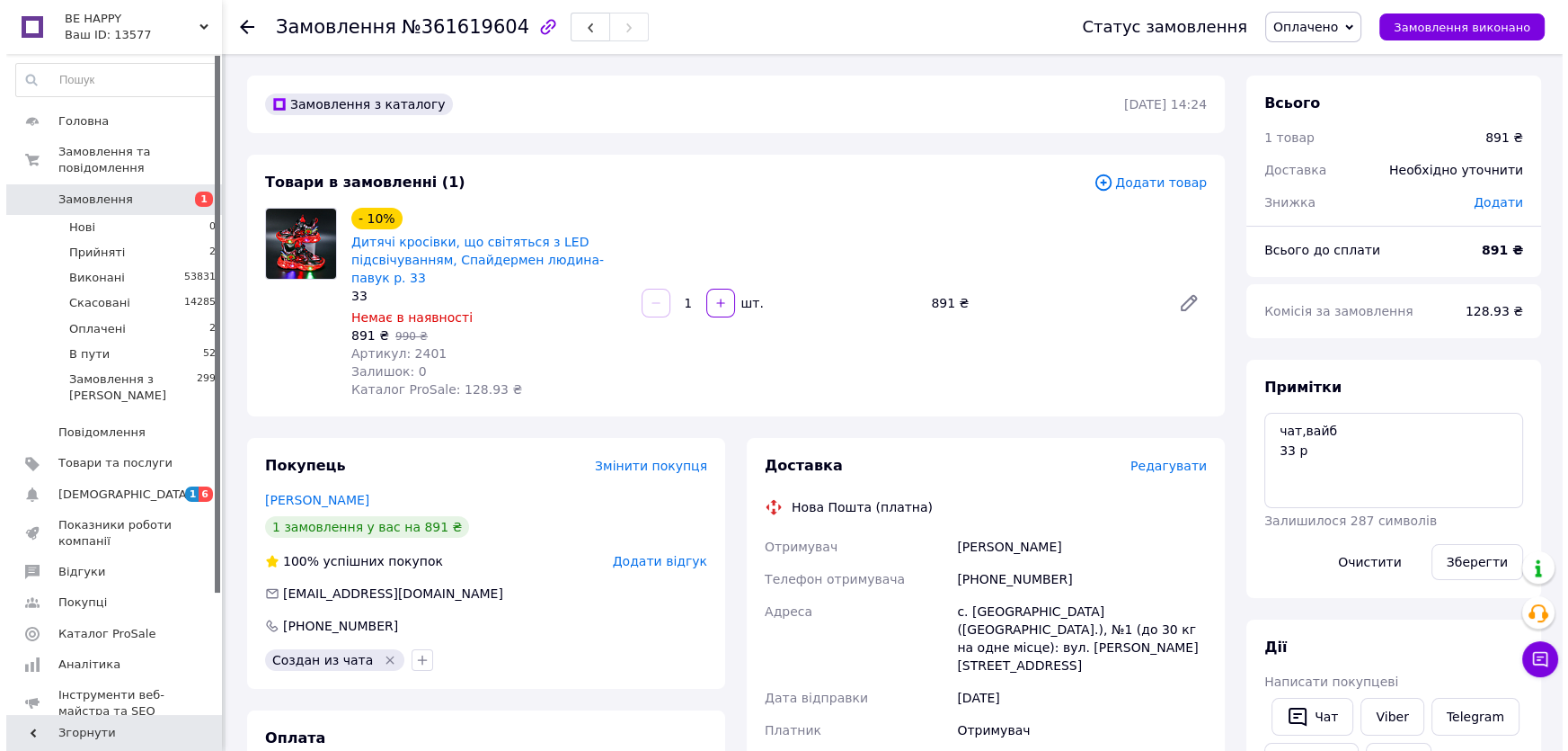
scroll to position [163, 0]
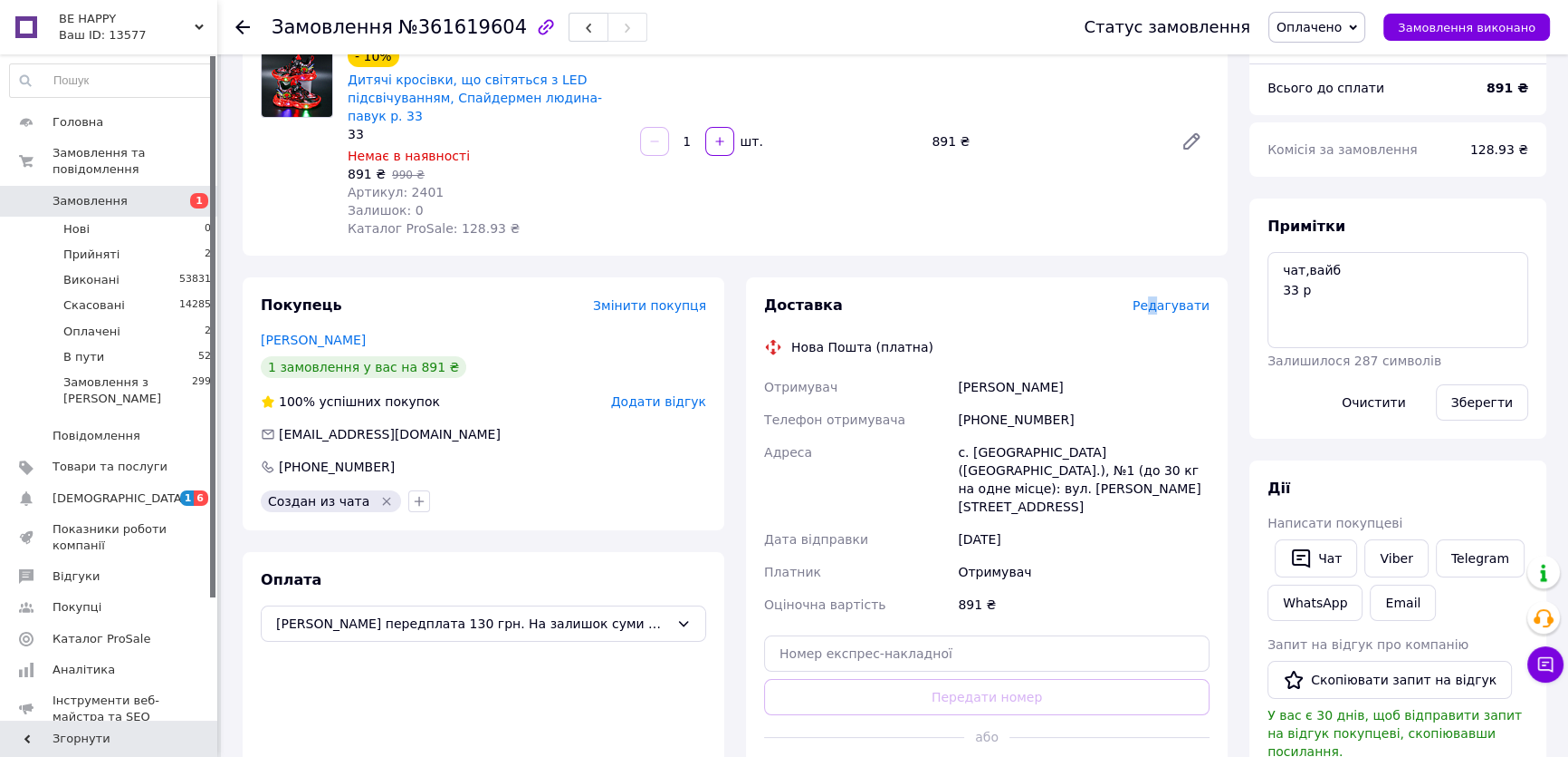
click at [1163, 308] on span "Редагувати" at bounding box center [1170, 305] width 77 height 14
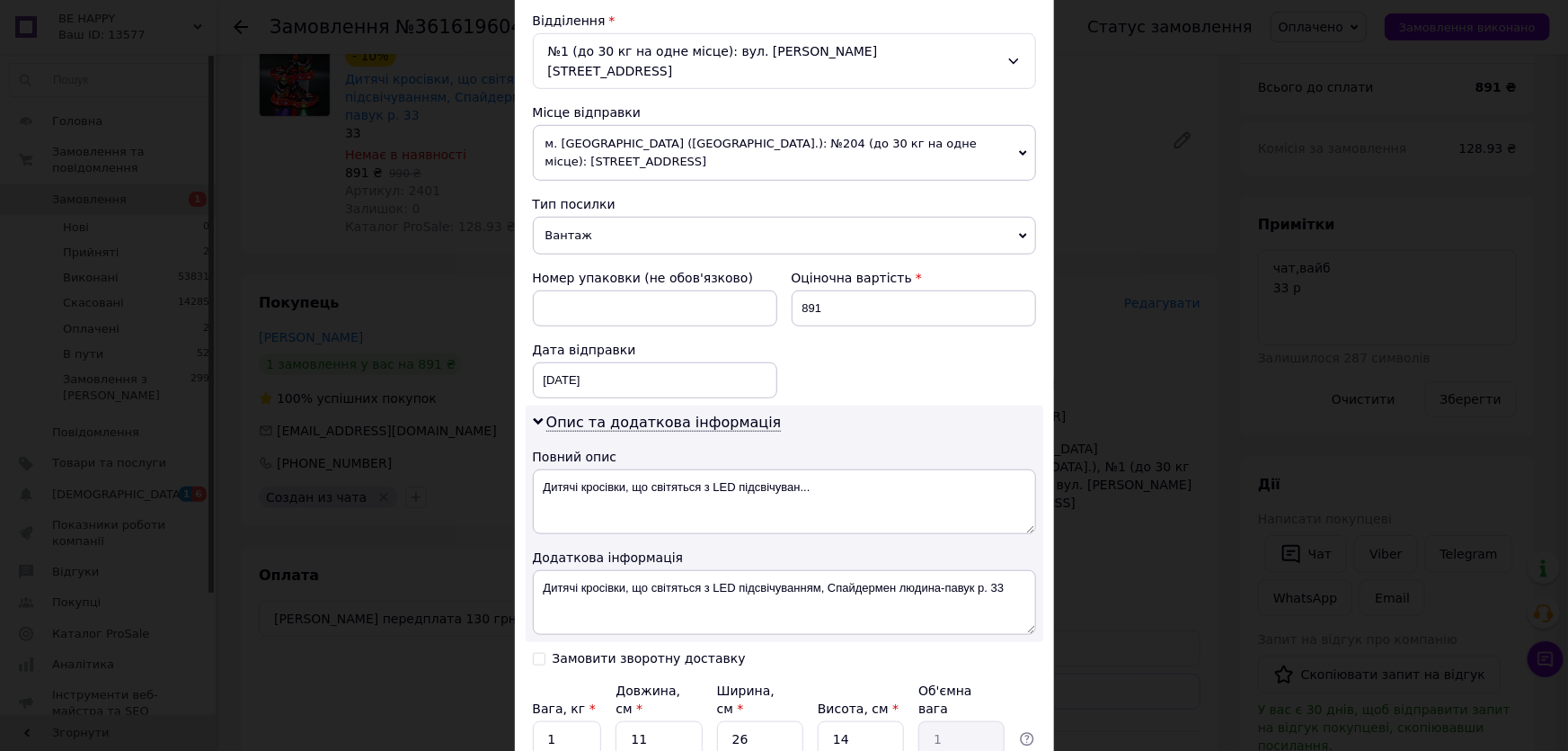
scroll to position [673, 0]
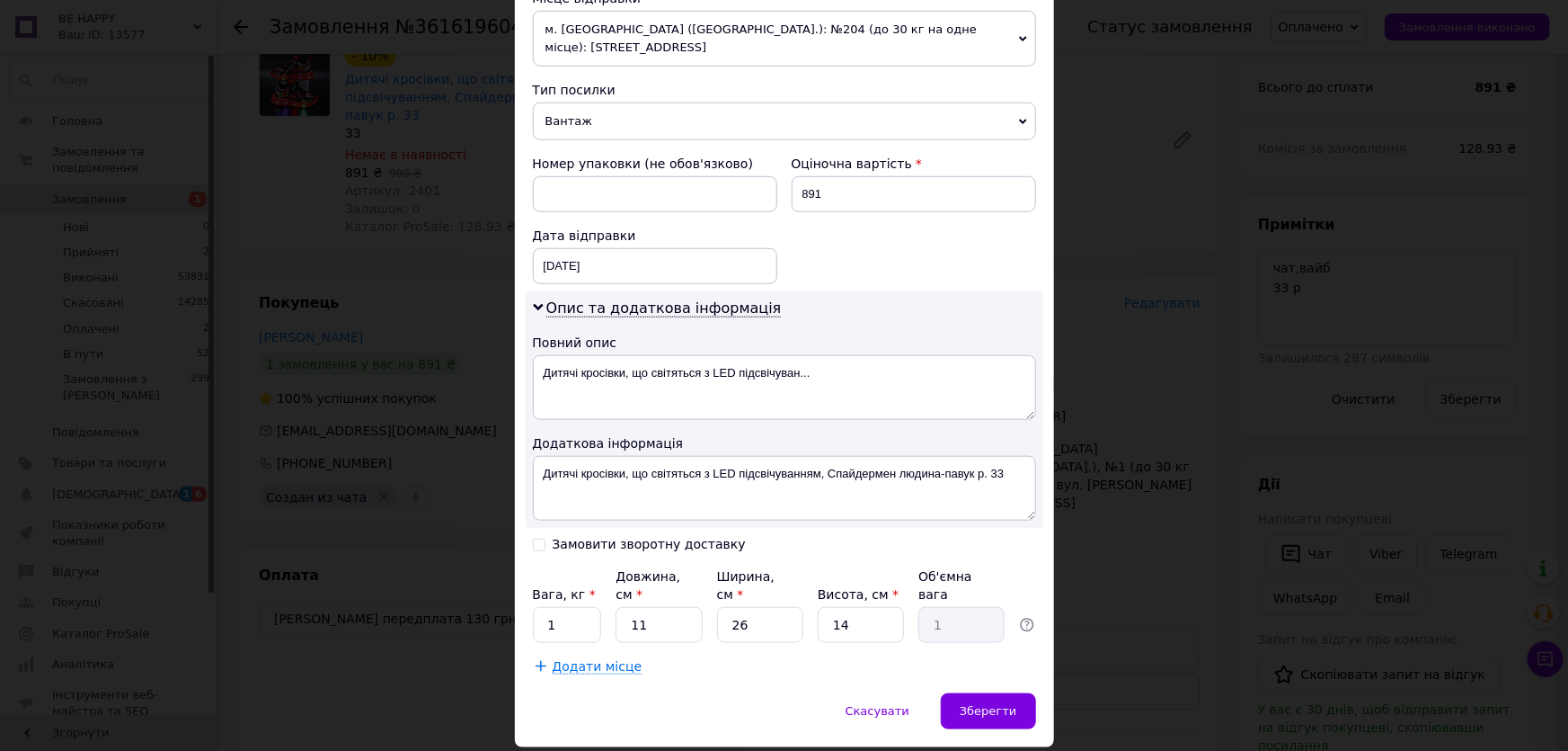
click at [537, 537] on input "Замовити зворотну доставку" at bounding box center [538, 542] width 12 height 12
checkbox input "true"
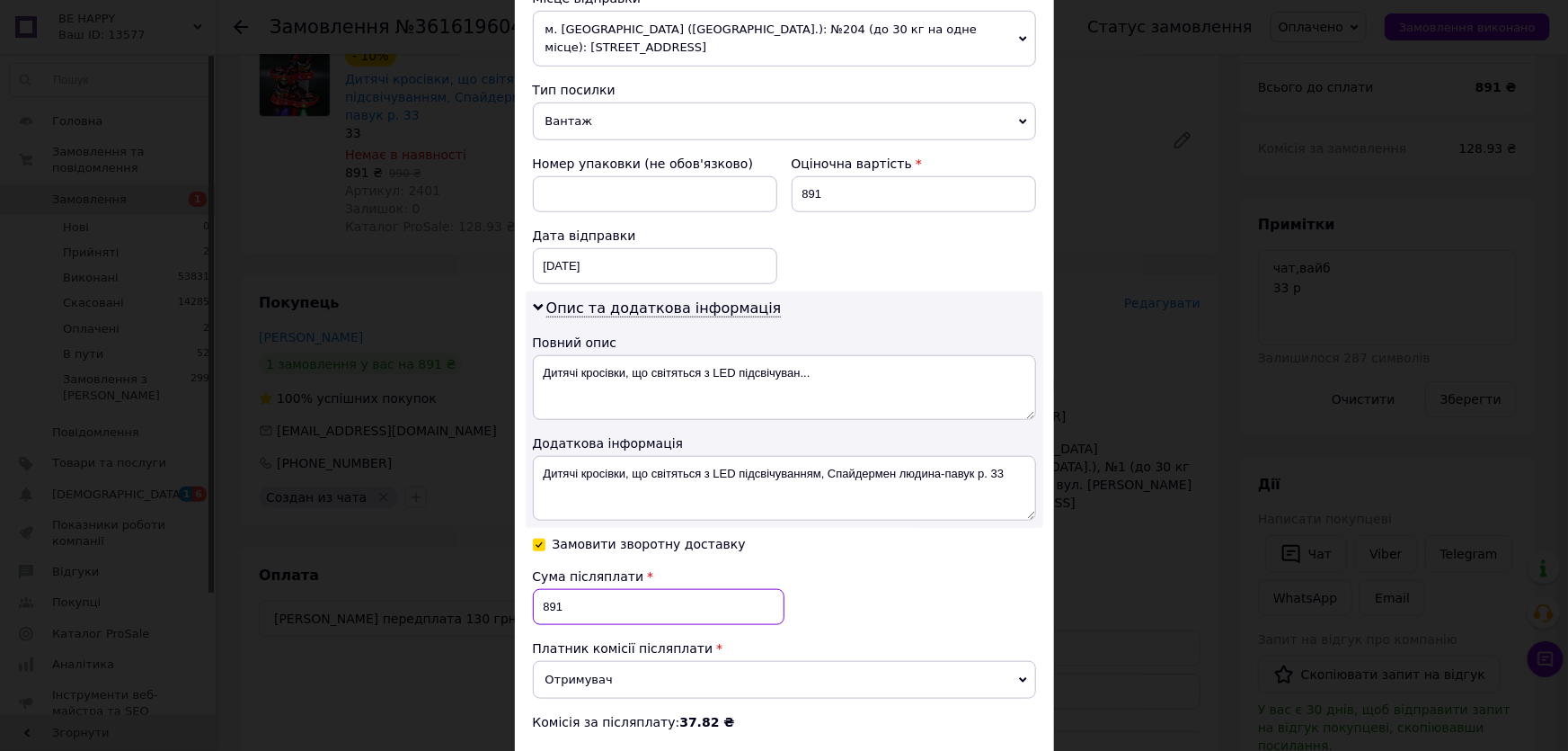
click at [570, 588] on input "891" at bounding box center [659, 606] width 252 height 36
type input "8"
type input "761"
click at [914, 567] on div "Сума післяплати 761 Платник комісії післяплати Отримувач Відправник Комісія за …" at bounding box center [784, 649] width 504 height 164
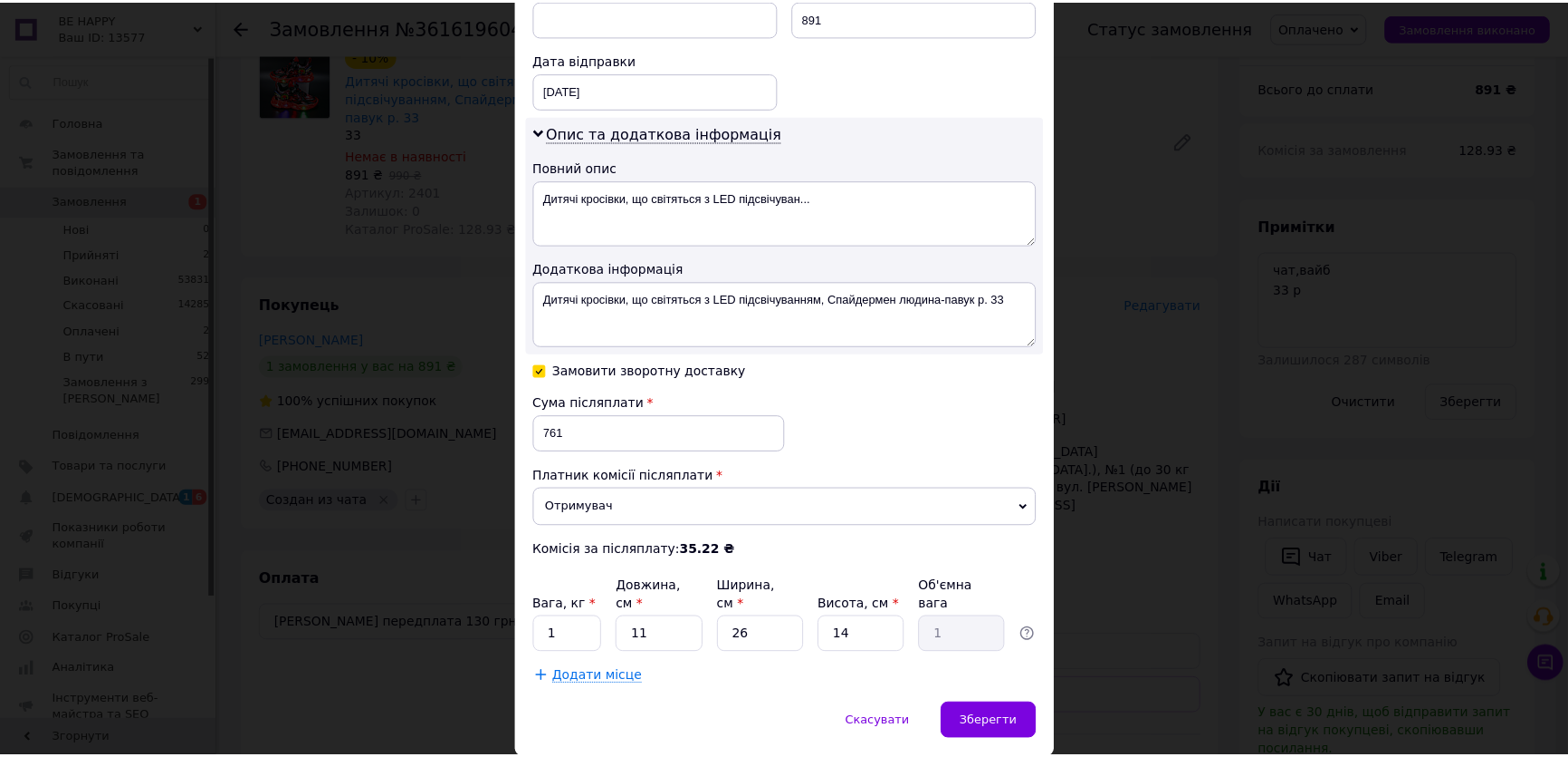
scroll to position [861, 0]
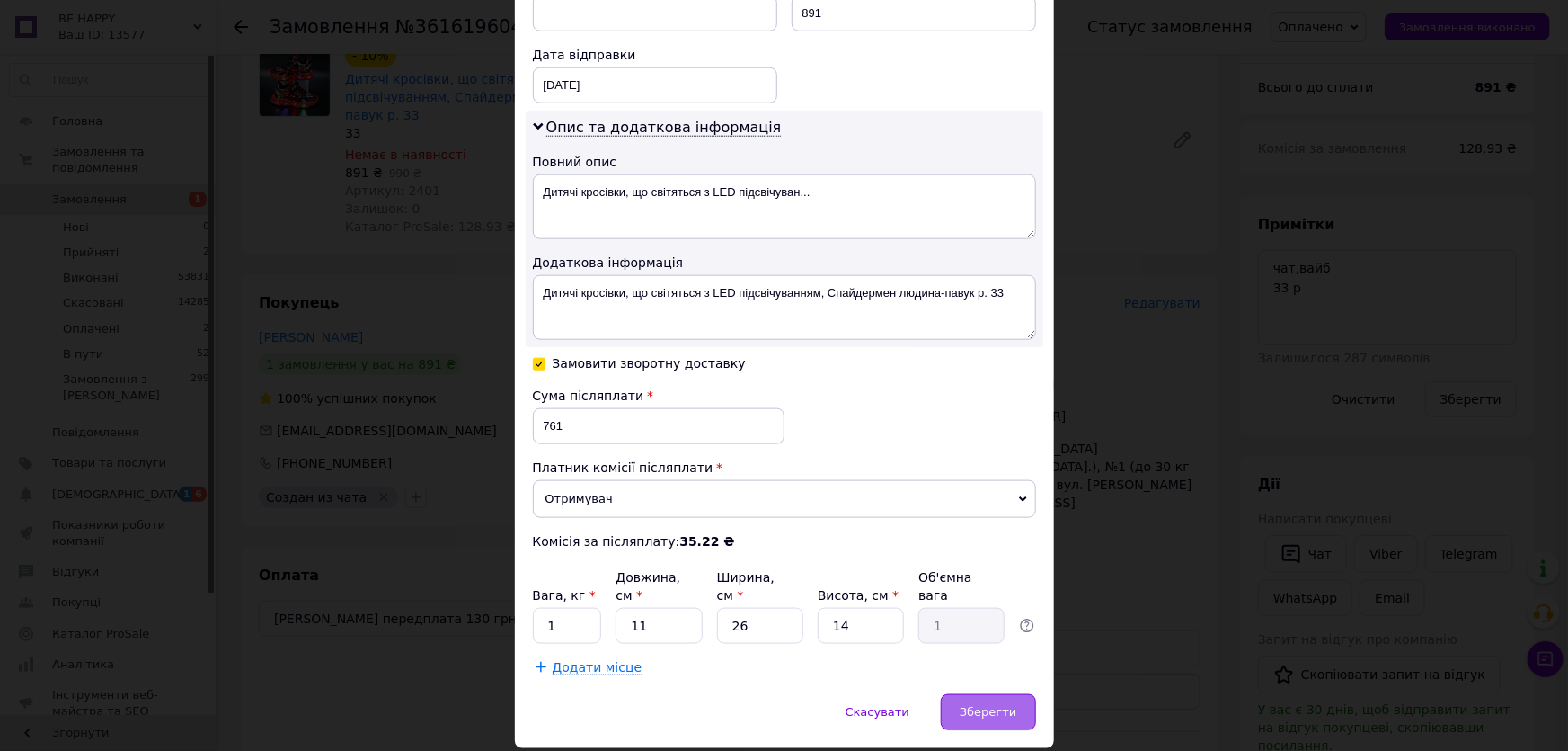
click at [974, 705] on span "Зберегти" at bounding box center [987, 712] width 56 height 13
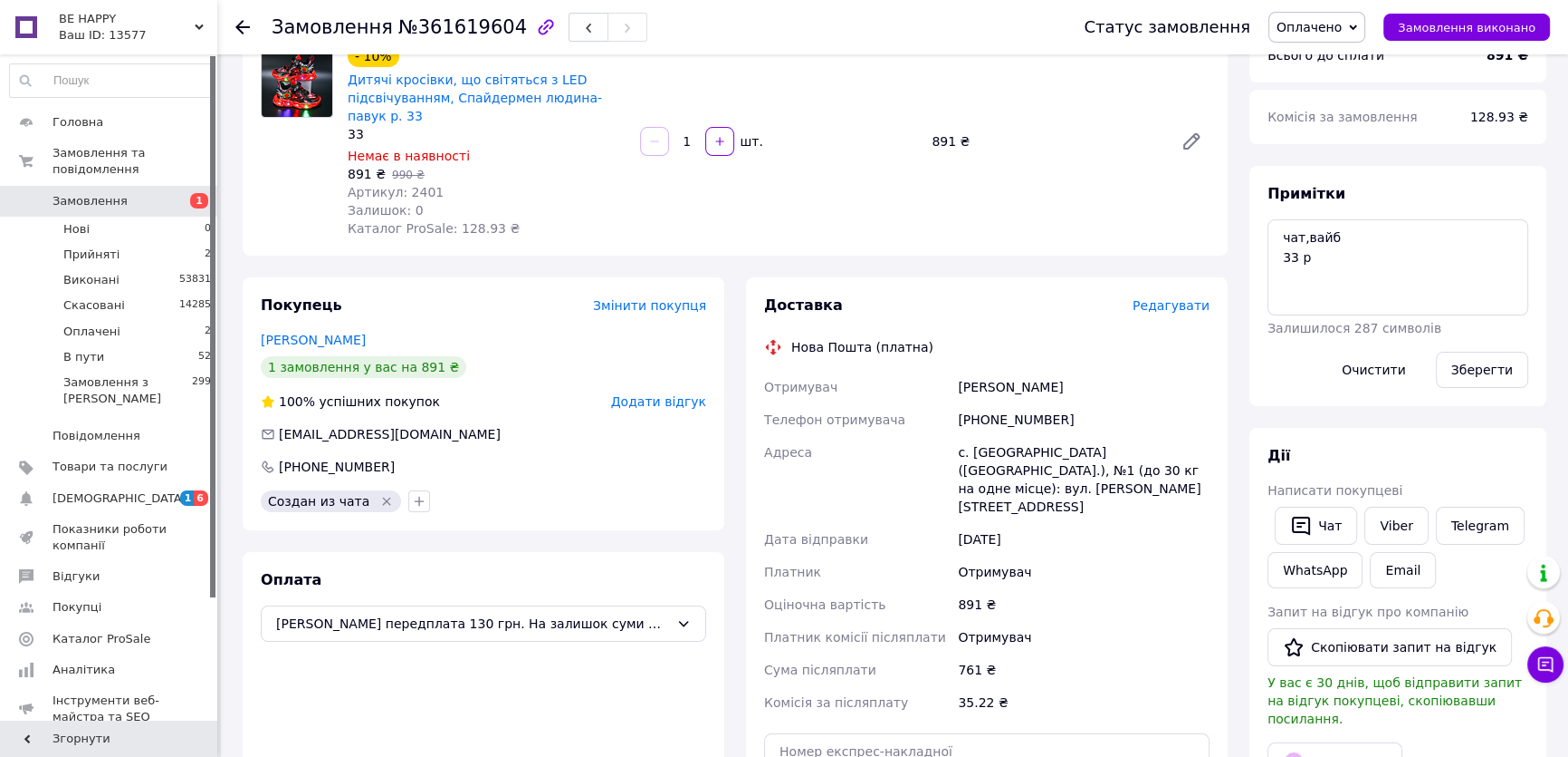
scroll to position [329, 0]
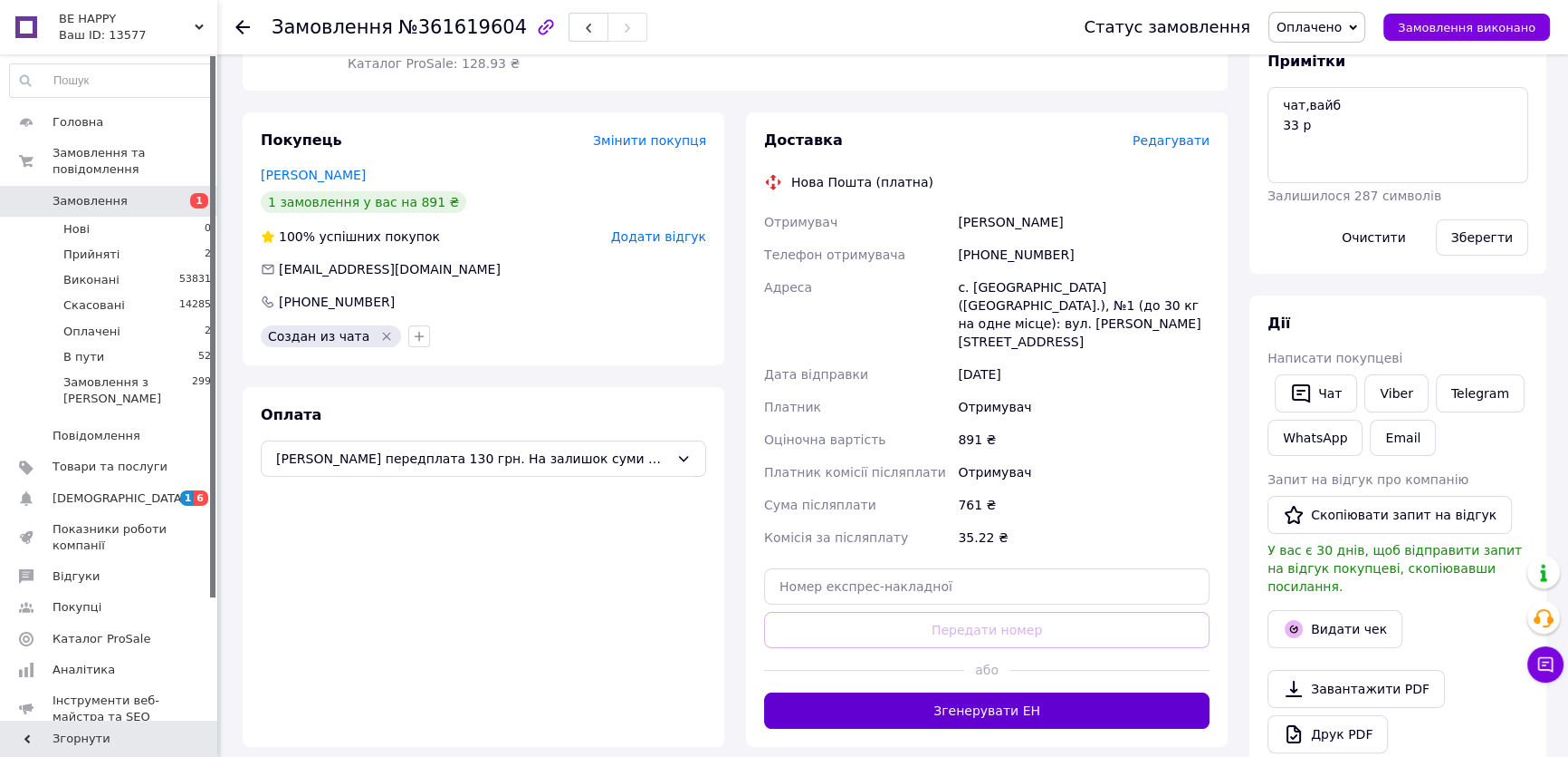
click at [1061, 693] on button "Згенерувати ЕН" at bounding box center [987, 711] width 446 height 36
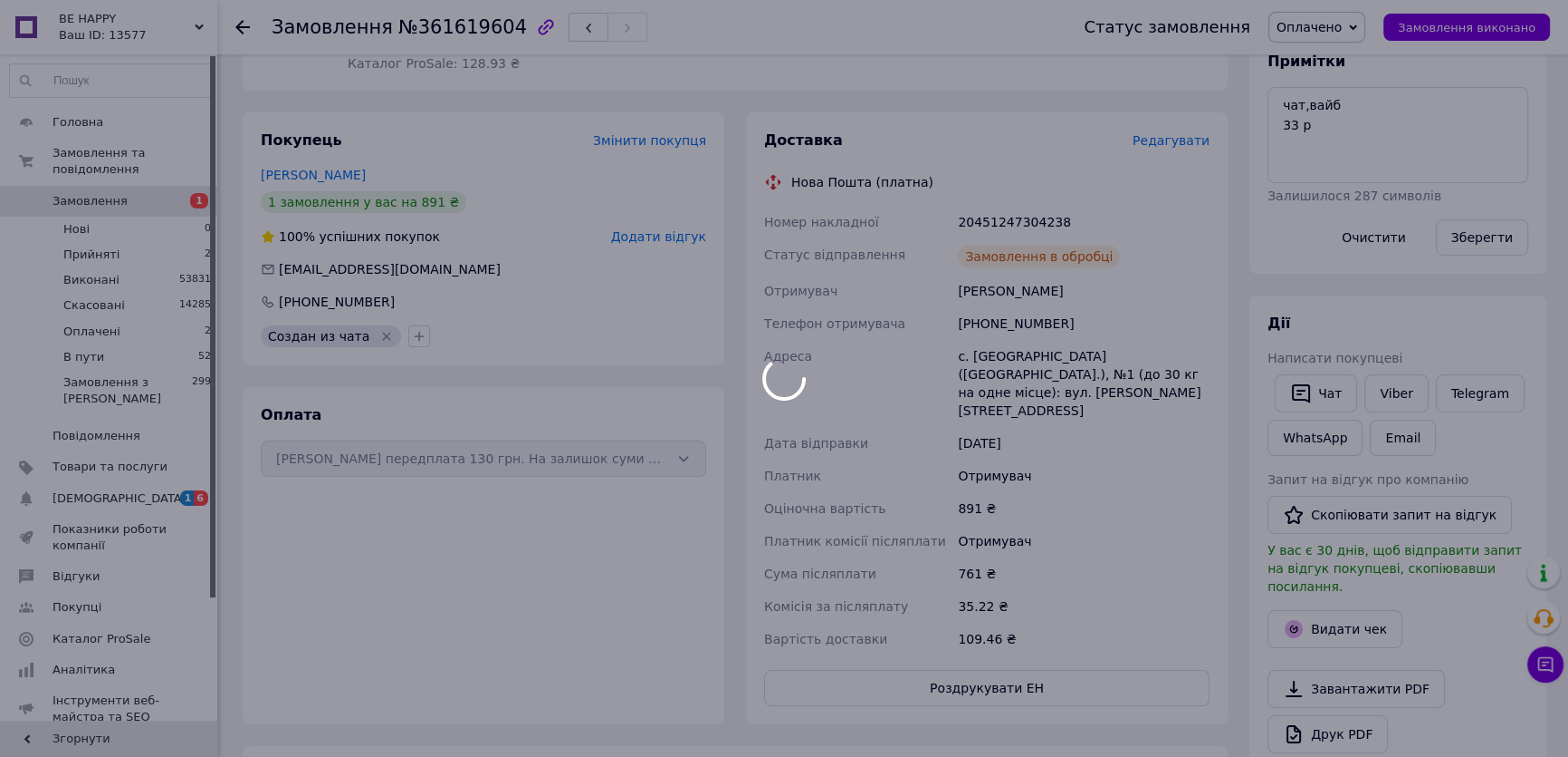
click at [1033, 655] on div at bounding box center [784, 378] width 1568 height 757
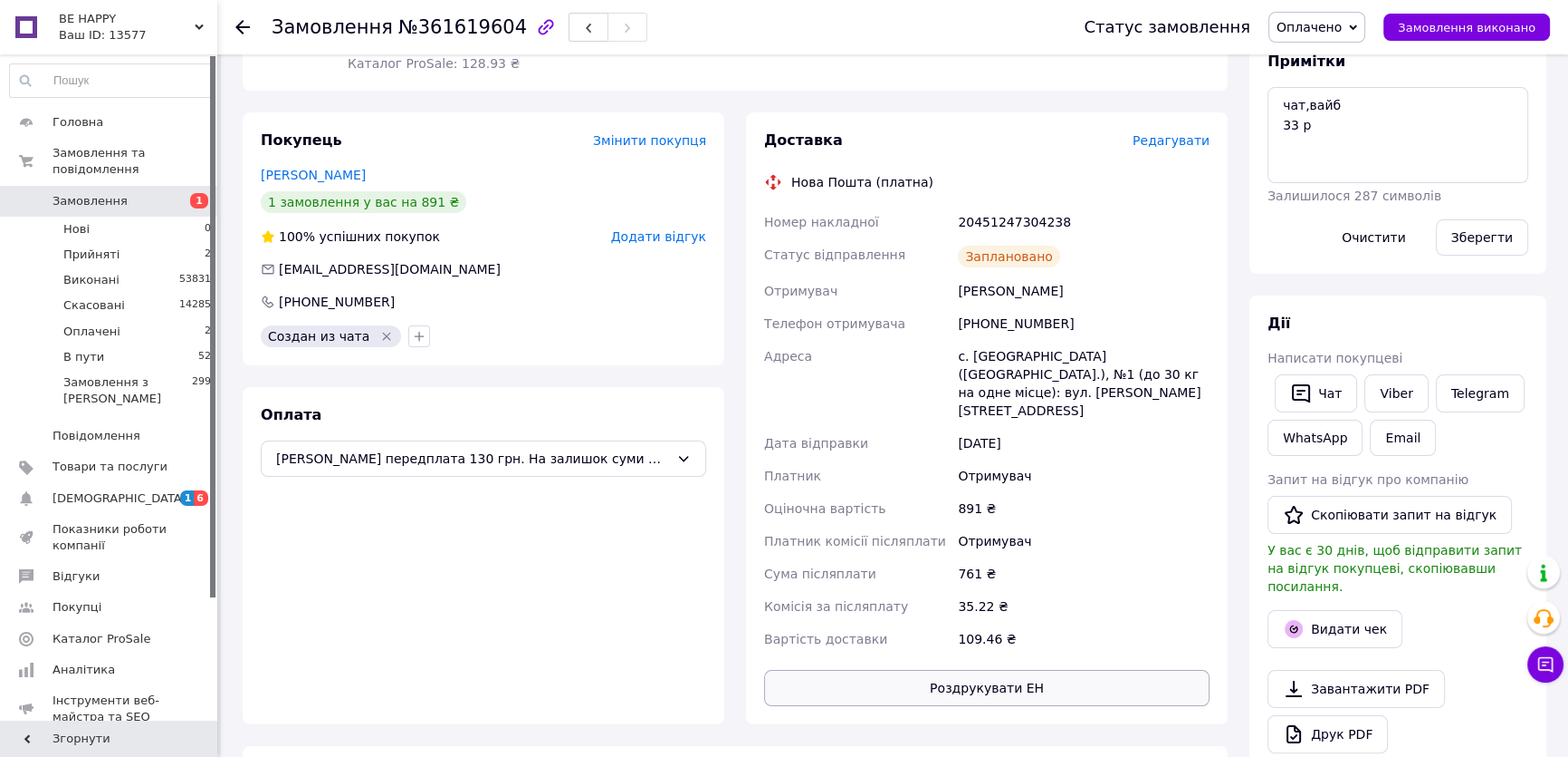
click at [1068, 670] on button "Роздрукувати ЕН" at bounding box center [987, 688] width 446 height 36
click at [1340, 17] on span "Оплачено" at bounding box center [1317, 27] width 97 height 31
click at [1336, 143] on li "В пути" at bounding box center [1317, 145] width 95 height 27
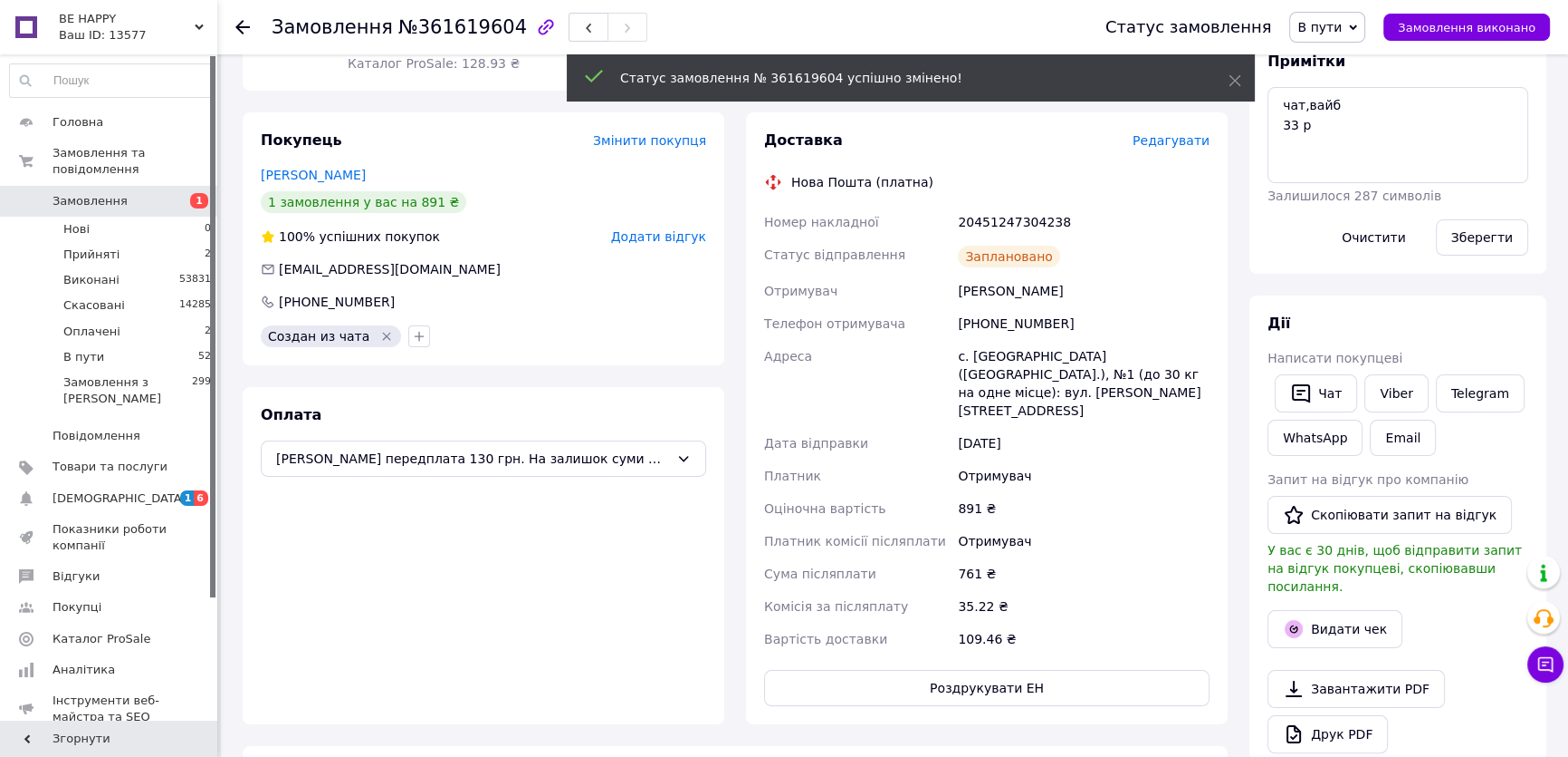
scroll to position [44, 0]
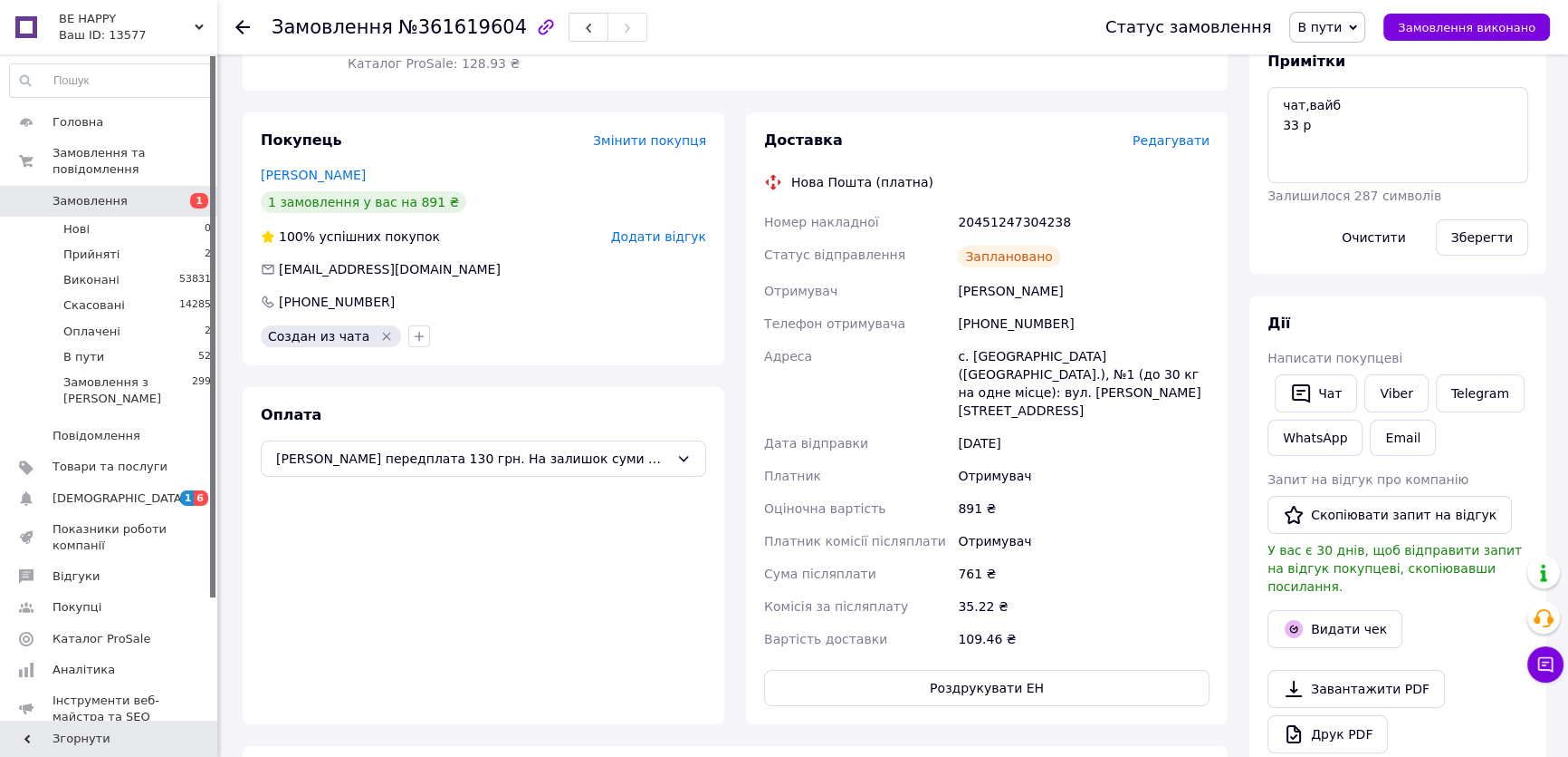
click at [998, 215] on div "20451247304238" at bounding box center [1084, 222] width 259 height 32
copy div "20451247304238"
click at [1403, 391] on link "Viber" at bounding box center [1396, 393] width 63 height 38
click at [842, 117] on div "Доставка Редагувати Нова Пошта (платна) Номер накладної 20451247304238 Статус в…" at bounding box center [987, 419] width 482 height 612
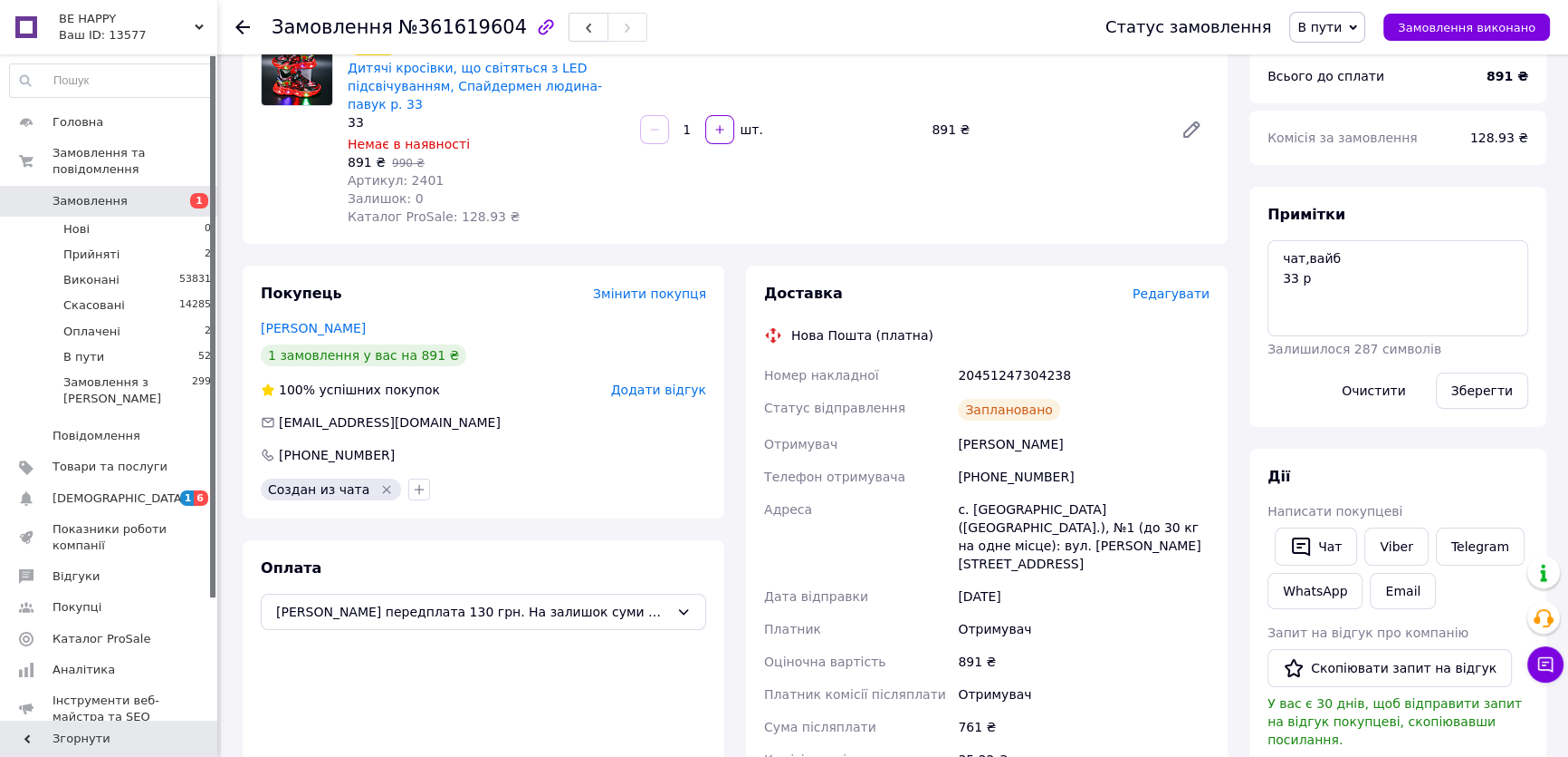
scroll to position [0, 0]
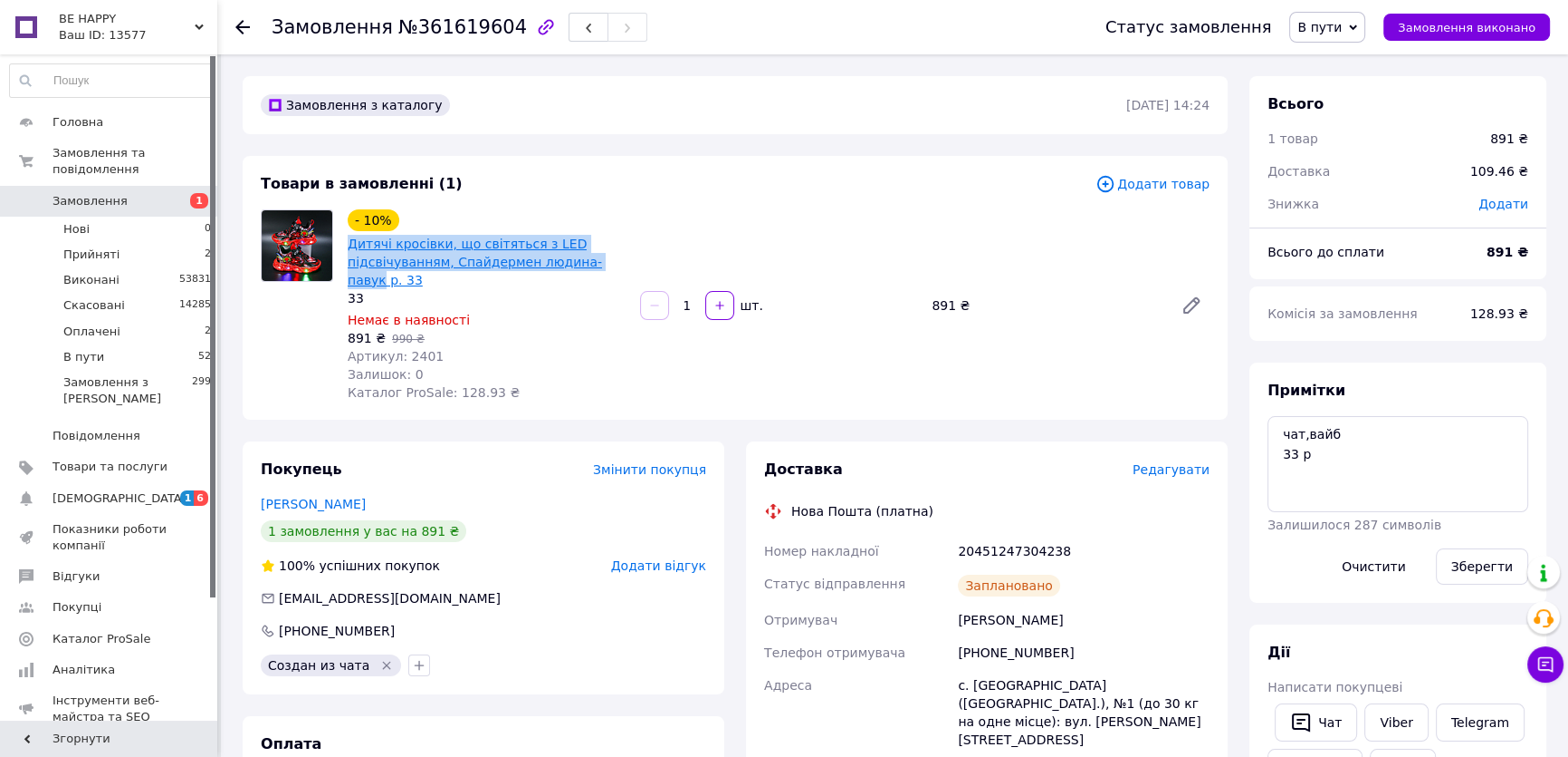
drag, startPoint x: 344, startPoint y: 240, endPoint x: 600, endPoint y: 264, distance: 257.1
click at [600, 264] on div "- 10% Дитячі кросівки, що світяться з LED підсвічуванням, Спайдермен людина-пав…" at bounding box center [487, 305] width 293 height 199
copy link "Дитячі кросівки, що світяться з LED підсвічуванням, Спайдермен людина-павук"
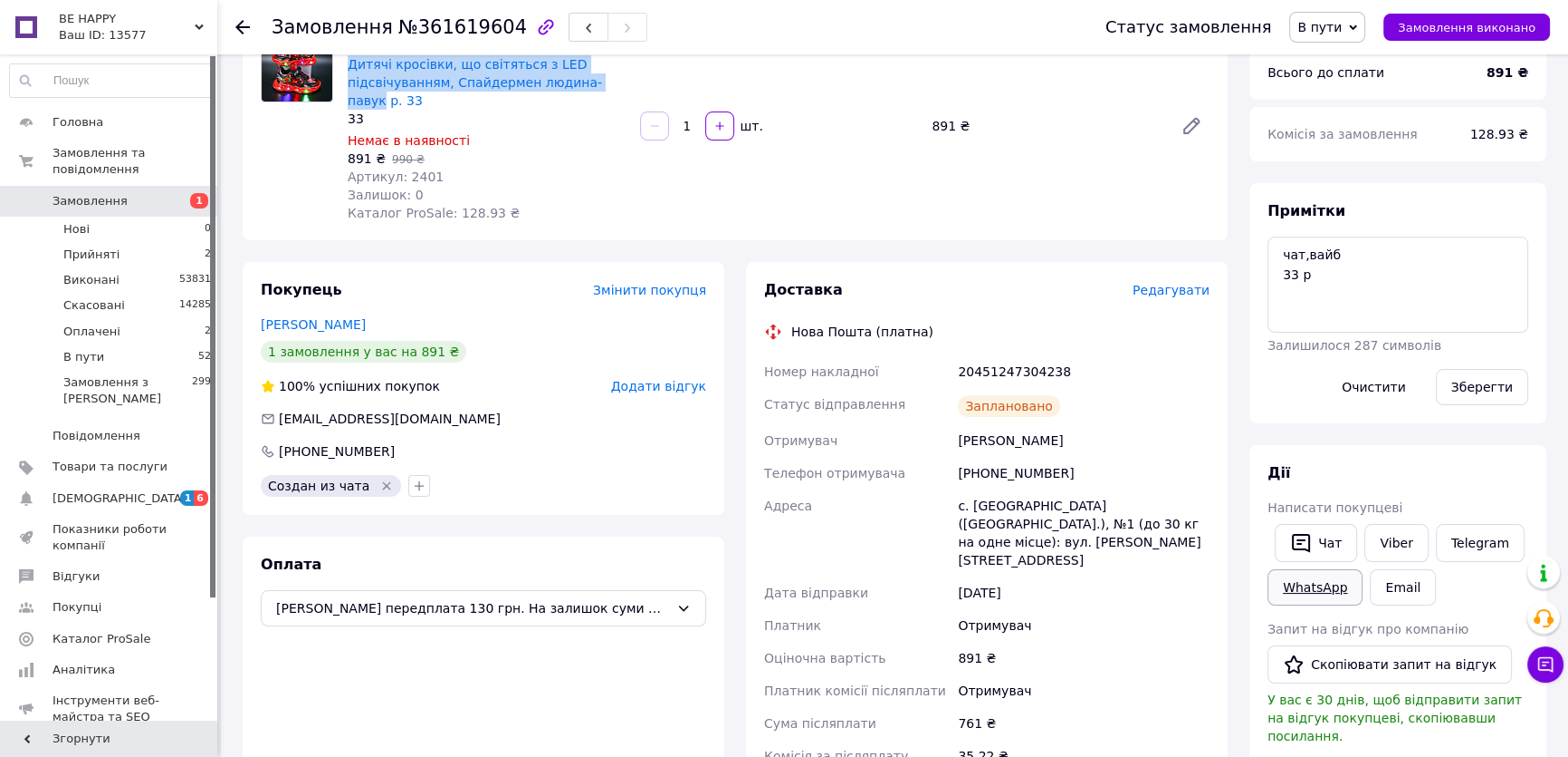
scroll to position [411, 0]
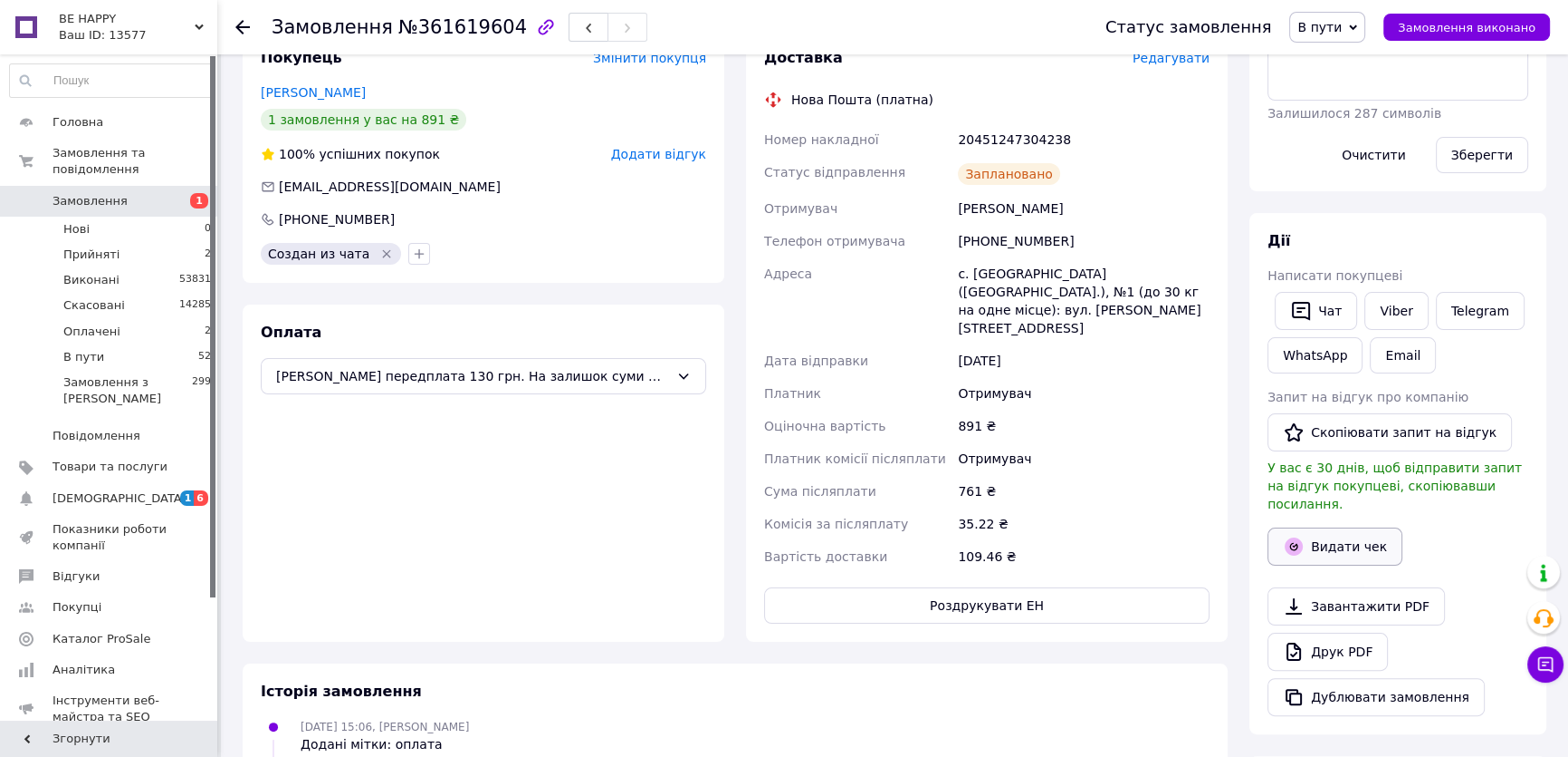
click at [1363, 531] on button "Видати чек" at bounding box center [1335, 547] width 134 height 38
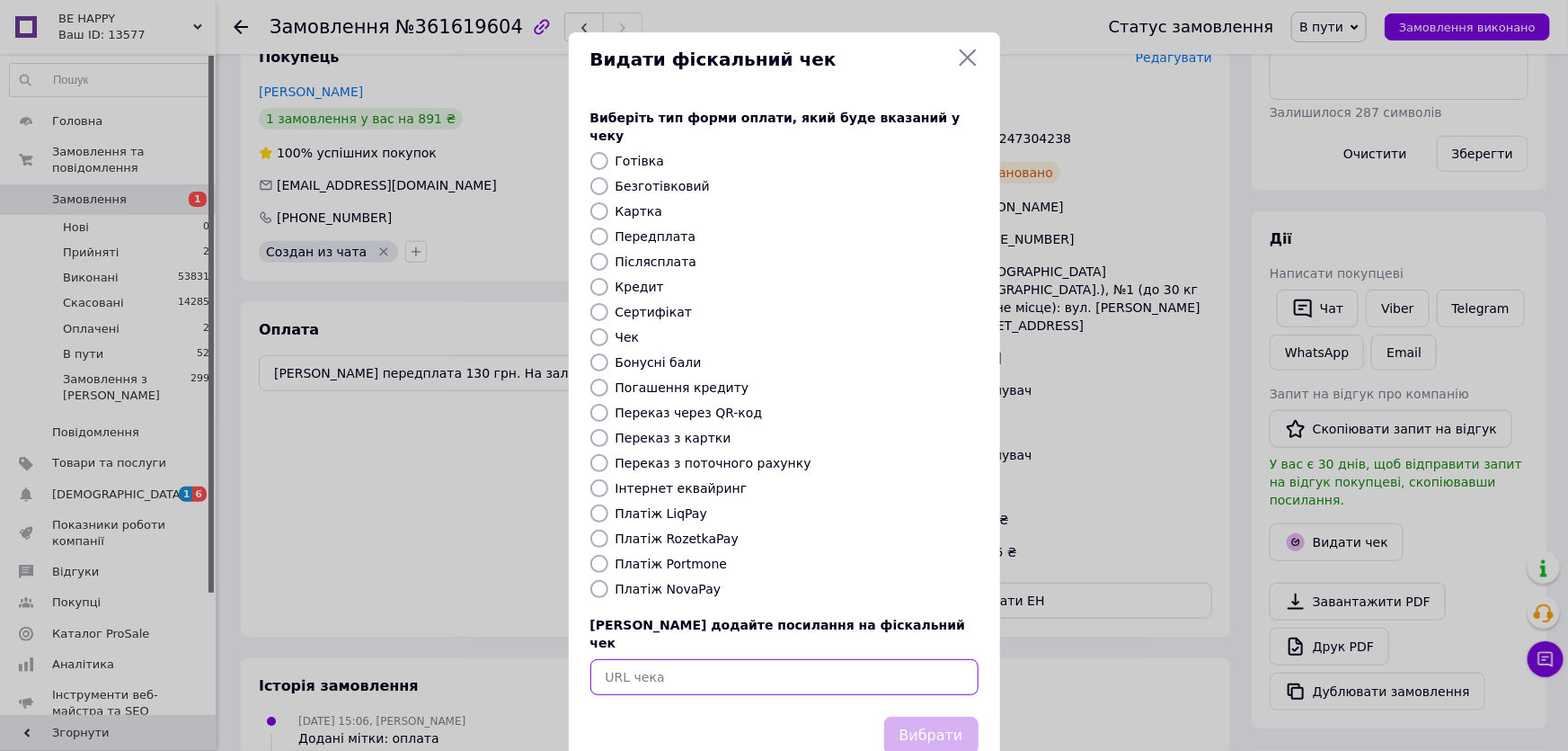
click at [684, 659] on input "text" at bounding box center [784, 677] width 388 height 36
paste input "https://kasa.vchasno.ua/check-viewer/FyKF52DQaNc"
type input "https://kasa.vchasno.ua/check-viewer/FyKF52DQaNc"
click at [942, 716] on button "Вибрати" at bounding box center [931, 735] width 94 height 39
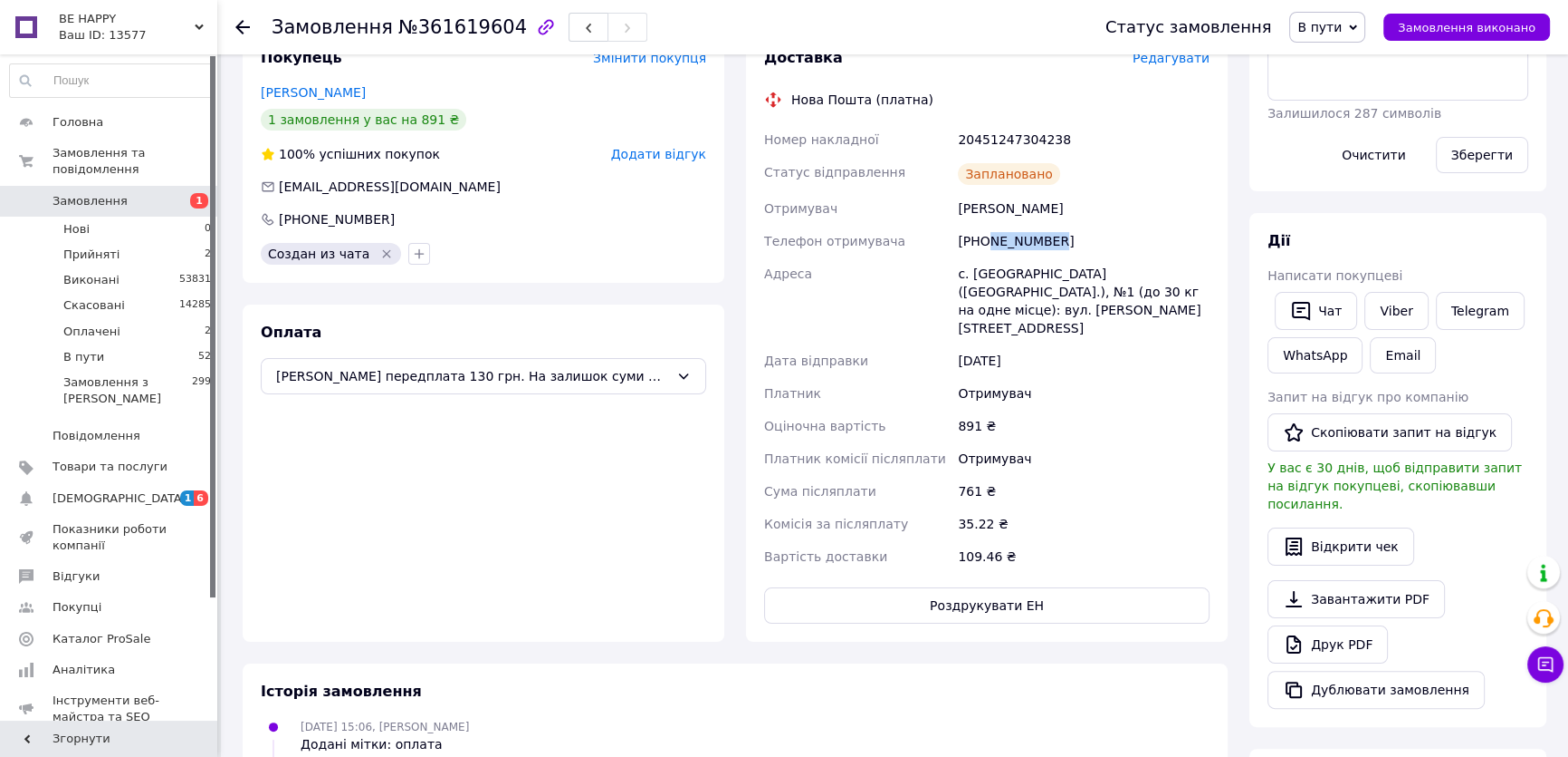
drag, startPoint x: 986, startPoint y: 233, endPoint x: 1056, endPoint y: 243, distance: 70.7
click at [1056, 243] on div "[PHONE_NUMBER]" at bounding box center [1084, 241] width 259 height 32
copy div "967580249"
click at [541, 207] on div "Покупець Змінити покупця Копитко Ангеліна 1 замовлення у вас на 891 ₴ 100% успі…" at bounding box center [483, 156] width 482 height 253
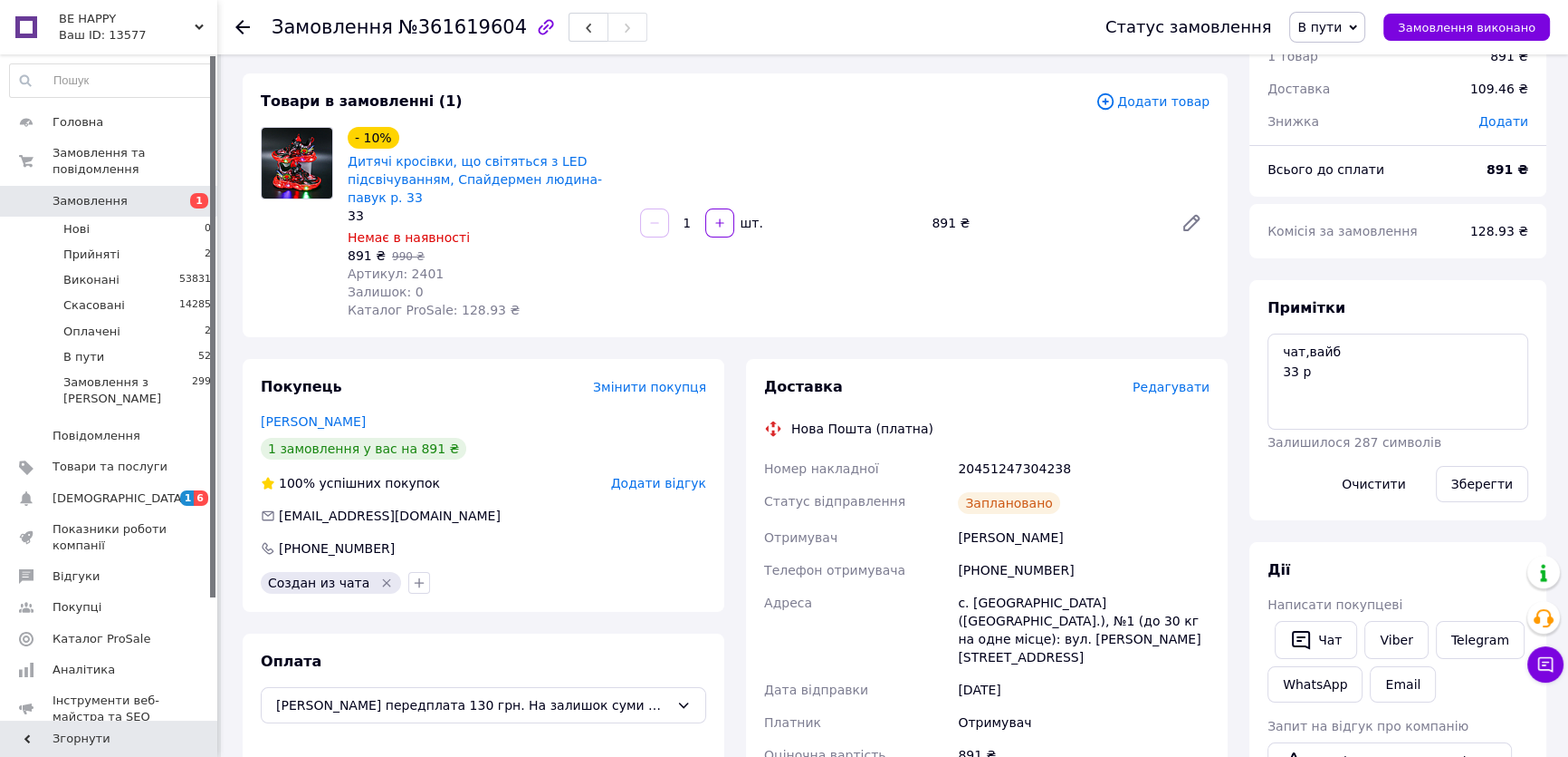
scroll to position [81, 0]
click at [146, 319] on li "Оплачені 2" at bounding box center [111, 332] width 222 height 26
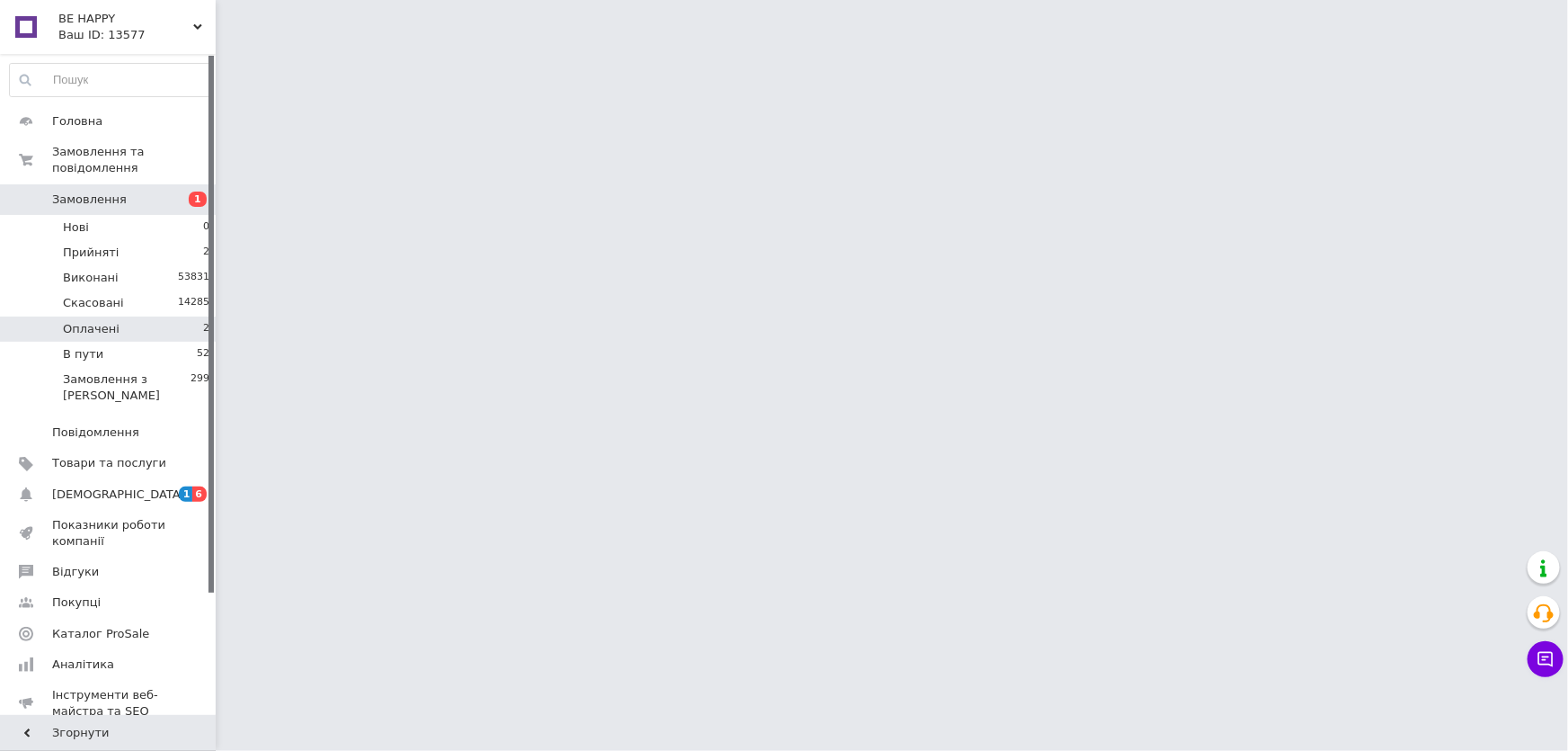
click at [145, 317] on li "Оплачені 2" at bounding box center [110, 329] width 220 height 25
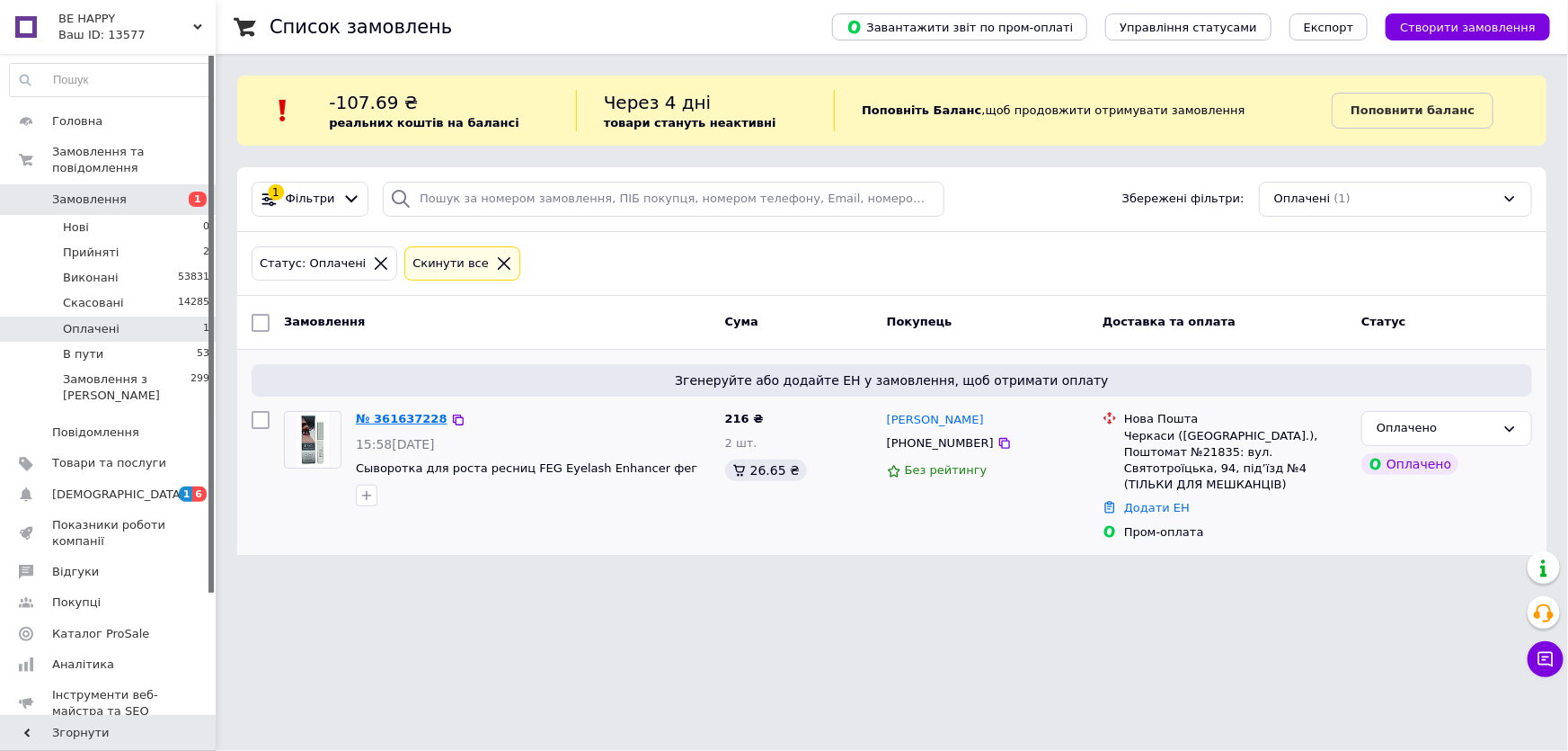
click at [409, 419] on link "№ 361637228" at bounding box center [402, 418] width 92 height 13
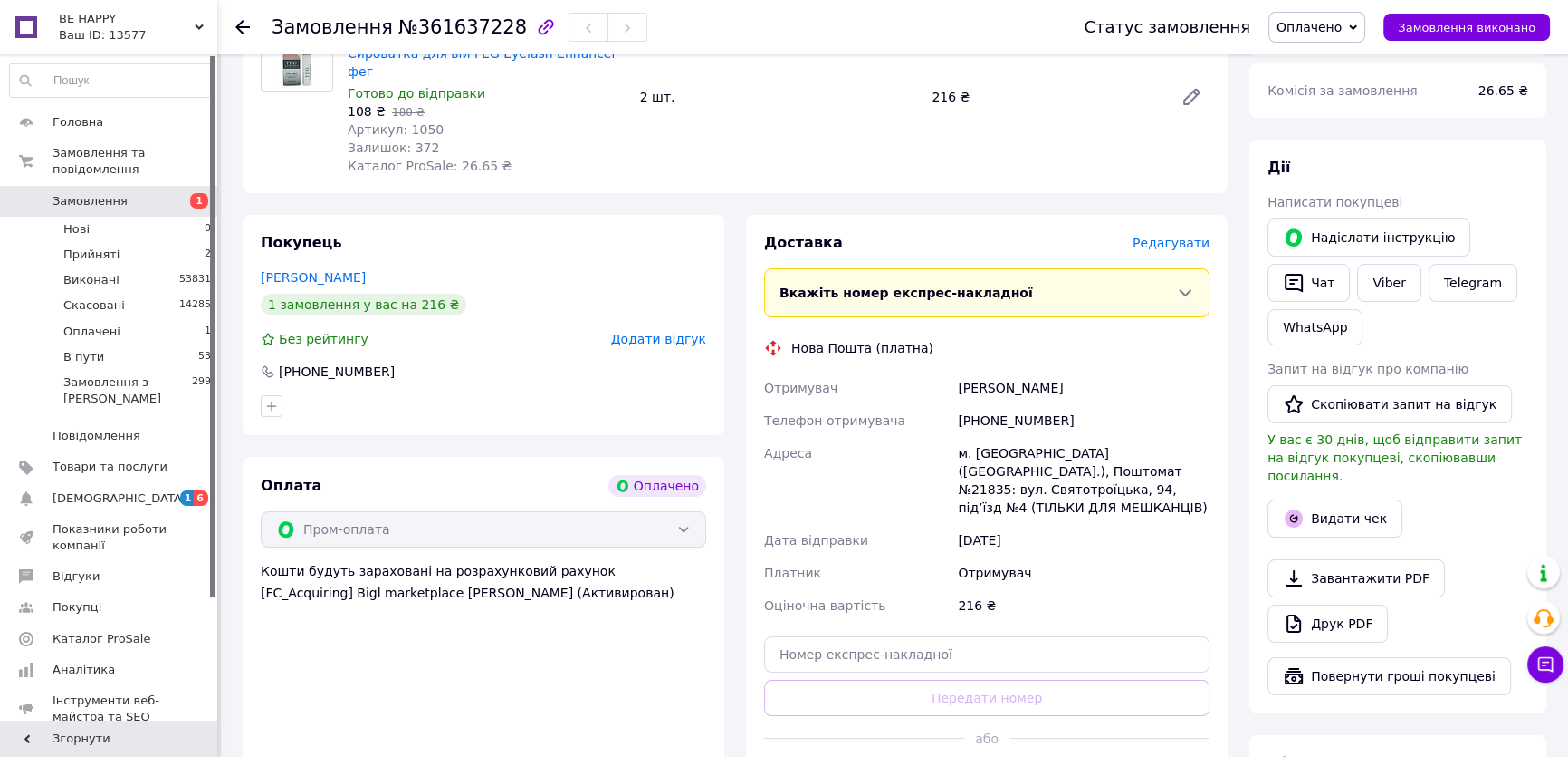
scroll to position [329, 0]
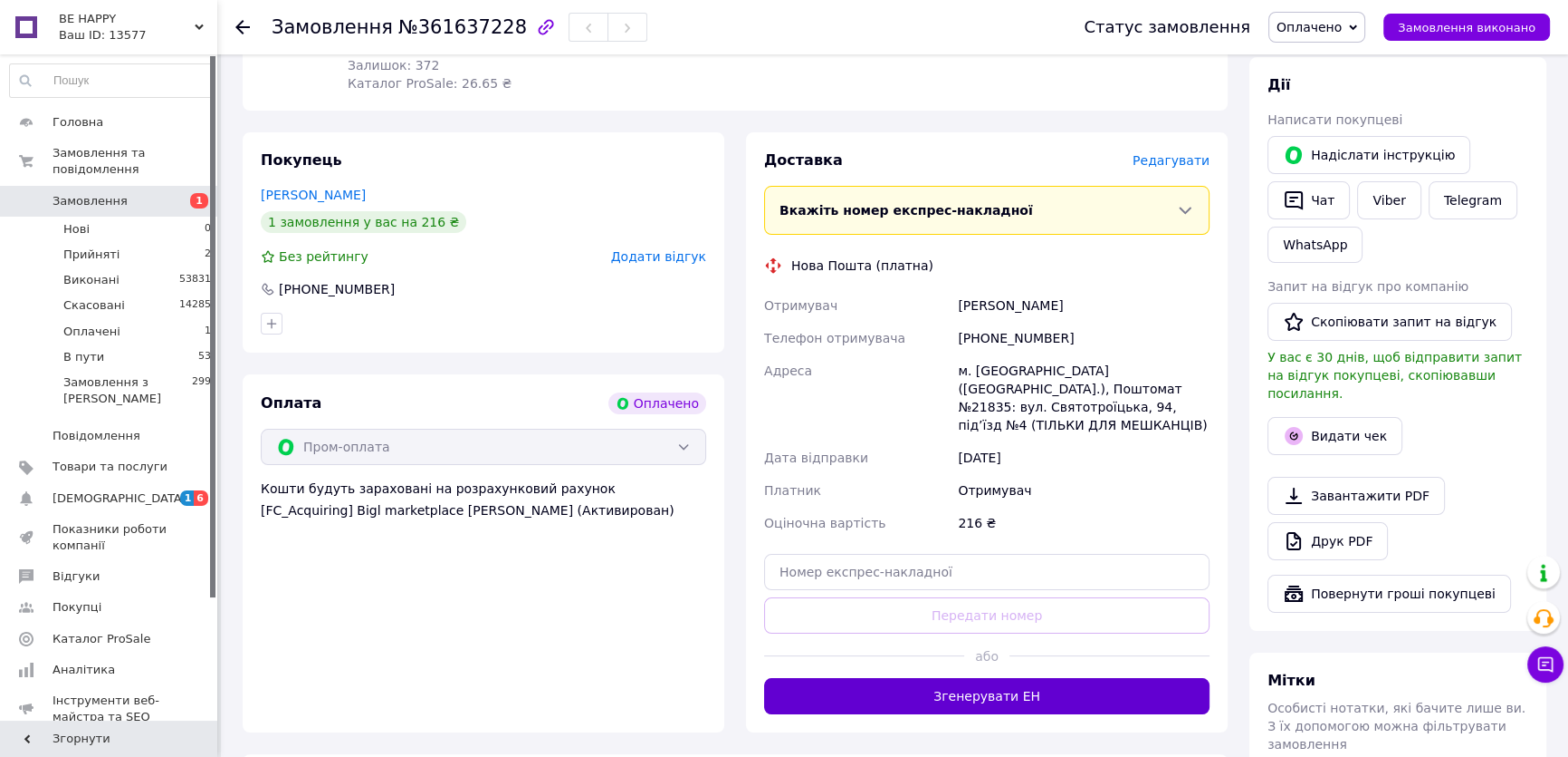
click at [1069, 677] on button "Згенерувати ЕН" at bounding box center [987, 695] width 446 height 36
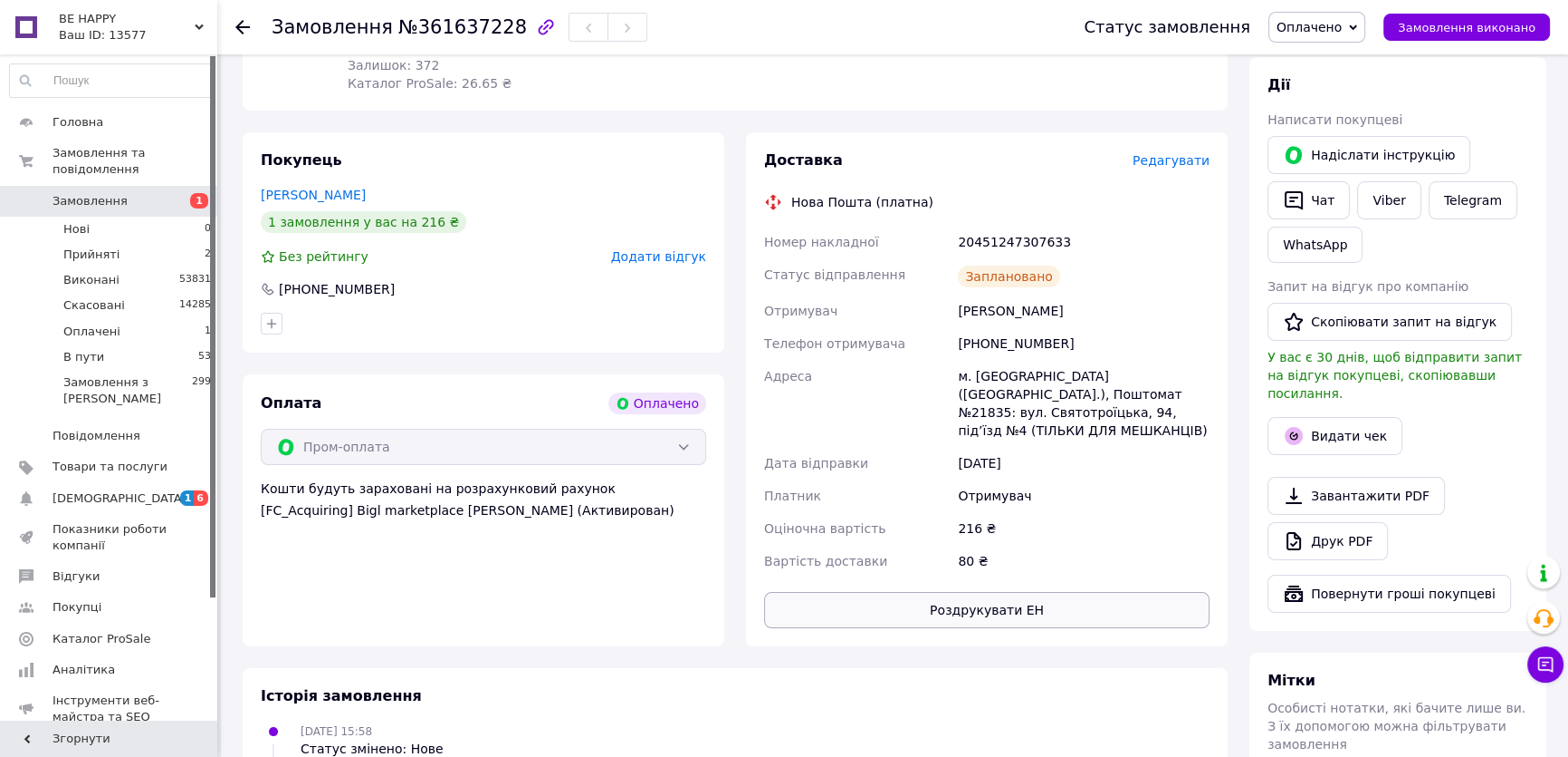
click at [1068, 591] on button "Роздрукувати ЕН" at bounding box center [987, 609] width 446 height 36
click at [1321, 27] on span "Оплачено" at bounding box center [1309, 27] width 65 height 14
click at [1334, 144] on li "В пути" at bounding box center [1317, 145] width 95 height 27
click at [1351, 424] on button "Видати чек" at bounding box center [1335, 436] width 134 height 38
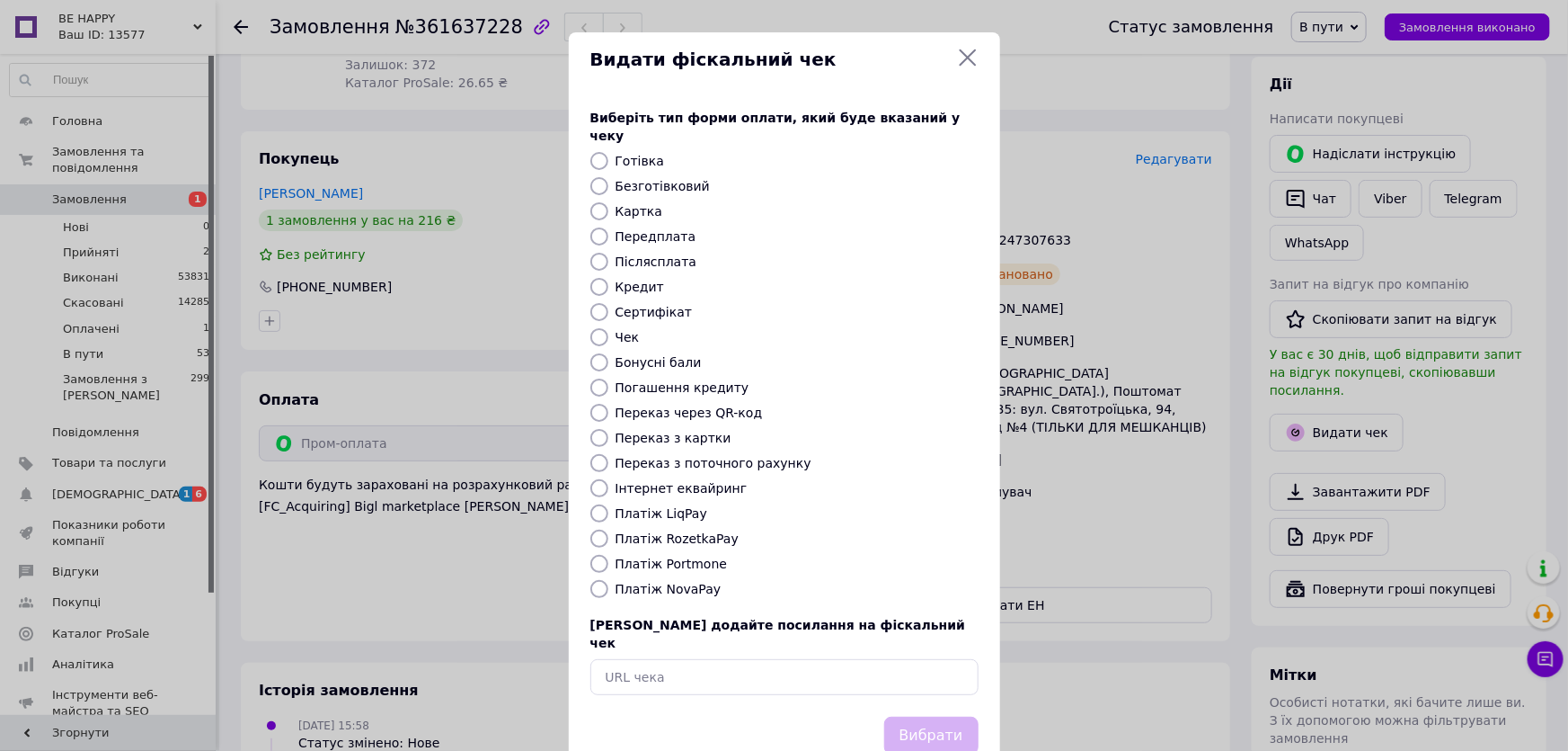
click at [700, 531] on label "Платіж RozetkaPay" at bounding box center [676, 538] width 123 height 14
click at [608, 529] on input "Платіж RozetkaPay" at bounding box center [598, 538] width 18 height 18
radio input "true"
click at [938, 716] on button "Вибрати" at bounding box center [931, 735] width 94 height 39
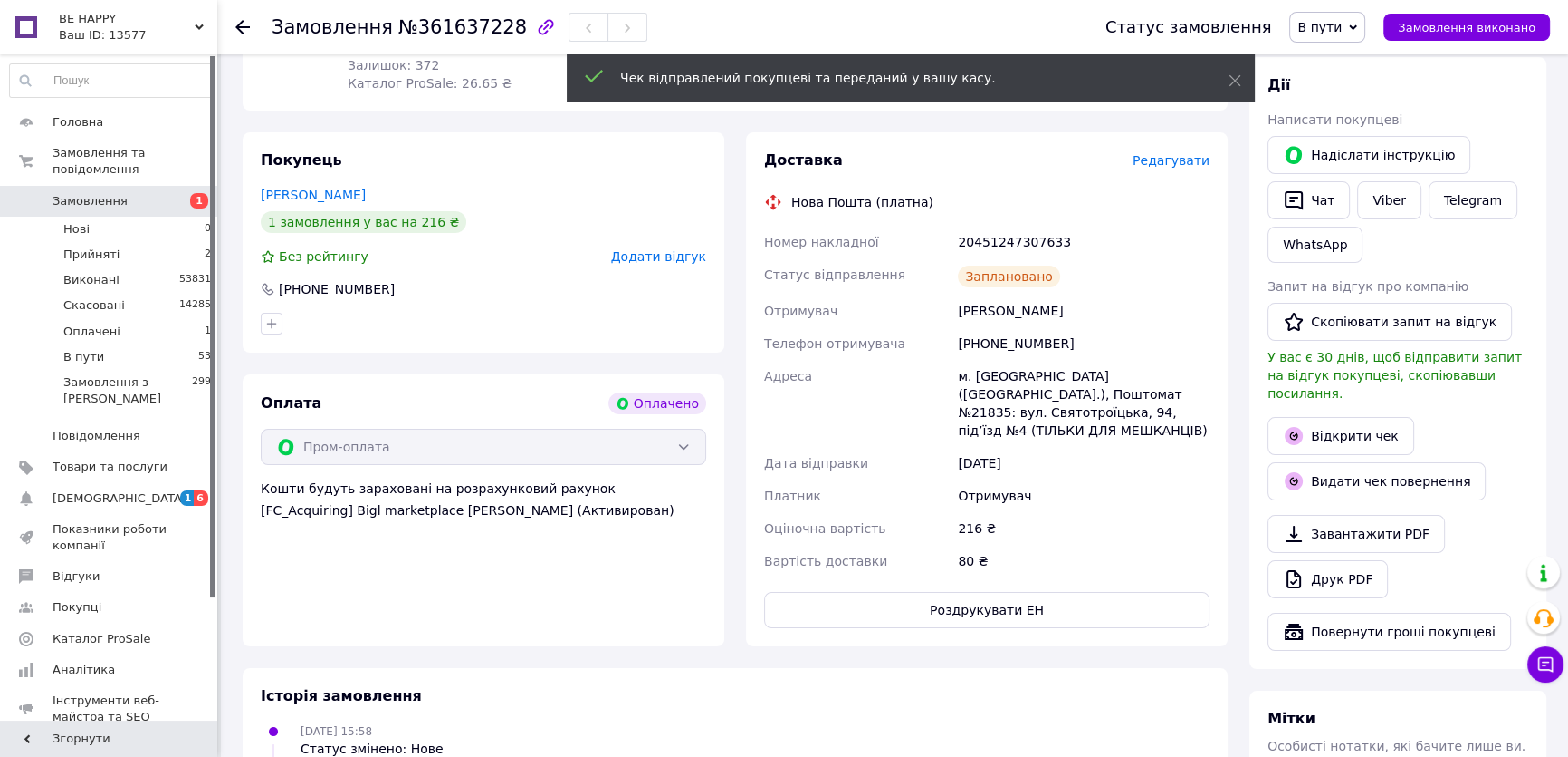
click at [1007, 225] on div "20451247307633" at bounding box center [1084, 242] width 259 height 32
copy div "20451247307633"
click at [1321, 198] on button "Чат" at bounding box center [1309, 200] width 82 height 38
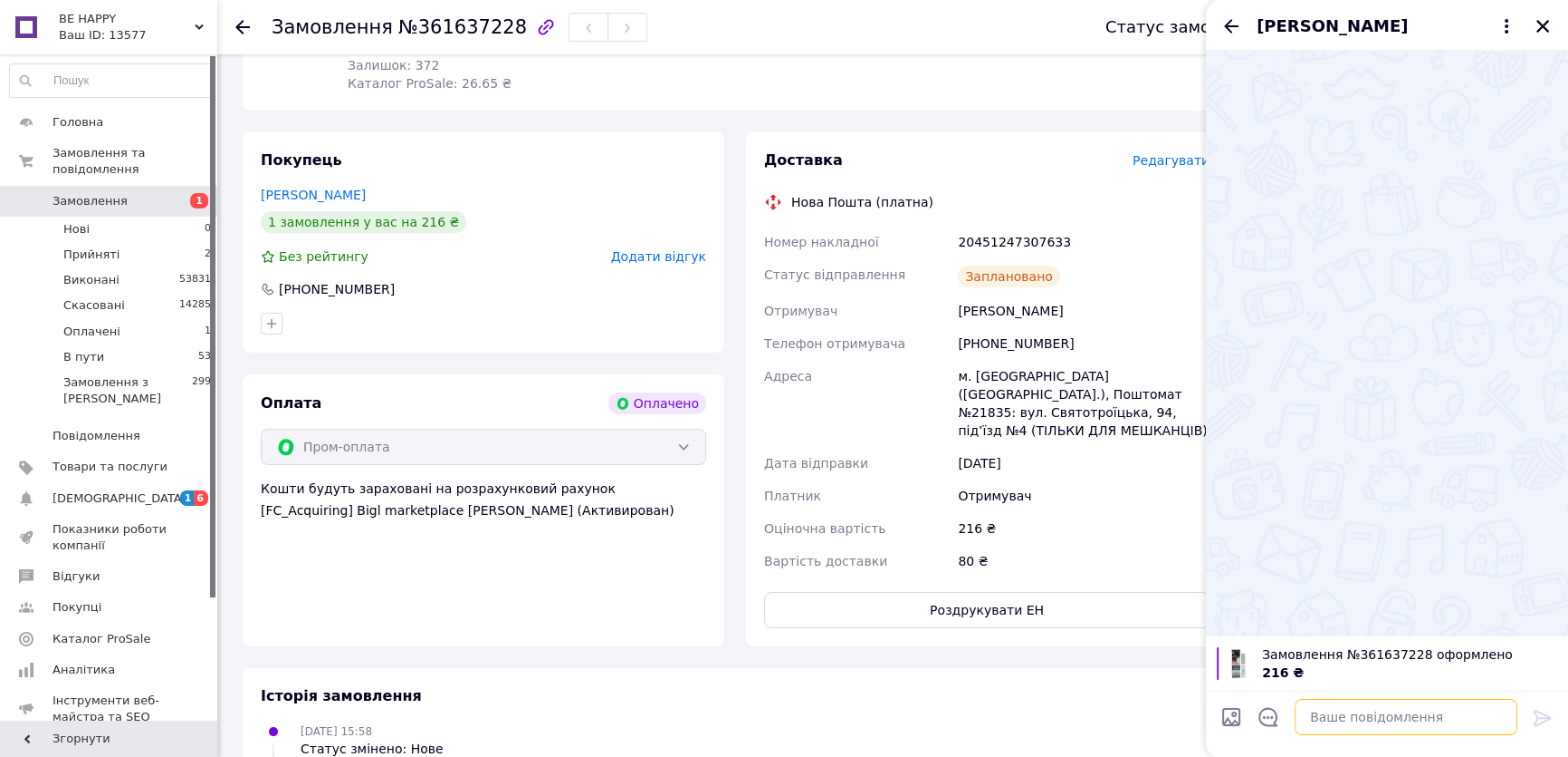
click at [1312, 715] on textarea at bounding box center [1406, 716] width 223 height 36
paste textarea "20451247307633"
type textarea "20451247307633 ТТН"
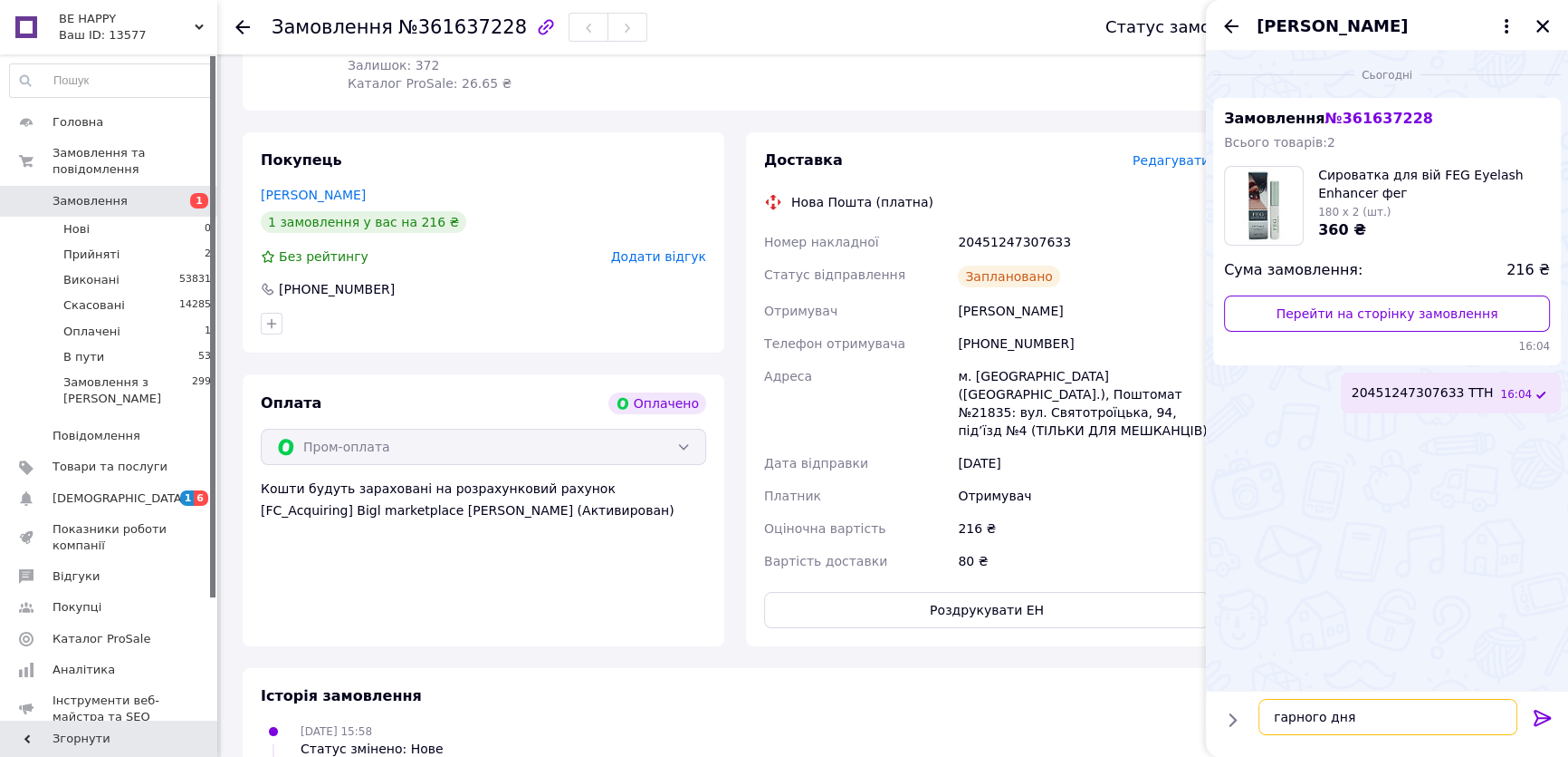
type textarea "гарного дня!"
click at [1543, 23] on icon "Закрити" at bounding box center [1542, 26] width 16 height 16
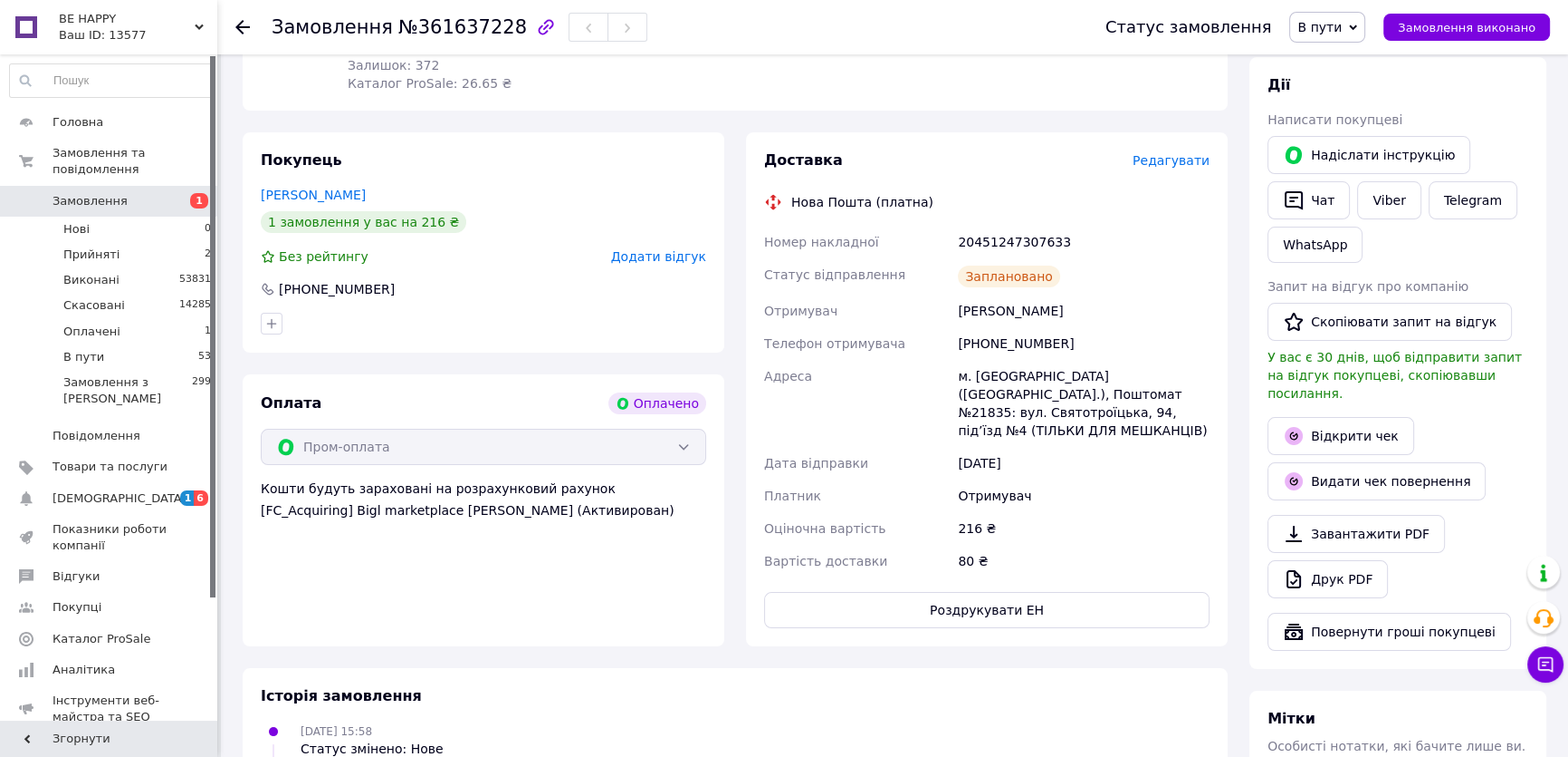
click at [459, 280] on div "+380978458874" at bounding box center [484, 289] width 449 height 18
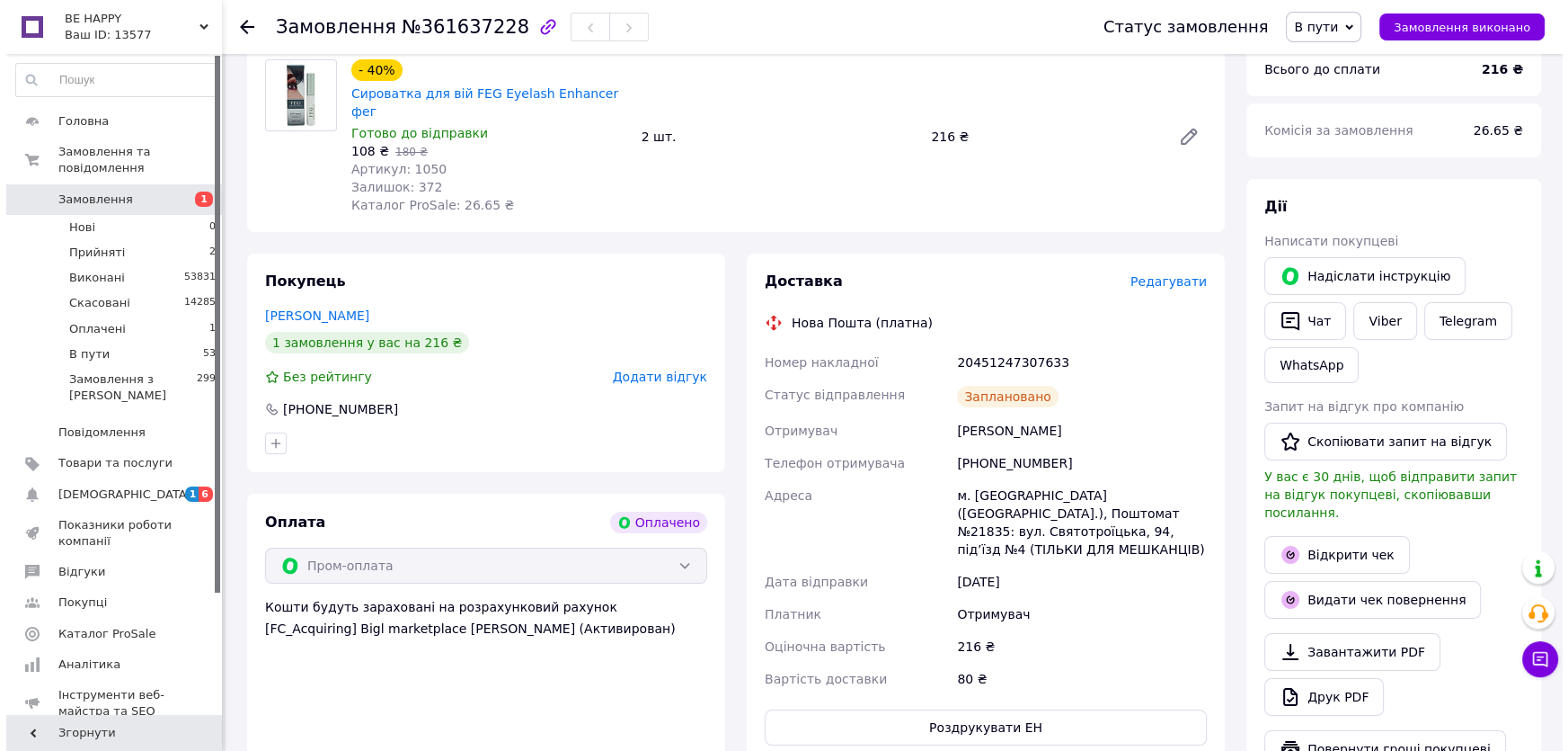
scroll to position [0, 0]
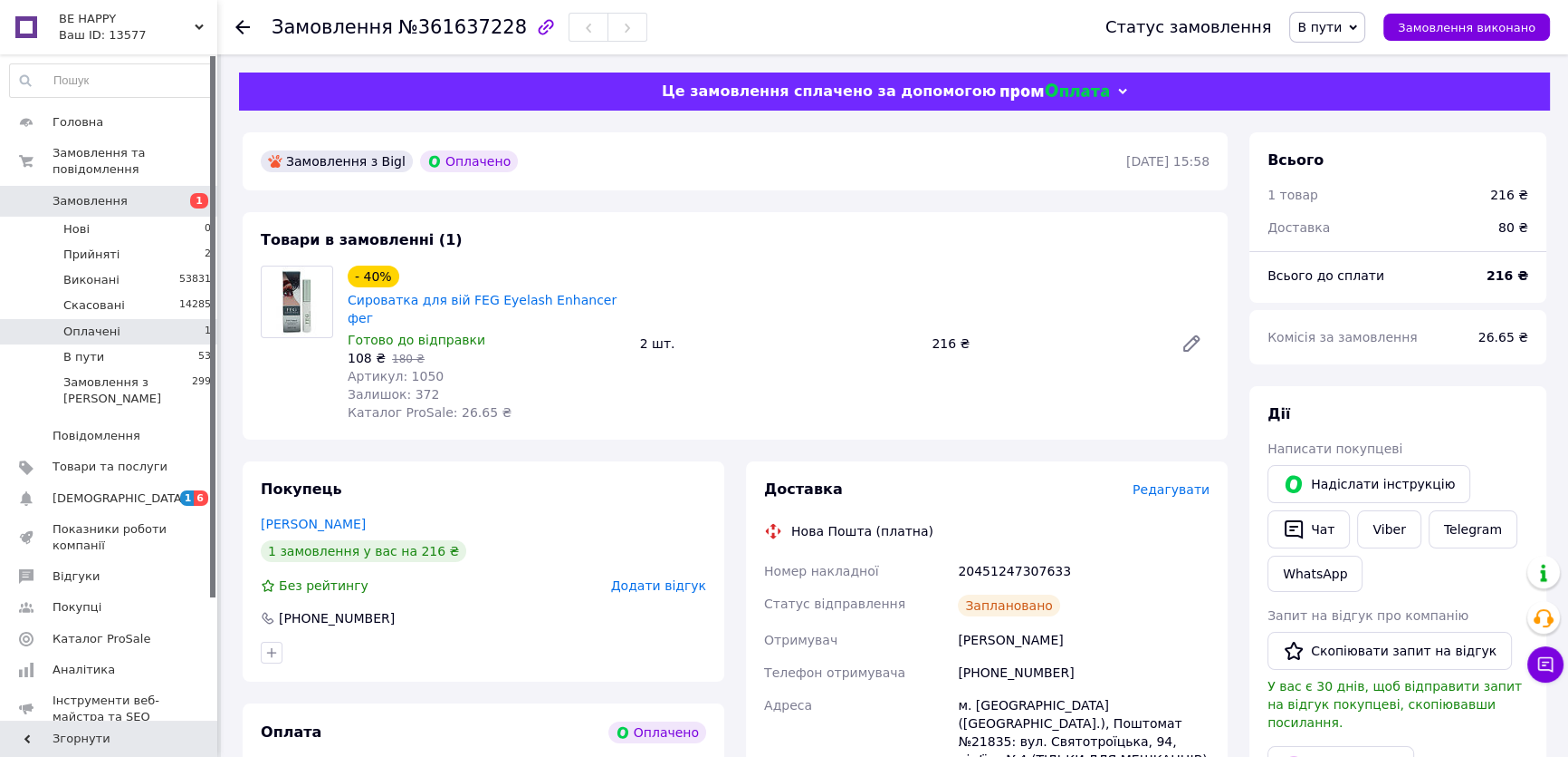
click at [174, 319] on li "Оплачені 1" at bounding box center [111, 332] width 222 height 26
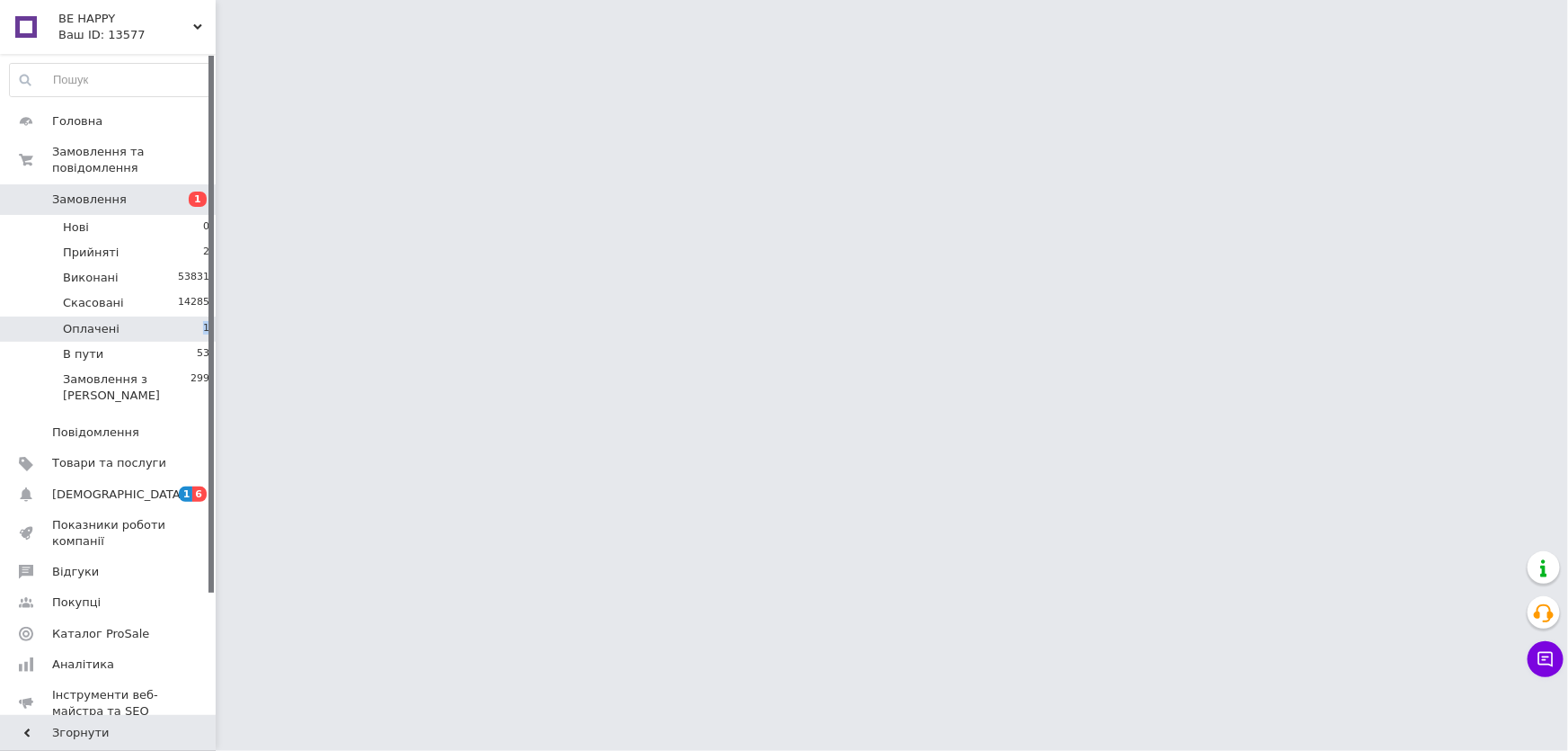
click at [173, 317] on li "Оплачені 1" at bounding box center [110, 329] width 220 height 25
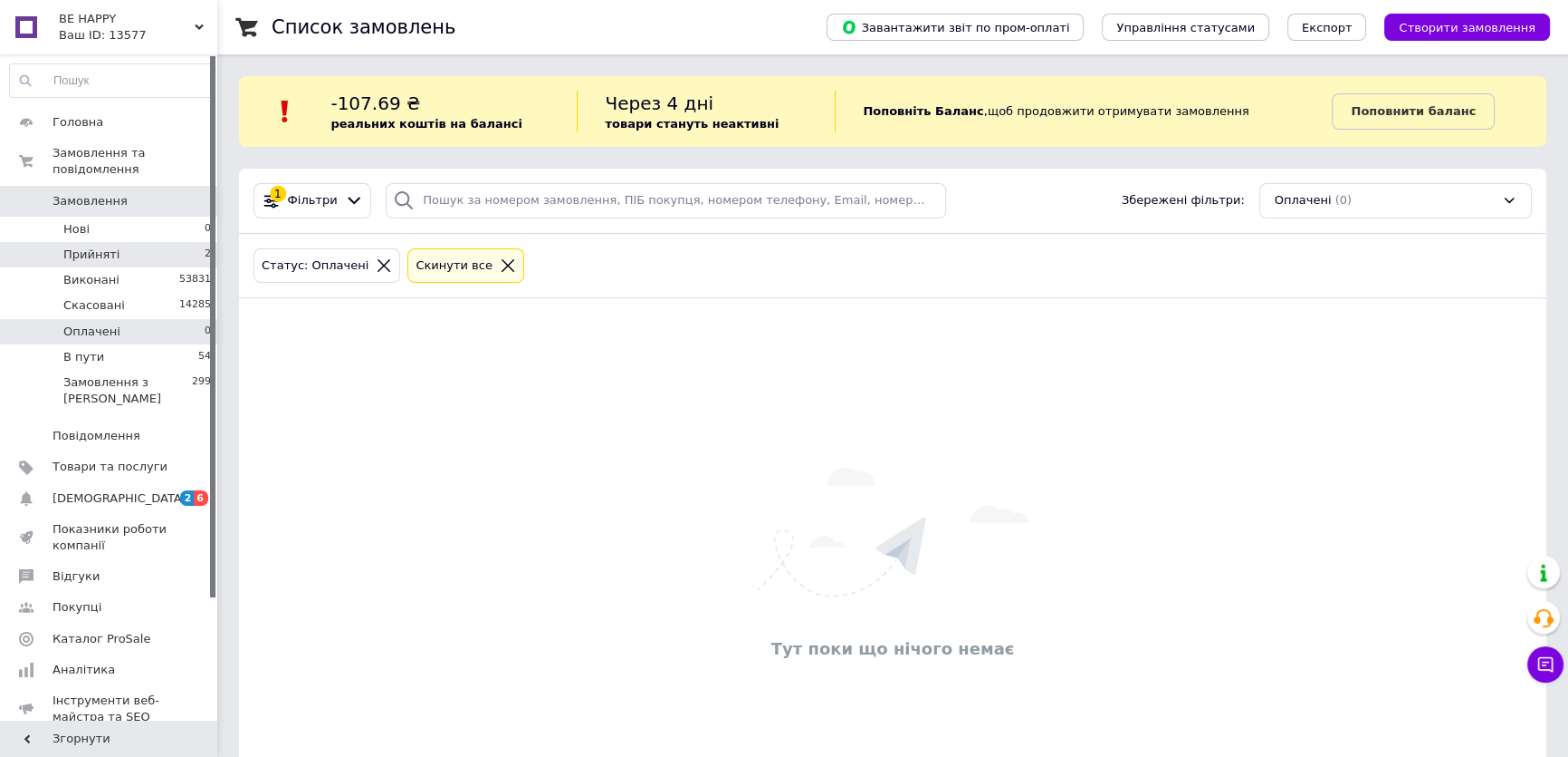
click at [161, 242] on li "Прийняті 2" at bounding box center [111, 254] width 222 height 26
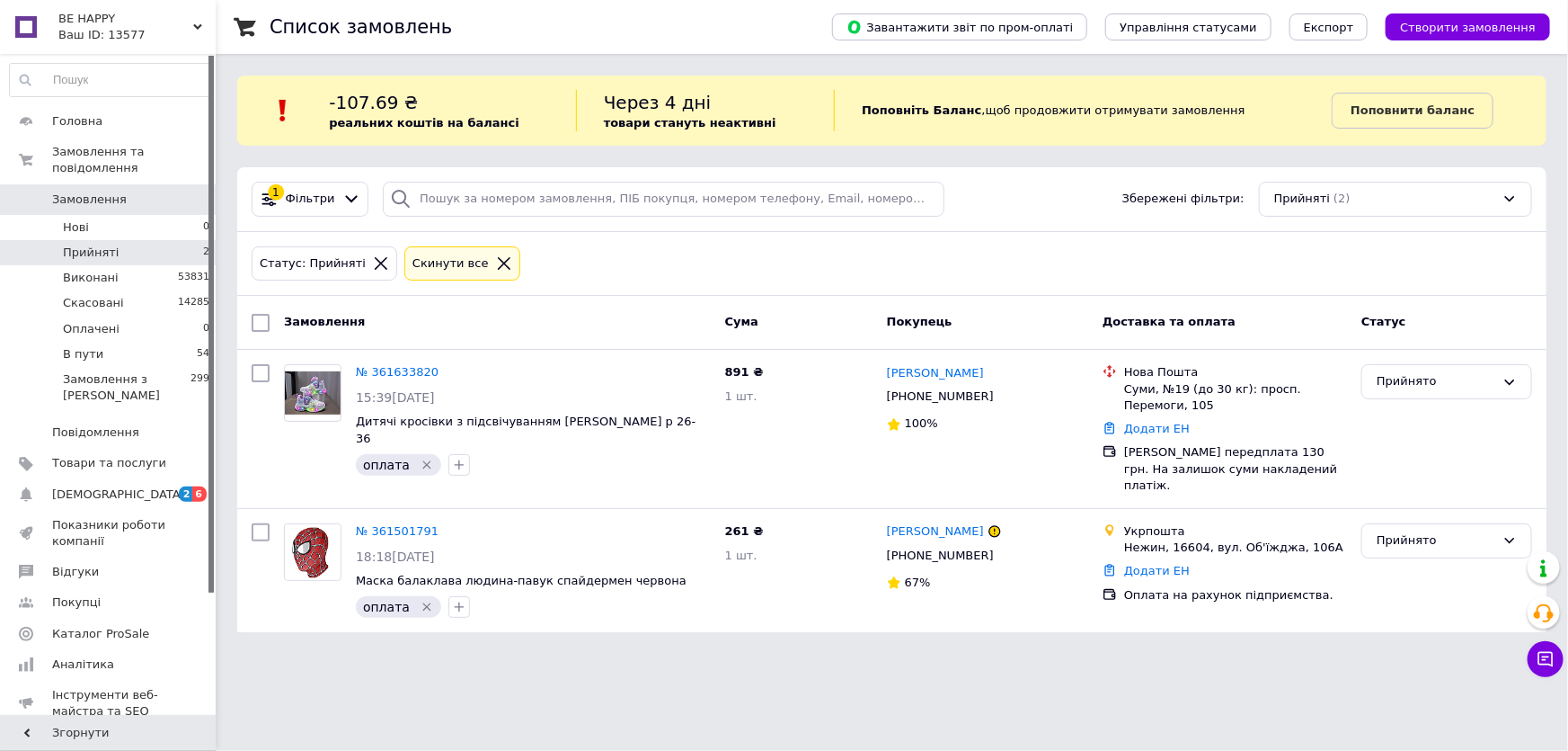
click at [113, 192] on span "Замовлення" at bounding box center [88, 199] width 74 height 16
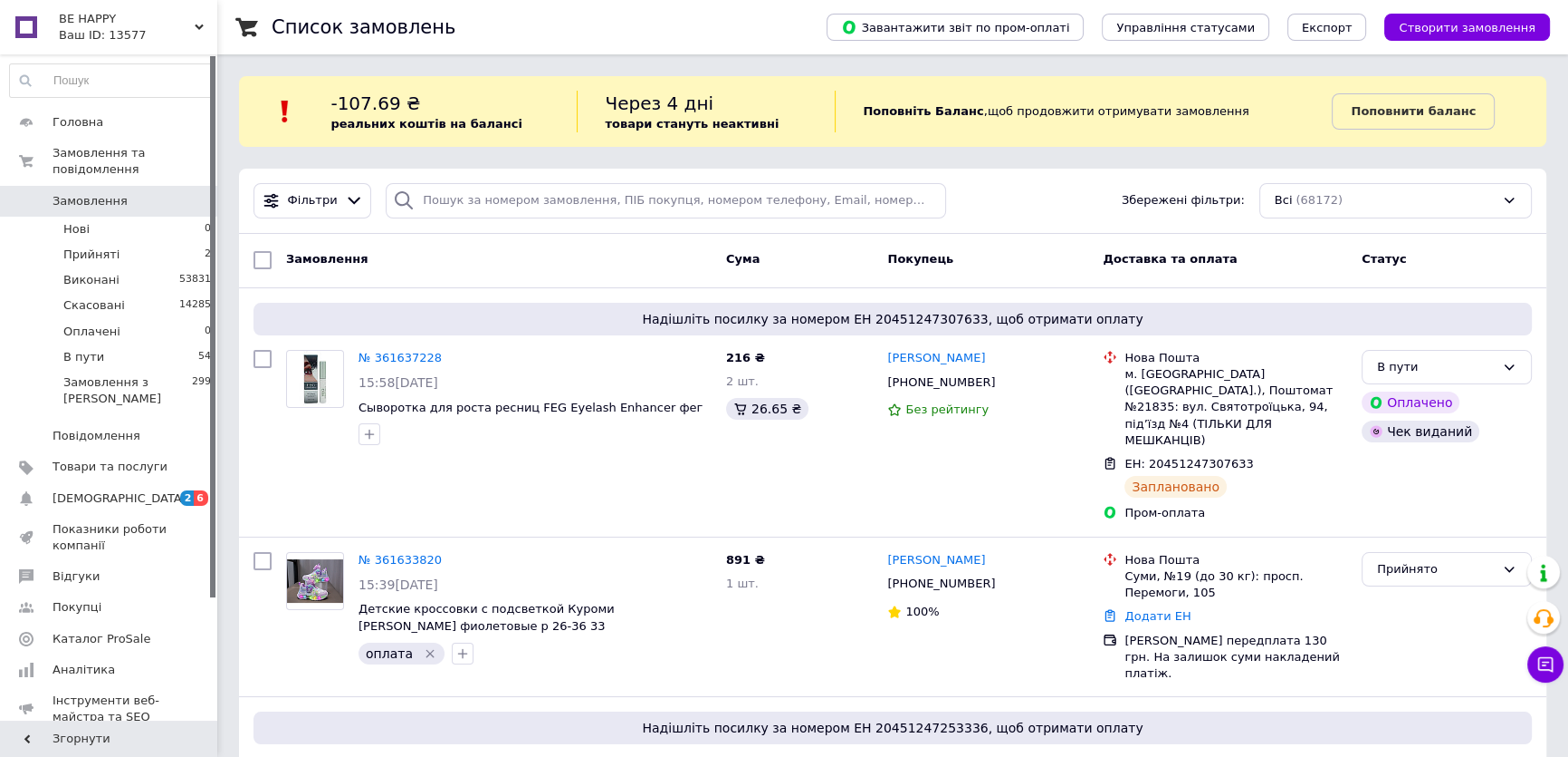
click at [118, 193] on span "Замовлення" at bounding box center [109, 201] width 115 height 16
click at [146, 193] on span "Замовлення" at bounding box center [109, 201] width 115 height 16
click at [449, 201] on input "search" at bounding box center [666, 200] width 561 height 35
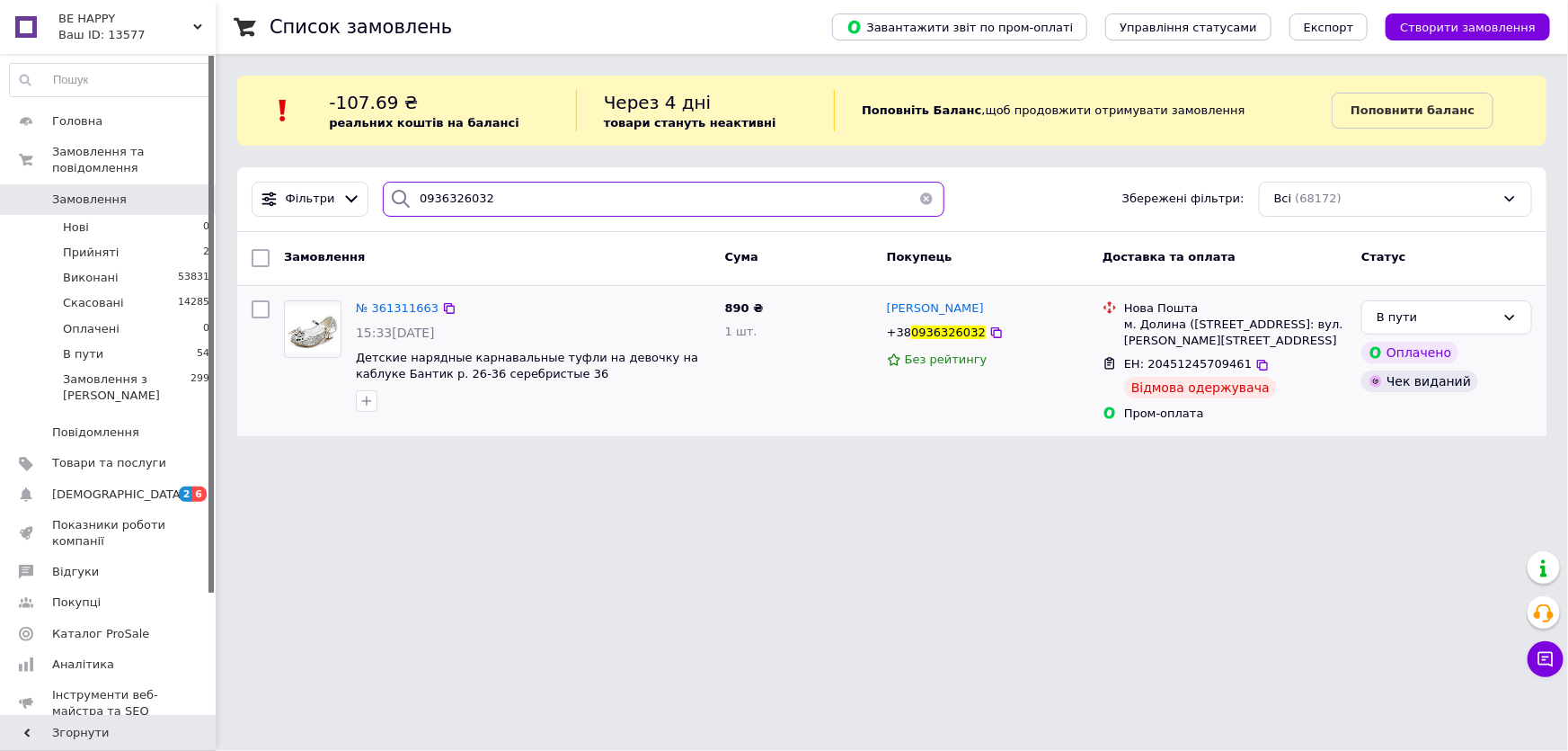
type input "0936326032"
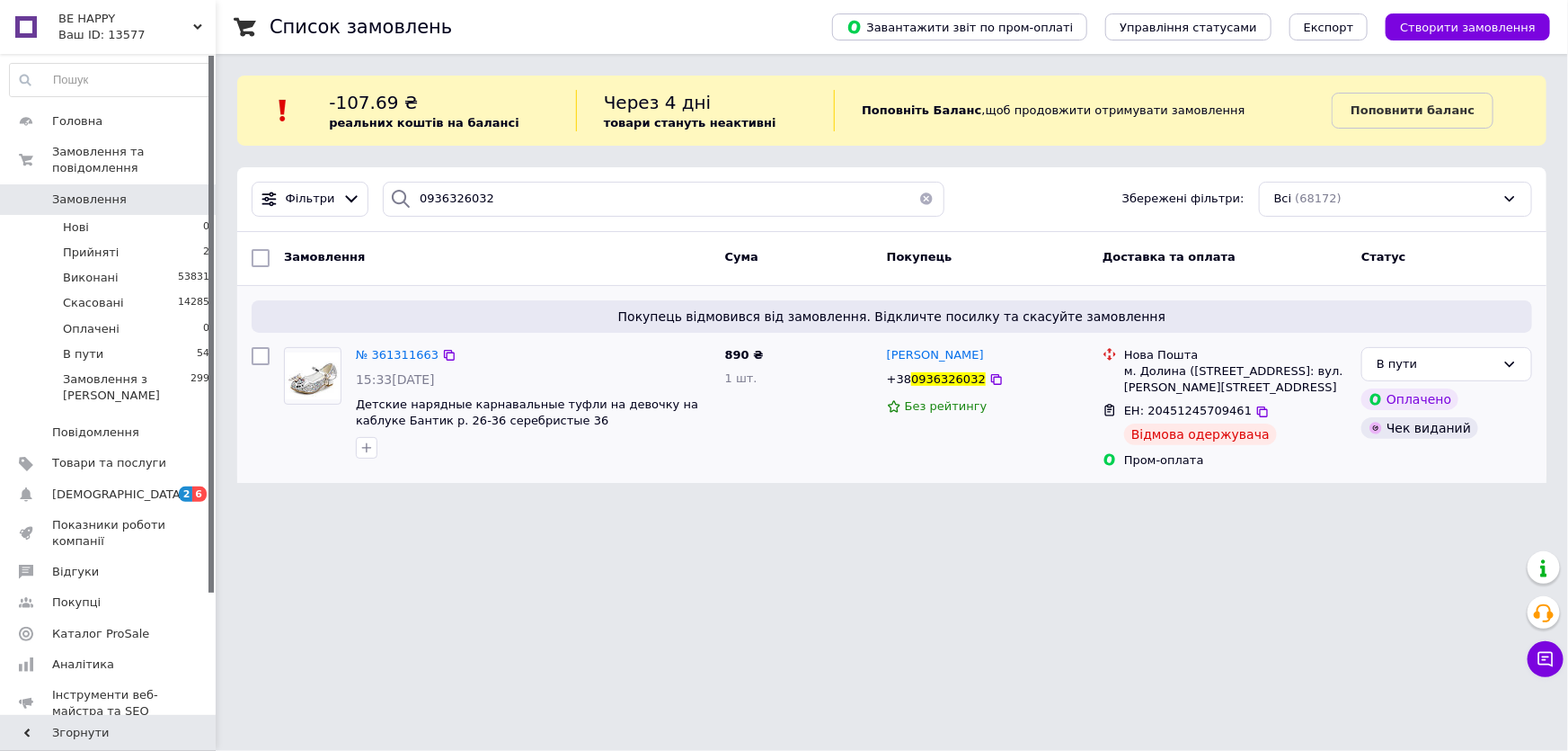
click at [397, 364] on div "№ 361311663" at bounding box center [397, 355] width 86 height 21
click at [399, 360] on span "№ 361311663" at bounding box center [397, 354] width 83 height 13
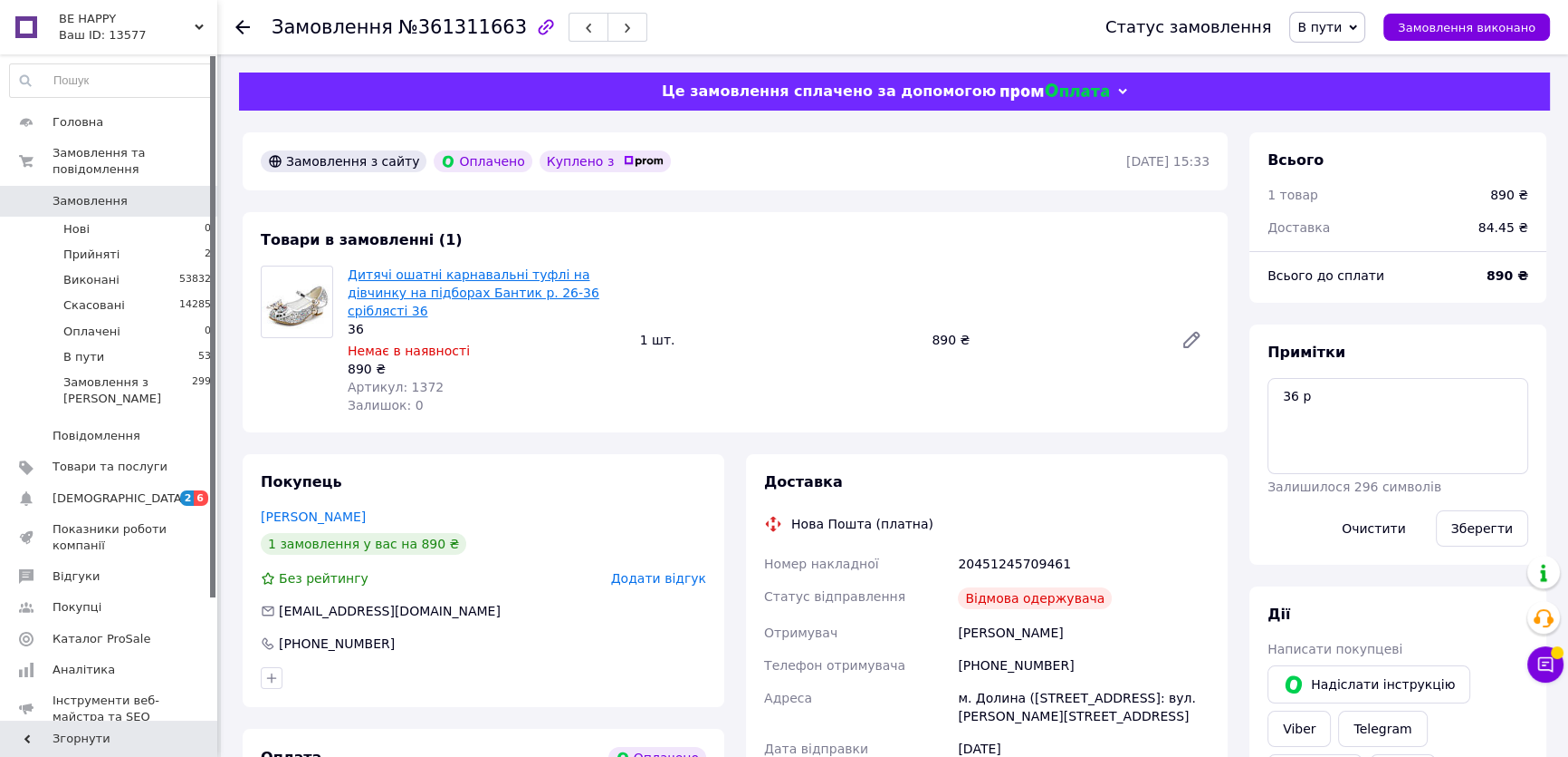
click at [477, 295] on link "Дитячі ошатні карнавальні туфлі на дівчинку на підборах Бантик р. 26-36 срібляс…" at bounding box center [473, 293] width 252 height 51
click at [1331, 711] on link "Viber" at bounding box center [1299, 729] width 63 height 36
click at [1355, 406] on textarea "36 р" at bounding box center [1398, 425] width 260 height 96
type textarea "36 р вайб варіанти на заміну"
click at [1482, 516] on button "Зберегти" at bounding box center [1483, 528] width 93 height 36
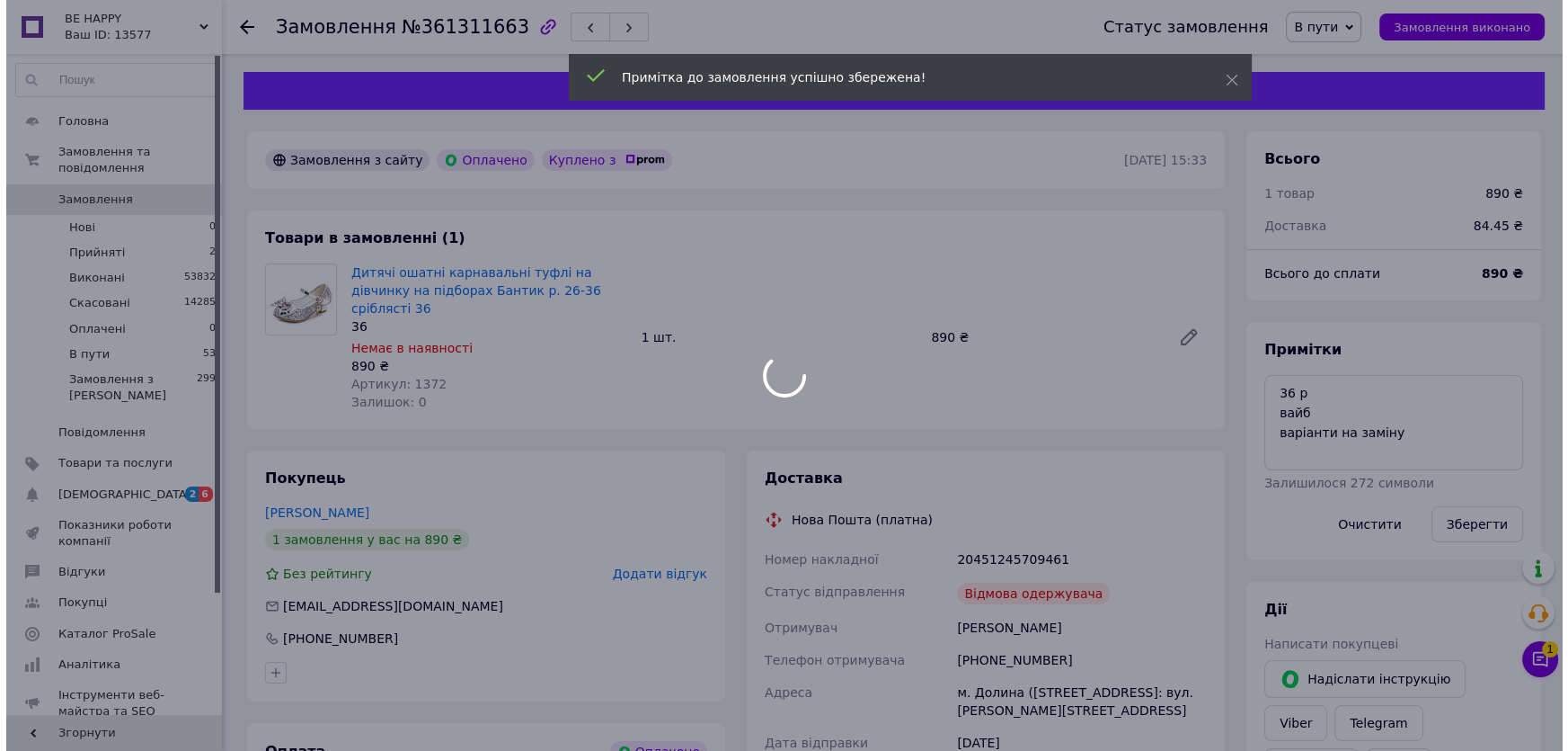
scroll to position [18, 0]
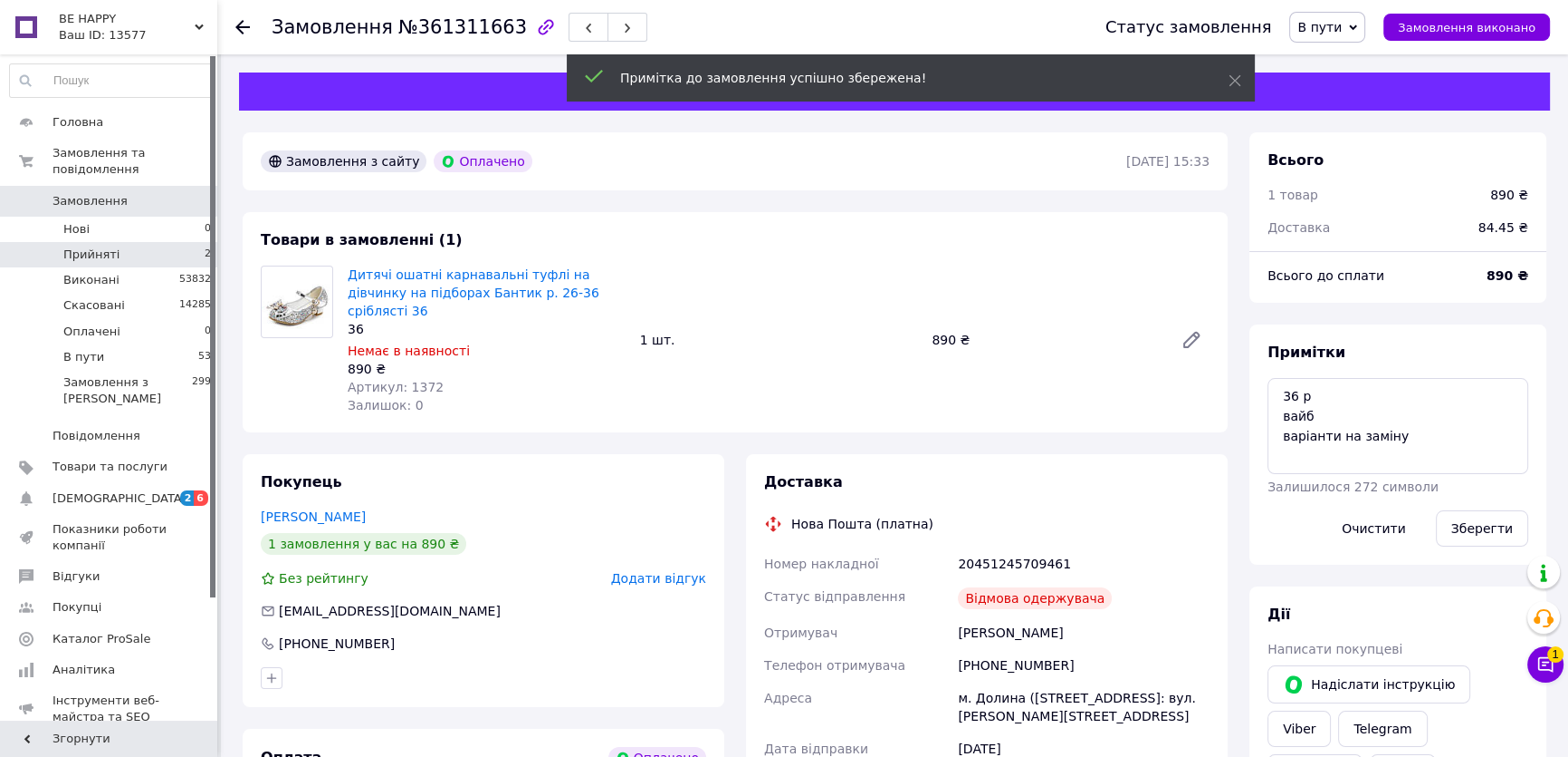
click at [156, 242] on li "Прийняті 2" at bounding box center [111, 254] width 222 height 26
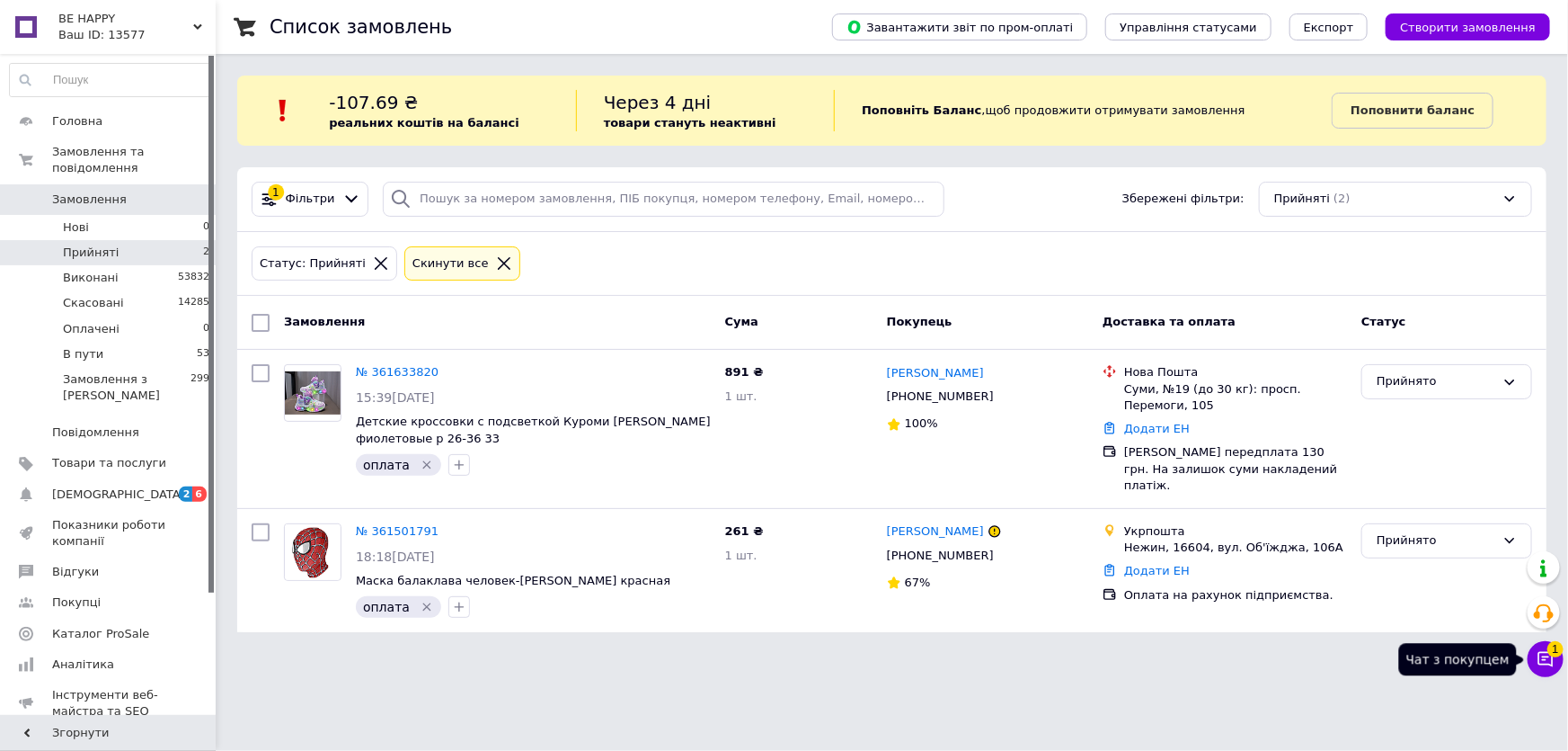
click at [1549, 655] on span "1" at bounding box center [1555, 649] width 16 height 16
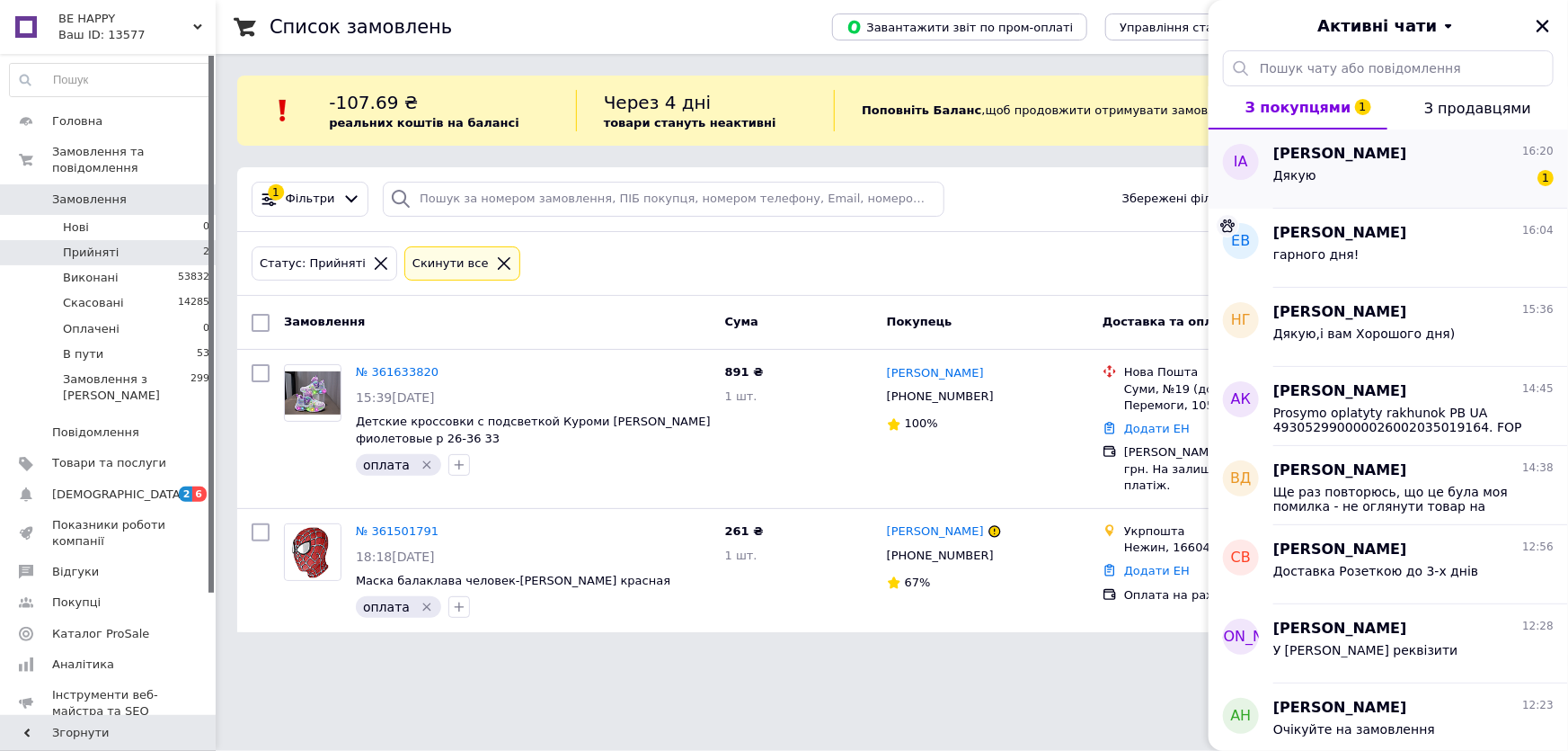
click at [1343, 170] on div "Дякую 1" at bounding box center [1413, 179] width 280 height 29
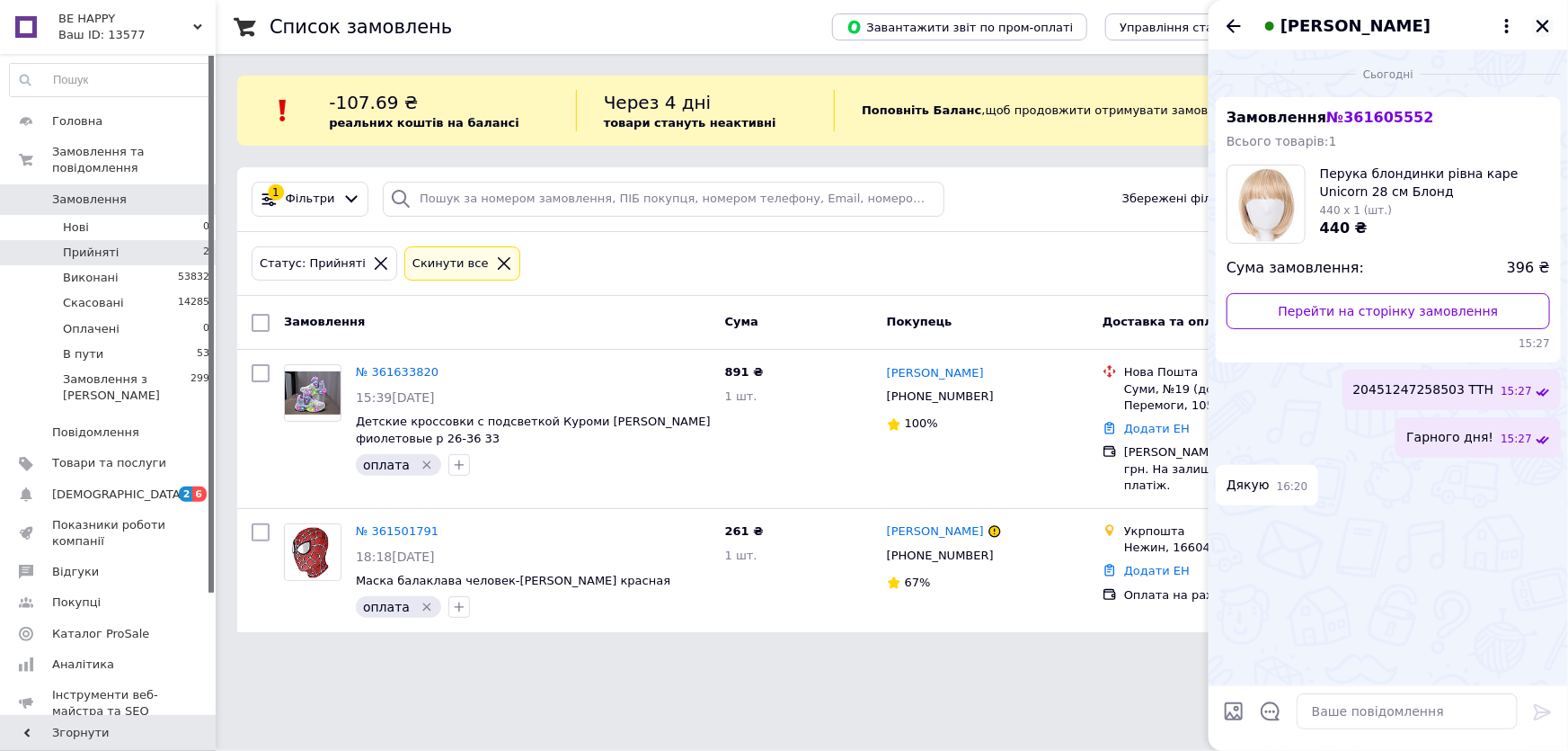
click at [1542, 26] on icon "Закрити" at bounding box center [1542, 25] width 16 height 16
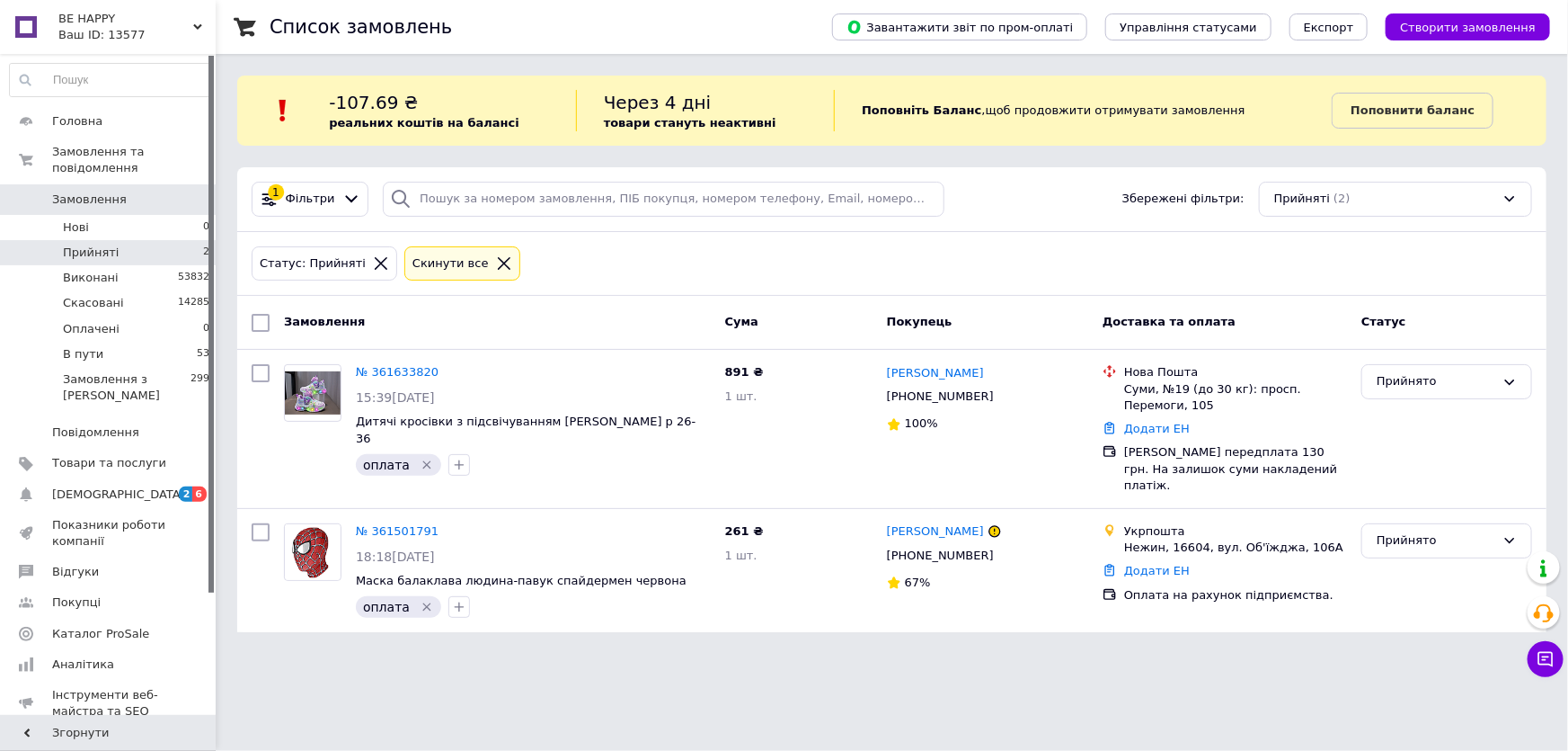
click at [154, 192] on span "Замовлення" at bounding box center [108, 199] width 114 height 16
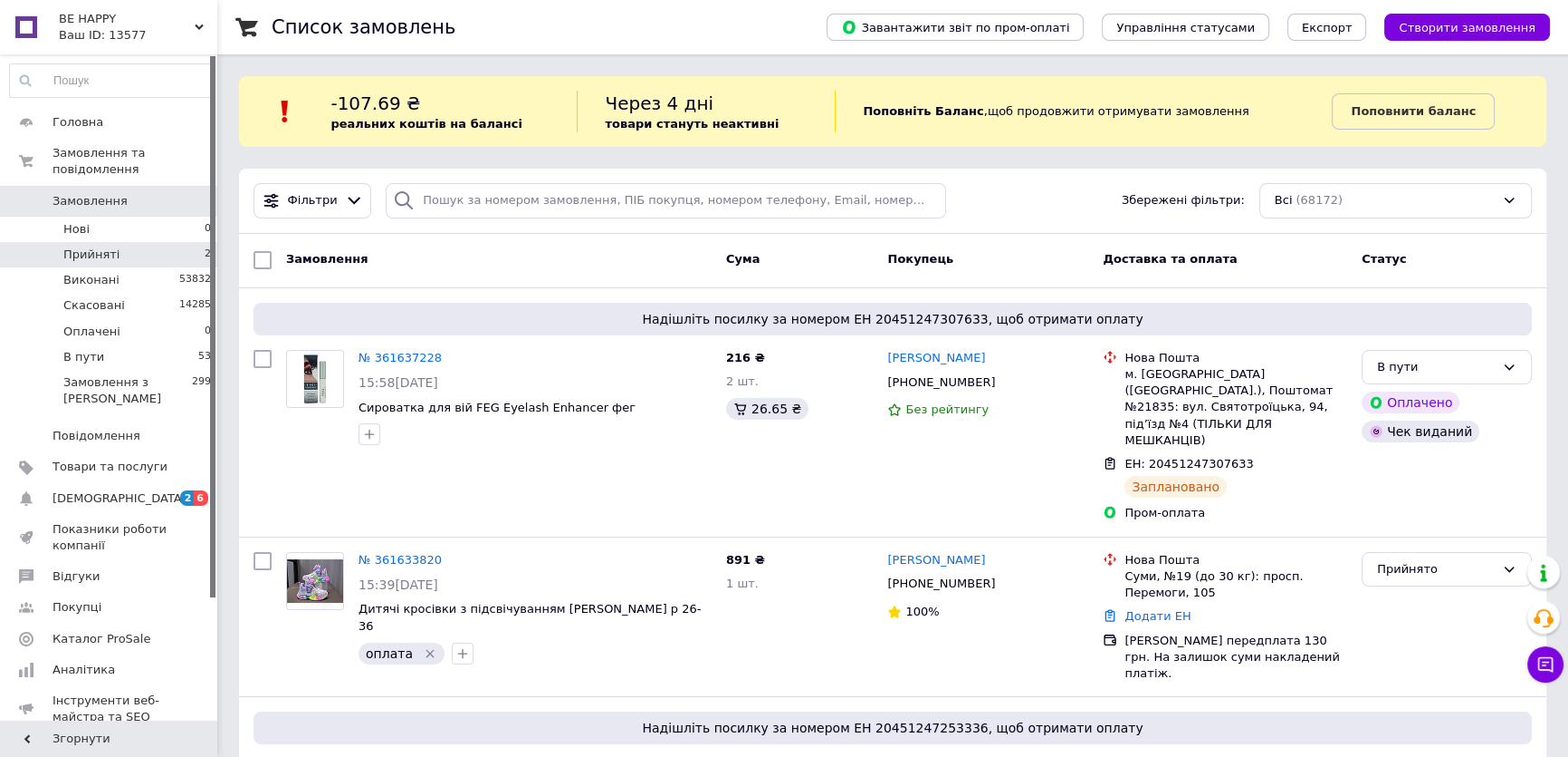
click at [169, 242] on li "Прийняті 2" at bounding box center [111, 254] width 222 height 26
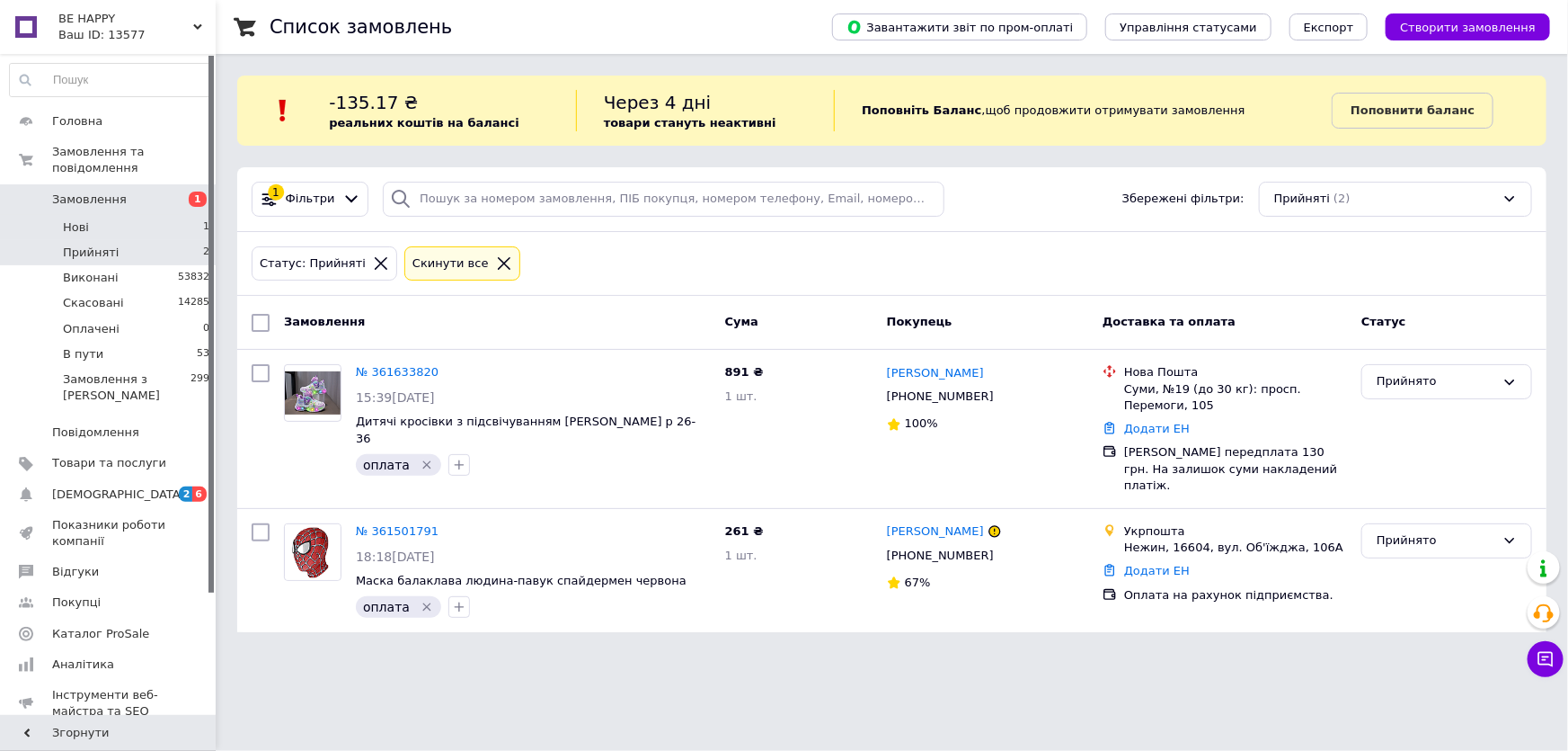
click at [184, 215] on li "Нові 1" at bounding box center [110, 227] width 220 height 25
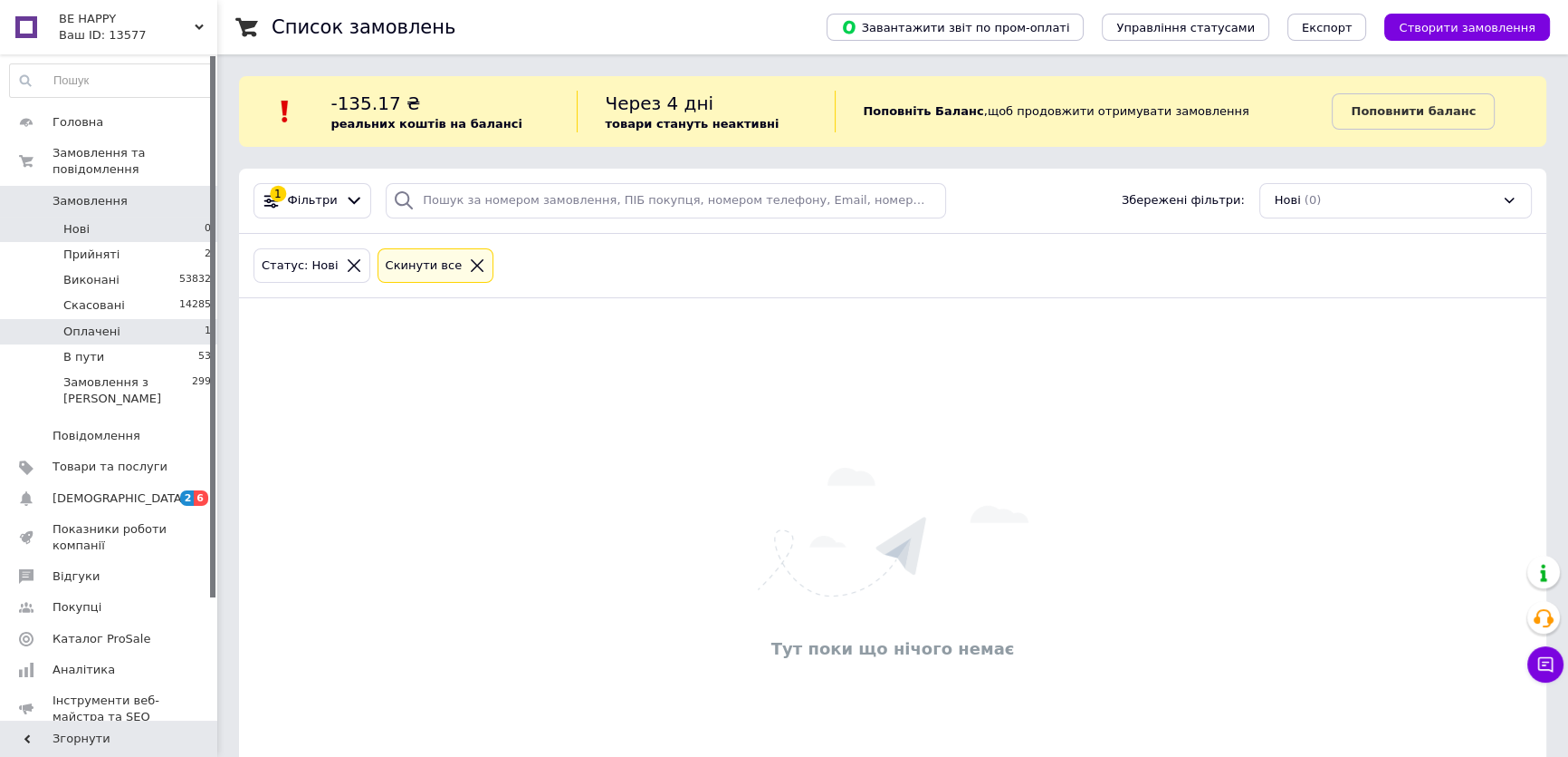
click at [143, 319] on li "Оплачені 1" at bounding box center [111, 332] width 222 height 26
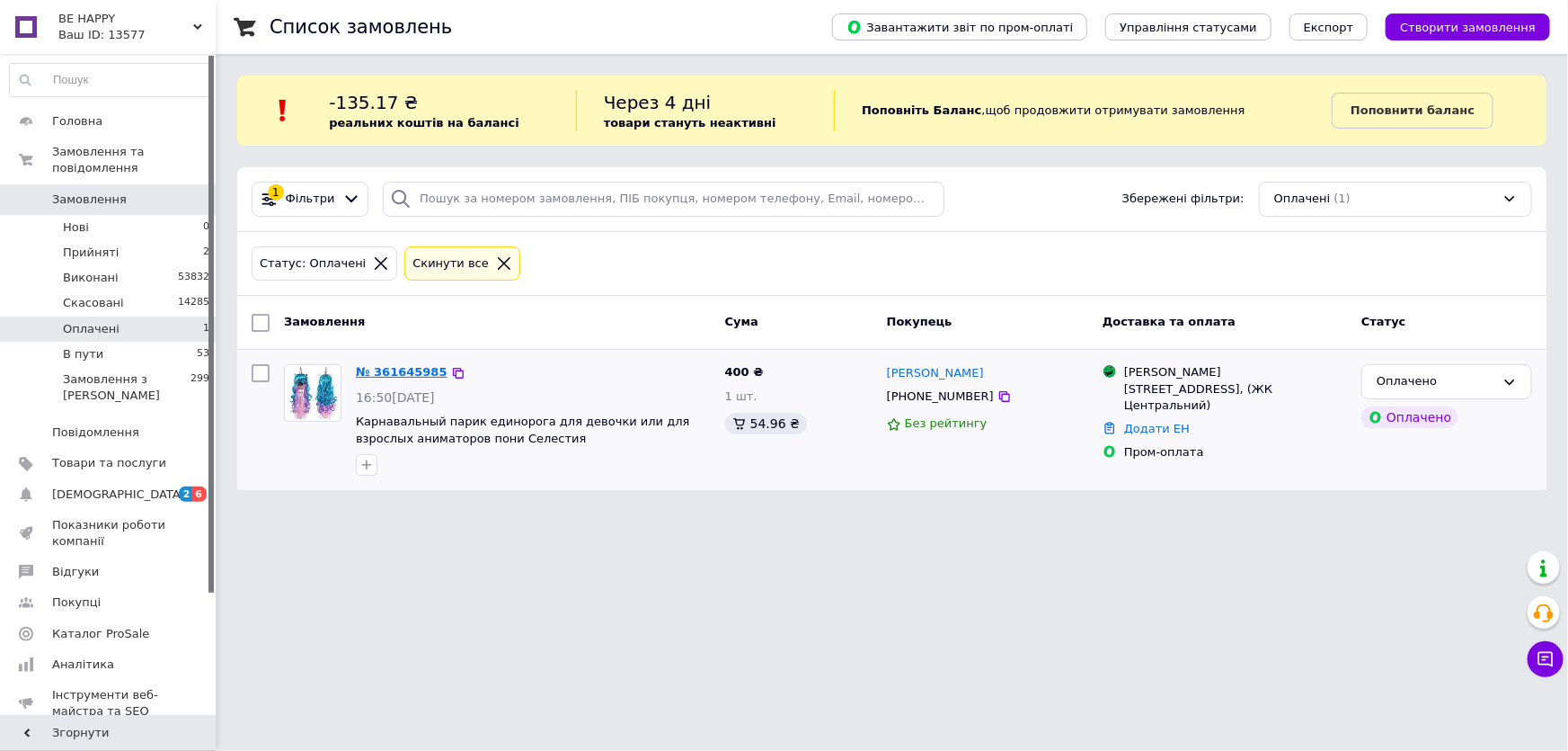
click at [399, 365] on link "№ 361645985" at bounding box center [402, 371] width 92 height 13
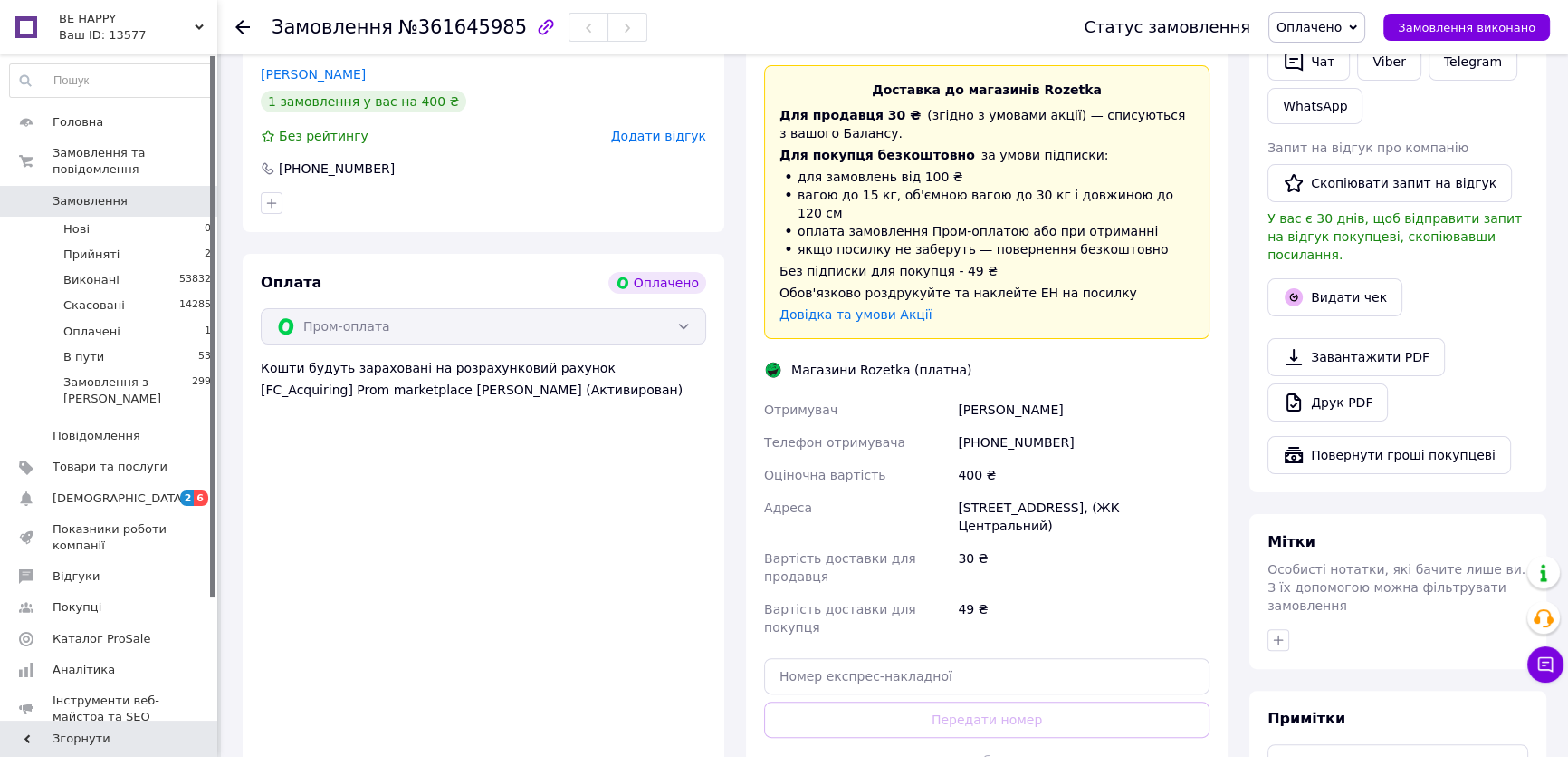
scroll to position [494, 0]
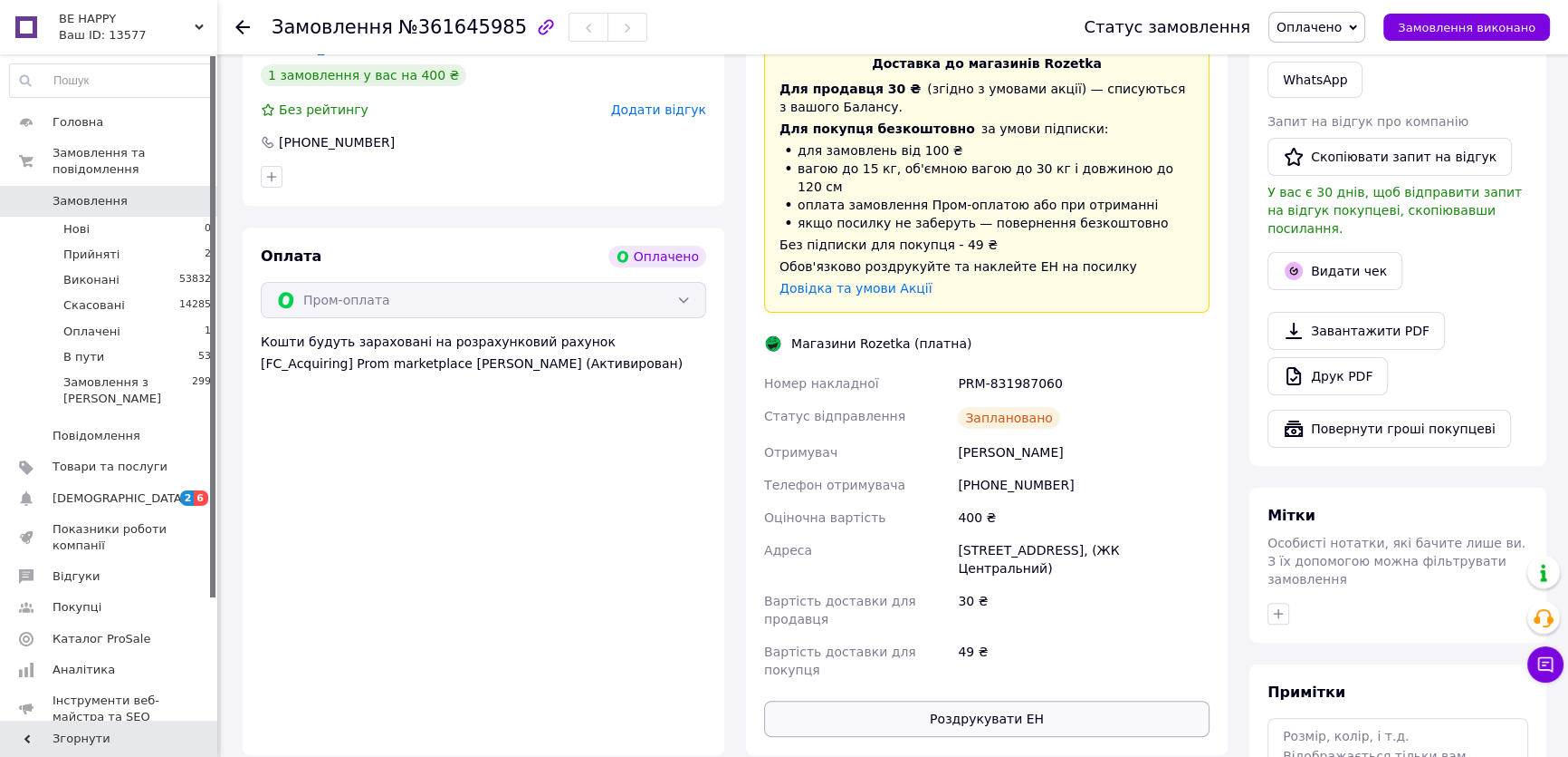
click at [1060, 700] on button "Роздрукувати ЕН" at bounding box center [987, 718] width 446 height 36
click at [1342, 20] on span "Оплачено" at bounding box center [1309, 27] width 65 height 14
click at [1328, 142] on li "В пути" at bounding box center [1317, 145] width 95 height 27
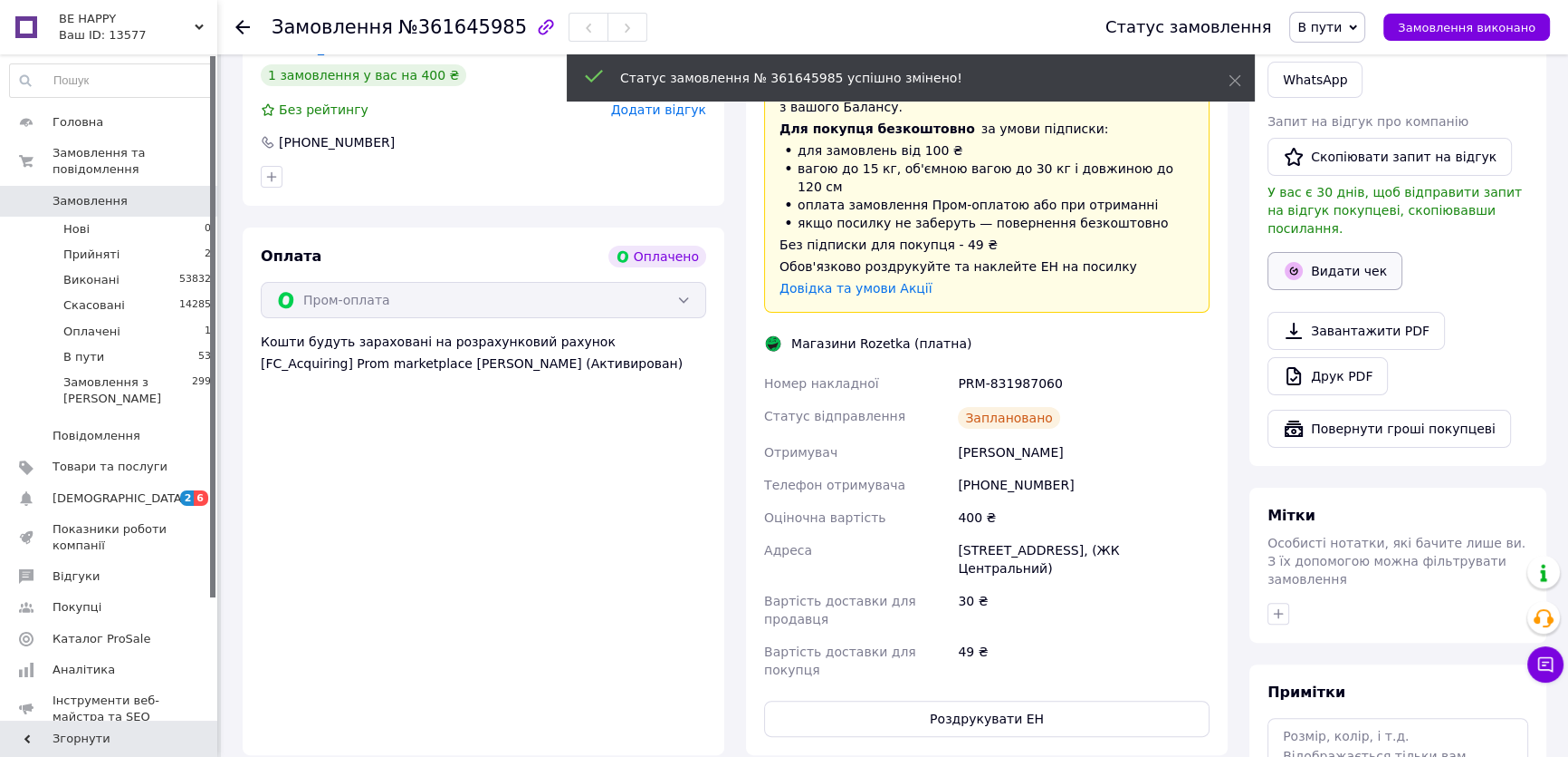
click at [1356, 252] on button "Видати чек" at bounding box center [1335, 271] width 134 height 38
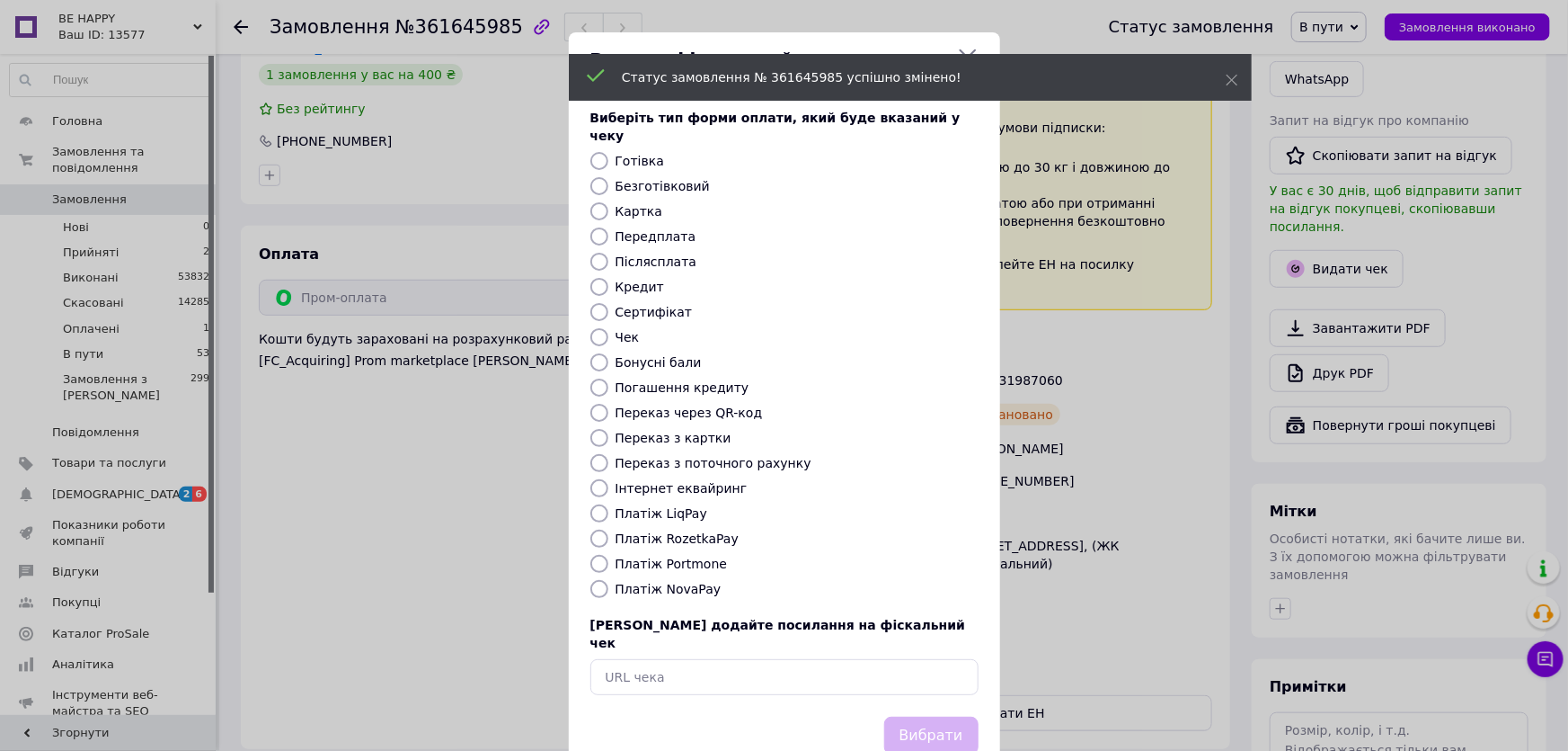
click at [678, 531] on label "Платіж RozetkaPay" at bounding box center [676, 538] width 123 height 14
click at [608, 529] on input "Платіж RozetkaPay" at bounding box center [598, 538] width 18 height 18
radio input "true"
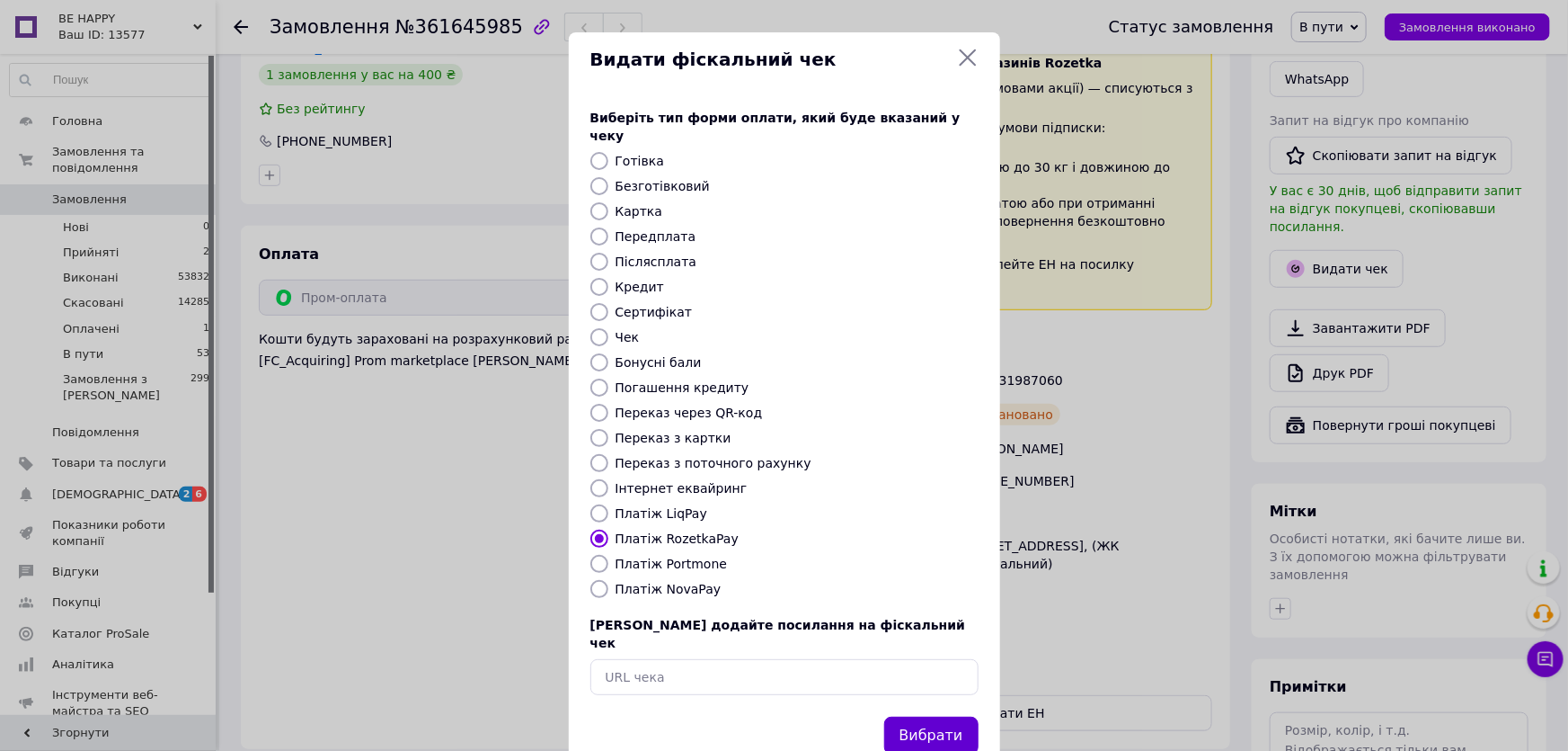
click at [928, 716] on button "Вибрати" at bounding box center [931, 735] width 94 height 39
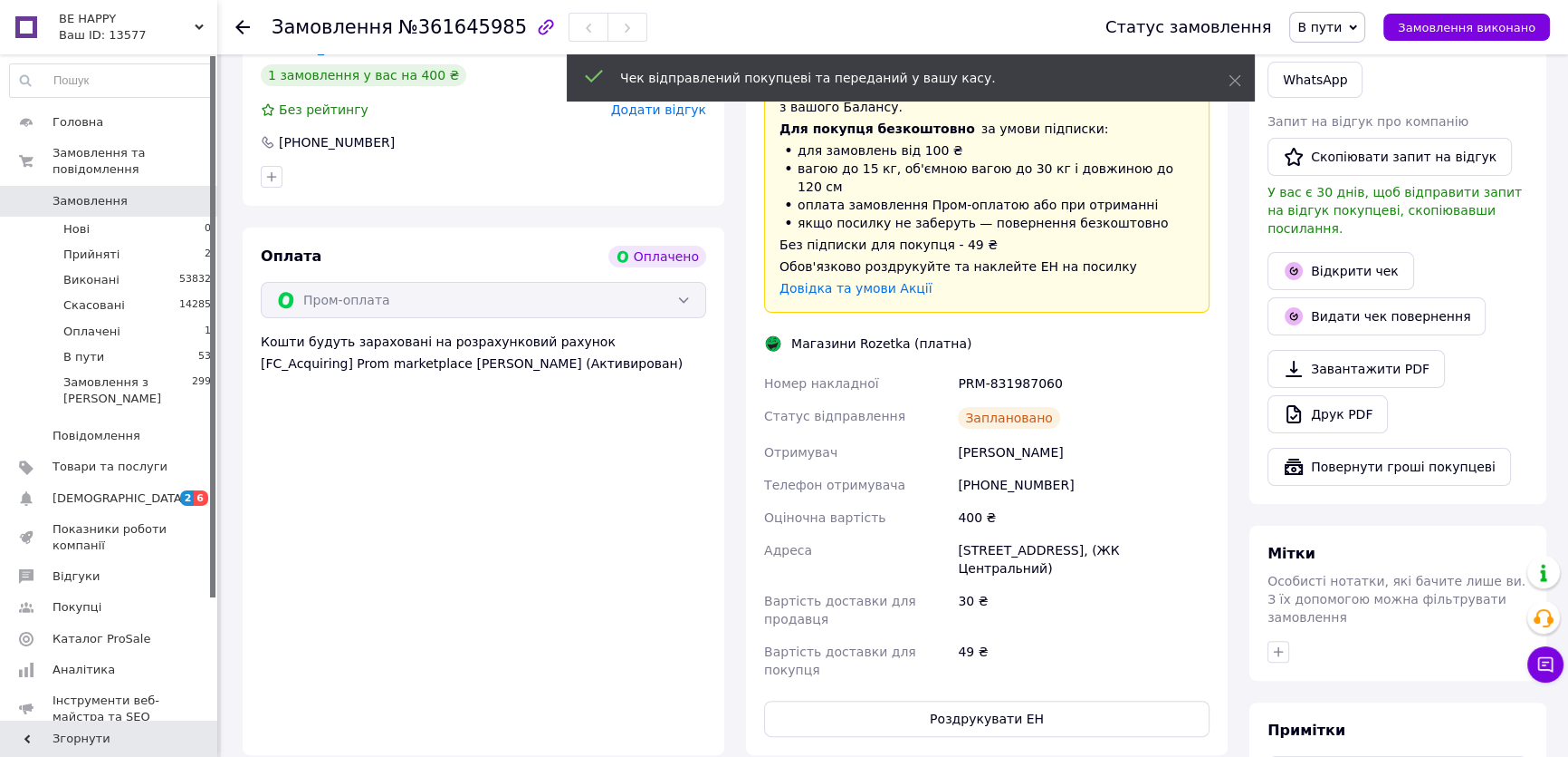
click at [1014, 367] on div "PRM-831987060" at bounding box center [1084, 383] width 259 height 32
drag, startPoint x: 928, startPoint y: 340, endPoint x: 1083, endPoint y: 343, distance: 155.0
click at [1083, 367] on div "Номер накладної PRM-831987060 Статус відправлення Заплановано Отримувач Кучеров…" at bounding box center [987, 526] width 453 height 319
copy div "Номер накладної PRM-831987060"
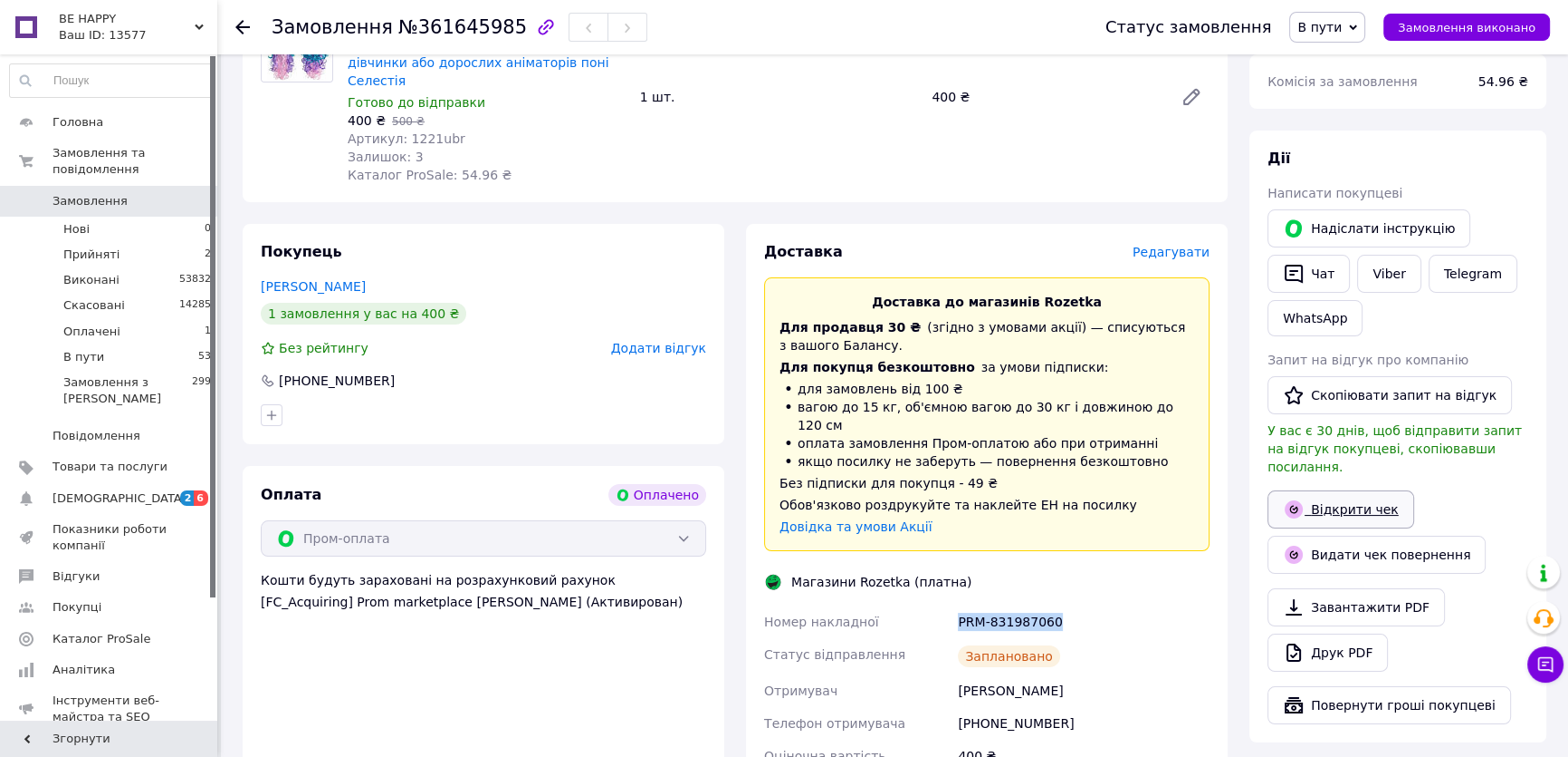
scroll to position [246, 0]
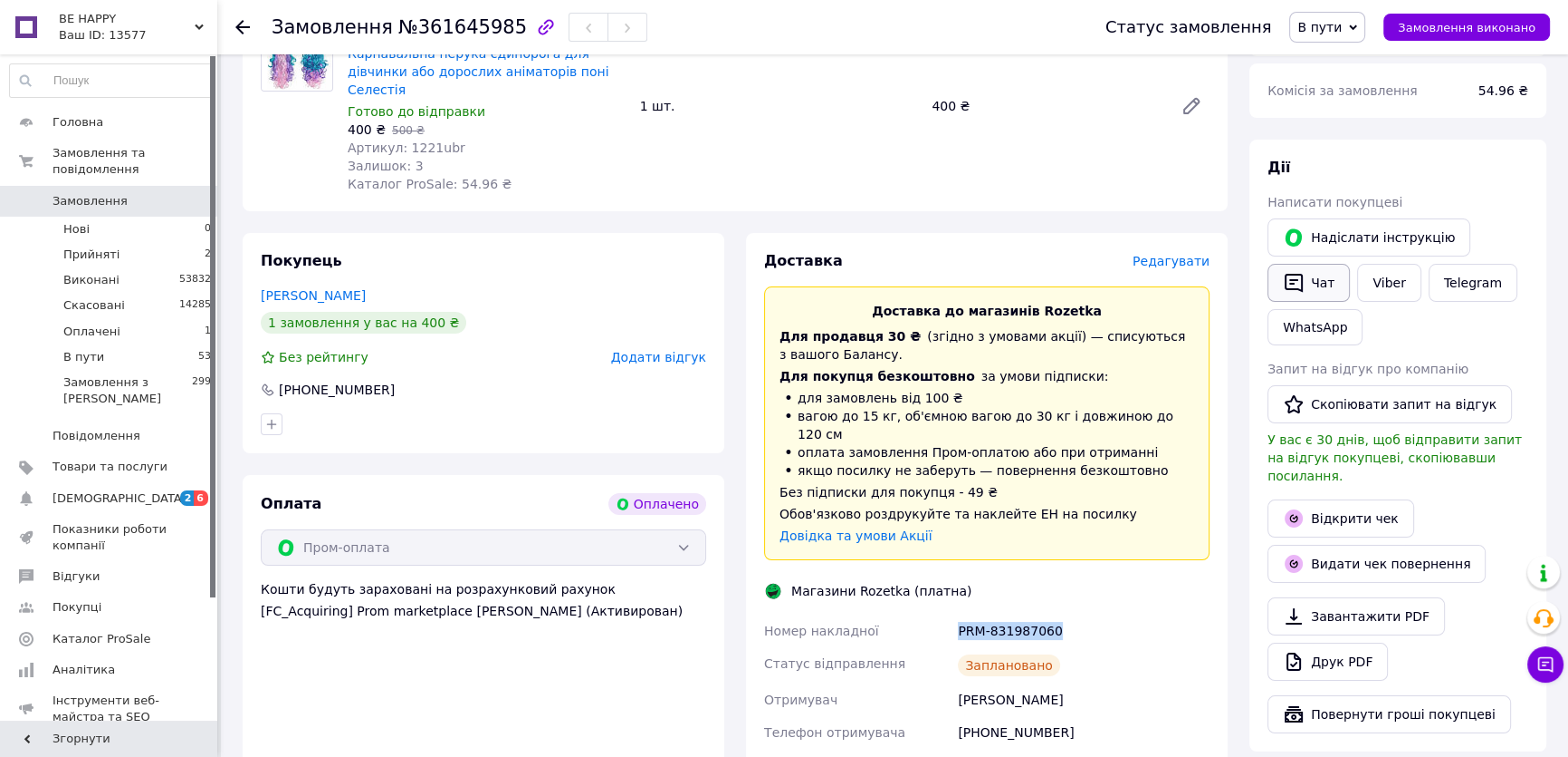
click at [1339, 279] on button "Чат" at bounding box center [1309, 282] width 82 height 38
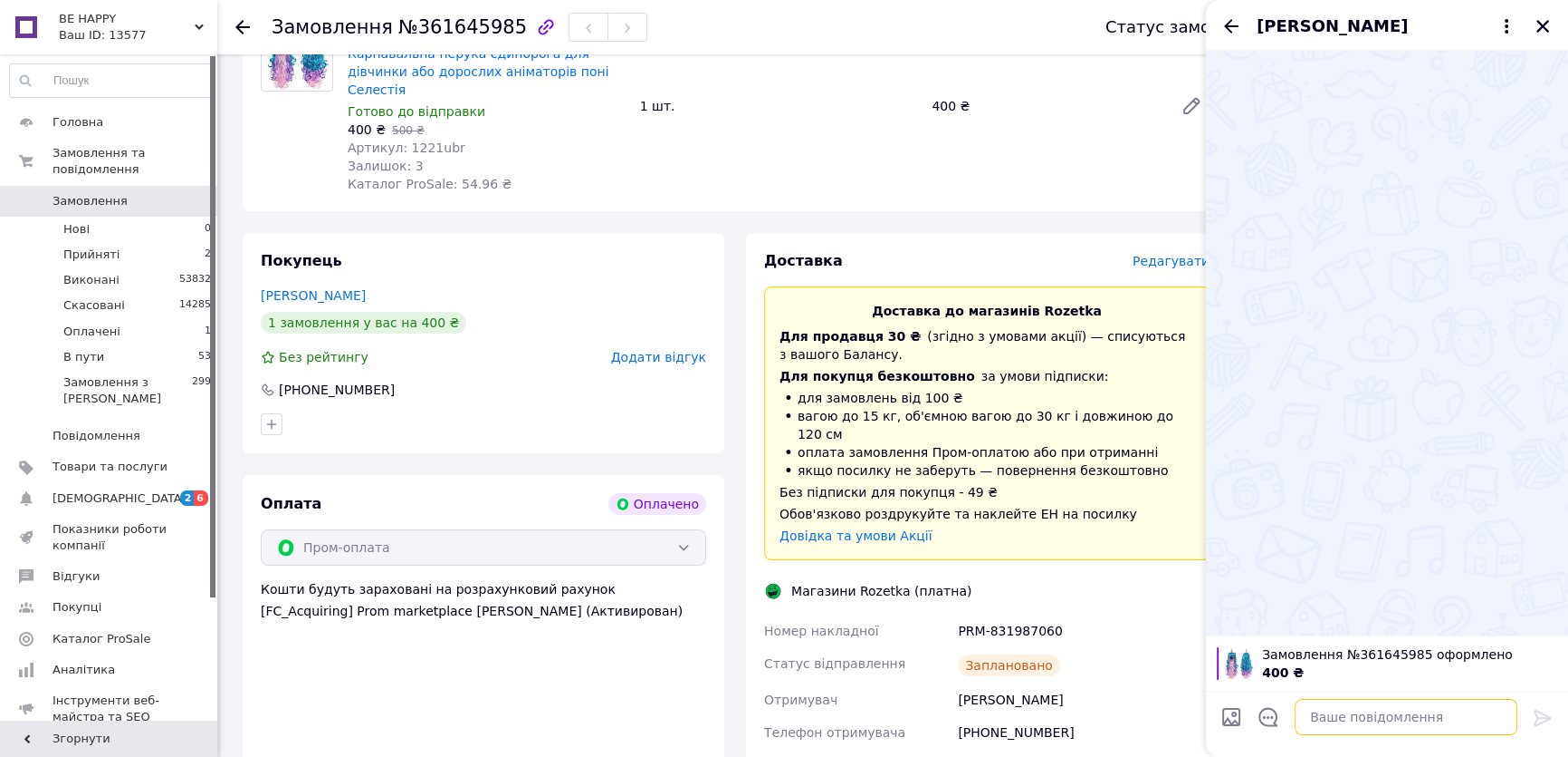
click at [1322, 710] on textarea at bounding box center [1406, 716] width 223 height 36
paste textarea "PRM-831987060"
type textarea "PRM-831987060 ТТН"
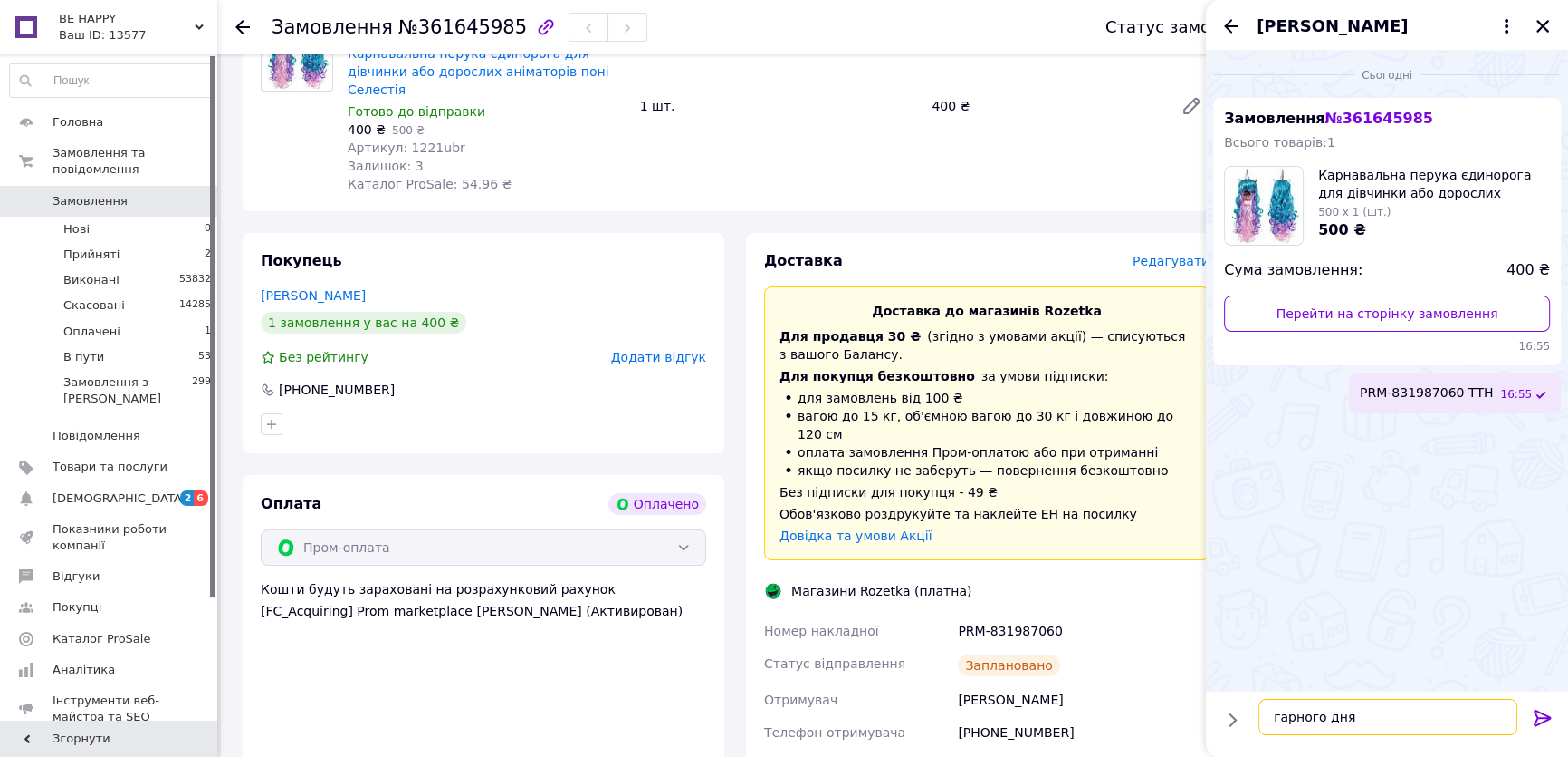
type textarea "гарного дня!"
click at [1545, 24] on icon "Закрити" at bounding box center [1542, 26] width 12 height 12
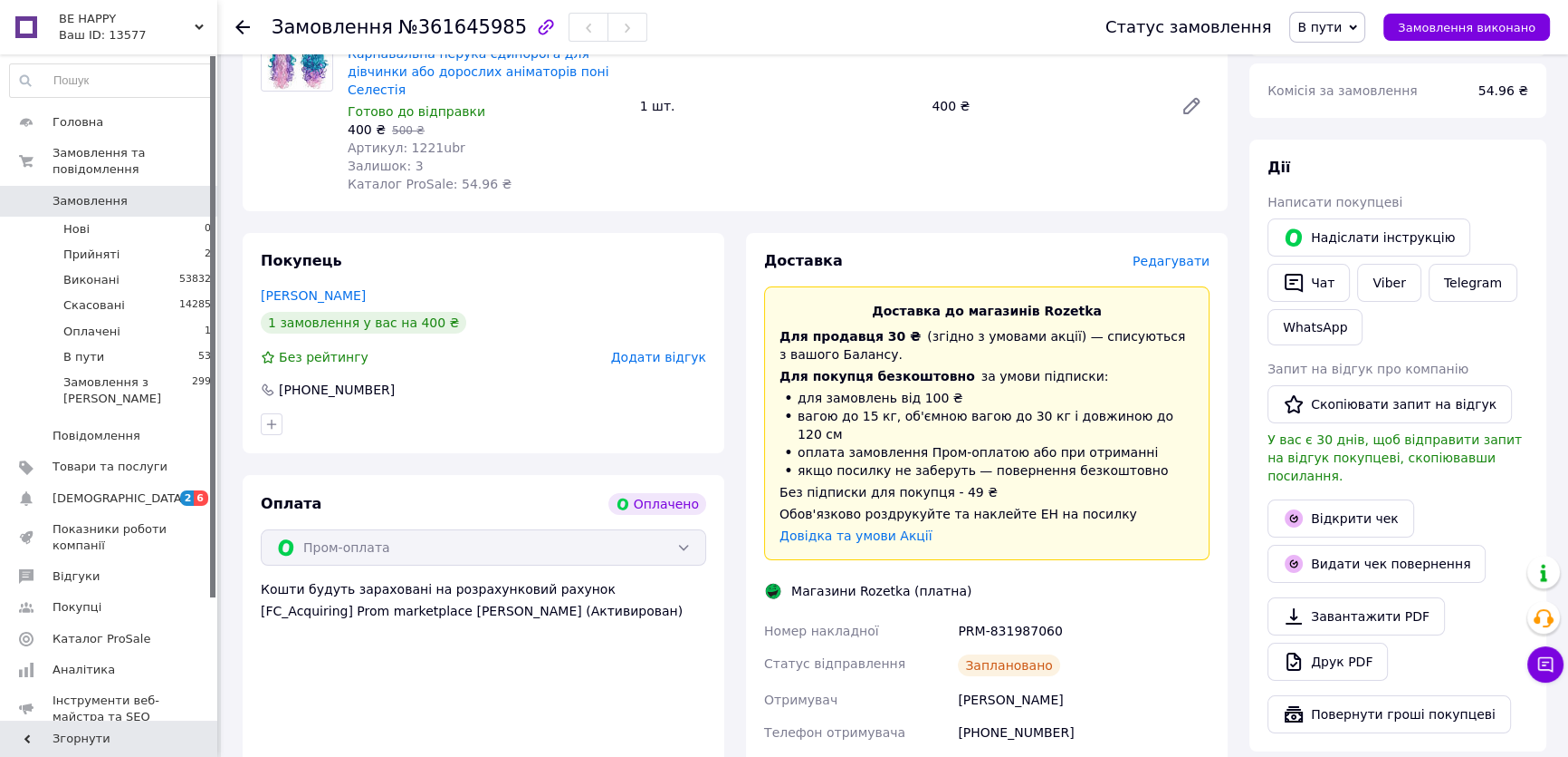
click at [683, 213] on div "Замовлення з каталогу Оплачено 12.09.2025 | 16:50 Товари в замовленні (1) - 20%…" at bounding box center [735, 596] width 1007 height 1420
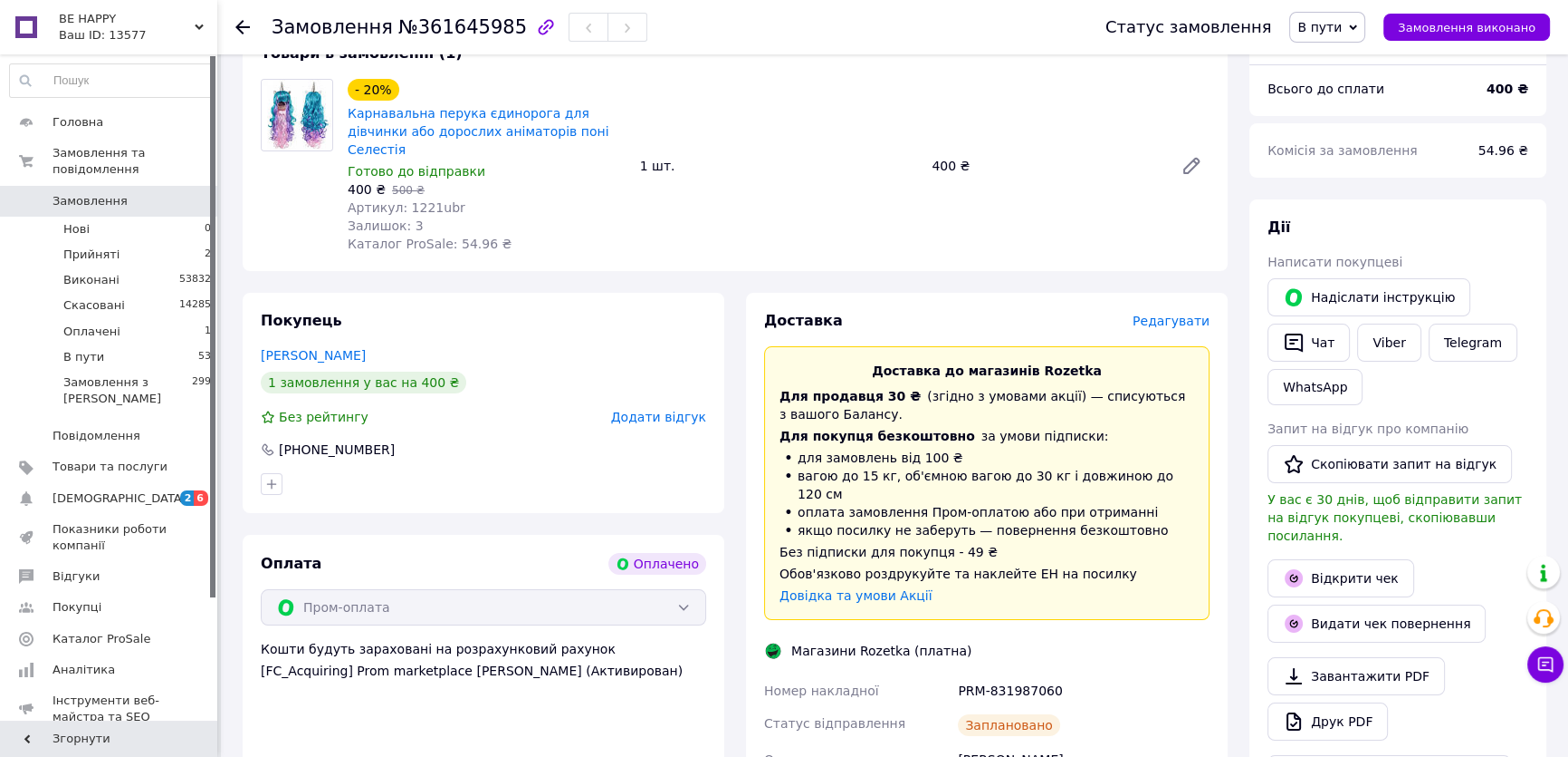
scroll to position [81, 0]
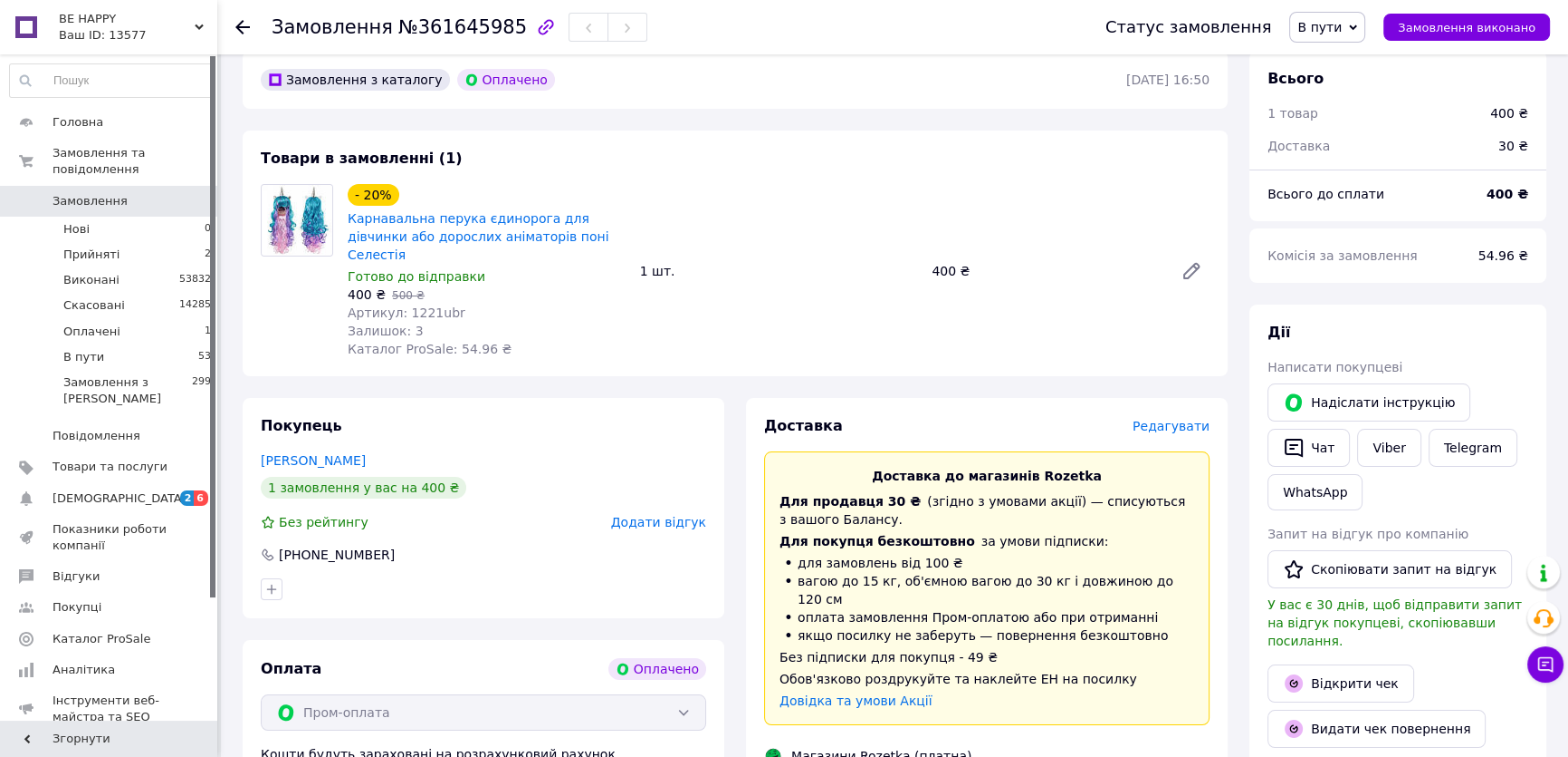
click at [605, 329] on div "- 20% Карнавальна перука єдинорога для дівчинки або дорослих аніматорів поні Се…" at bounding box center [487, 270] width 293 height 181
click at [163, 242] on li "Прийняті 2" at bounding box center [111, 254] width 222 height 26
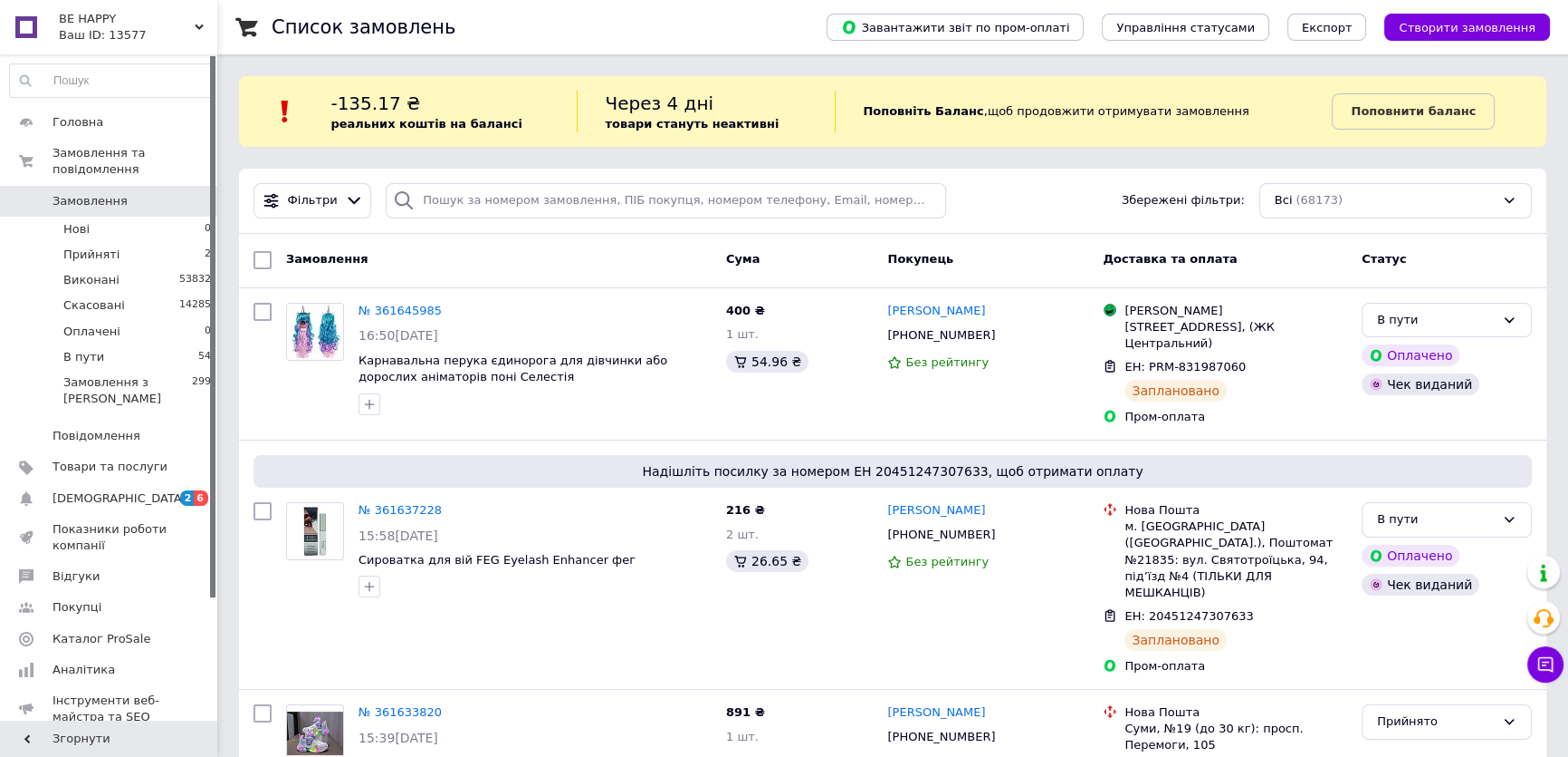
click at [634, 267] on div "Замовлення" at bounding box center [499, 260] width 440 height 32
click at [194, 242] on li "Прийняті 2" at bounding box center [111, 254] width 222 height 26
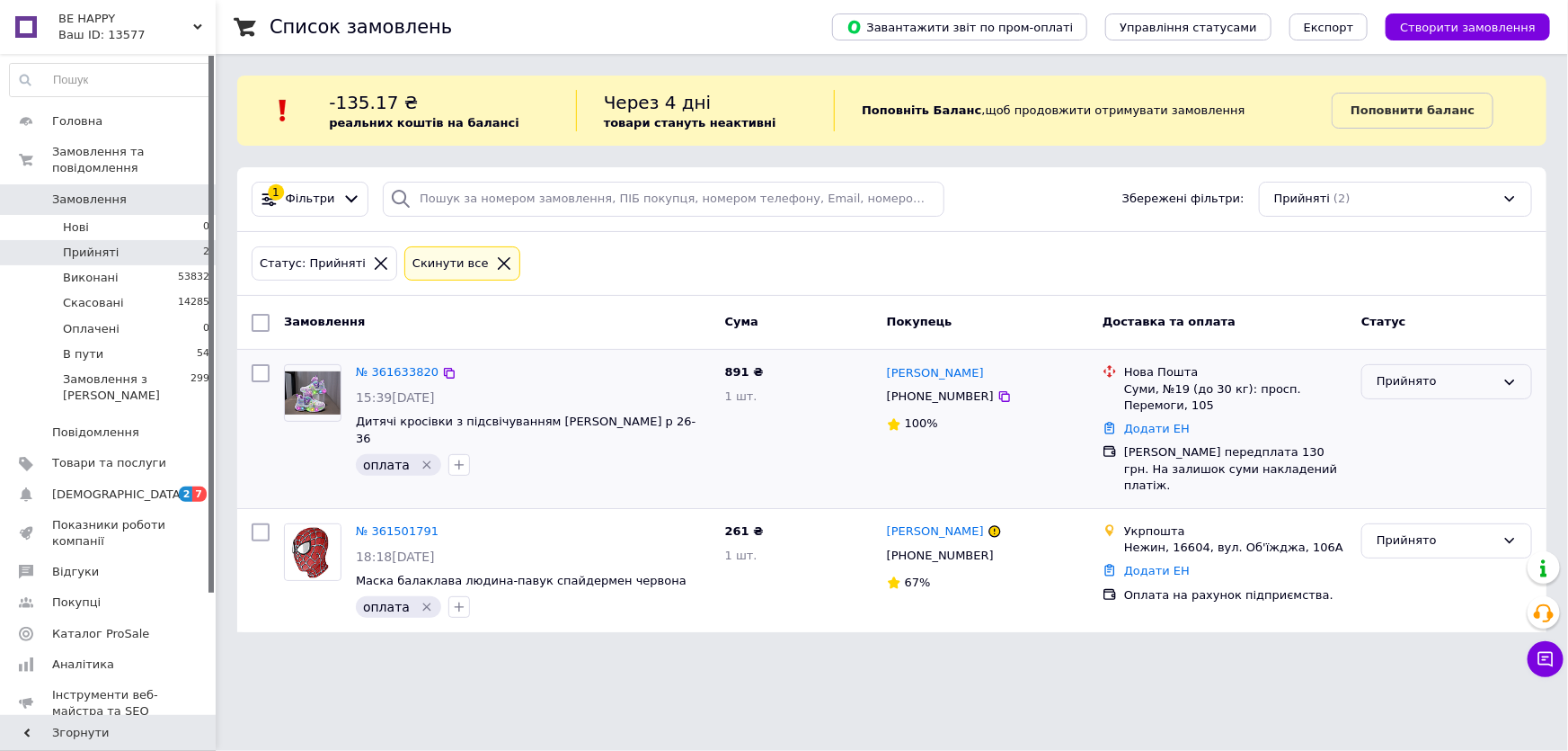
drag, startPoint x: 1429, startPoint y: 370, endPoint x: 1429, endPoint y: 396, distance: 26.0
click at [1429, 371] on div "Прийнято" at bounding box center [1447, 381] width 171 height 35
click at [1427, 485] on li "Оплачено" at bounding box center [1447, 484] width 169 height 33
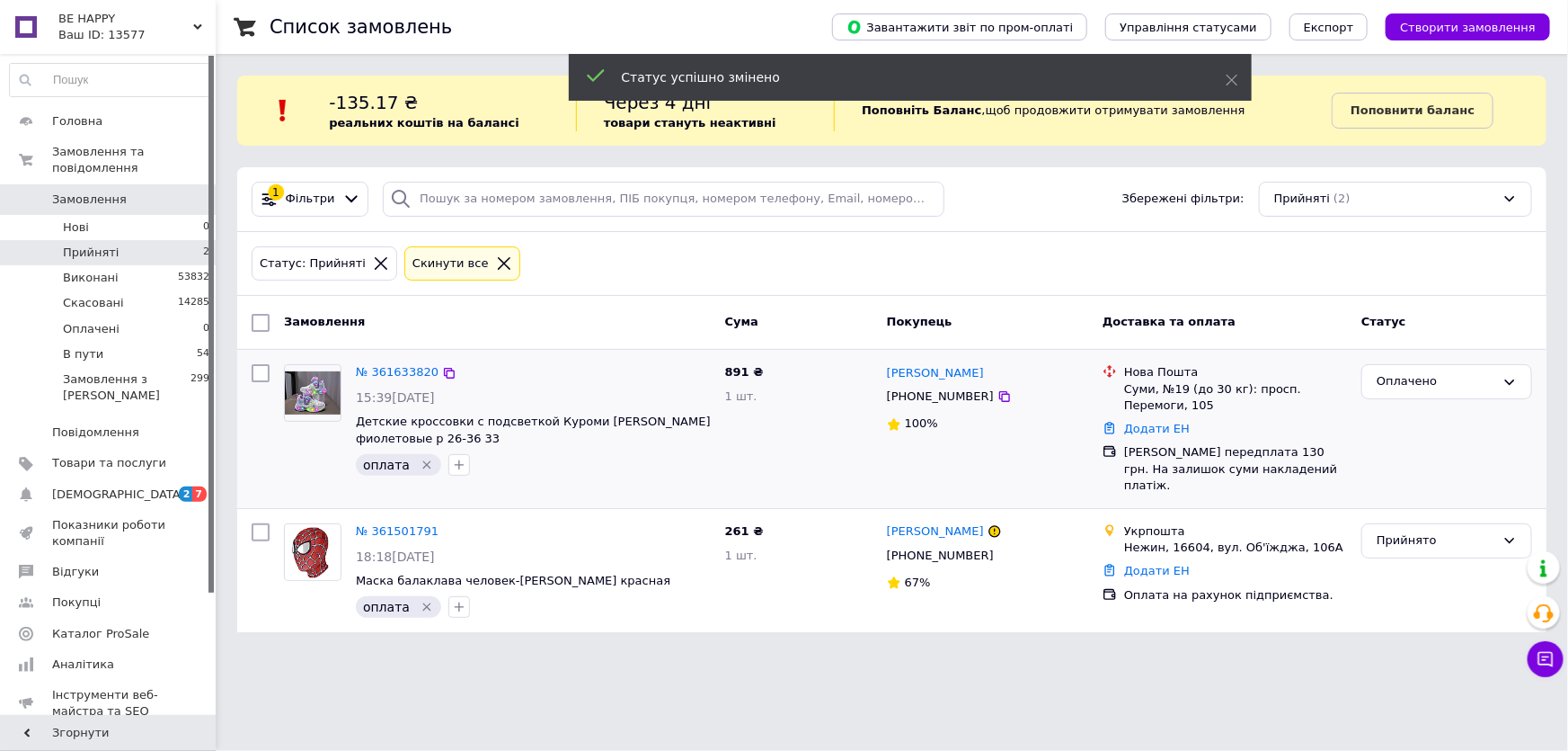
click at [420, 465] on icon "Видалити мітку" at bounding box center [427, 464] width 14 height 14
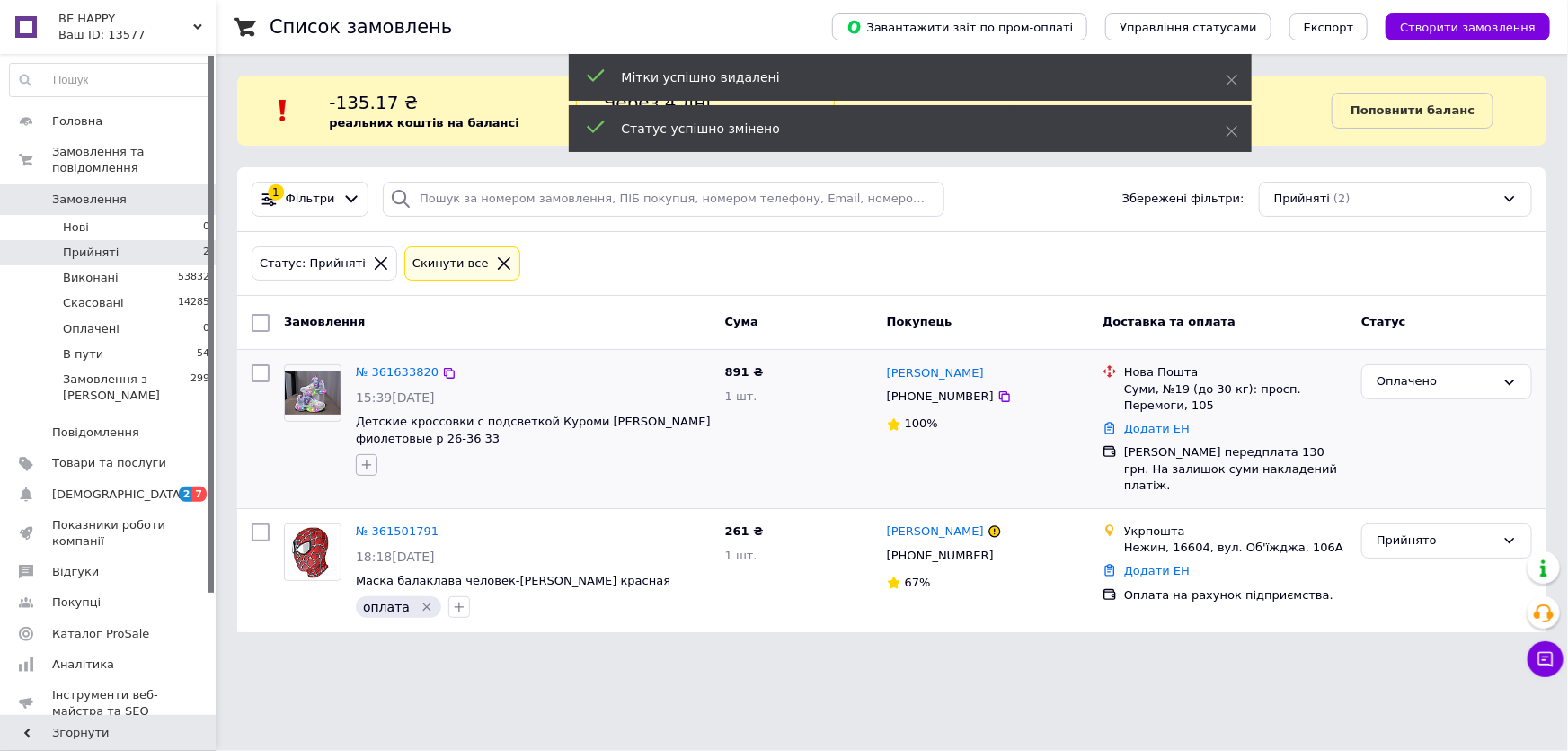
click at [369, 465] on icon "button" at bounding box center [366, 464] width 14 height 14
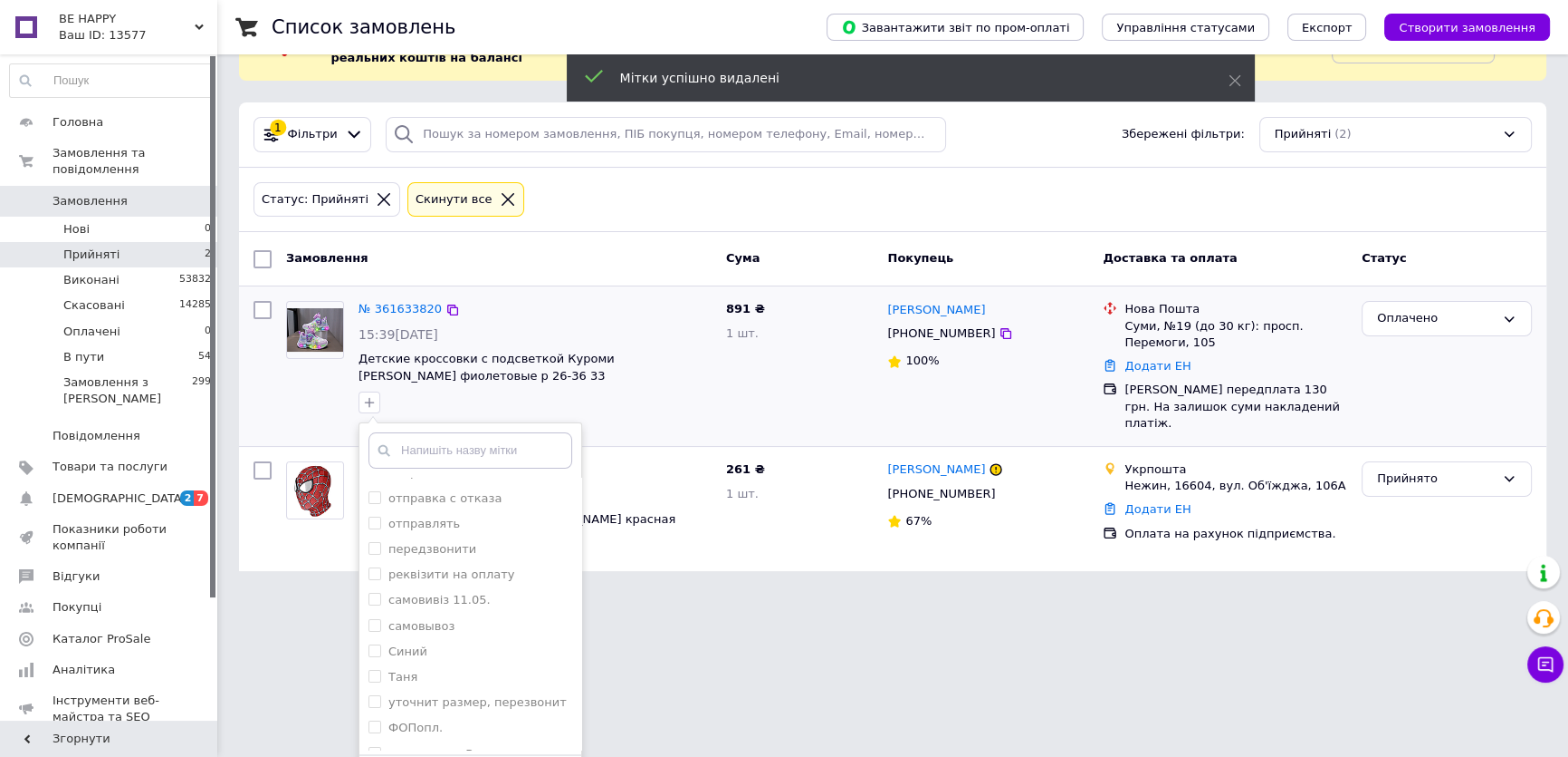
scroll to position [117, 0]
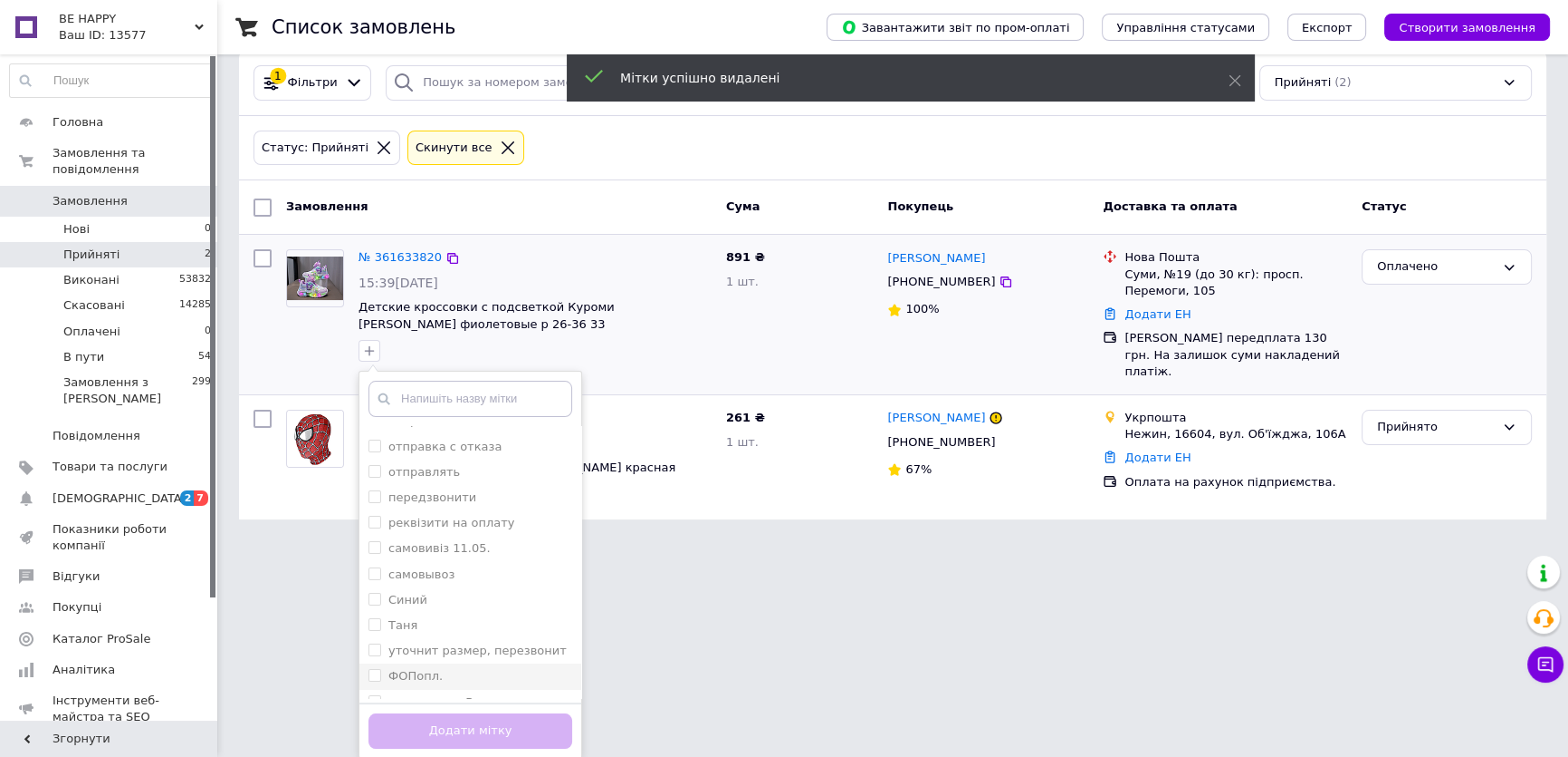
click at [372, 669] on input "ФОПопл." at bounding box center [374, 675] width 11 height 11
checkbox input "true"
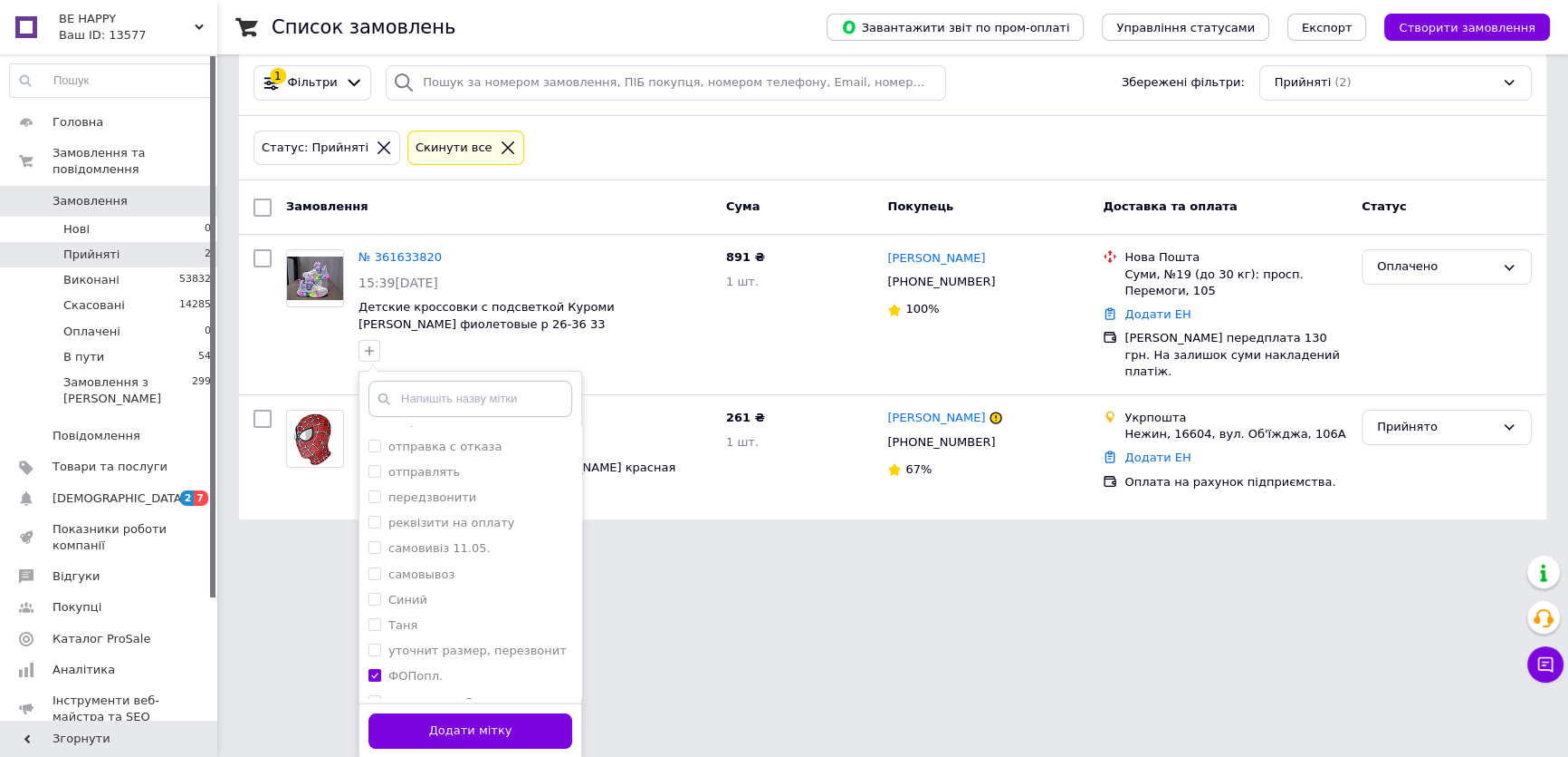
click at [424, 732] on button "Додати мітку" at bounding box center [470, 730] width 204 height 35
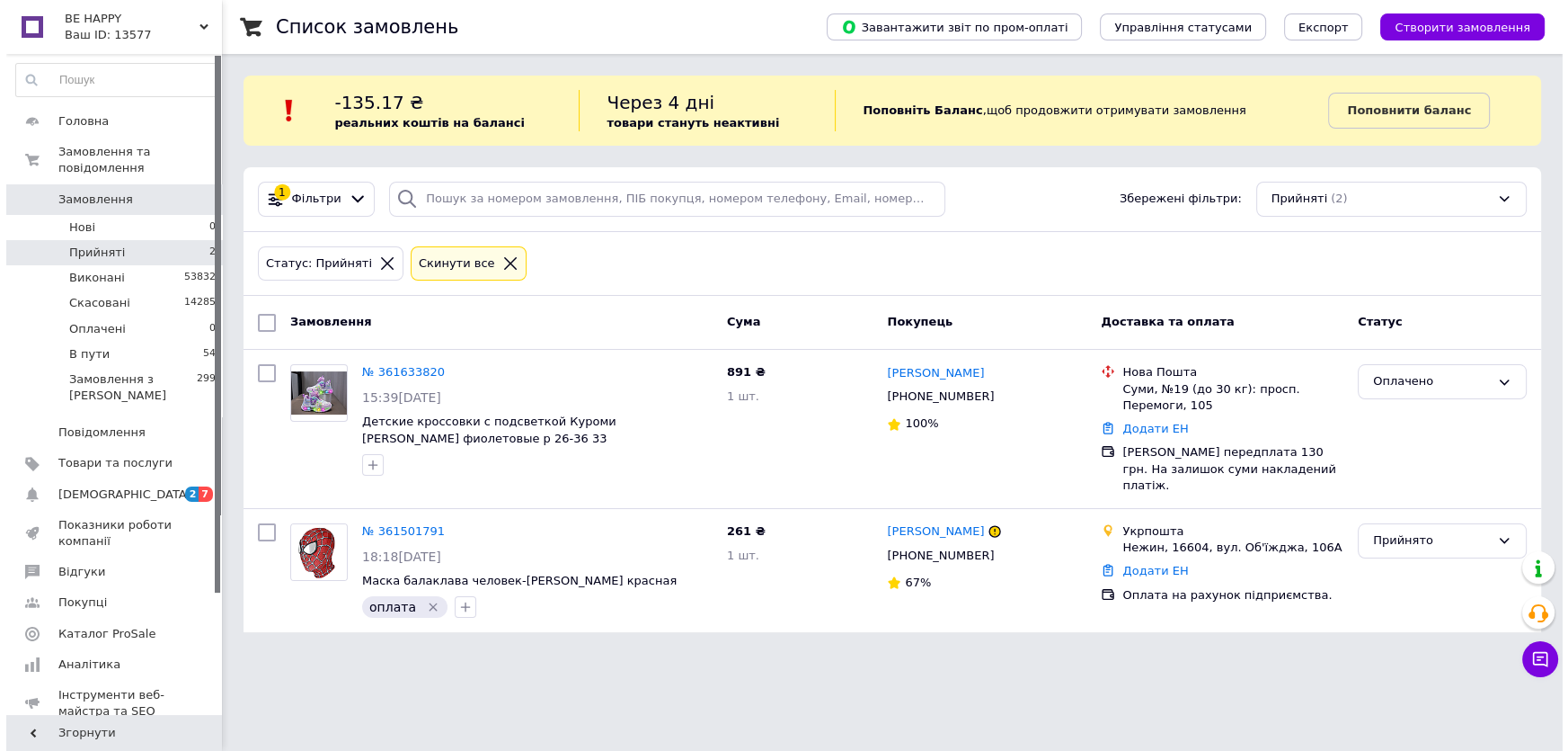
scroll to position [0, 0]
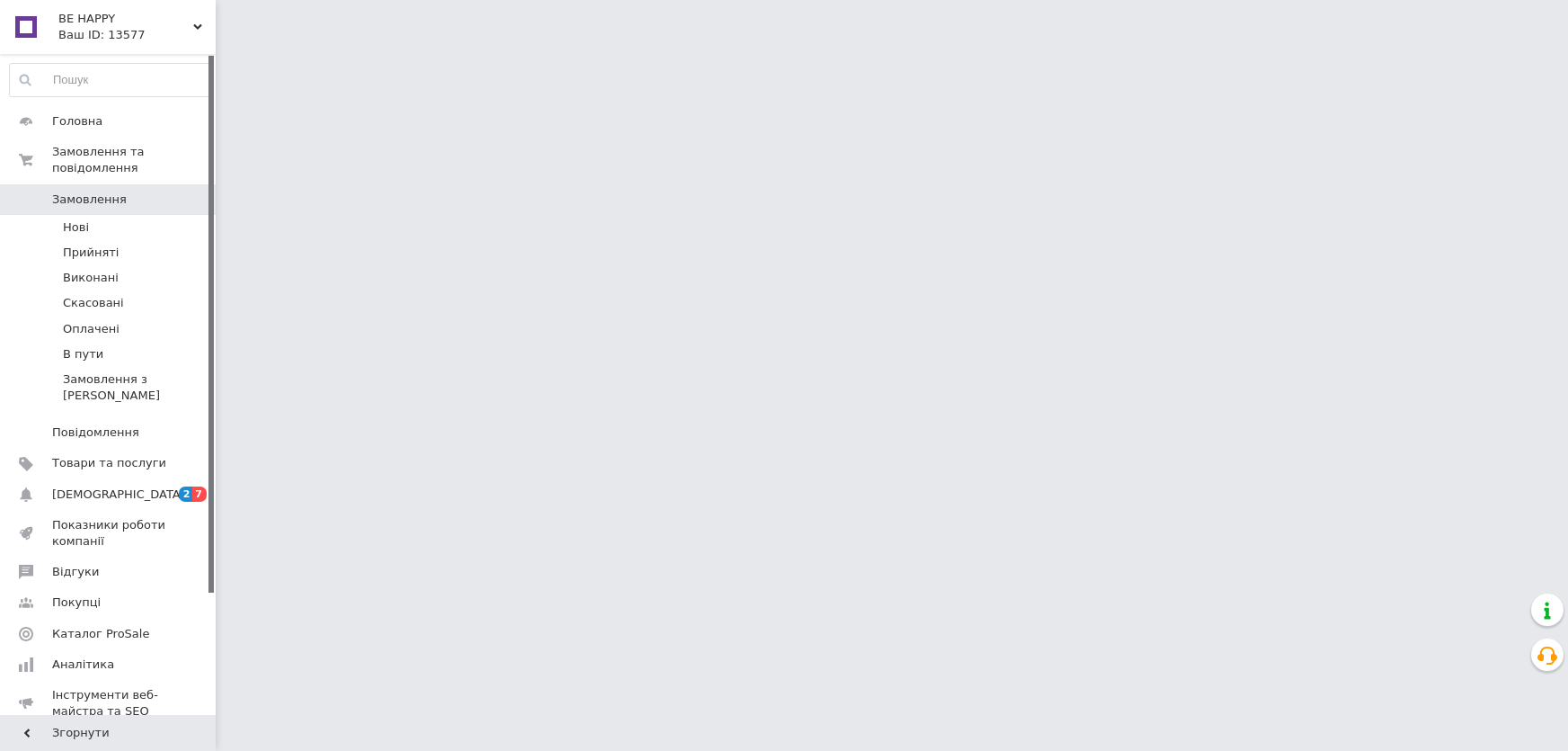
click at [419, 45] on html "BE HAPPY Ваш ID: 13577 Сайт BE HAPPY Кабінет покупця Перевірити стан системи Ст…" at bounding box center [784, 23] width 1568 height 45
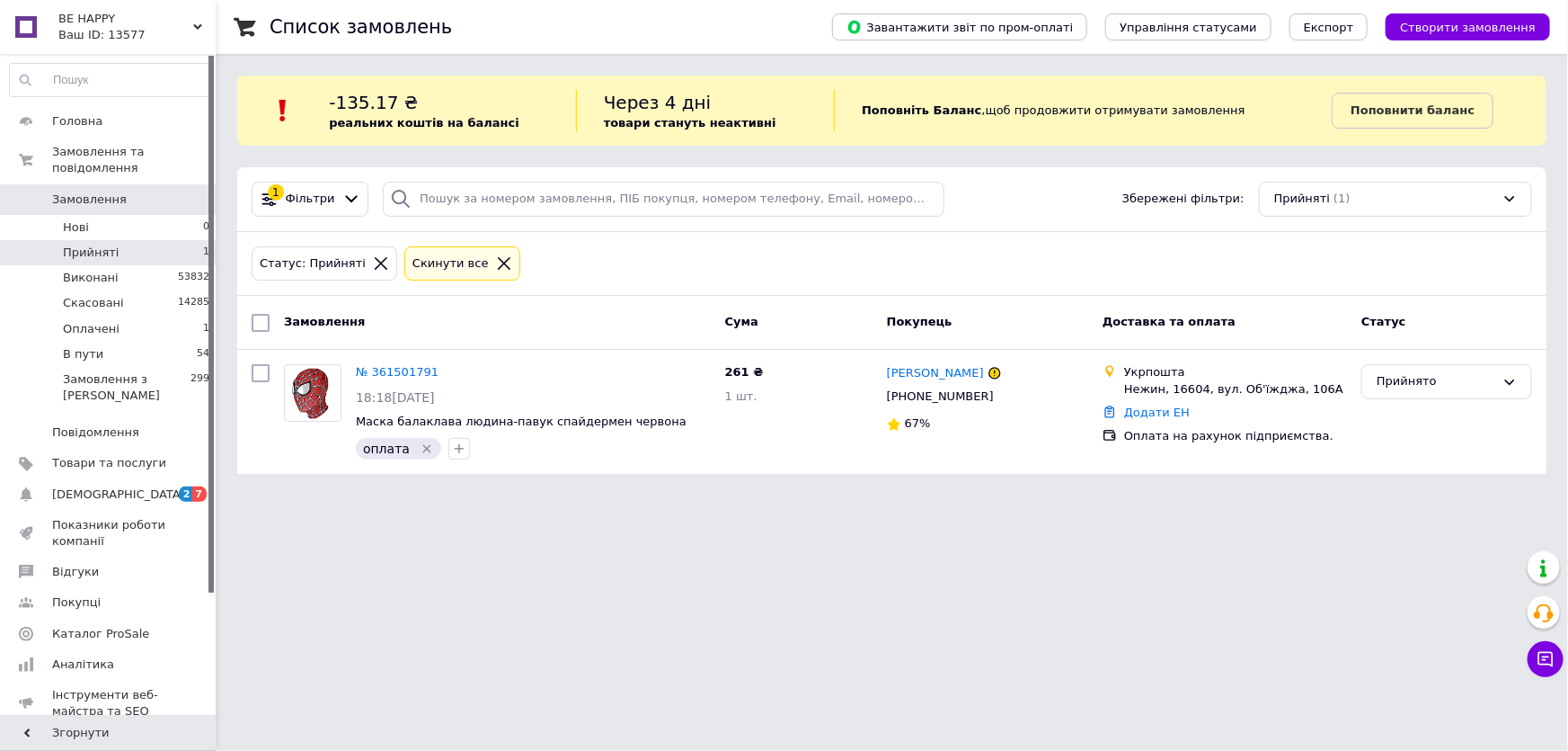
click at [156, 240] on li "Прийняті 1" at bounding box center [110, 252] width 220 height 25
click at [158, 317] on li "Оплачені 1" at bounding box center [110, 329] width 220 height 25
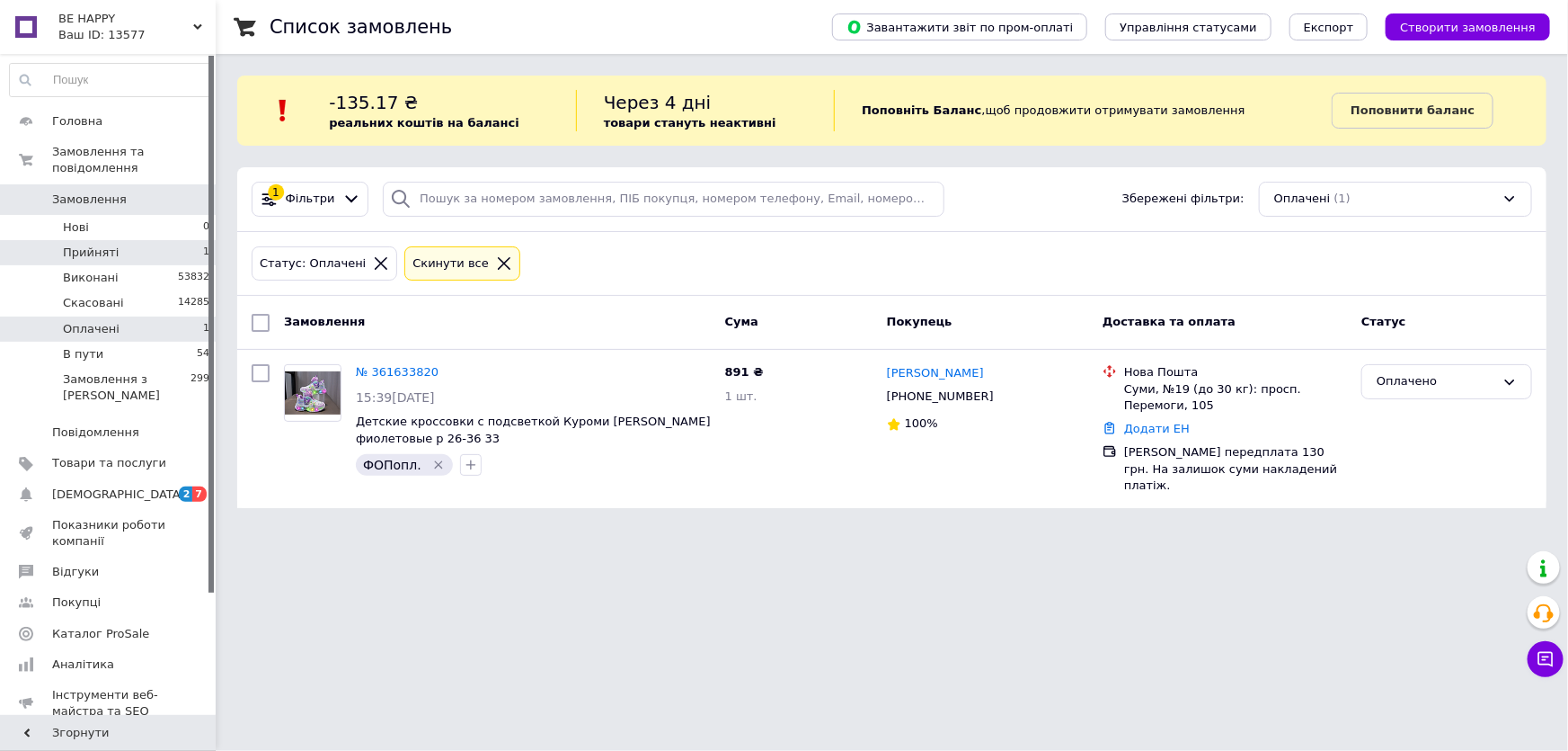
click at [170, 240] on li "Прийняті 1" at bounding box center [110, 252] width 220 height 25
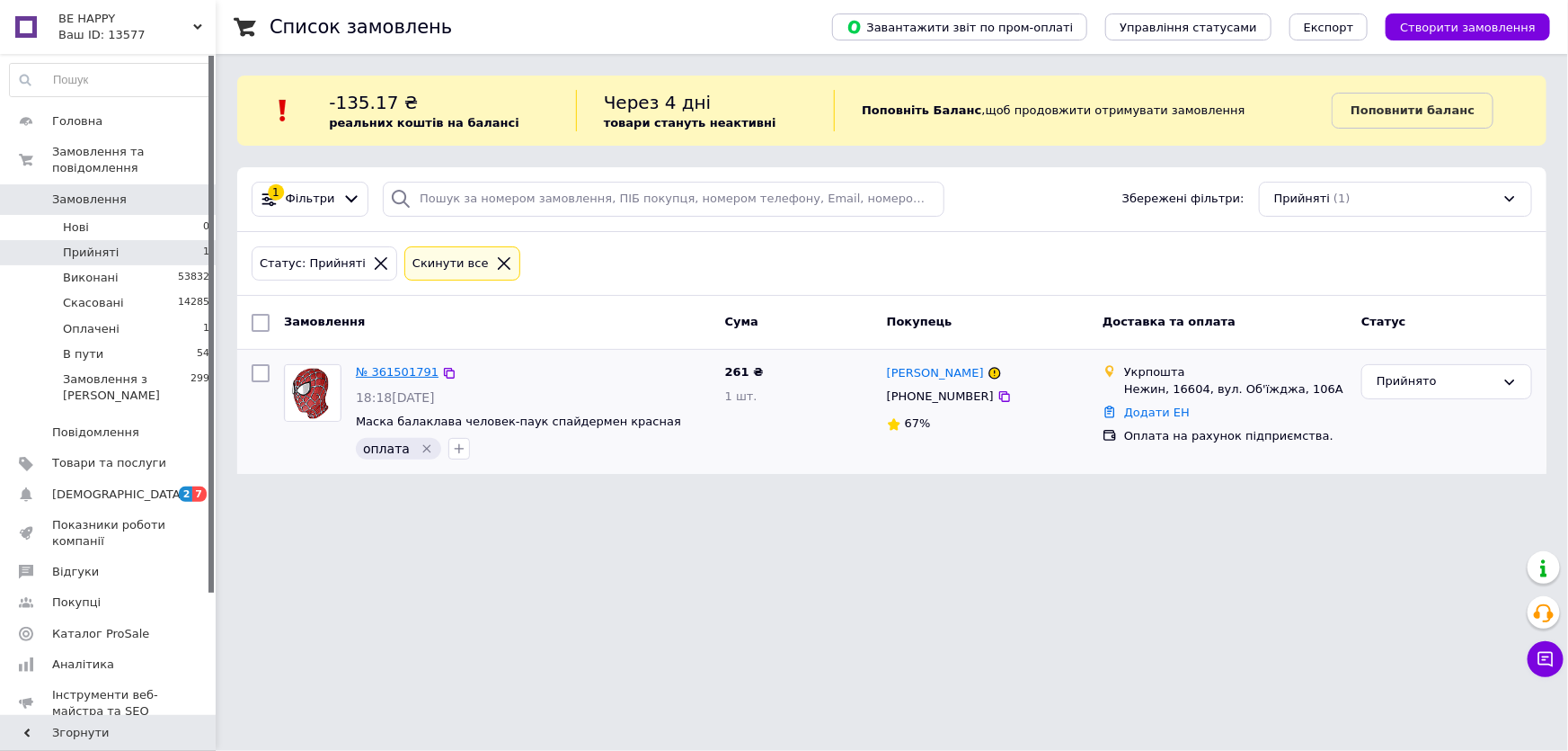
click at [402, 368] on link "№ 361501791" at bounding box center [397, 371] width 83 height 13
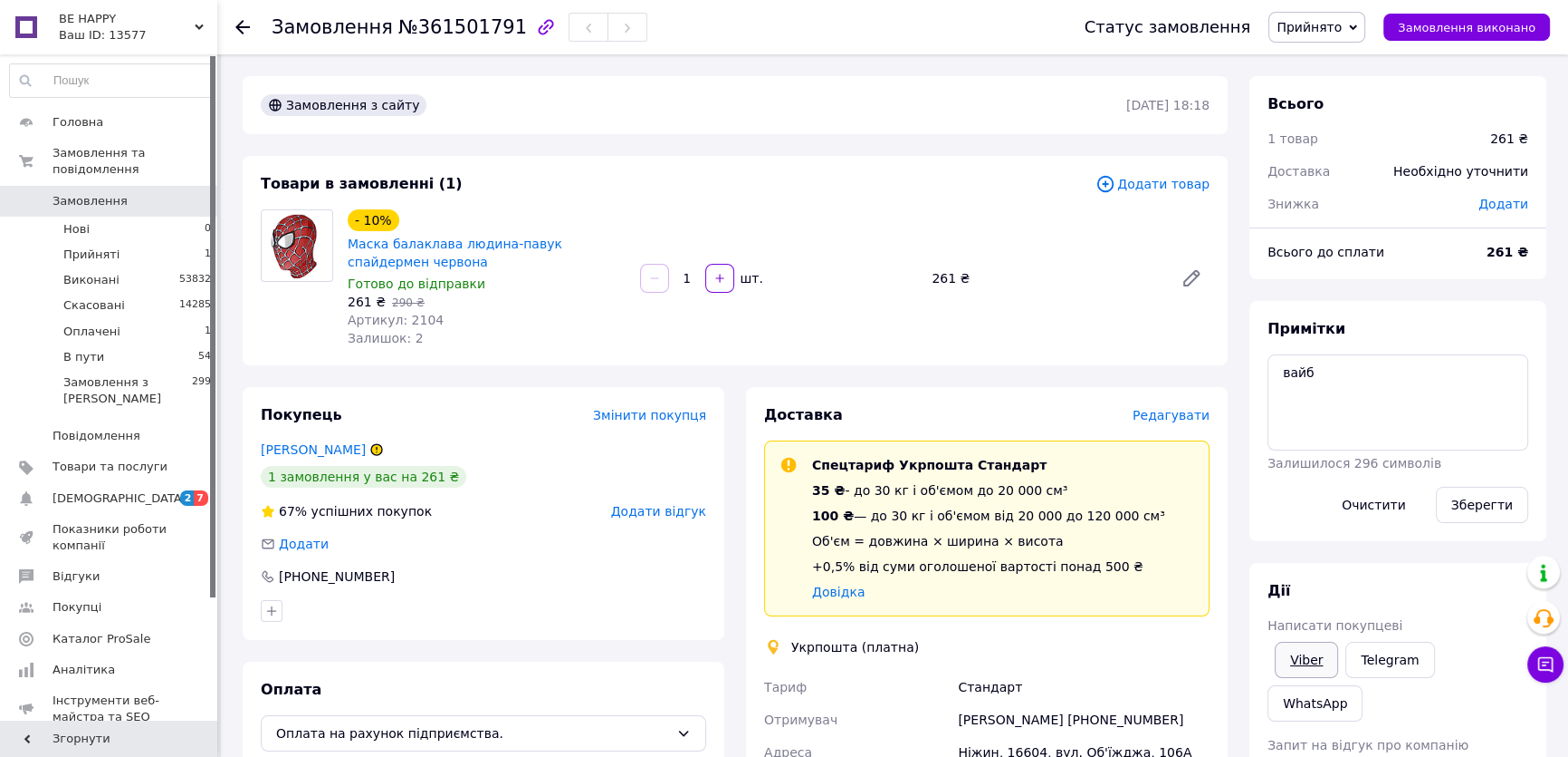
click at [1312, 655] on link "Viber" at bounding box center [1307, 659] width 63 height 36
click at [185, 319] on li "Оплачені 1" at bounding box center [111, 332] width 222 height 26
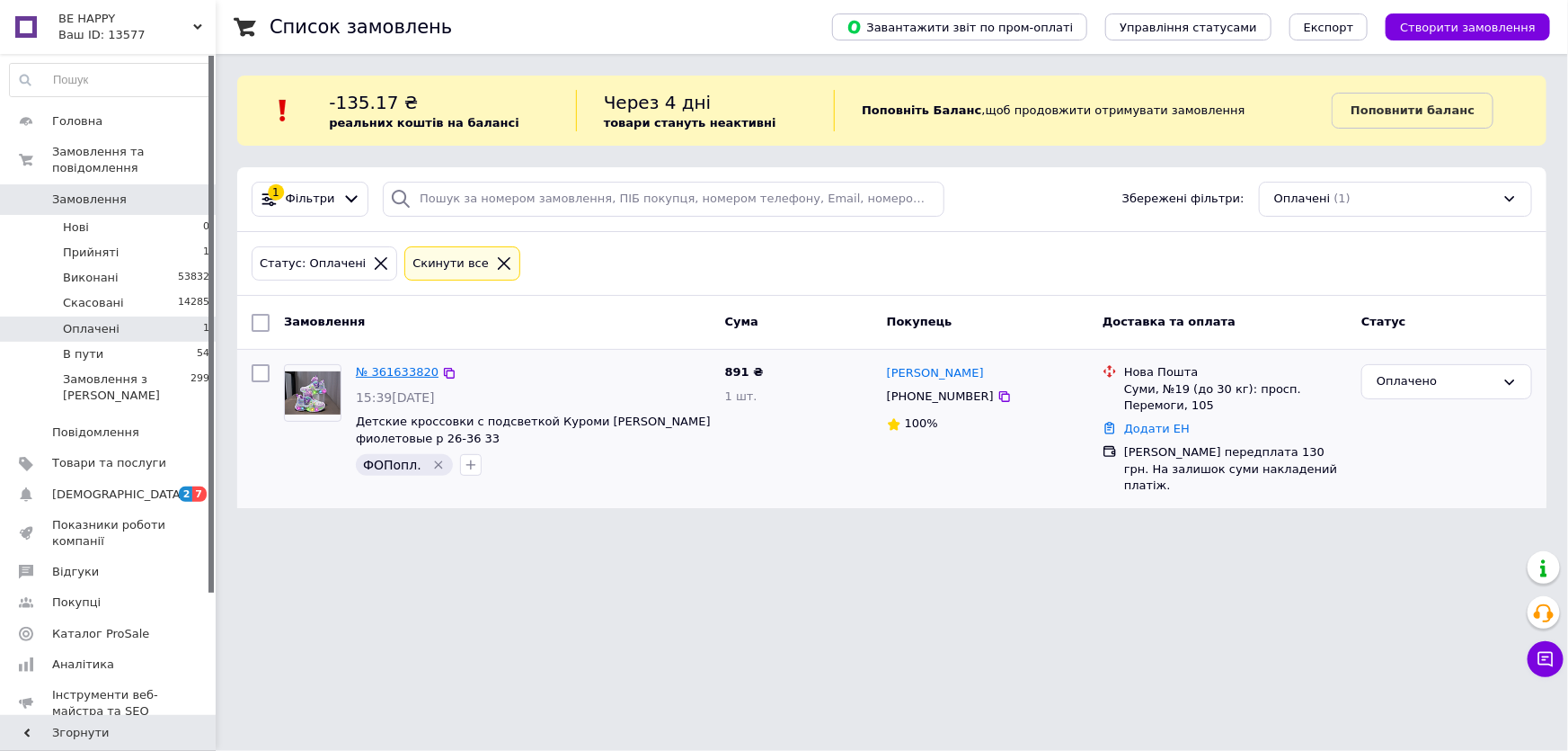
click at [403, 370] on link "№ 361633820" at bounding box center [397, 371] width 83 height 13
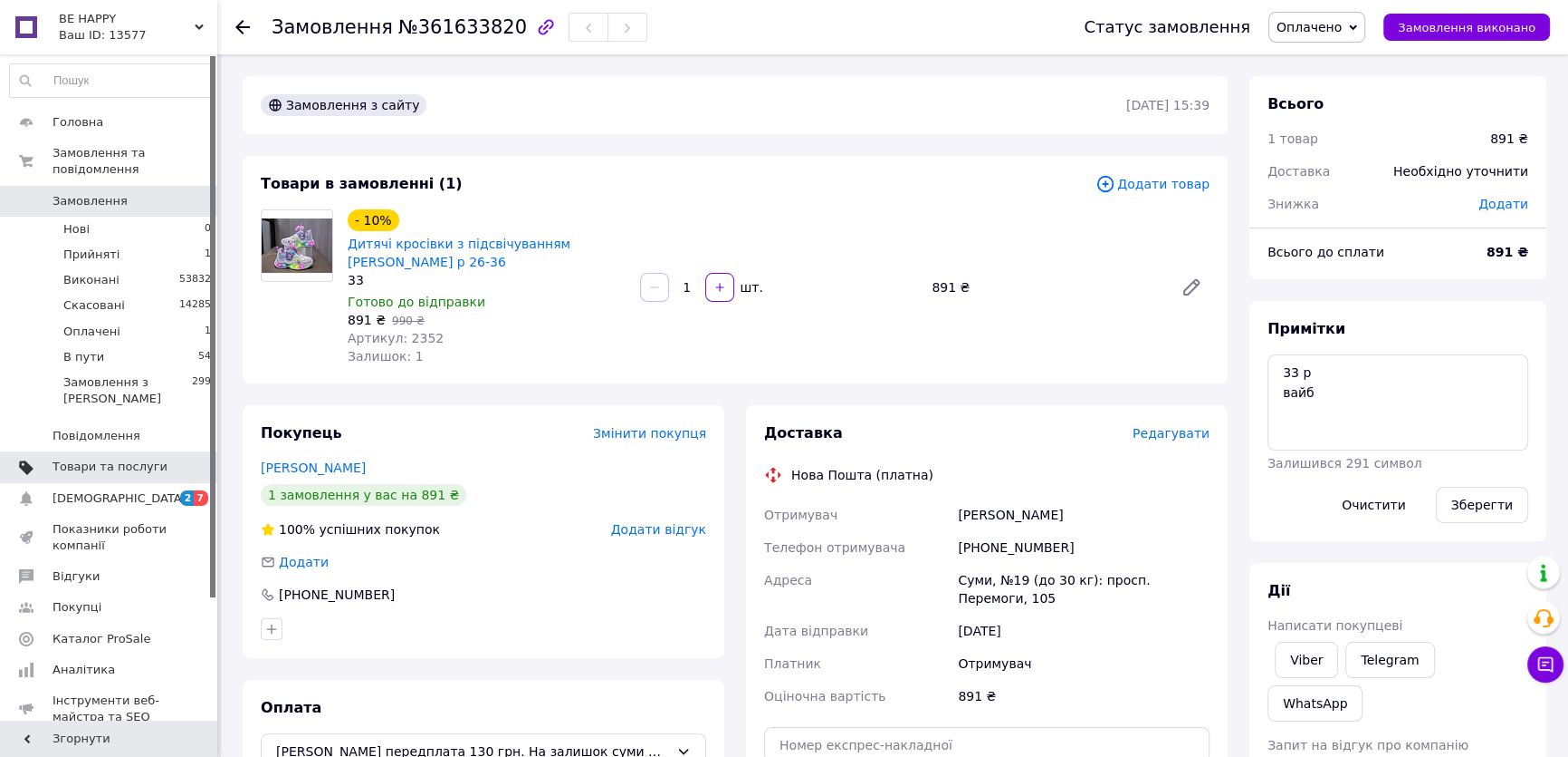
click at [182, 459] on span at bounding box center [192, 466] width 50 height 16
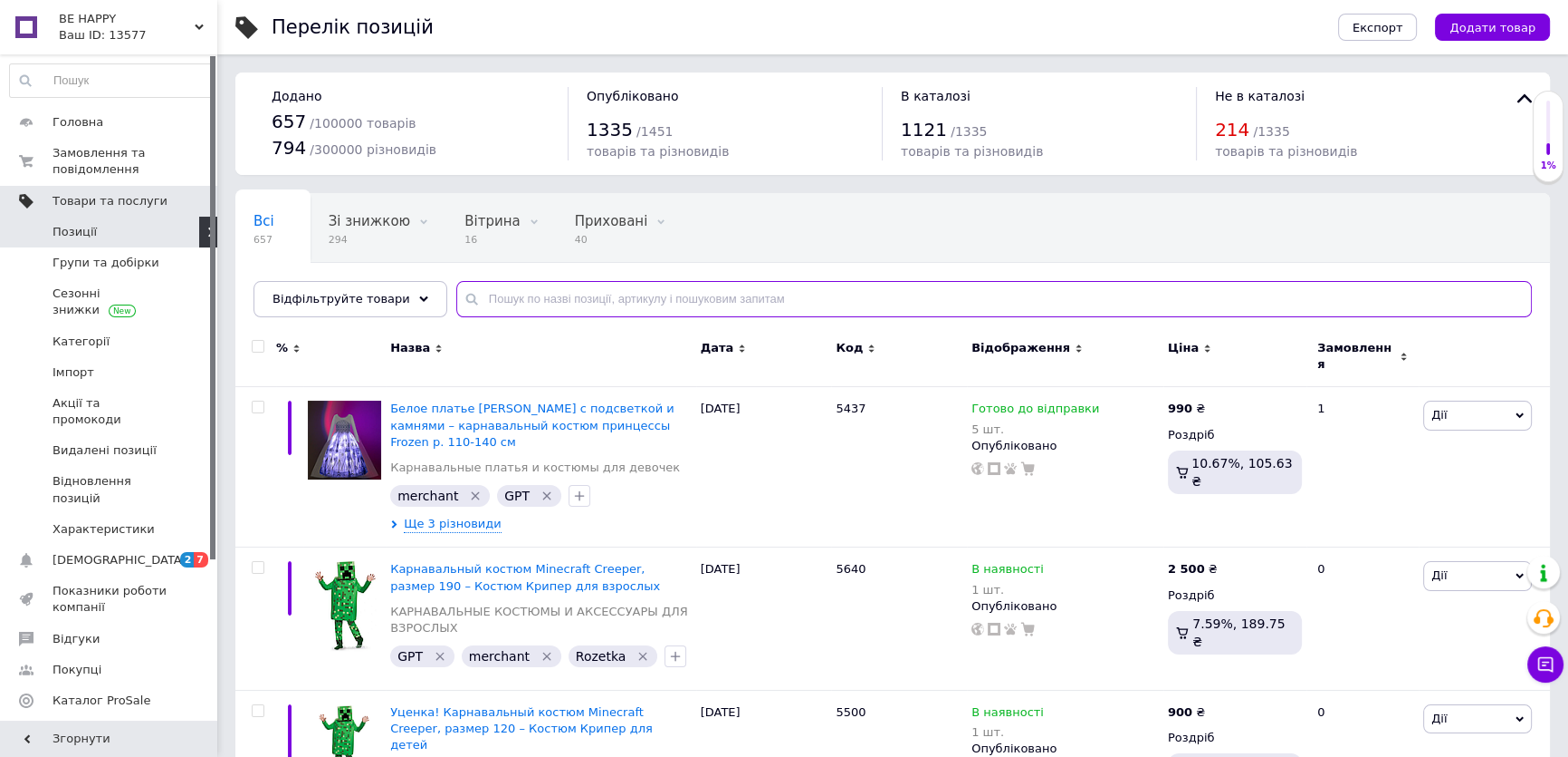
click at [489, 298] on input "text" at bounding box center [994, 298] width 1076 height 36
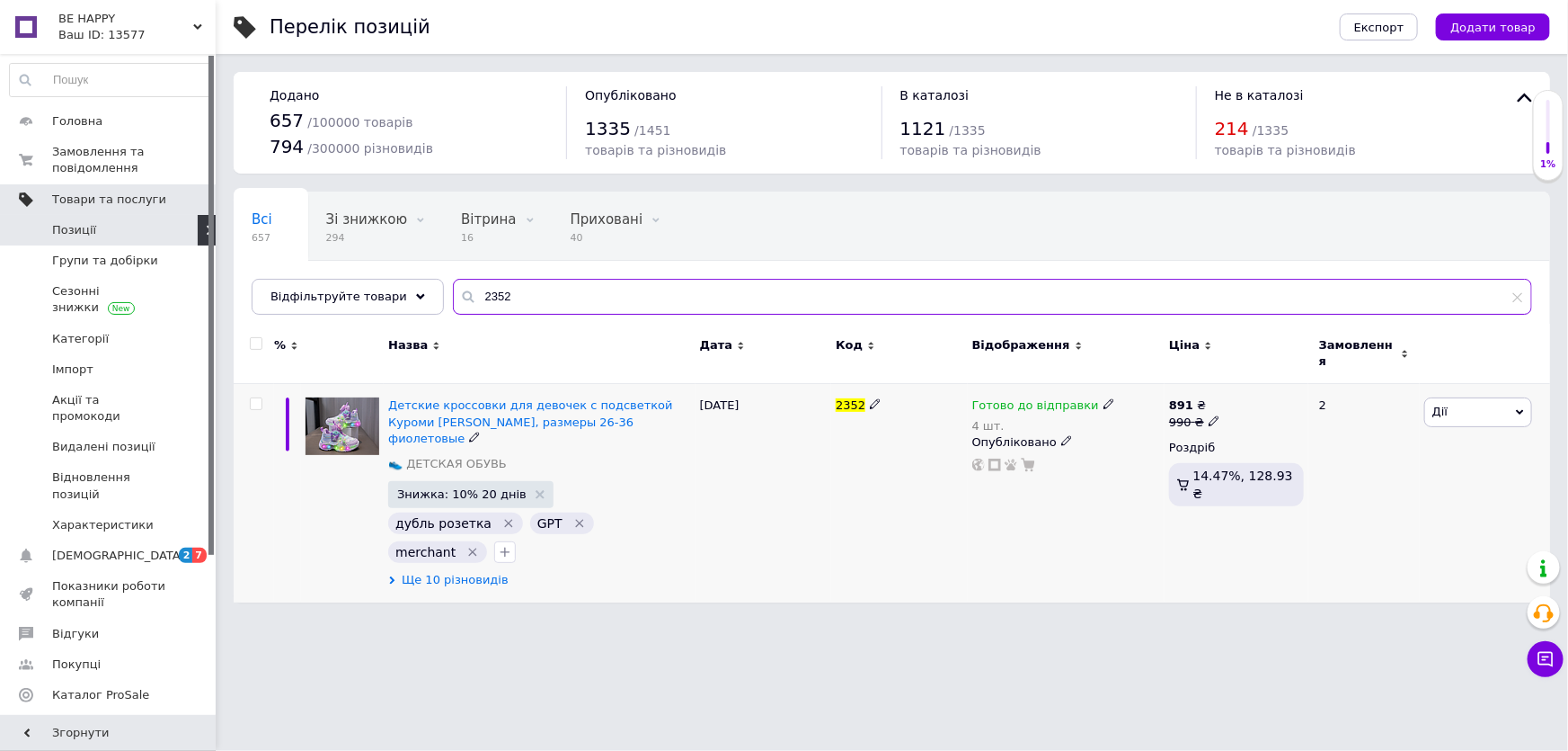
type input "2352"
click at [472, 571] on span "Ще 10 різновидів" at bounding box center [455, 579] width 107 height 16
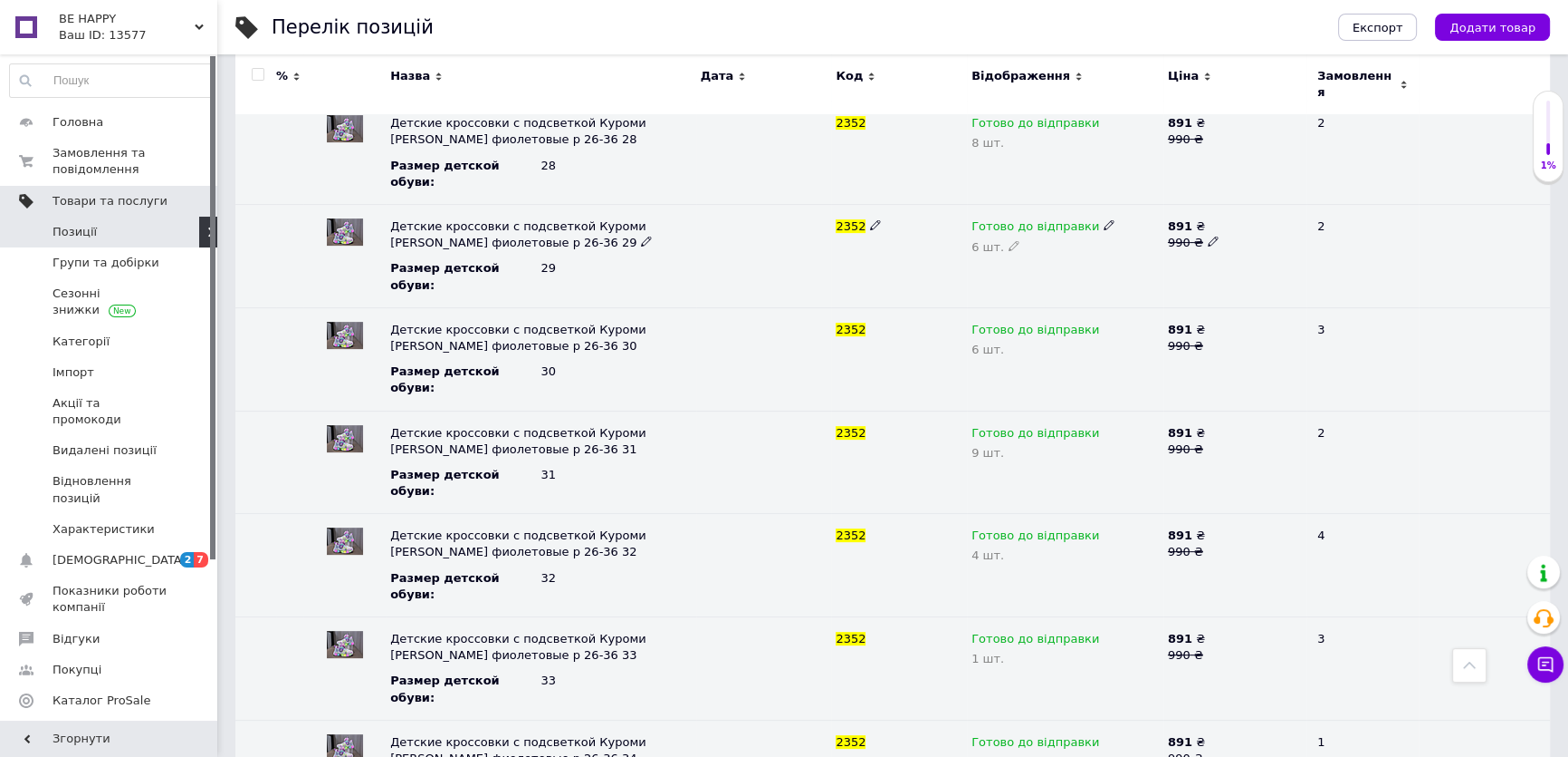
scroll to position [658, 0]
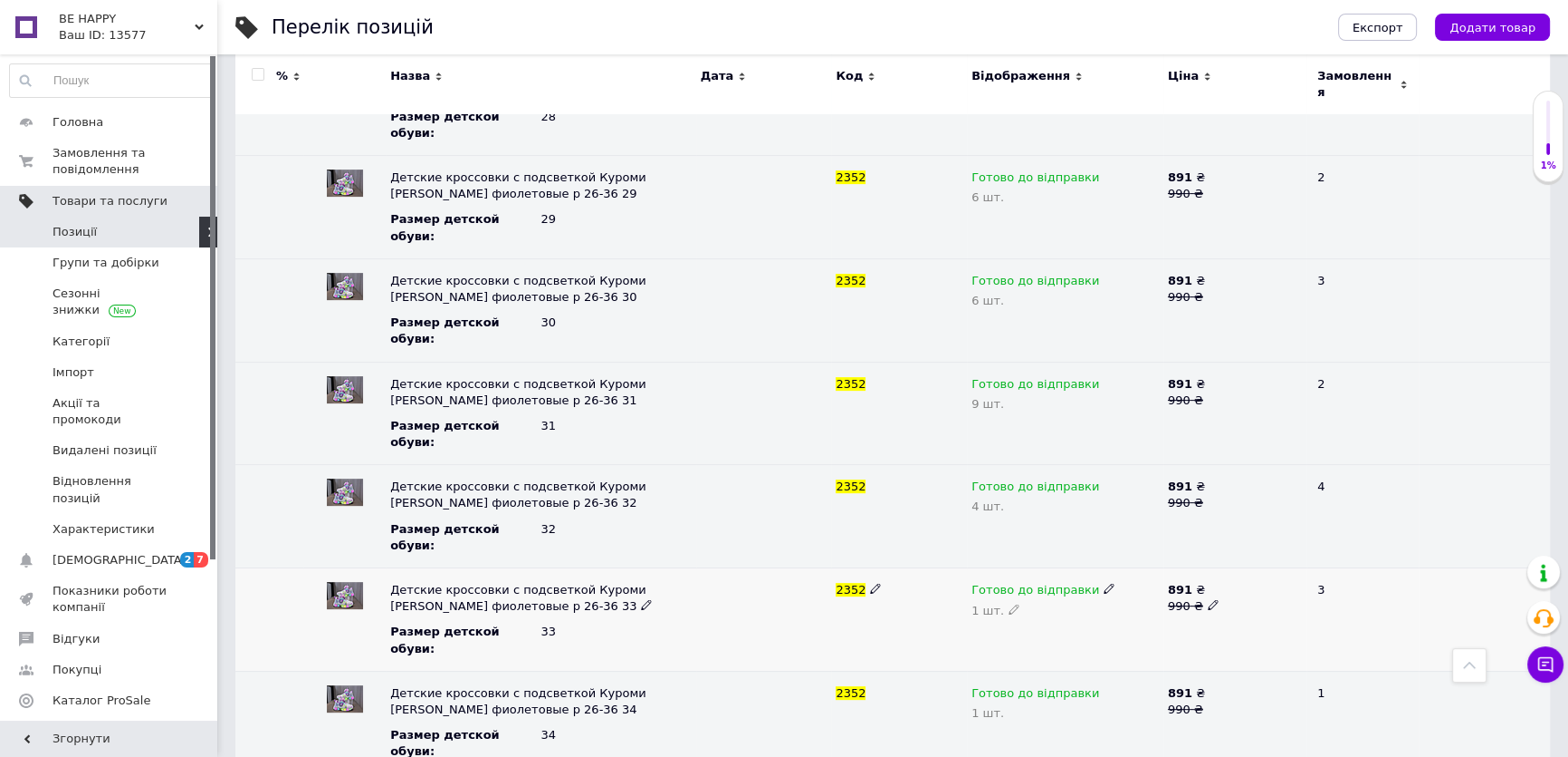
click at [1104, 583] on icon at bounding box center [1109, 587] width 10 height 10
click at [1060, 637] on li "Немає в наявності" at bounding box center [1061, 649] width 194 height 26
click at [1008, 604] on icon at bounding box center [1013, 608] width 10 height 10
type input "0"
click at [903, 582] on div "2352" at bounding box center [900, 589] width 127 height 16
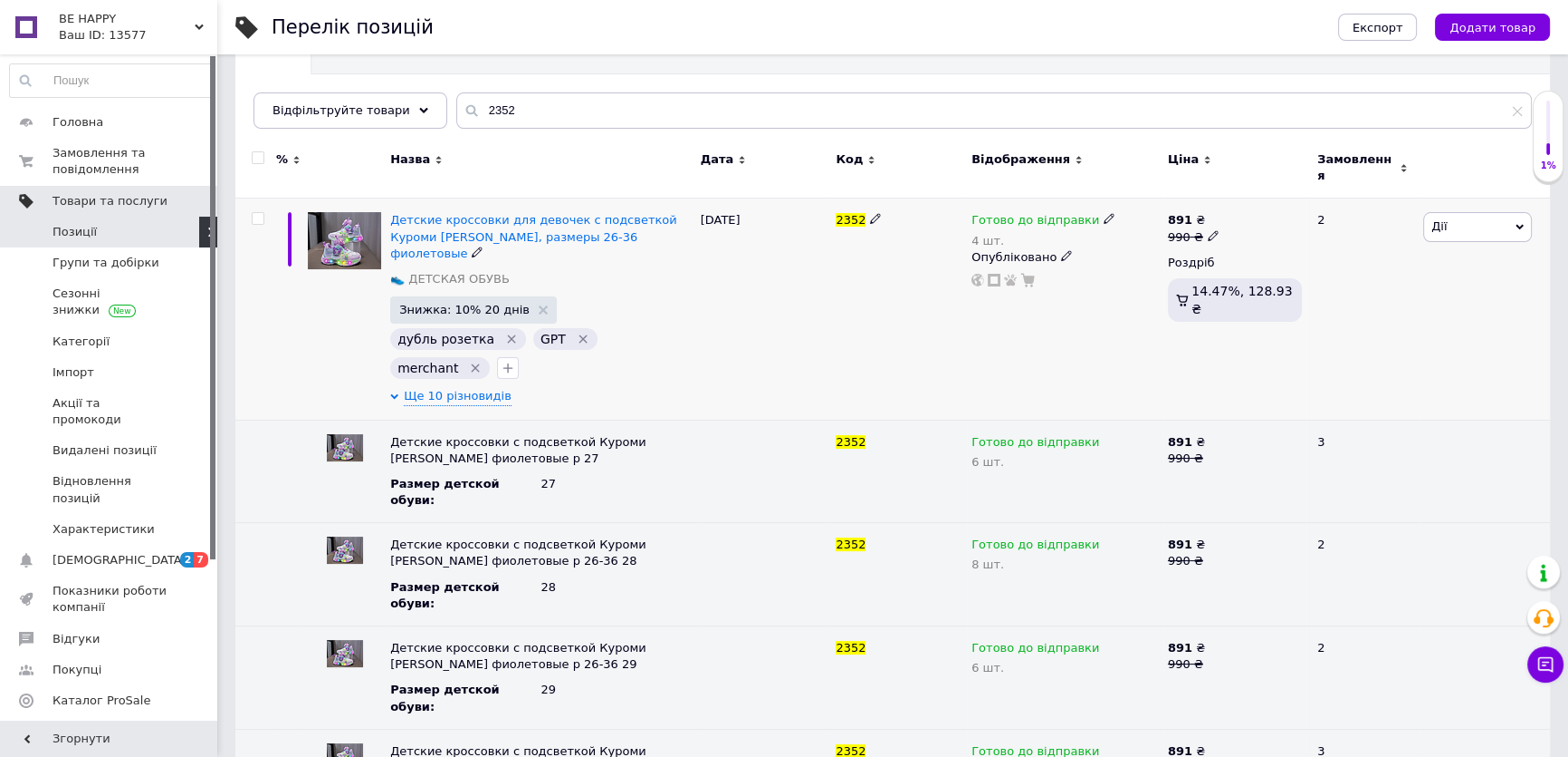
scroll to position [164, 0]
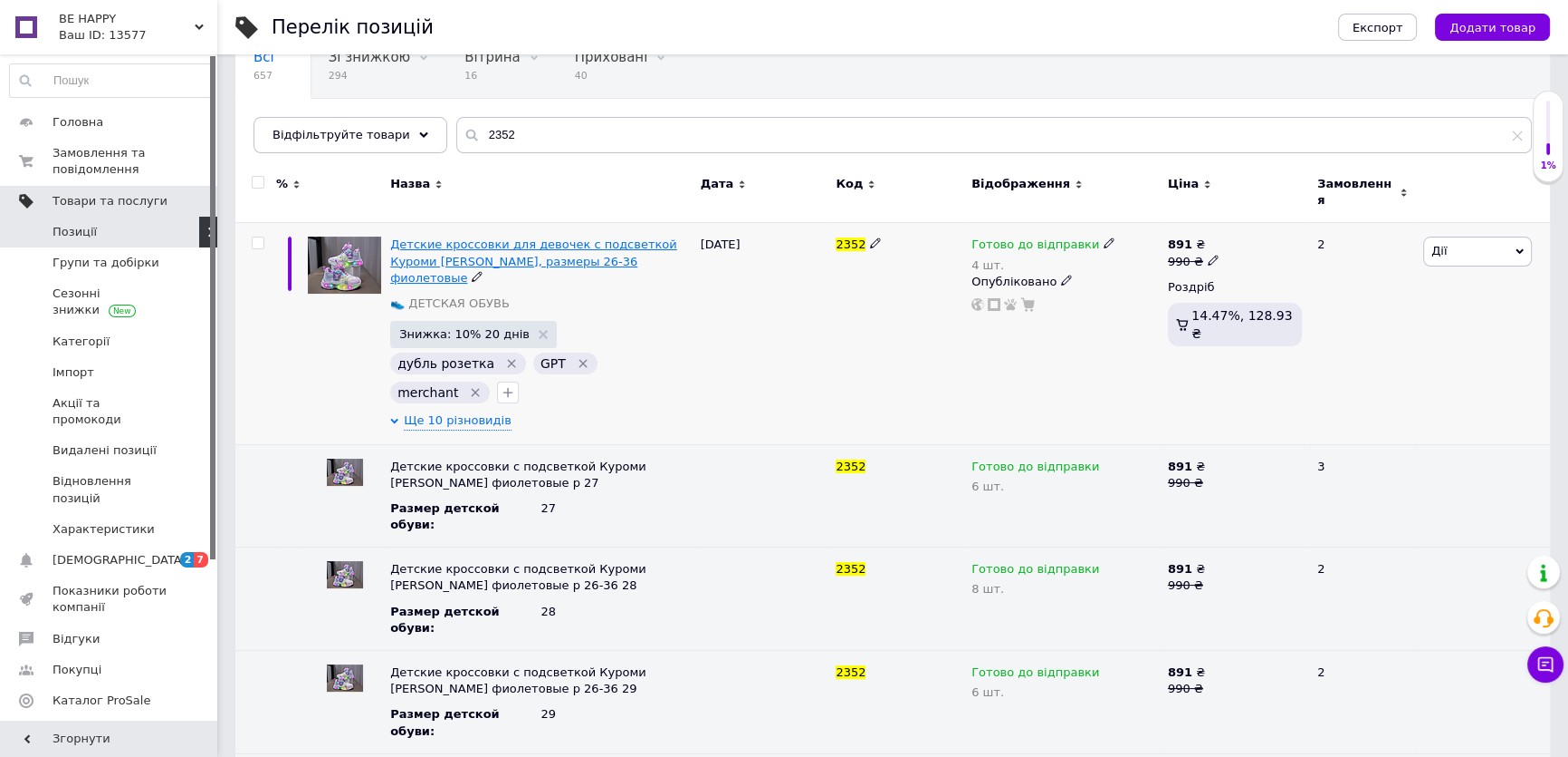
click at [499, 238] on span "Детские кроссовки для девочек с подсветкой Куроми Kuromi Angel, размеры 26-36 ф…" at bounding box center [533, 261] width 287 height 46
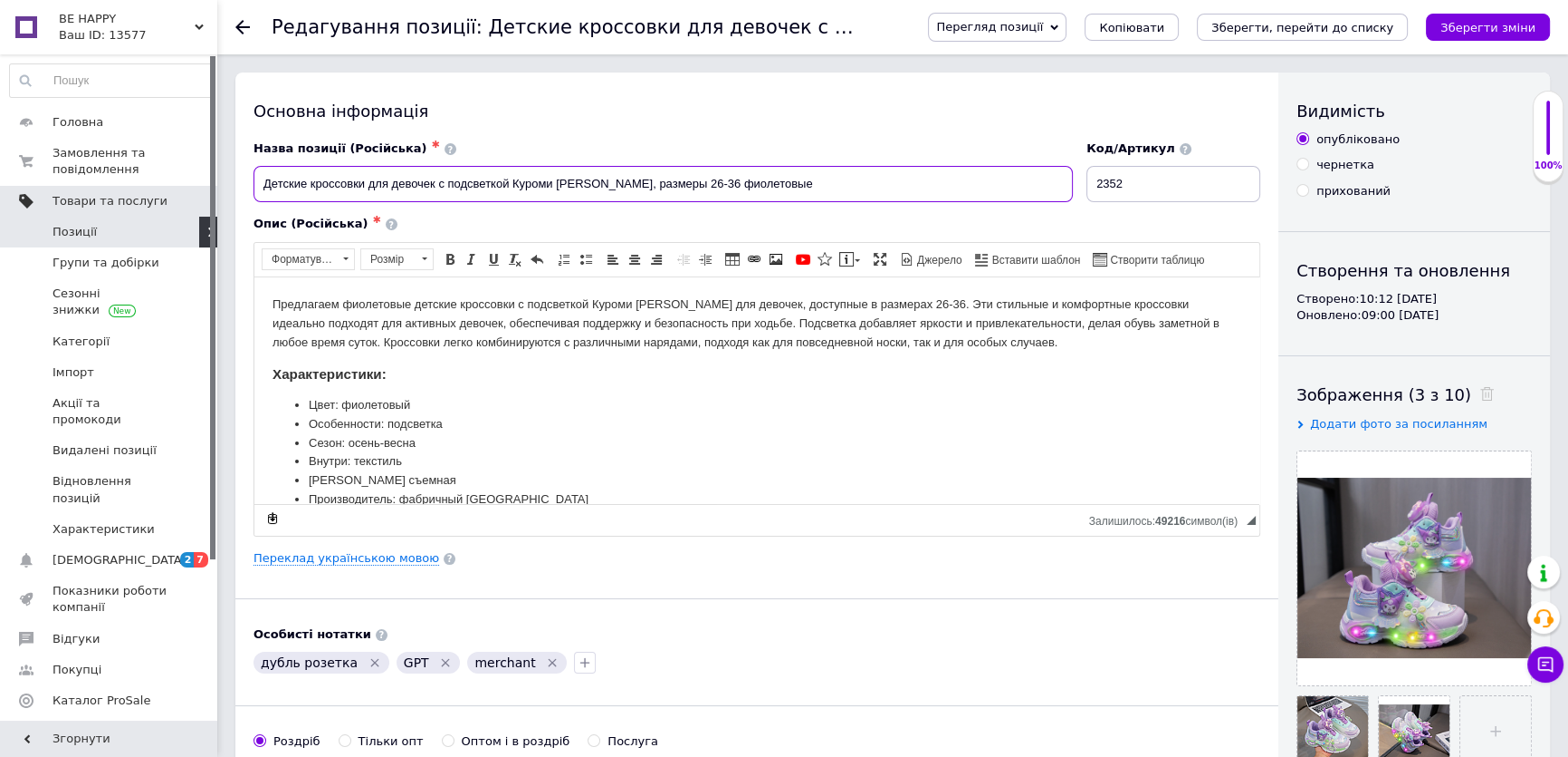
click at [712, 186] on input "Детские кроссовки для девочек с подсветкой Куроми Kuromi Angel, размеры 26-36 ф…" at bounding box center [663, 184] width 819 height 36
type input "Детские кроссовки для девочек с подсветкой Куроми Kuromi Angel, размеры 26-32,3…"
click at [1466, 28] on icon "Зберегти зміни" at bounding box center [1488, 27] width 95 height 13
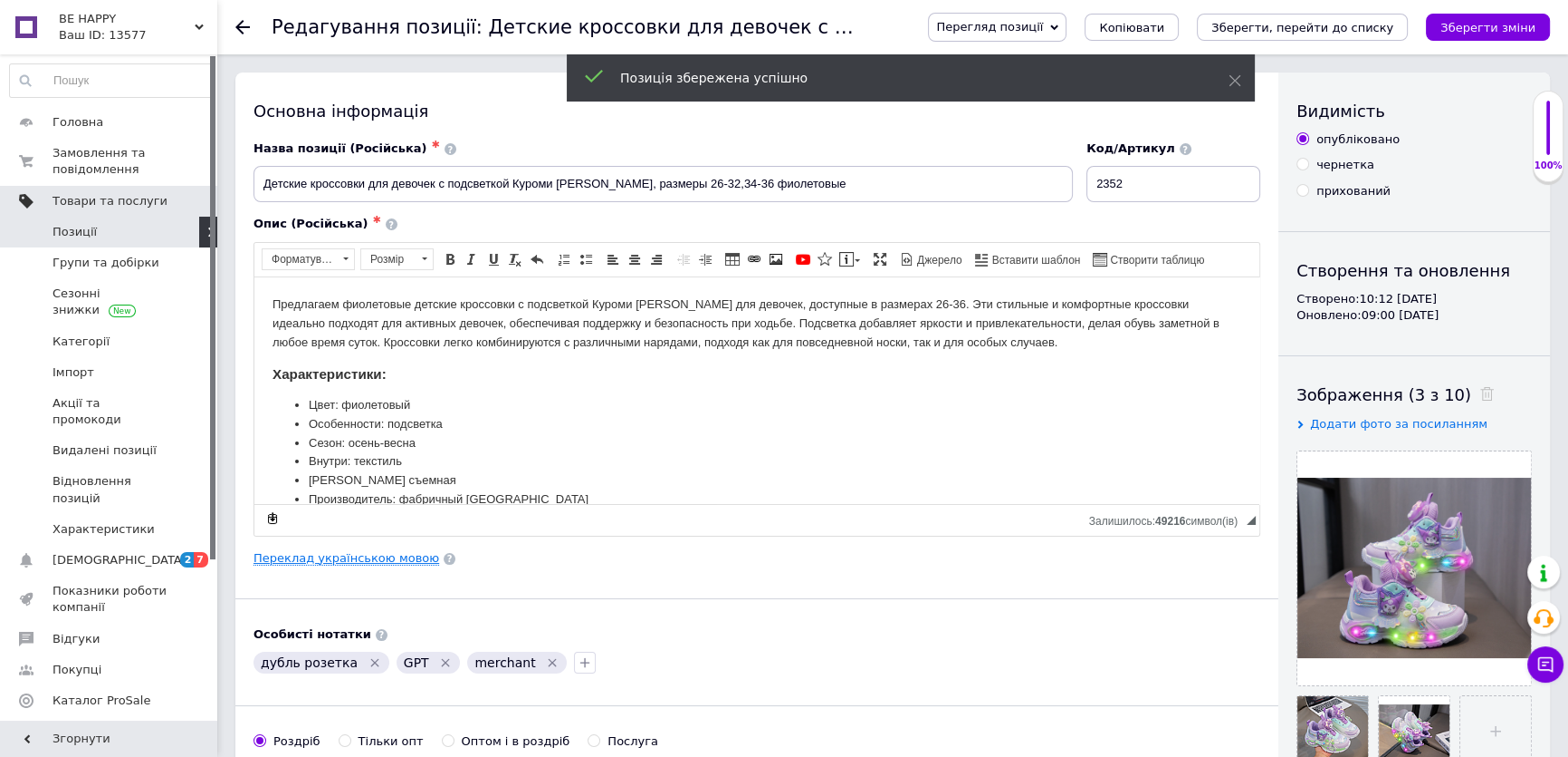
click at [397, 557] on link "Переклад українською мовою" at bounding box center [347, 557] width 186 height 14
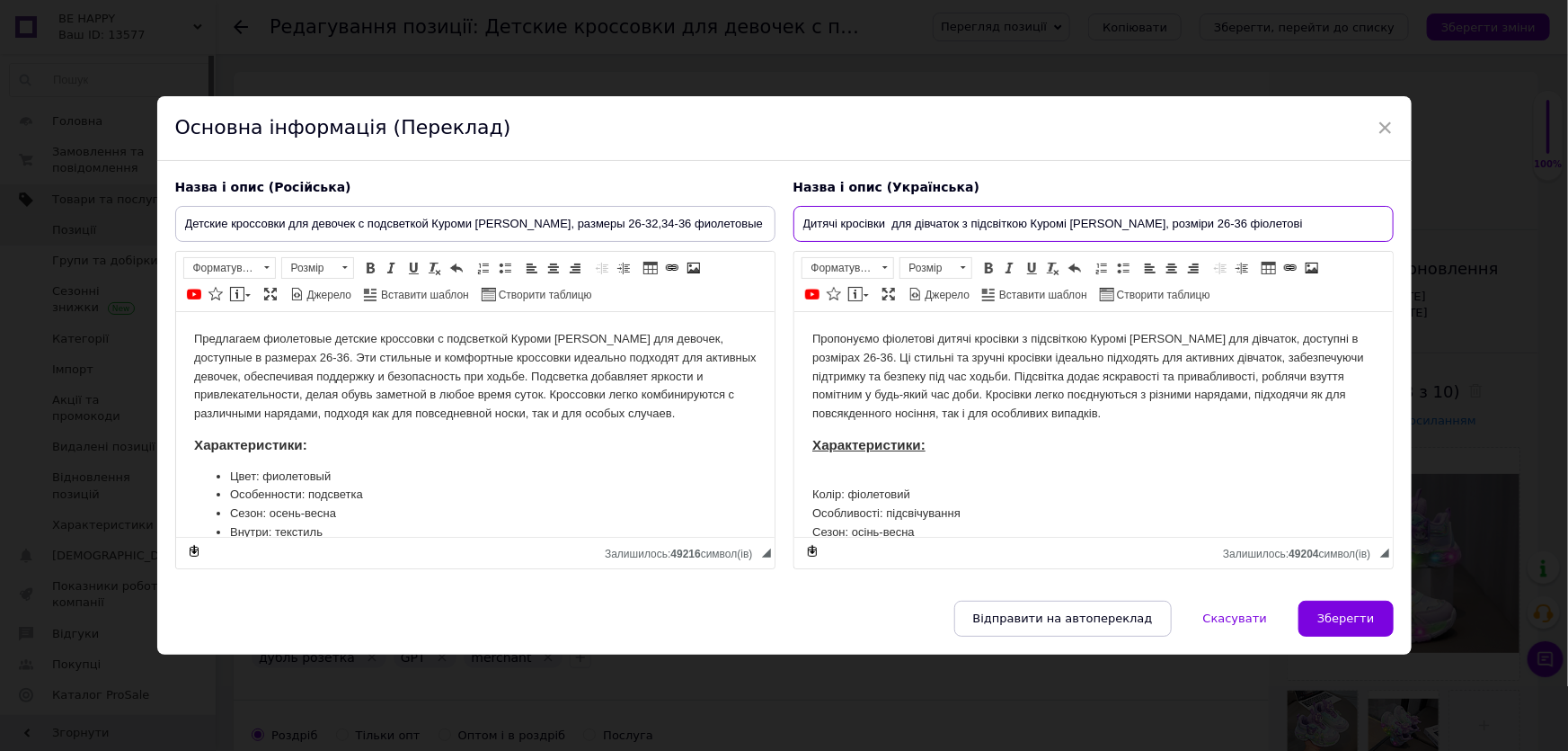
click at [1207, 211] on input "Дитячі кросівки для дівчаток з підсвіткою Куромі Kuromi Angel, розміри 26-36 фі…" at bounding box center [1093, 224] width 600 height 36
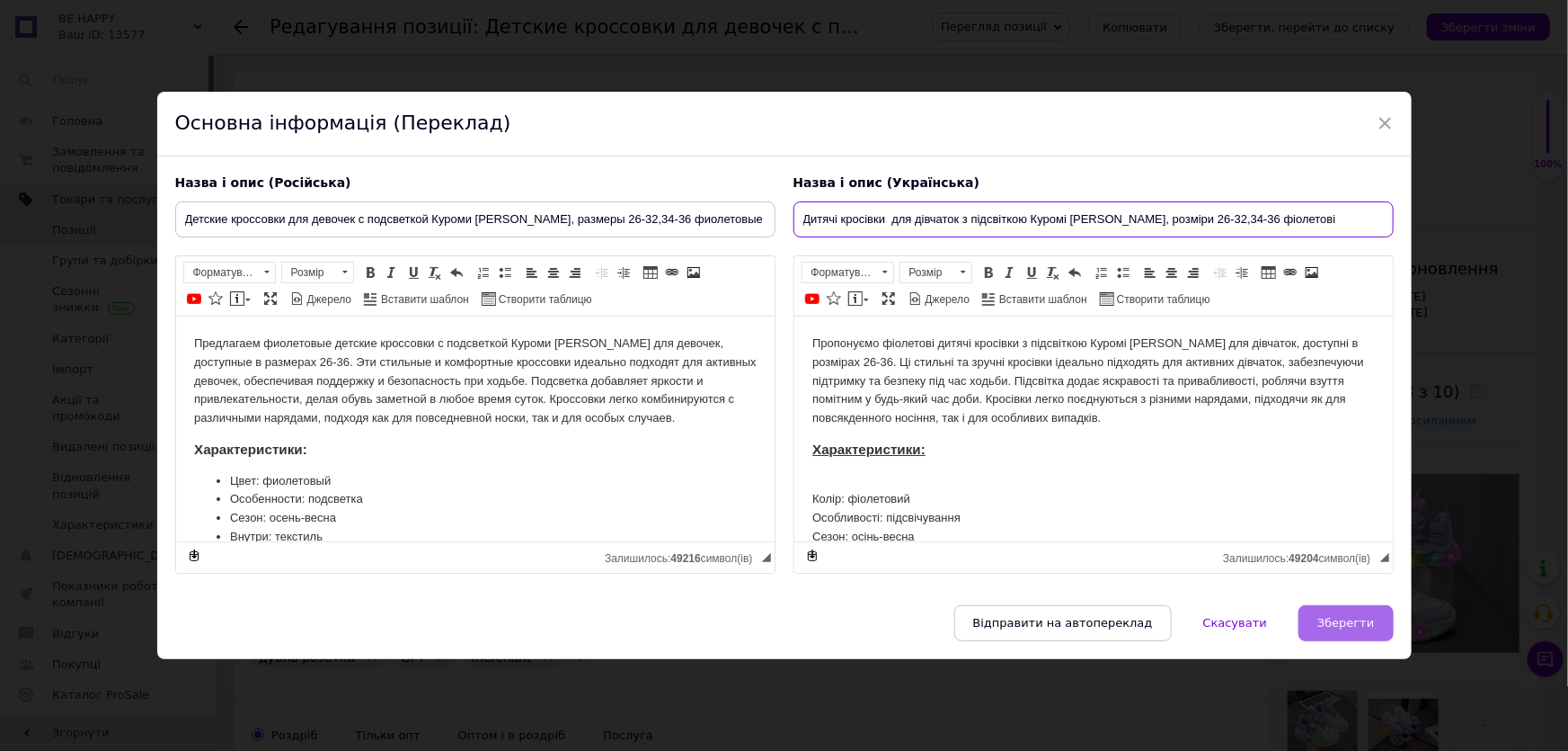
type input "Дитячі кросівки для дівчаток з підсвіткою Куромі Kuromi Angel, розміри 26-32,34…"
click at [1348, 629] on span "Зберегти" at bounding box center [1345, 622] width 56 height 13
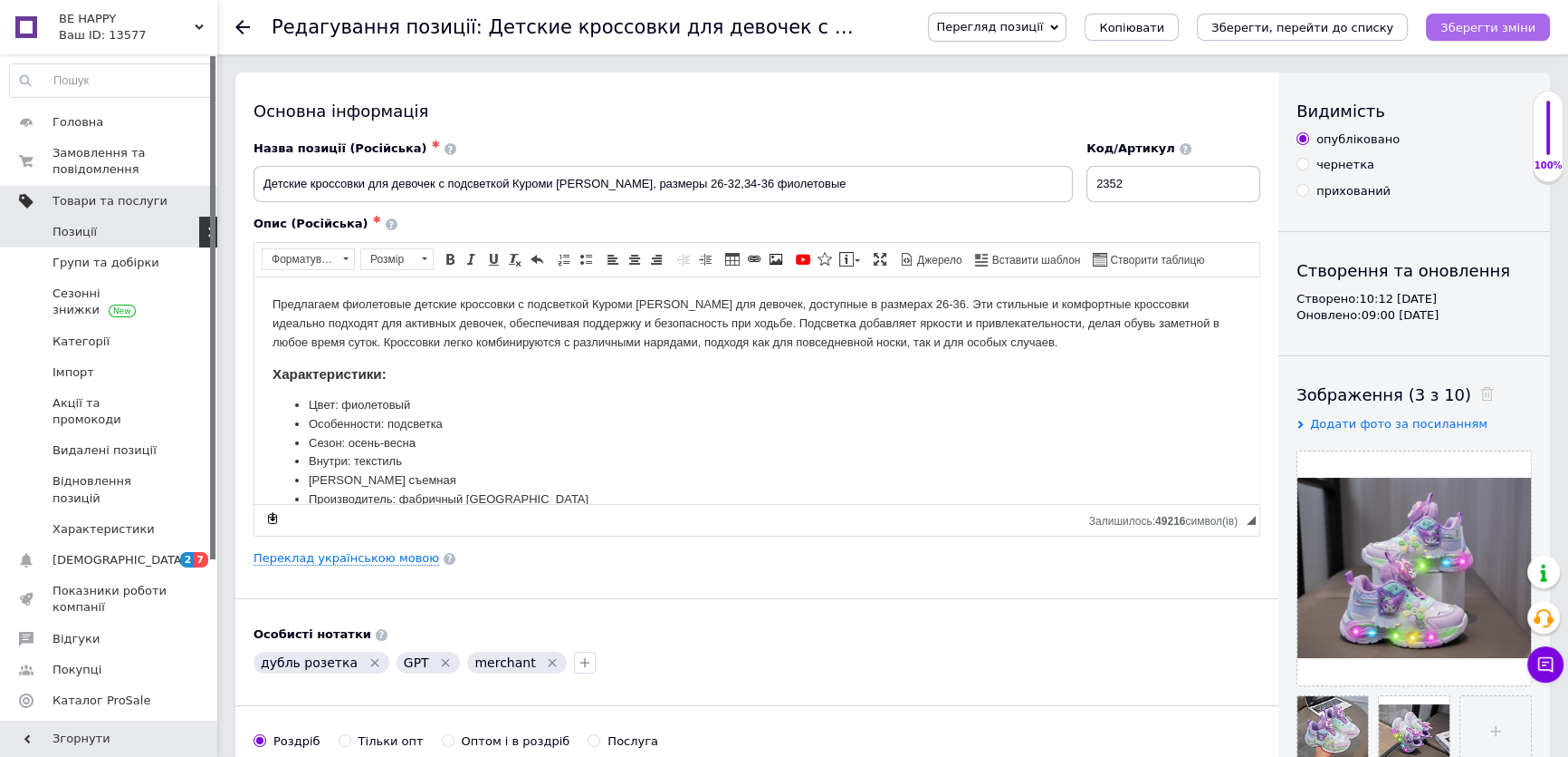
click at [1493, 30] on icon "Зберегти зміни" at bounding box center [1488, 27] width 95 height 13
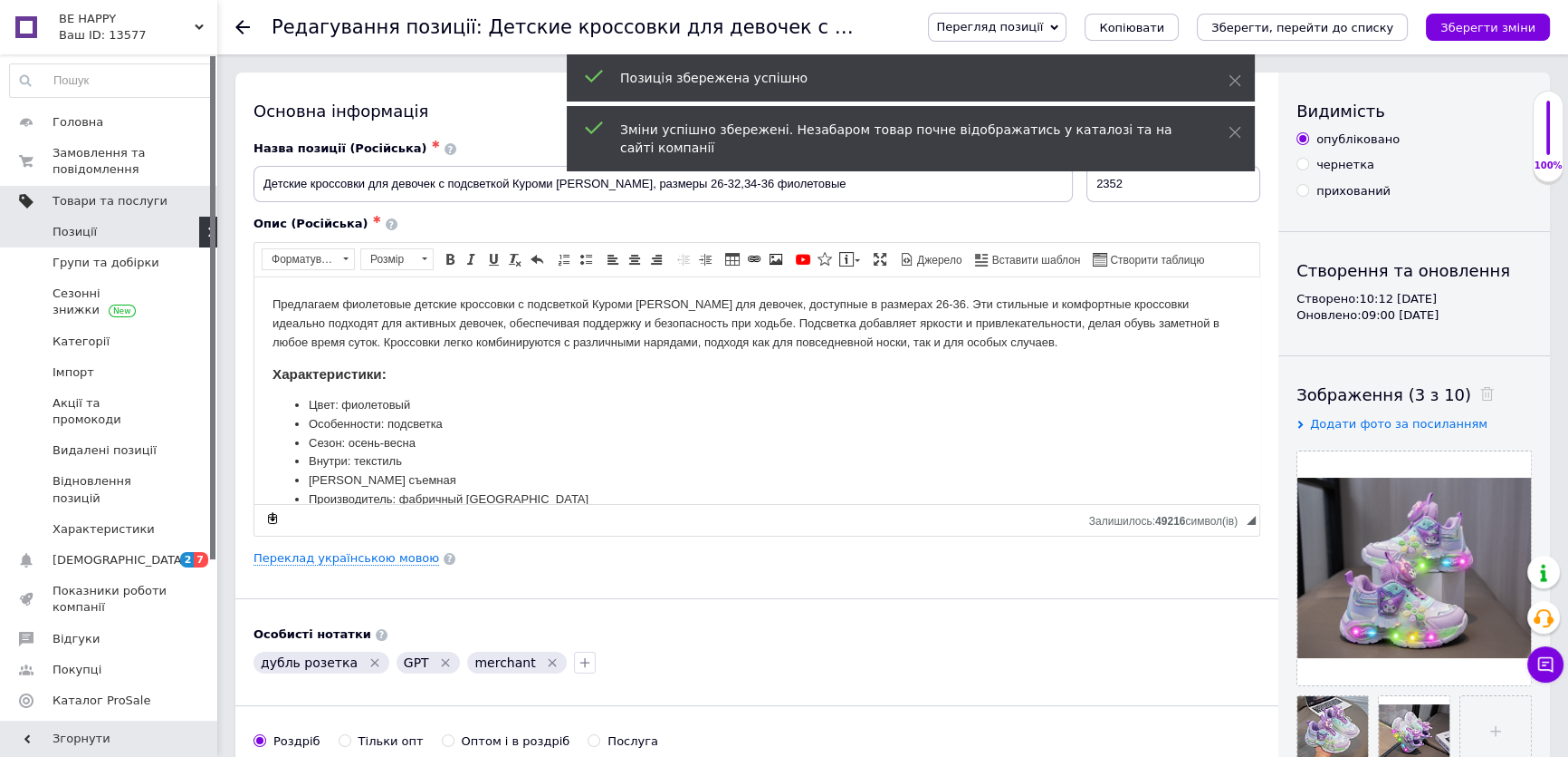
click at [239, 27] on use at bounding box center [242, 27] width 14 height 14
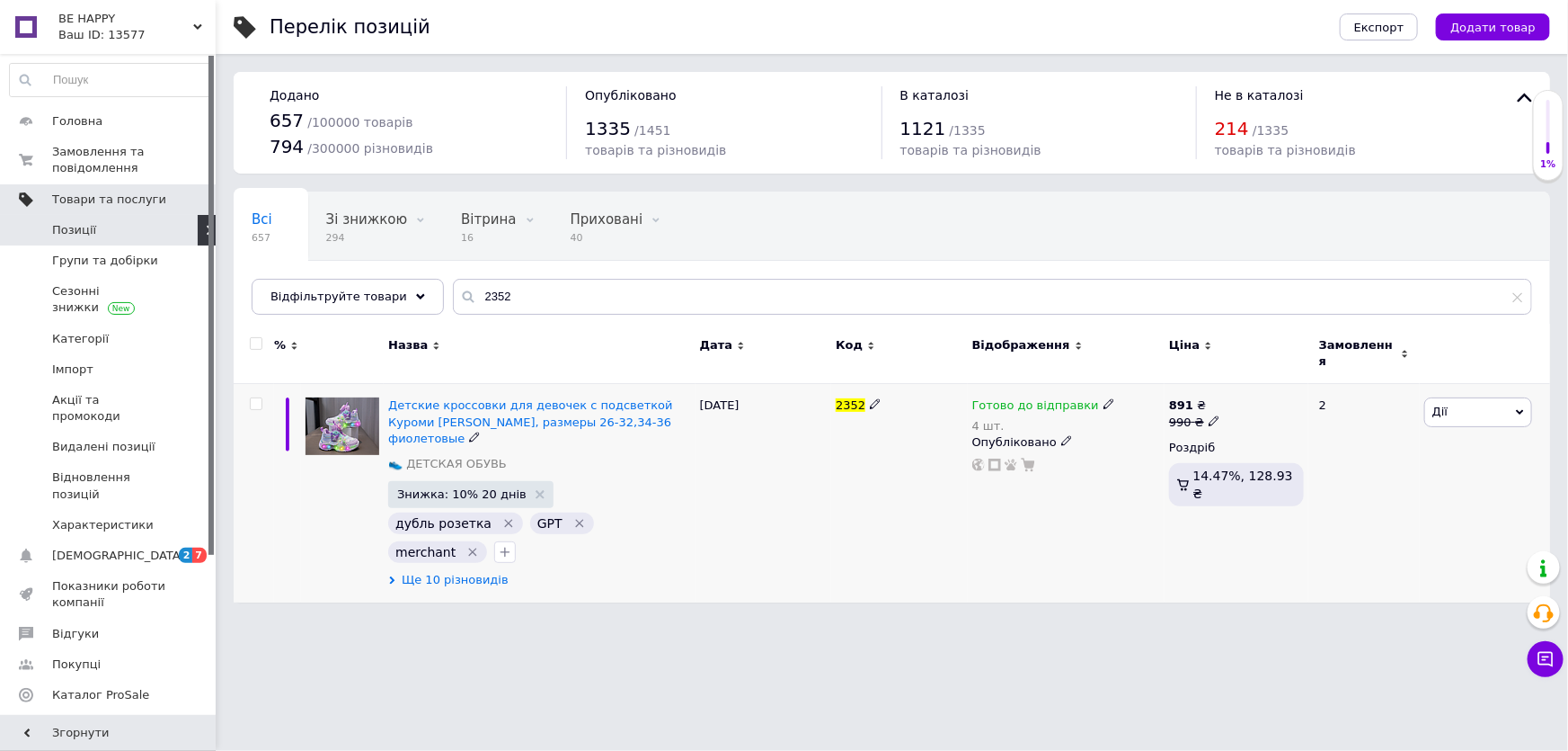
click at [475, 571] on span "Ще 10 різновидів" at bounding box center [455, 579] width 107 height 16
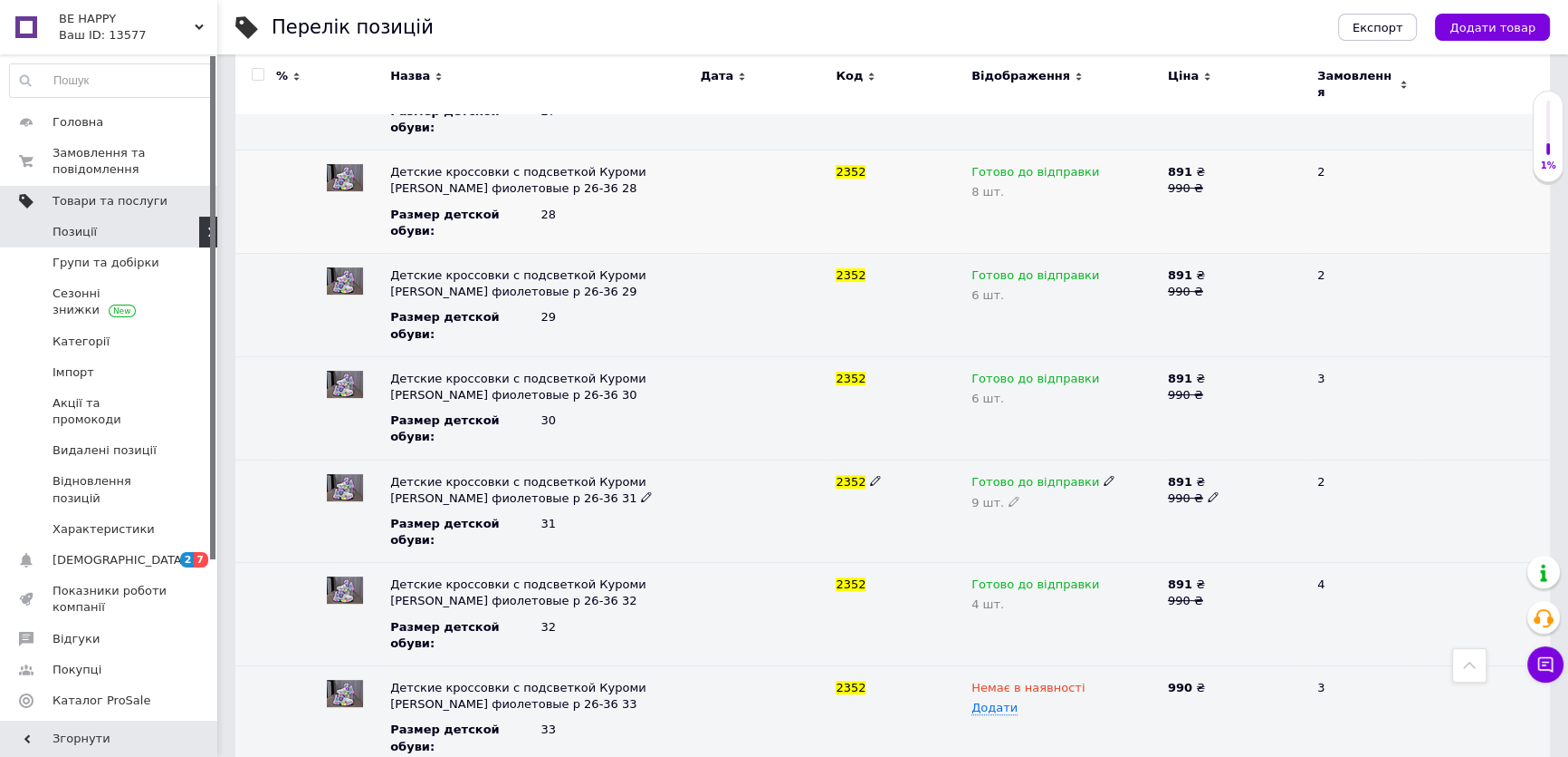
scroll to position [576, 0]
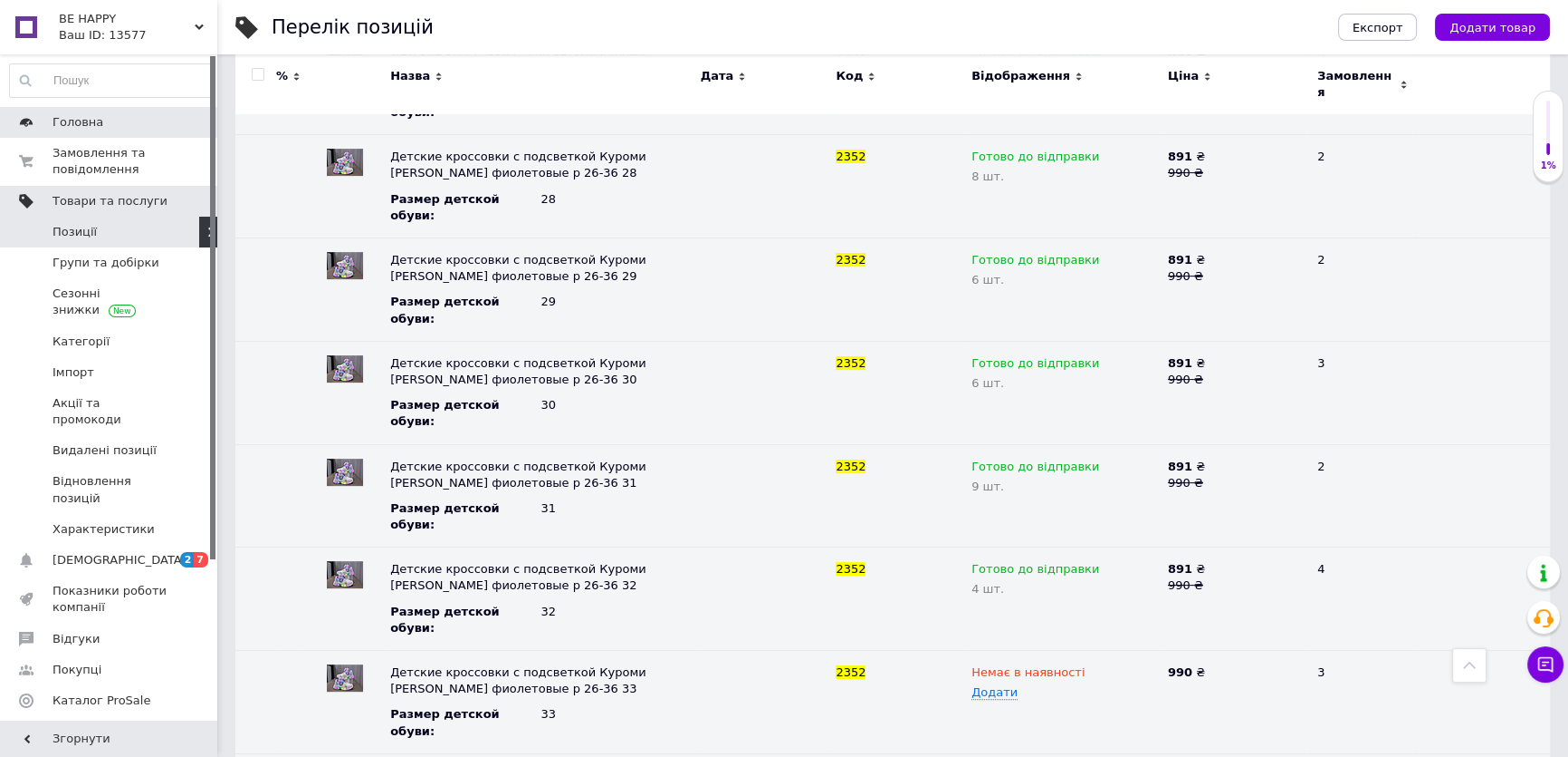
click at [156, 126] on span "Головна" at bounding box center [109, 121] width 115 height 16
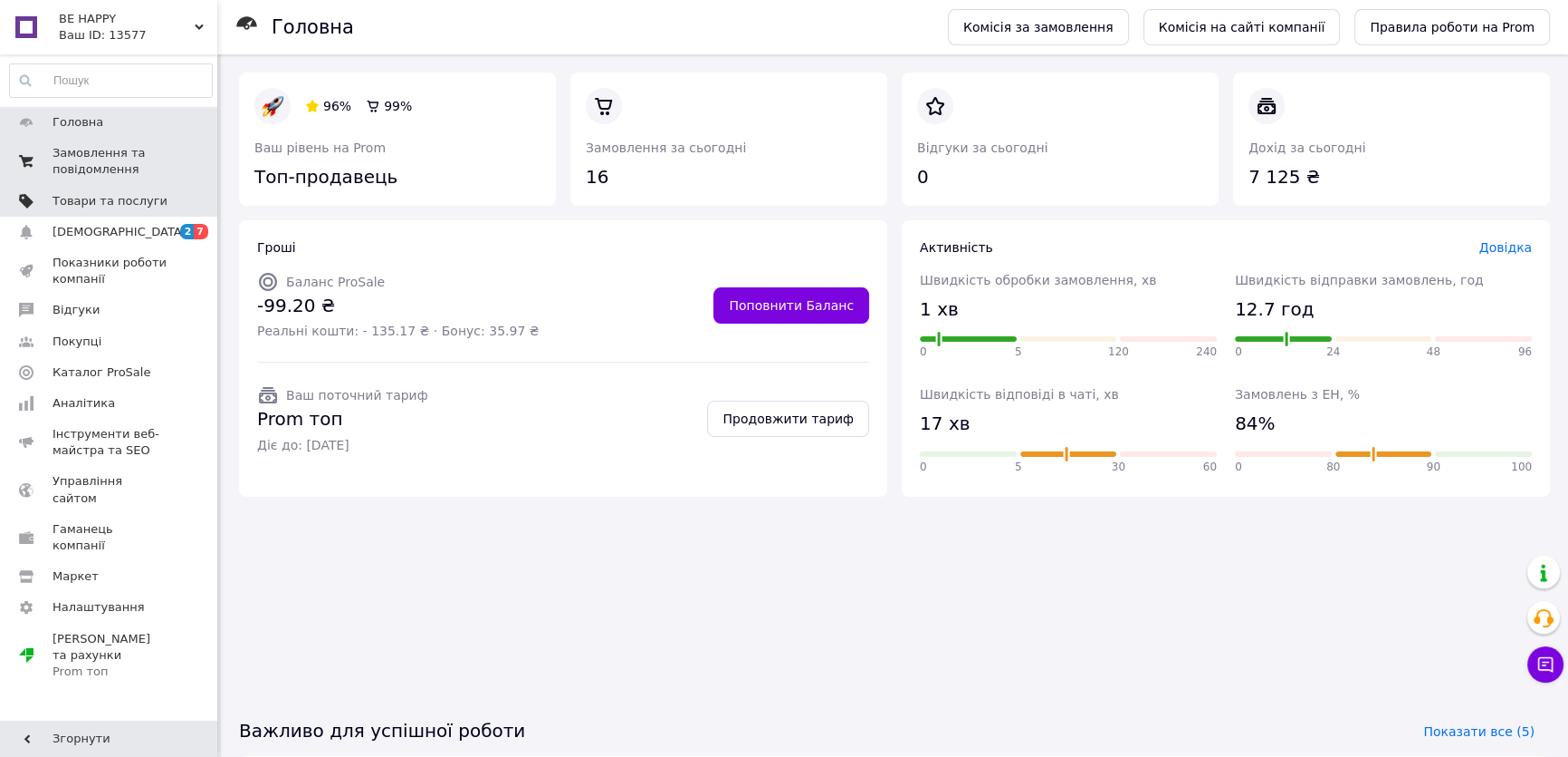
click at [165, 171] on span "Замовлення та повідомлення" at bounding box center [109, 161] width 115 height 32
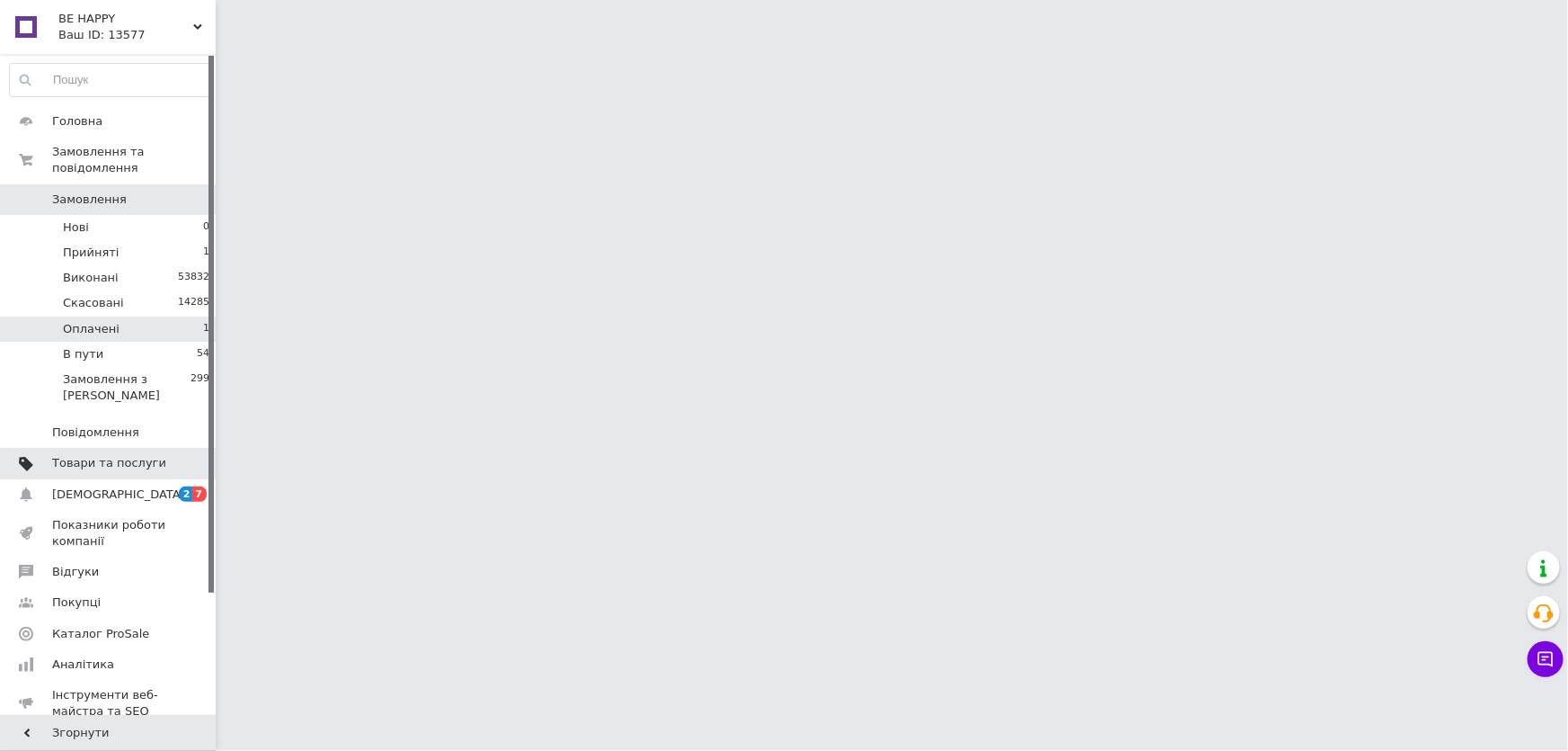
click at [183, 317] on li "Оплачені 1" at bounding box center [110, 329] width 220 height 25
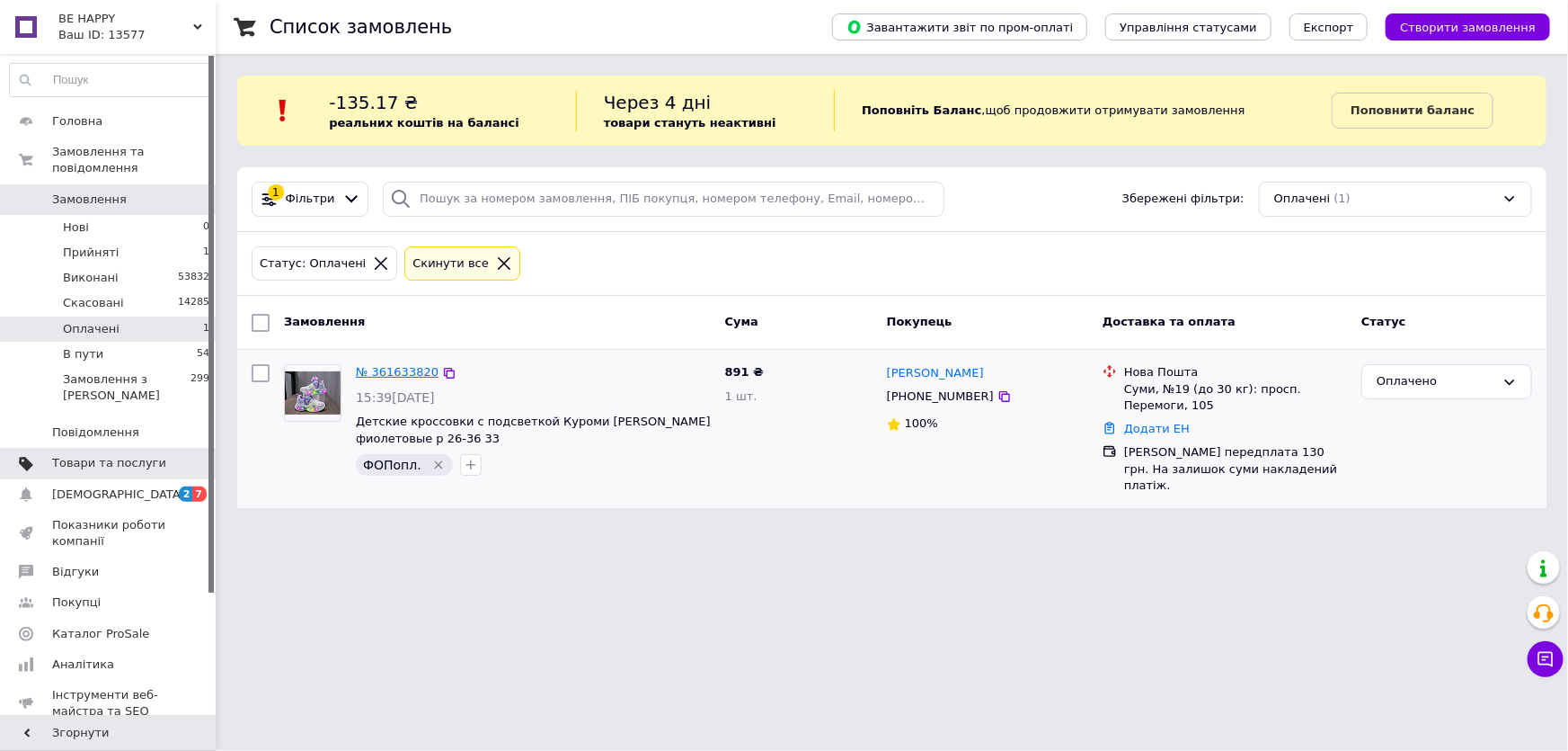
click at [410, 365] on link "№ 361633820" at bounding box center [397, 371] width 83 height 13
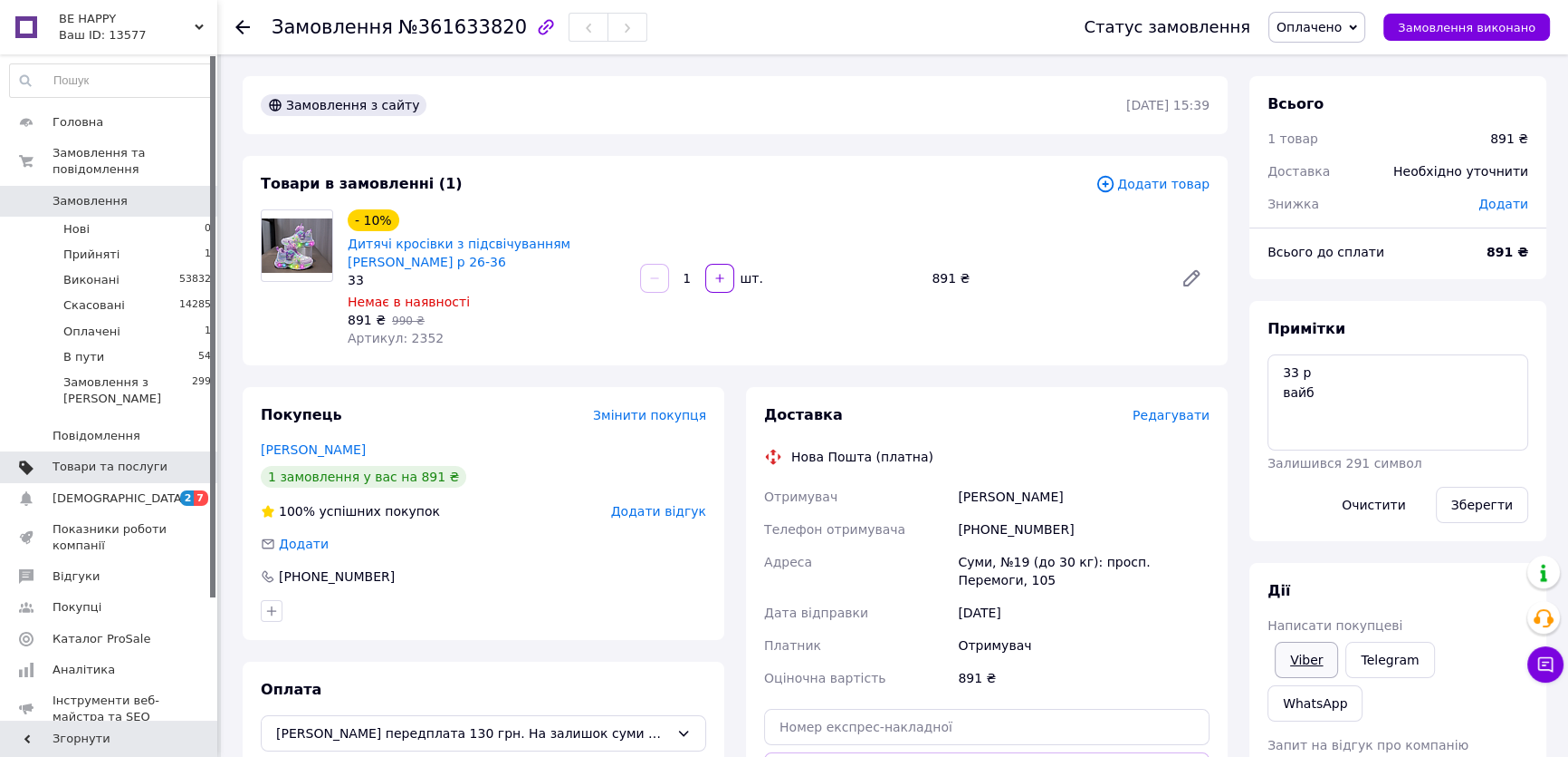
click at [1315, 664] on link "Viber" at bounding box center [1307, 659] width 63 height 36
click at [175, 242] on li "Прийняті 1" at bounding box center [111, 254] width 222 height 26
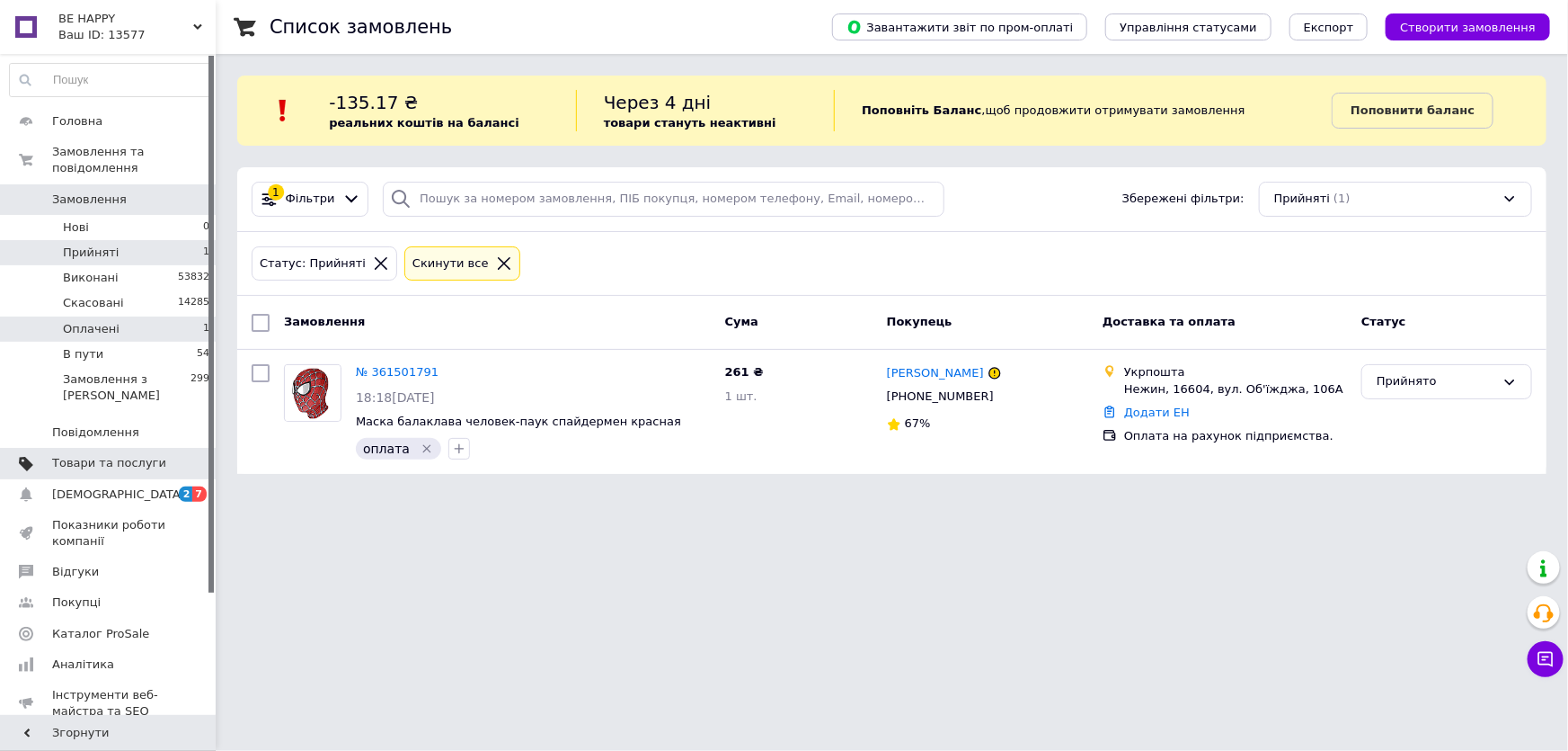
click at [179, 318] on li "Оплачені 1" at bounding box center [110, 329] width 220 height 25
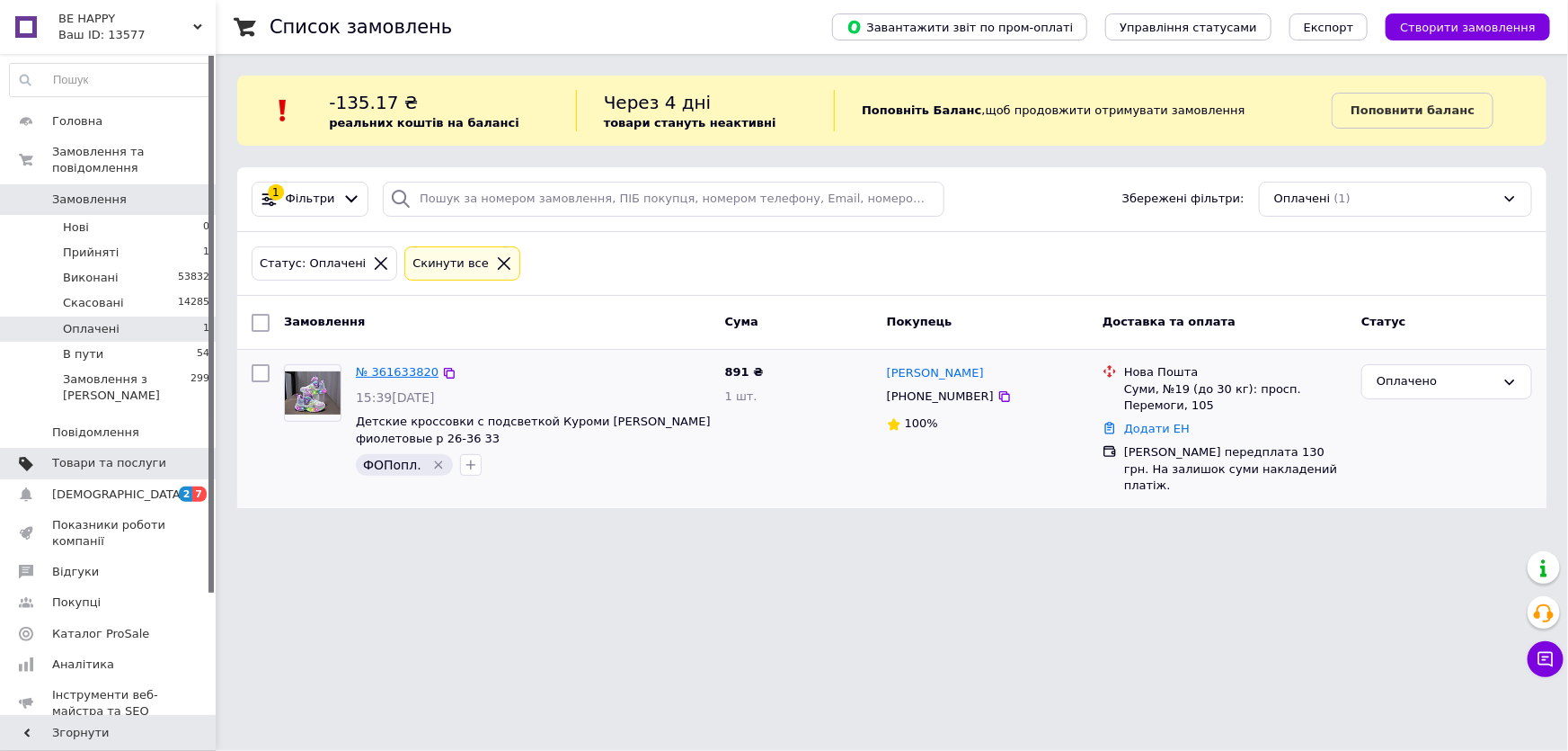
click at [411, 369] on link "№ 361633820" at bounding box center [397, 371] width 83 height 13
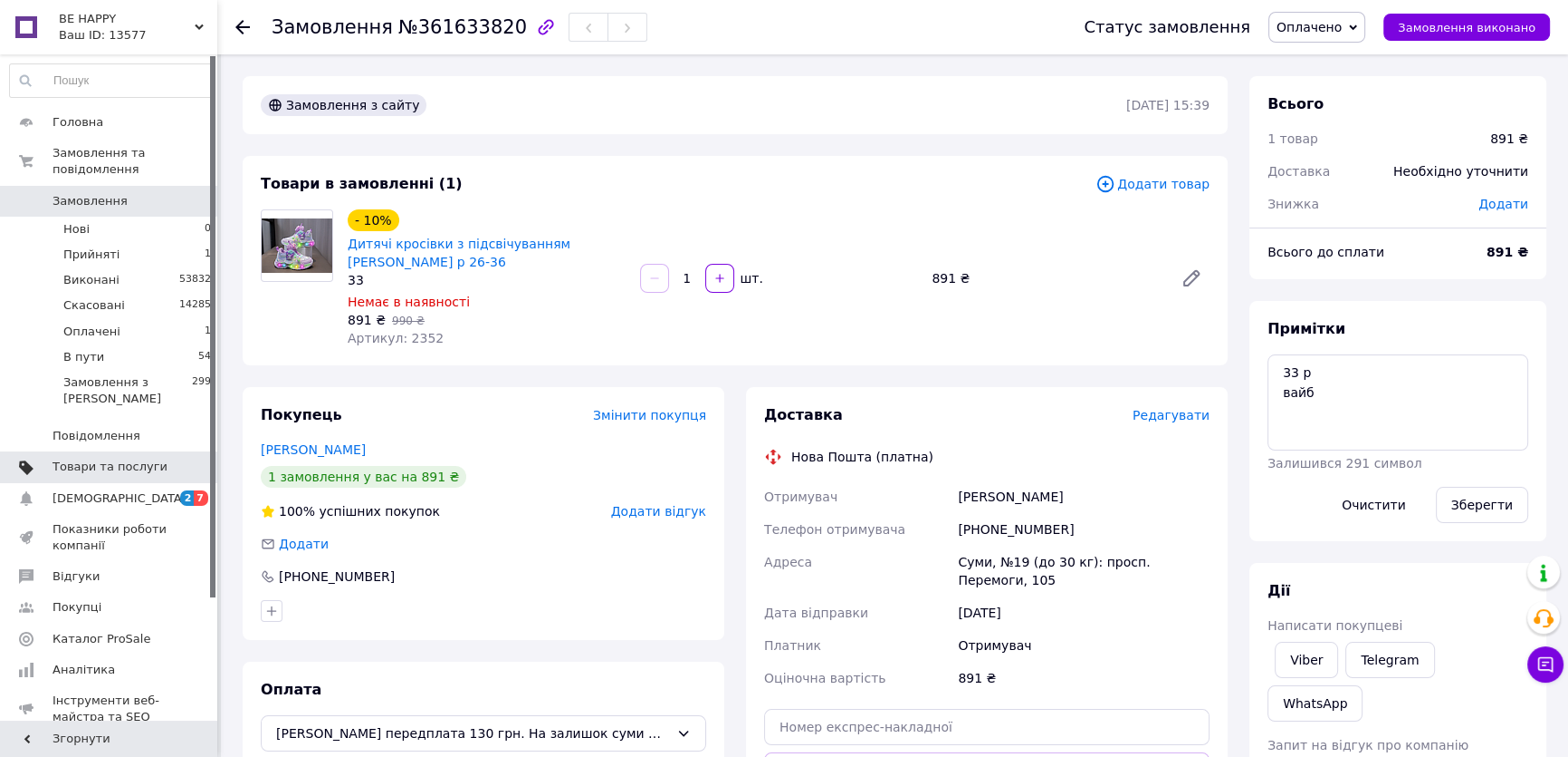
click at [1186, 414] on span "Редагувати" at bounding box center [1170, 414] width 77 height 14
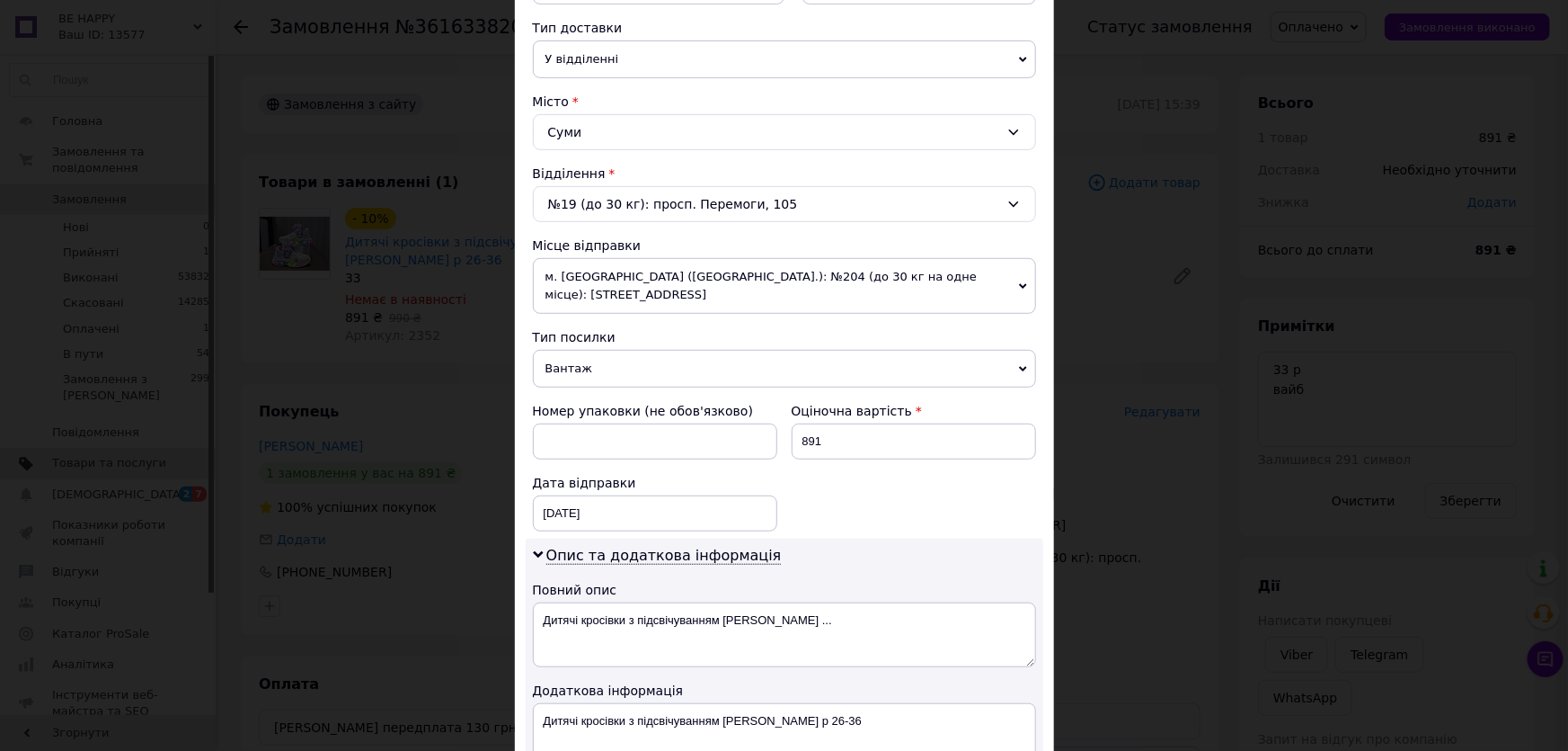
scroll to position [653, 0]
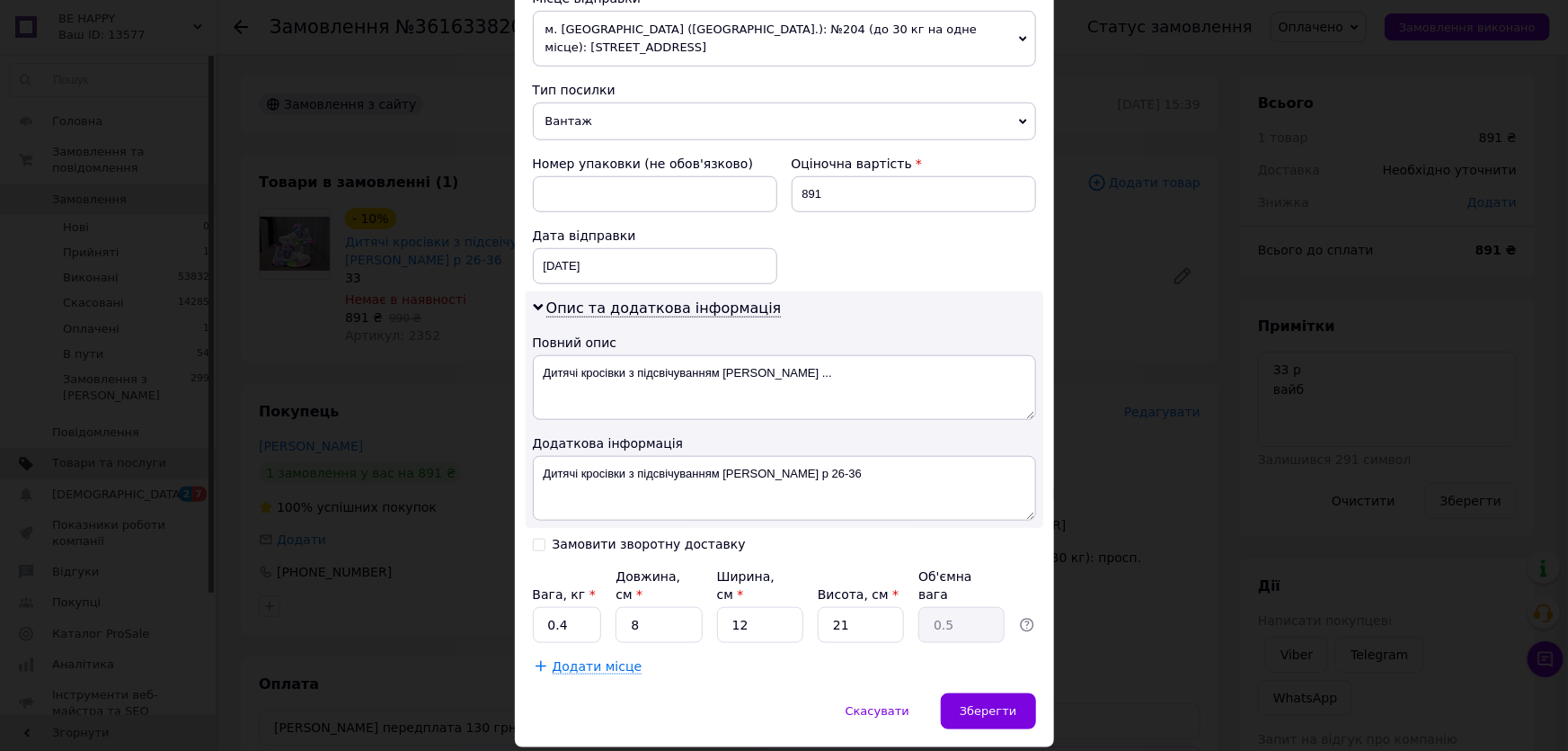
click at [535, 537] on input "Замовити зворотну доставку" at bounding box center [538, 542] width 12 height 12
checkbox input "true"
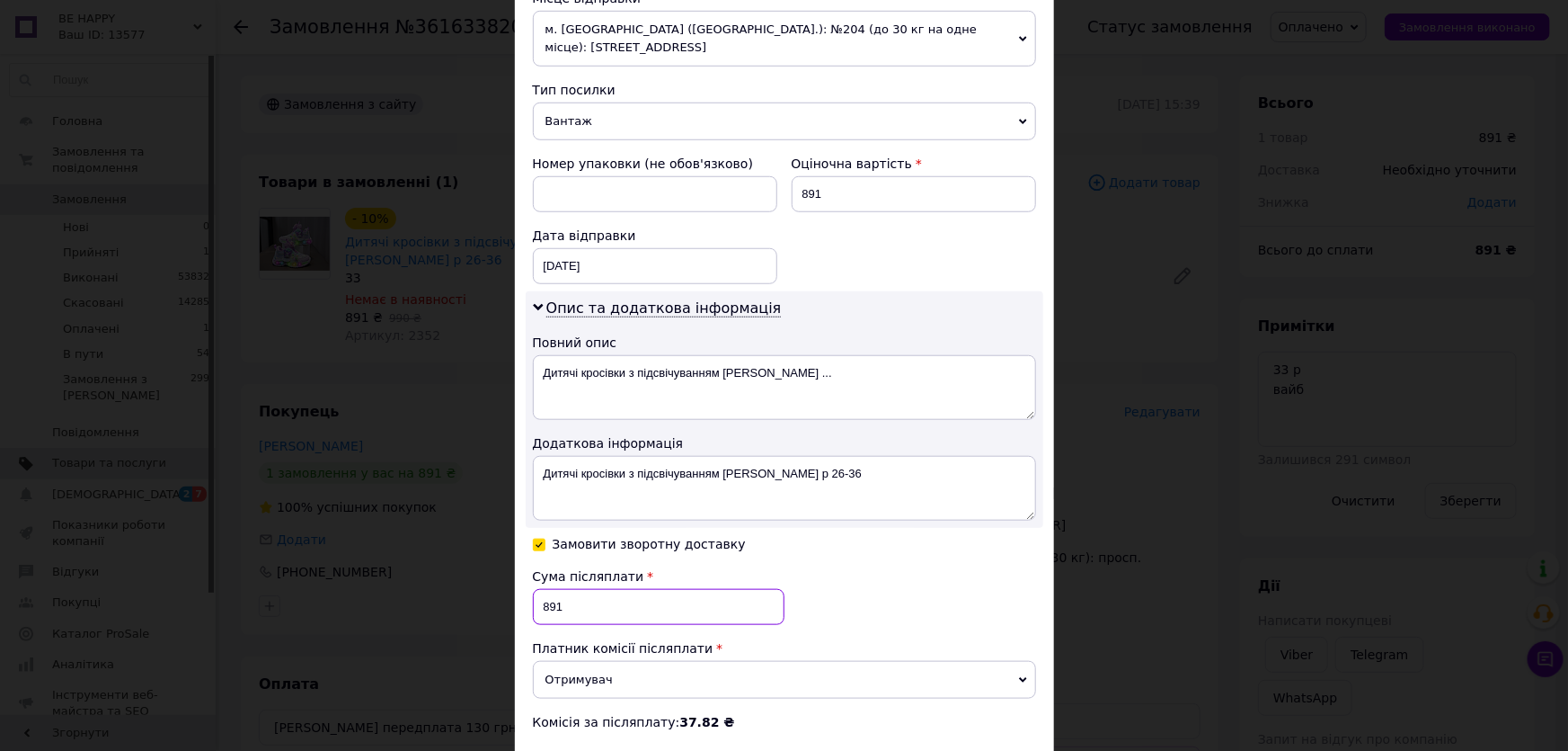
click at [582, 588] on input "891" at bounding box center [659, 606] width 252 height 36
type input "8"
type input "761"
click at [862, 567] on div "Сума післяплати 761 Платник комісії післяплати Отримувач Відправник Комісія за …" at bounding box center [784, 649] width 504 height 164
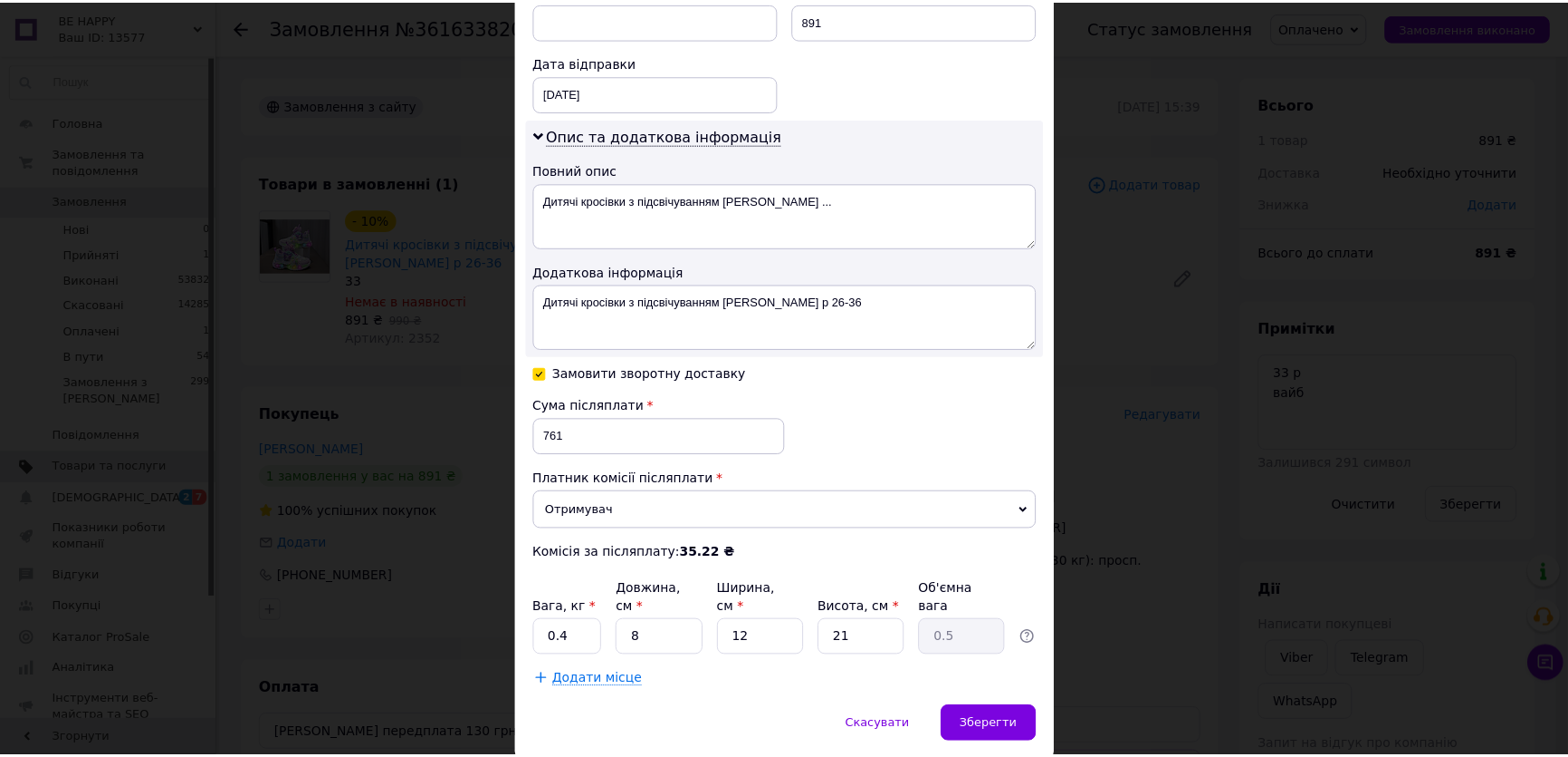
scroll to position [861, 0]
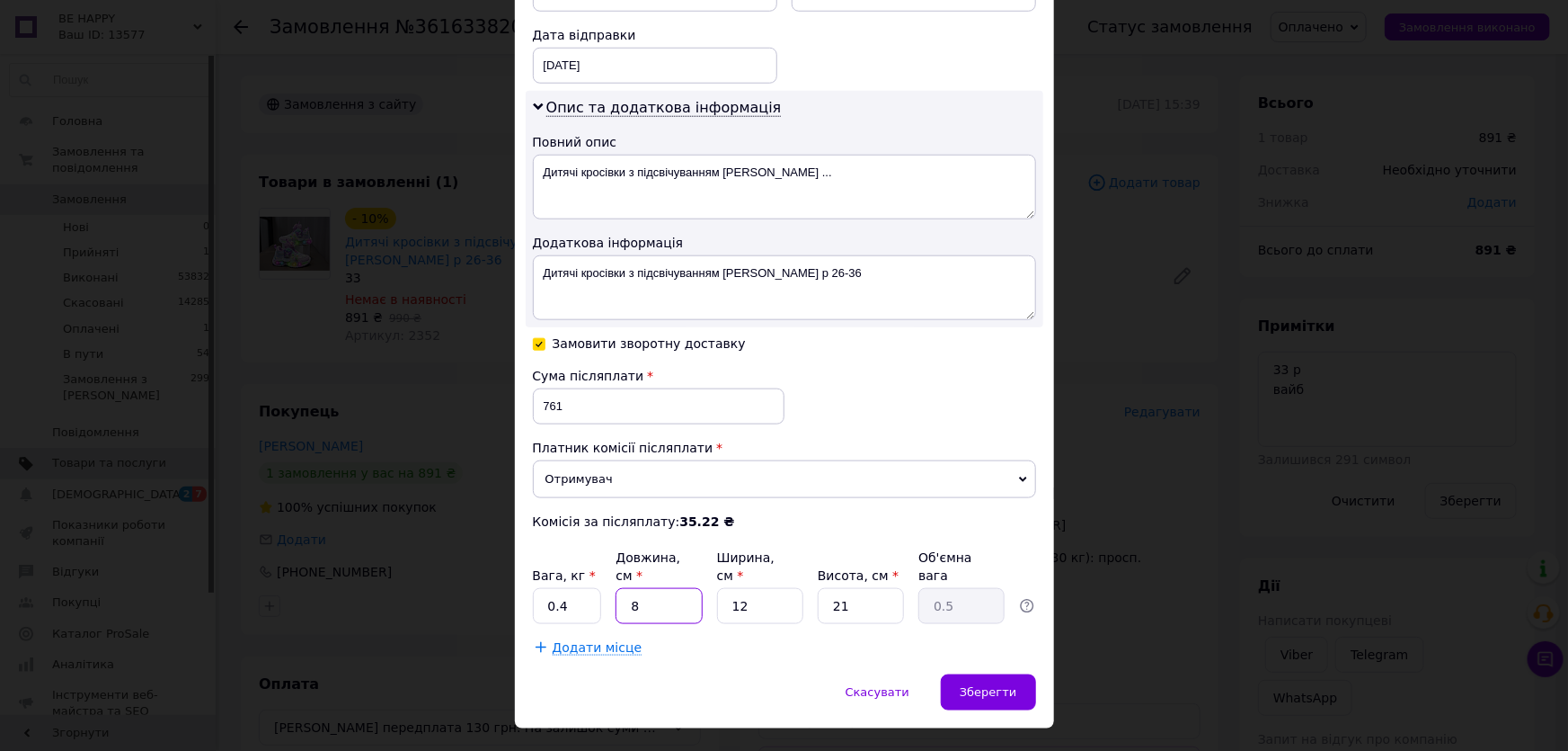
click at [659, 587] on input "8" at bounding box center [659, 605] width 86 height 36
type input "2"
type input "0.13"
type input "27"
type input "1.7"
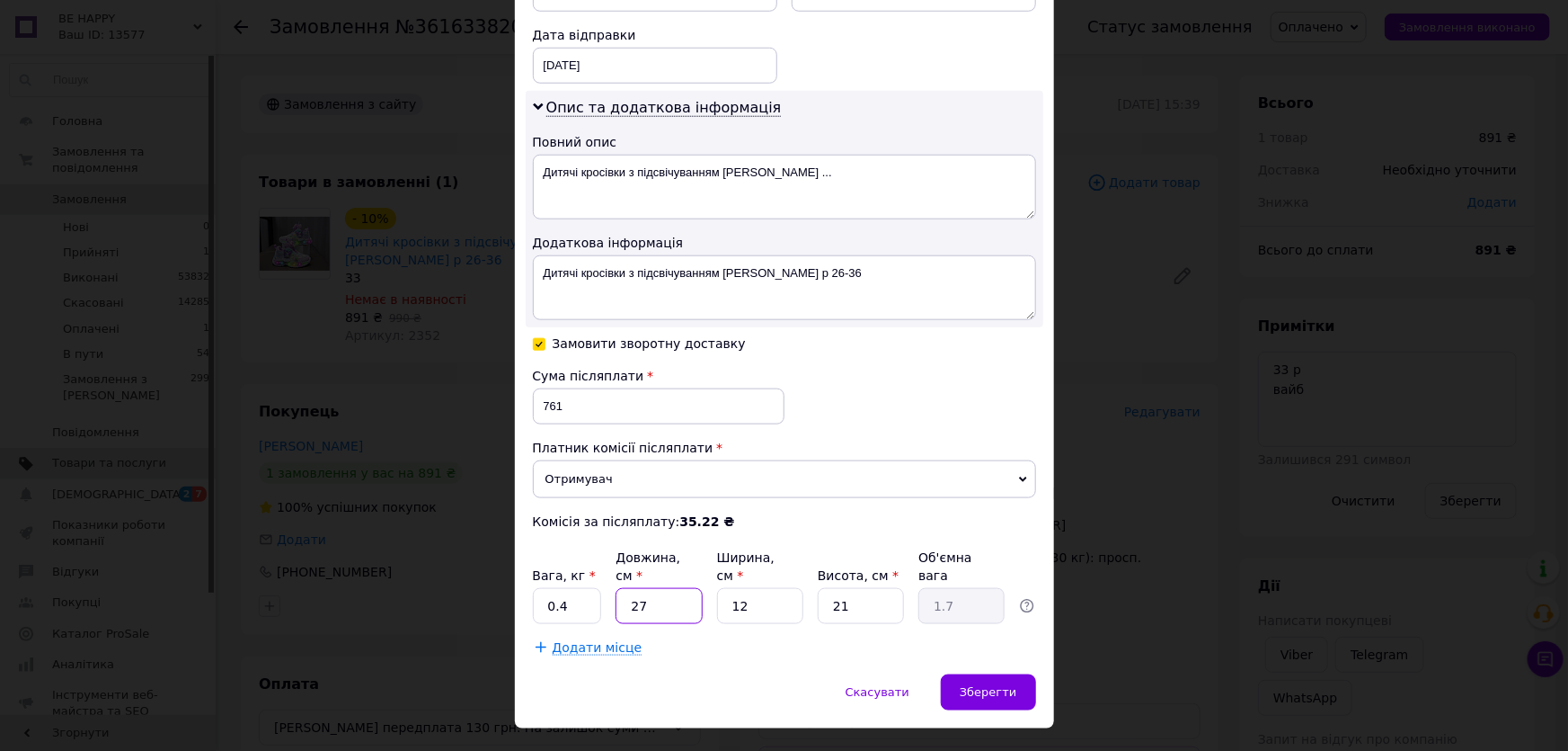
type input "27"
type input "1"
type input "0.14"
type input "18"
type input "2.55"
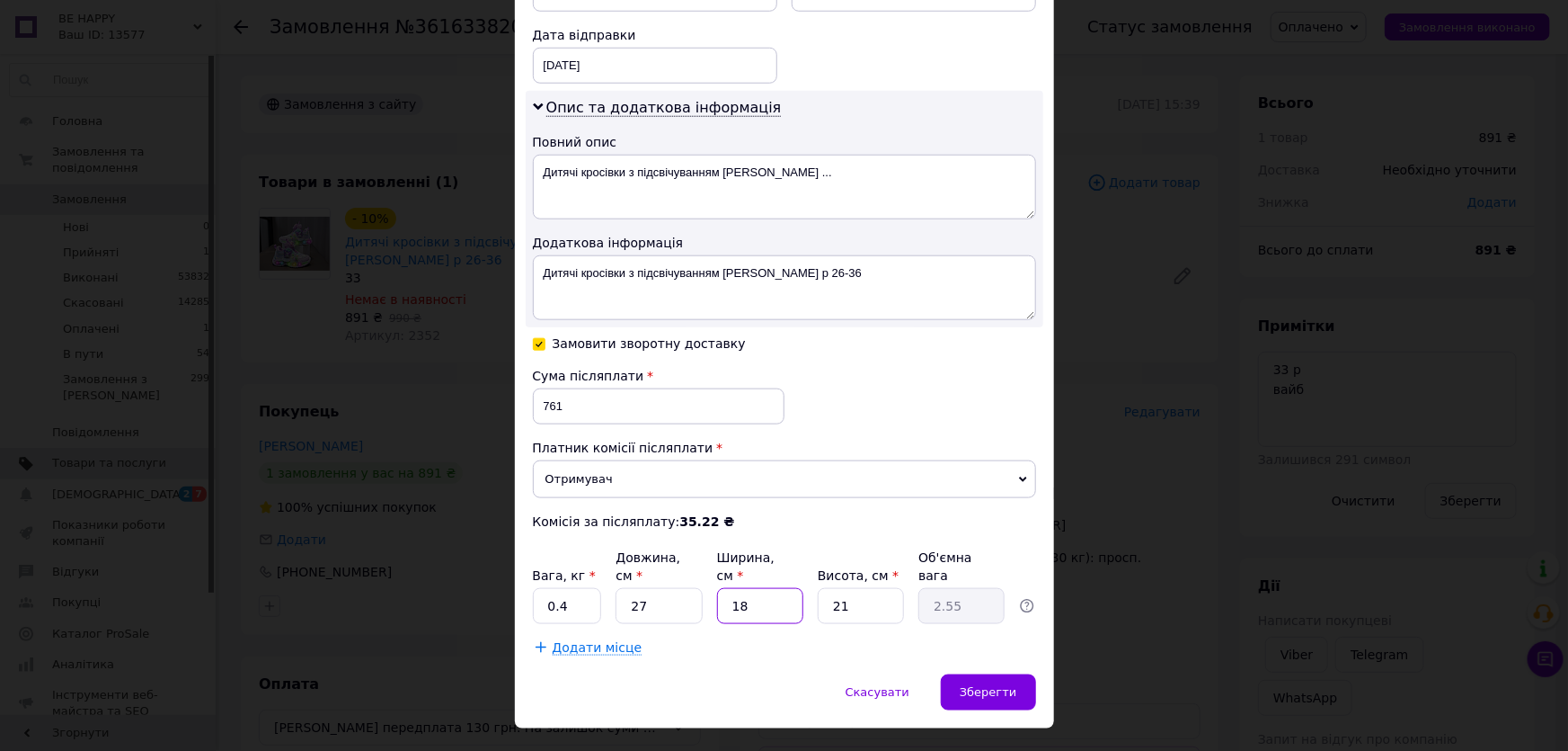
type input "18"
type input "1"
type input "0.12"
type input "10"
type input "1.22"
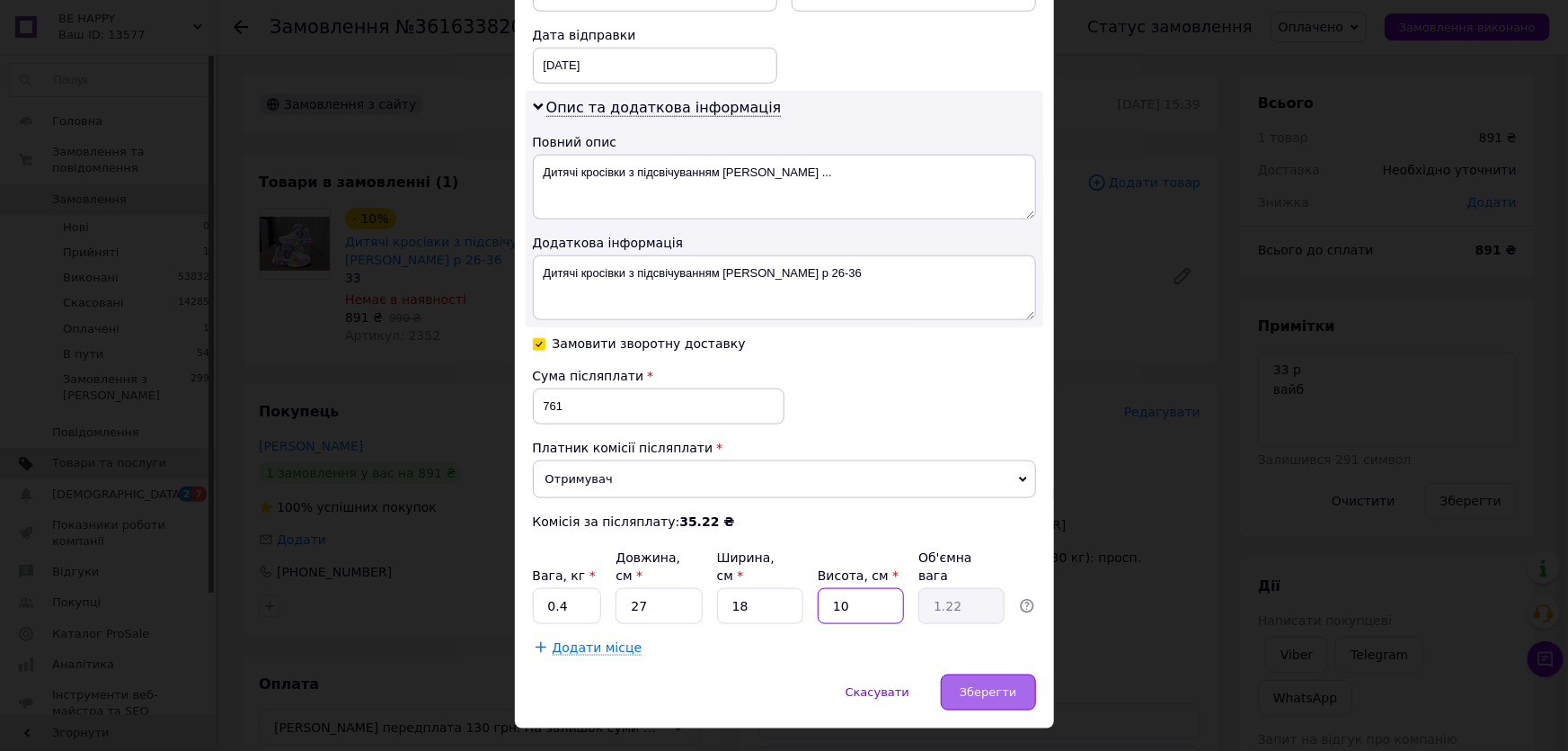
type input "10"
click at [998, 685] on span "Зберегти" at bounding box center [987, 692] width 56 height 13
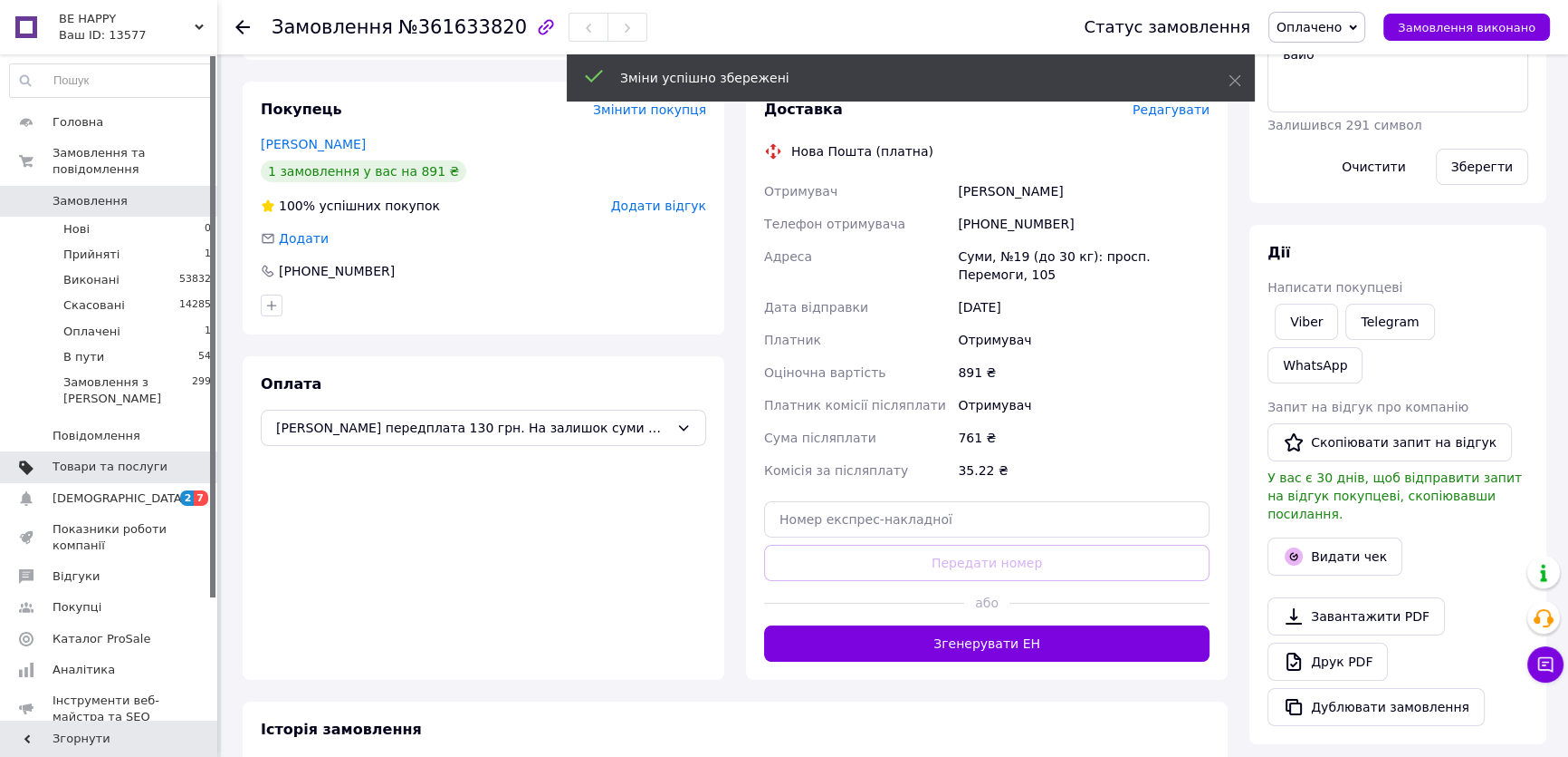
scroll to position [329, 0]
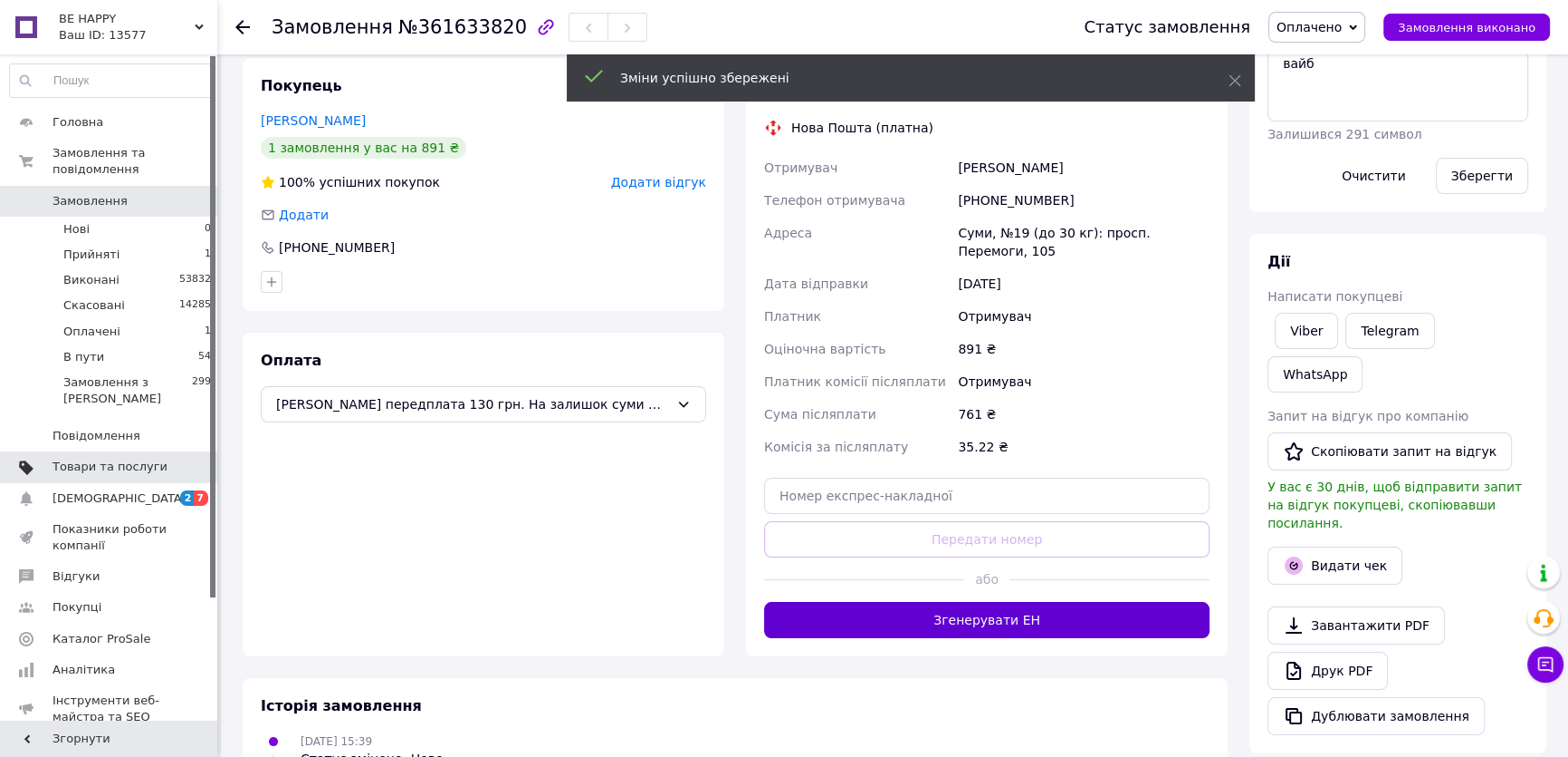
click at [1081, 616] on button "Згенерувати ЕН" at bounding box center [987, 620] width 446 height 36
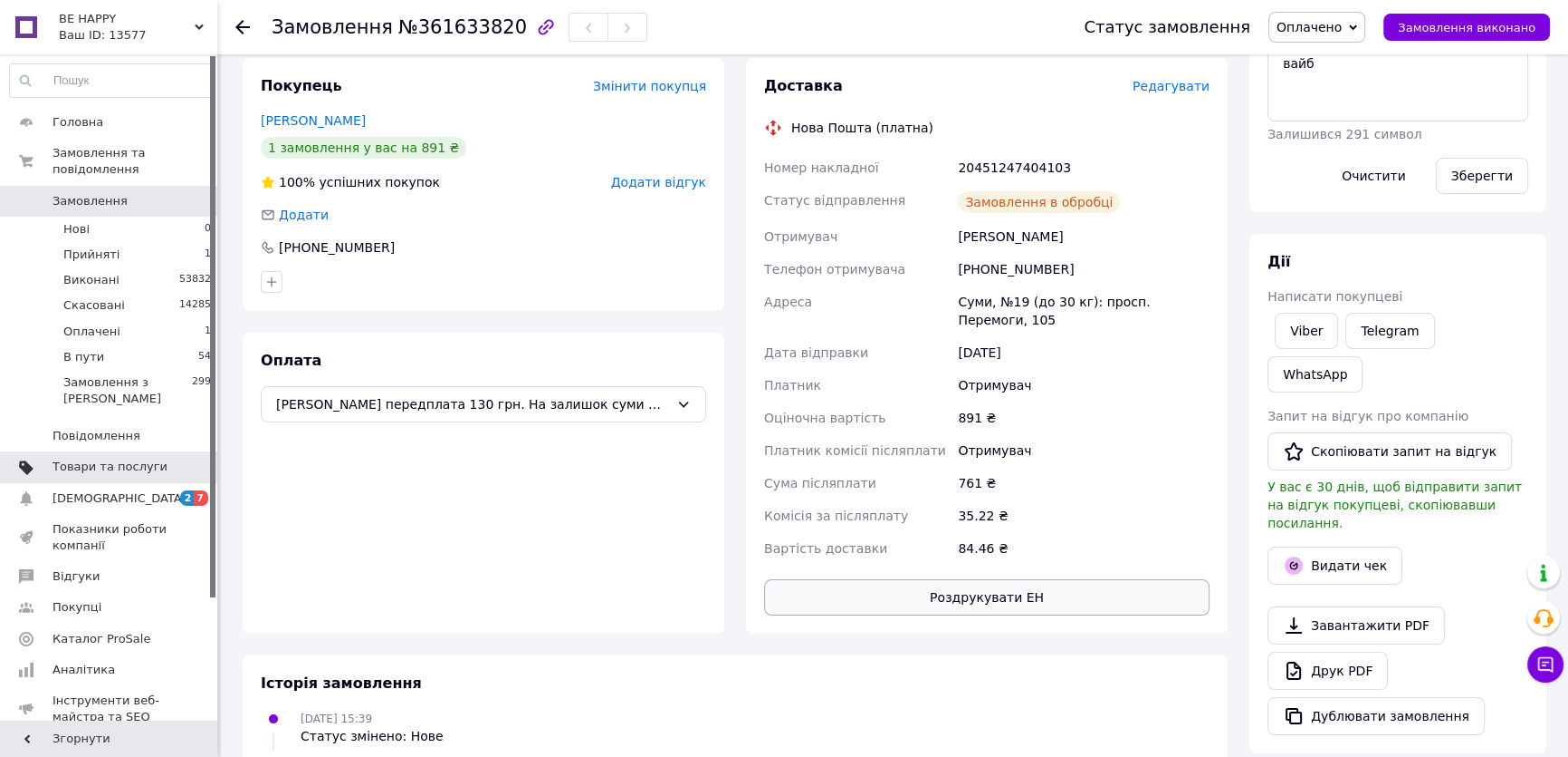
click at [1042, 599] on button "Роздрукувати ЕН" at bounding box center [987, 597] width 446 height 36
click at [1327, 26] on span "Оплачено" at bounding box center [1309, 27] width 65 height 14
click at [1334, 147] on li "В пути" at bounding box center [1317, 145] width 95 height 27
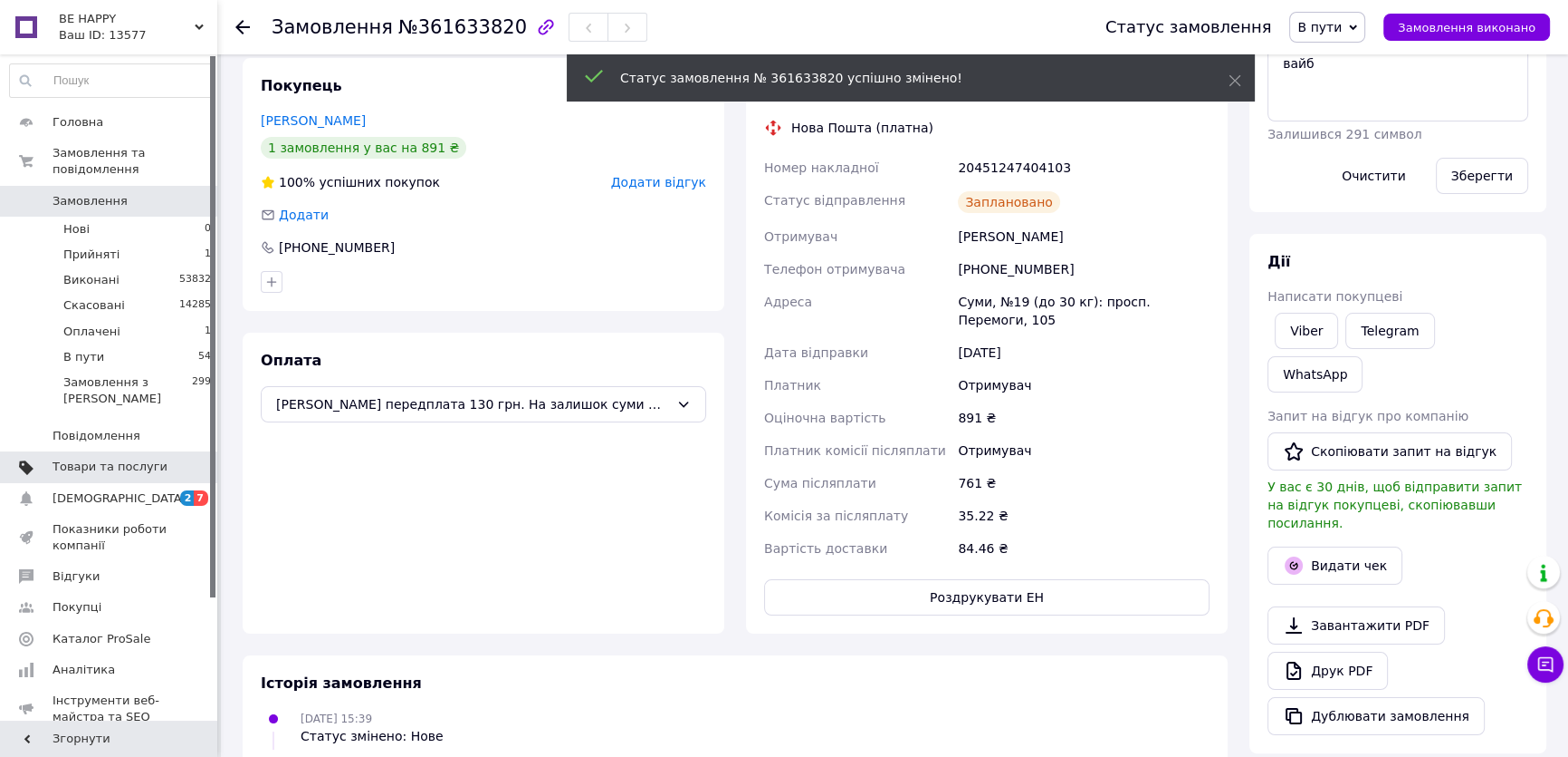
click at [1002, 161] on div "20451247404103" at bounding box center [1084, 168] width 259 height 32
copy div "20451247404103"
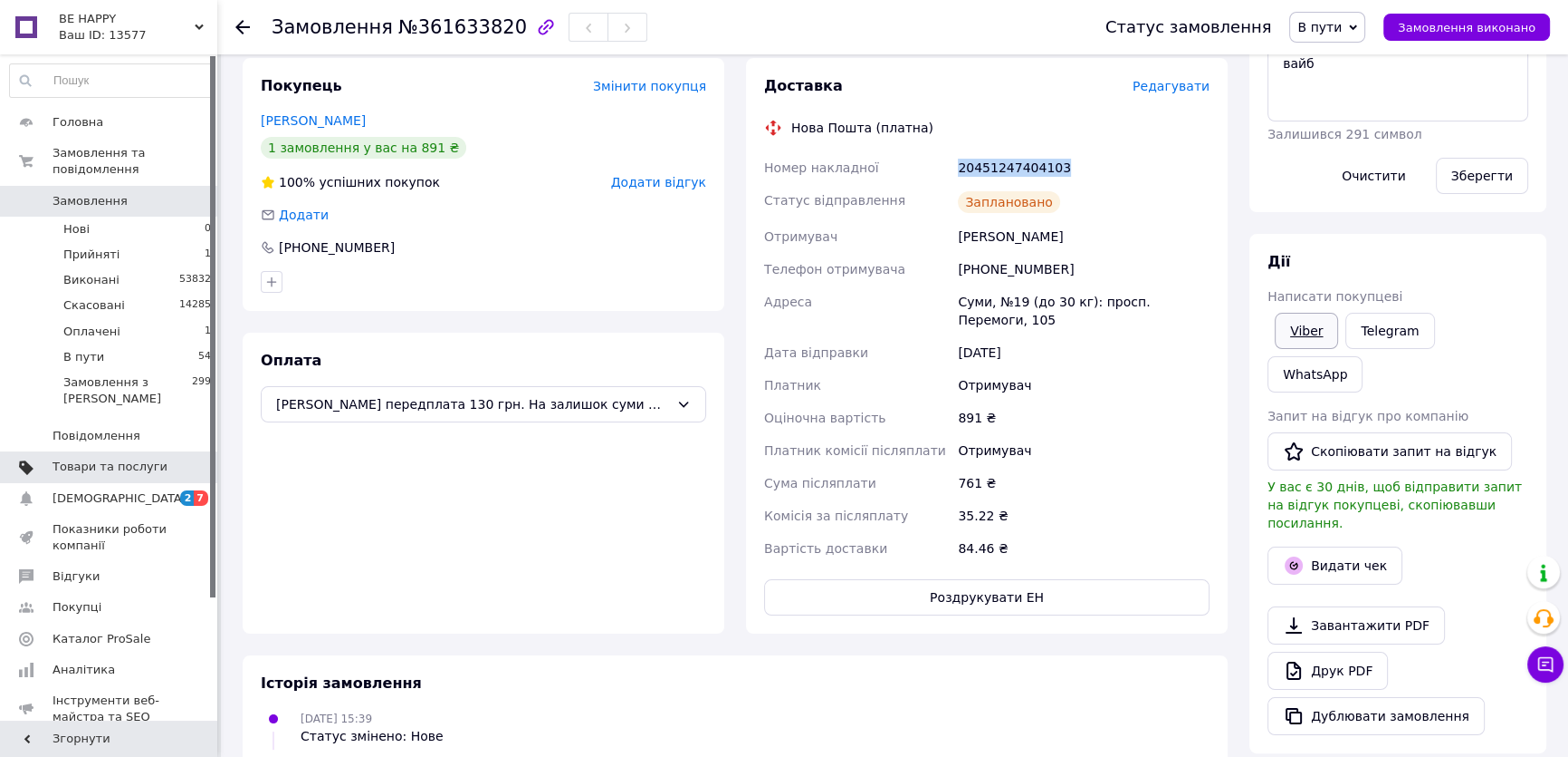
click at [1322, 334] on link "Viber" at bounding box center [1307, 331] width 63 height 36
click at [1005, 101] on div "Доставка Редагувати Нова Пошта (платна) Номер накладної 20451247404103 Статус в…" at bounding box center [987, 345] width 446 height 539
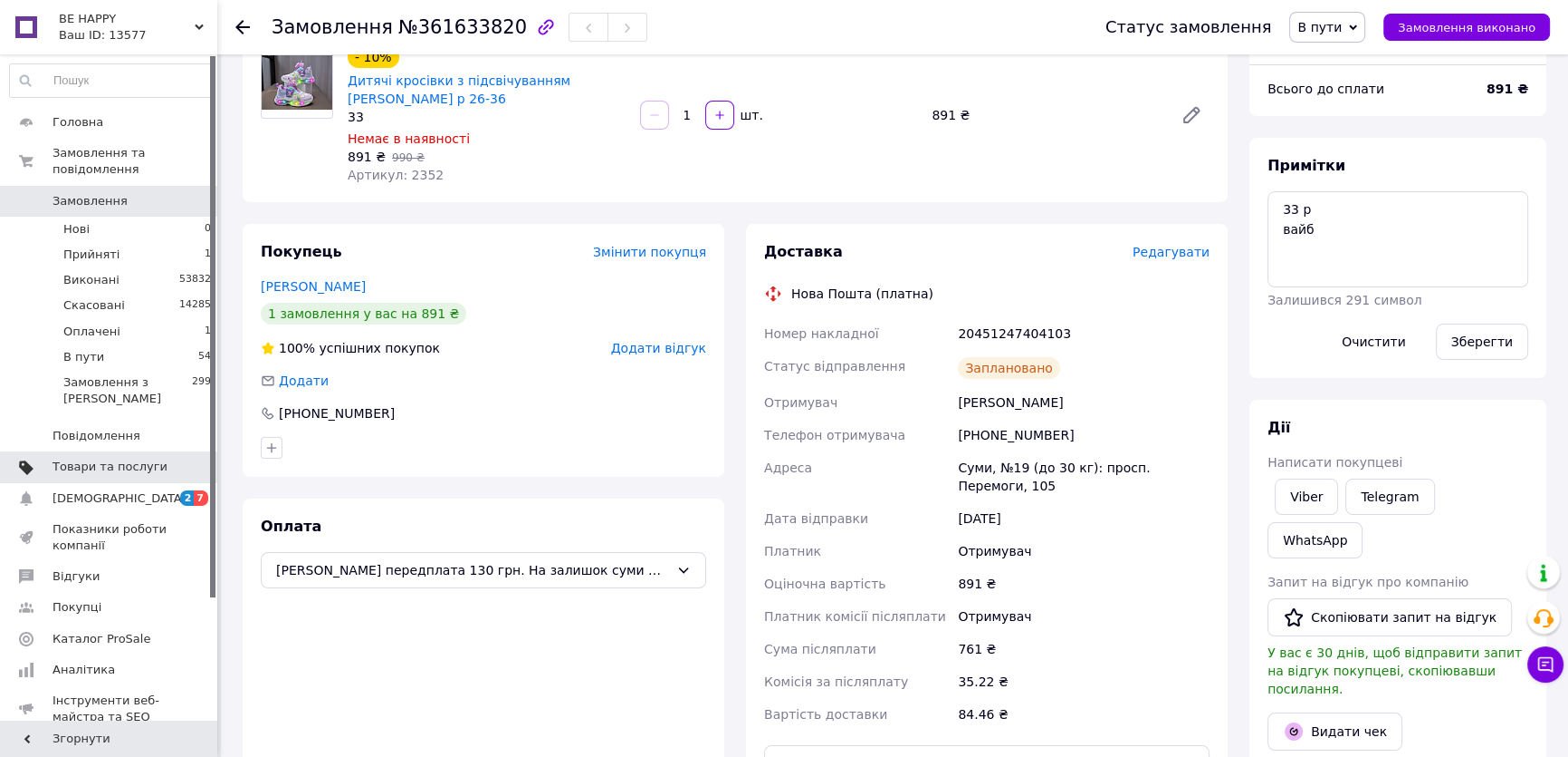
scroll to position [0, 0]
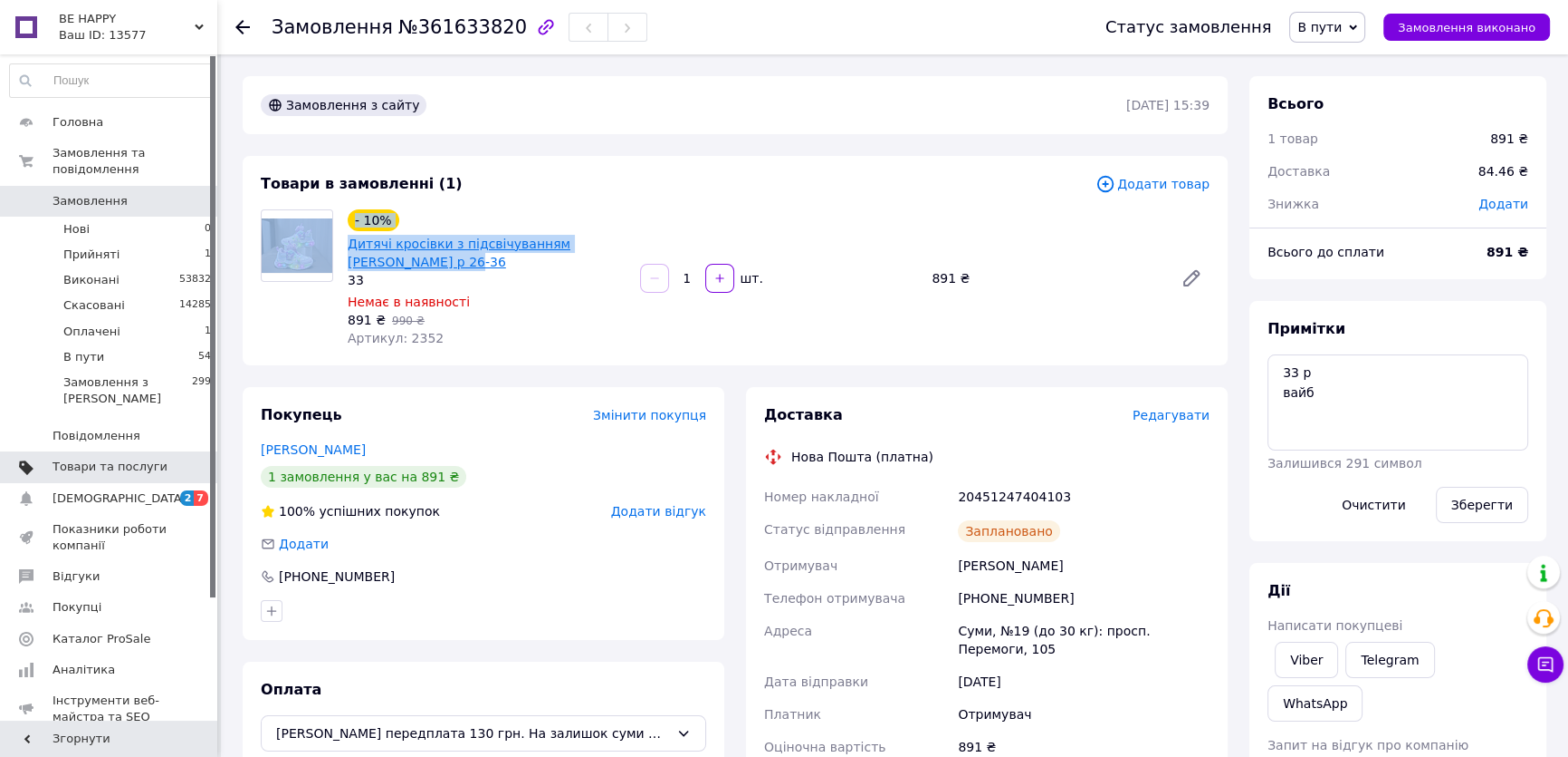
drag, startPoint x: 338, startPoint y: 241, endPoint x: 419, endPoint y: 255, distance: 82.2
click at [419, 255] on div "- 10% Дитячі кросівки з підсвічуванням Куромі Kuromi Angel фіолетові р 26-36 33…" at bounding box center [736, 278] width 964 height 137
click at [461, 206] on div "- 10% Дитячі кросівки з підсвічуванням Куромі Kuromi Angel фіолетові р 26-36 33…" at bounding box center [487, 278] width 293 height 145
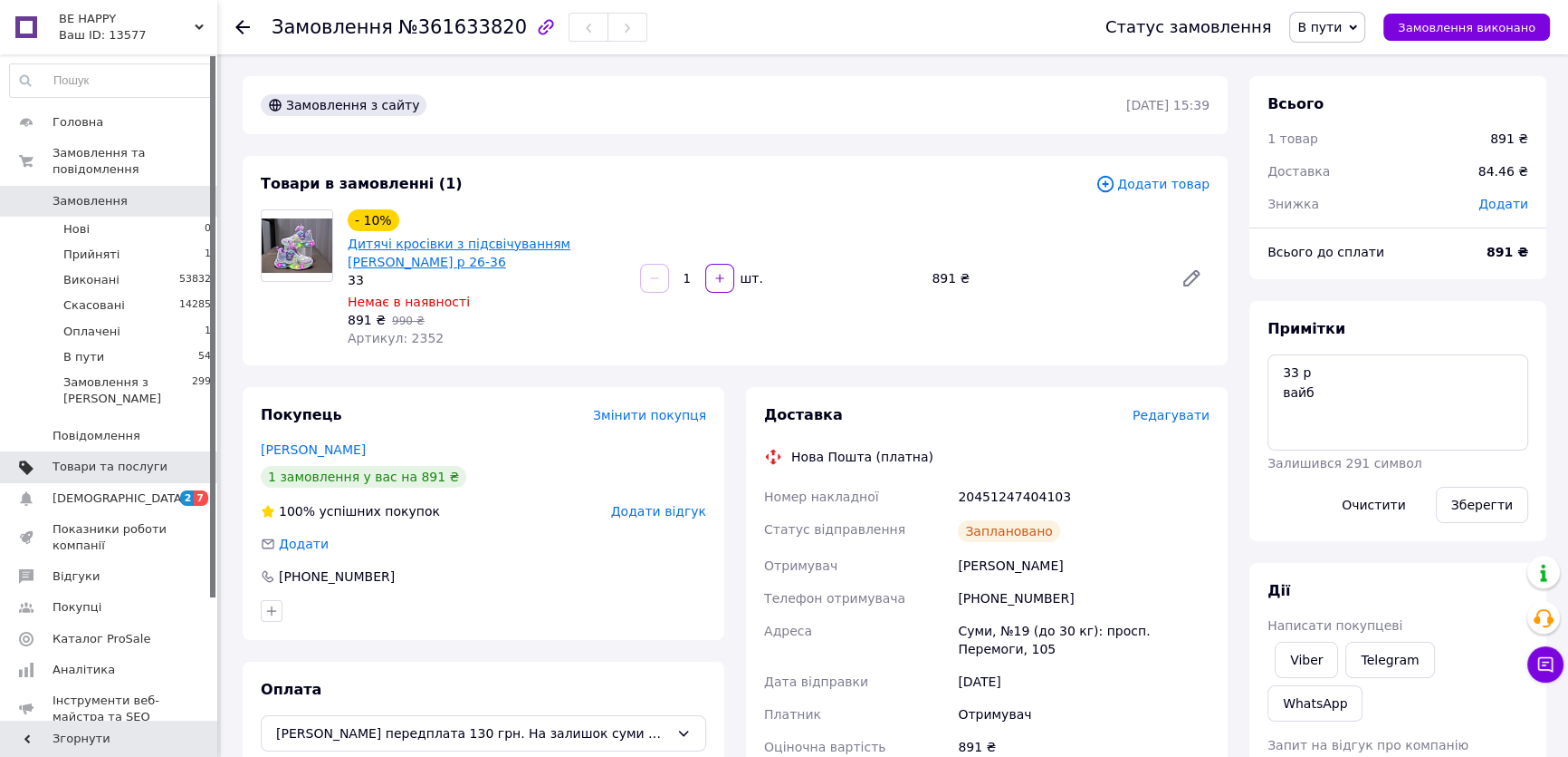
drag, startPoint x: 346, startPoint y: 237, endPoint x: 484, endPoint y: 269, distance: 141.7
click at [484, 269] on div "Дитячі кросівки з підсвічуванням [PERSON_NAME] р 26-36" at bounding box center [486, 253] width 281 height 40
copy link "Дитячі кросівки з підсвічуванням Куромі Kuromi Angel фіолетові"
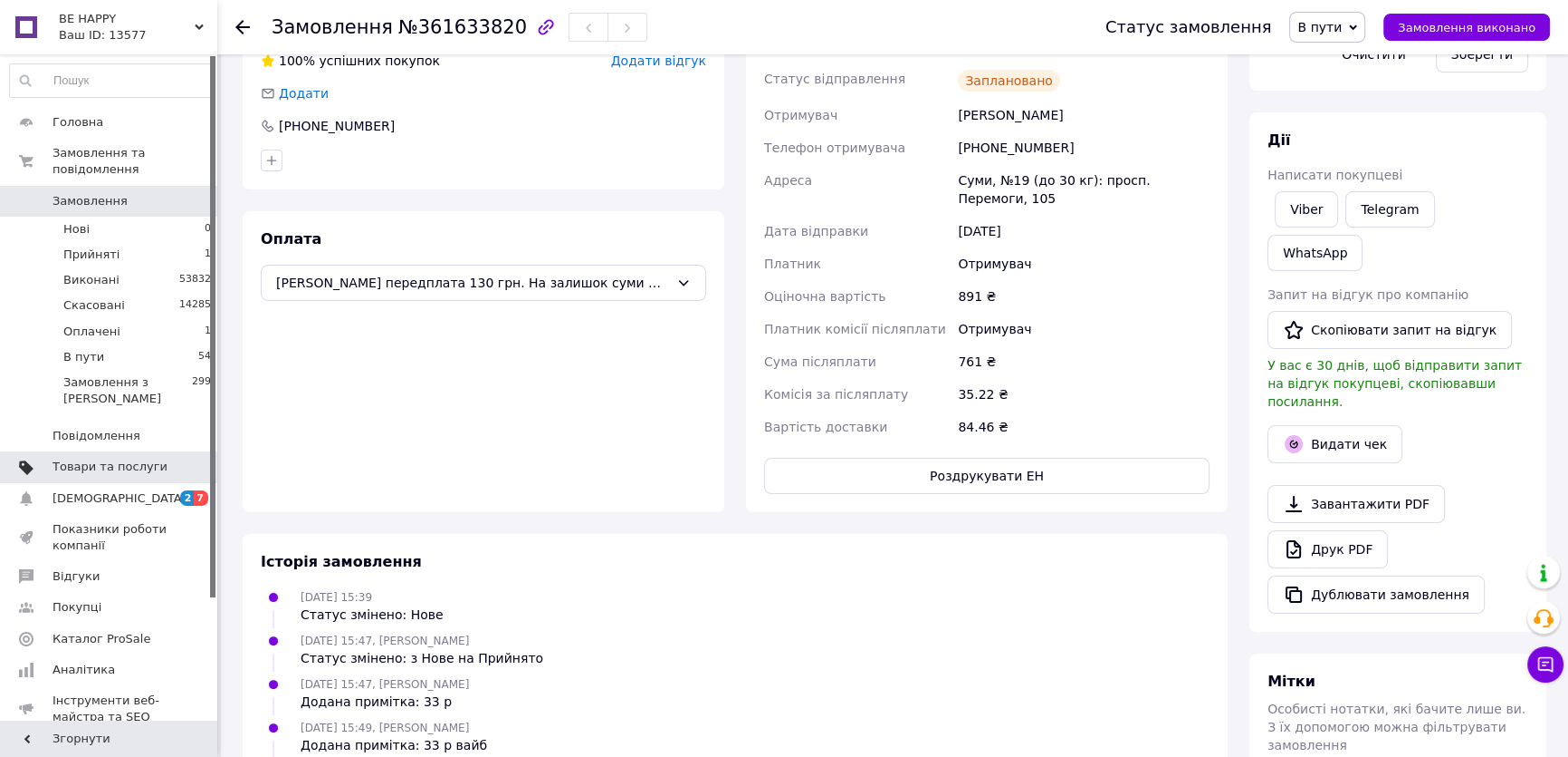
scroll to position [658, 0]
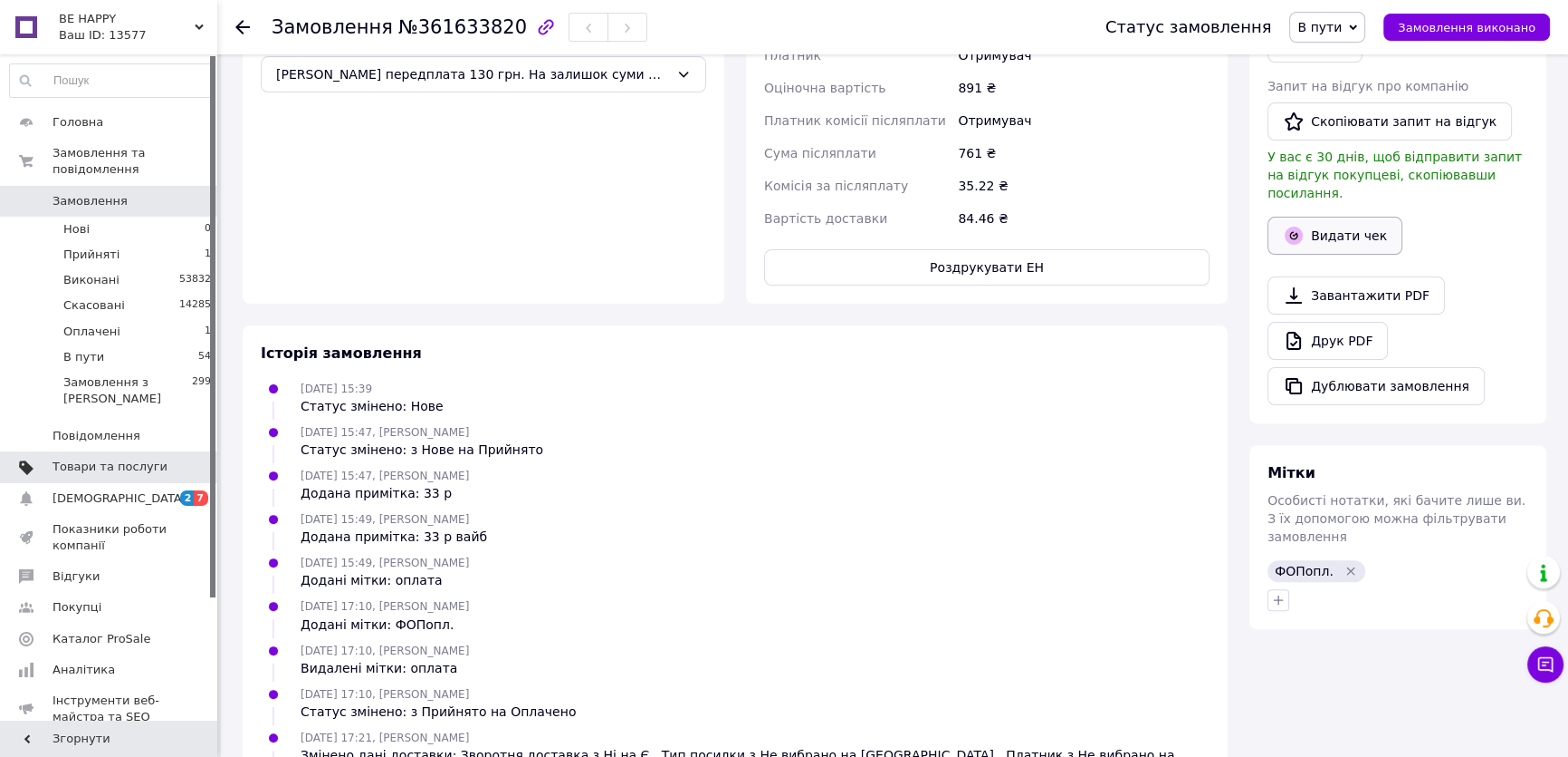
click at [1340, 217] on button "Видати чек" at bounding box center [1335, 236] width 134 height 38
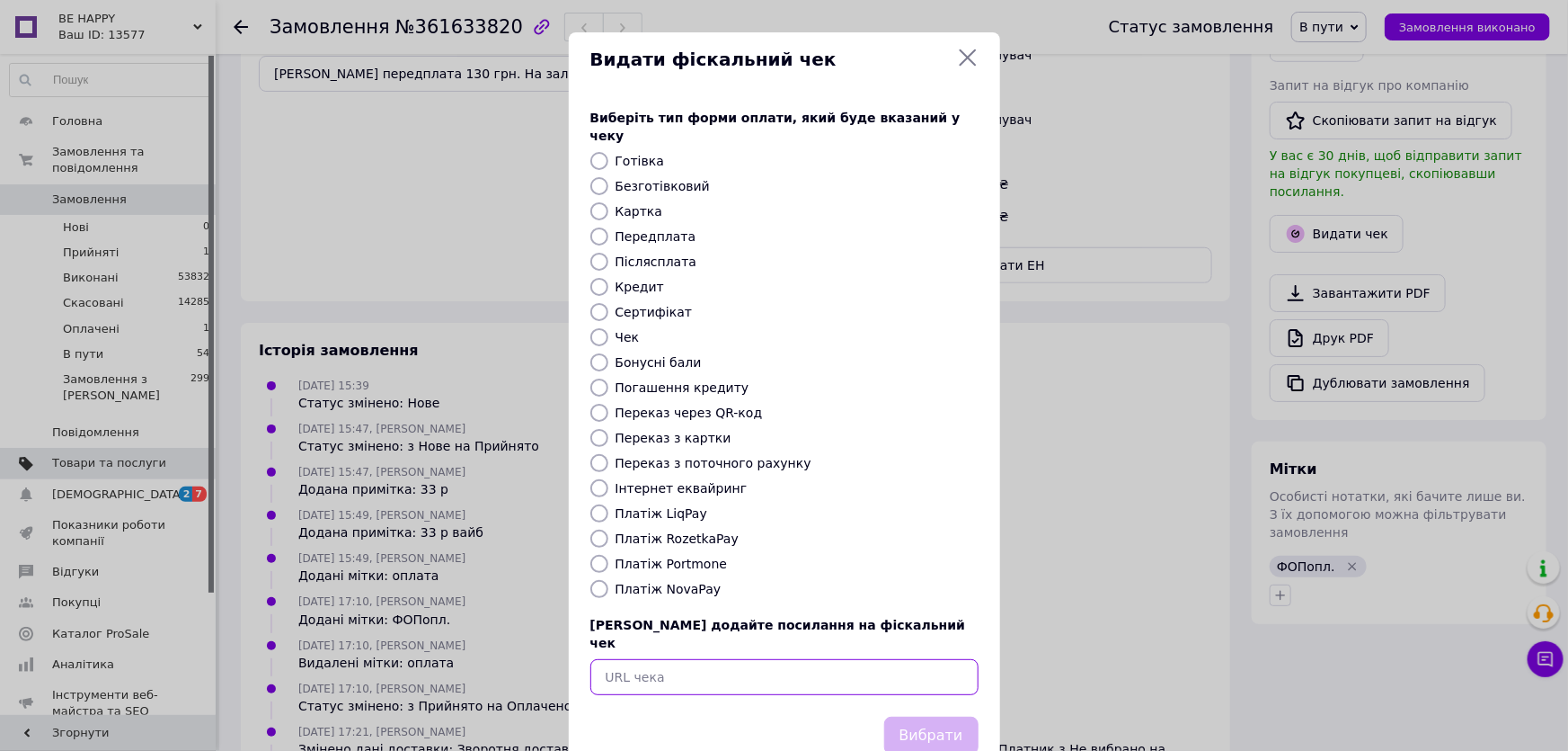
click at [655, 659] on input "text" at bounding box center [784, 677] width 388 height 36
paste input "https://kasa.vchasno.ua/check-viewer/-7x1P1CO-Pk"
type input "https://kasa.vchasno.ua/check-viewer/-7x1P1CO-Pk"
click at [940, 716] on button "Вибрати" at bounding box center [931, 735] width 94 height 39
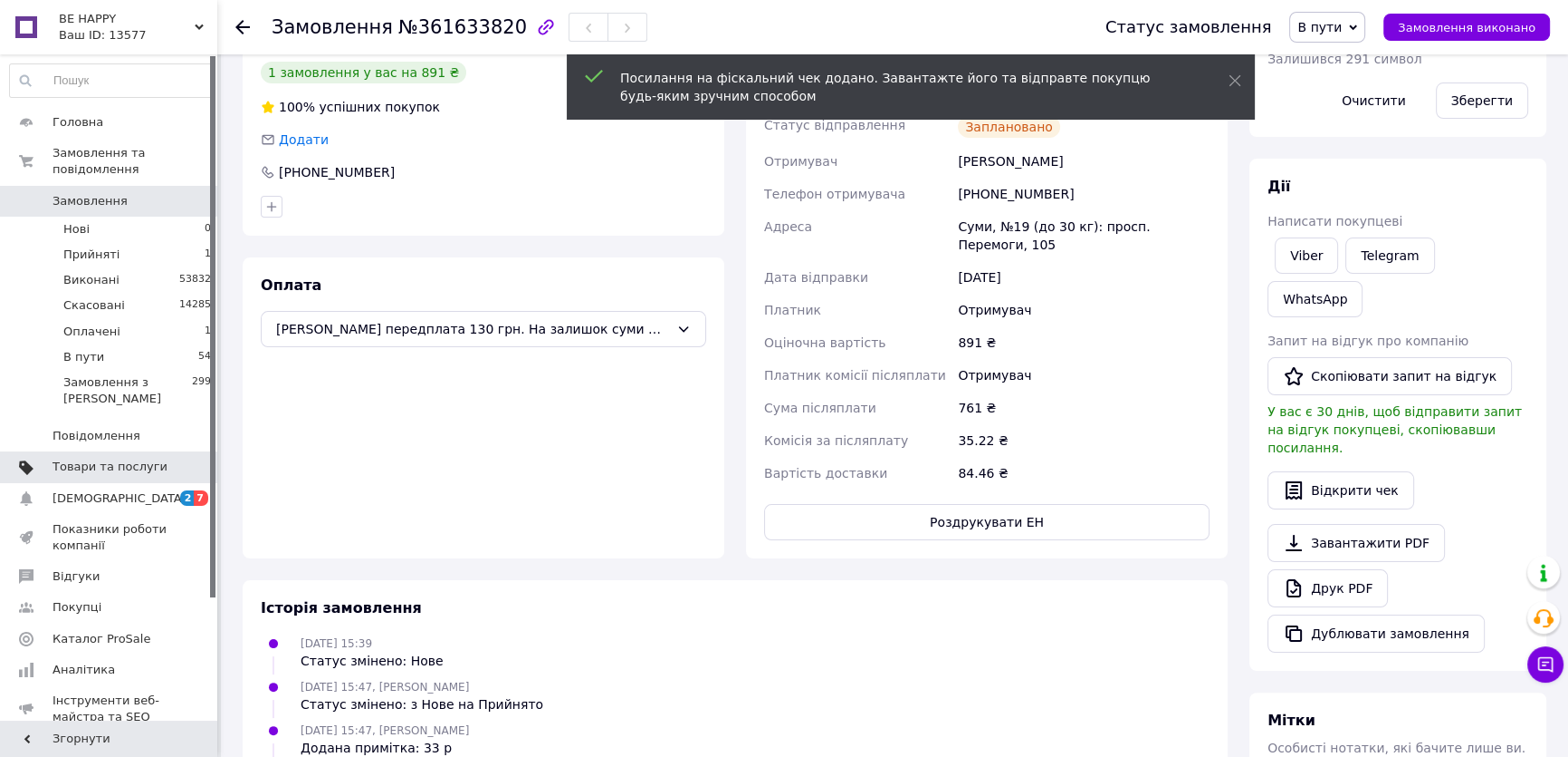
scroll to position [246, 0]
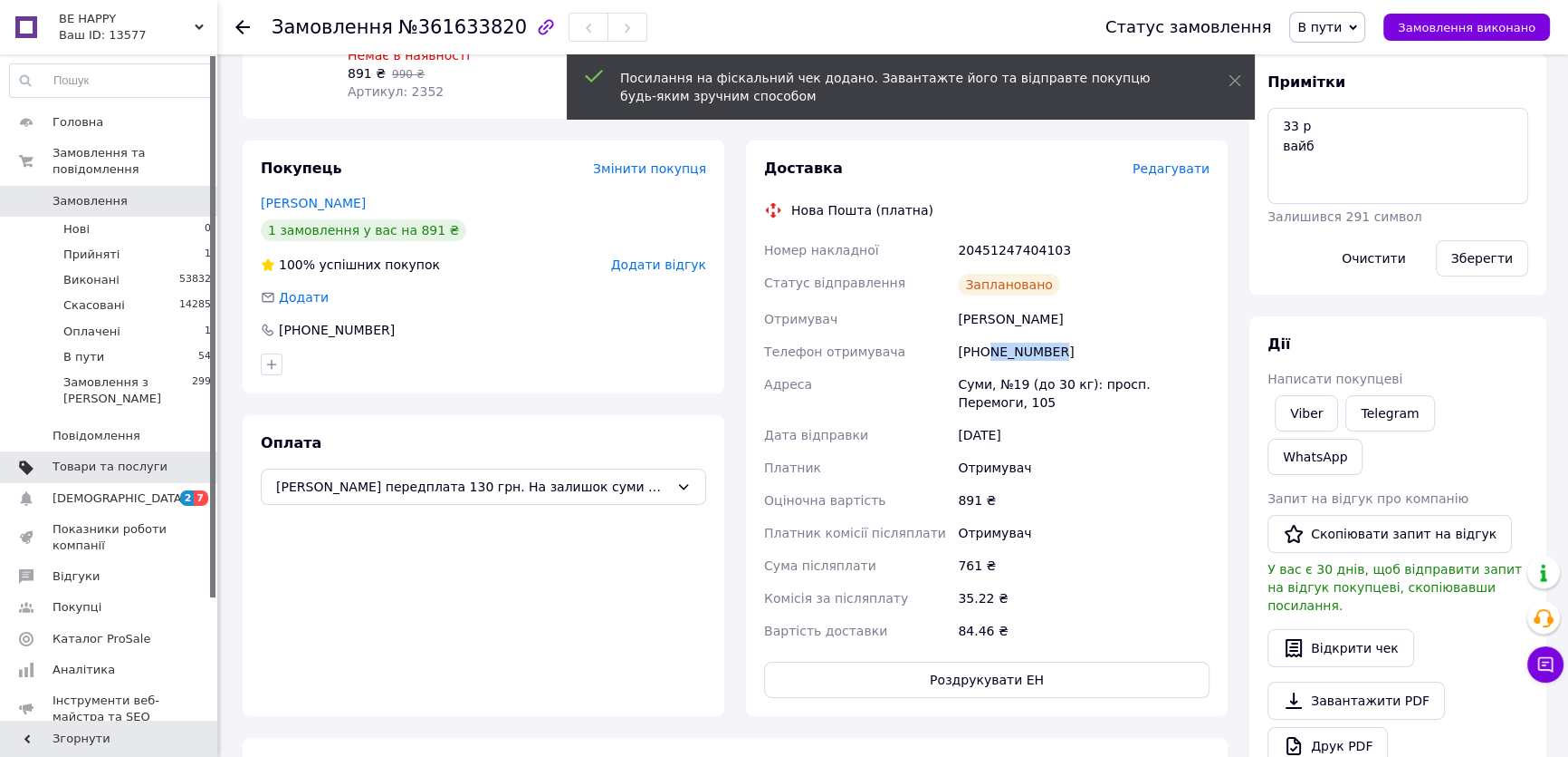
drag, startPoint x: 987, startPoint y: 350, endPoint x: 1064, endPoint y: 344, distance: 77.2
click at [1083, 350] on div "[PHONE_NUMBER]" at bounding box center [1084, 351] width 259 height 32
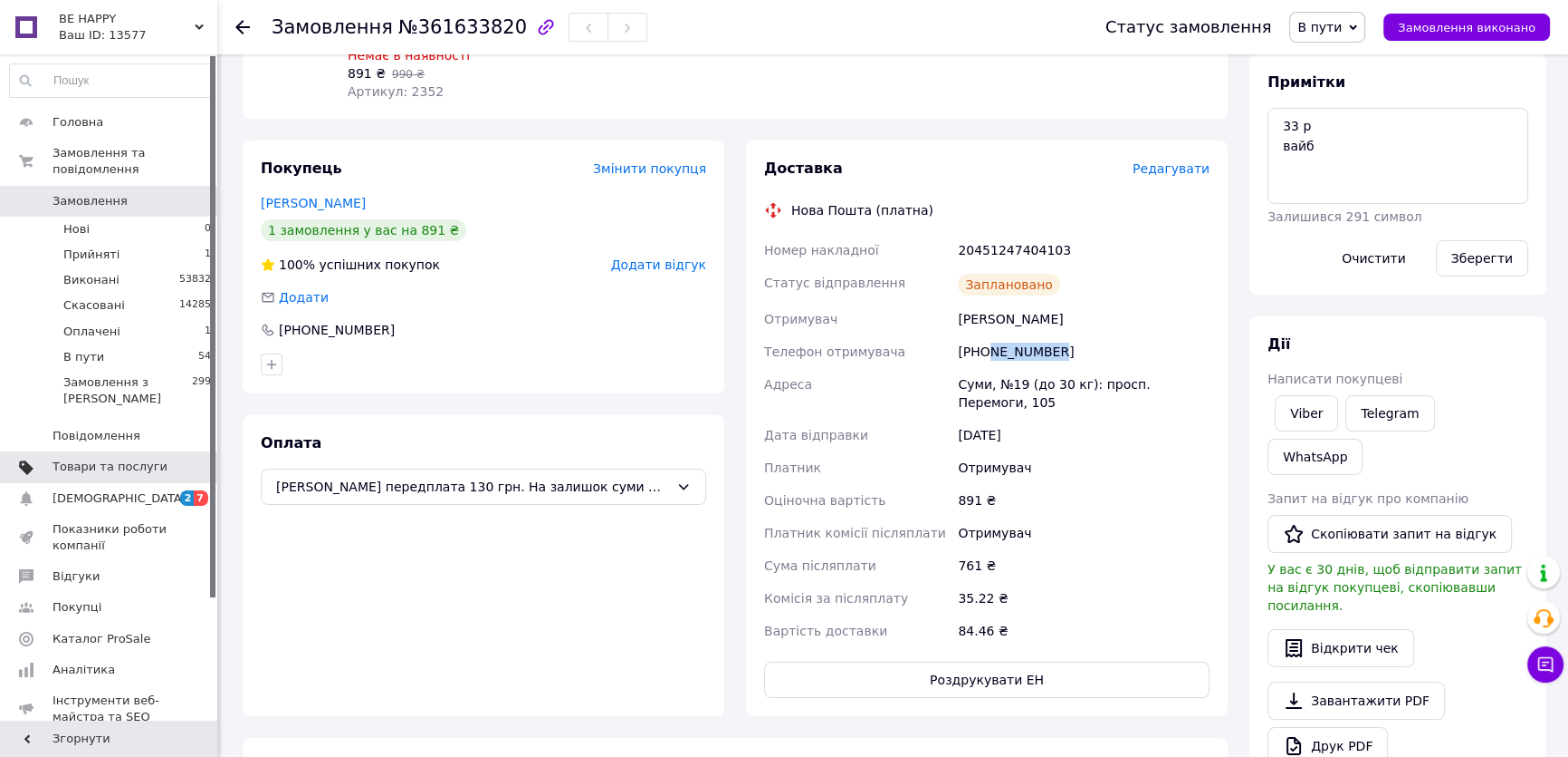
copy div "508675138"
click at [508, 228] on div "1 замовлення у вас на 891 ₴" at bounding box center [483, 229] width 446 height 22
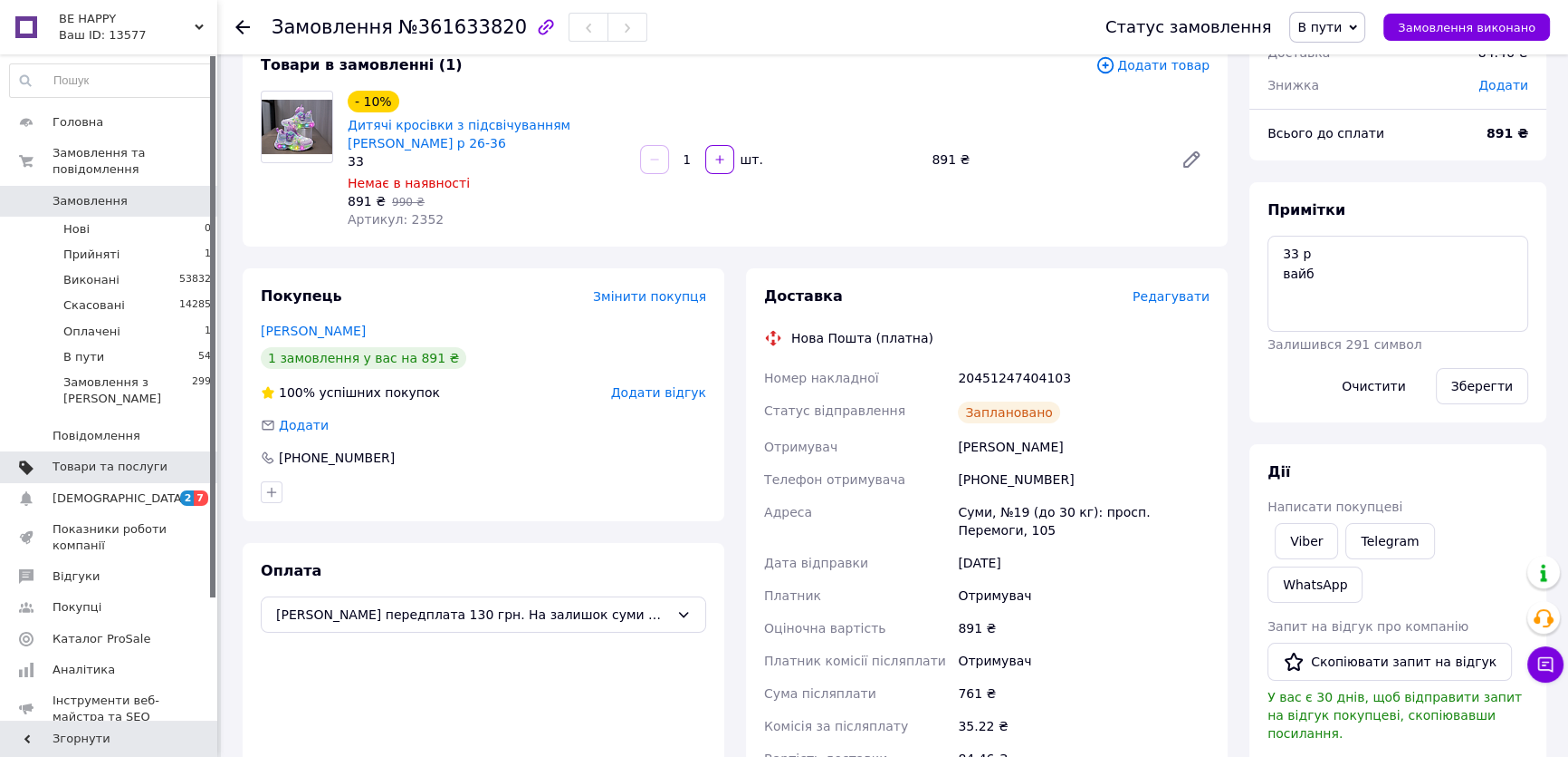
scroll to position [0, 0]
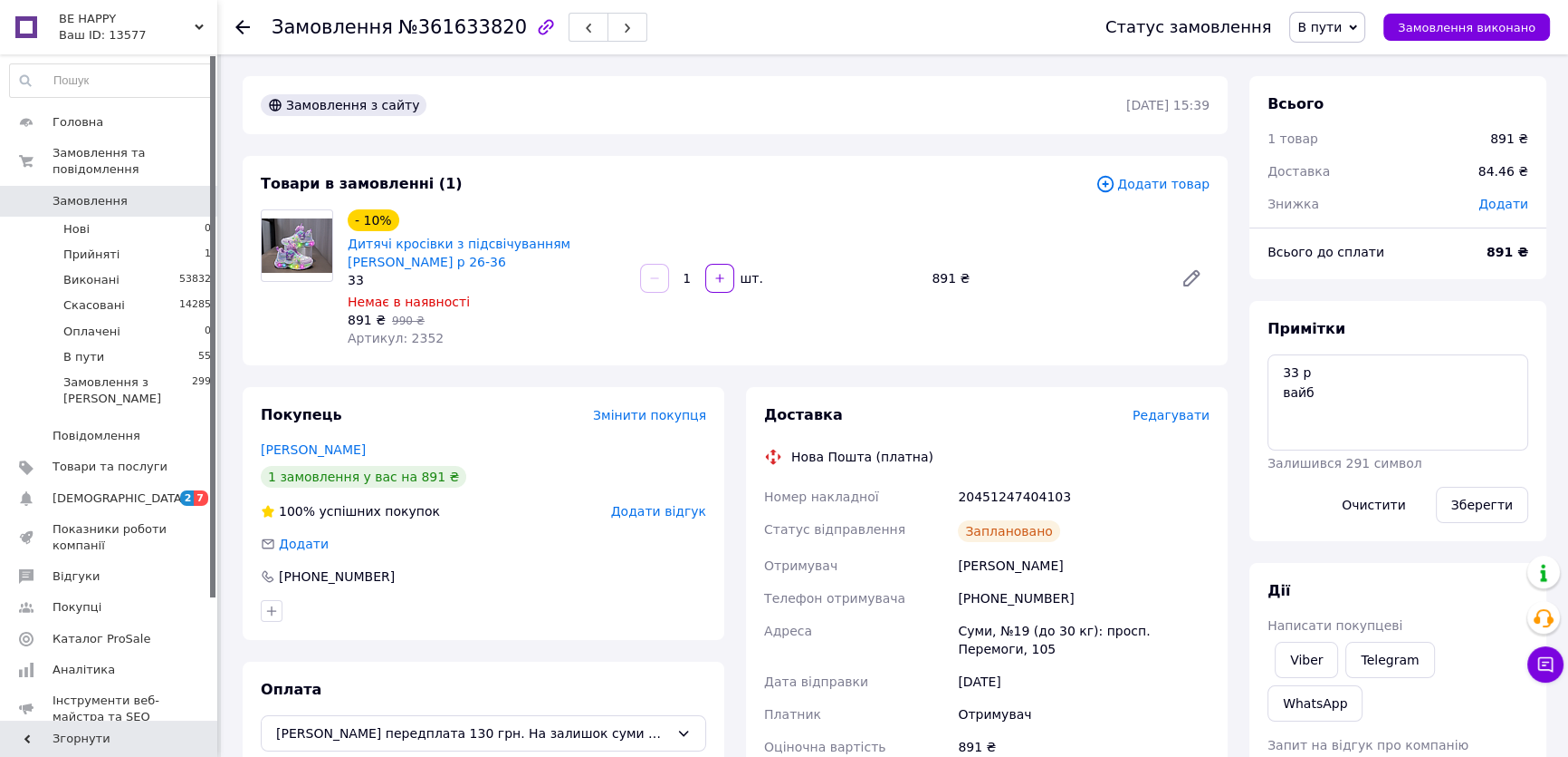
click at [168, 193] on span "0" at bounding box center [192, 201] width 50 height 16
